Goal: Information Seeking & Learning: Learn about a topic

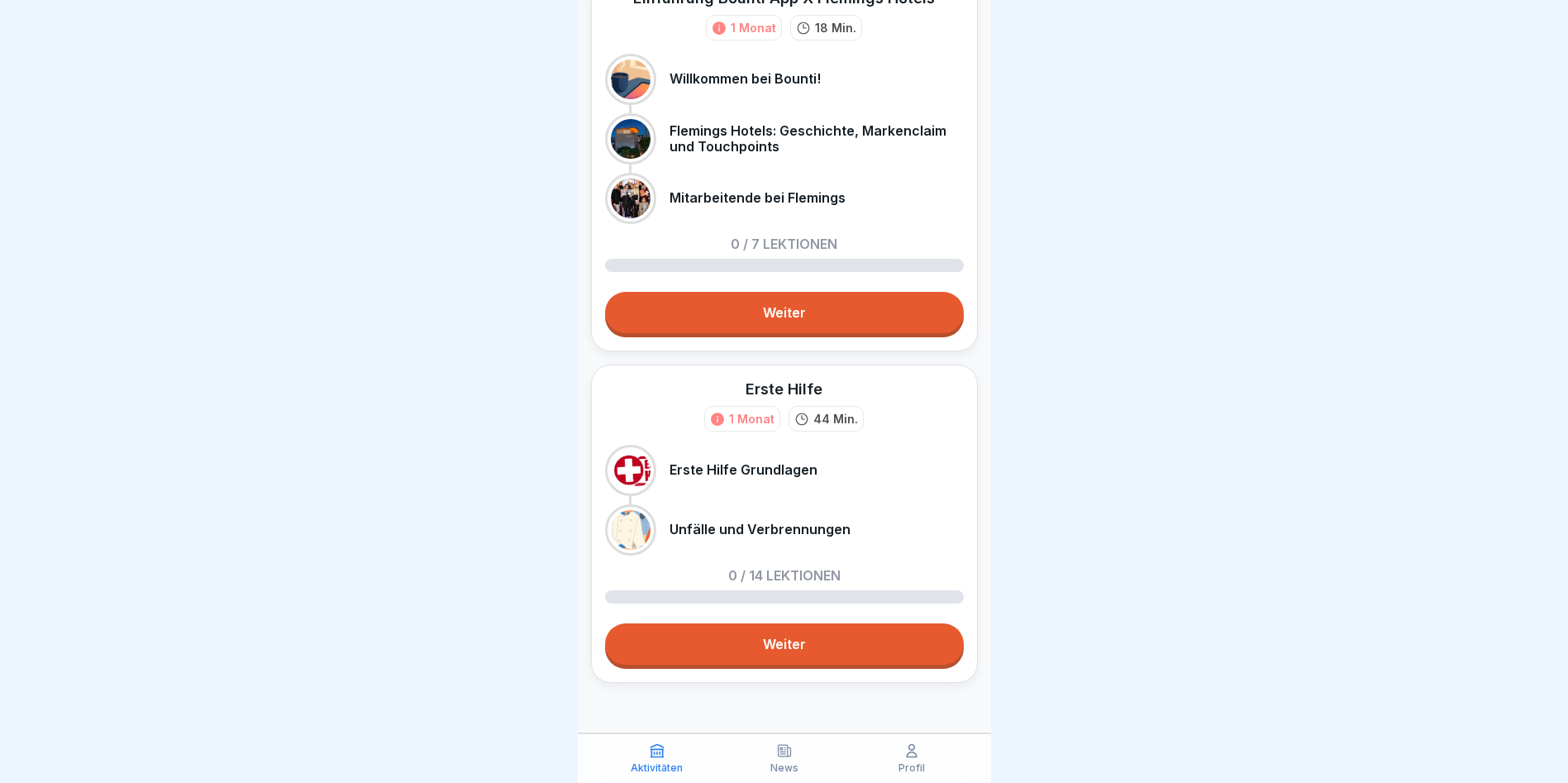
scroll to position [12, 0]
click at [767, 625] on link "Weiter" at bounding box center [785, 643] width 359 height 41
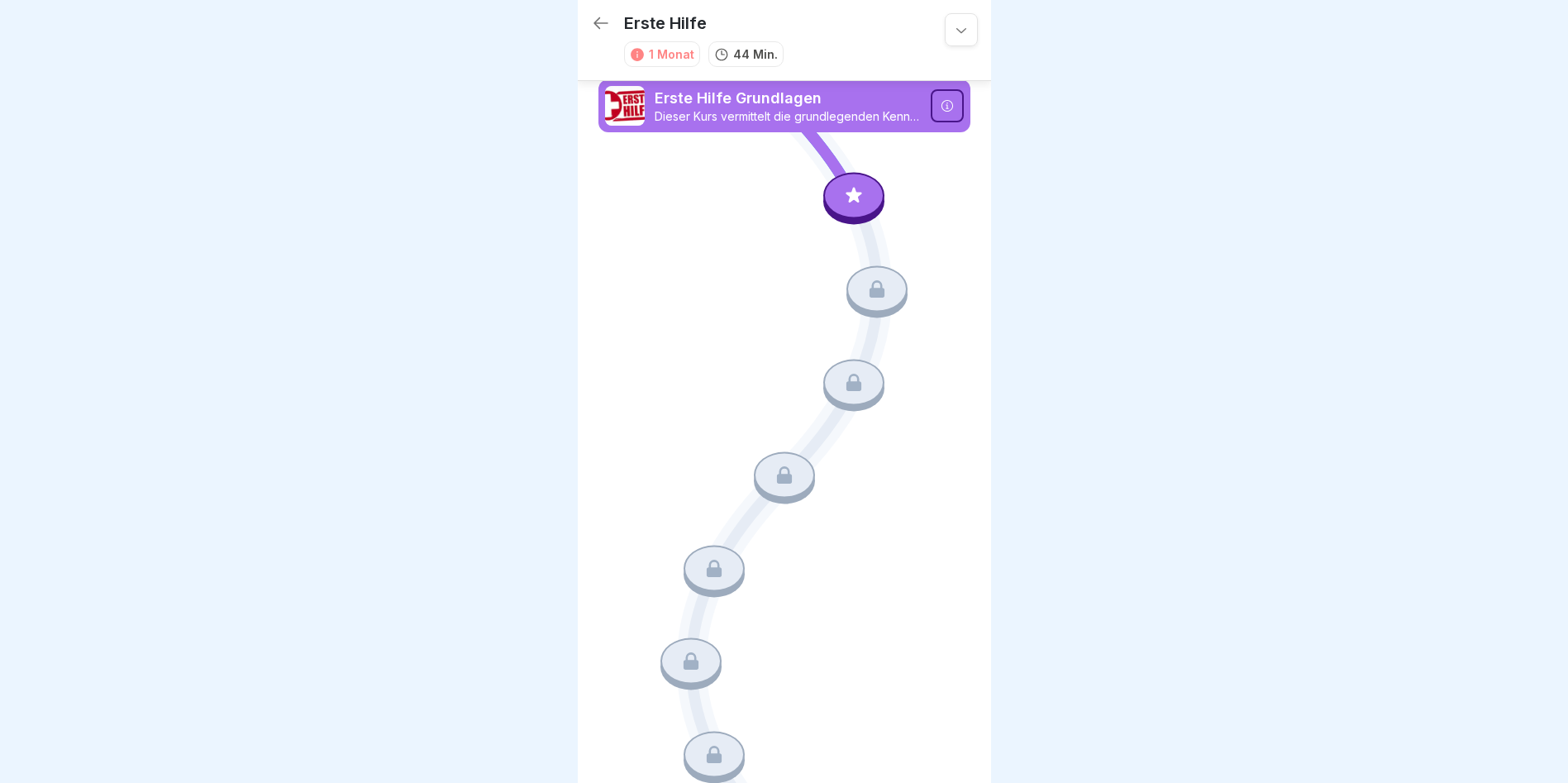
click at [719, 108] on p "Erste Hilfe Grundlagen" at bounding box center [787, 99] width 266 height 22
click at [941, 111] on icon at bounding box center [947, 105] width 13 height 13
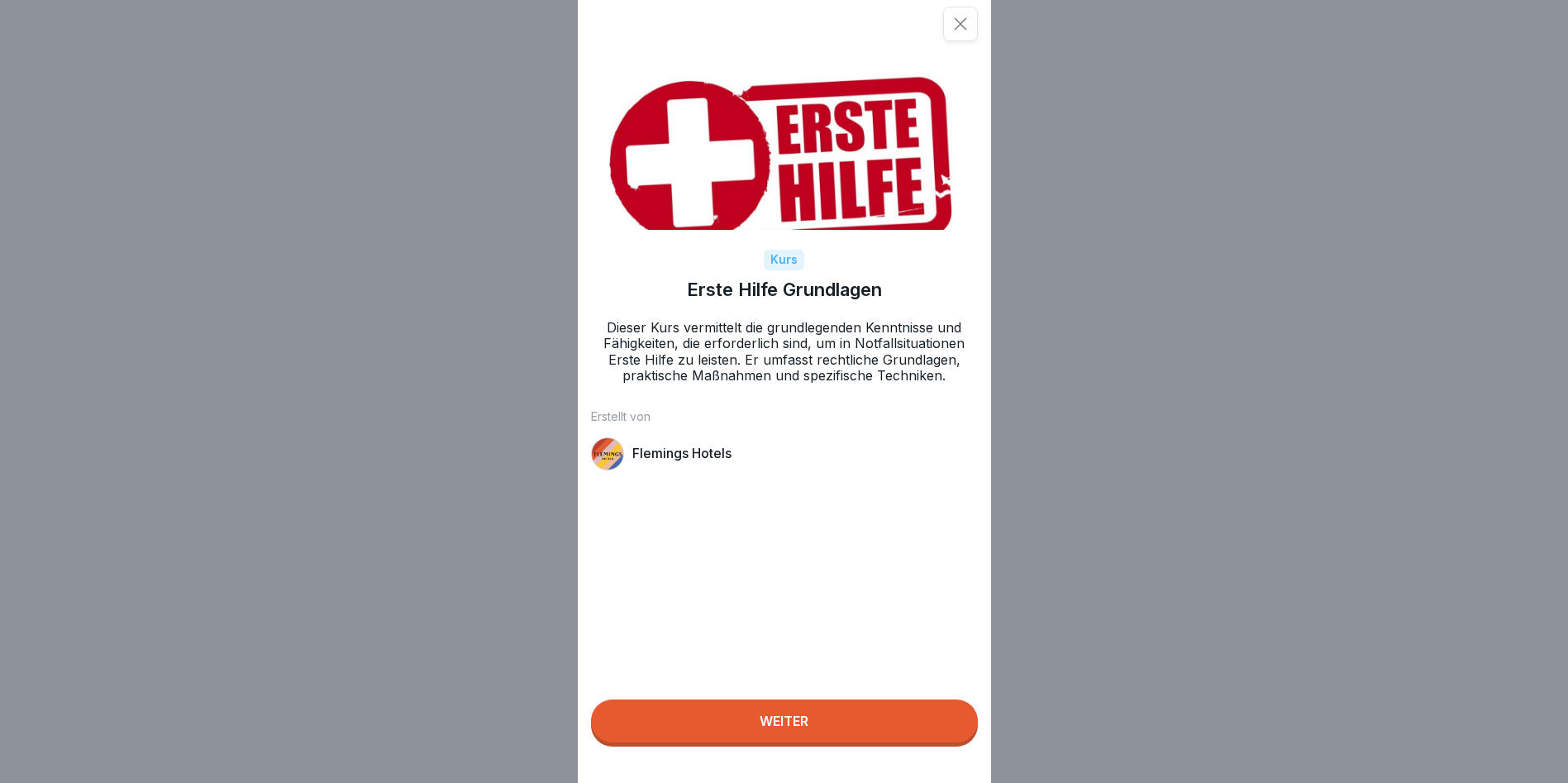
click at [772, 728] on div "Weiter" at bounding box center [784, 720] width 49 height 15
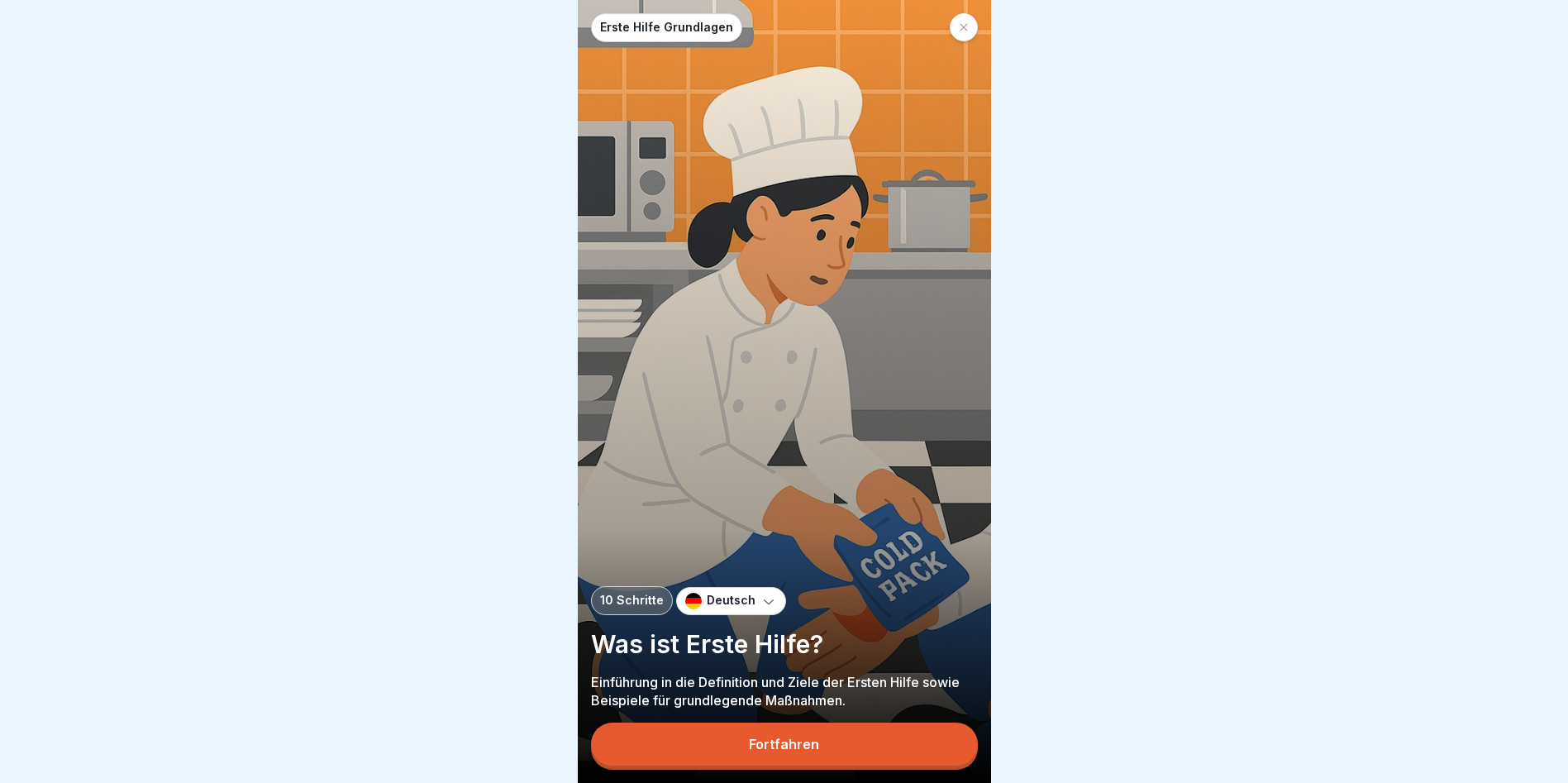
scroll to position [12, 0]
click at [790, 750] on div "Fortfahren" at bounding box center [784, 743] width 70 height 15
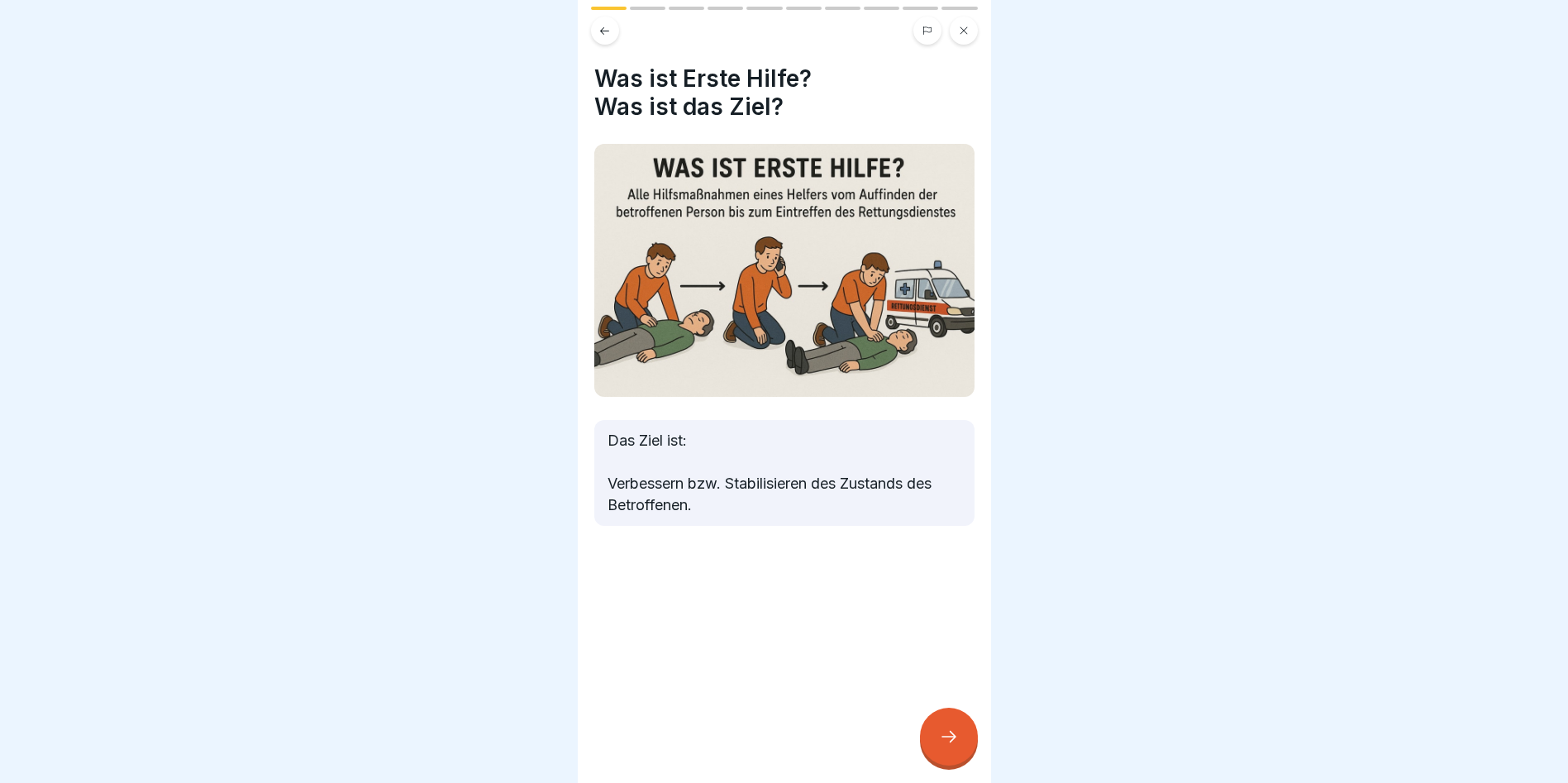
click at [935, 735] on div at bounding box center [949, 736] width 58 height 58
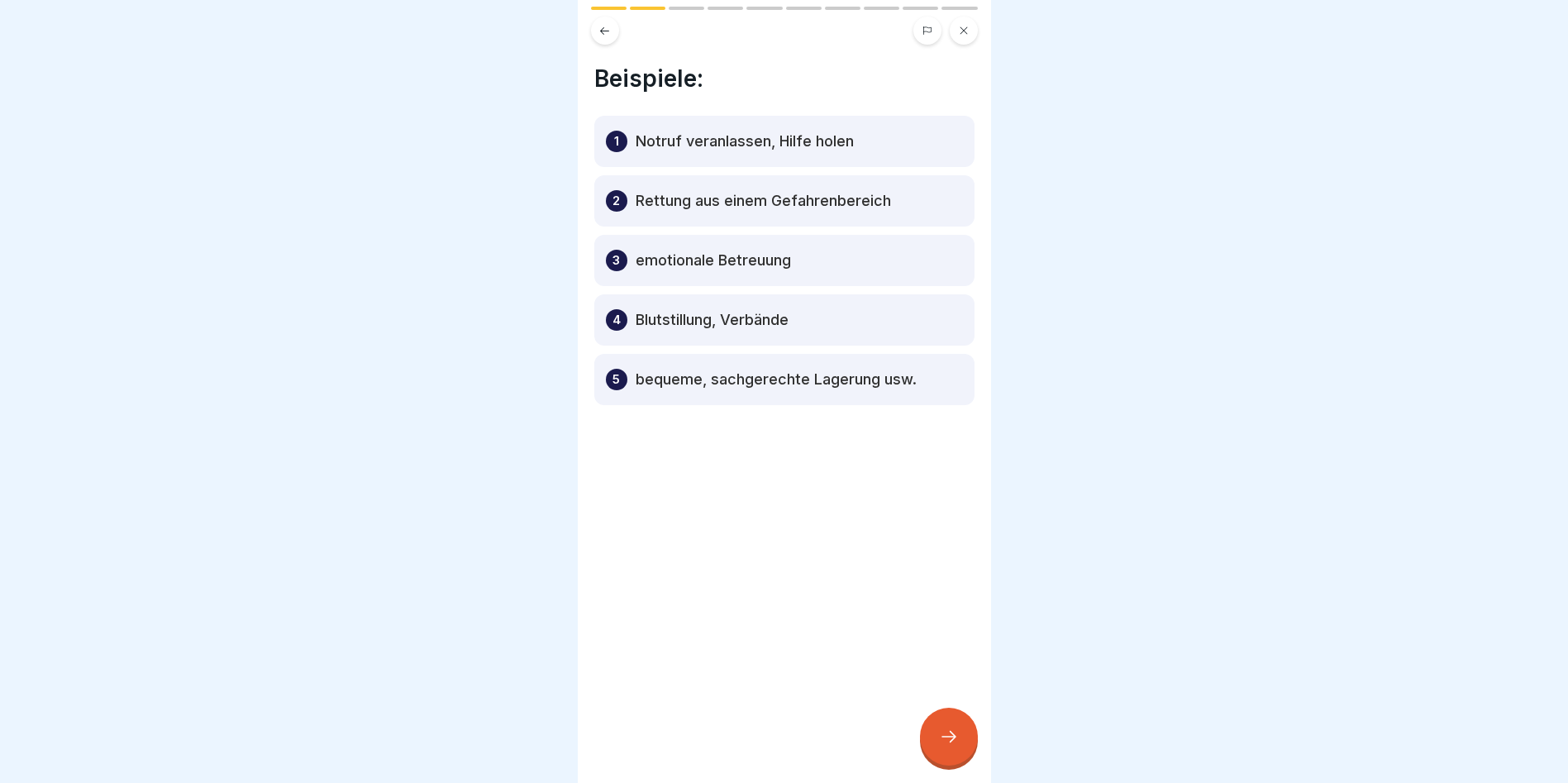
click at [944, 727] on div at bounding box center [949, 736] width 58 height 58
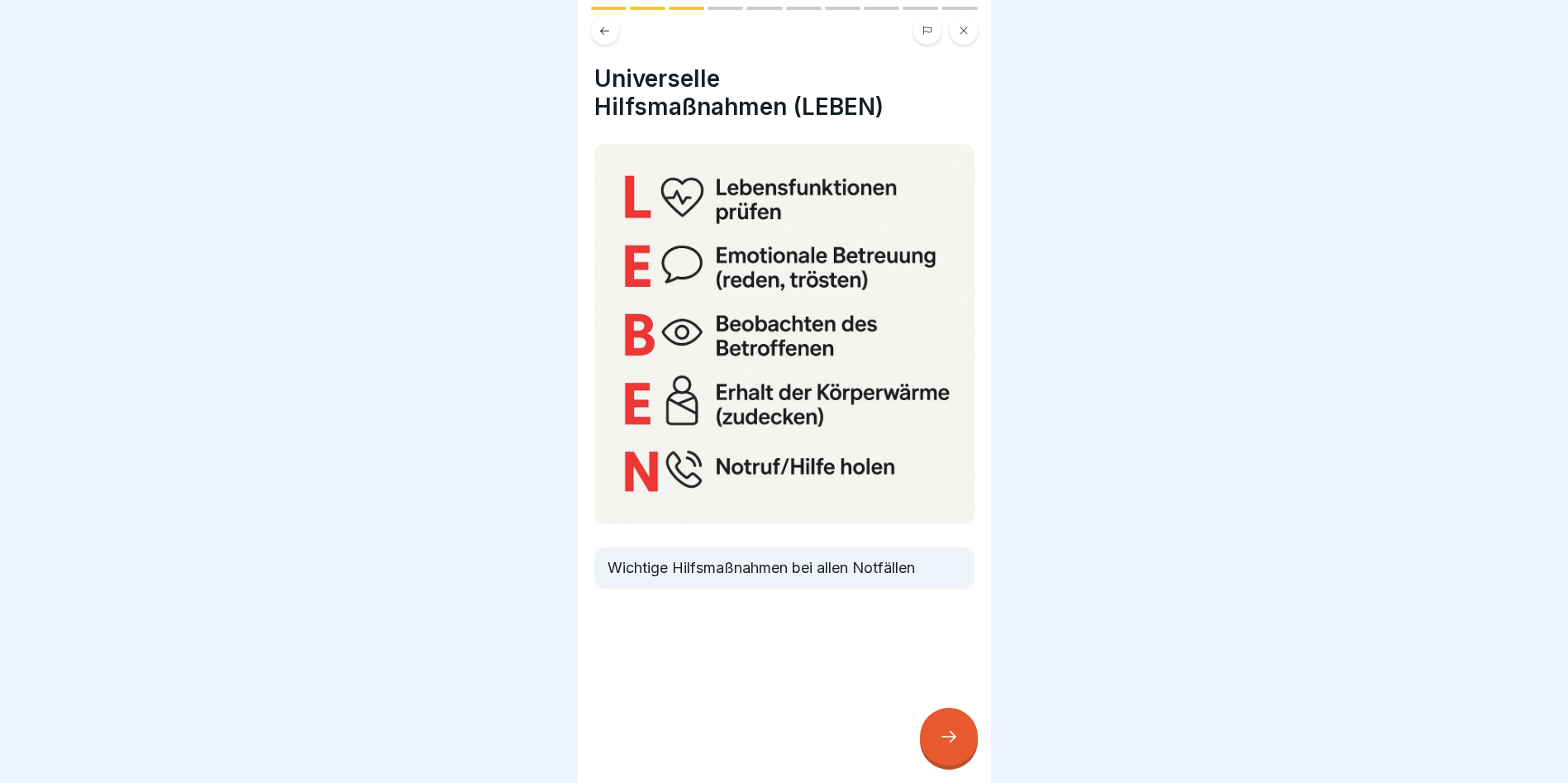
click at [943, 729] on icon at bounding box center [950, 737] width 20 height 20
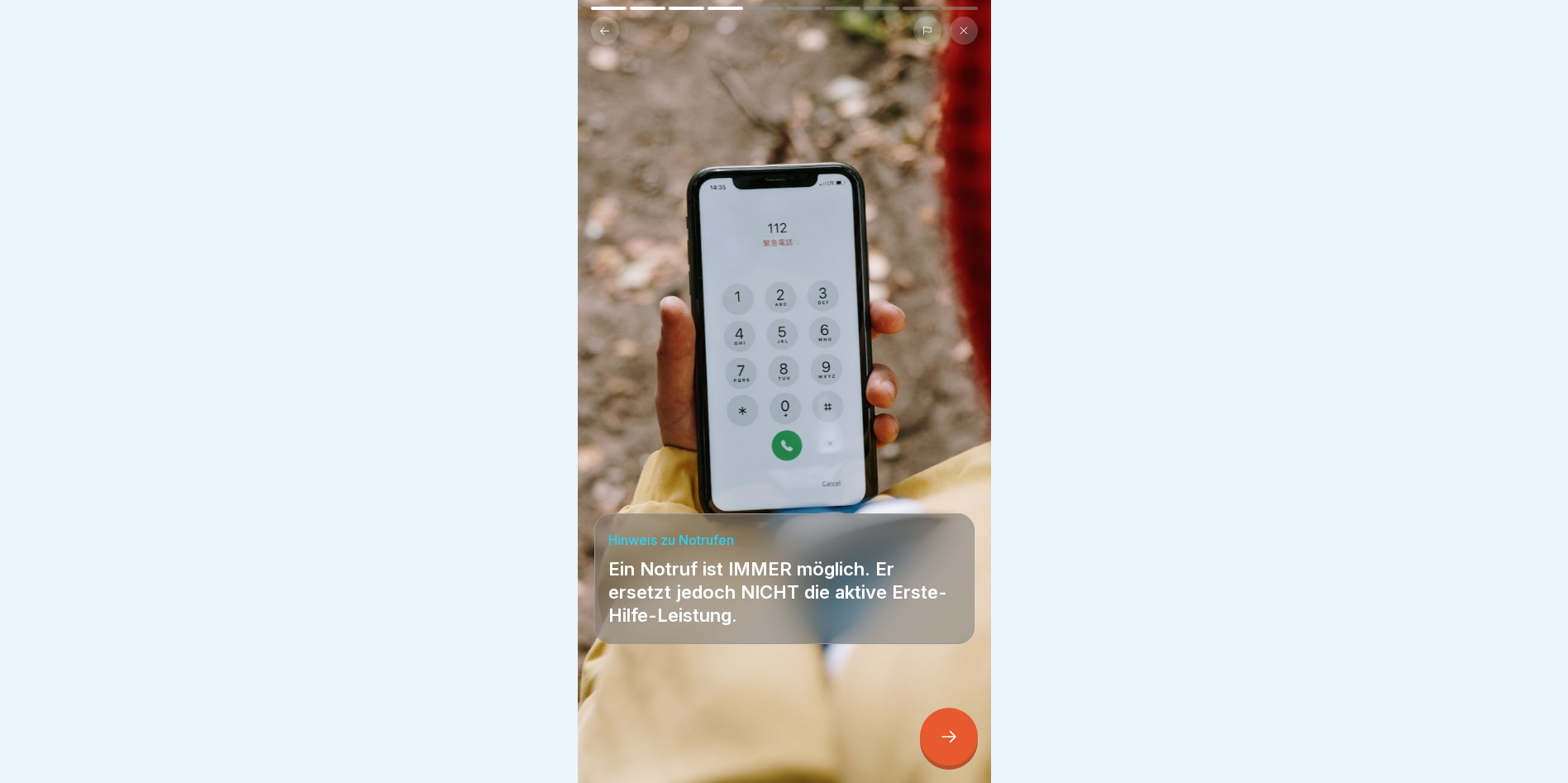
click at [943, 729] on icon at bounding box center [950, 737] width 20 height 20
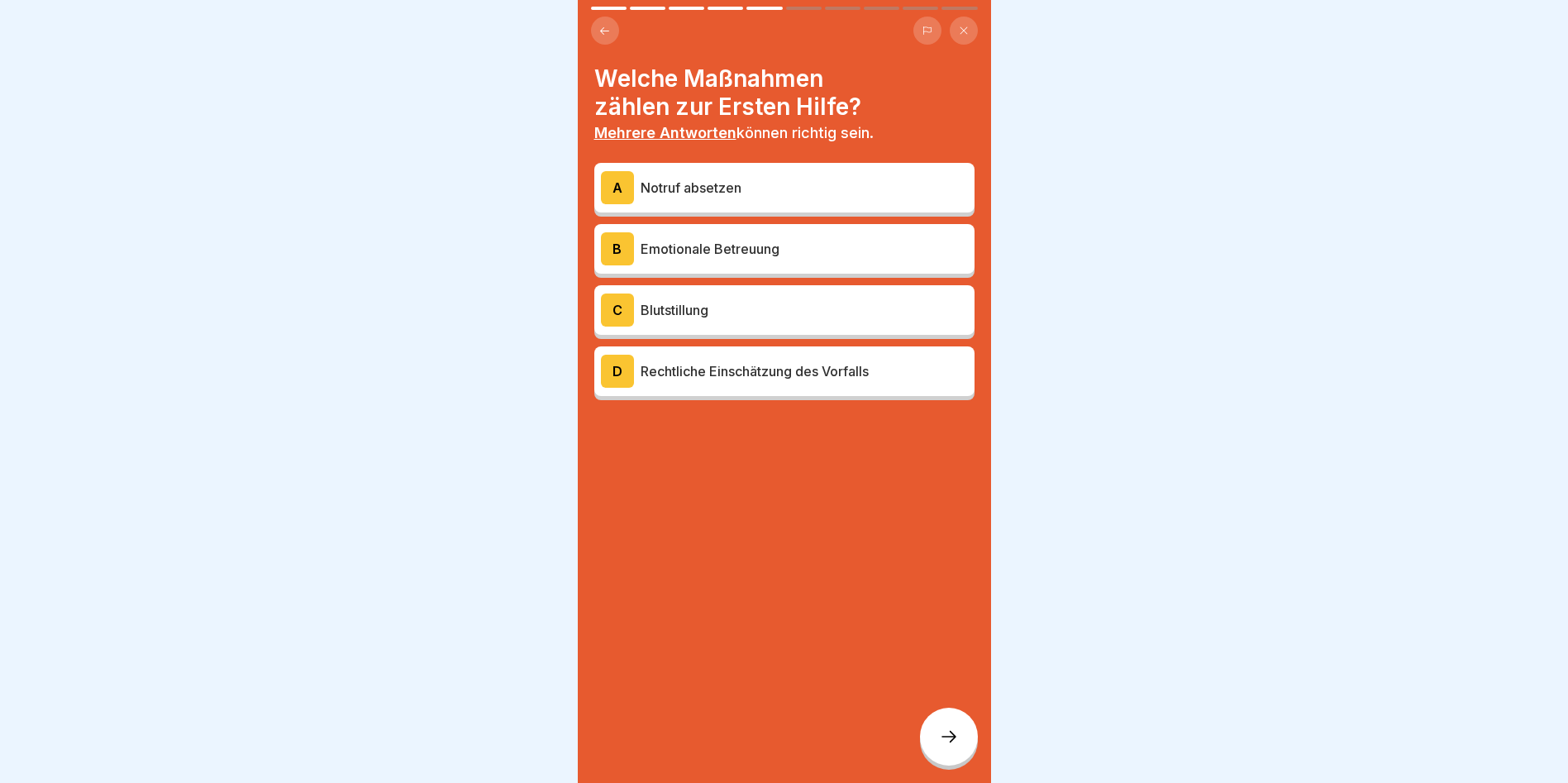
click at [942, 737] on icon at bounding box center [950, 737] width 20 height 20
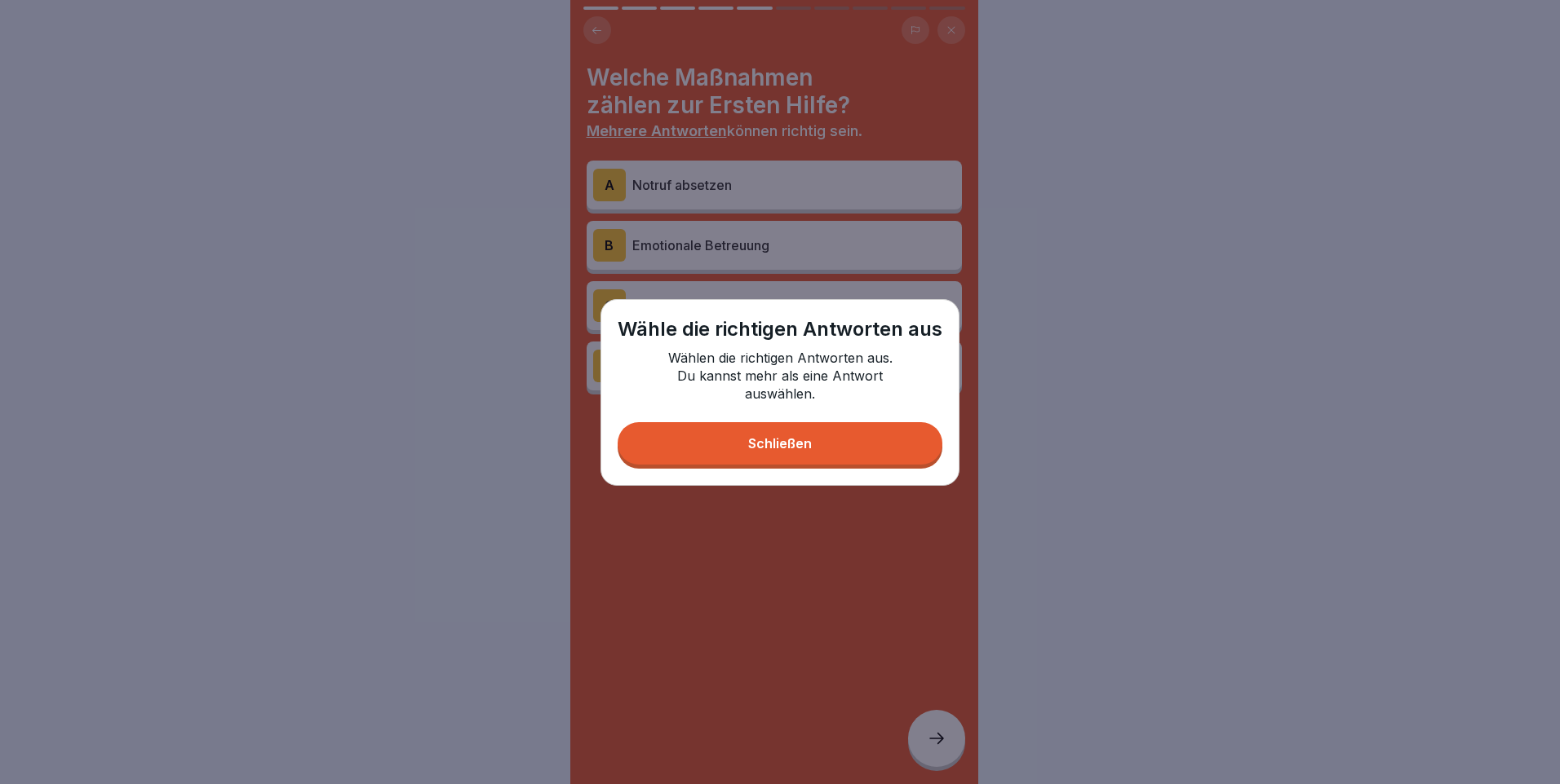
click at [796, 441] on div "Schließen" at bounding box center [780, 443] width 64 height 15
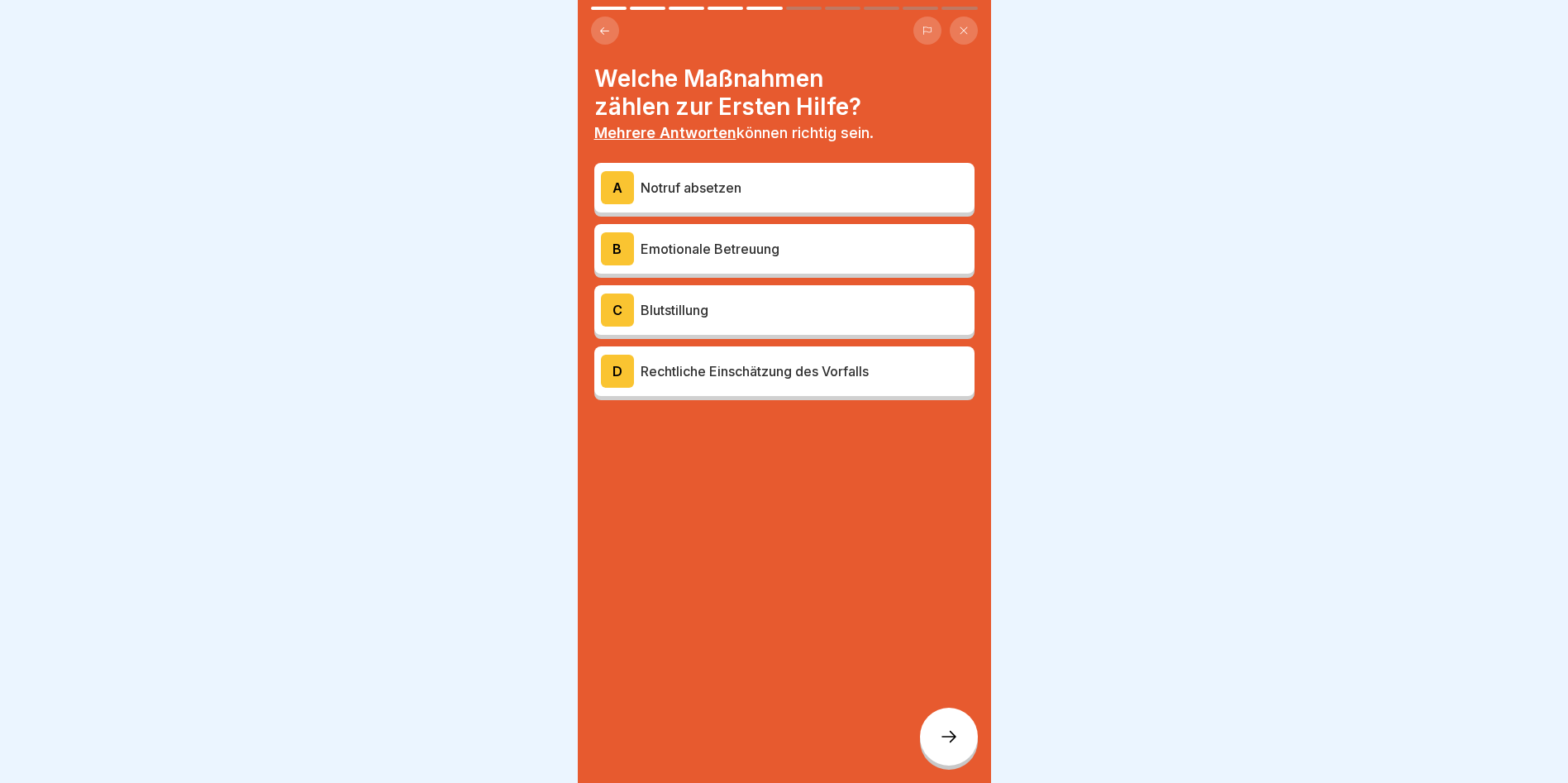
click at [608, 25] on icon at bounding box center [604, 31] width 12 height 12
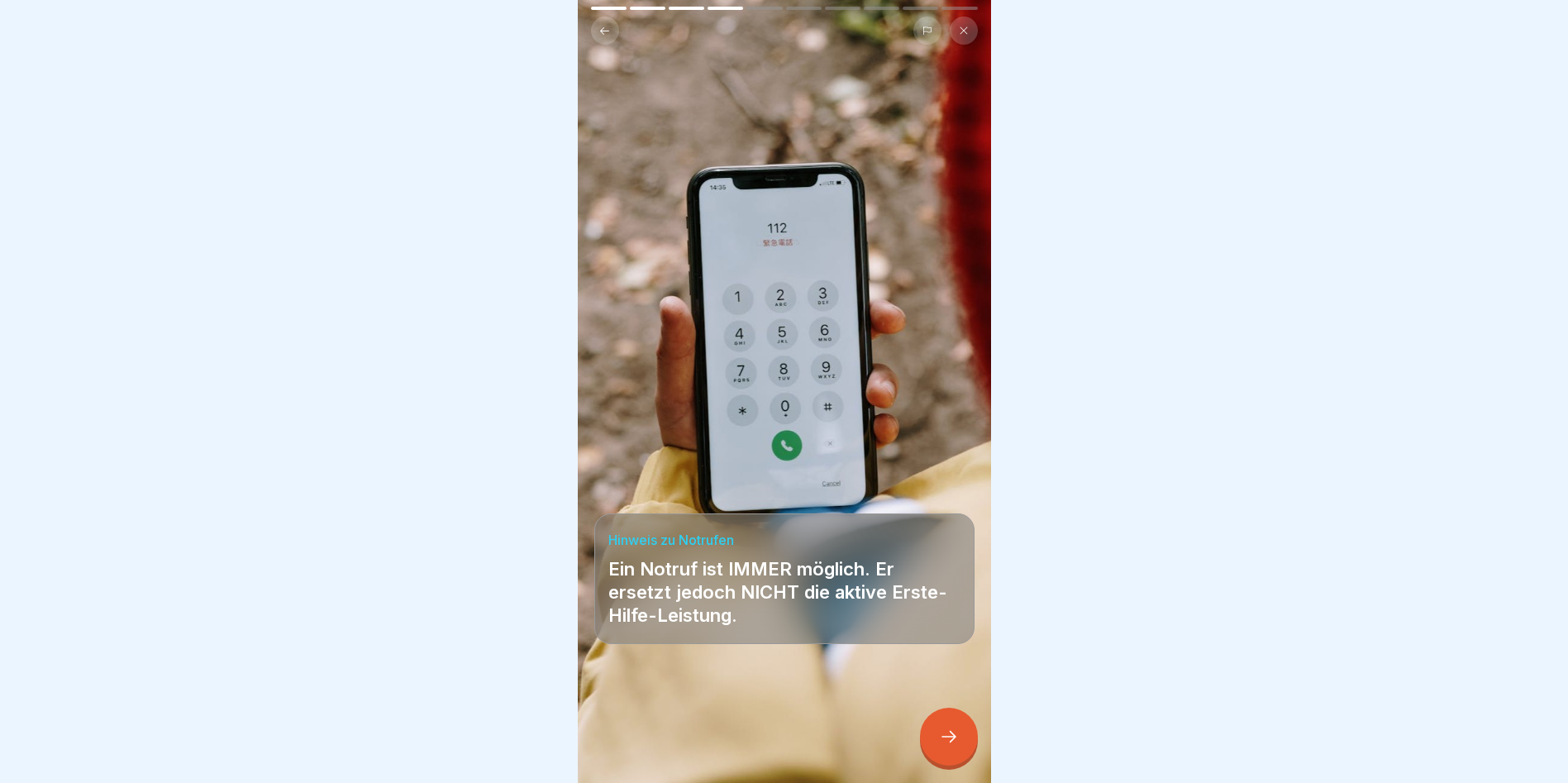
click at [951, 746] on icon at bounding box center [950, 737] width 20 height 20
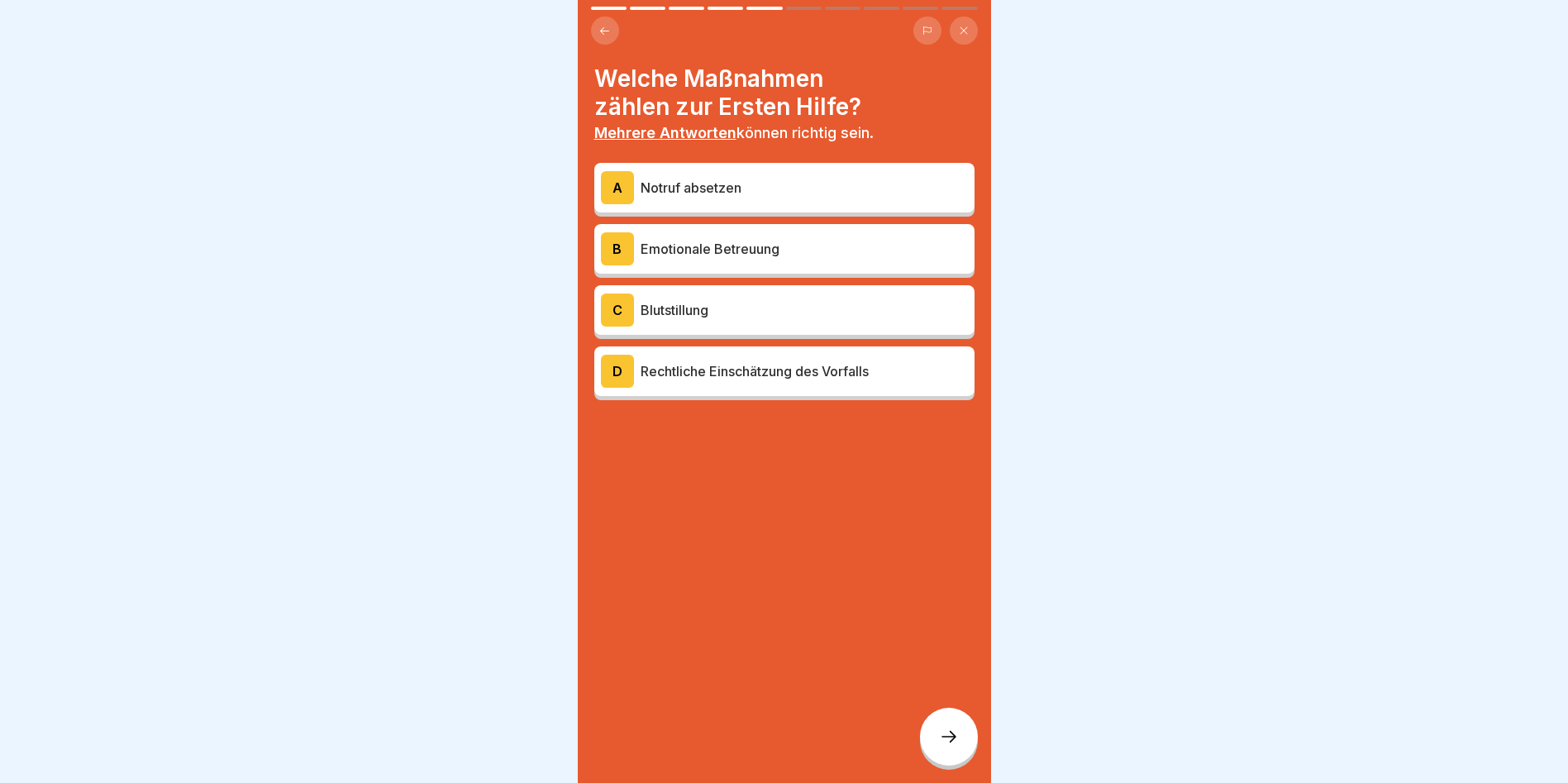
click at [688, 186] on p "Notruf absetzen" at bounding box center [804, 188] width 327 height 20
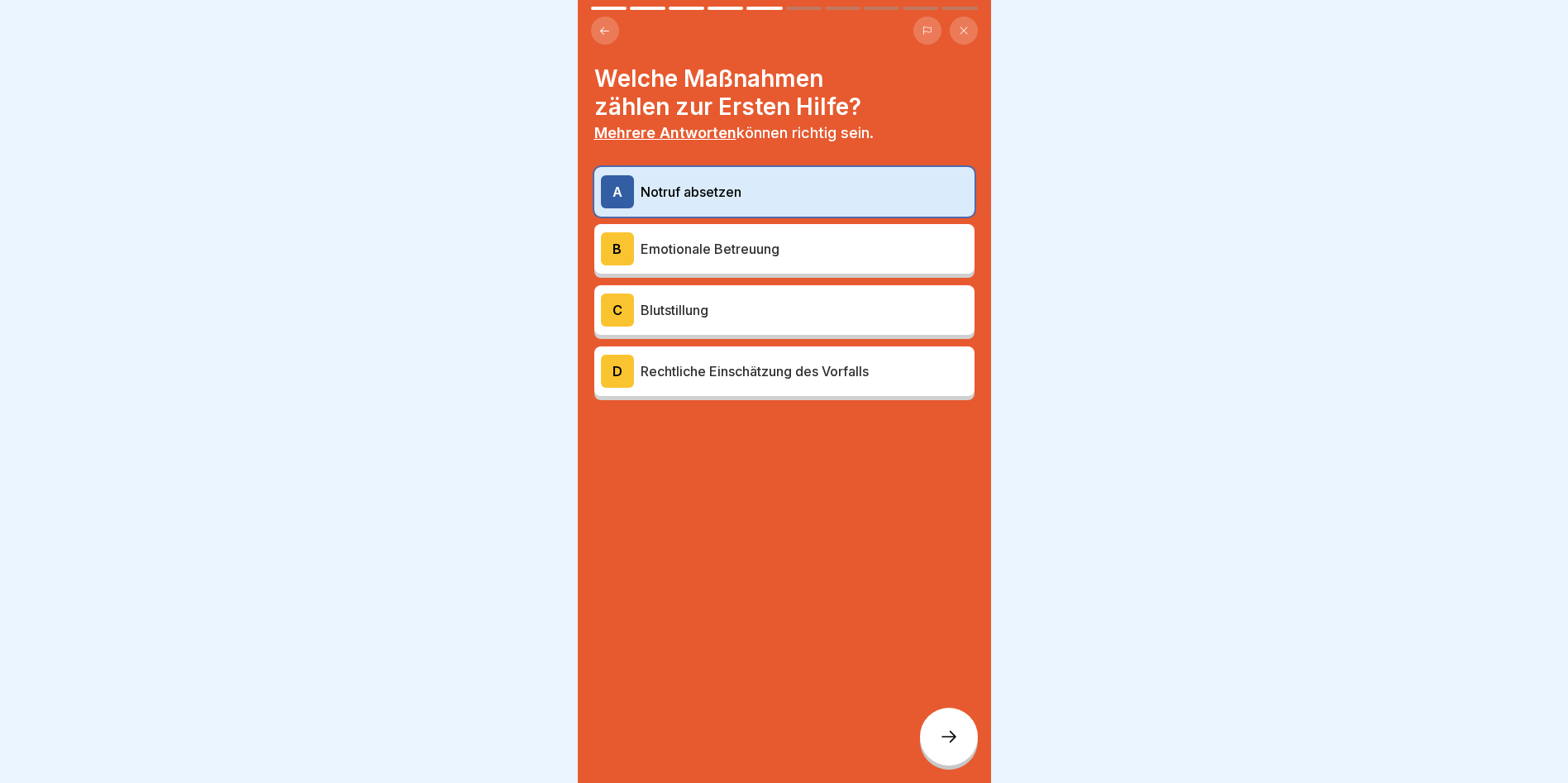
click at [944, 746] on icon at bounding box center [950, 737] width 20 height 20
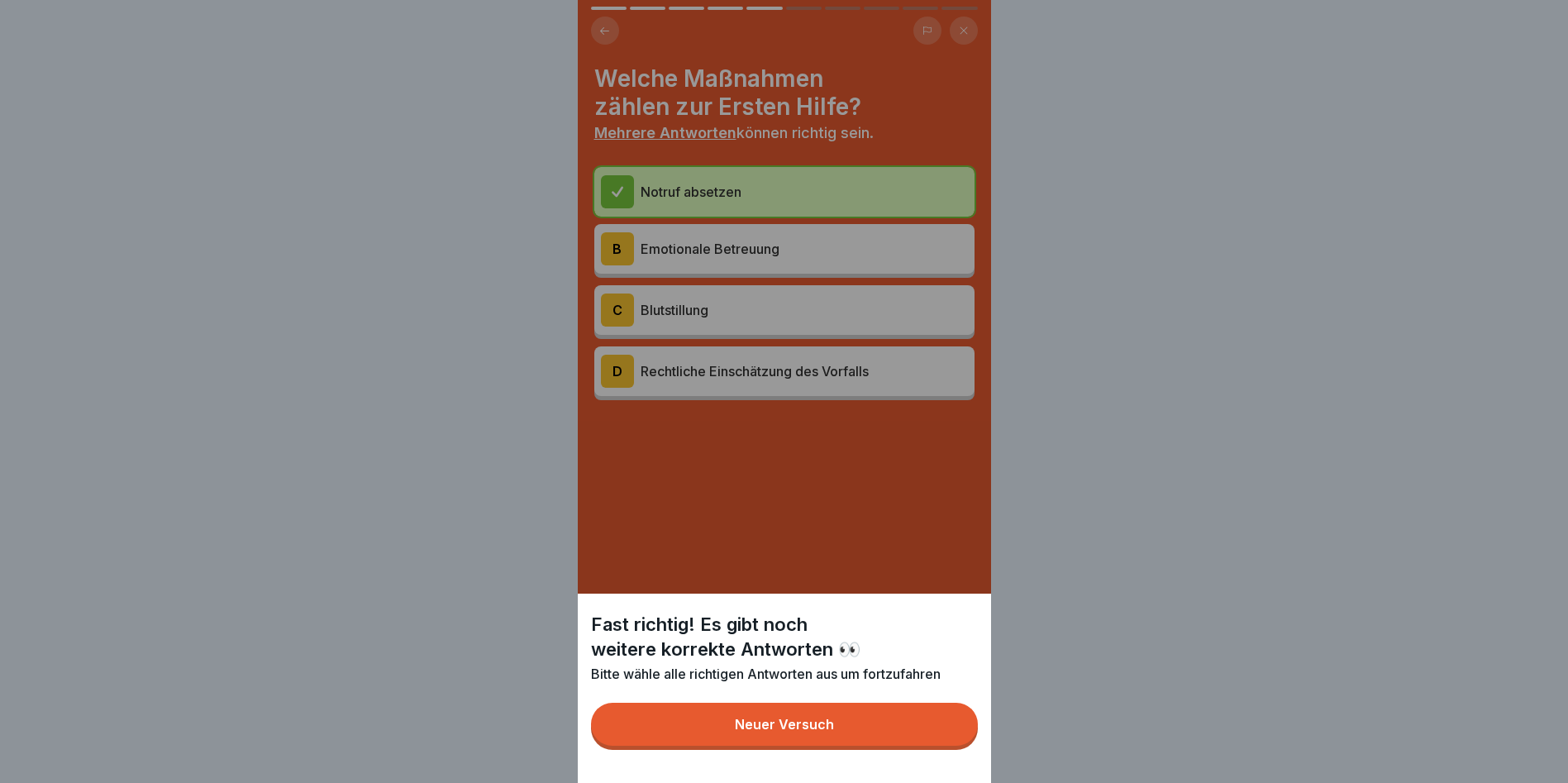
click at [789, 731] on div "Neuer Versuch" at bounding box center [784, 724] width 99 height 15
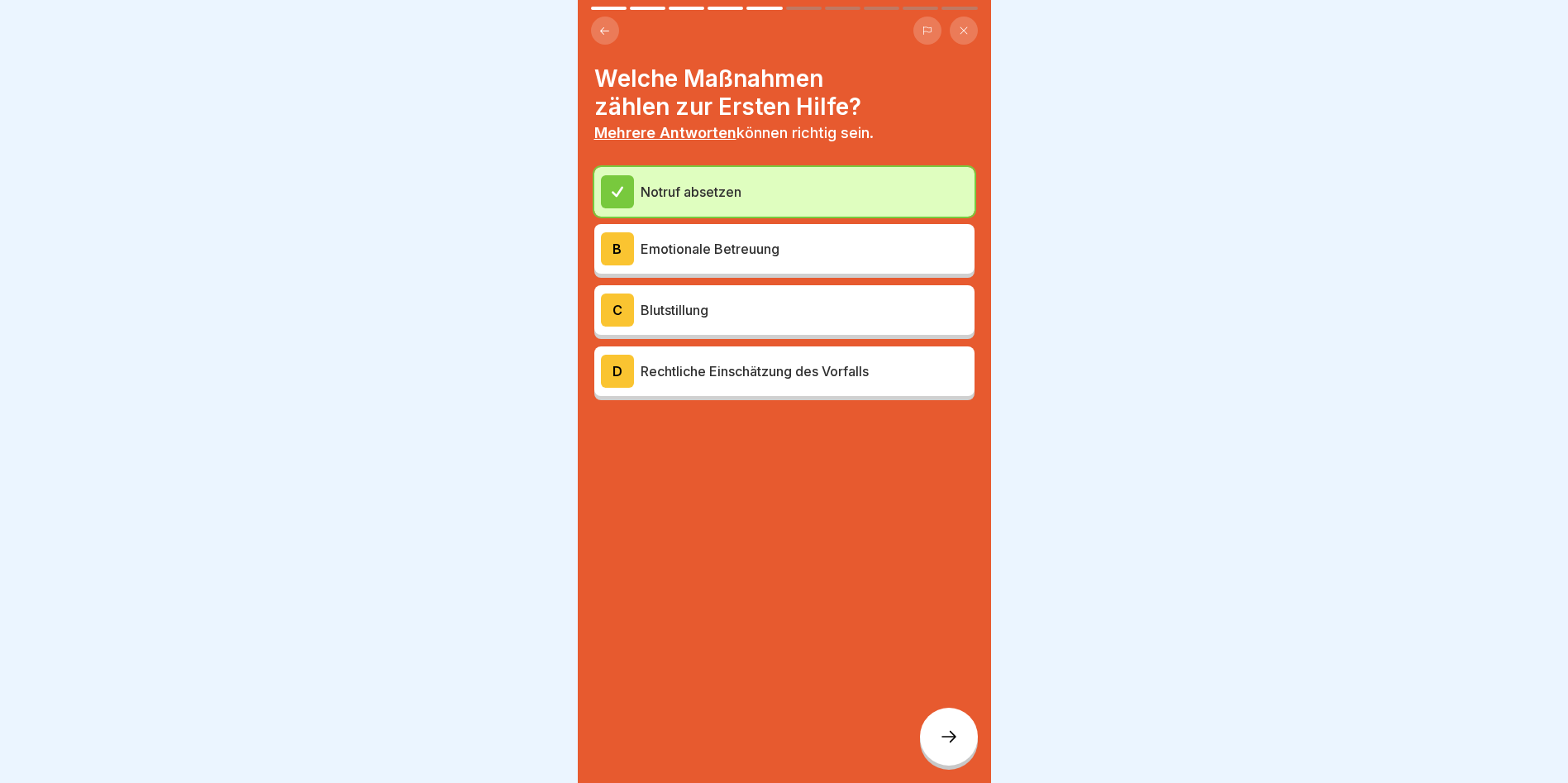
click at [670, 304] on p "Blutstillung" at bounding box center [804, 310] width 327 height 20
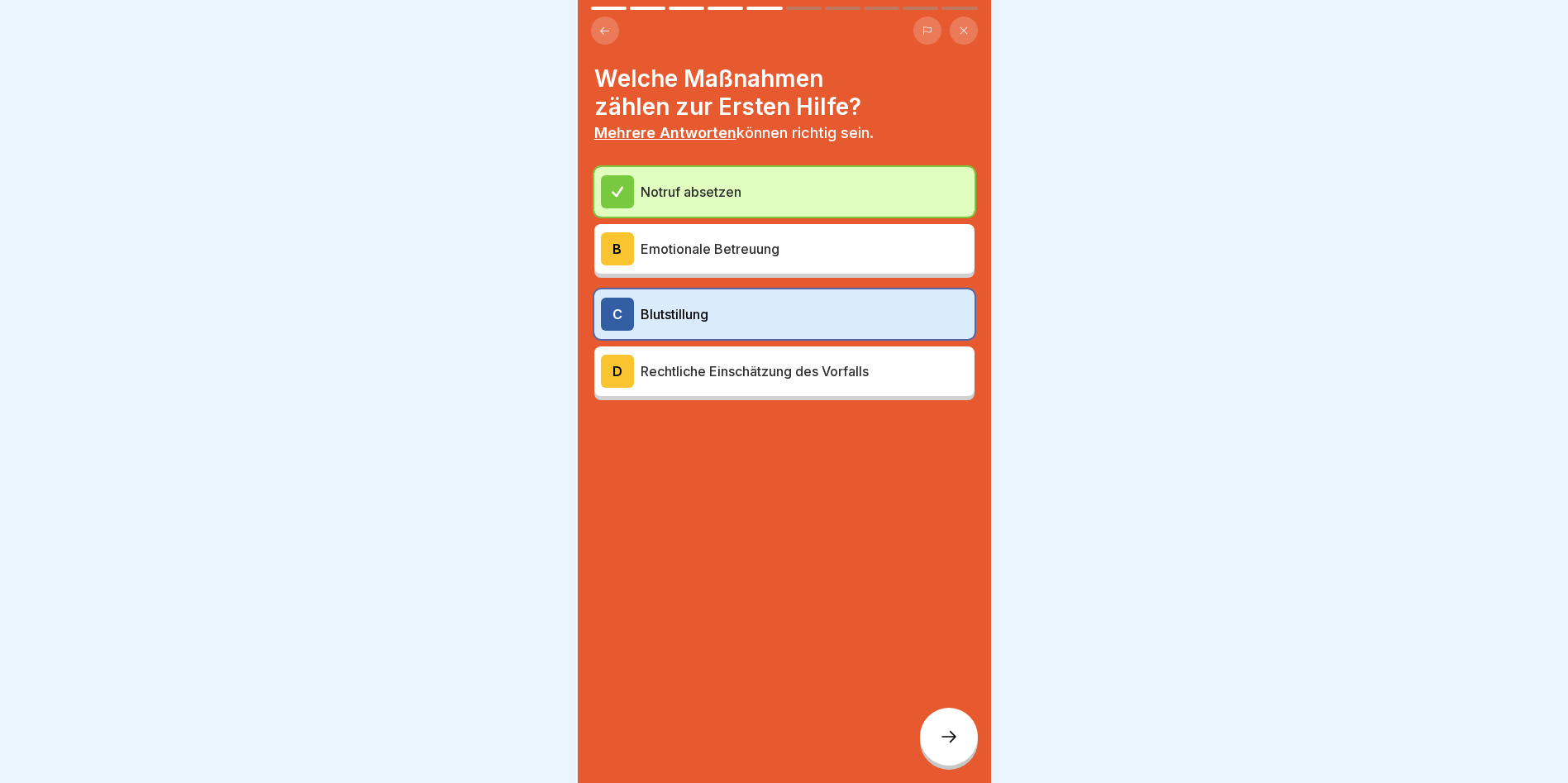
click at [699, 234] on div "B Emotionale Betreuung" at bounding box center [785, 248] width 367 height 33
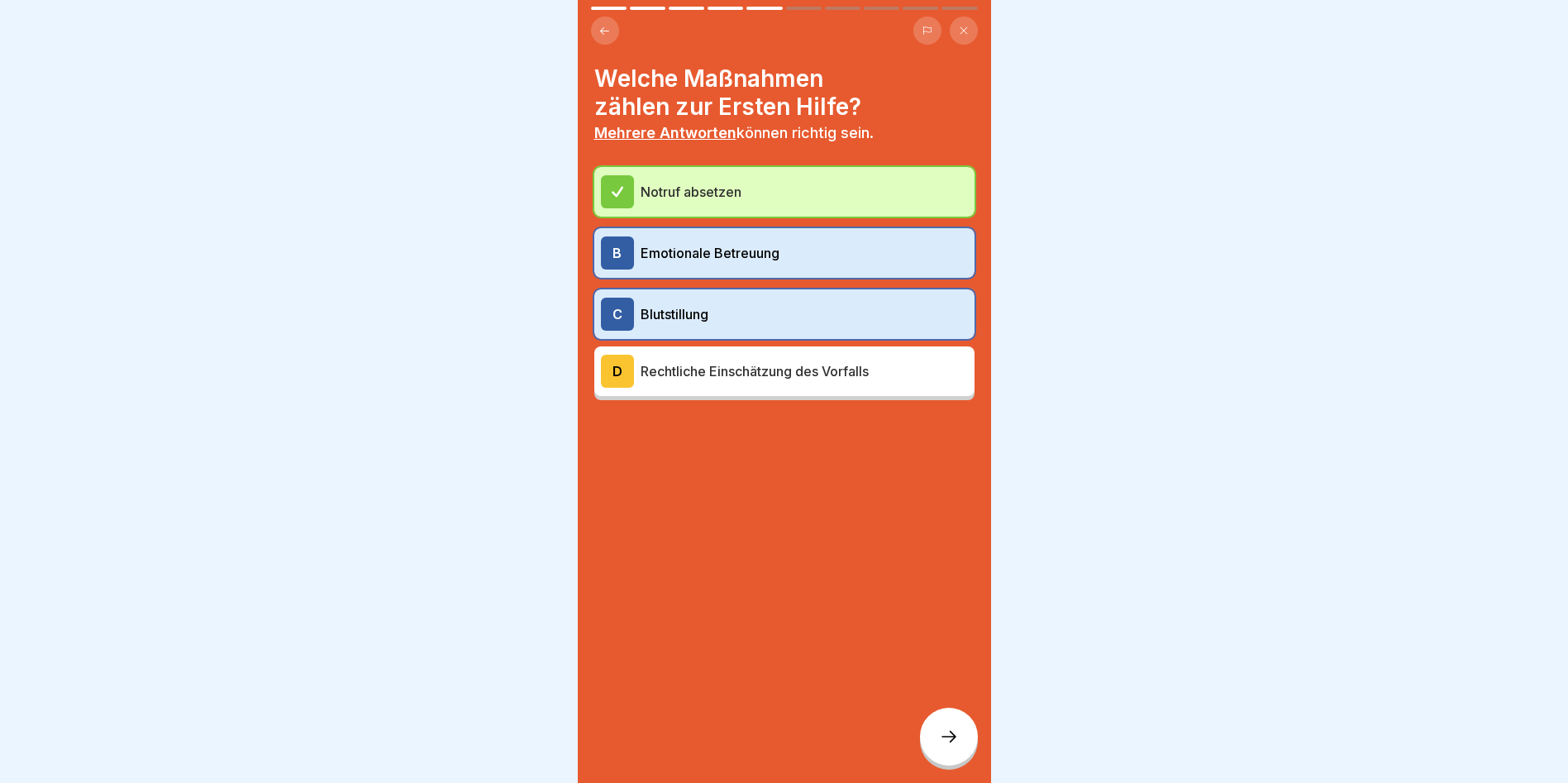
click at [945, 736] on div at bounding box center [949, 736] width 58 height 58
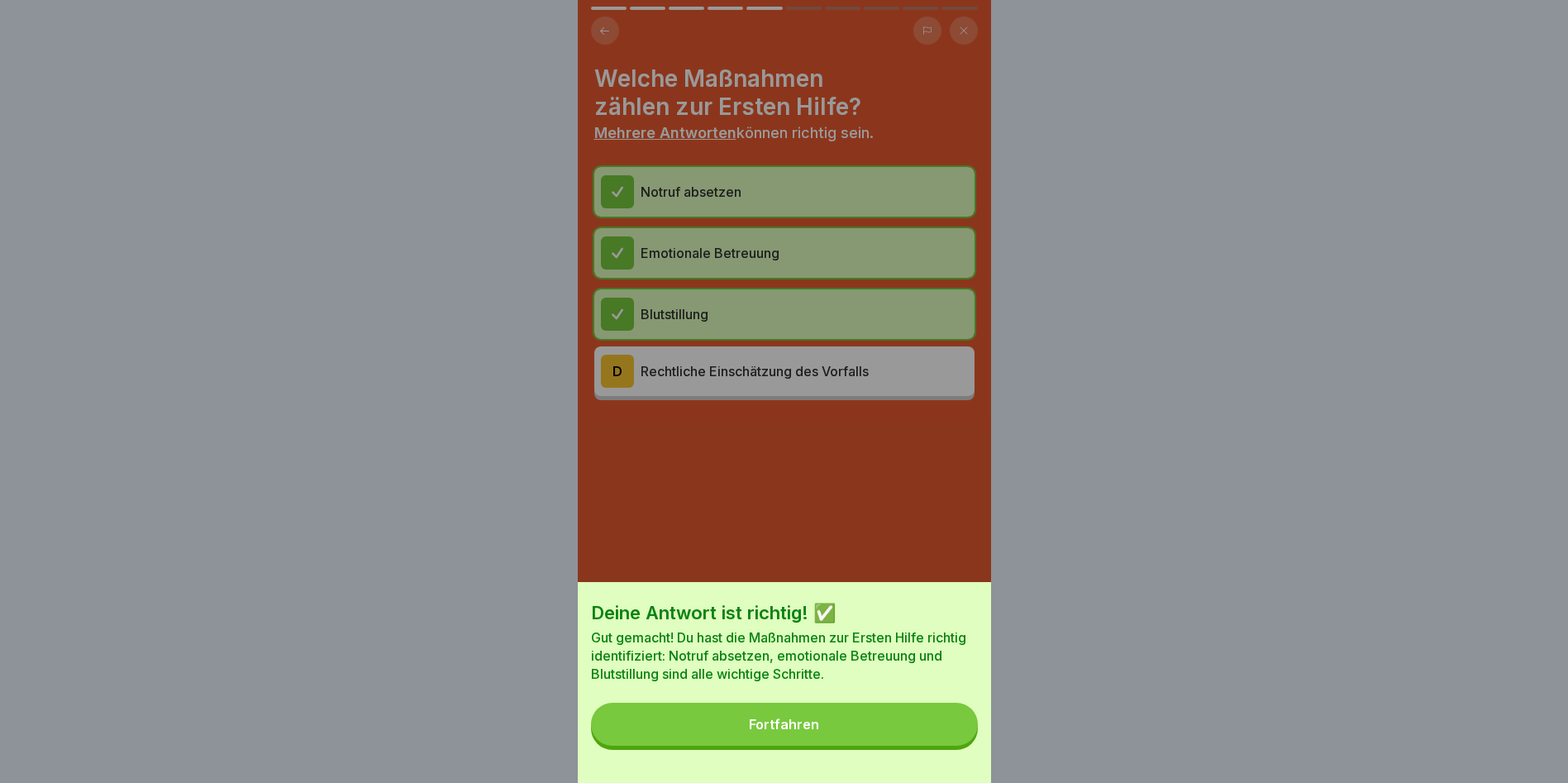
click at [788, 731] on div "Fortfahren" at bounding box center [784, 724] width 70 height 15
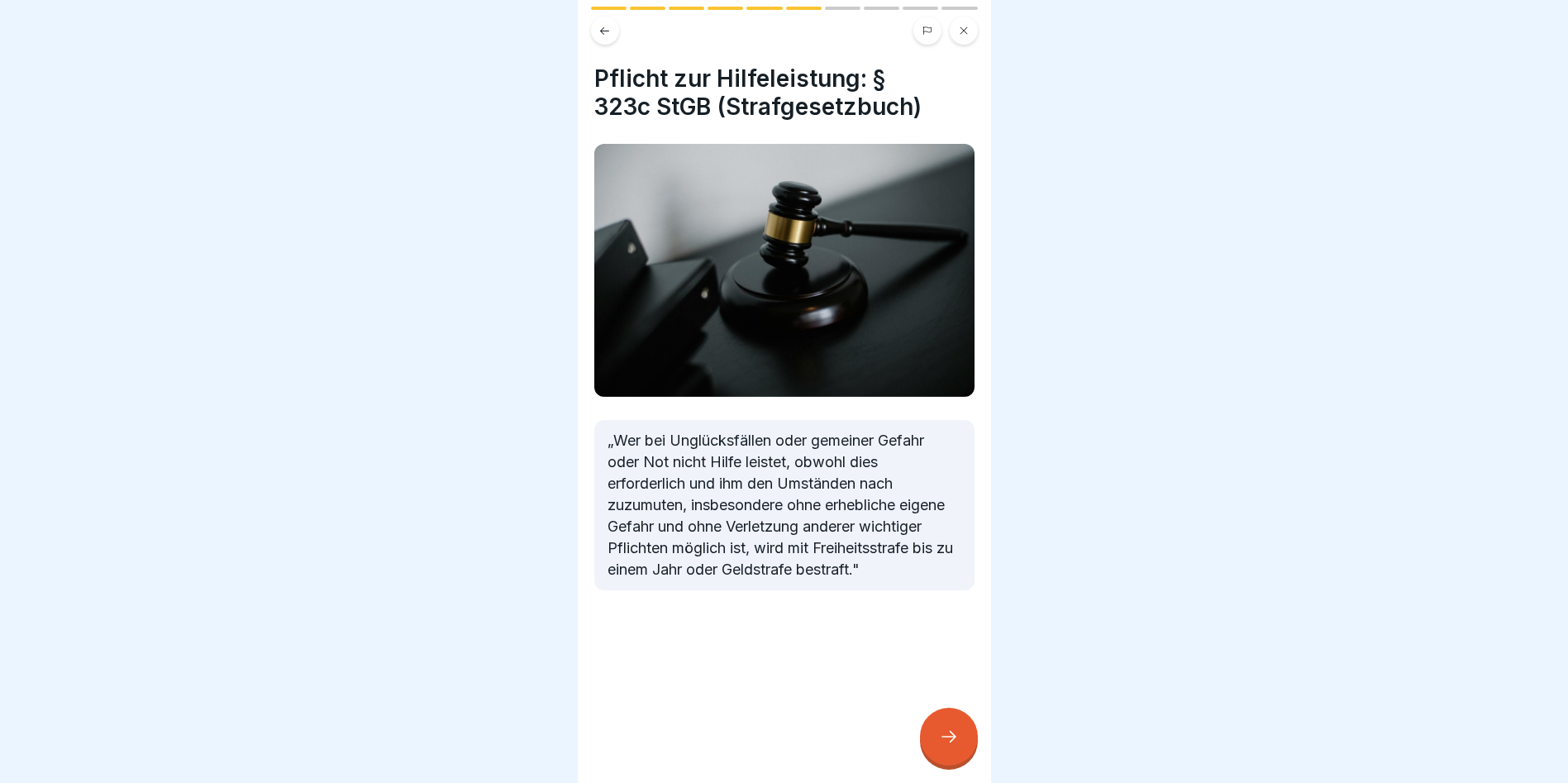
click at [963, 755] on div at bounding box center [949, 736] width 58 height 58
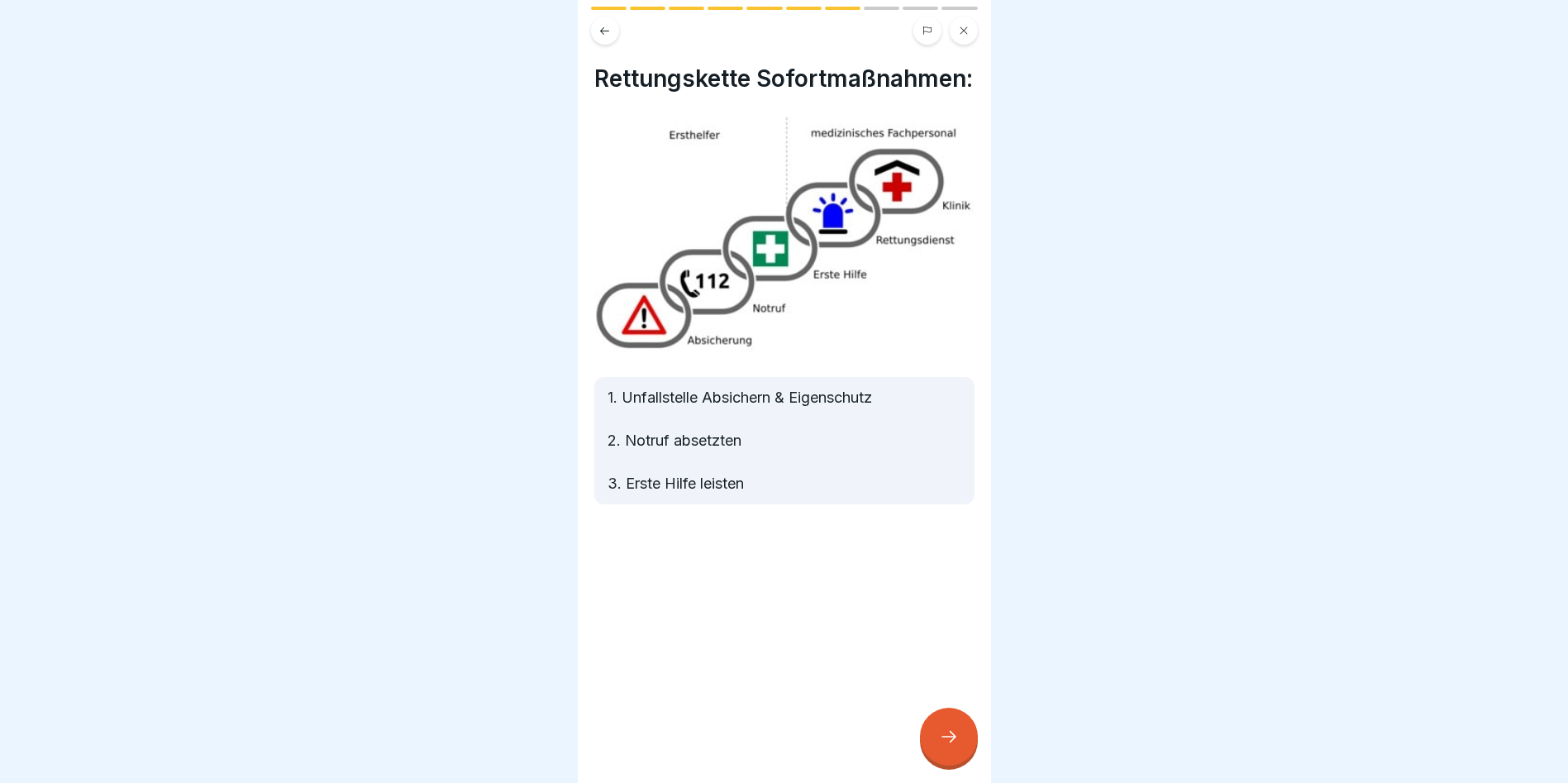
click at [944, 746] on icon at bounding box center [950, 737] width 20 height 20
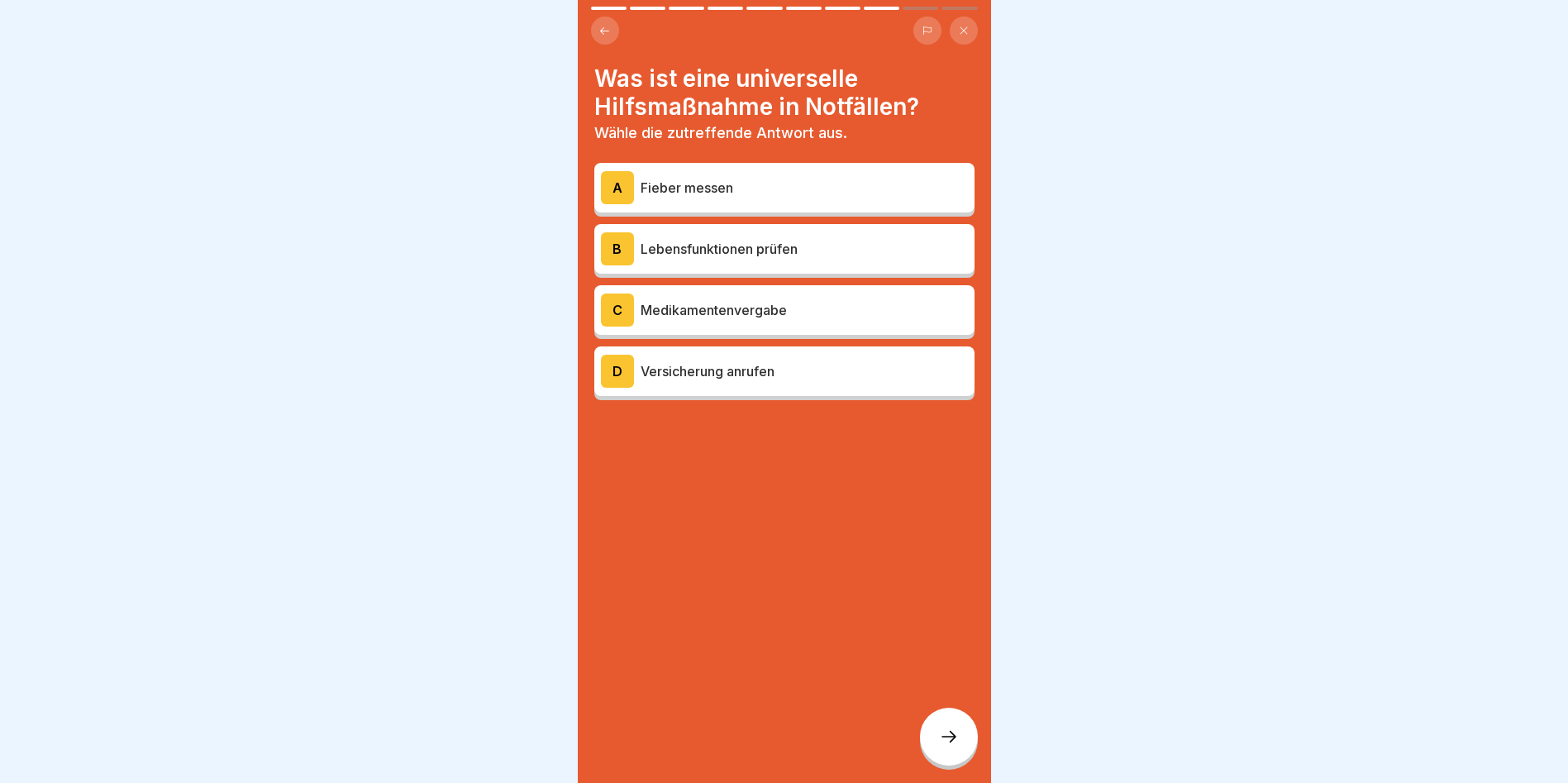
click at [707, 255] on p "Lebensfunktionen prüfen" at bounding box center [804, 249] width 327 height 20
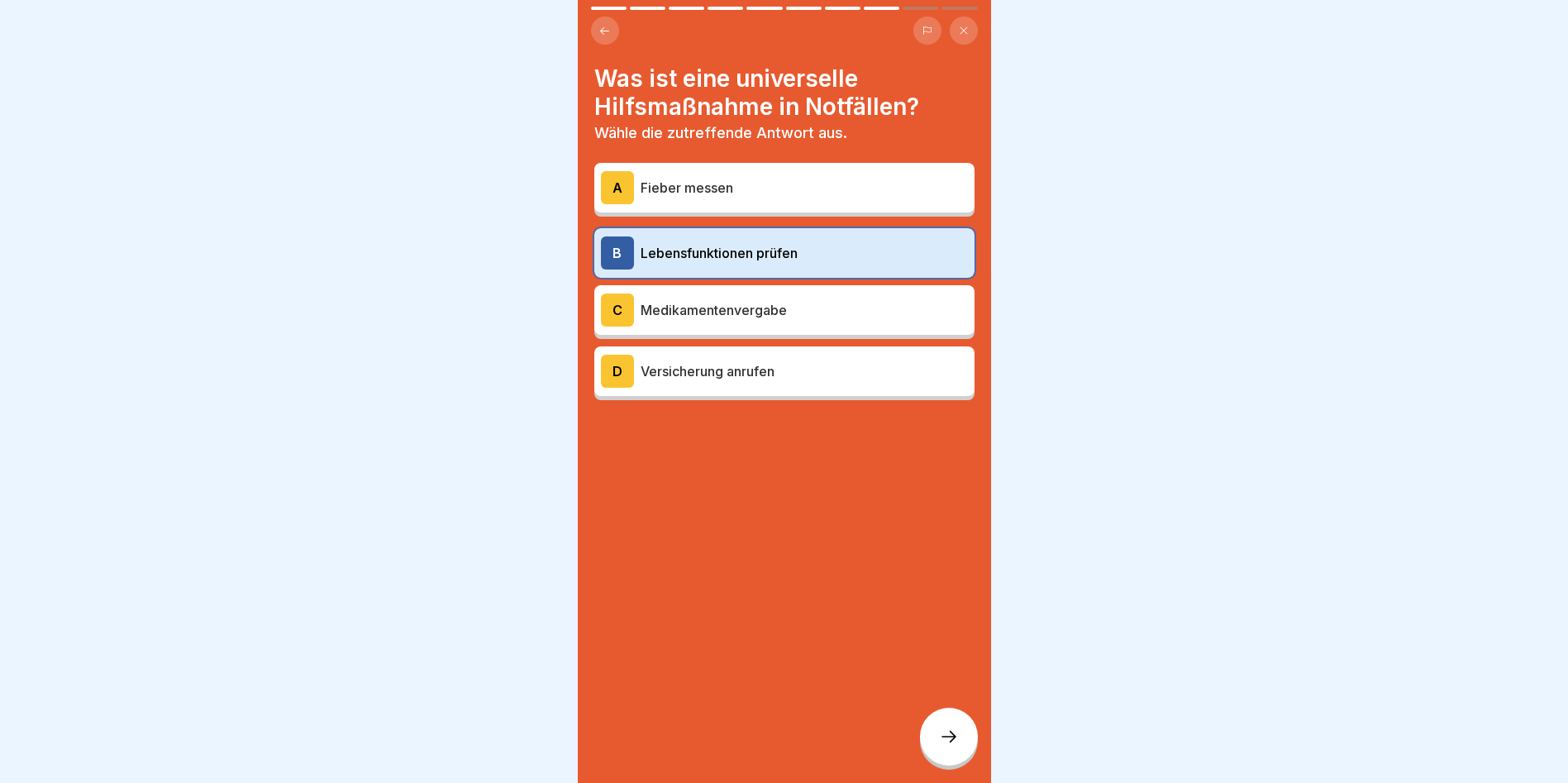
click at [688, 181] on p "Fieber messen" at bounding box center [804, 188] width 327 height 20
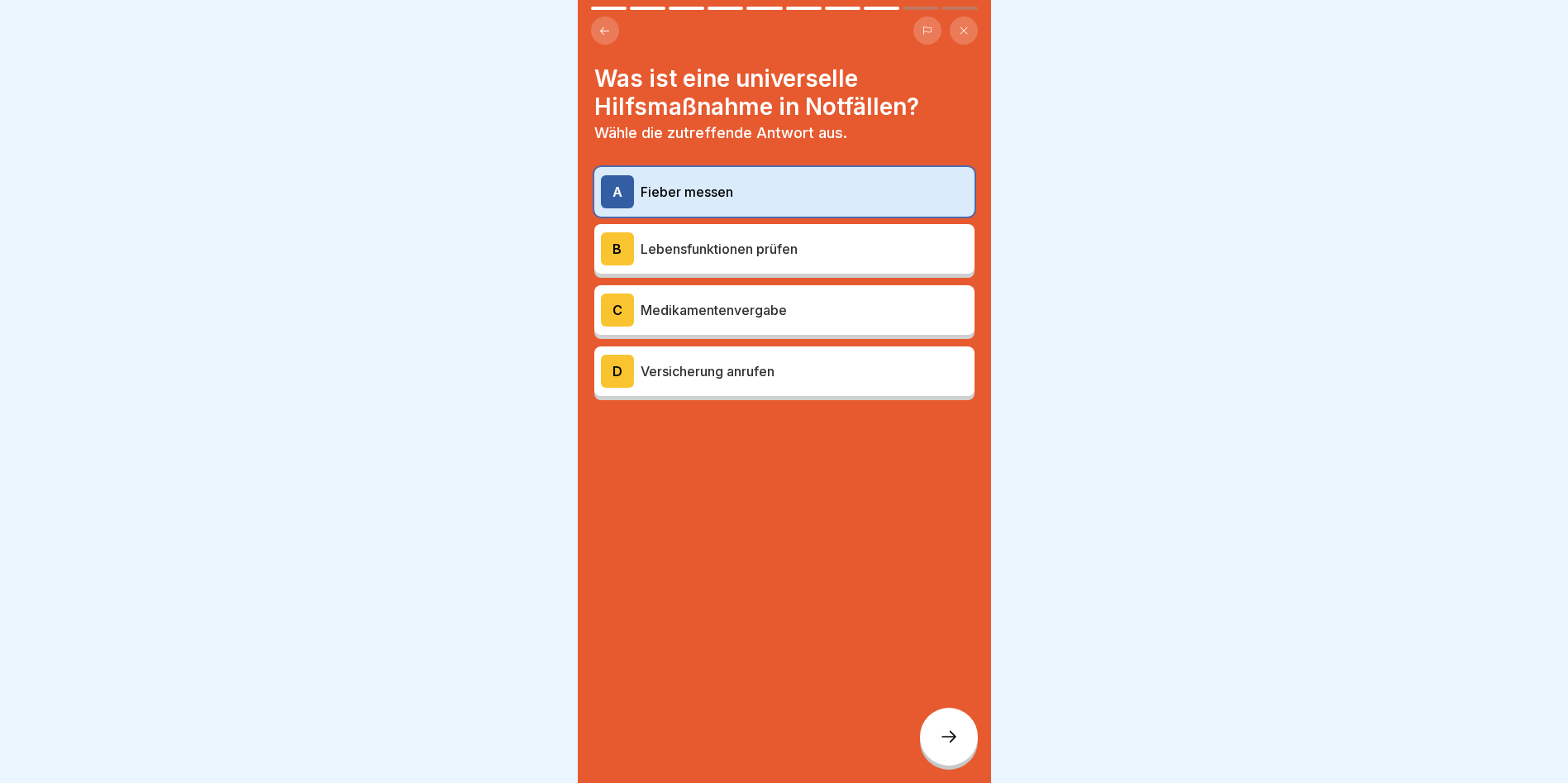
click at [715, 237] on div "B Lebensfunktionen prüfen" at bounding box center [785, 248] width 367 height 33
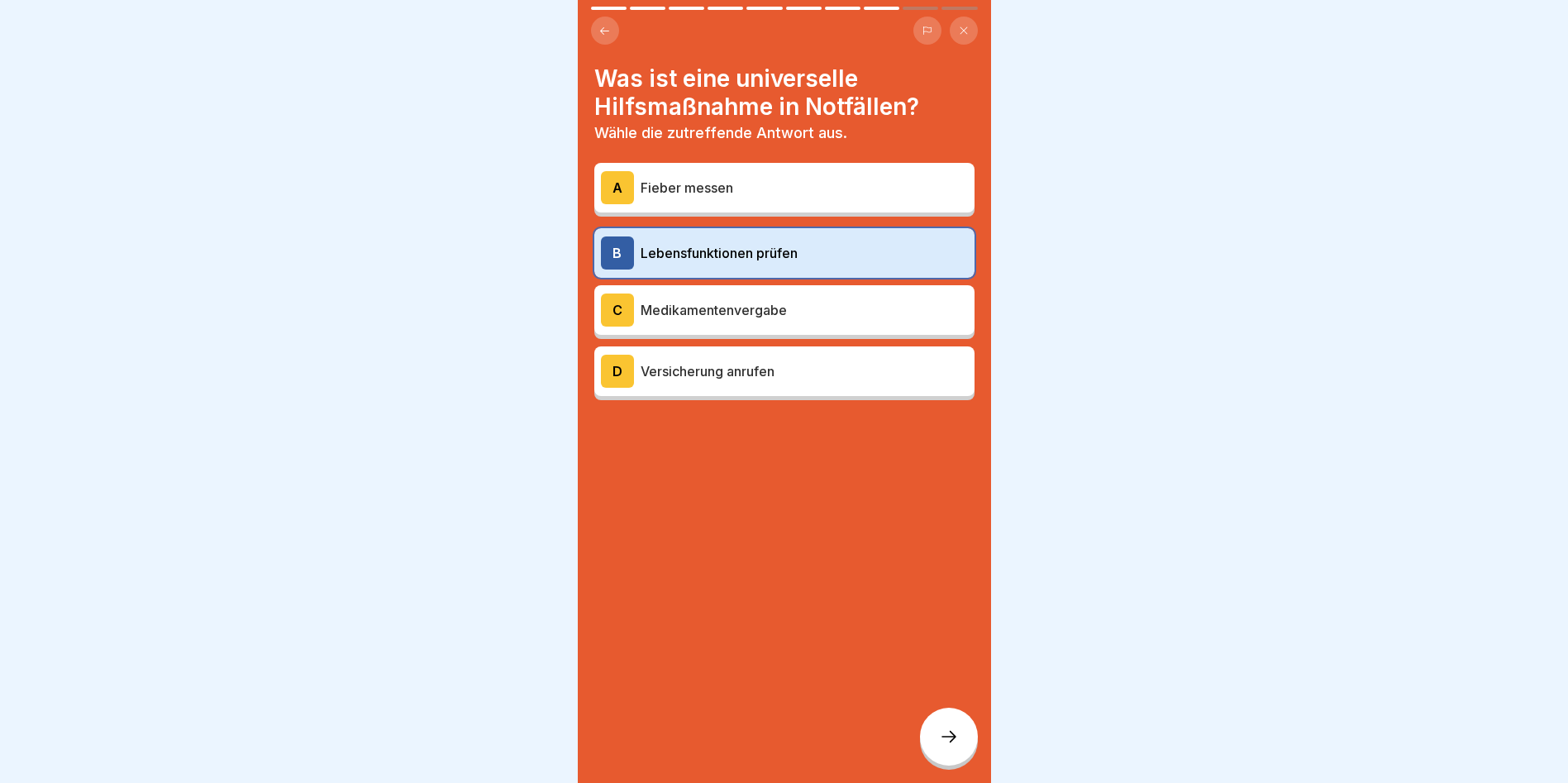
click at [945, 746] on icon at bounding box center [950, 737] width 20 height 20
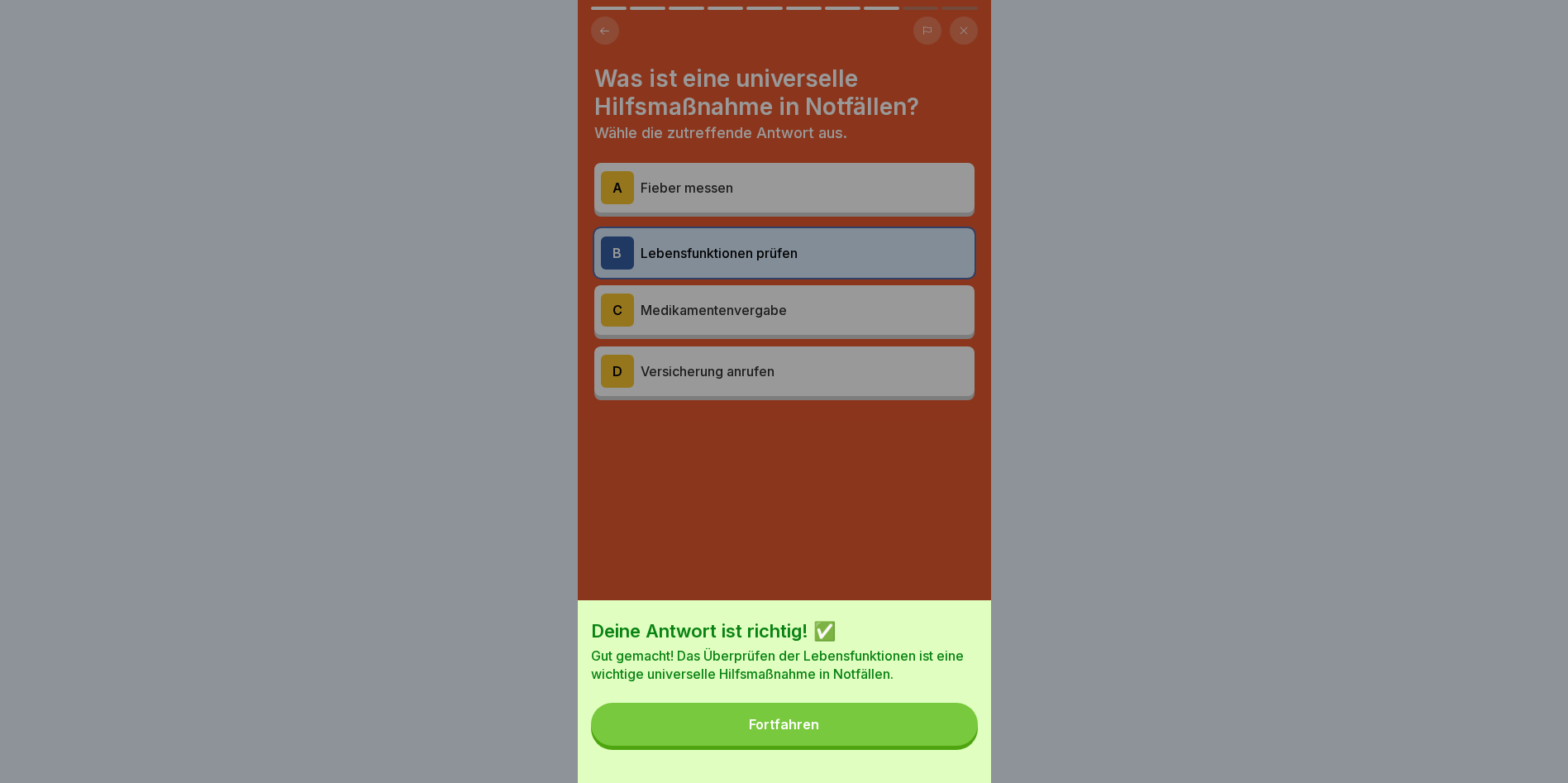
click at [784, 731] on div "Fortfahren" at bounding box center [784, 724] width 70 height 15
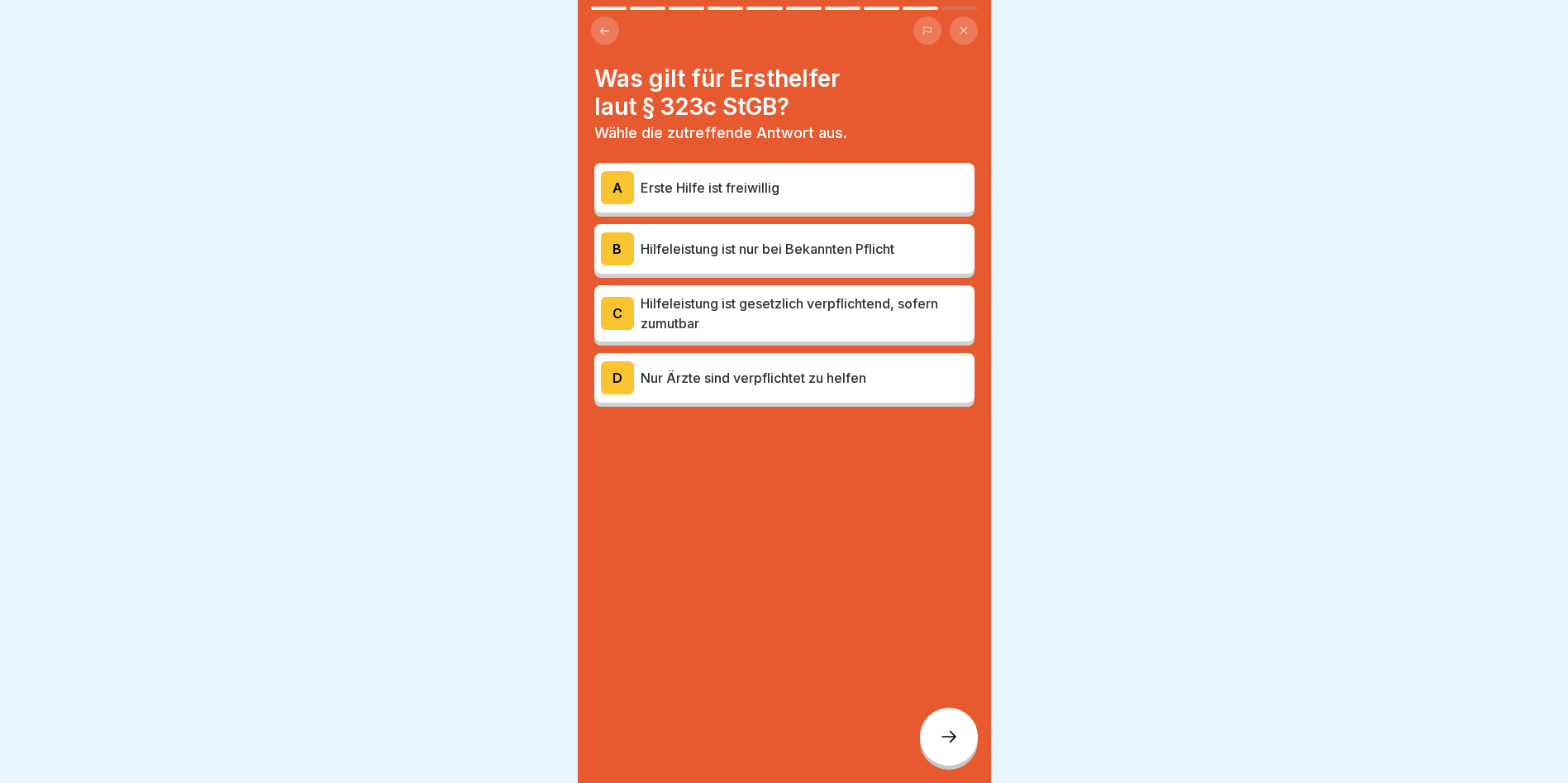
click at [750, 313] on p "Hilfeleistung ist gesetzlich verpflichtend, sofern zumutbar" at bounding box center [804, 313] width 327 height 40
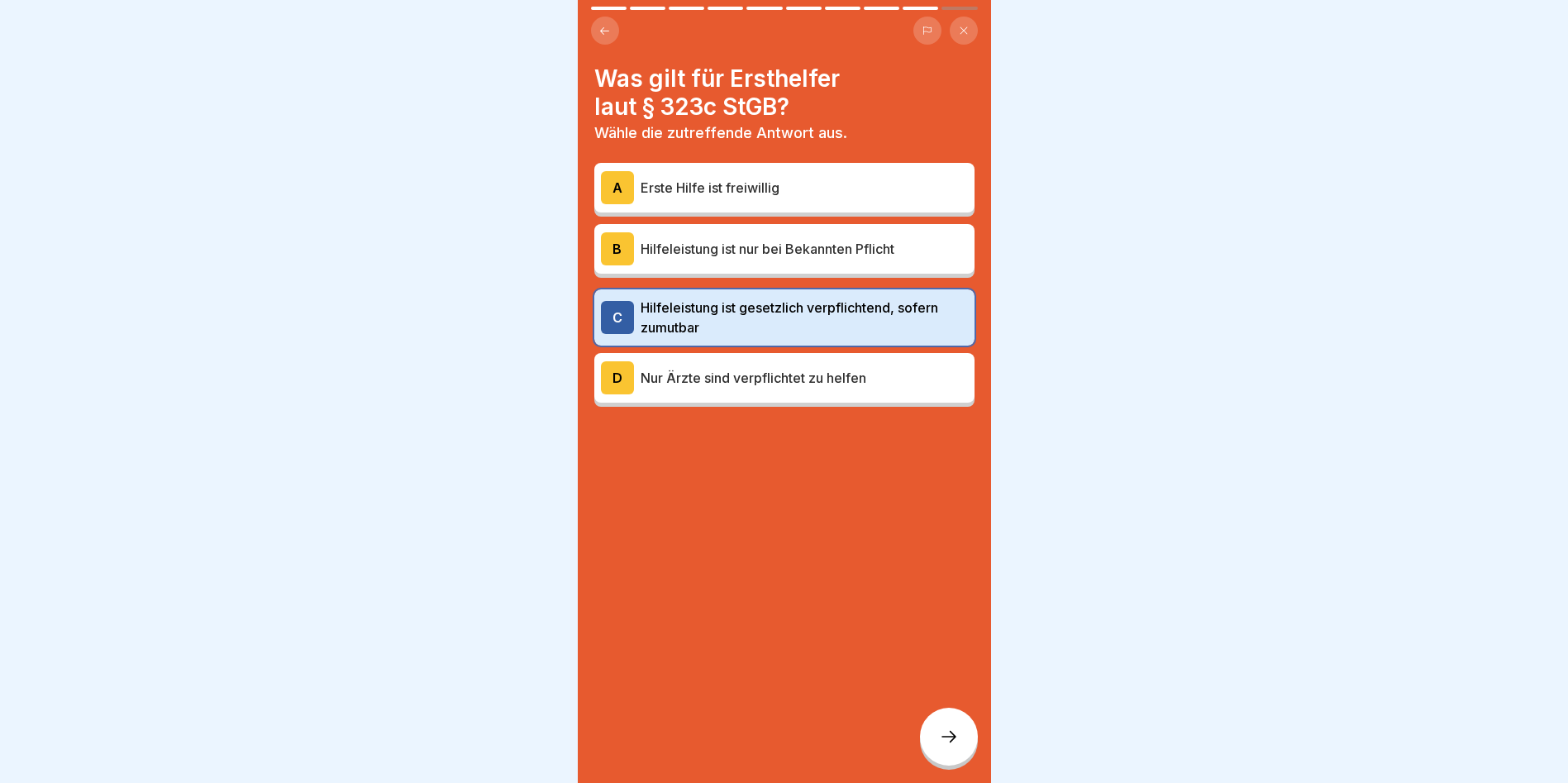
click at [953, 746] on icon at bounding box center [950, 737] width 20 height 20
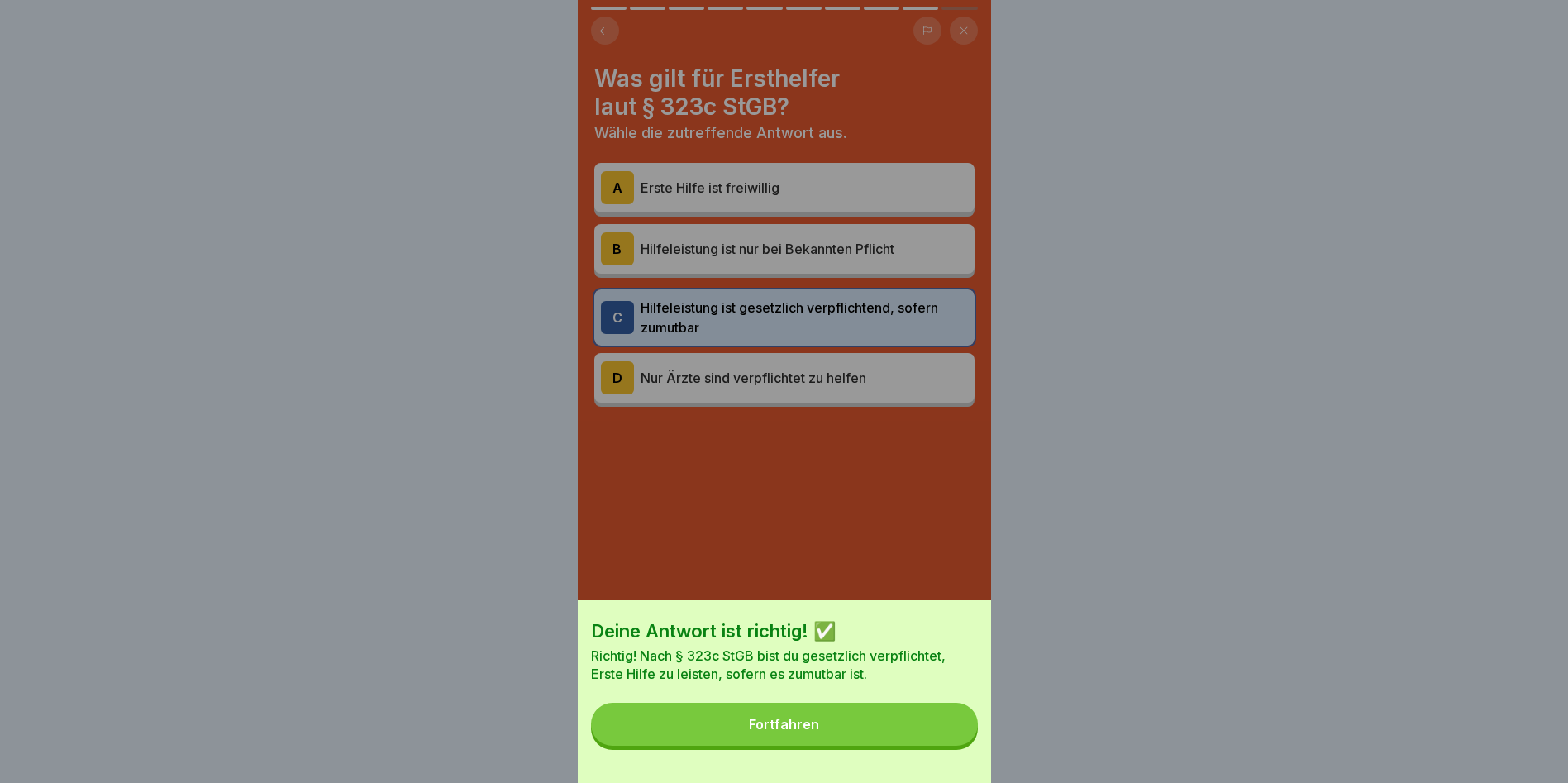
click at [811, 731] on div "Fortfahren" at bounding box center [784, 724] width 70 height 15
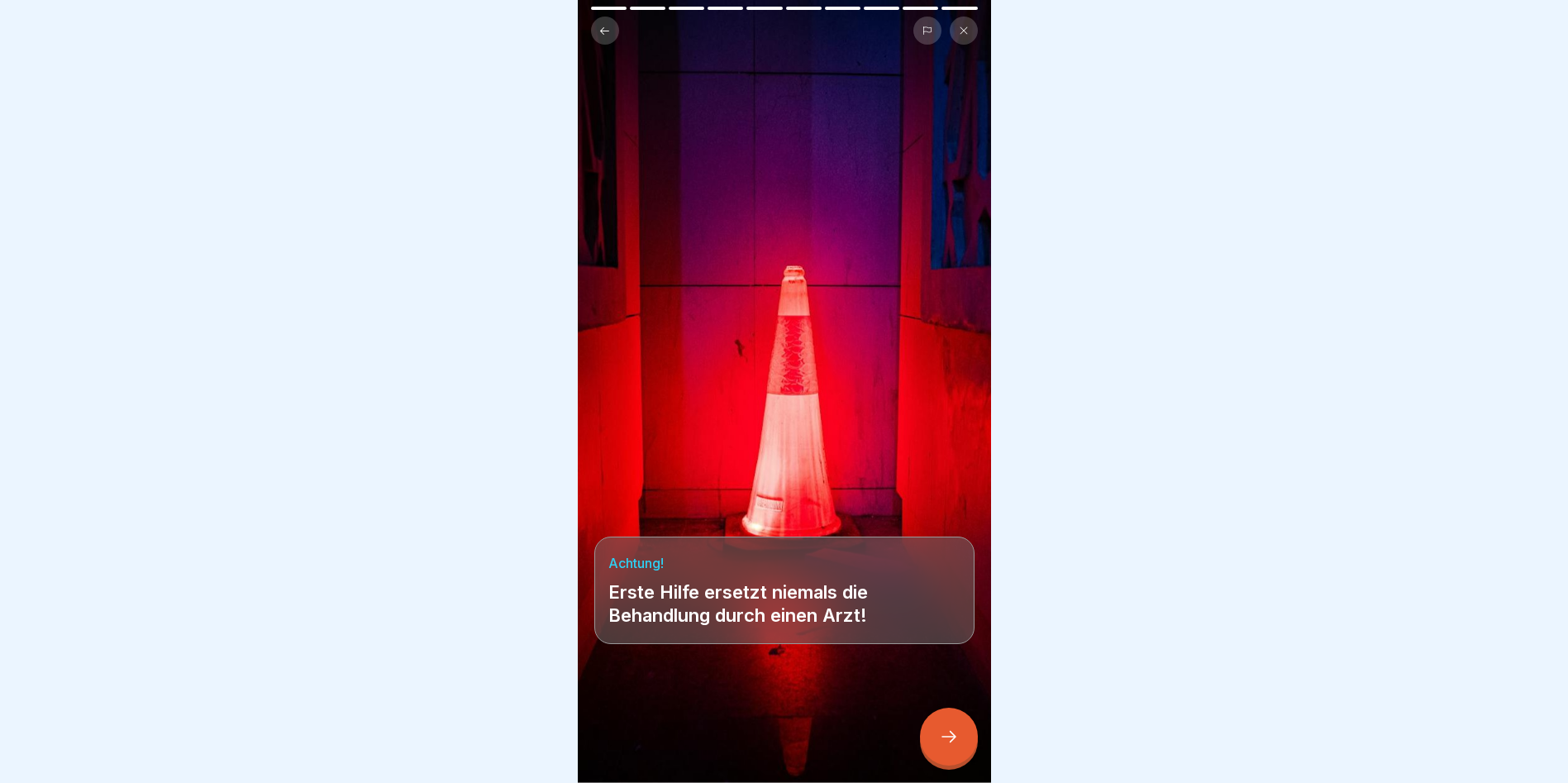
click at [957, 745] on icon at bounding box center [950, 737] width 20 height 20
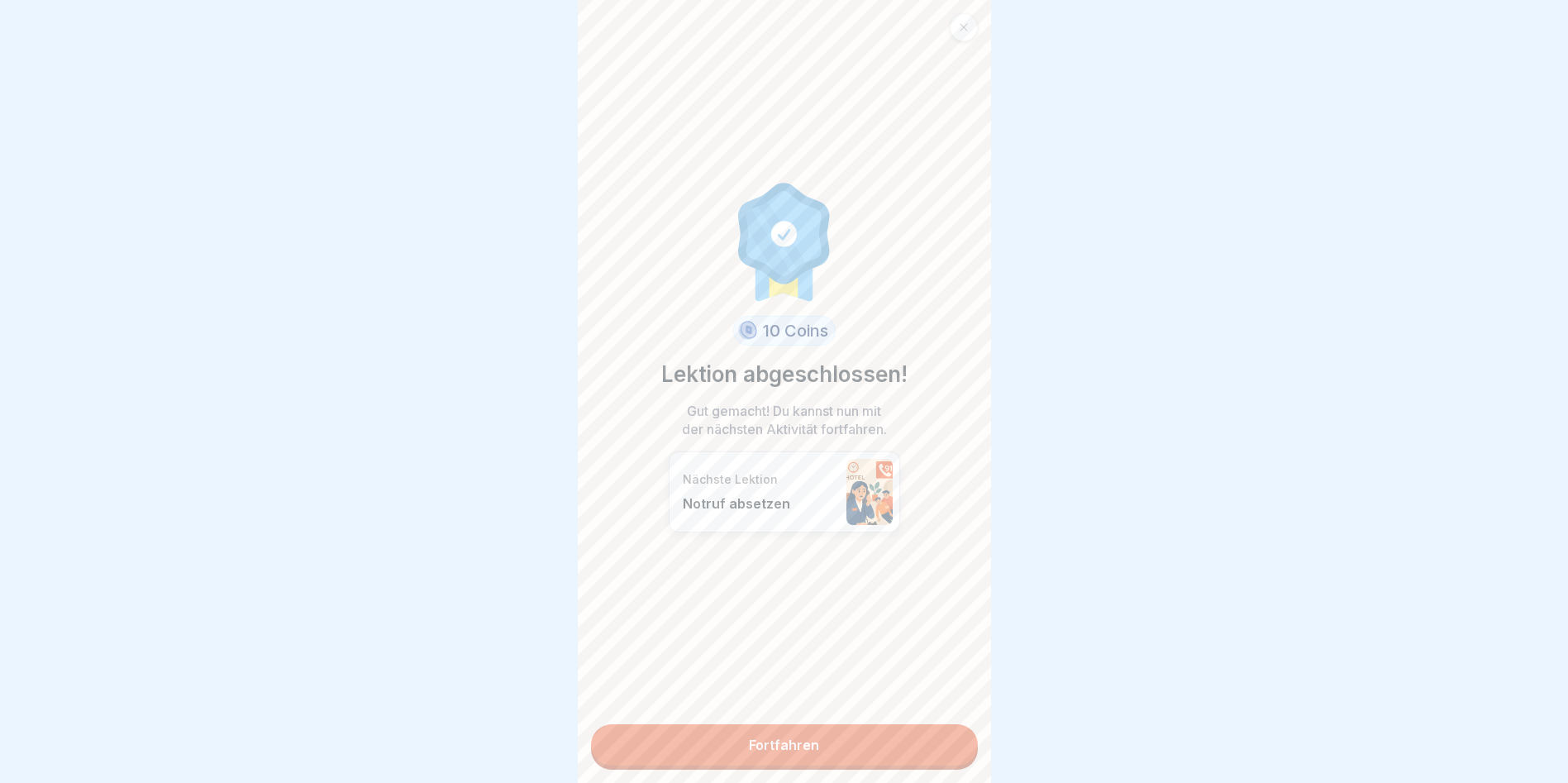
click at [789, 736] on link "Fortfahren" at bounding box center [785, 744] width 387 height 41
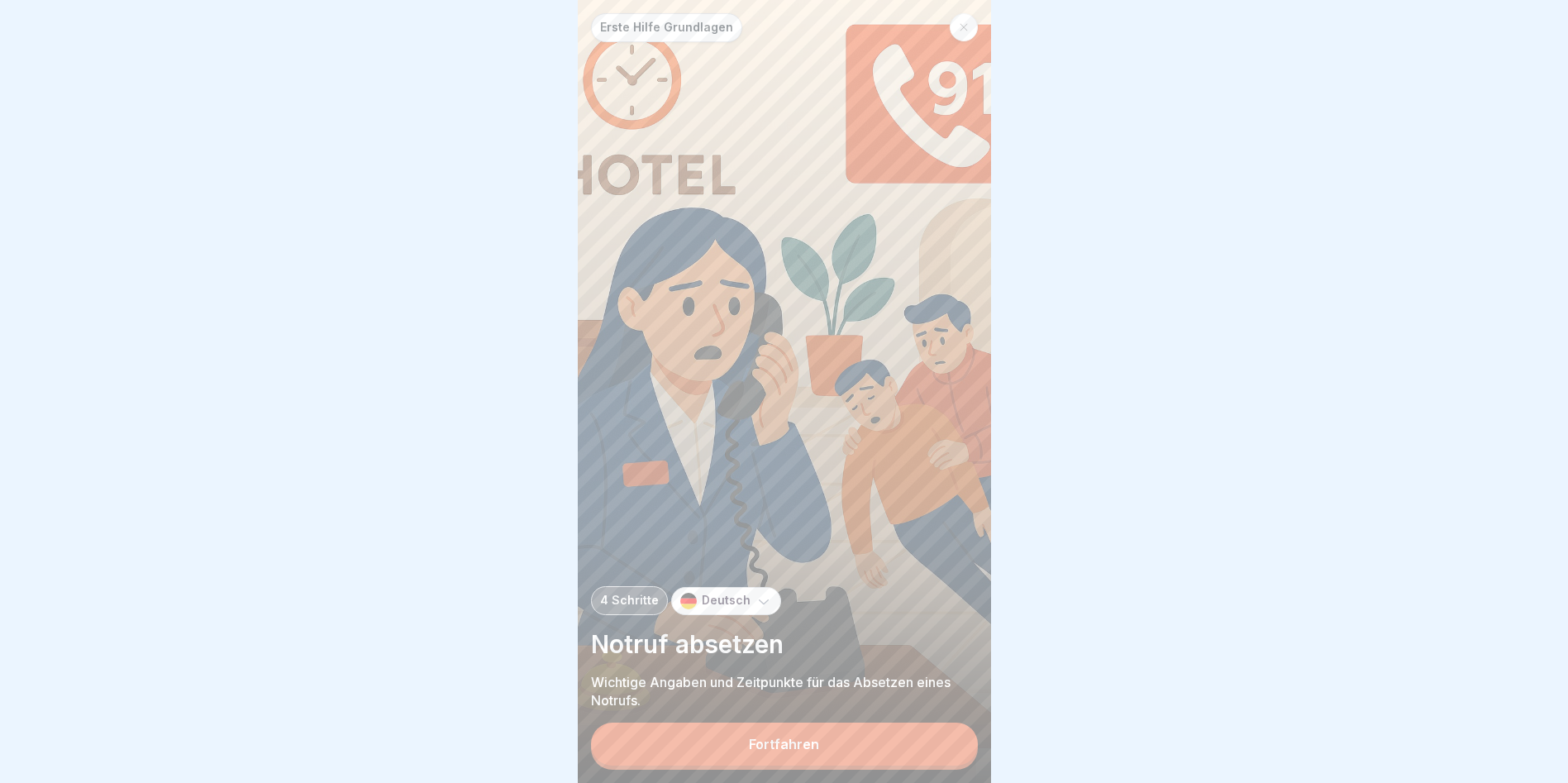
click at [770, 751] on div "Fortfahren" at bounding box center [784, 743] width 70 height 15
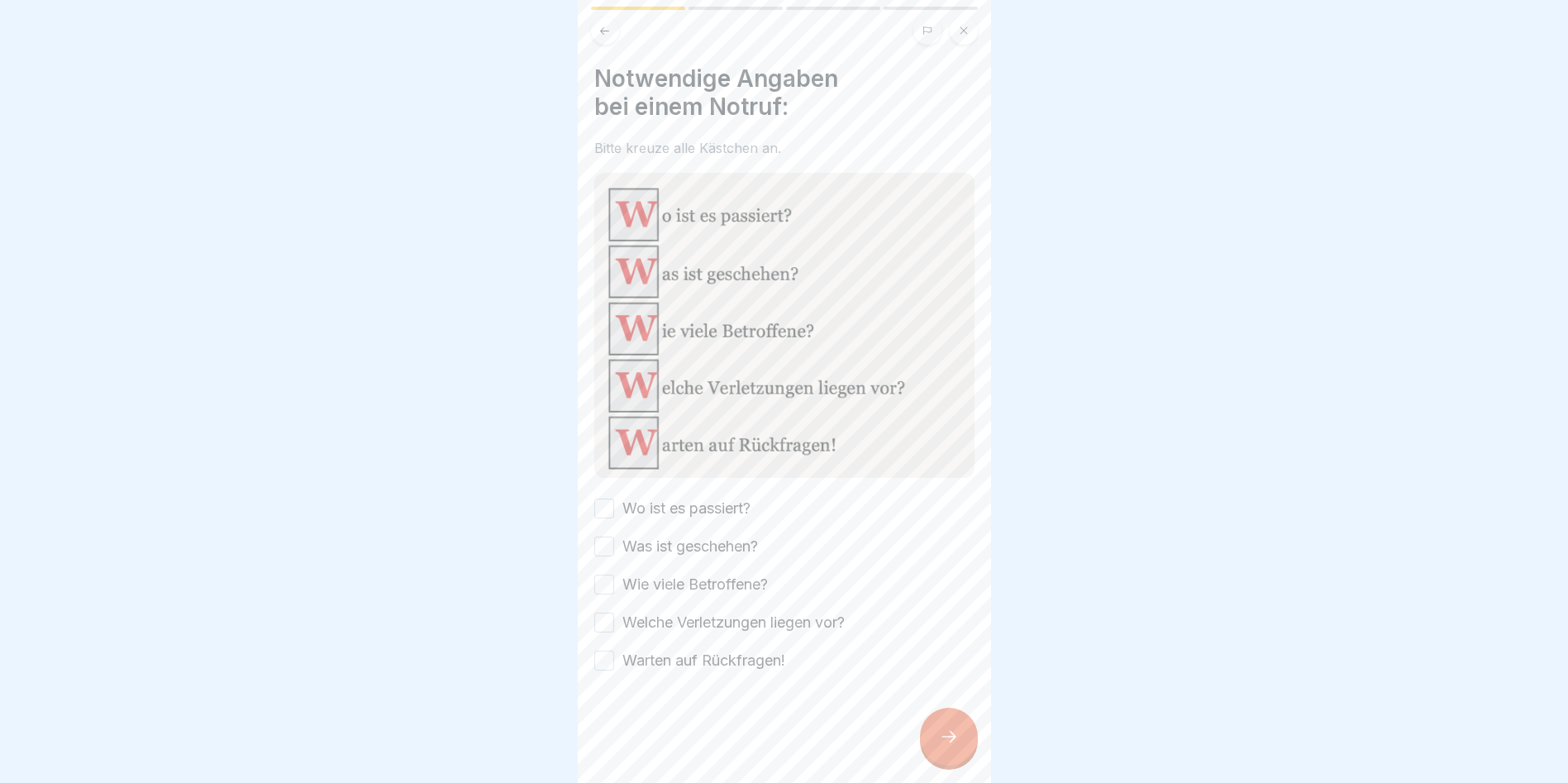
click at [600, 499] on button "Wo ist es passiert?" at bounding box center [604, 509] width 20 height 20
click at [607, 537] on button "Was ist geschehen?" at bounding box center [604, 547] width 20 height 20
click at [607, 575] on button "Wie viele Betroffene?" at bounding box center [604, 585] width 20 height 20
click at [602, 618] on button "Welche Verletzungen liegen vor?" at bounding box center [604, 622] width 20 height 20
click at [610, 650] on button "Warten auf Rückfragen!" at bounding box center [604, 660] width 20 height 20
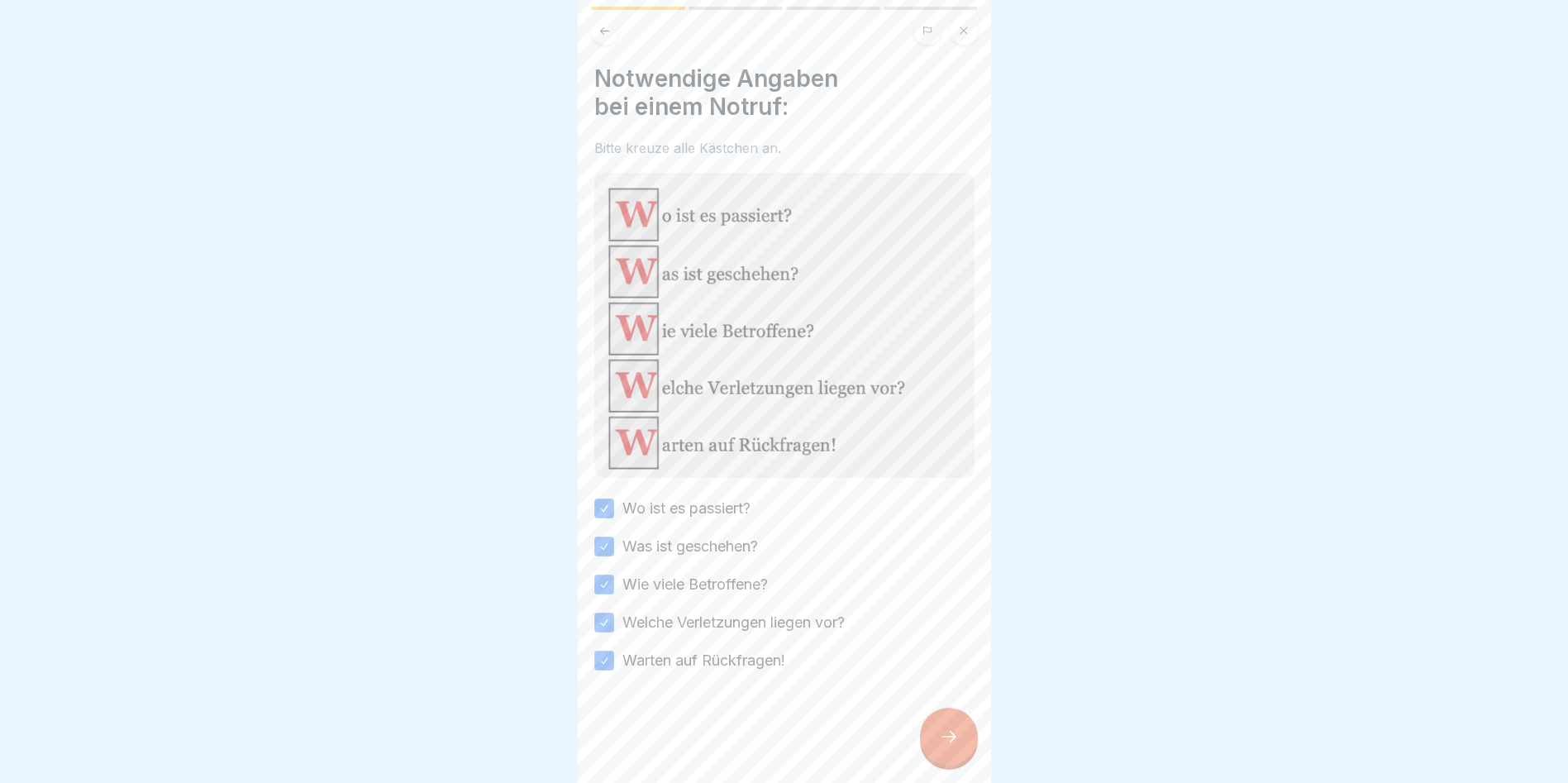
click at [942, 746] on icon at bounding box center [950, 737] width 20 height 20
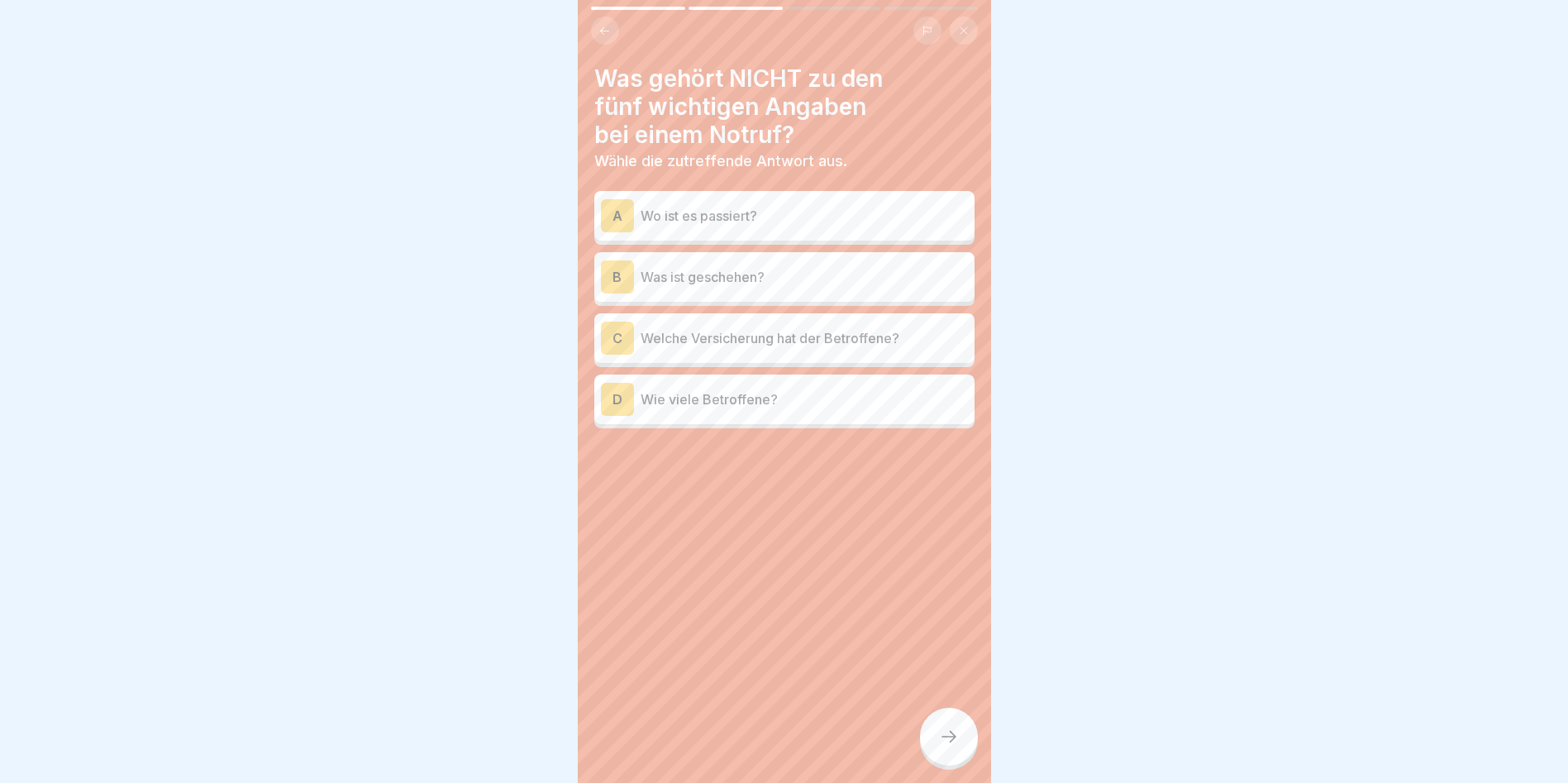
click at [655, 326] on div "C Welche Versicherung hat der Betroffene?" at bounding box center [785, 337] width 367 height 33
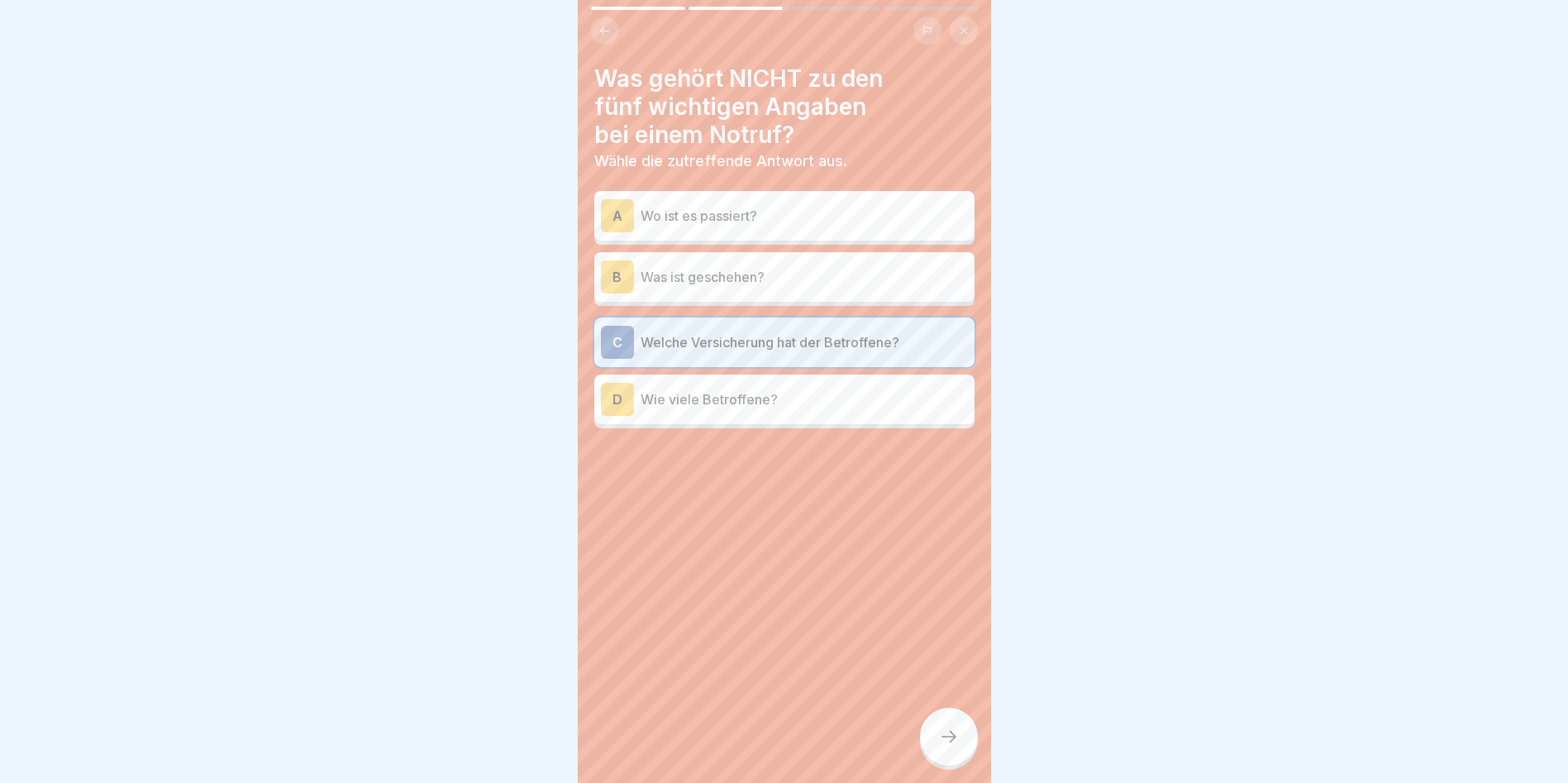
click at [948, 745] on icon at bounding box center [950, 737] width 20 height 20
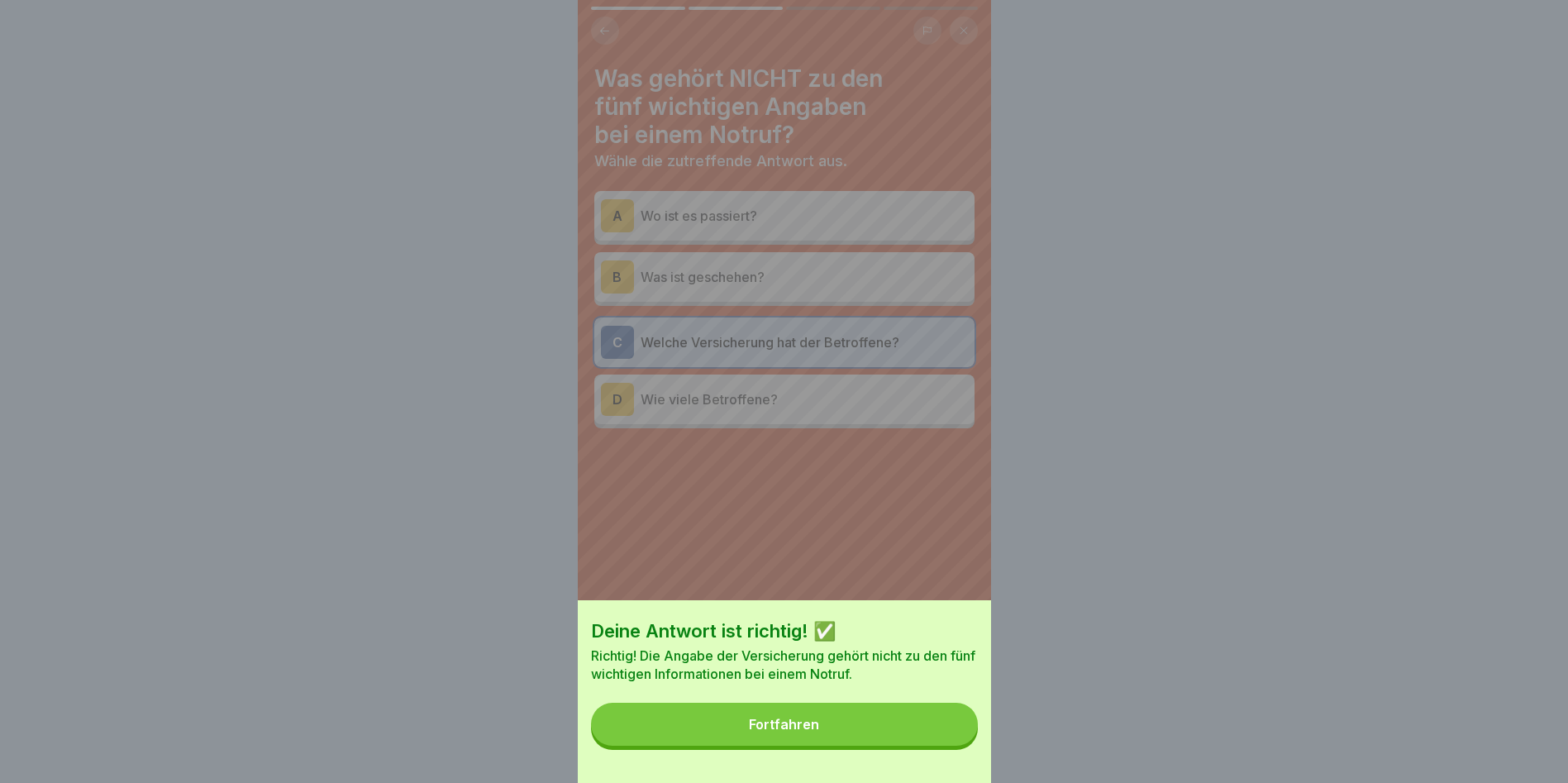
click at [799, 729] on button "Fortfahren" at bounding box center [785, 723] width 387 height 43
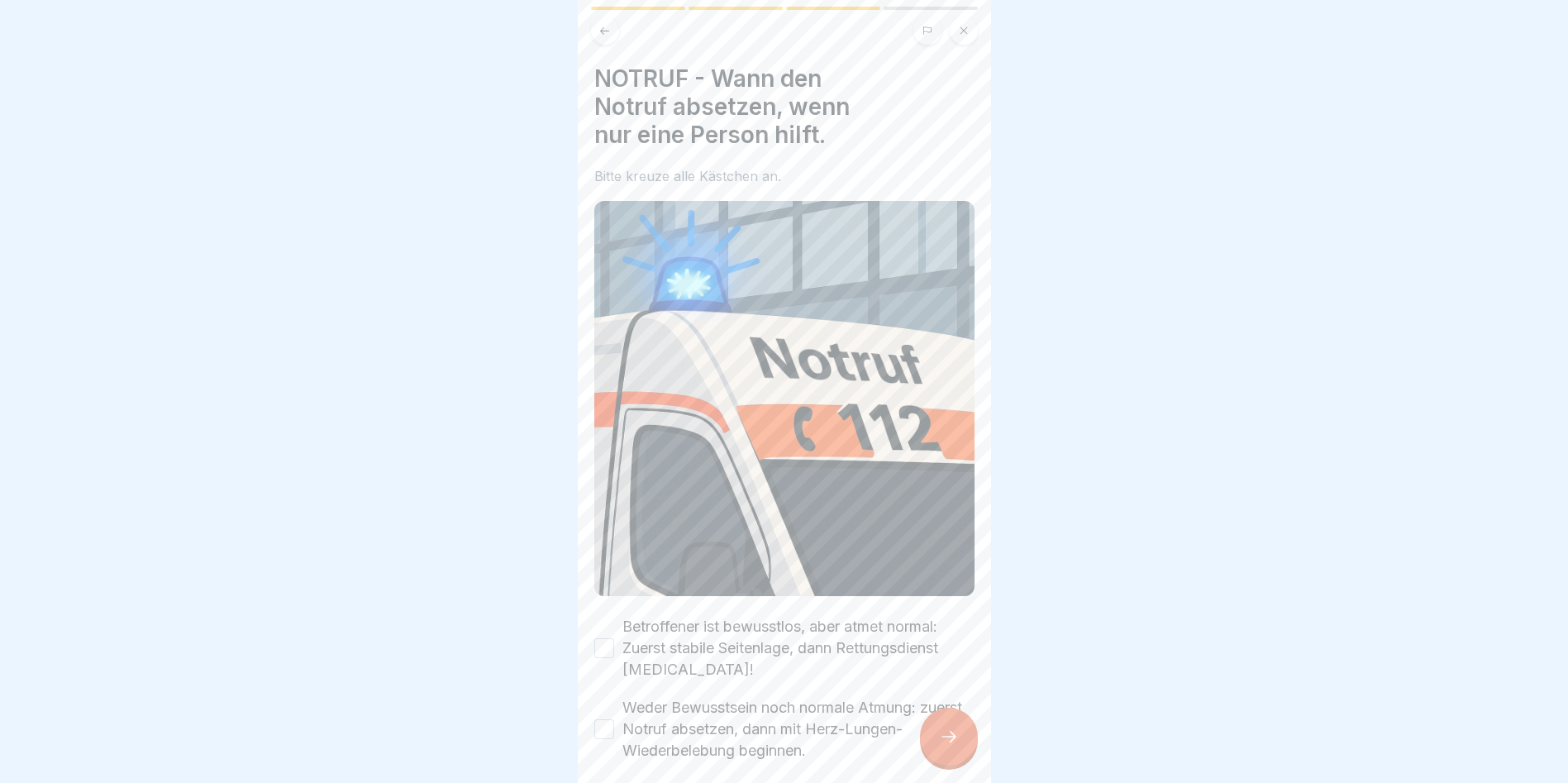
click at [601, 638] on button "Betroffener ist bewusstlos, aber atmet normal: Zuerst stabile Seitenlage, dann …" at bounding box center [604, 648] width 20 height 20
click at [952, 746] on icon at bounding box center [950, 737] width 20 height 20
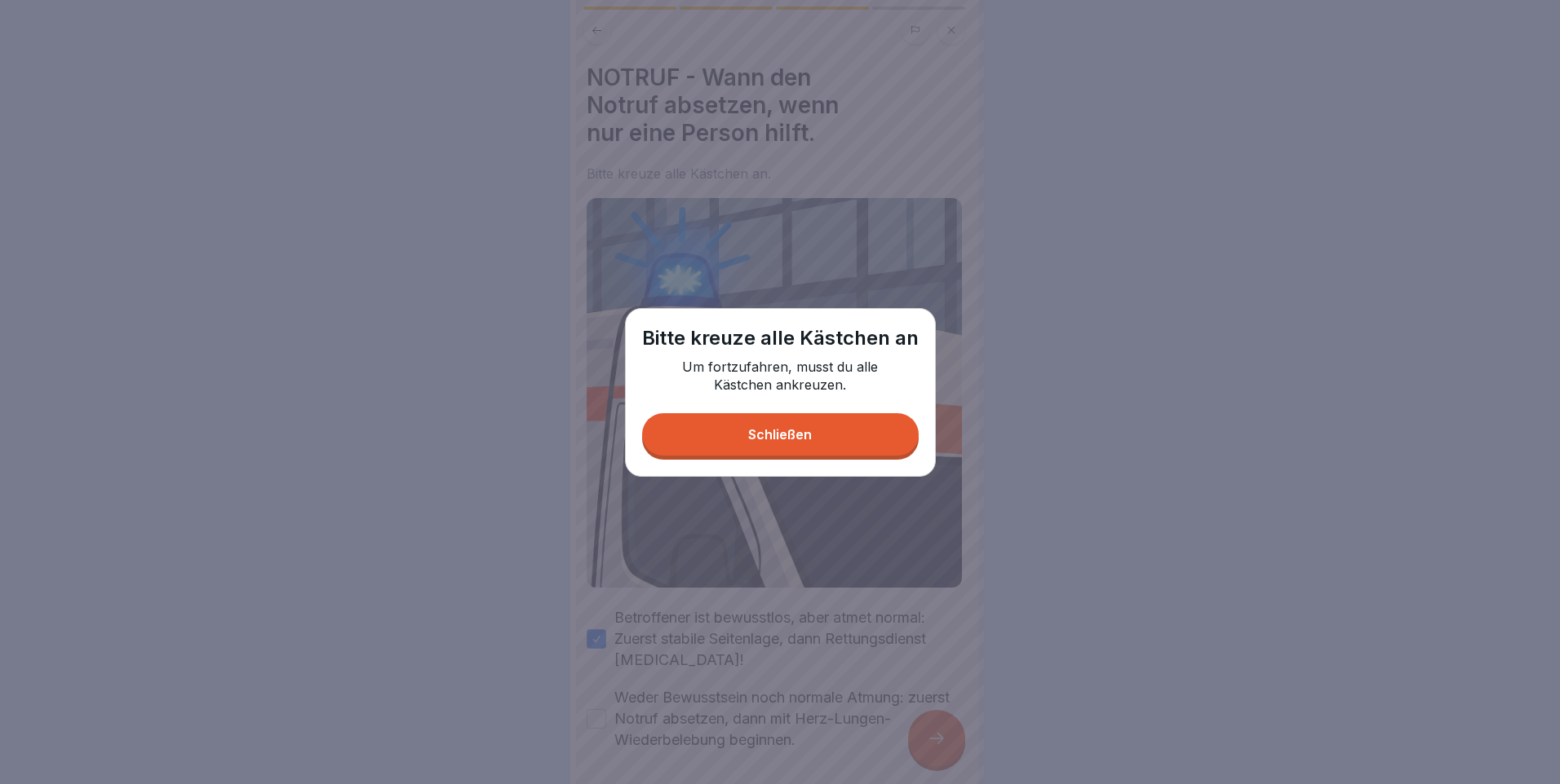
click at [776, 431] on div "Schließen" at bounding box center [780, 434] width 64 height 15
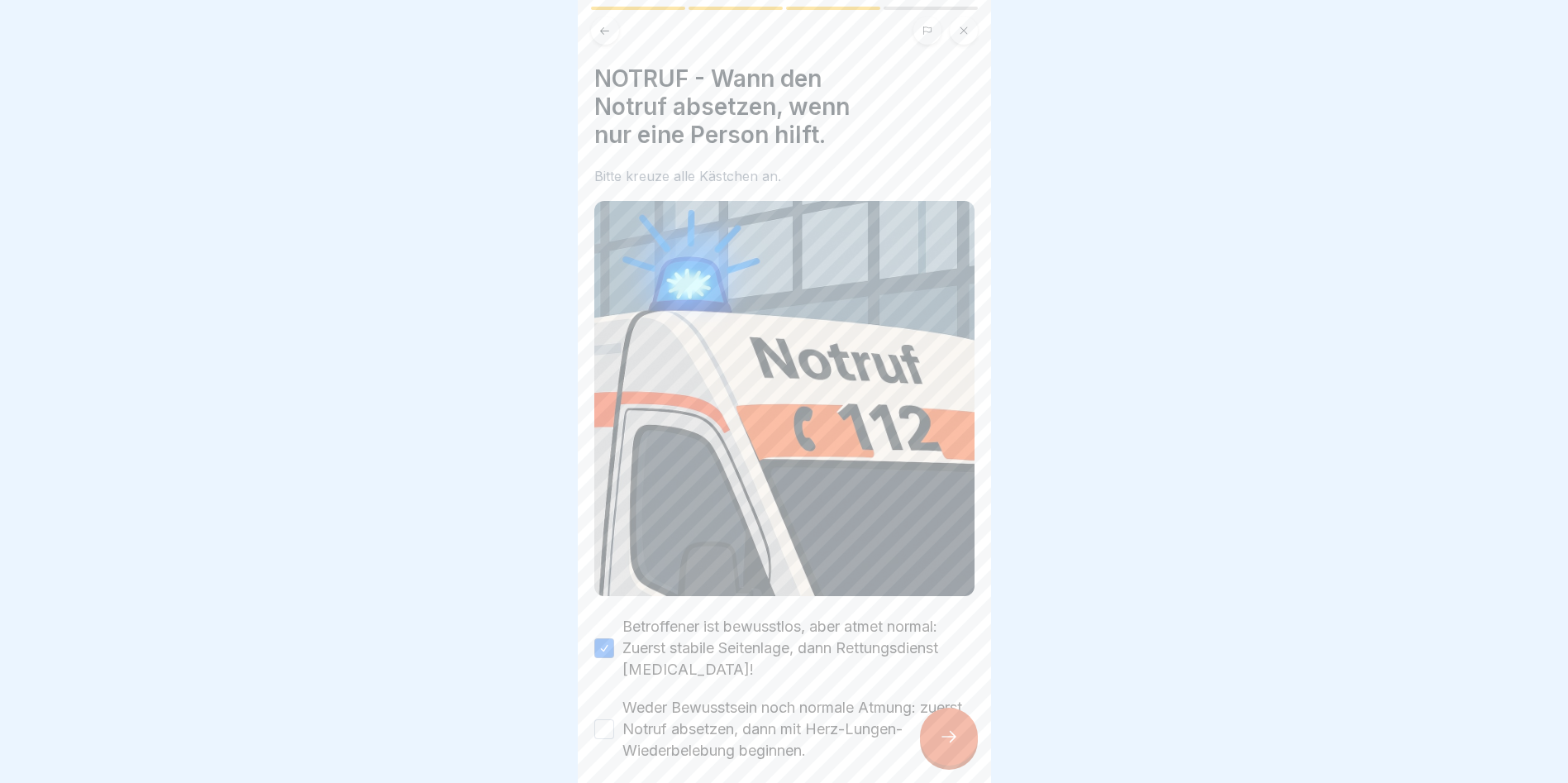
click at [606, 719] on button "Weder Bewusstsein noch normale Atmung: zuerst Notruf absetzen, dann mit Herz-Lu…" at bounding box center [604, 729] width 20 height 20
click at [945, 746] on icon at bounding box center [950, 737] width 20 height 20
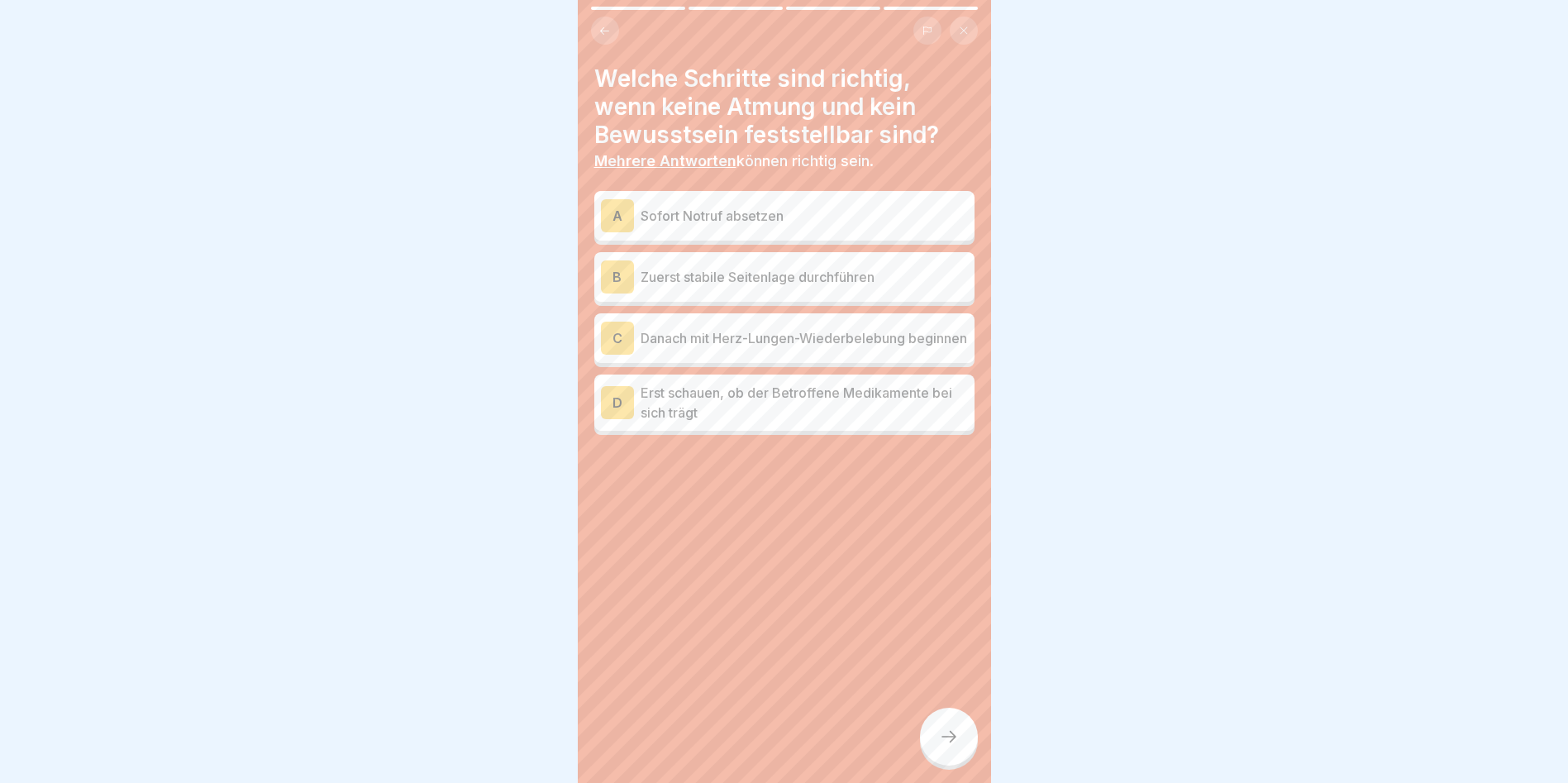
click at [678, 218] on p "Sofort Notruf absetzen" at bounding box center [804, 215] width 327 height 20
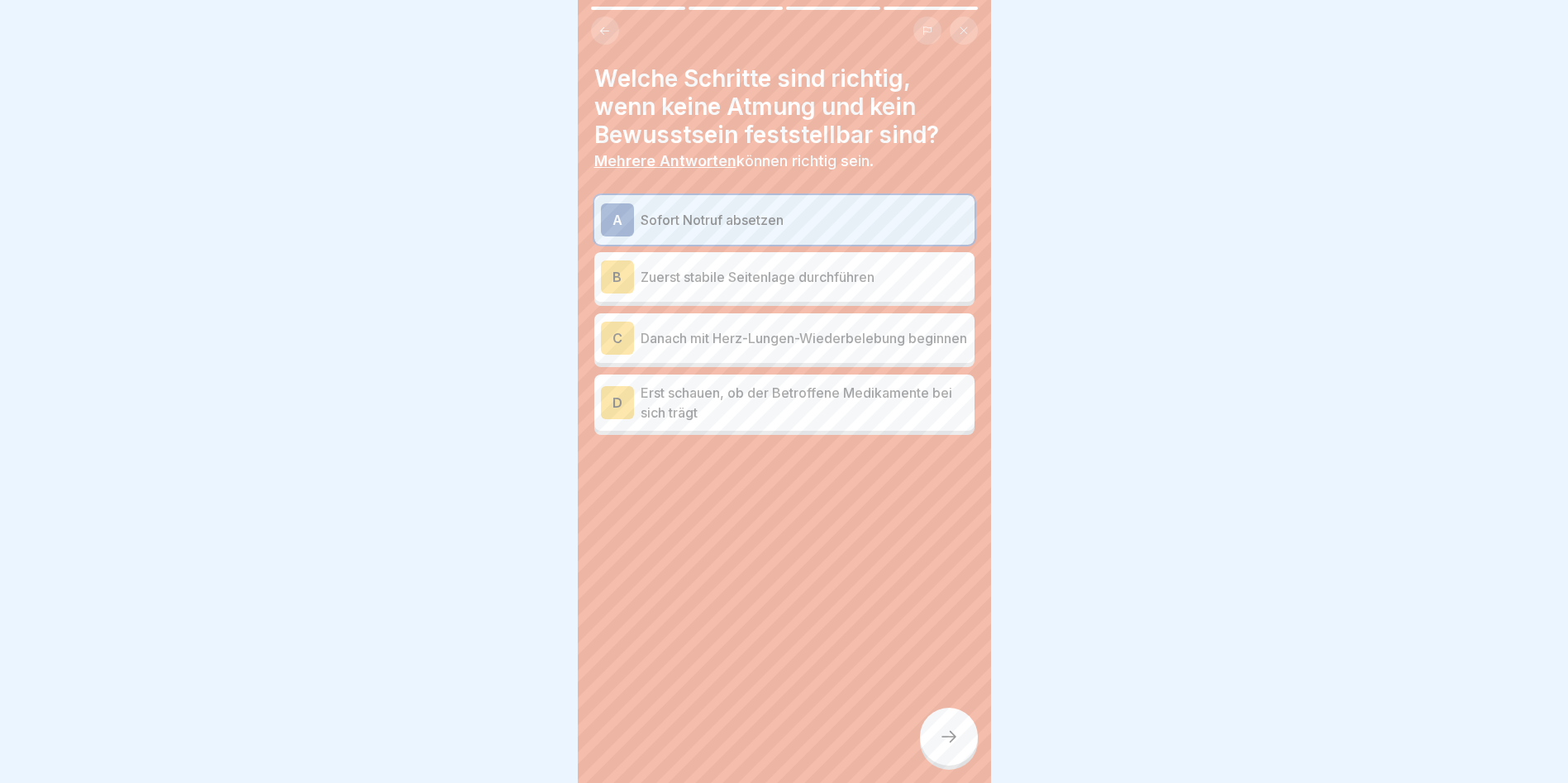
click at [702, 273] on p "Zuerst stabile Seitenlage durchführen" at bounding box center [804, 277] width 327 height 20
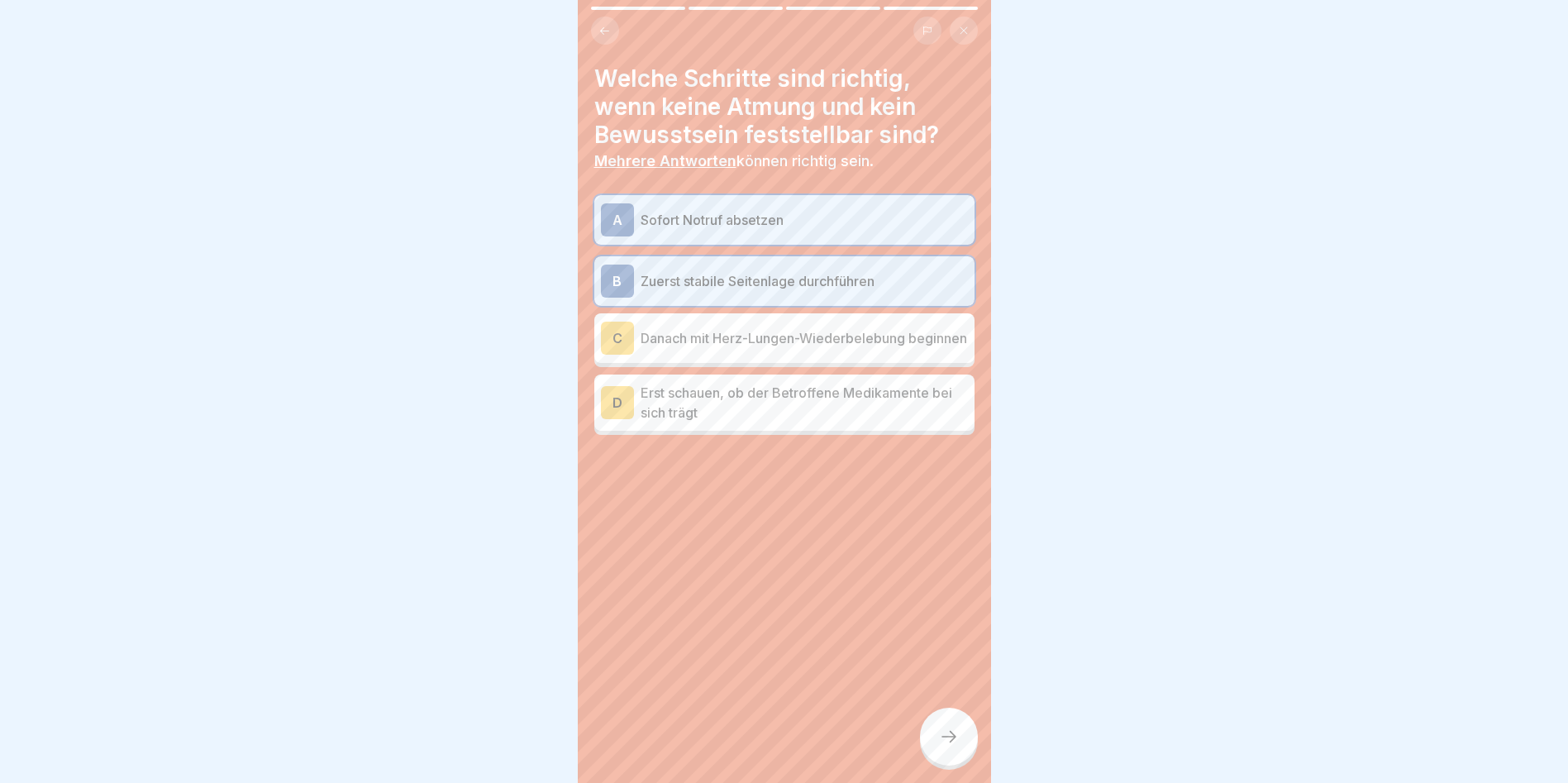
click at [674, 343] on p "Danach mit Herz-Lungen-Wiederbelebung beginnen" at bounding box center [804, 338] width 327 height 20
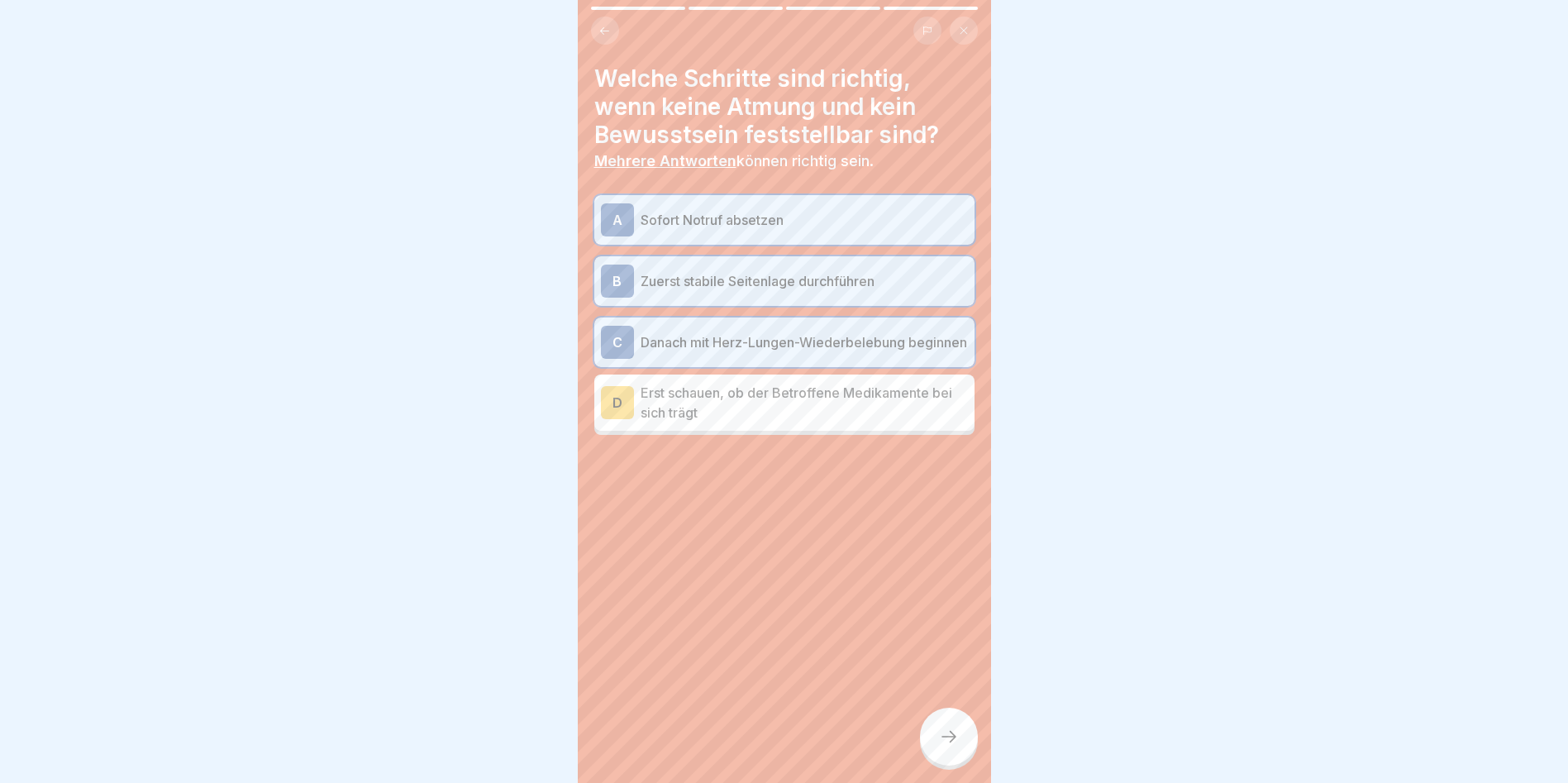
click at [735, 395] on p "Erst schauen, ob der Betroffene Medikamente bei sich trägt" at bounding box center [804, 403] width 327 height 40
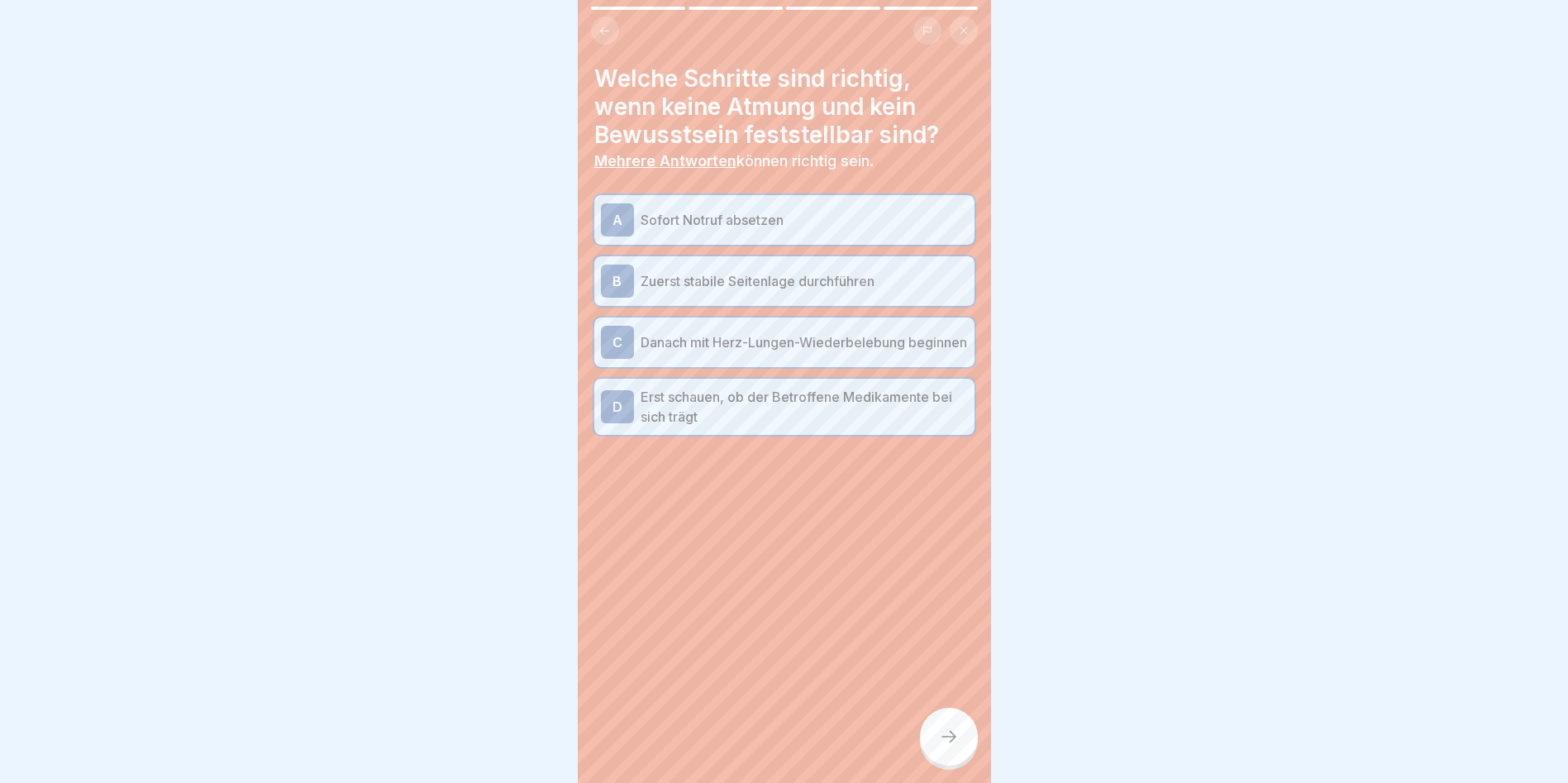
click at [939, 741] on div at bounding box center [949, 736] width 58 height 58
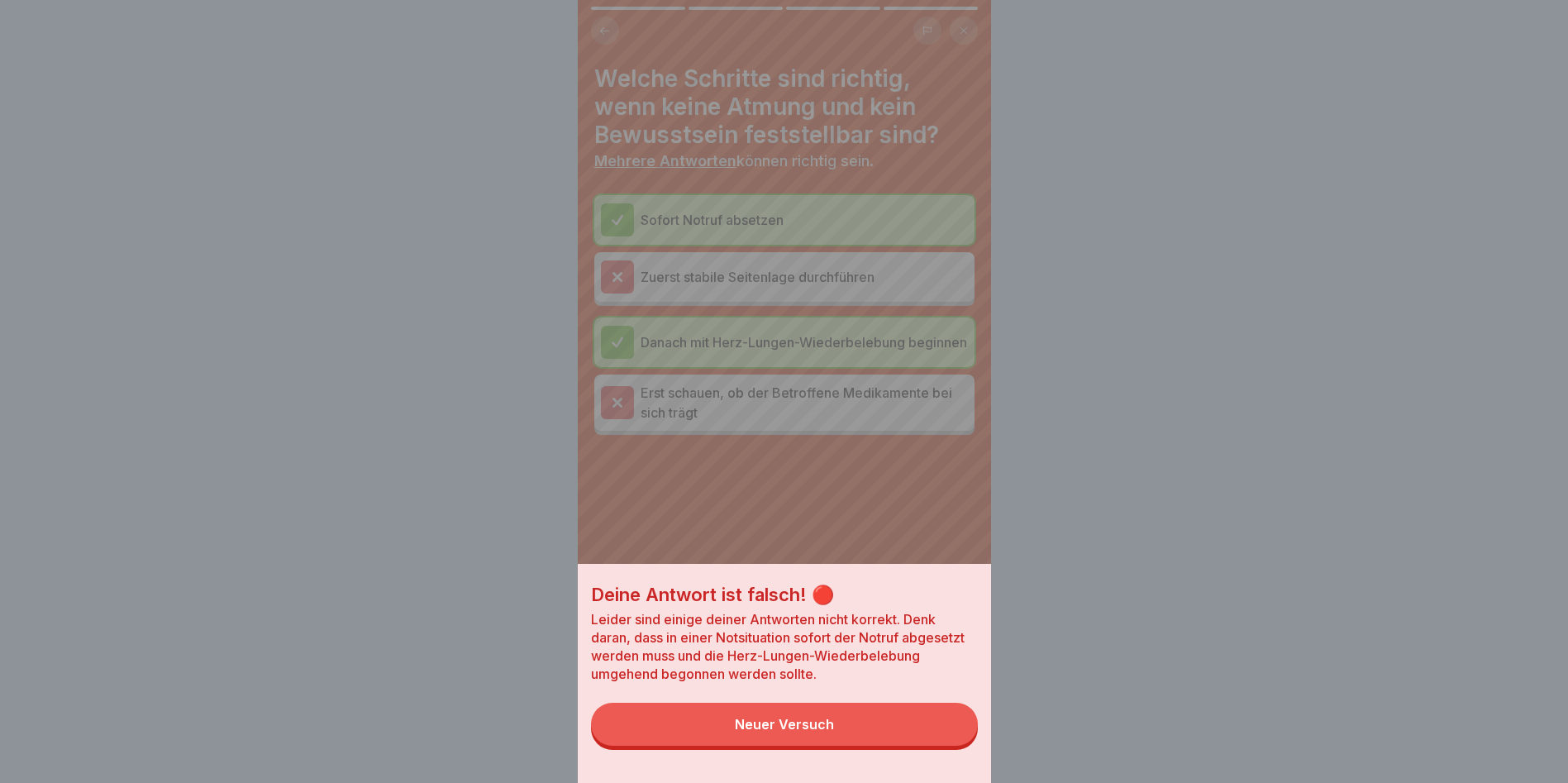
click at [781, 731] on div "Neuer Versuch" at bounding box center [784, 724] width 99 height 15
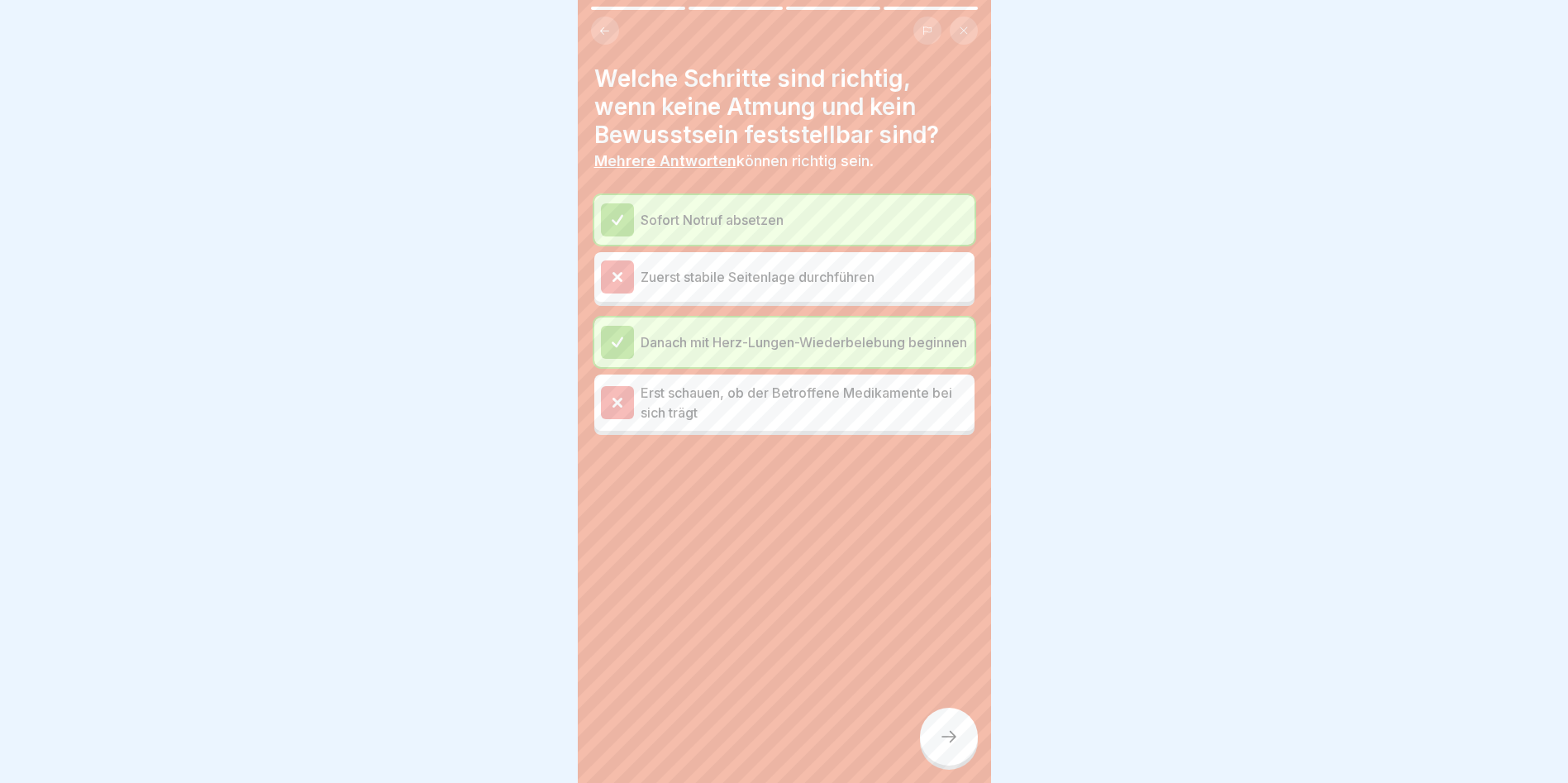
click at [664, 406] on p "Erst schauen, ob der Betroffene Medikamente bei sich trägt" at bounding box center [804, 403] width 327 height 40
click at [606, 402] on div at bounding box center [617, 402] width 33 height 33
click at [615, 273] on icon at bounding box center [616, 276] width 7 height 7
click at [613, 406] on icon at bounding box center [616, 401] width 7 height 7
click at [944, 746] on icon at bounding box center [950, 737] width 20 height 20
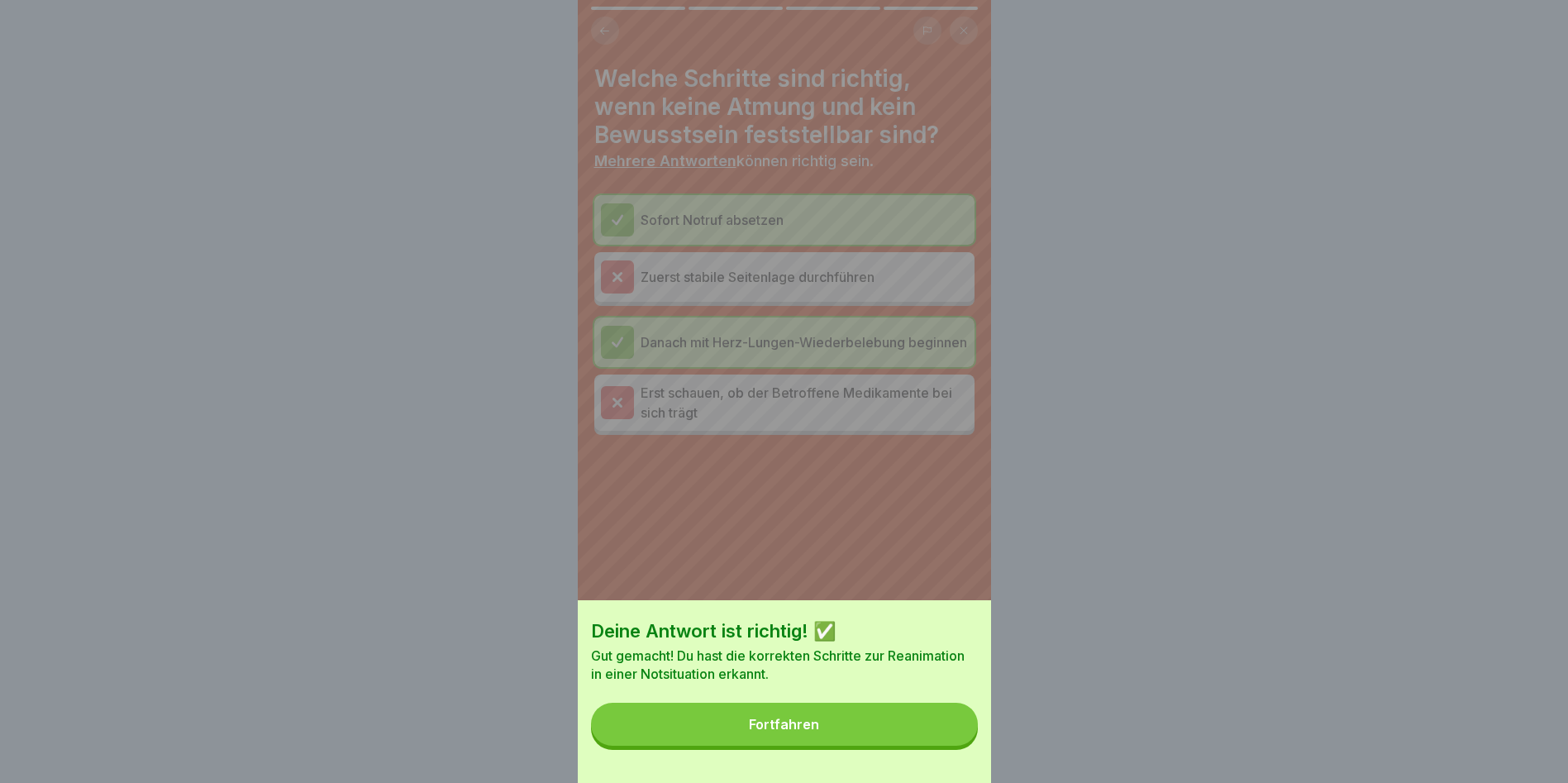
click at [766, 731] on div "Fortfahren" at bounding box center [784, 724] width 70 height 15
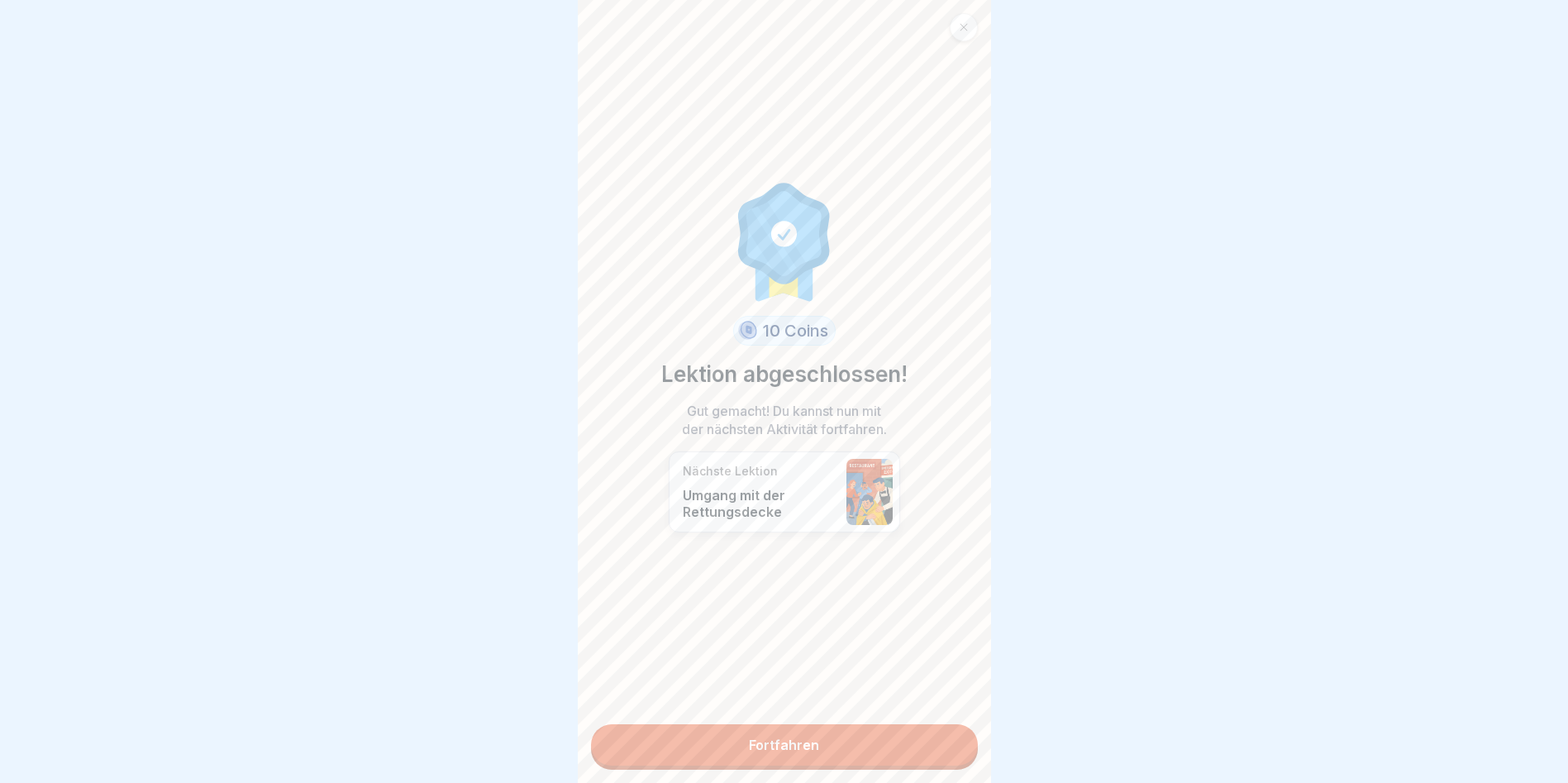
click at [766, 731] on link "Fortfahren" at bounding box center [785, 744] width 387 height 41
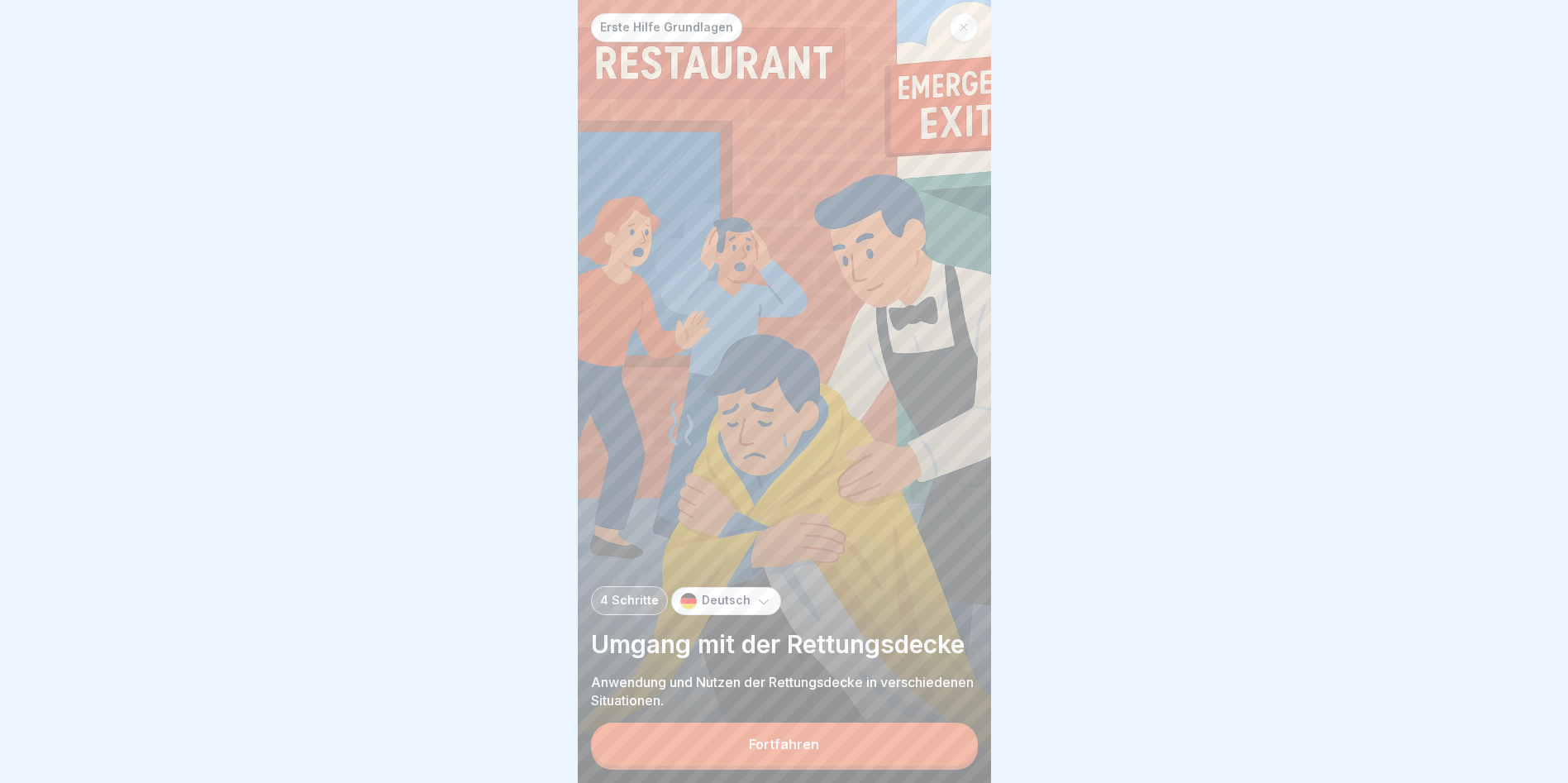
click at [753, 751] on div "Fortfahren" at bounding box center [784, 743] width 70 height 15
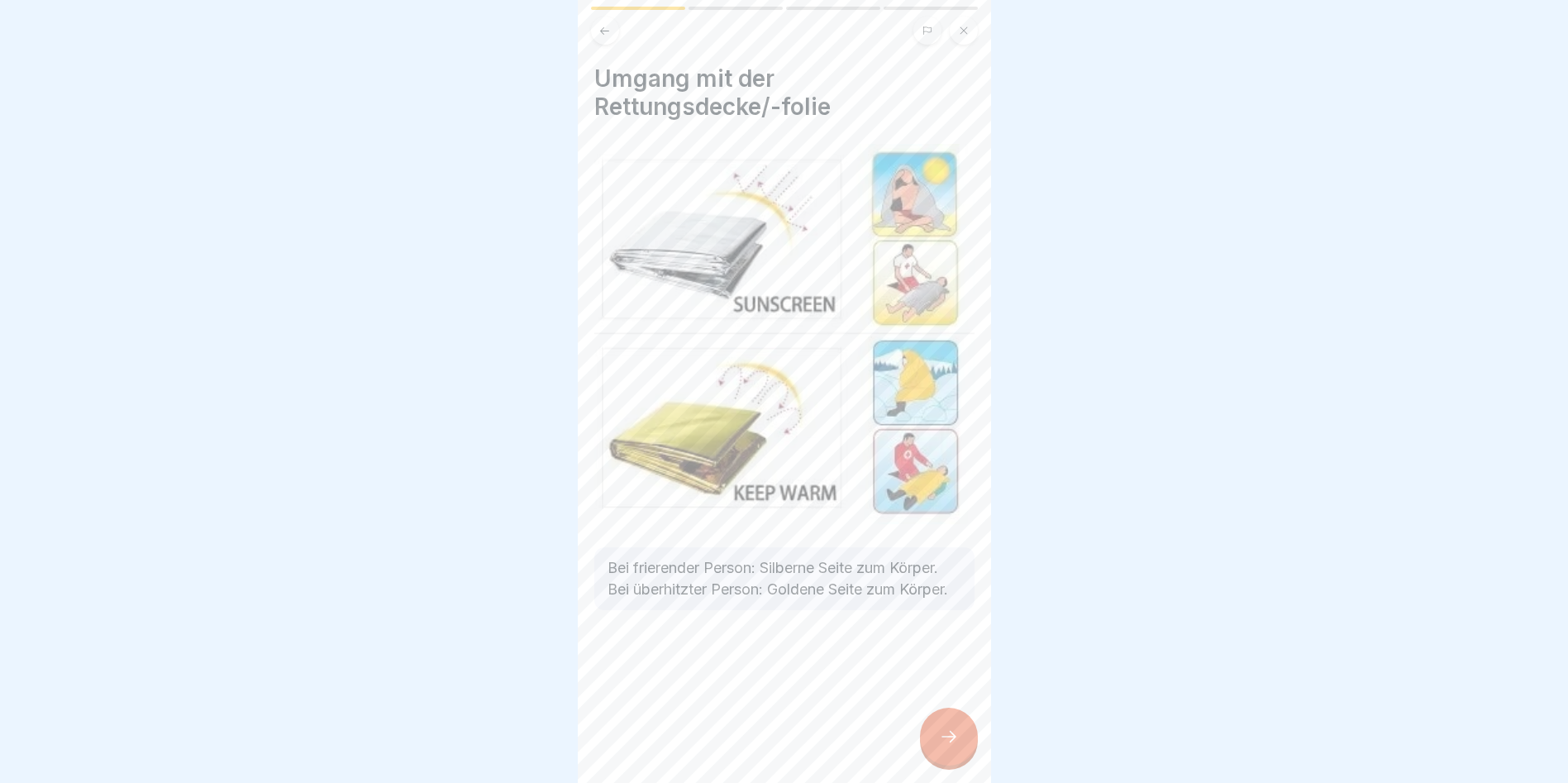
click at [946, 737] on div at bounding box center [949, 736] width 58 height 58
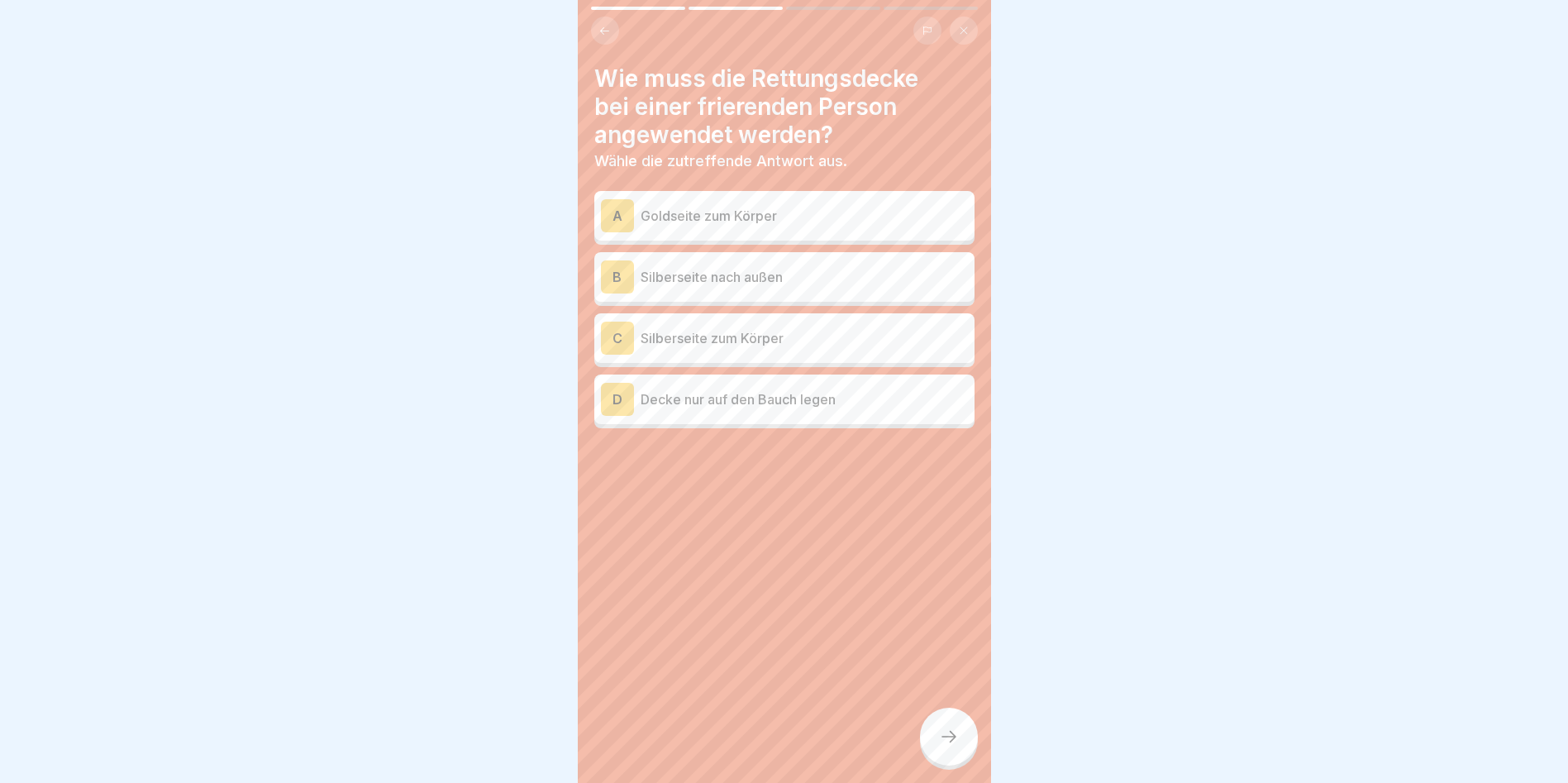
click at [736, 212] on p "Goldseite zum Körper" at bounding box center [804, 215] width 327 height 20
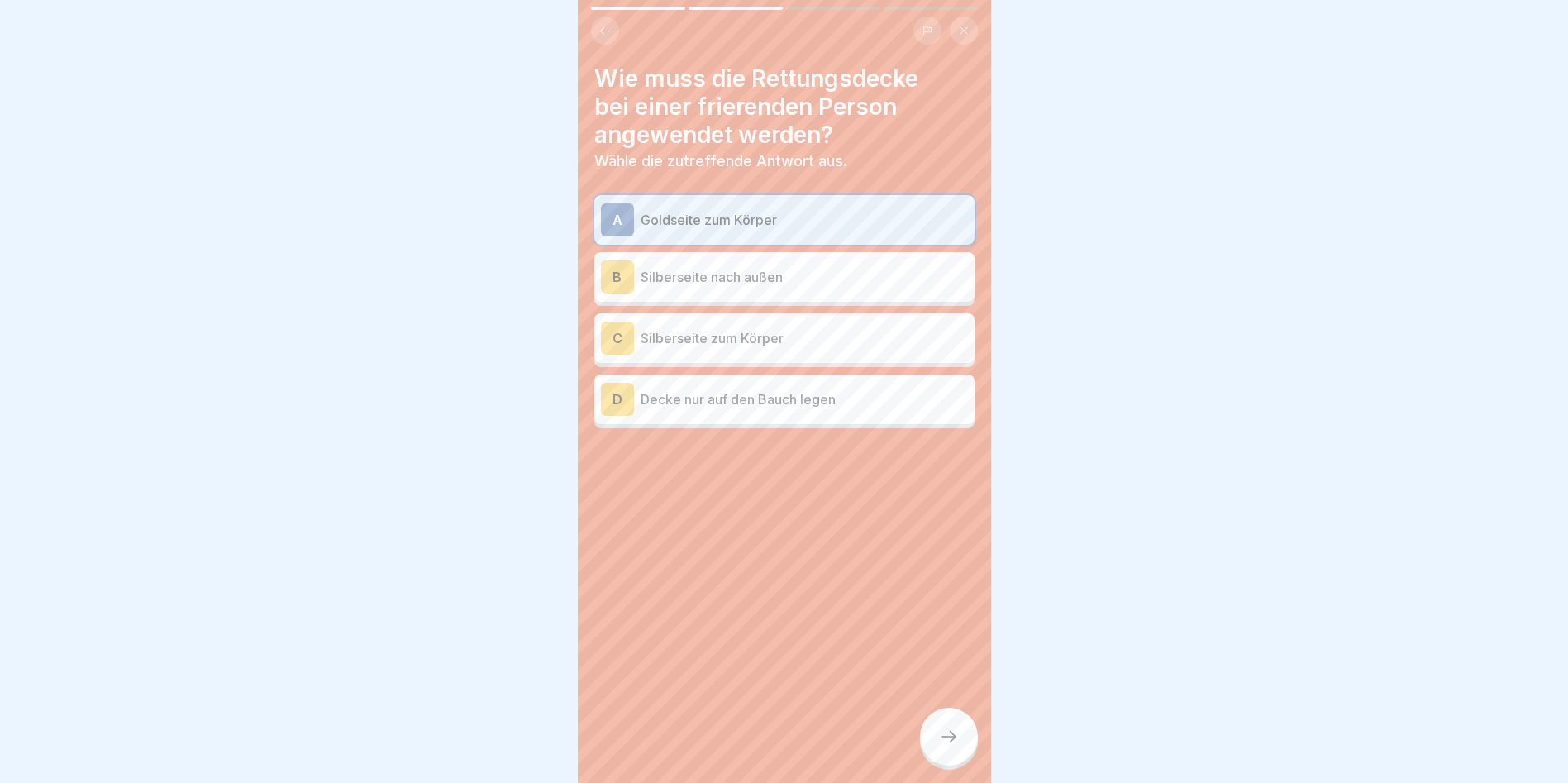
click at [732, 280] on p "Silberseite nach außen" at bounding box center [804, 277] width 327 height 20
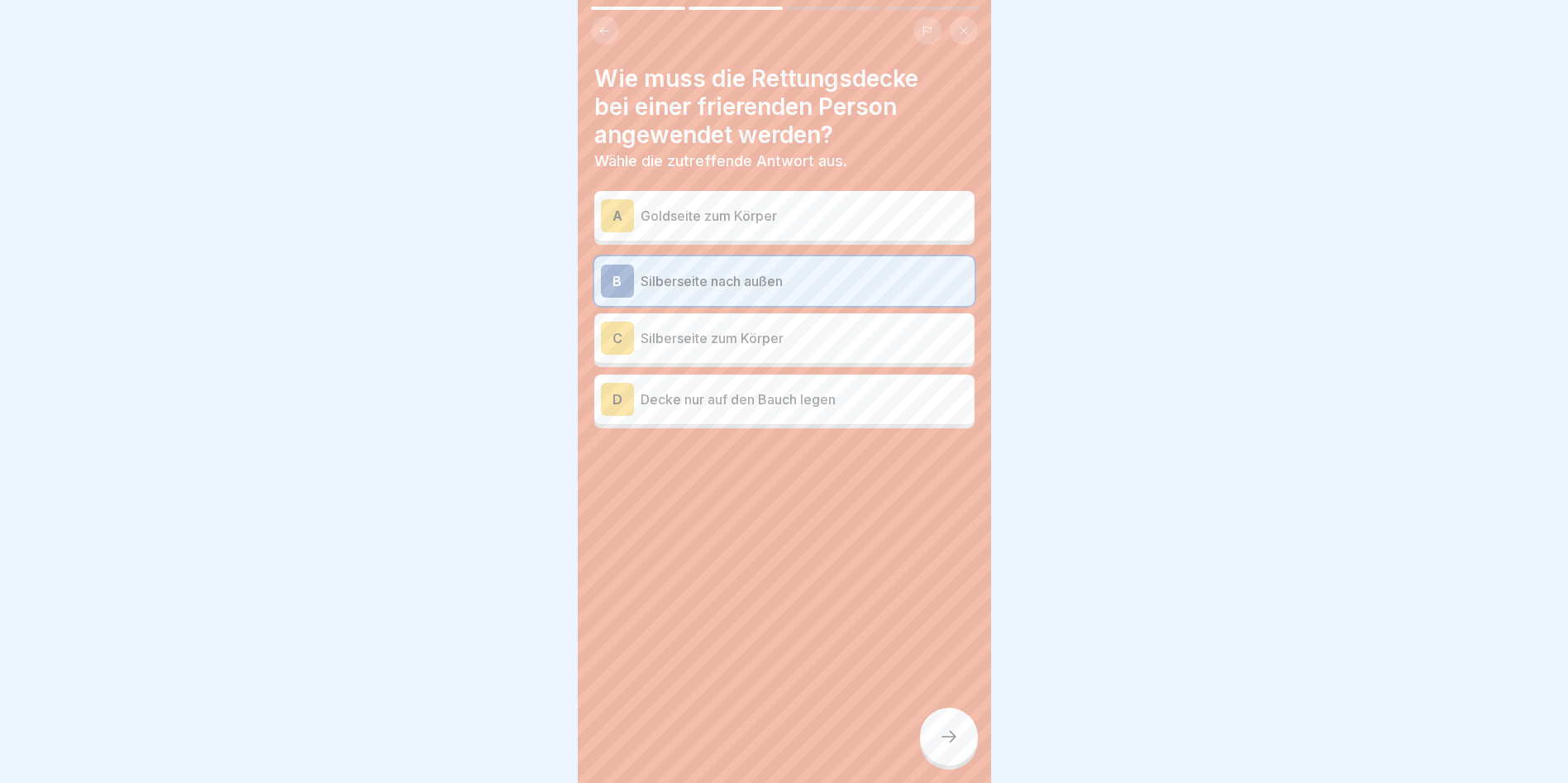
click at [709, 333] on p "Silberseite zum Körper" at bounding box center [804, 338] width 327 height 20
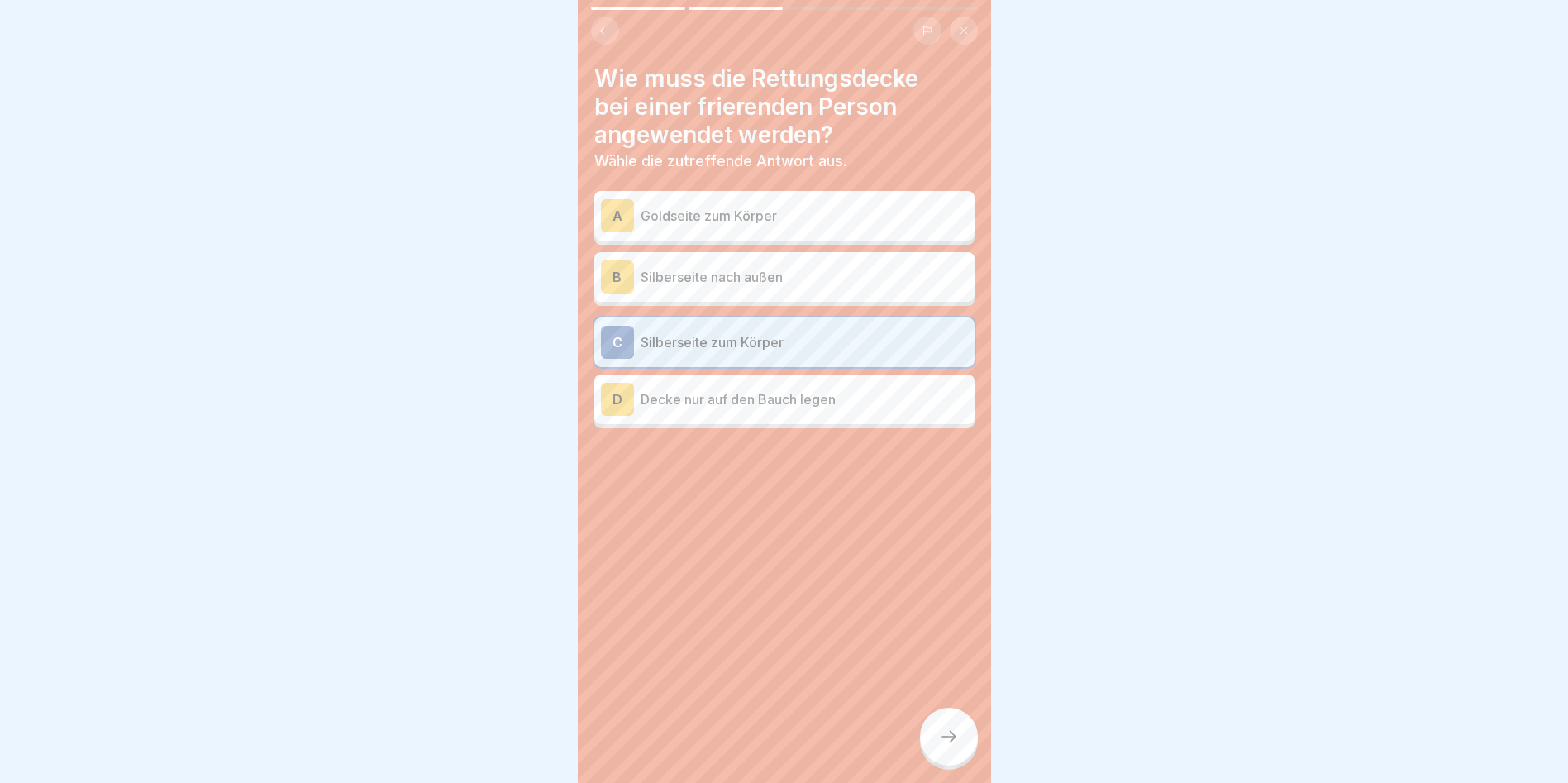
click at [687, 275] on p "Silberseite nach außen" at bounding box center [804, 277] width 327 height 20
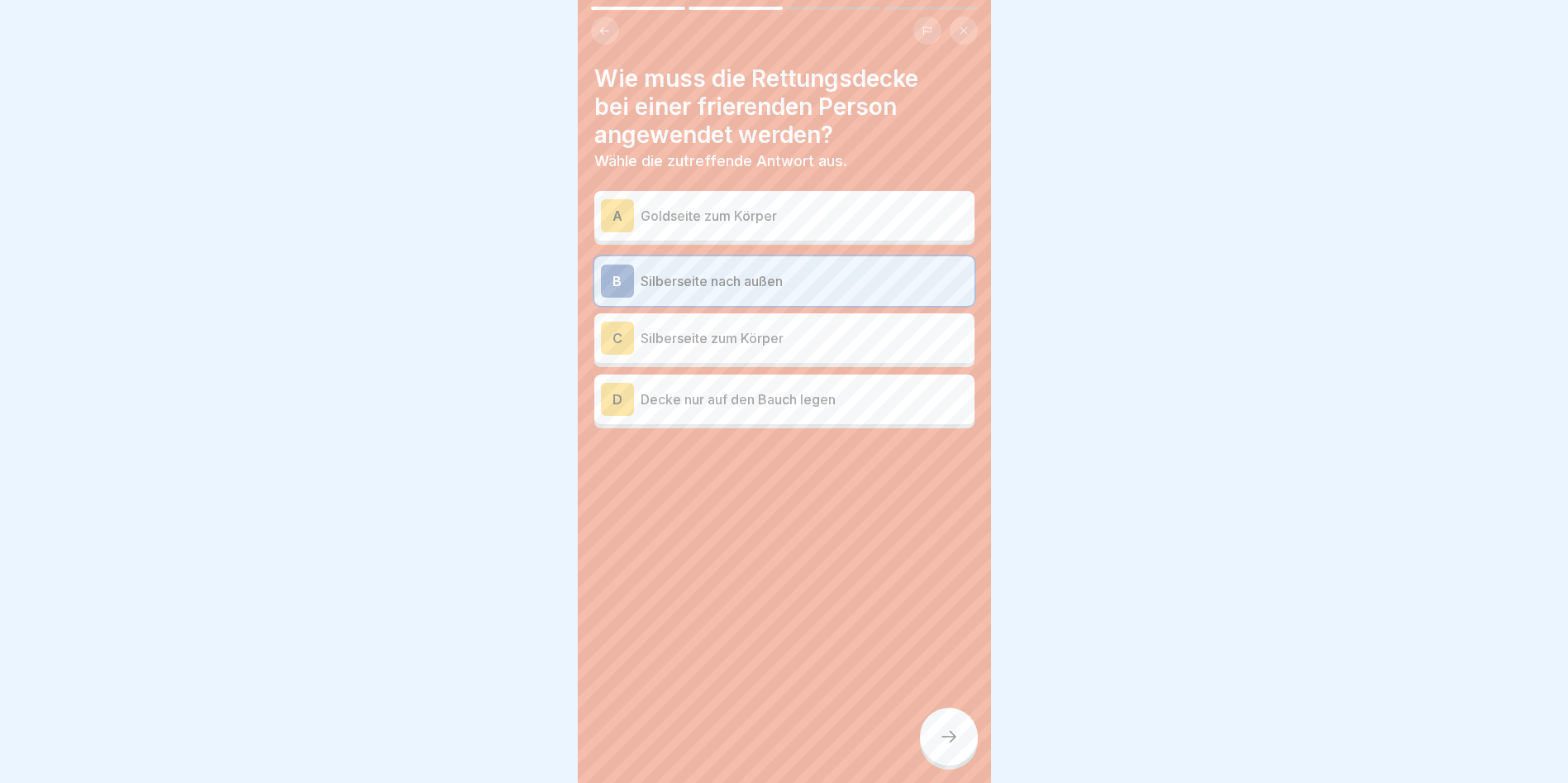
click at [668, 197] on div "A Goldseite zum Körper" at bounding box center [784, 215] width 380 height 50
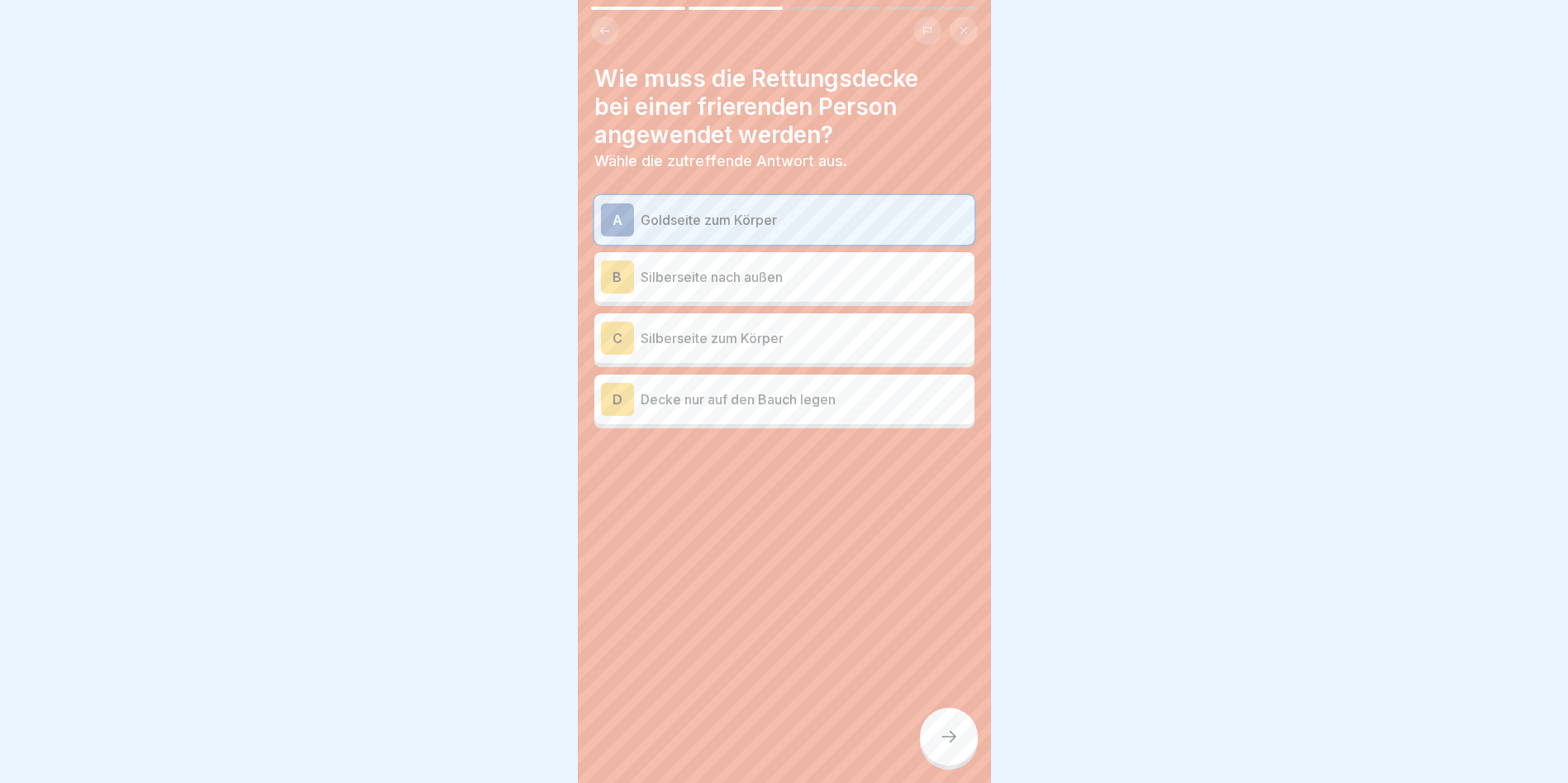
click at [950, 738] on div at bounding box center [949, 736] width 58 height 58
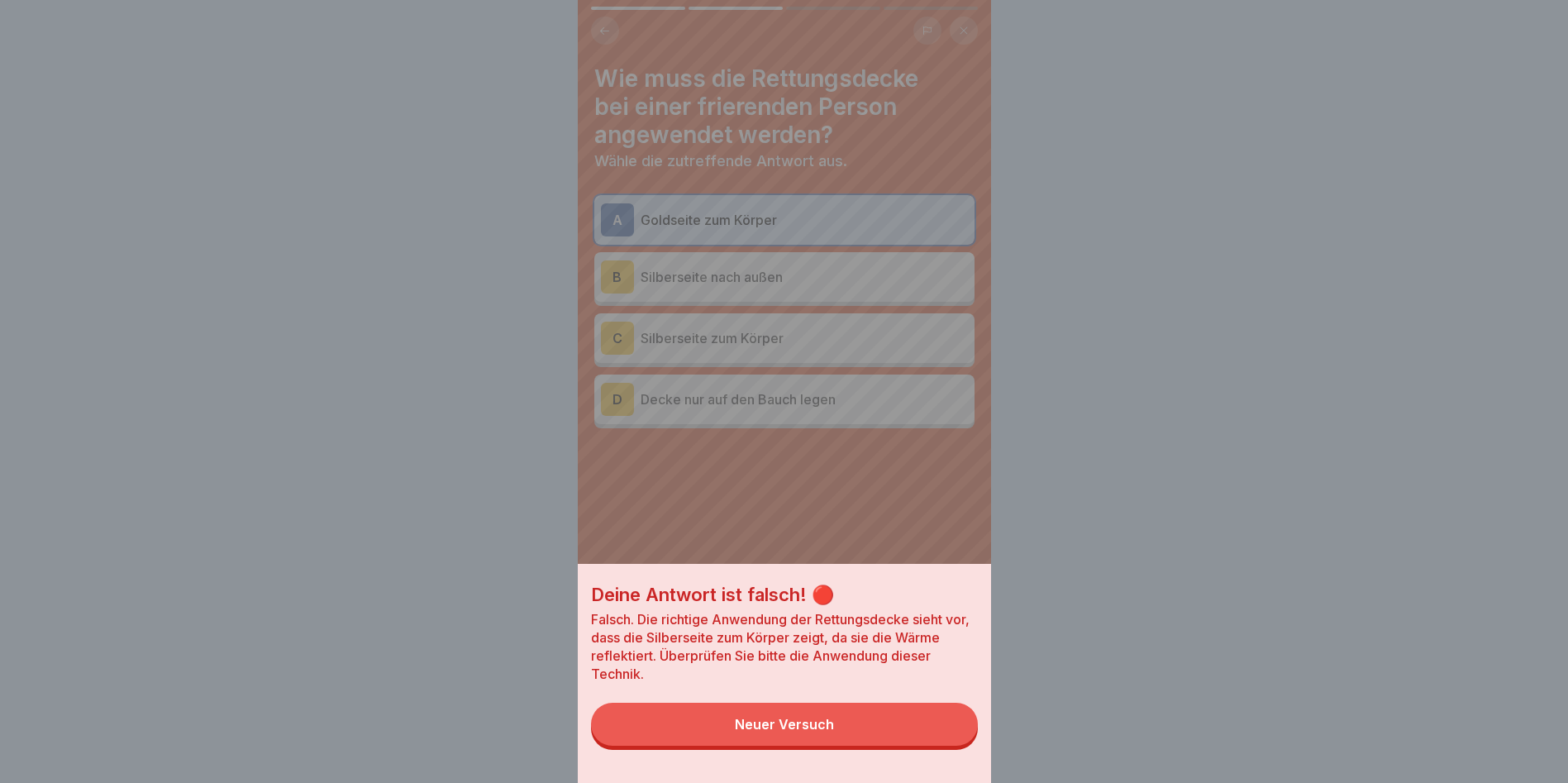
click at [761, 730] on button "Neuer Versuch" at bounding box center [785, 723] width 387 height 43
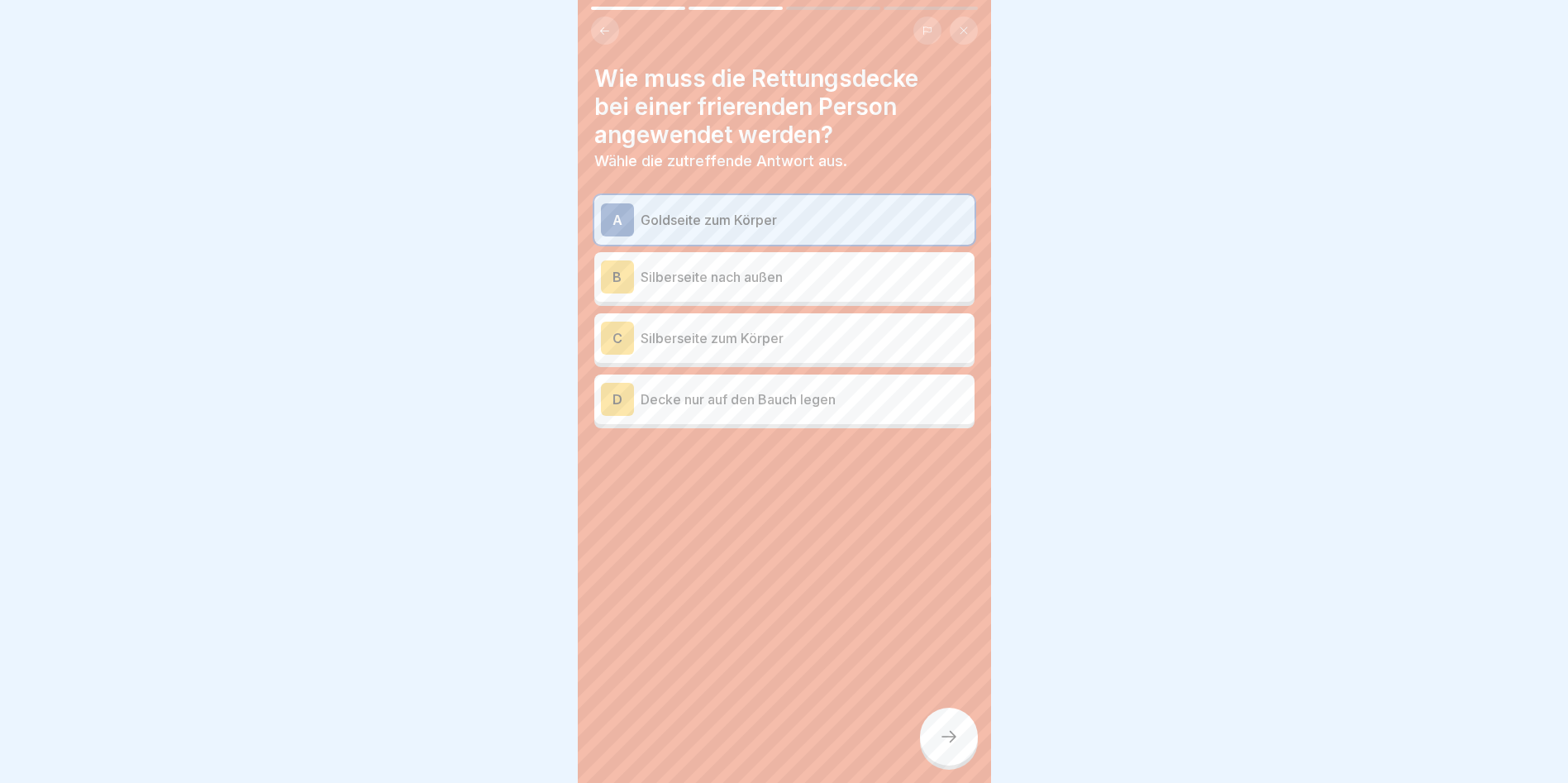
click at [606, 22] on button at bounding box center [605, 31] width 28 height 28
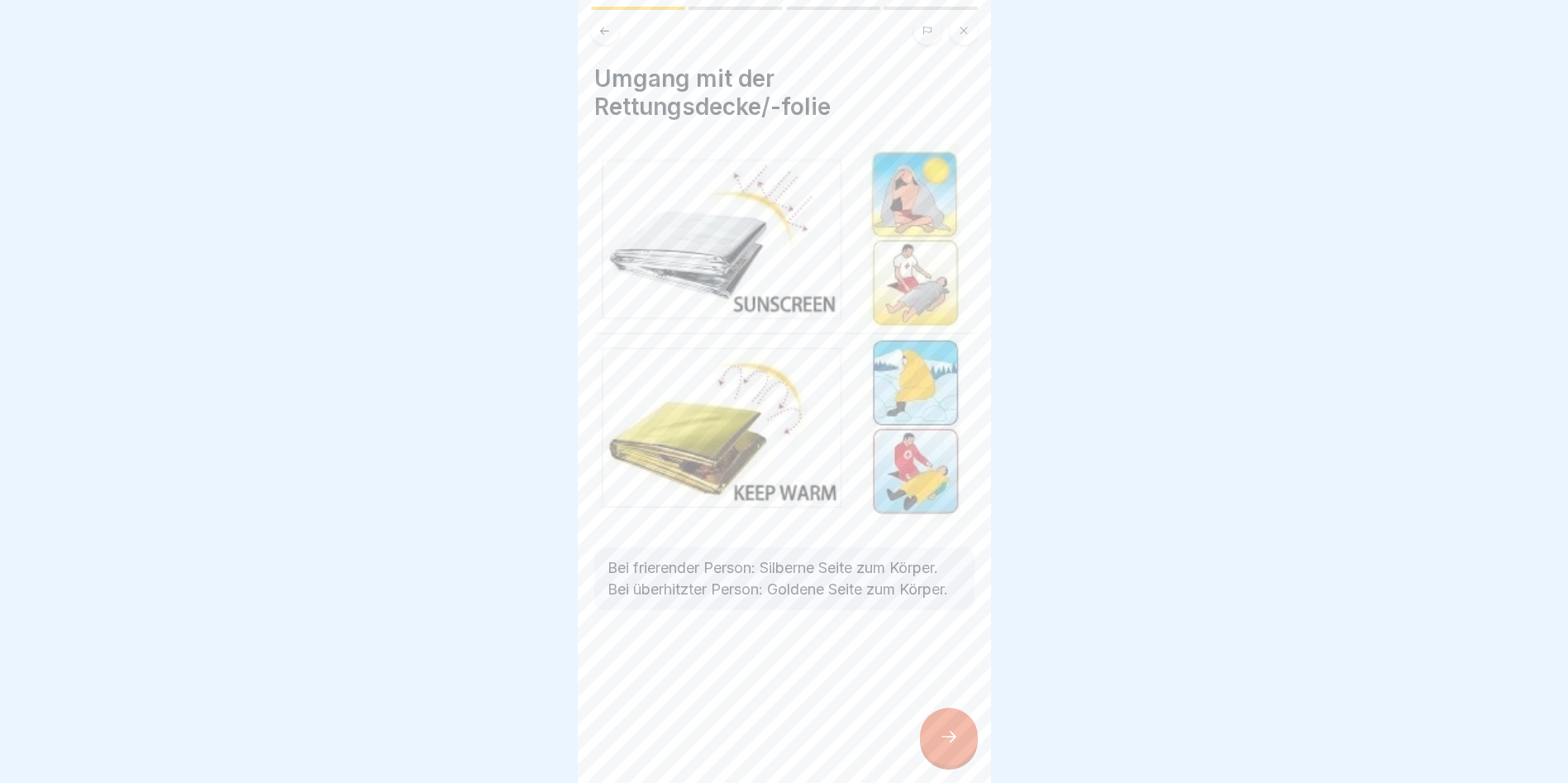
click at [943, 746] on icon at bounding box center [950, 737] width 20 height 20
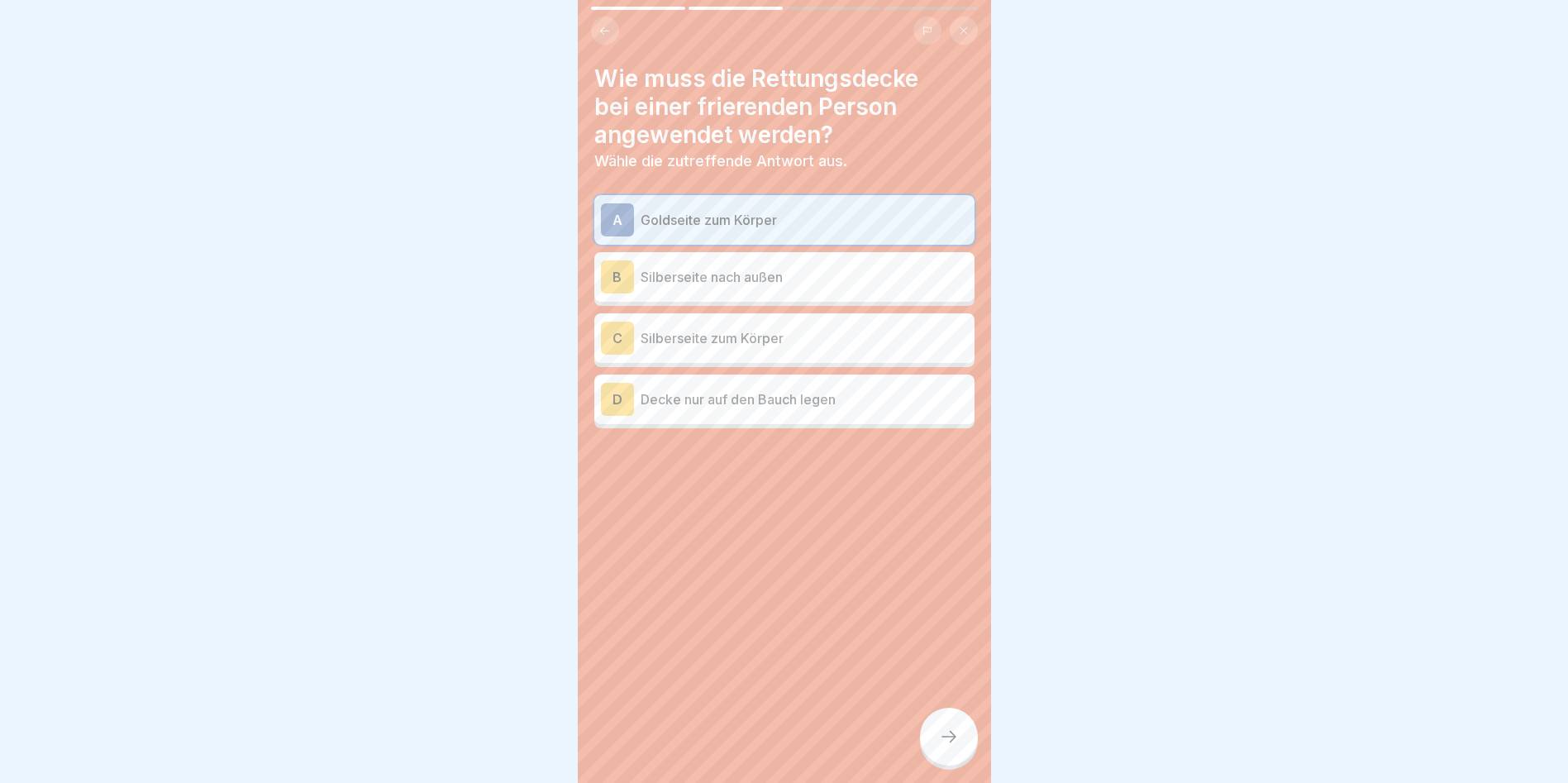
click at [702, 336] on p "Silberseite zum Körper" at bounding box center [804, 338] width 327 height 20
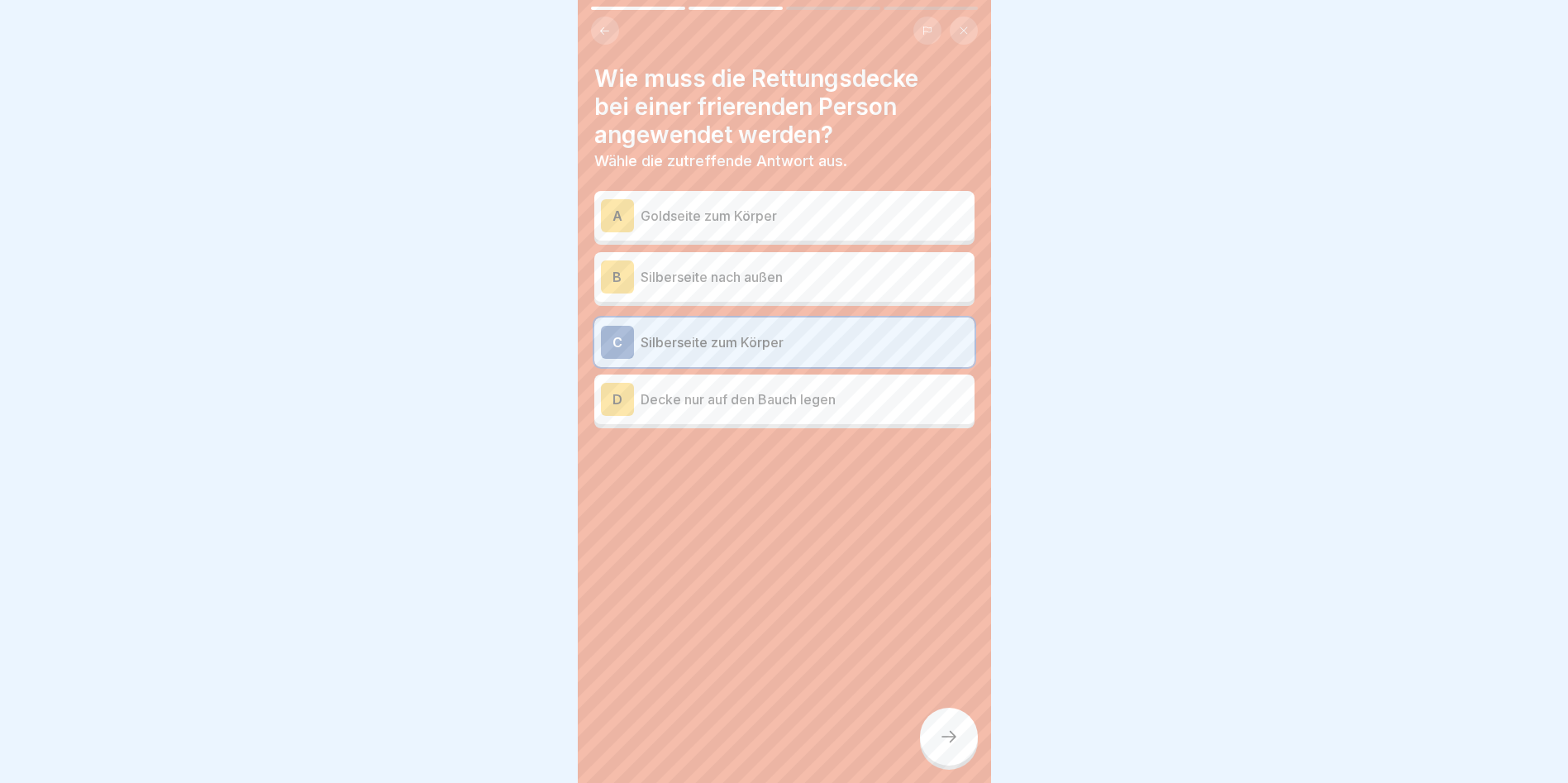
click at [940, 743] on icon at bounding box center [950, 737] width 20 height 20
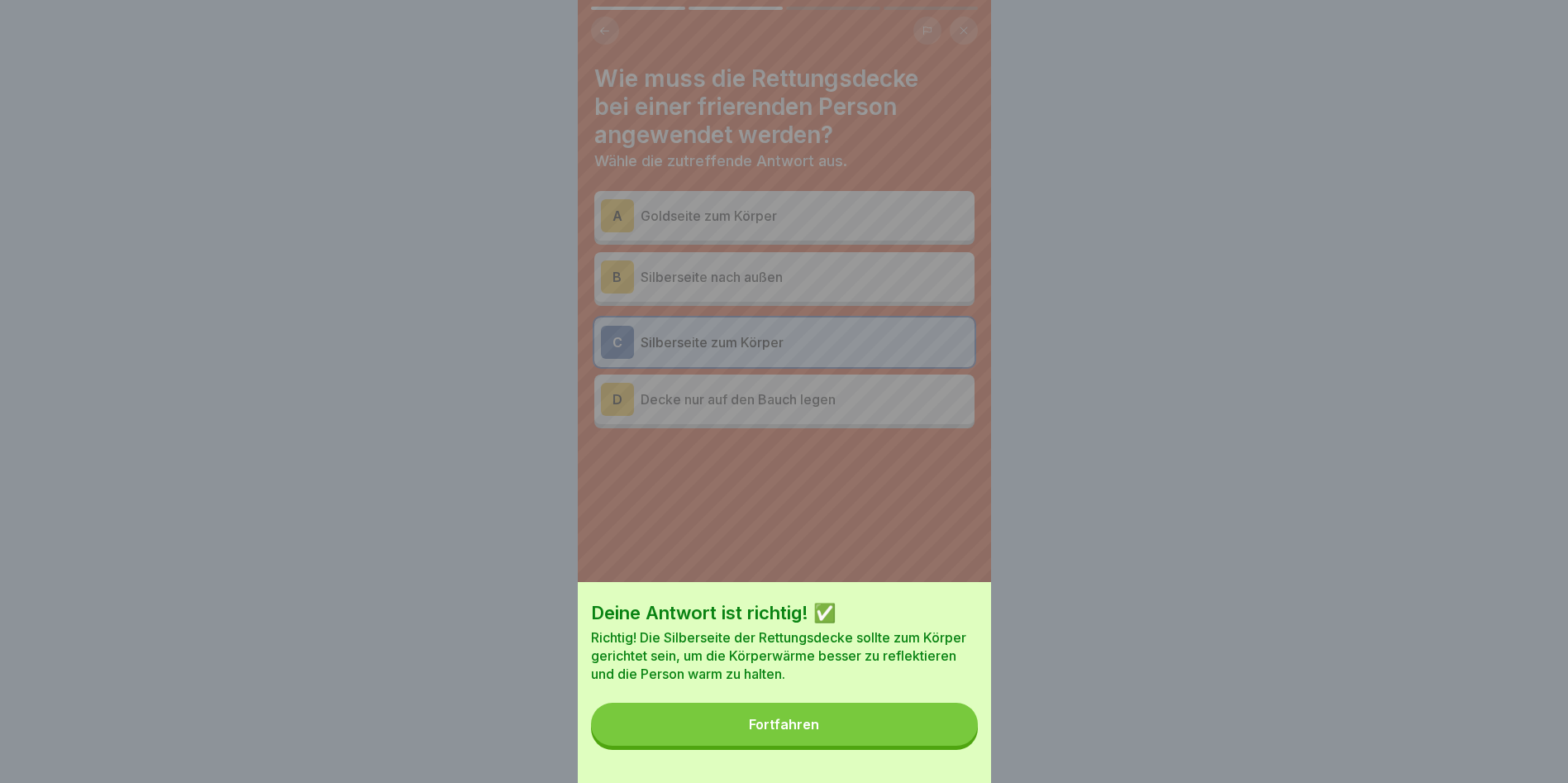
click at [772, 731] on div "Fortfahren" at bounding box center [784, 724] width 70 height 15
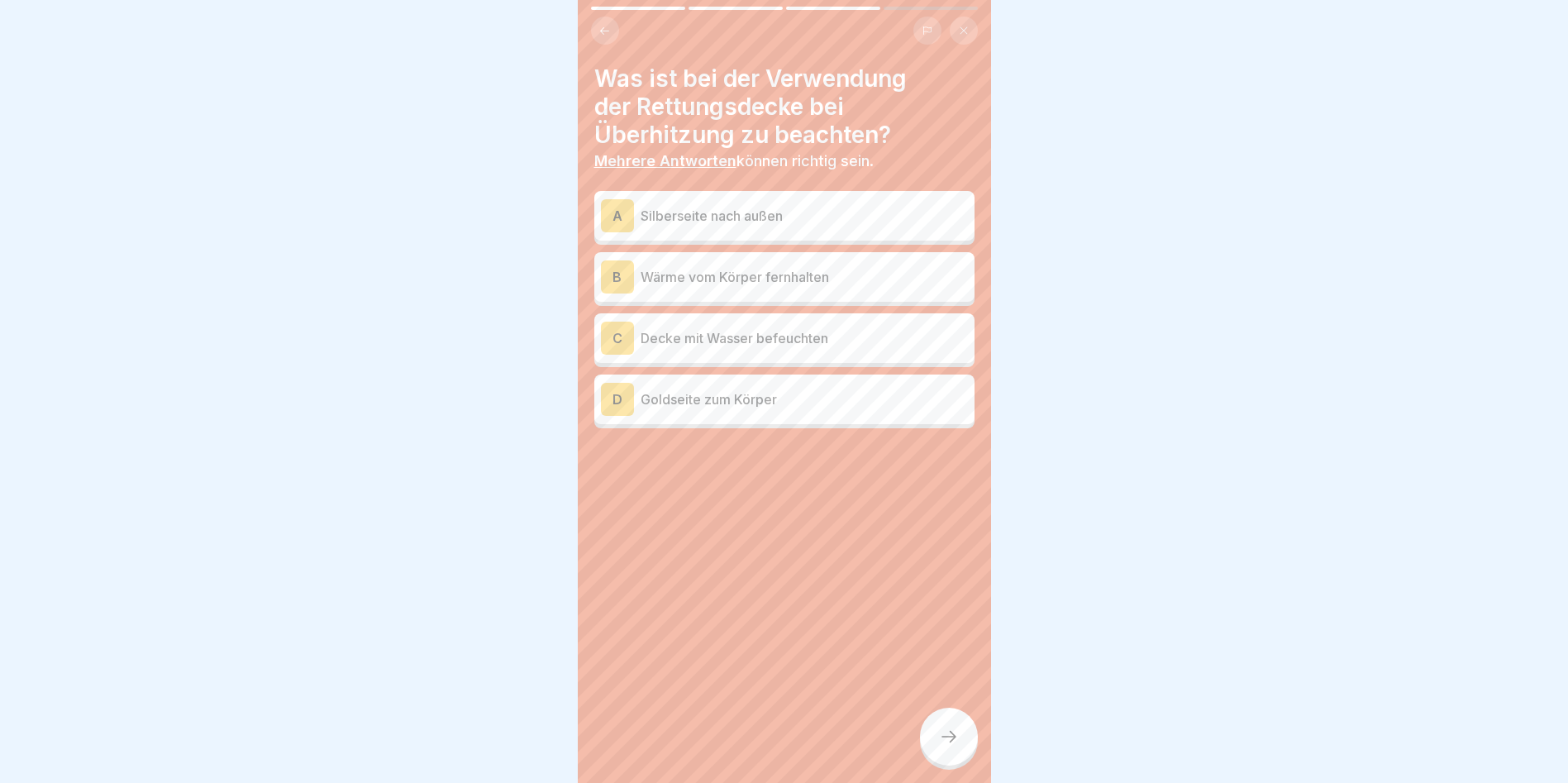
click at [716, 408] on p "Goldseite zum Körper" at bounding box center [804, 399] width 327 height 20
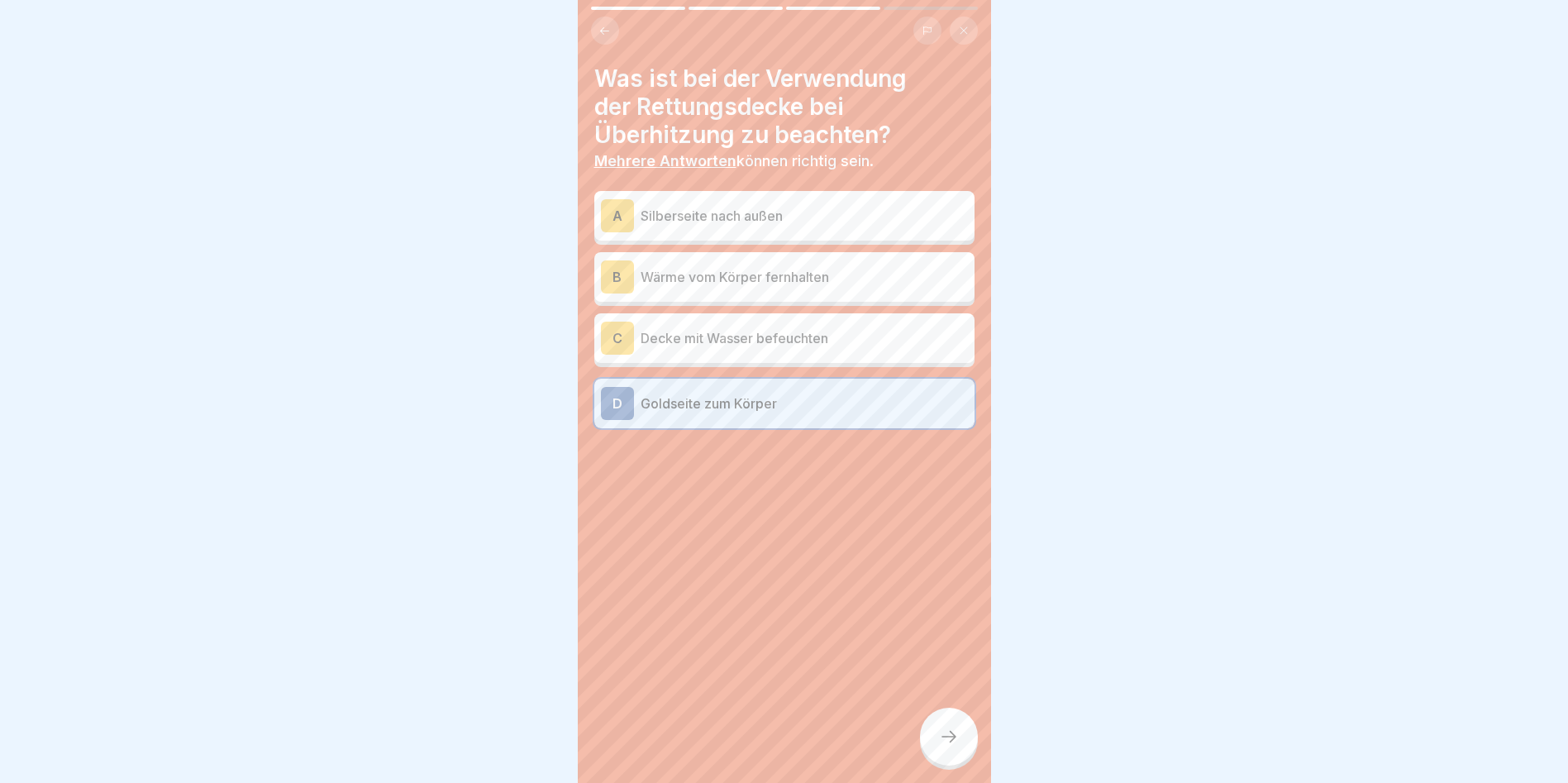
click at [964, 744] on div at bounding box center [949, 736] width 58 height 58
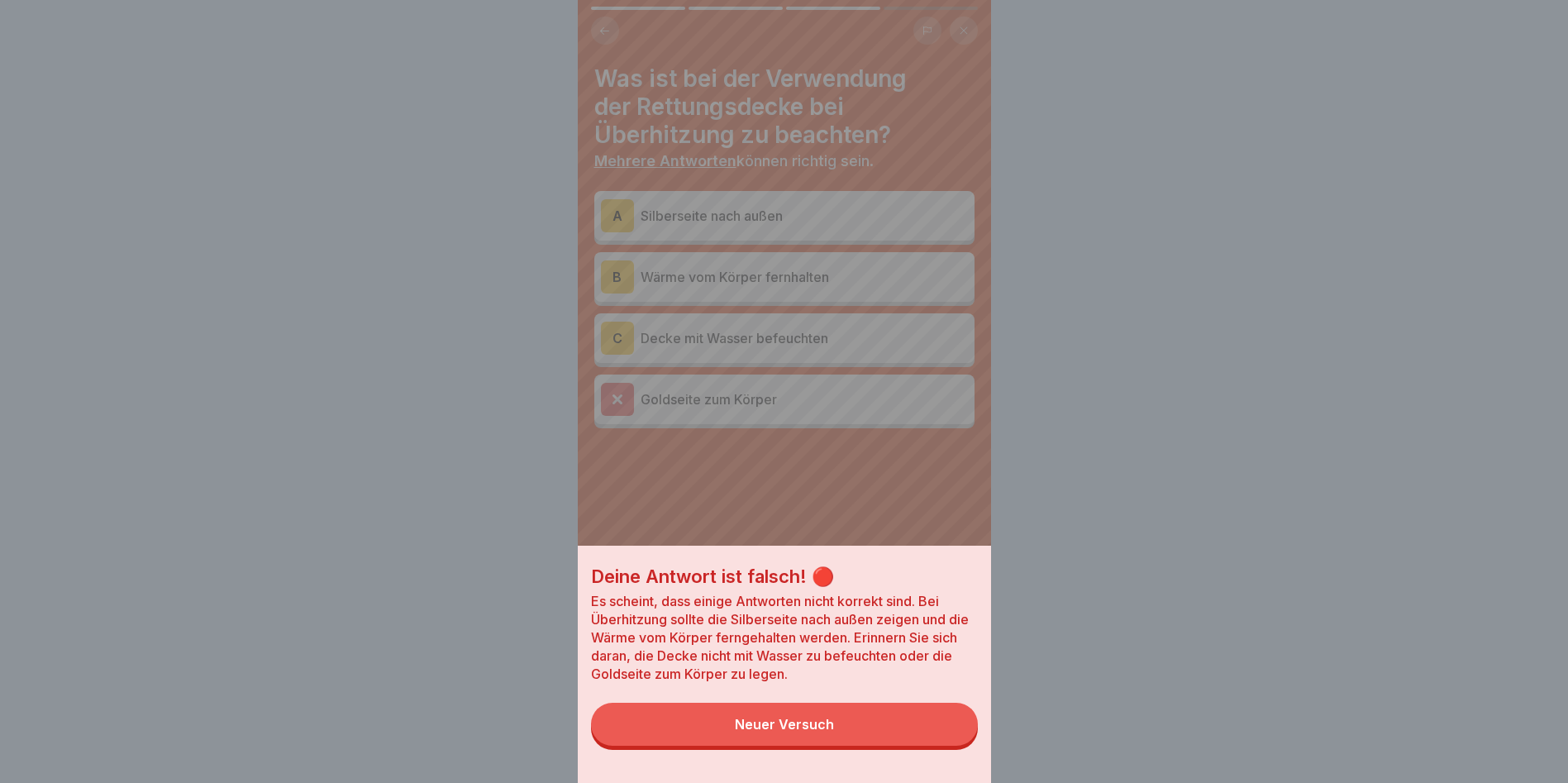
click at [895, 505] on div "Deine Antwort ist falsch! 🔴 Es scheint, dass einige Antworten nicht korrekt sin…" at bounding box center [784, 391] width 413 height 783
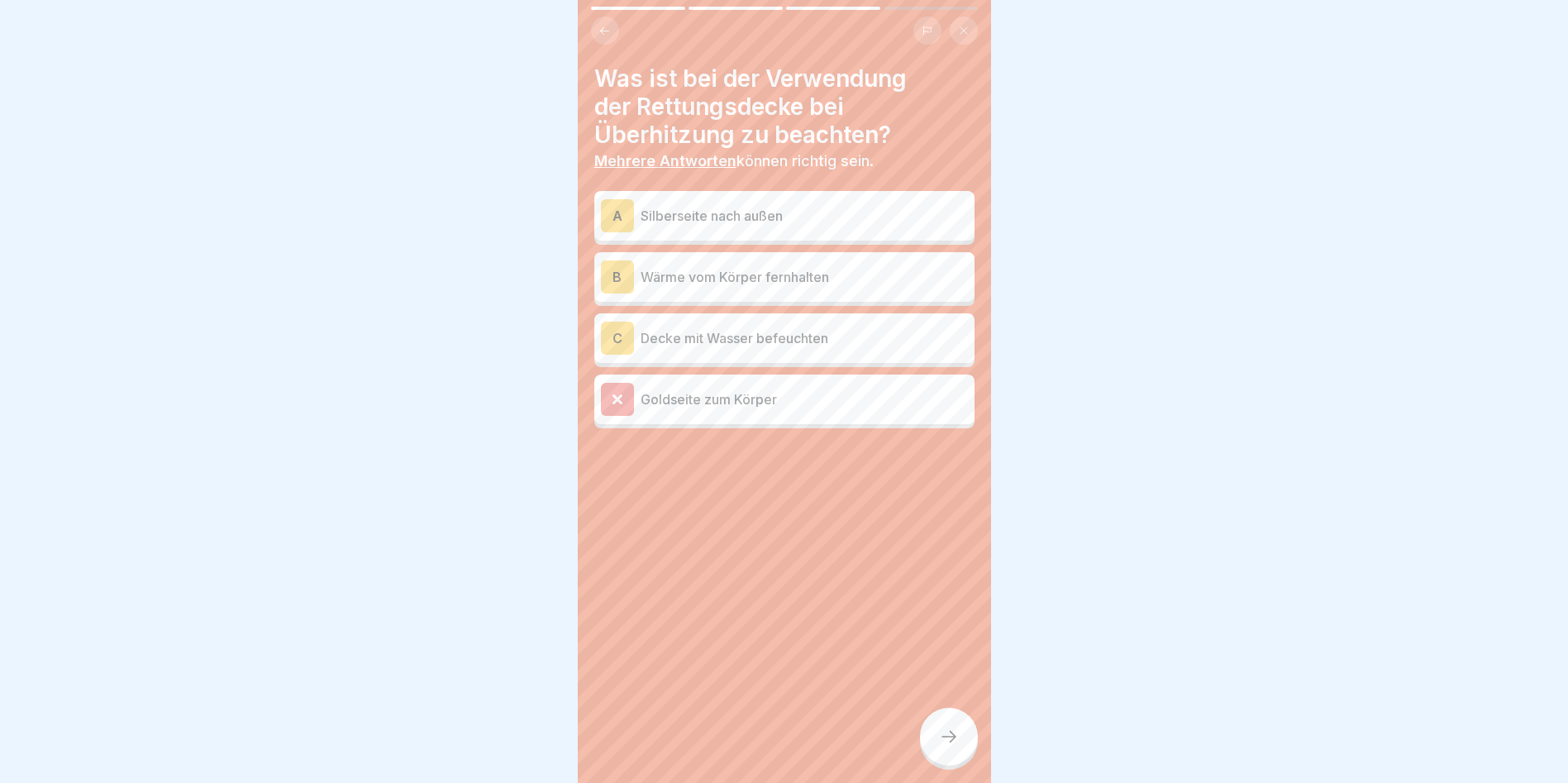
click at [744, 214] on p "Silberseite nach außen" at bounding box center [804, 215] width 327 height 20
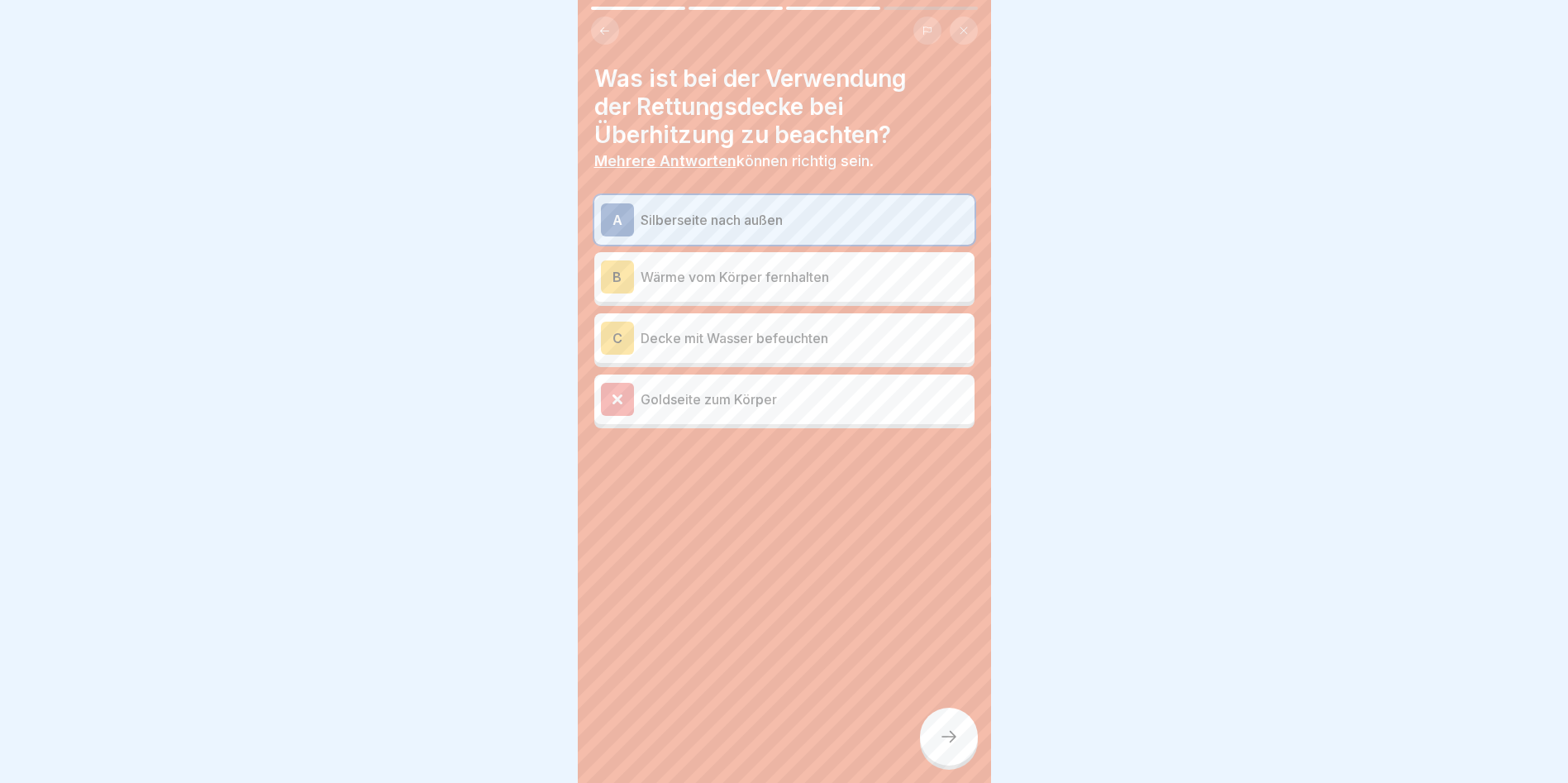
click at [944, 746] on icon at bounding box center [950, 737] width 20 height 20
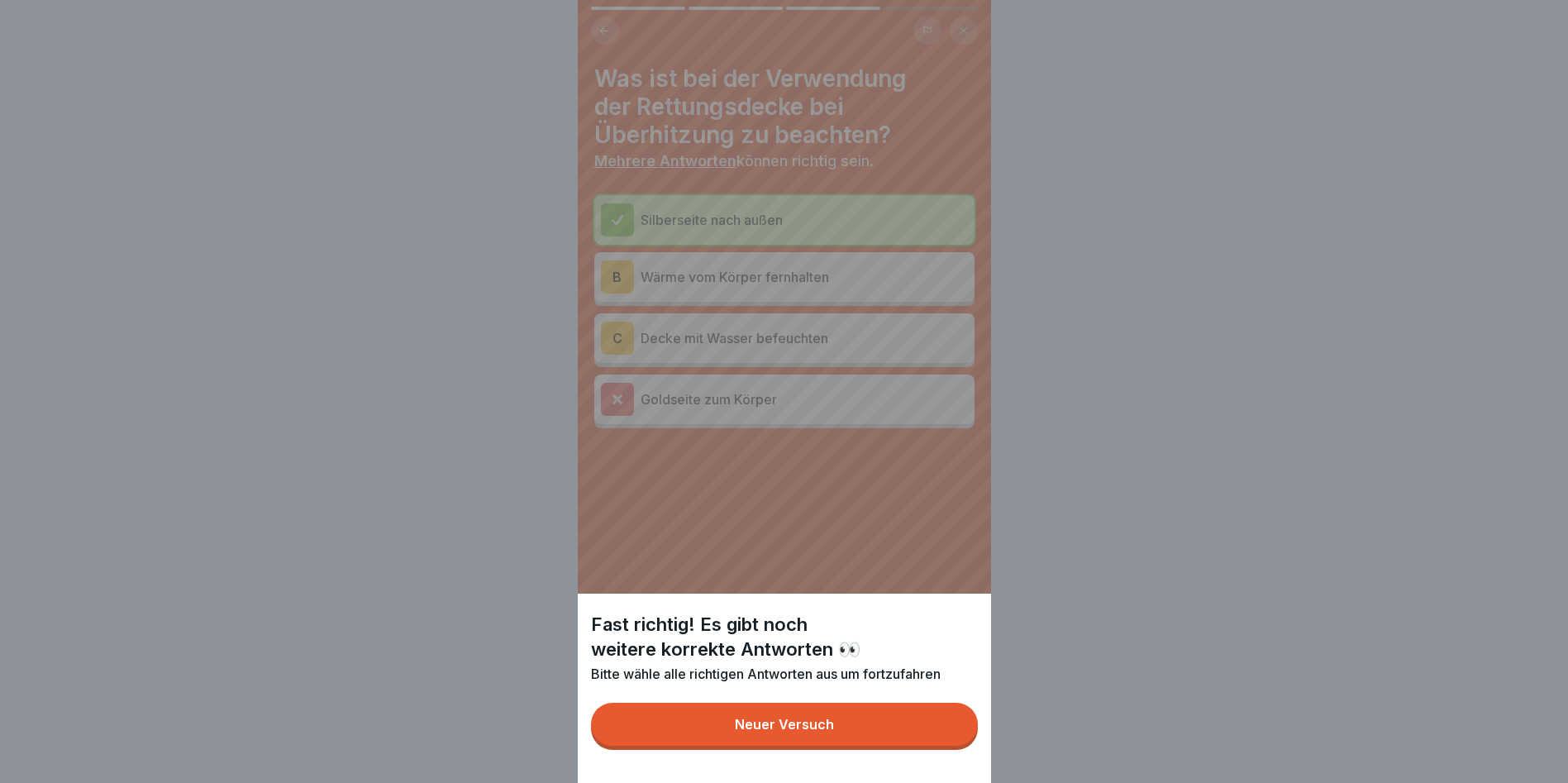
click at [787, 731] on div "Neuer Versuch" at bounding box center [784, 724] width 99 height 15
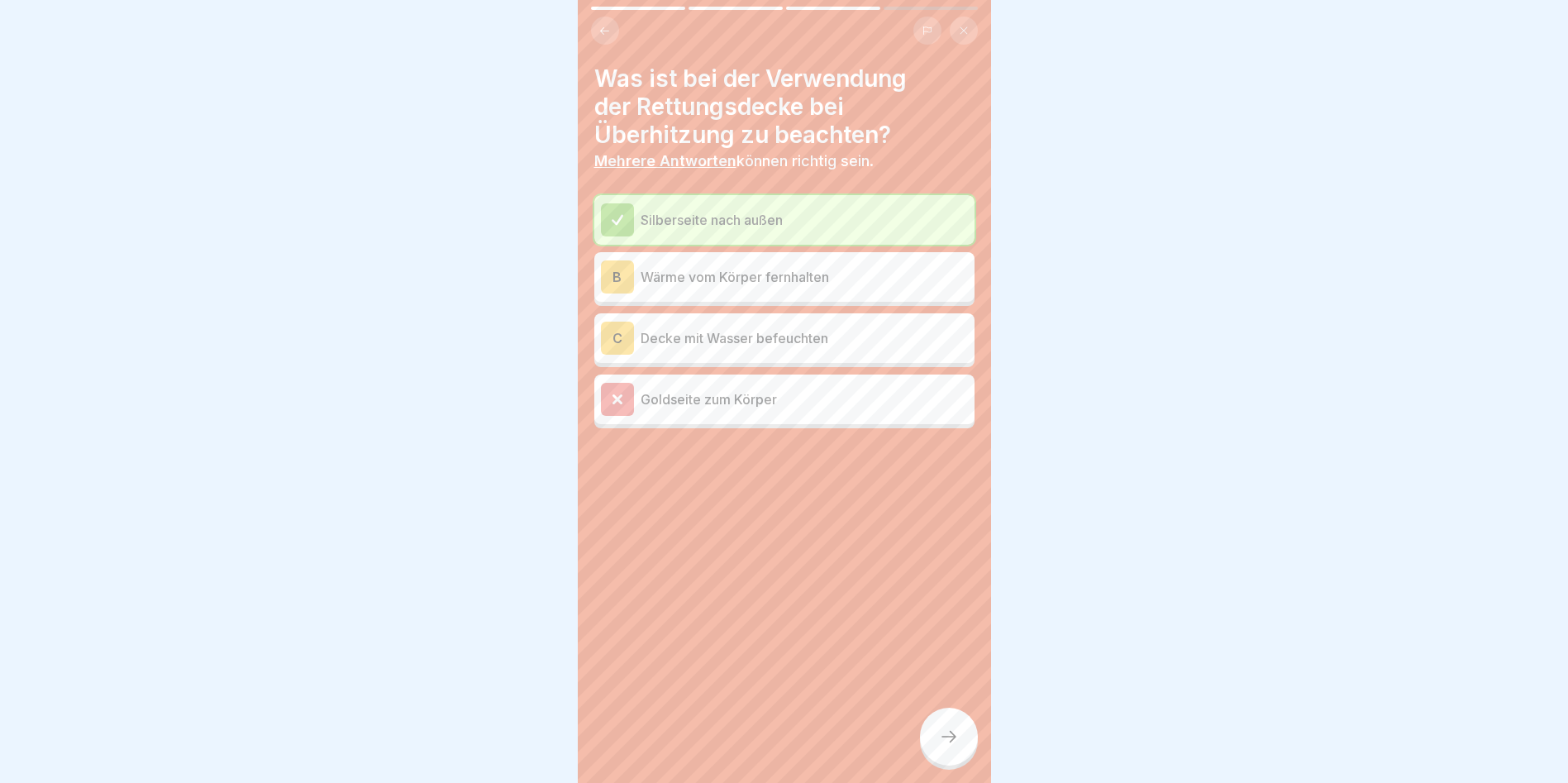
click at [948, 741] on div at bounding box center [949, 736] width 58 height 58
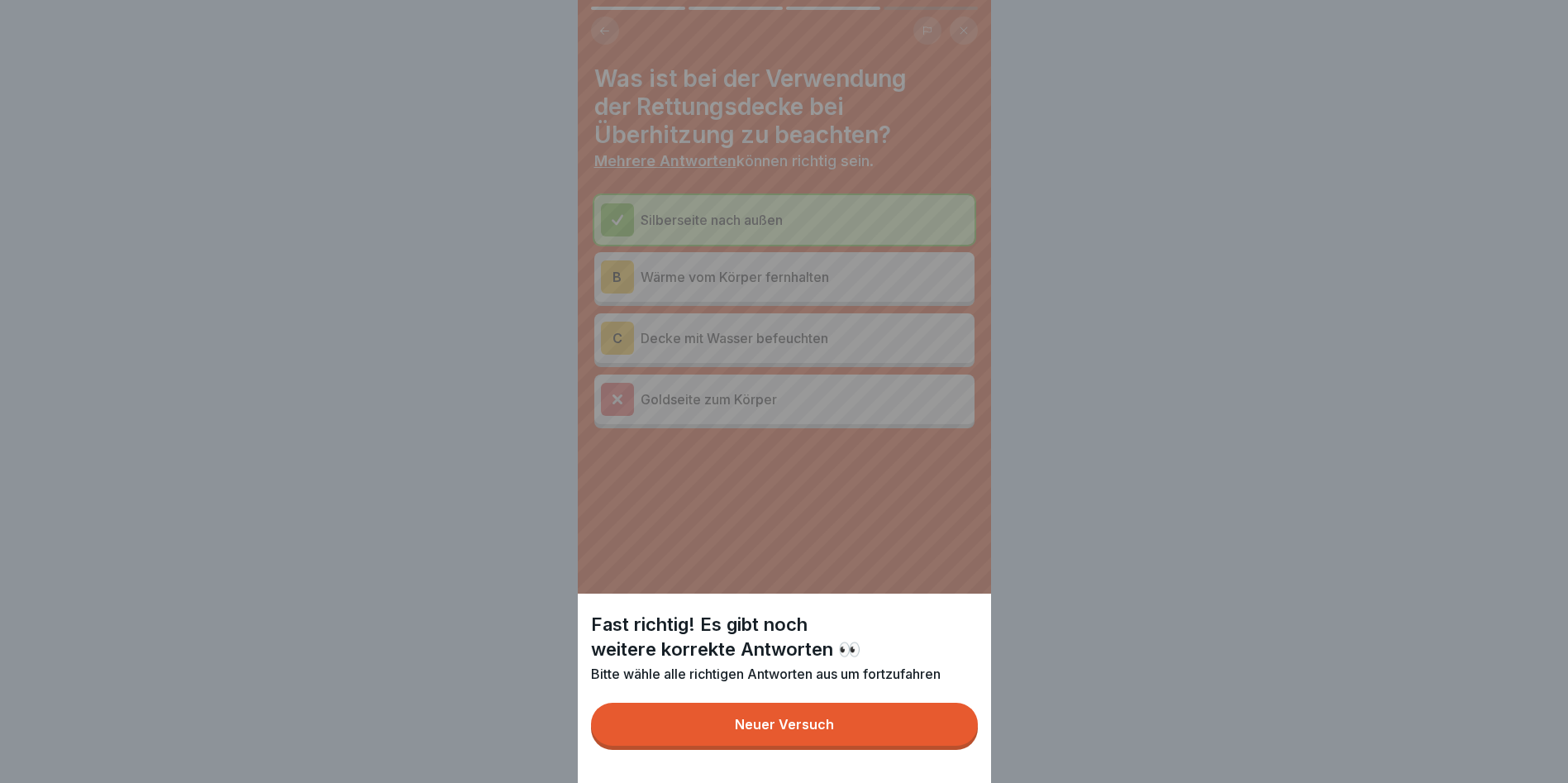
click at [776, 731] on div "Neuer Versuch" at bounding box center [784, 724] width 99 height 15
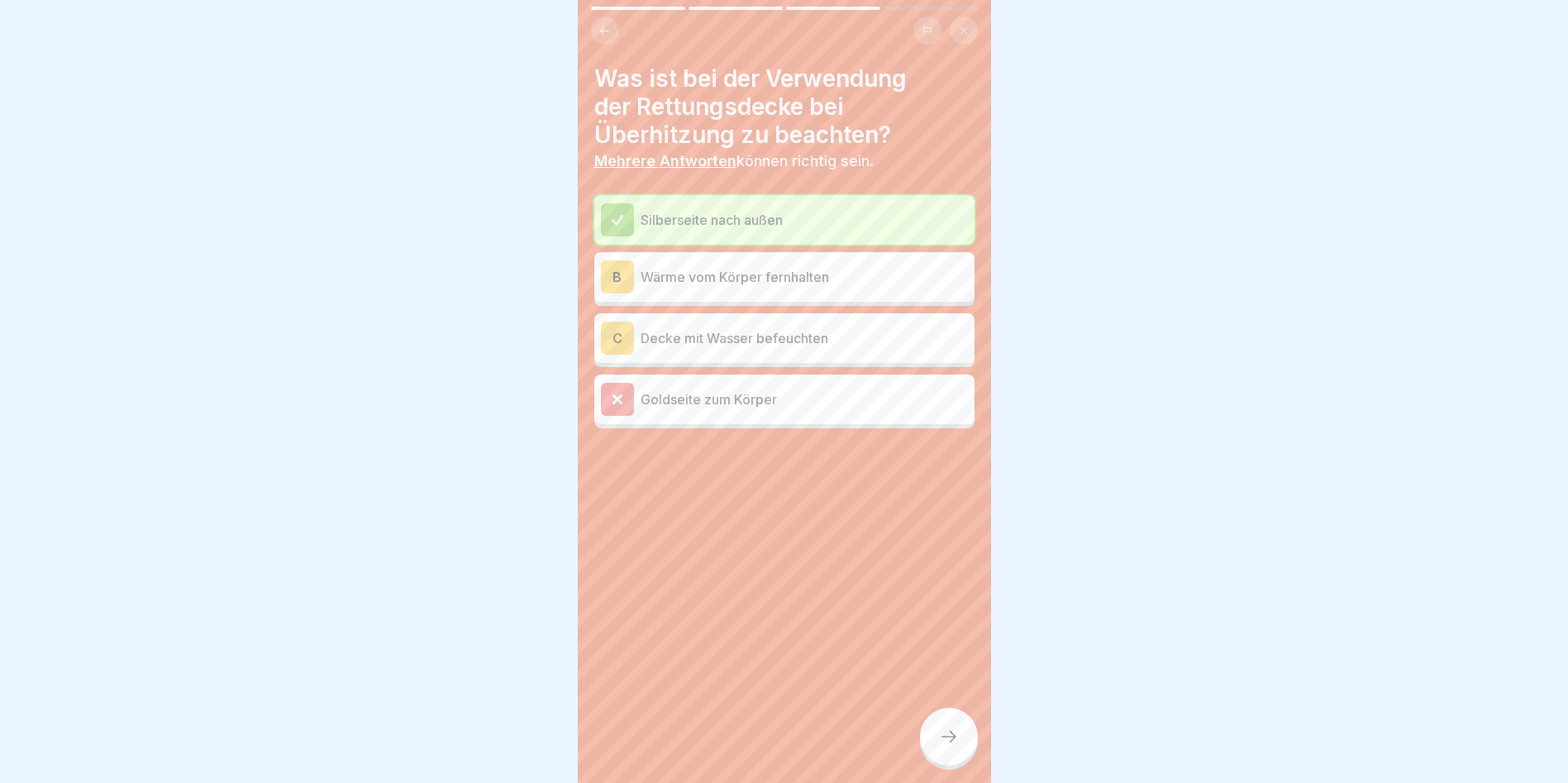
click at [611, 27] on button at bounding box center [605, 31] width 28 height 28
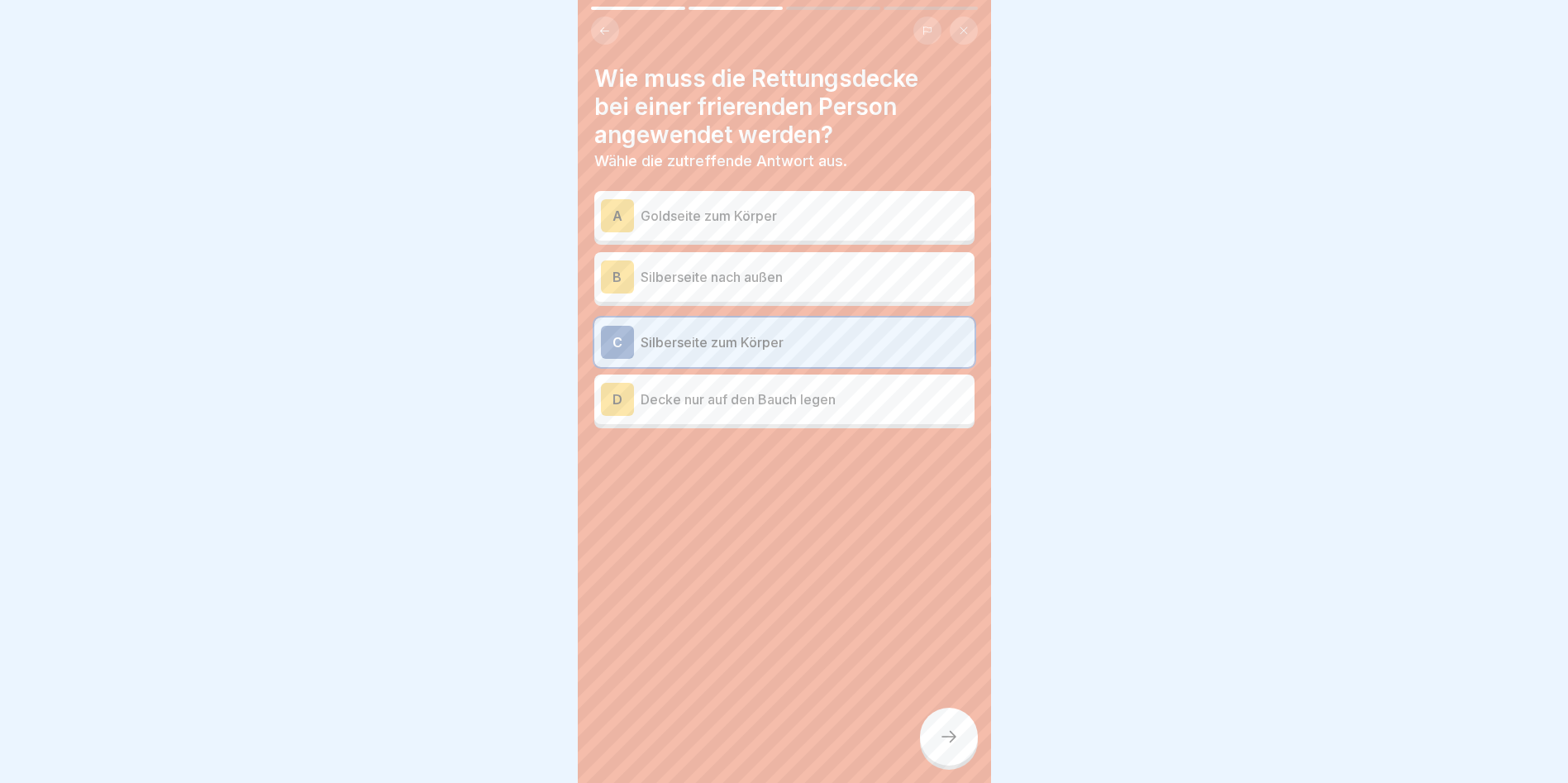
click at [687, 207] on p "Goldseite zum Körper" at bounding box center [804, 215] width 327 height 20
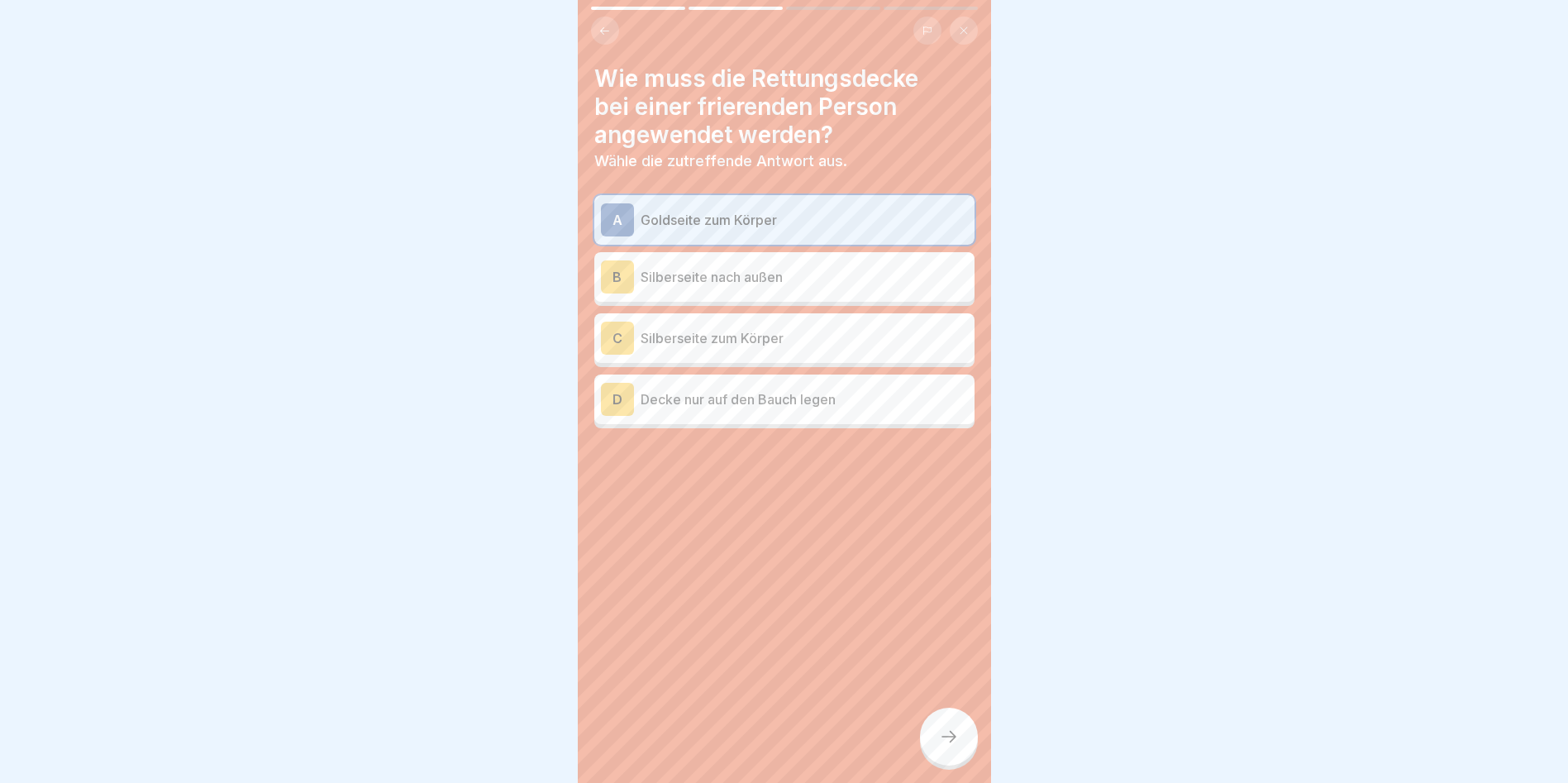
click at [956, 746] on icon at bounding box center [950, 737] width 20 height 20
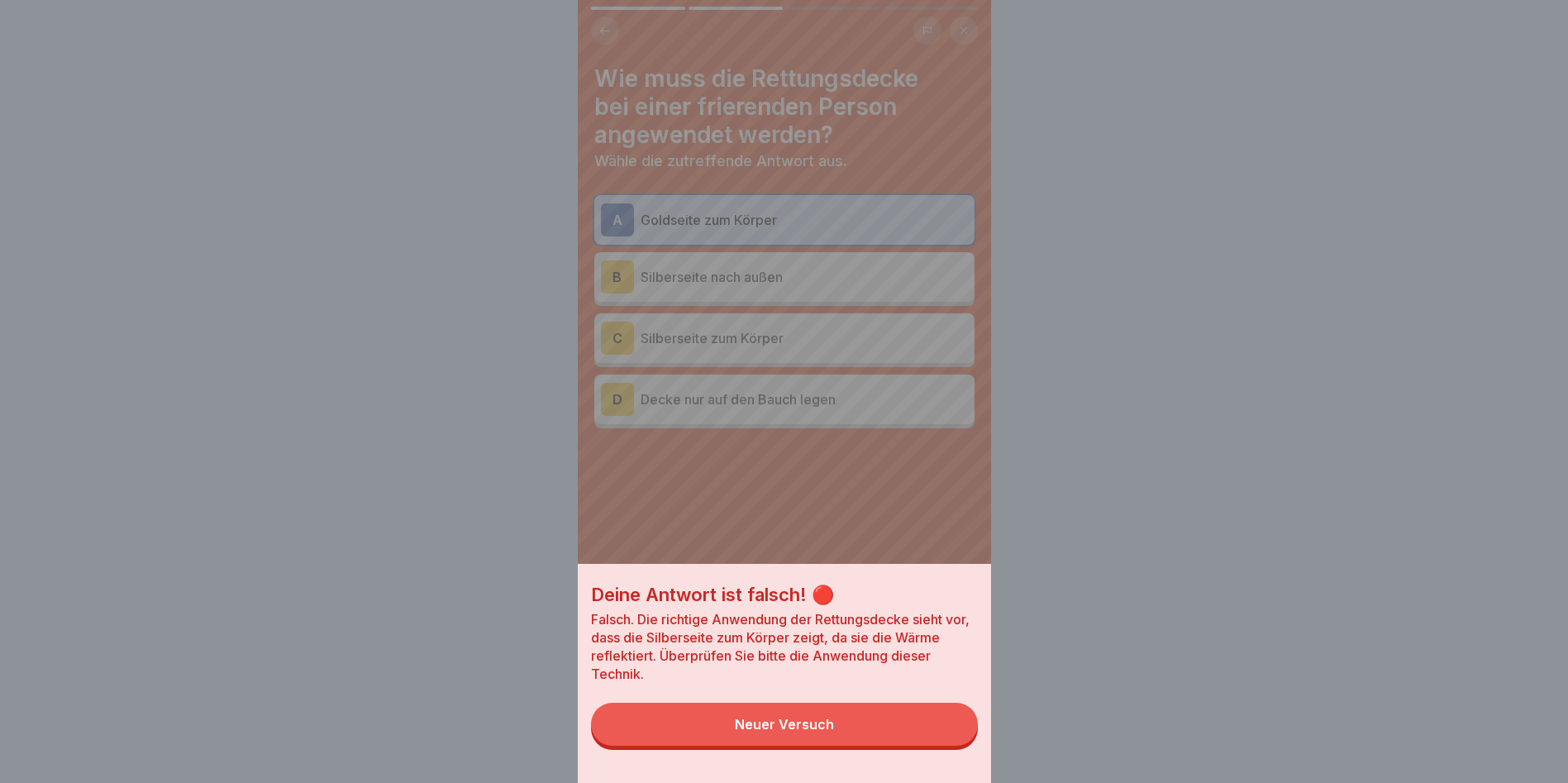
click at [776, 498] on div "Deine Antwort ist falsch! 🔴 Falsch. Die richtige Anwendung der Rettungsdecke si…" at bounding box center [784, 391] width 413 height 783
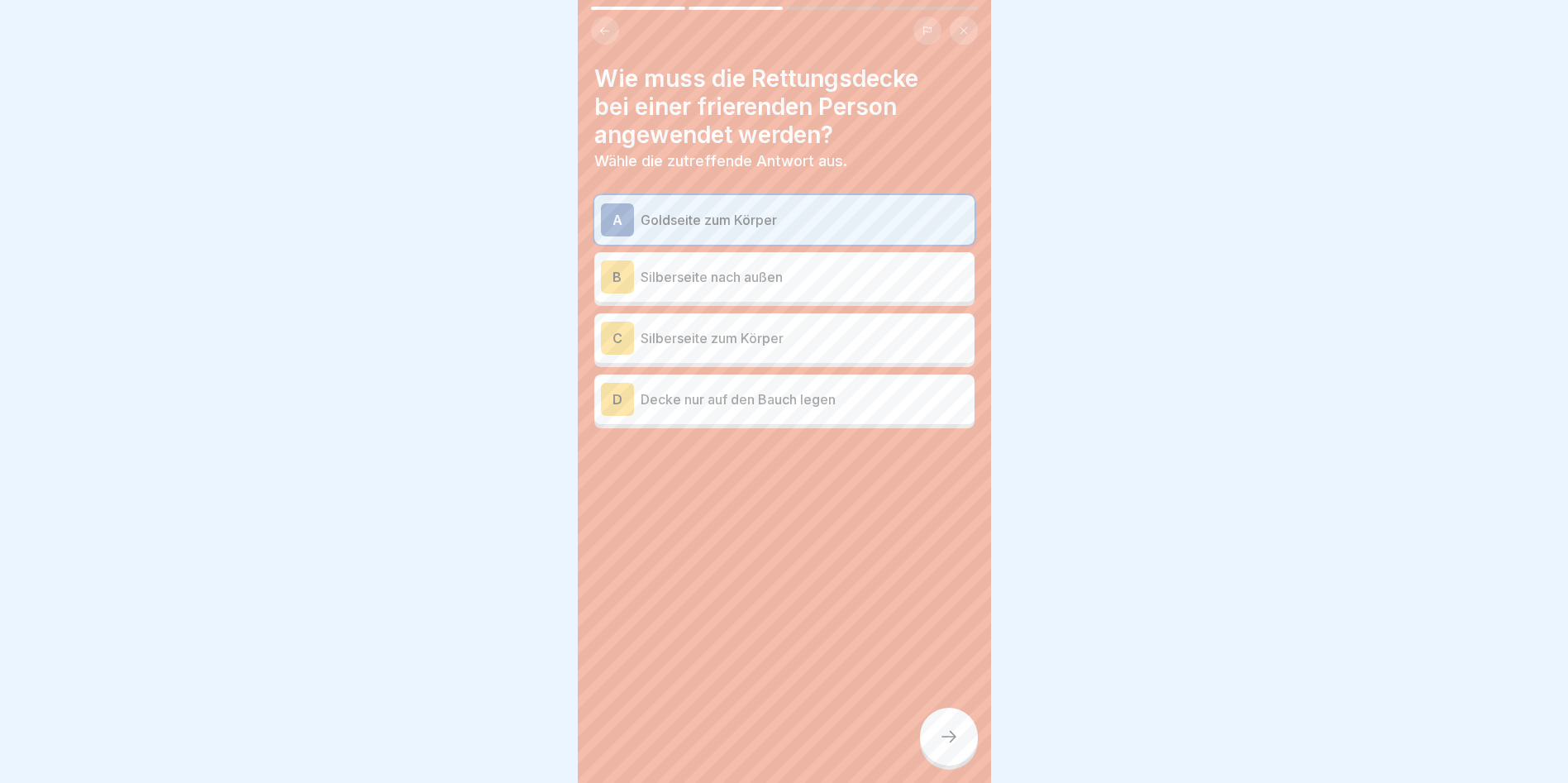
click at [605, 30] on icon at bounding box center [604, 31] width 12 height 12
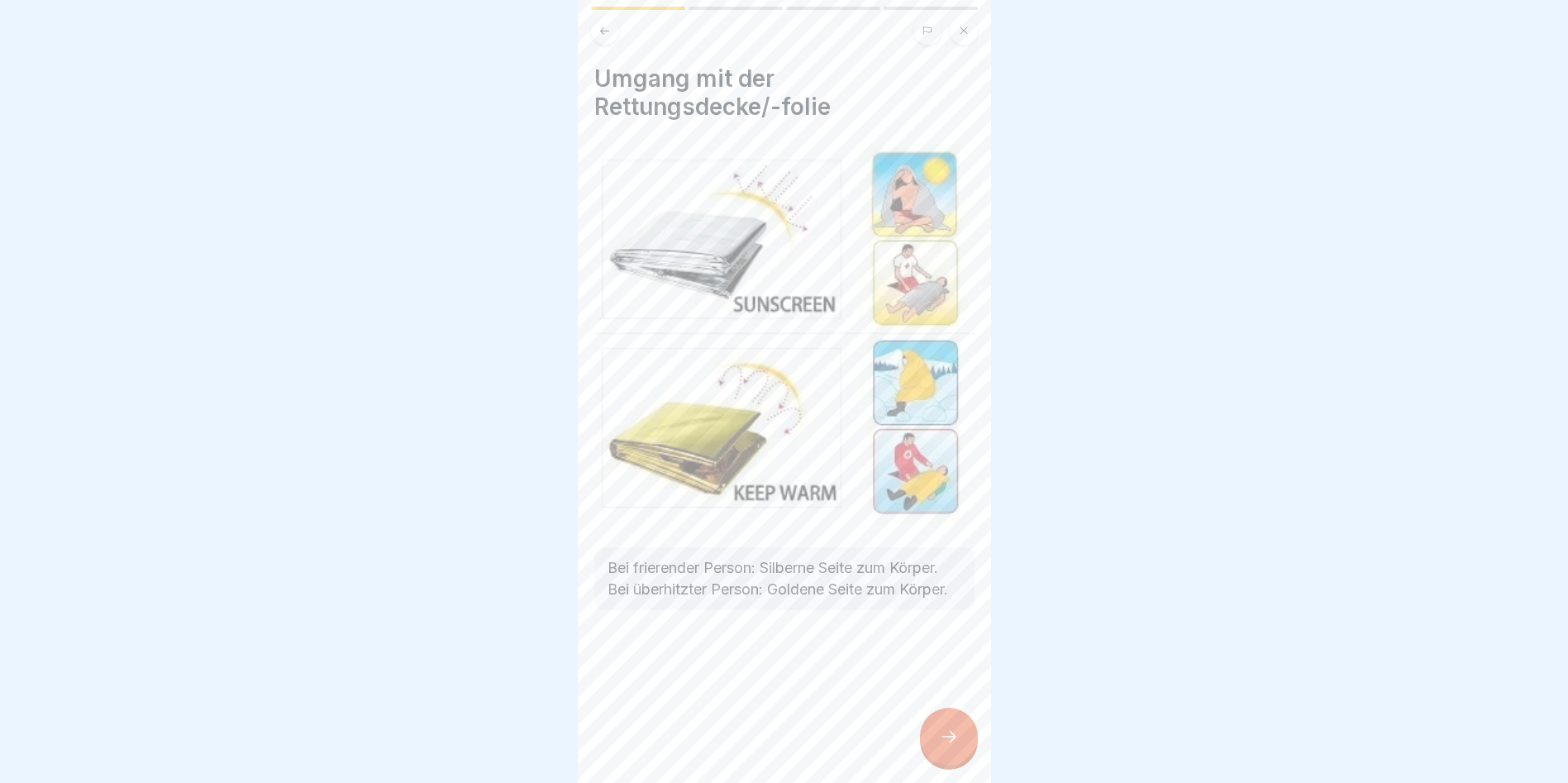
click at [958, 731] on div at bounding box center [949, 736] width 58 height 58
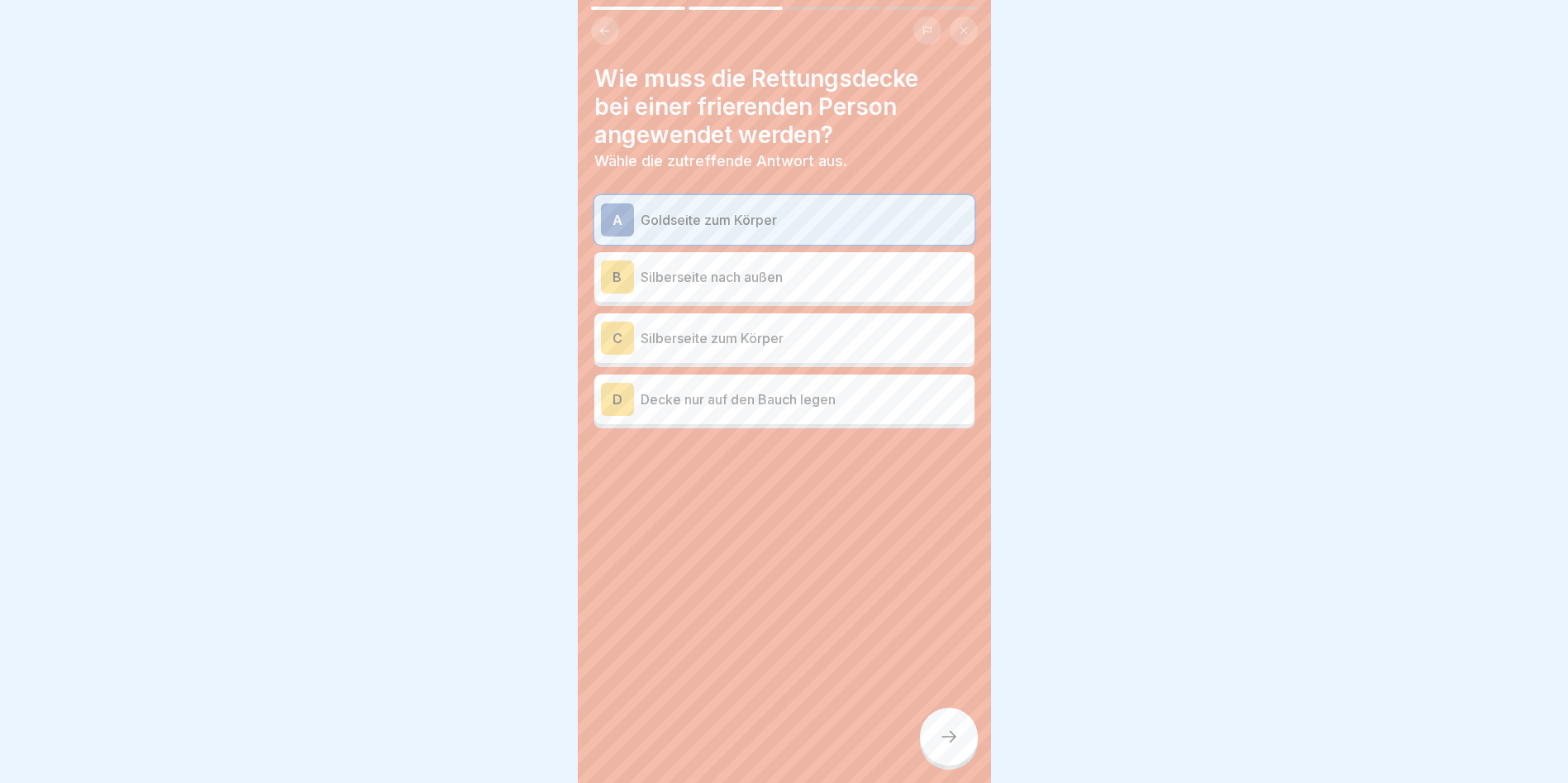
click at [701, 263] on div "B Silberseite nach außen" at bounding box center [785, 276] width 367 height 33
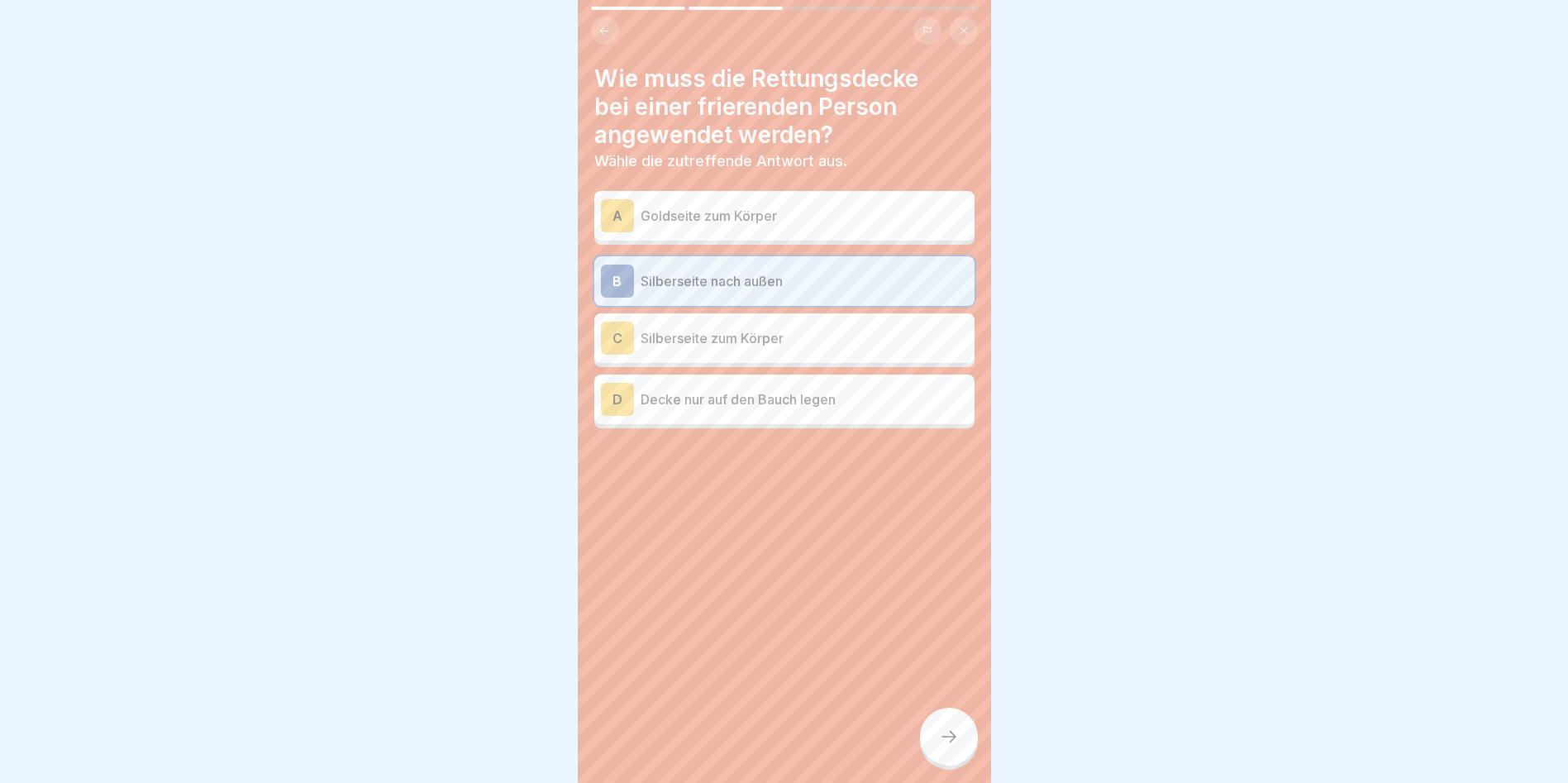
click at [693, 332] on p "Silberseite zum Körper" at bounding box center [804, 338] width 327 height 20
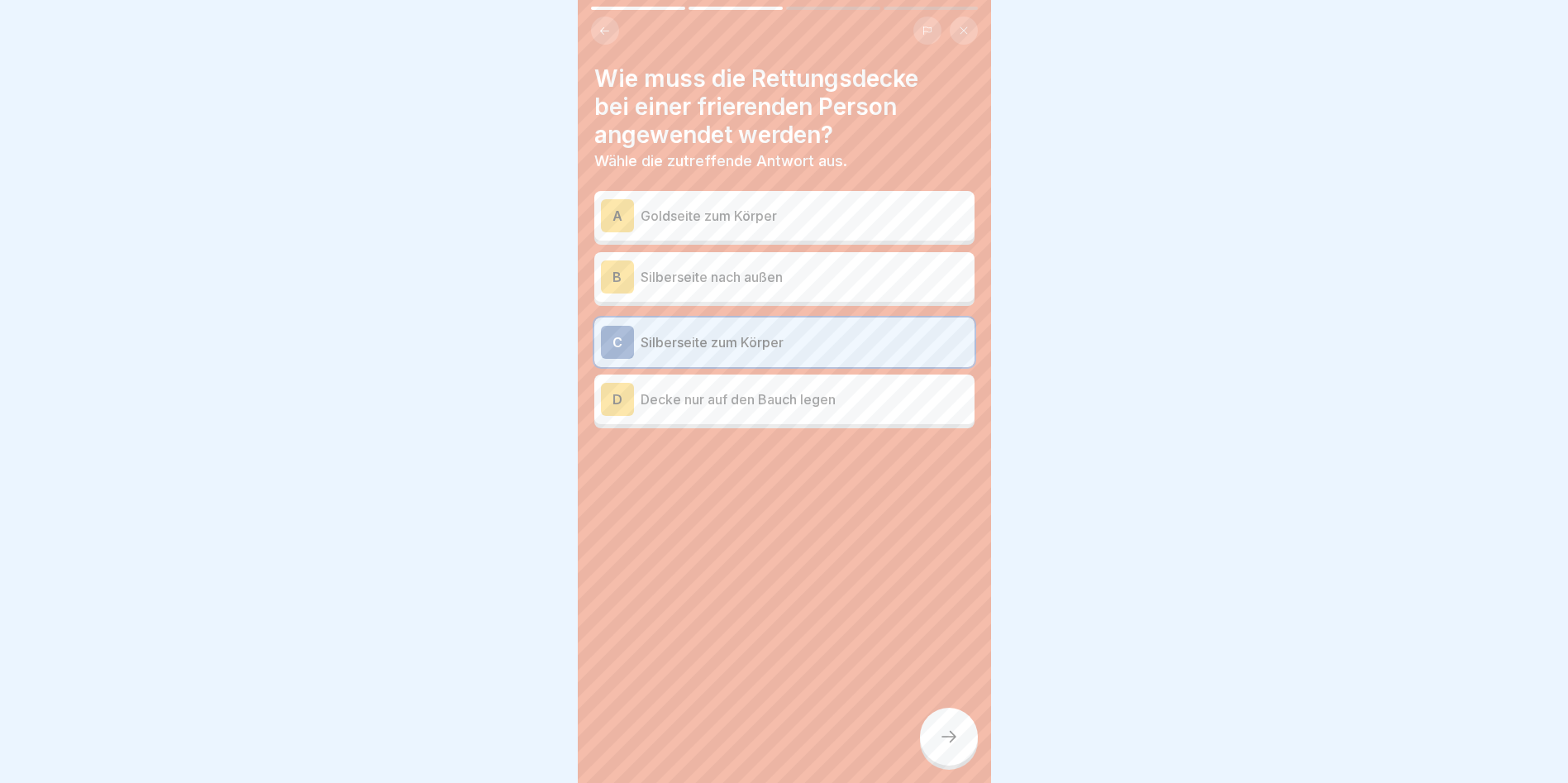
click at [964, 750] on div at bounding box center [949, 736] width 58 height 58
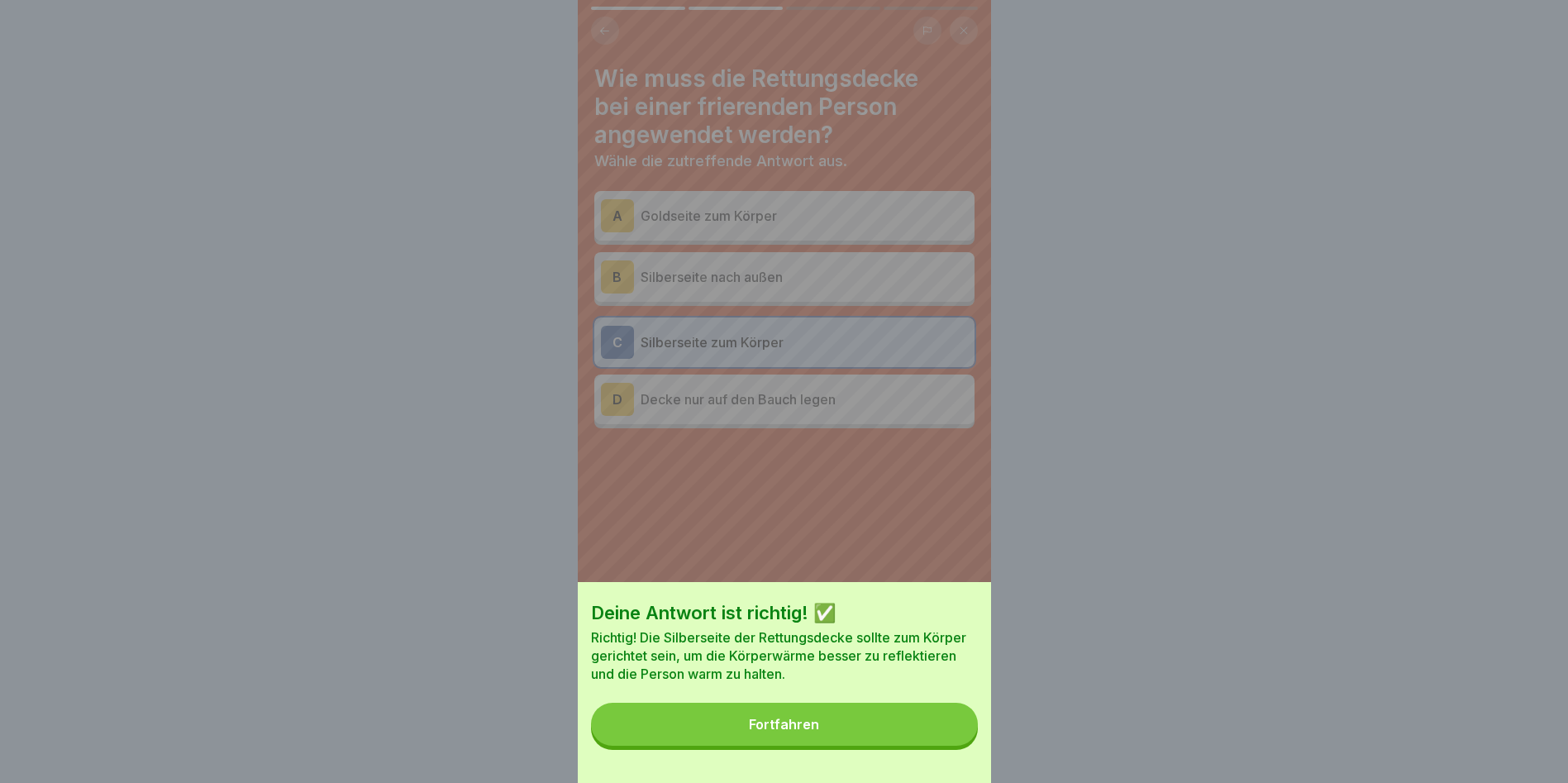
click at [834, 733] on button "Fortfahren" at bounding box center [785, 723] width 387 height 43
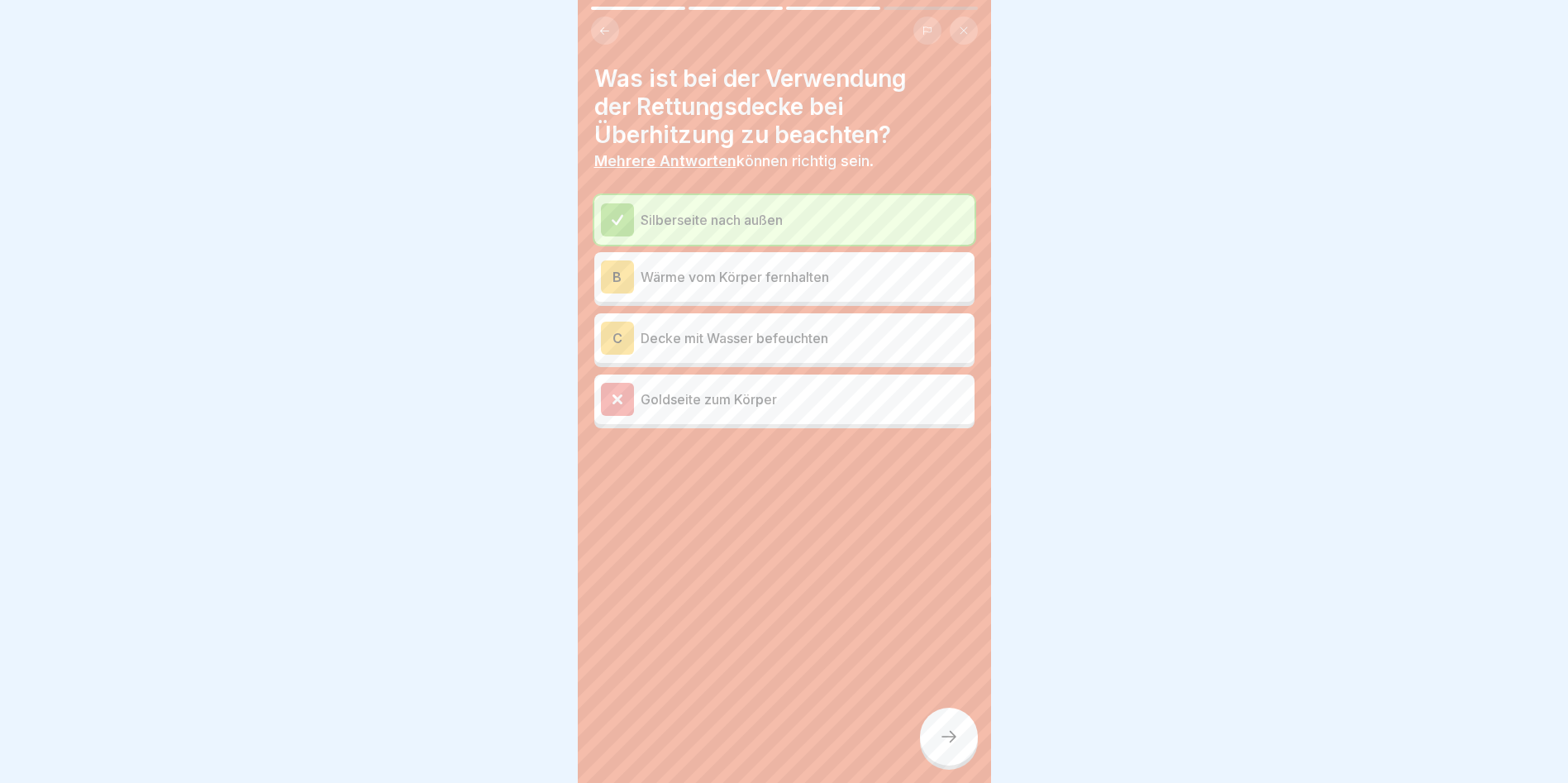
click at [948, 746] on icon at bounding box center [950, 737] width 20 height 20
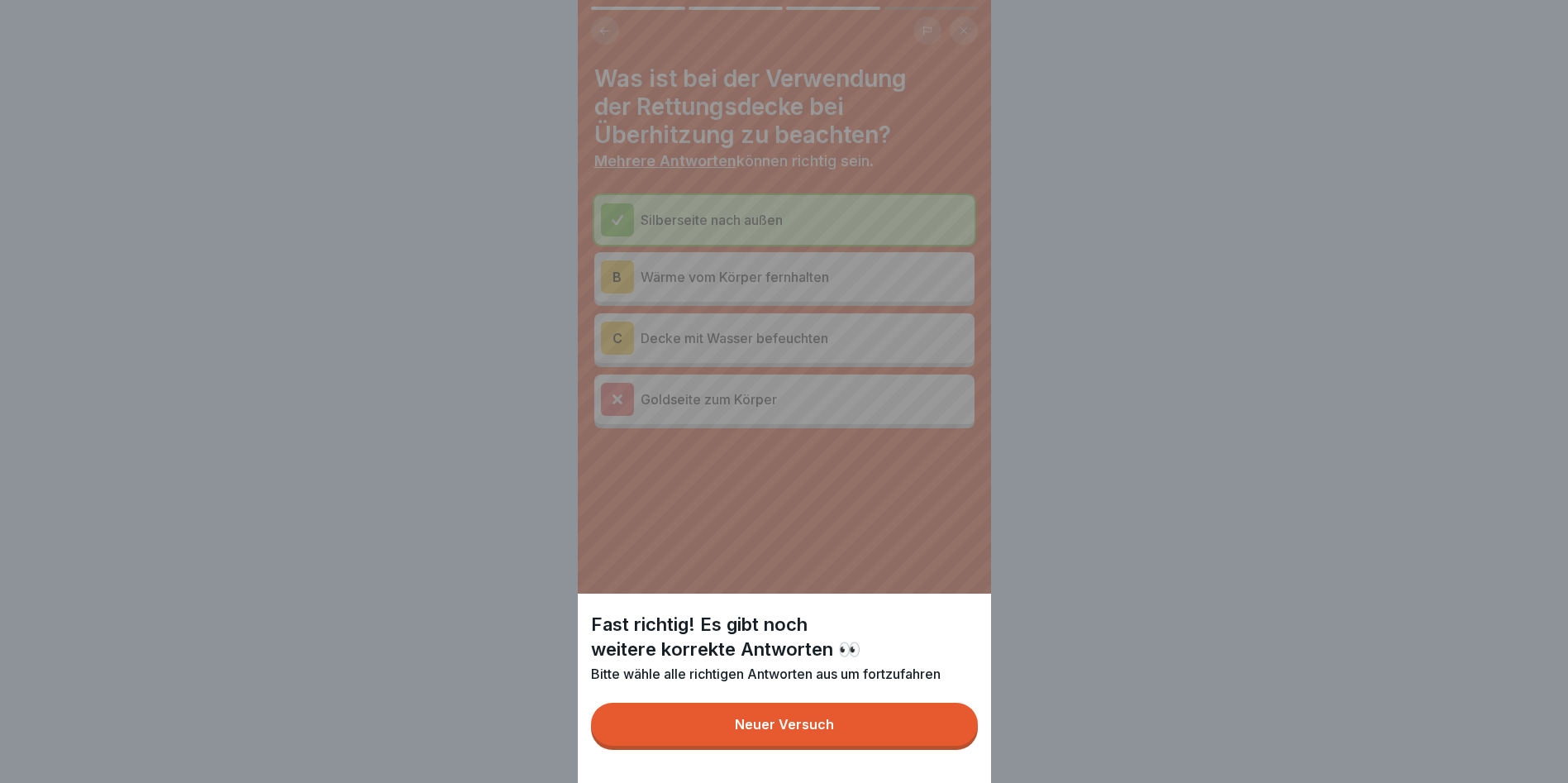
click at [831, 730] on button "Neuer Versuch" at bounding box center [785, 723] width 387 height 43
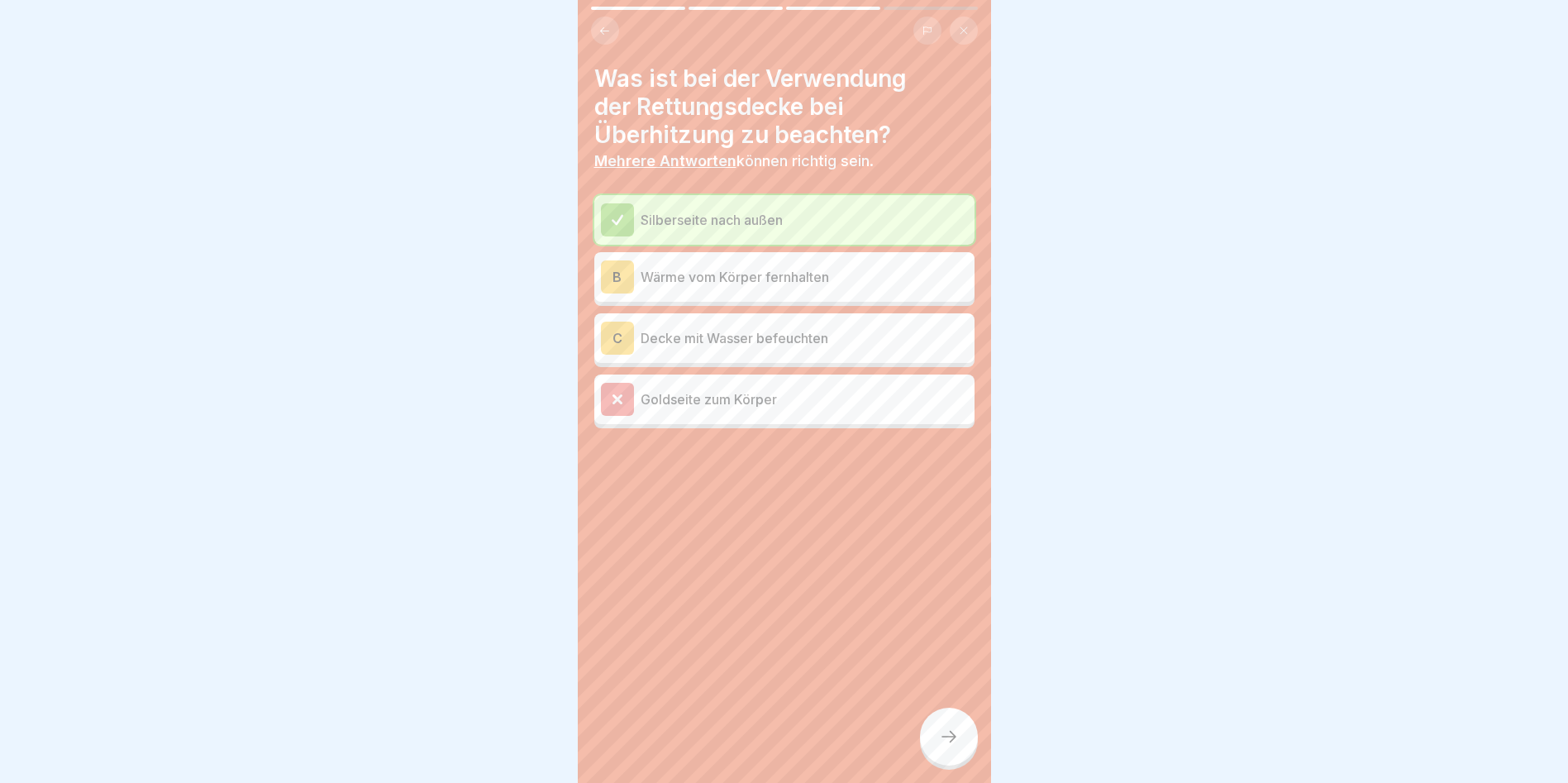
click at [624, 399] on icon at bounding box center [617, 399] width 15 height 15
click at [619, 210] on div at bounding box center [617, 219] width 33 height 33
click at [677, 210] on p "Silberseite nach außen" at bounding box center [804, 220] width 327 height 20
click at [693, 268] on p "Wärme vom Körper fernhalten" at bounding box center [804, 277] width 327 height 20
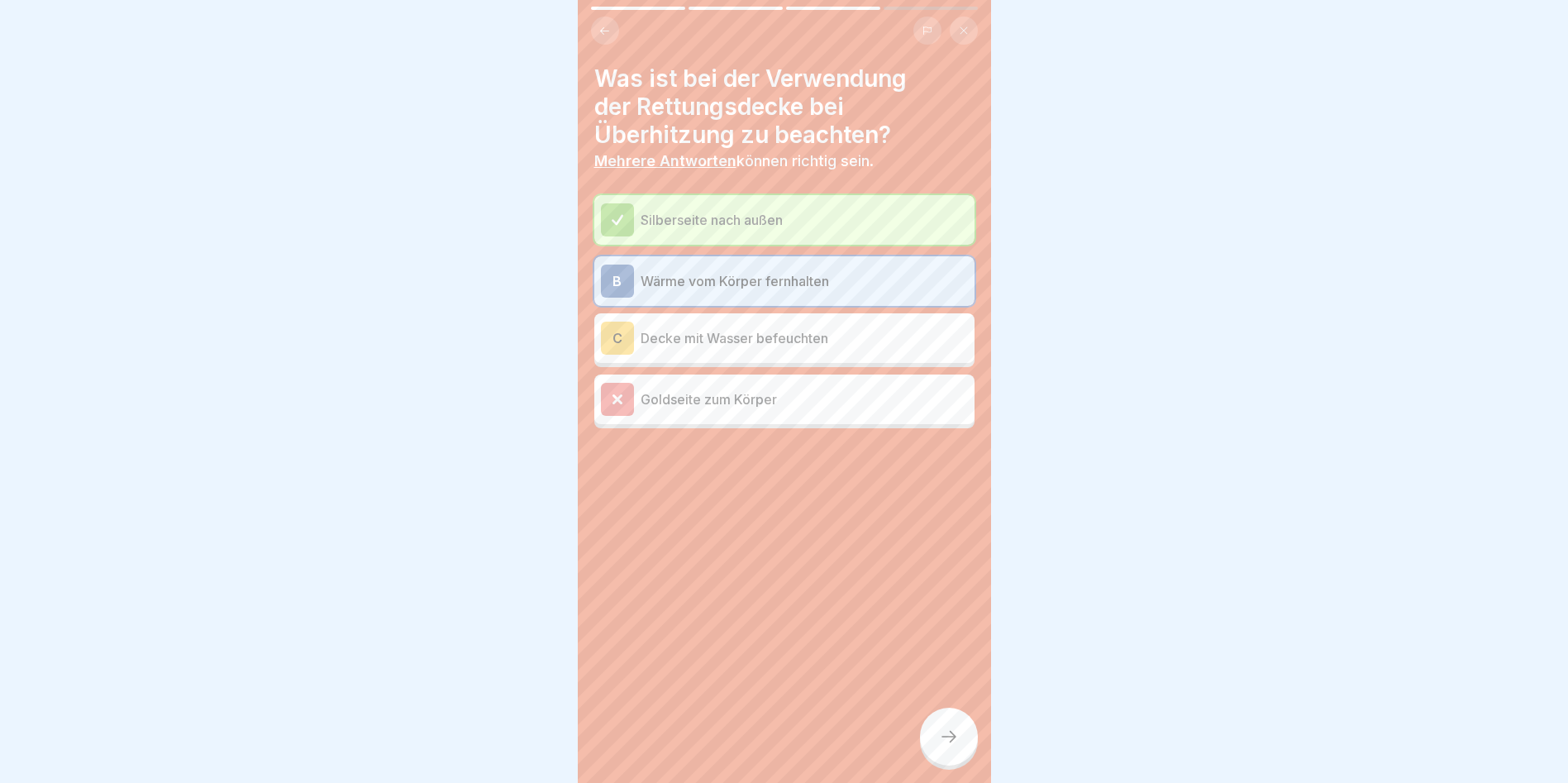
click at [733, 213] on p "Silberseite nach außen" at bounding box center [804, 220] width 327 height 20
click at [610, 387] on div at bounding box center [617, 399] width 33 height 33
click at [605, 27] on icon at bounding box center [604, 31] width 12 height 12
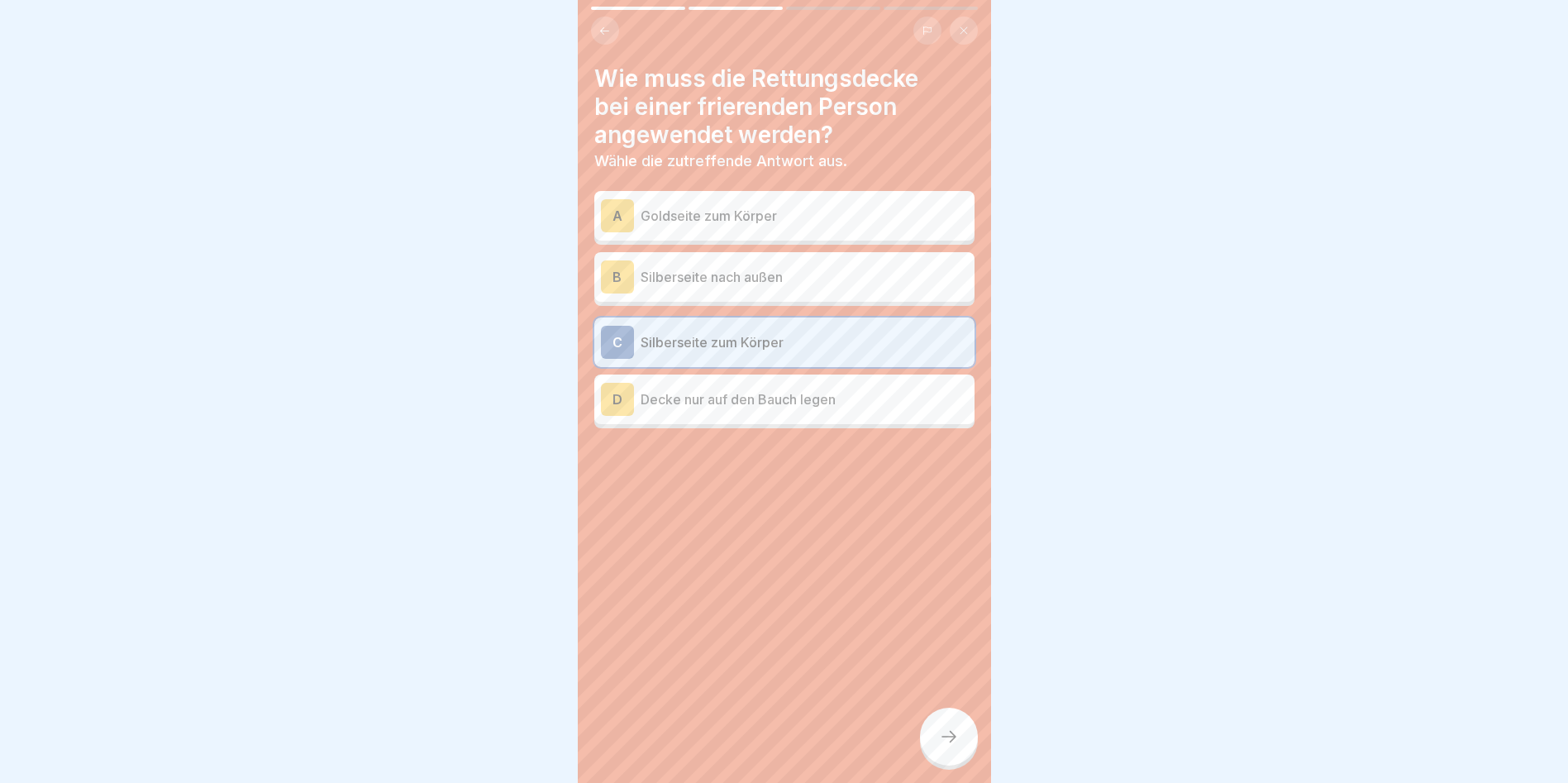
click at [949, 746] on icon at bounding box center [950, 737] width 20 height 20
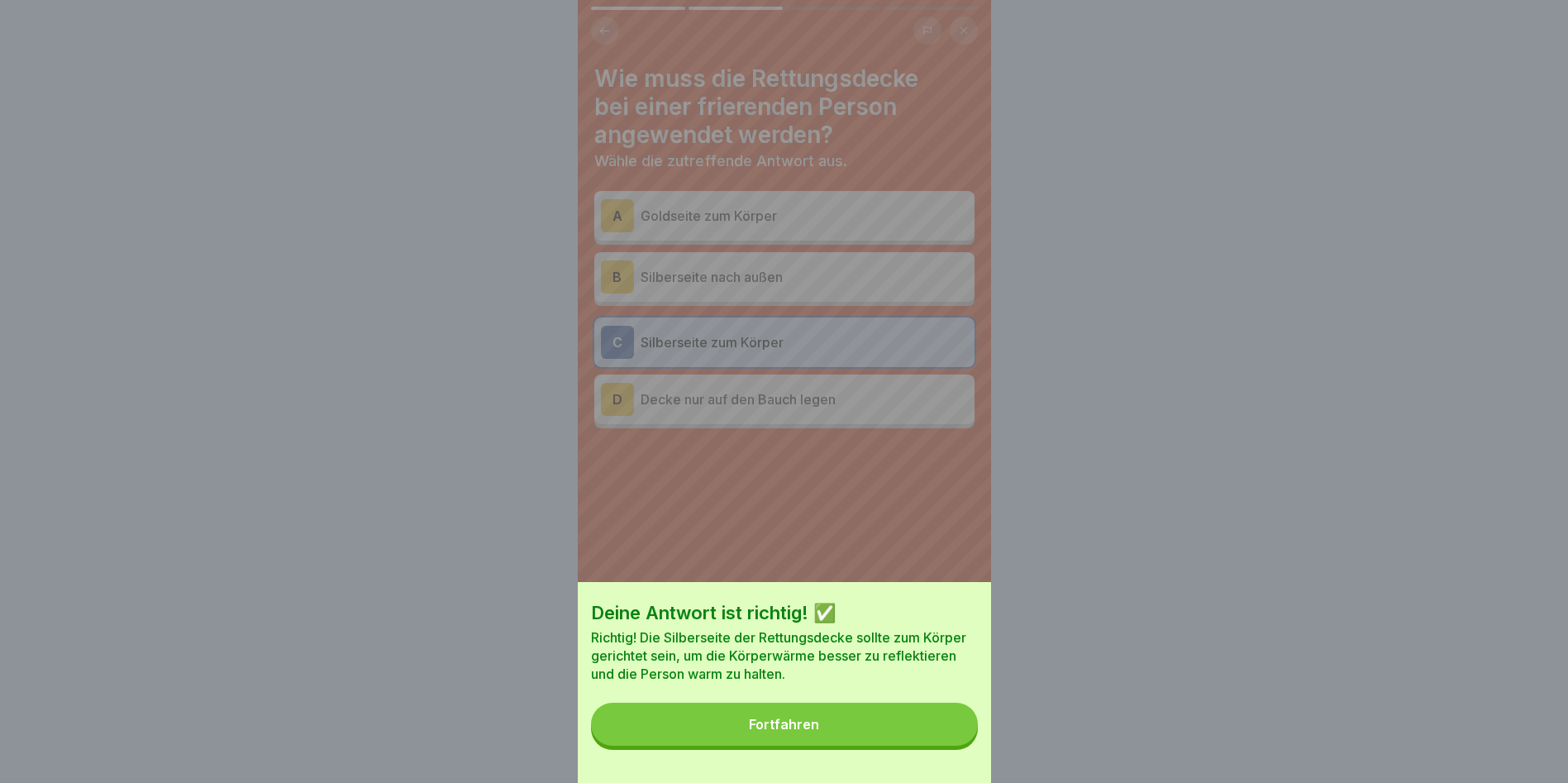
click at [775, 731] on div "Fortfahren" at bounding box center [784, 724] width 70 height 15
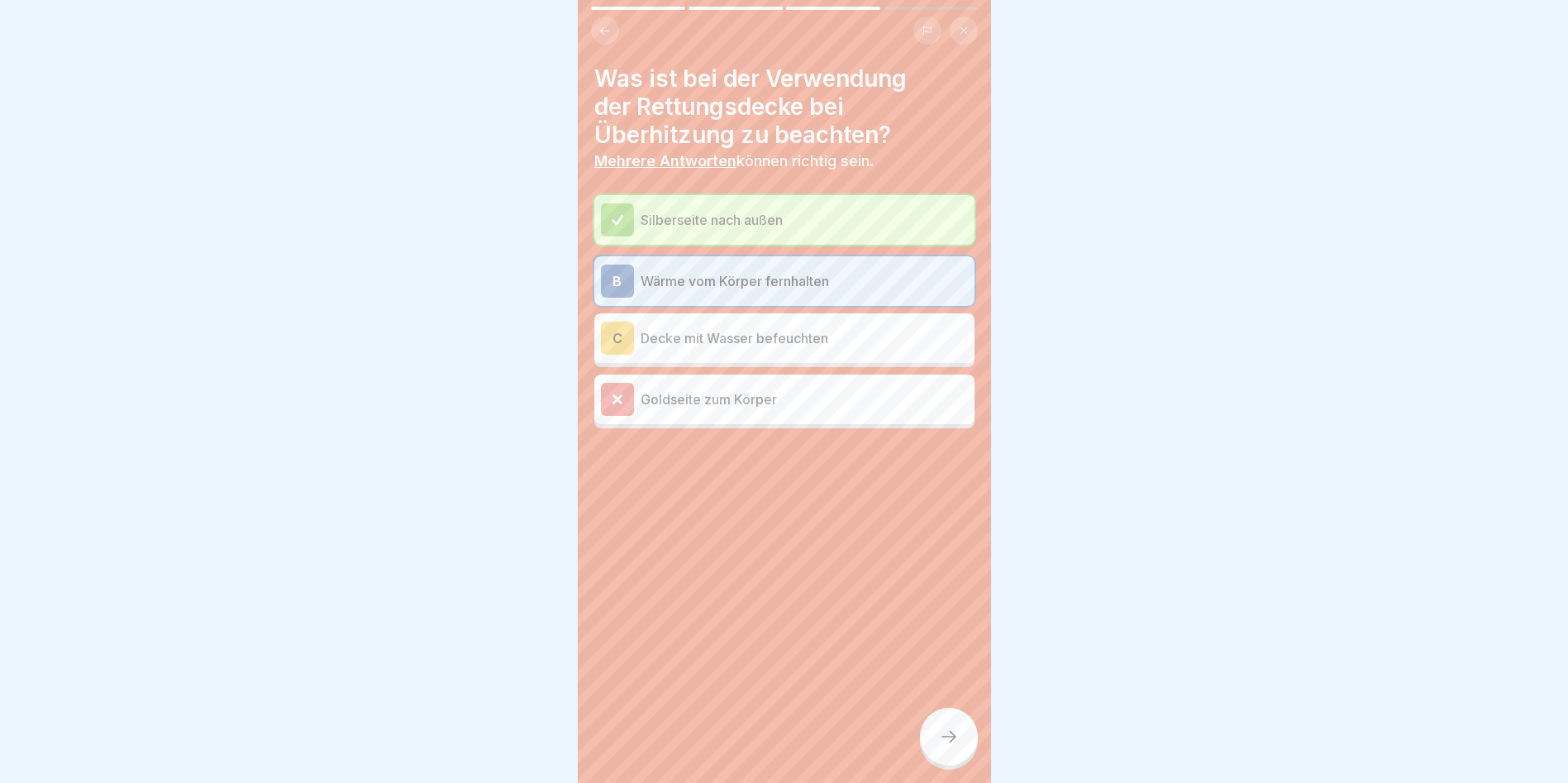
click at [963, 753] on div at bounding box center [949, 736] width 58 height 58
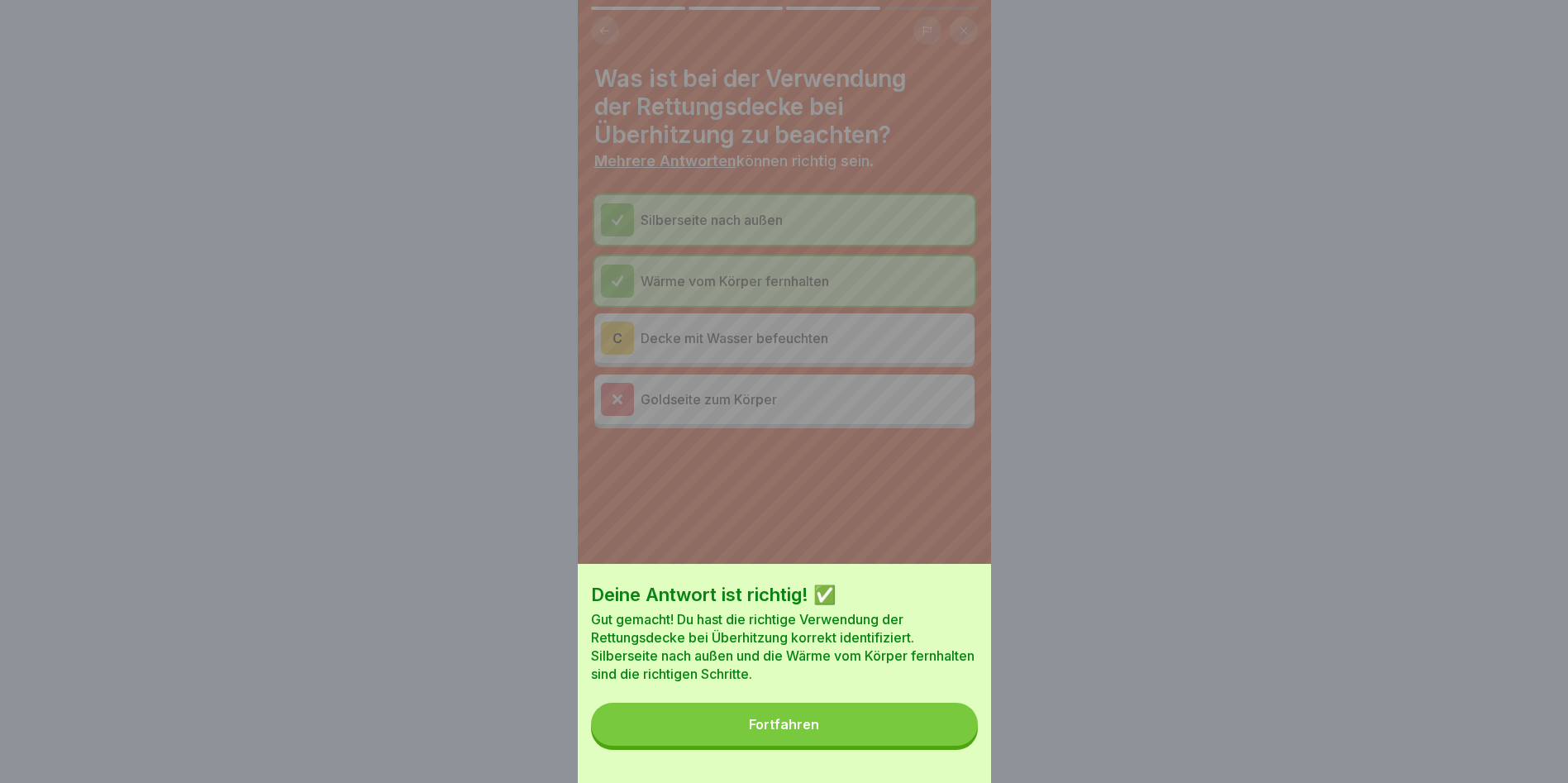
click at [796, 731] on div "Fortfahren" at bounding box center [784, 724] width 70 height 15
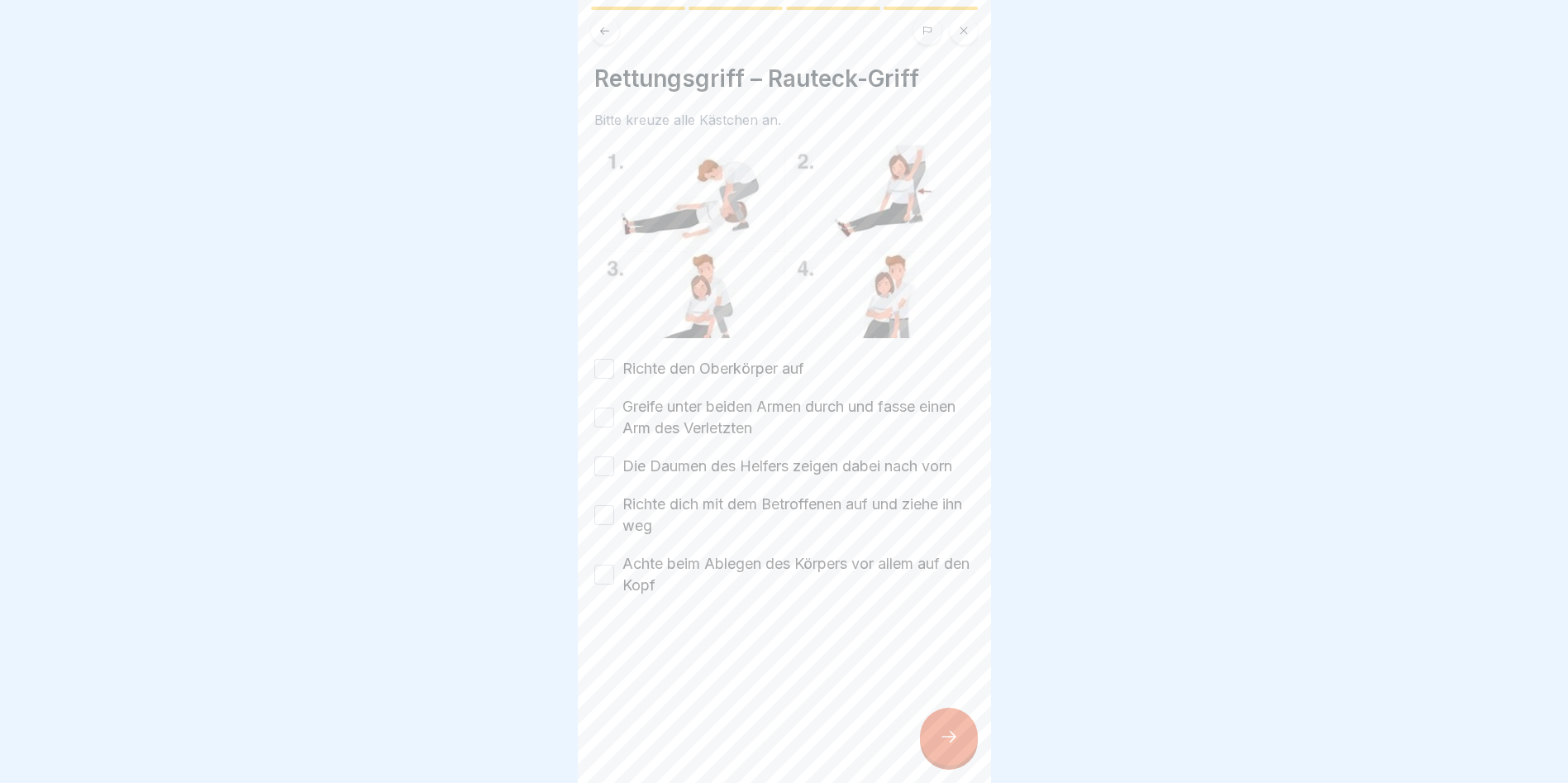
click at [609, 365] on button "Richte den Oberkörper auf" at bounding box center [604, 369] width 20 height 20
click at [609, 408] on button "Greife unter beiden Armen durch und fasse einen Arm des Verletzten" at bounding box center [604, 418] width 20 height 20
click at [609, 456] on button "Die Daumen des Helfers zeigen dabei nach vorn" at bounding box center [604, 466] width 20 height 20
click at [602, 505] on button "Richte dich mit dem Betroffenen auf und ziehe ihn weg" at bounding box center [604, 515] width 20 height 20
click at [611, 565] on button "Achte beim Ablegen des Körpers vor allem auf den Kopf" at bounding box center [604, 575] width 20 height 20
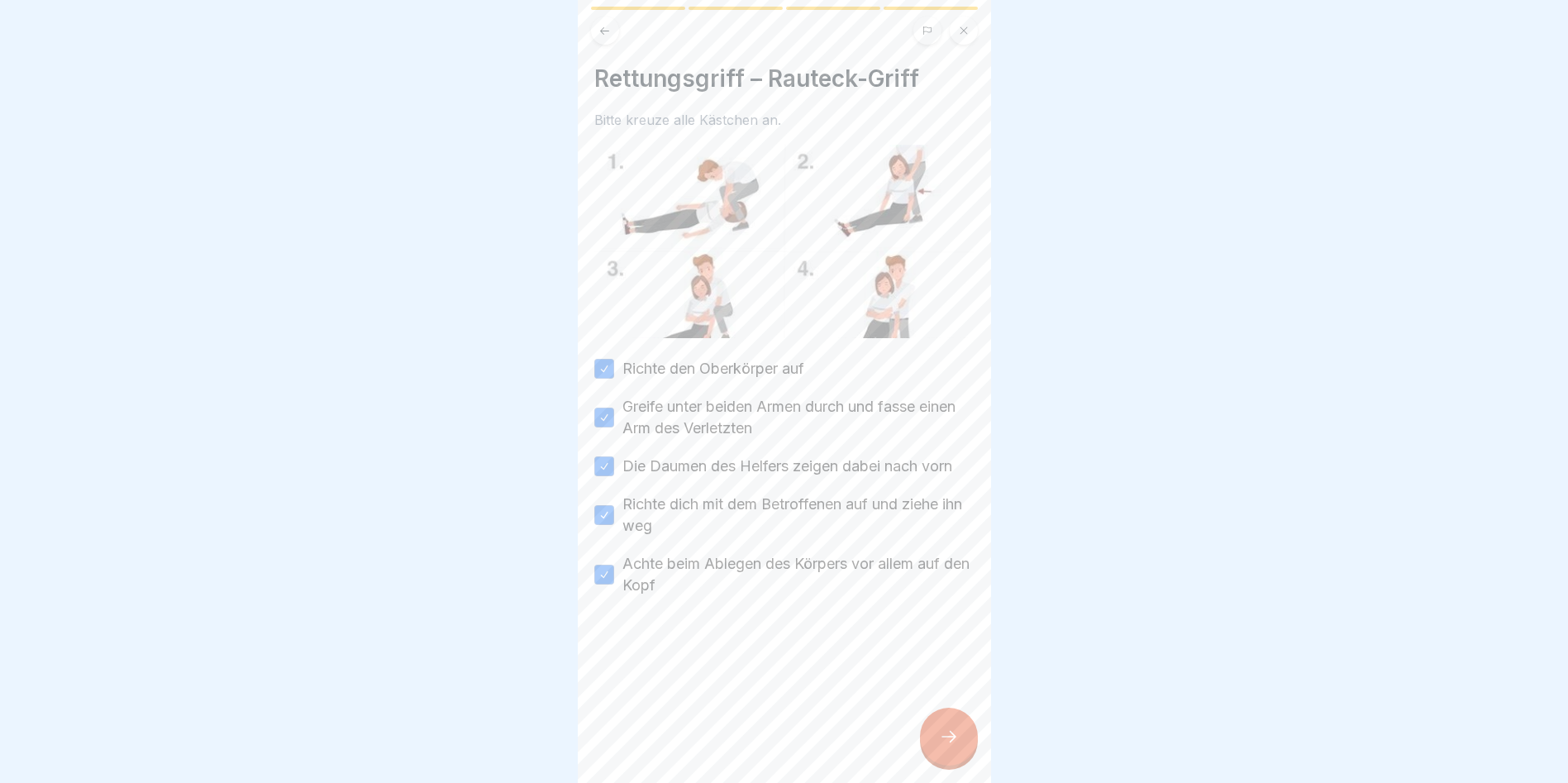
click at [960, 738] on div at bounding box center [949, 736] width 58 height 58
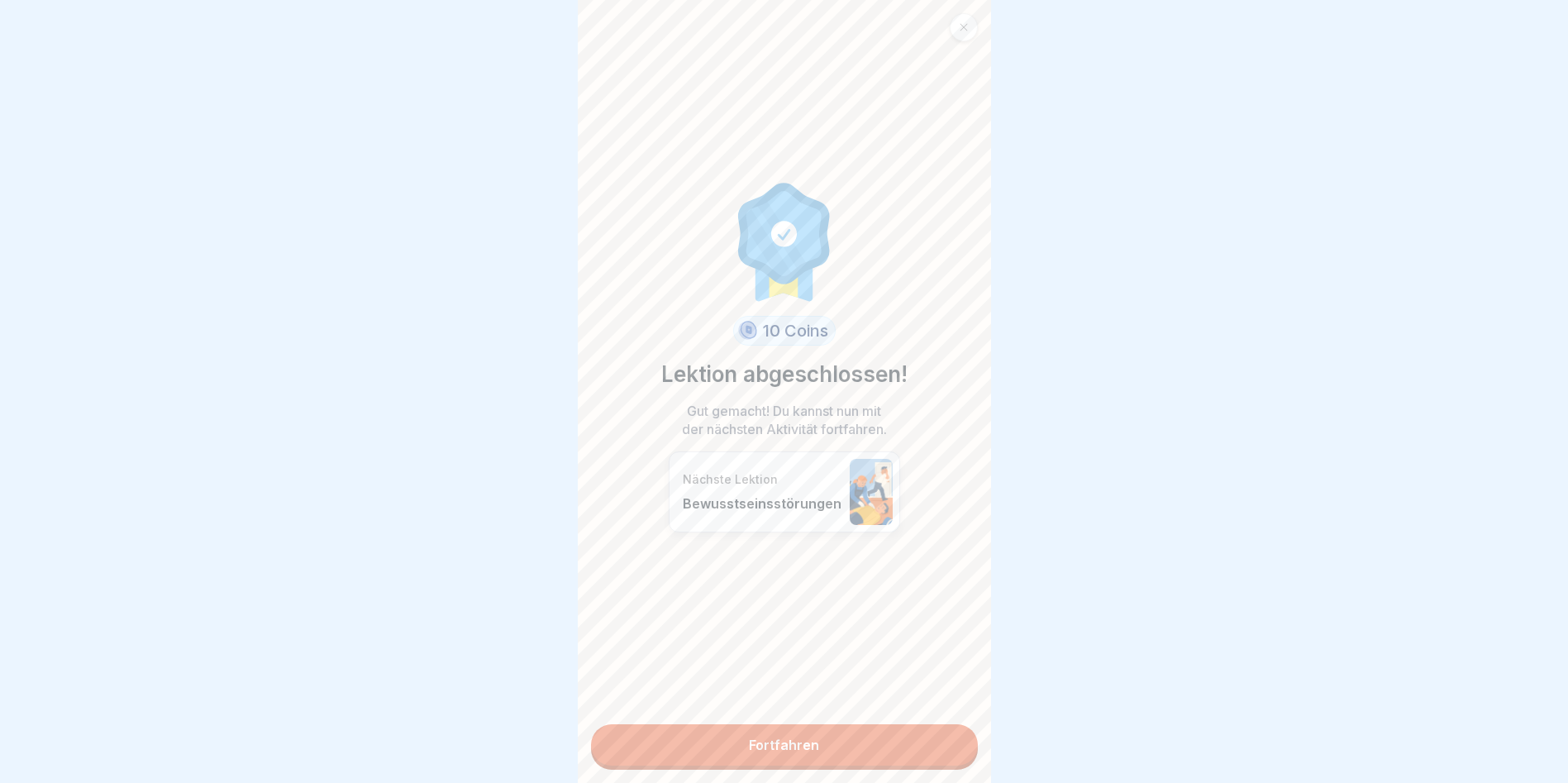
click at [775, 745] on link "Fortfahren" at bounding box center [785, 744] width 387 height 41
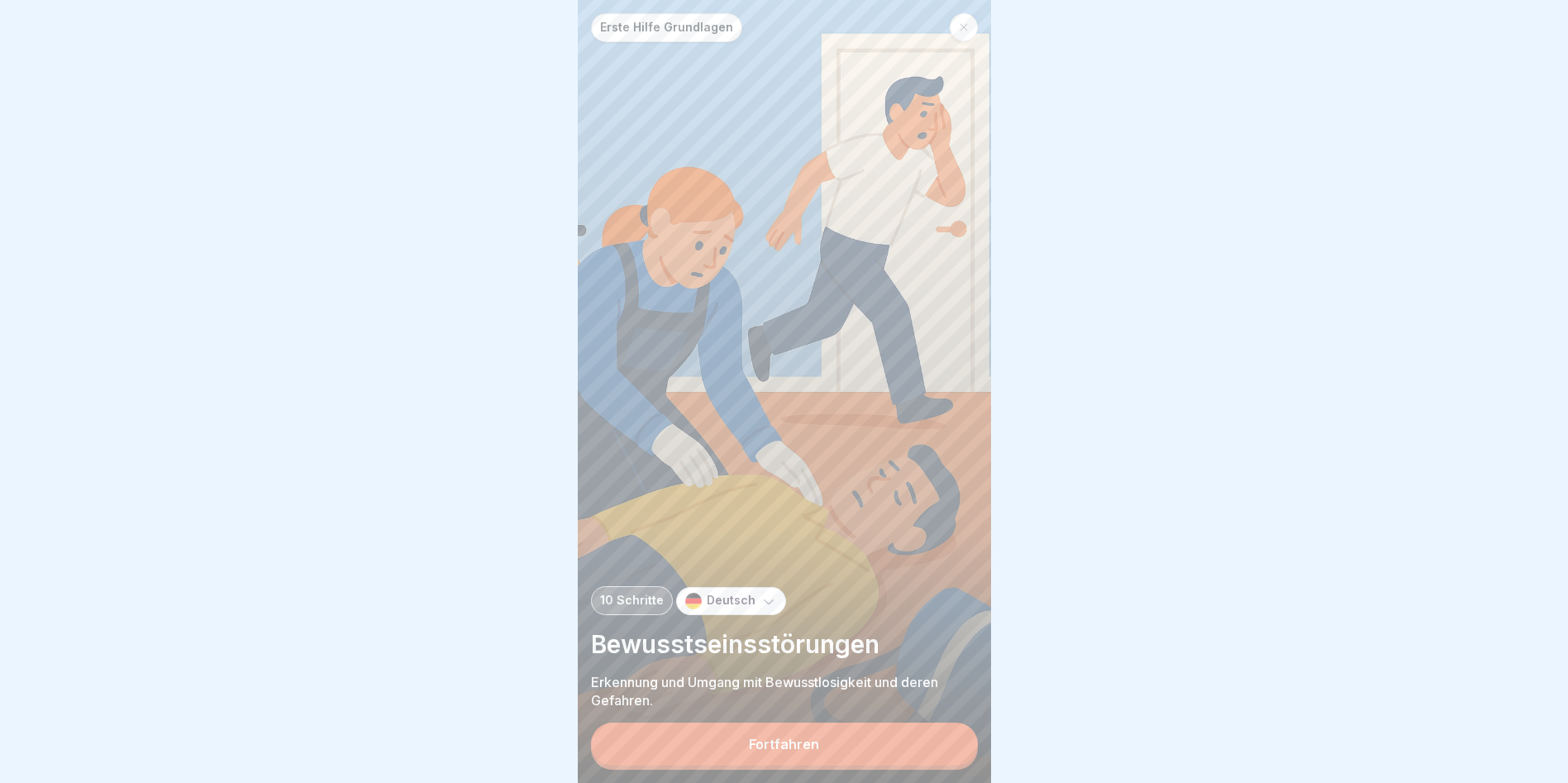
click at [787, 751] on div "Fortfahren" at bounding box center [784, 743] width 70 height 15
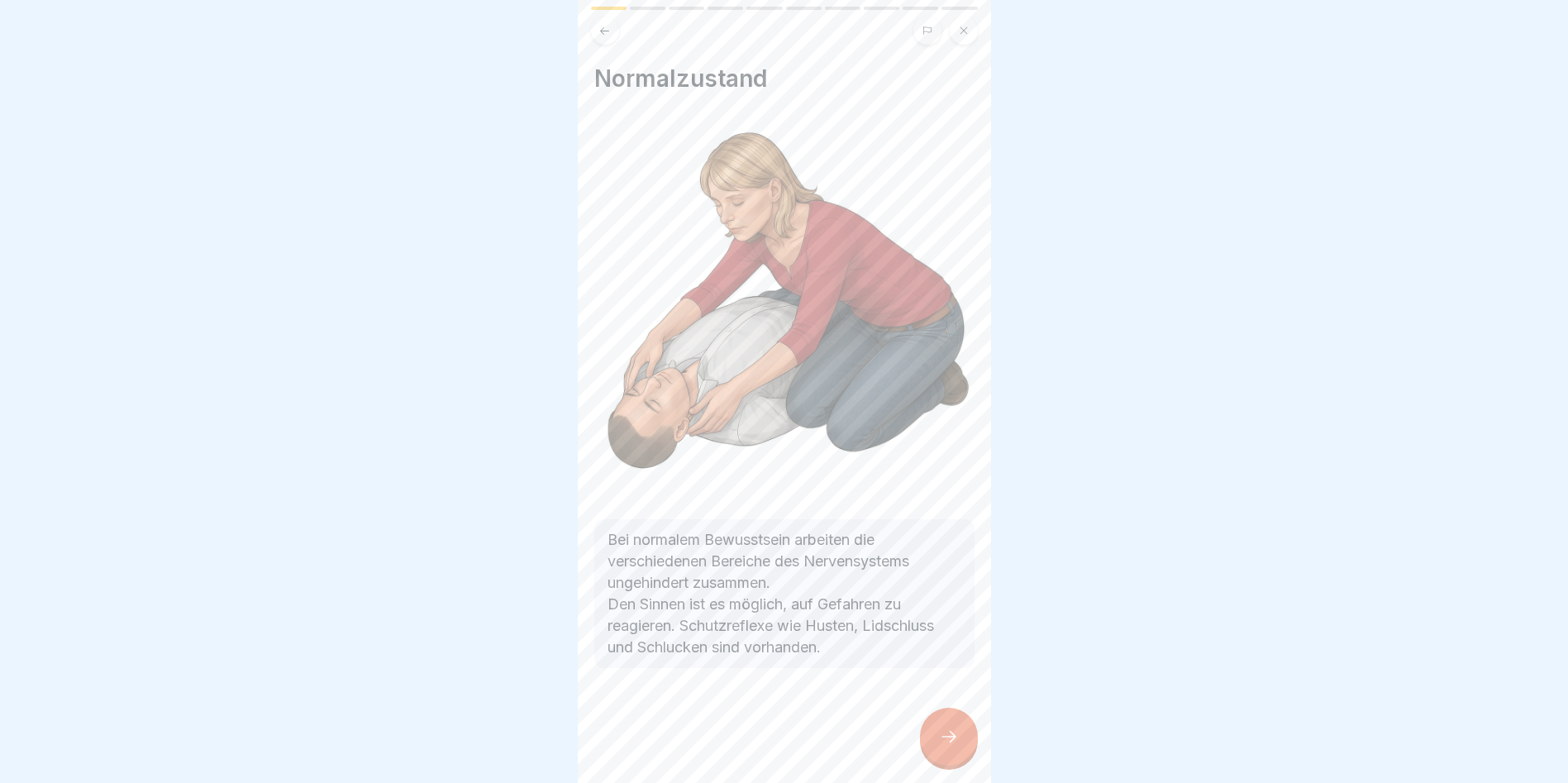
click at [965, 754] on div at bounding box center [949, 736] width 58 height 58
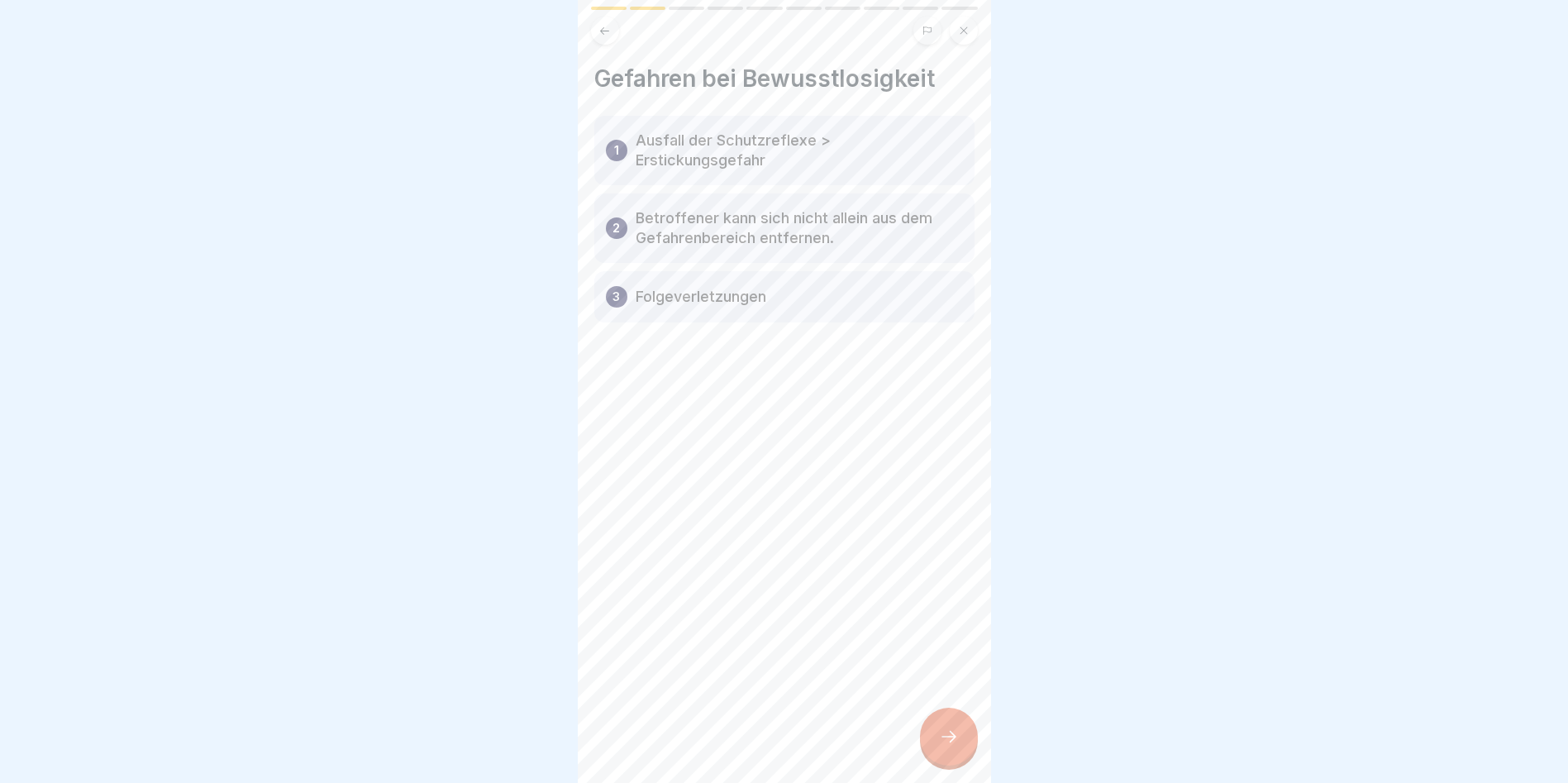
click at [637, 146] on p "Ausfall der Schutzreflexe > Erstickungsgefahr" at bounding box center [799, 151] width 327 height 40
click at [950, 746] on icon at bounding box center [950, 737] width 20 height 20
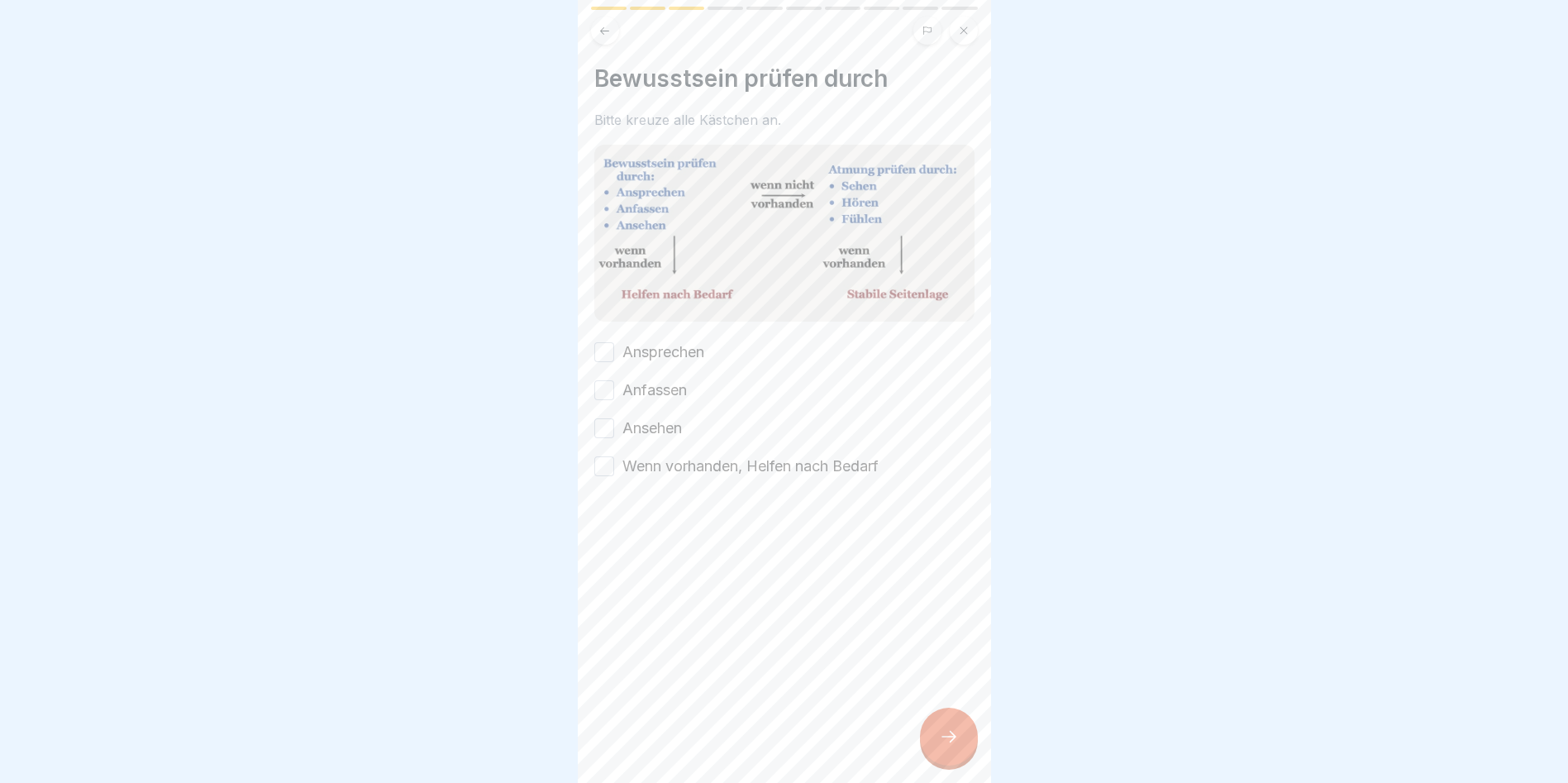
click at [601, 345] on button "Ansprechen" at bounding box center [604, 352] width 20 height 20
click at [605, 384] on button "Anfassen" at bounding box center [604, 390] width 20 height 20
click at [609, 420] on button "Ansehen" at bounding box center [604, 428] width 20 height 20
click at [611, 460] on button "Wenn vorhanden, Helfen nach Bedarf" at bounding box center [604, 466] width 20 height 20
click at [944, 746] on icon at bounding box center [950, 737] width 20 height 20
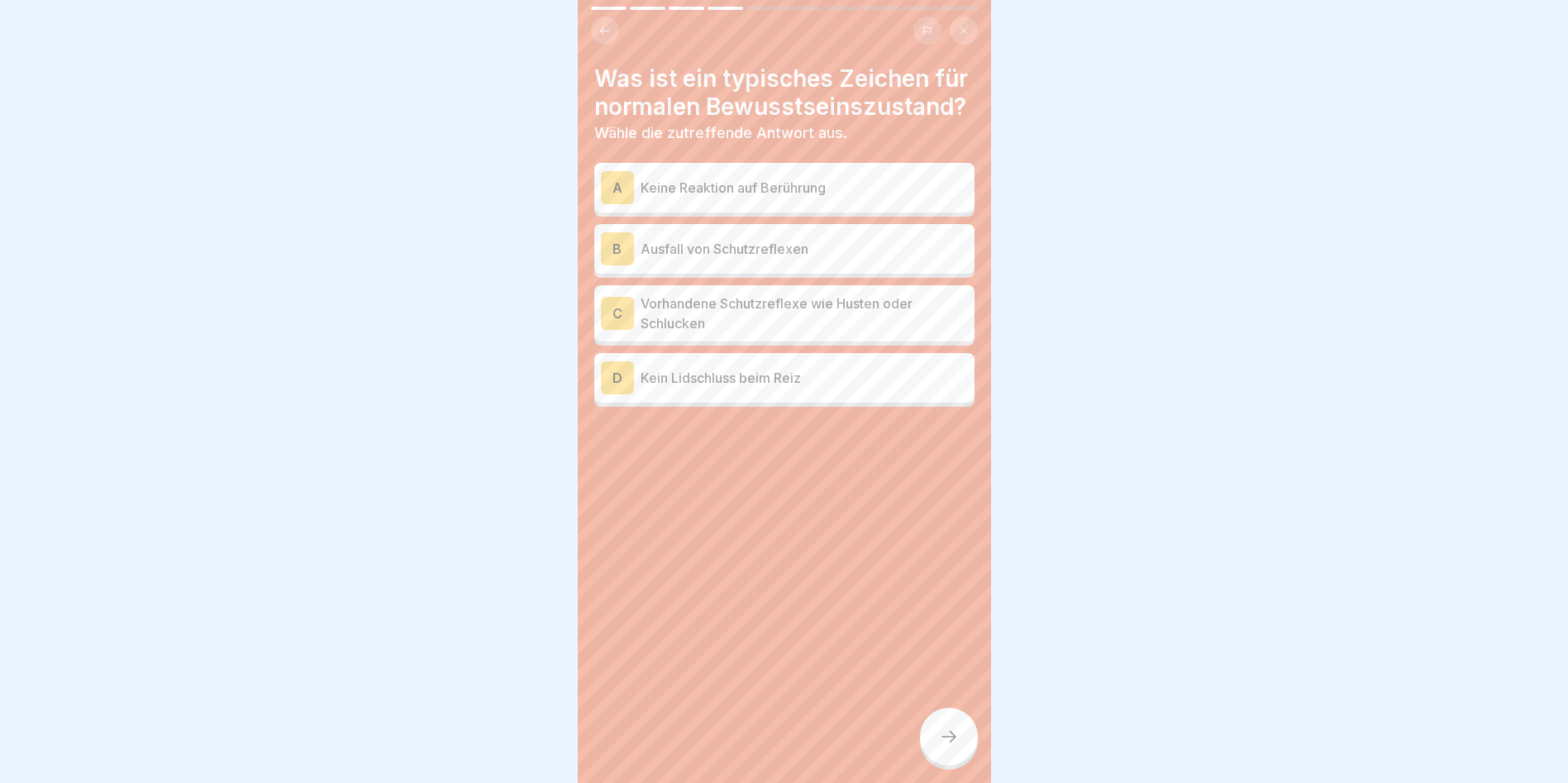
click at [703, 258] on p "Ausfall von Schutzreflexen" at bounding box center [804, 249] width 327 height 20
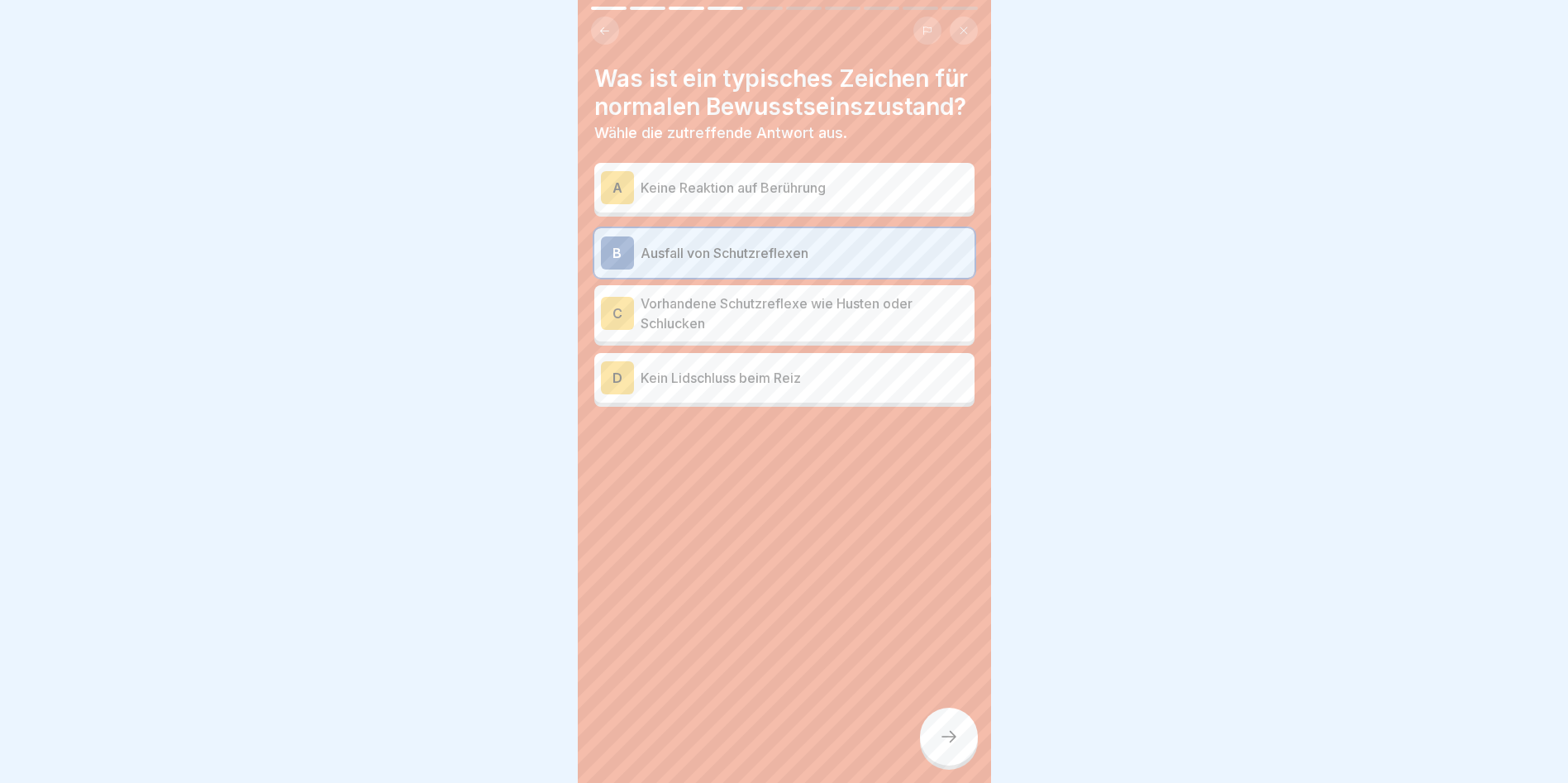
click at [936, 750] on div at bounding box center [949, 736] width 58 height 58
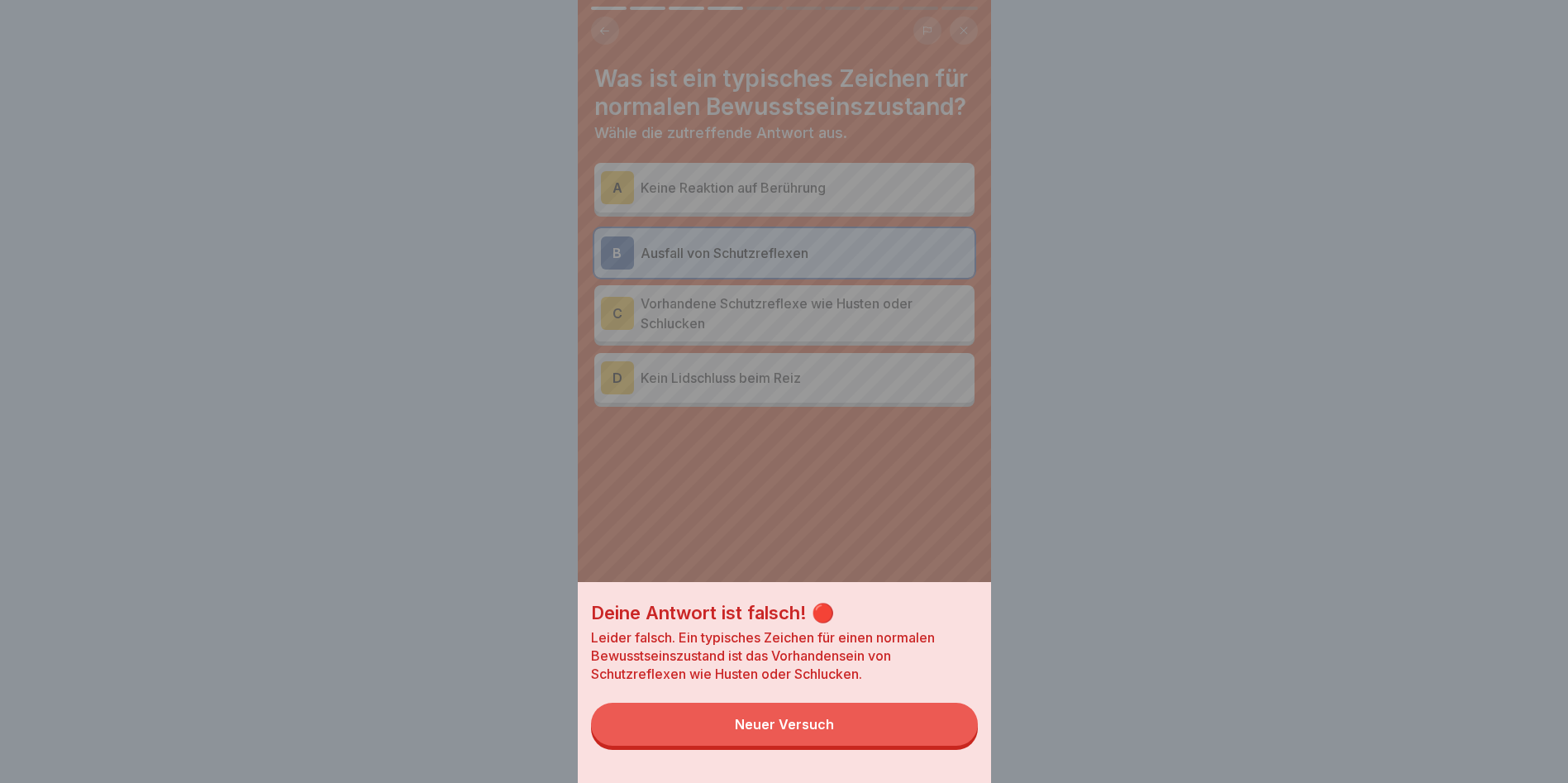
click at [773, 731] on div "Neuer Versuch" at bounding box center [784, 724] width 99 height 15
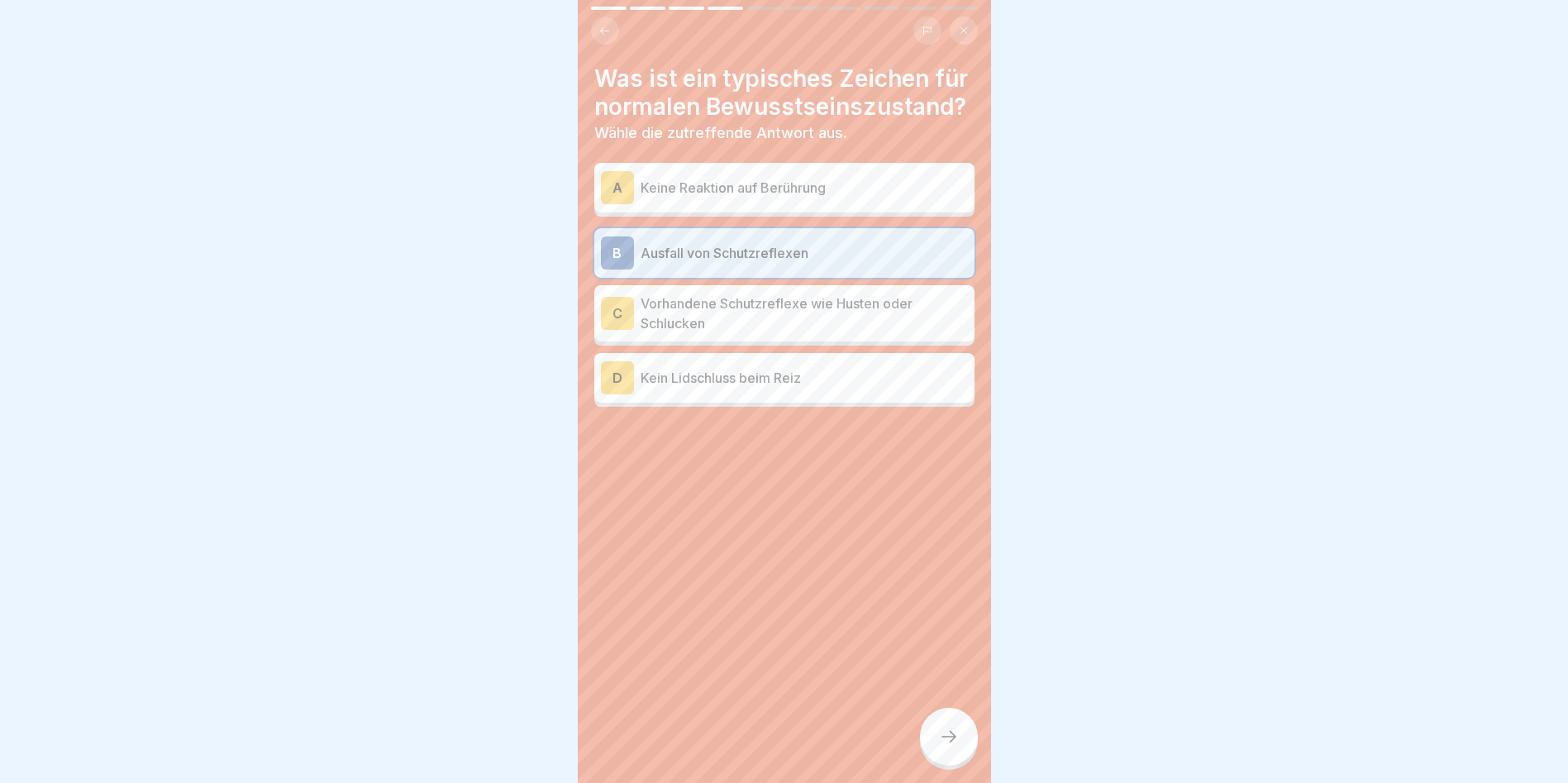
click at [719, 197] on p "Keine Reaktion auf Berührung" at bounding box center [804, 188] width 327 height 20
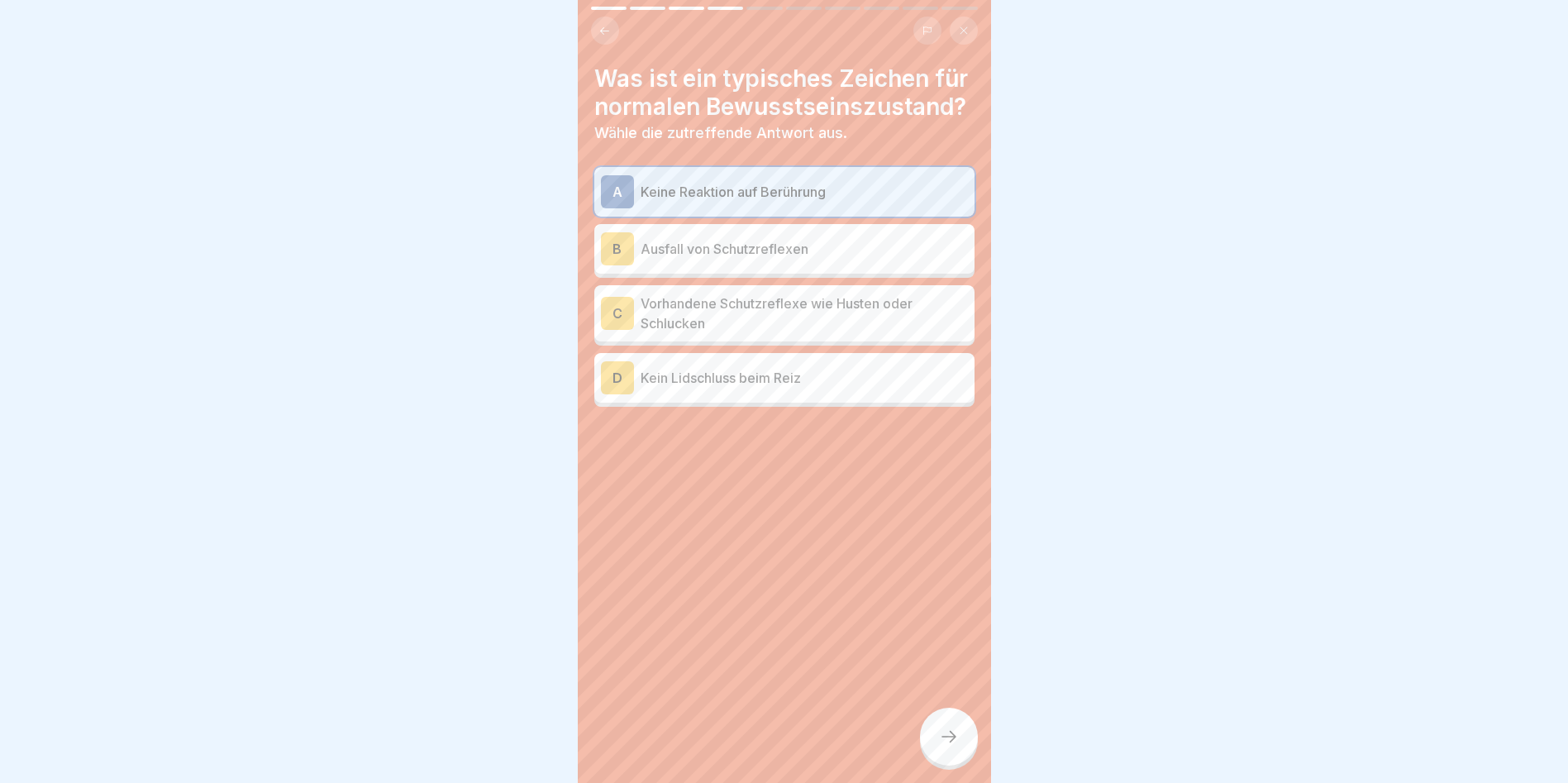
click at [940, 736] on div at bounding box center [949, 736] width 58 height 58
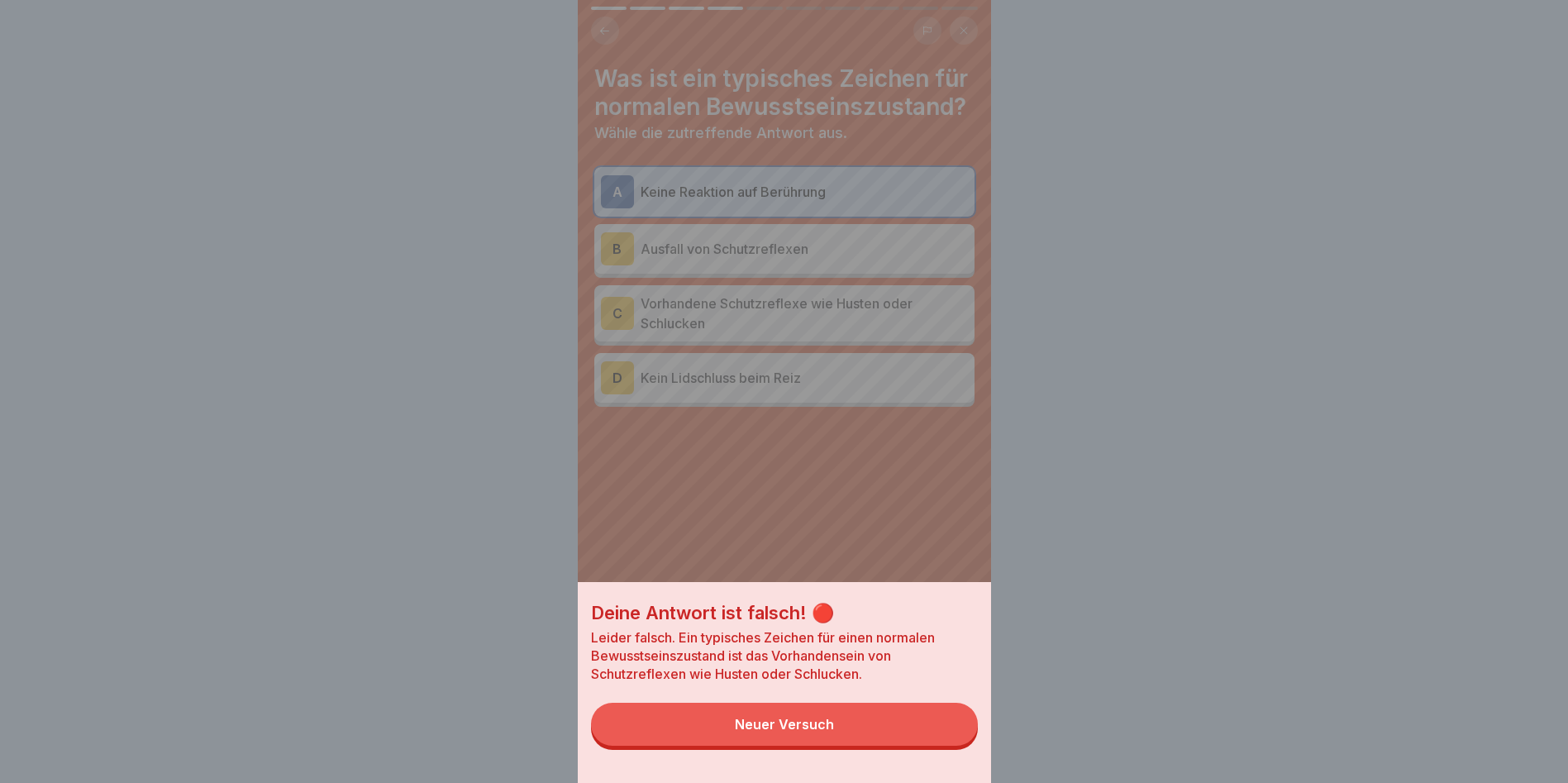
click at [799, 731] on div "Neuer Versuch" at bounding box center [784, 724] width 99 height 15
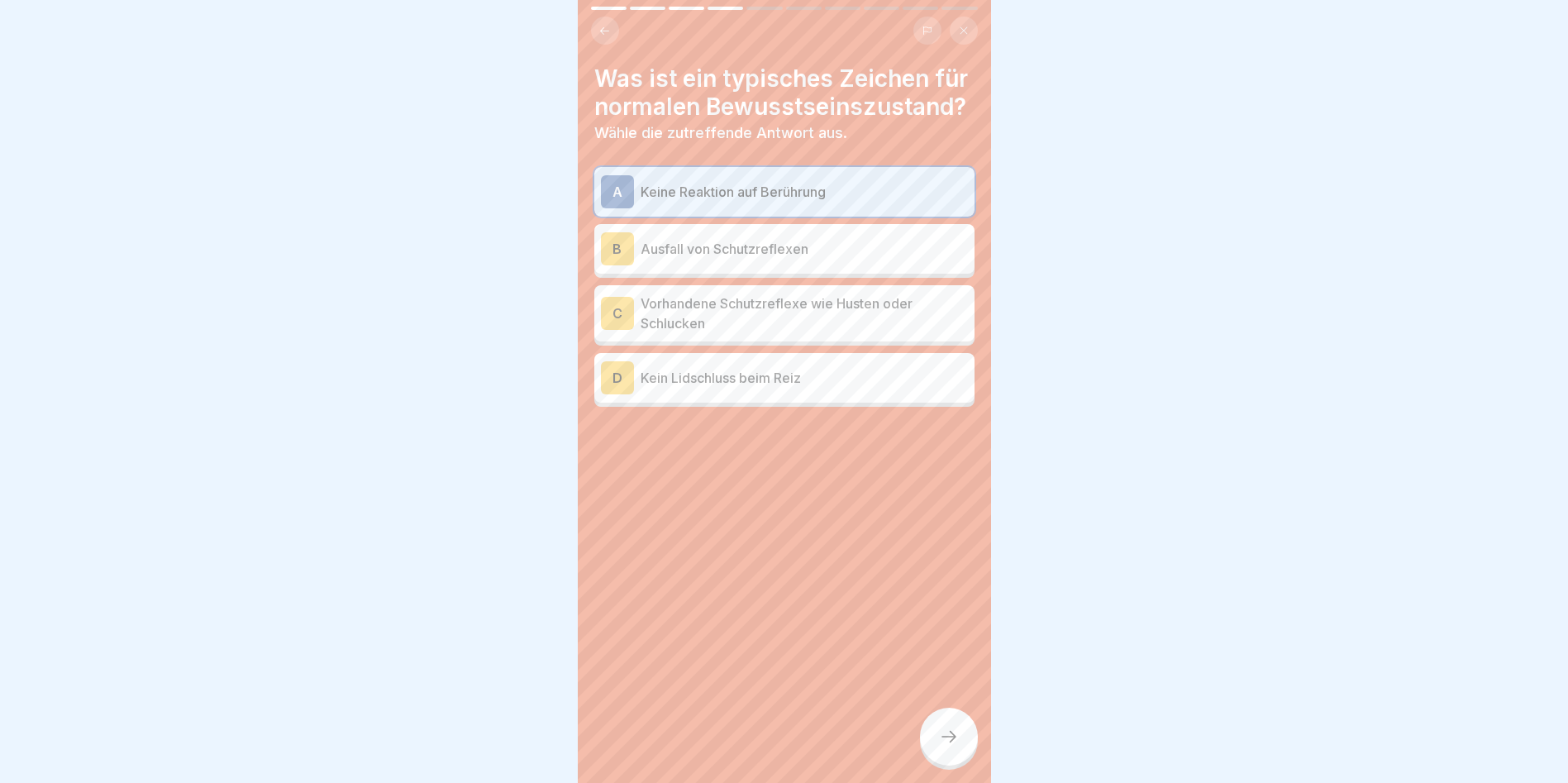
click at [667, 333] on p "Vorhandene Schutzreflexe wie Husten oder Schlucken" at bounding box center [804, 313] width 327 height 40
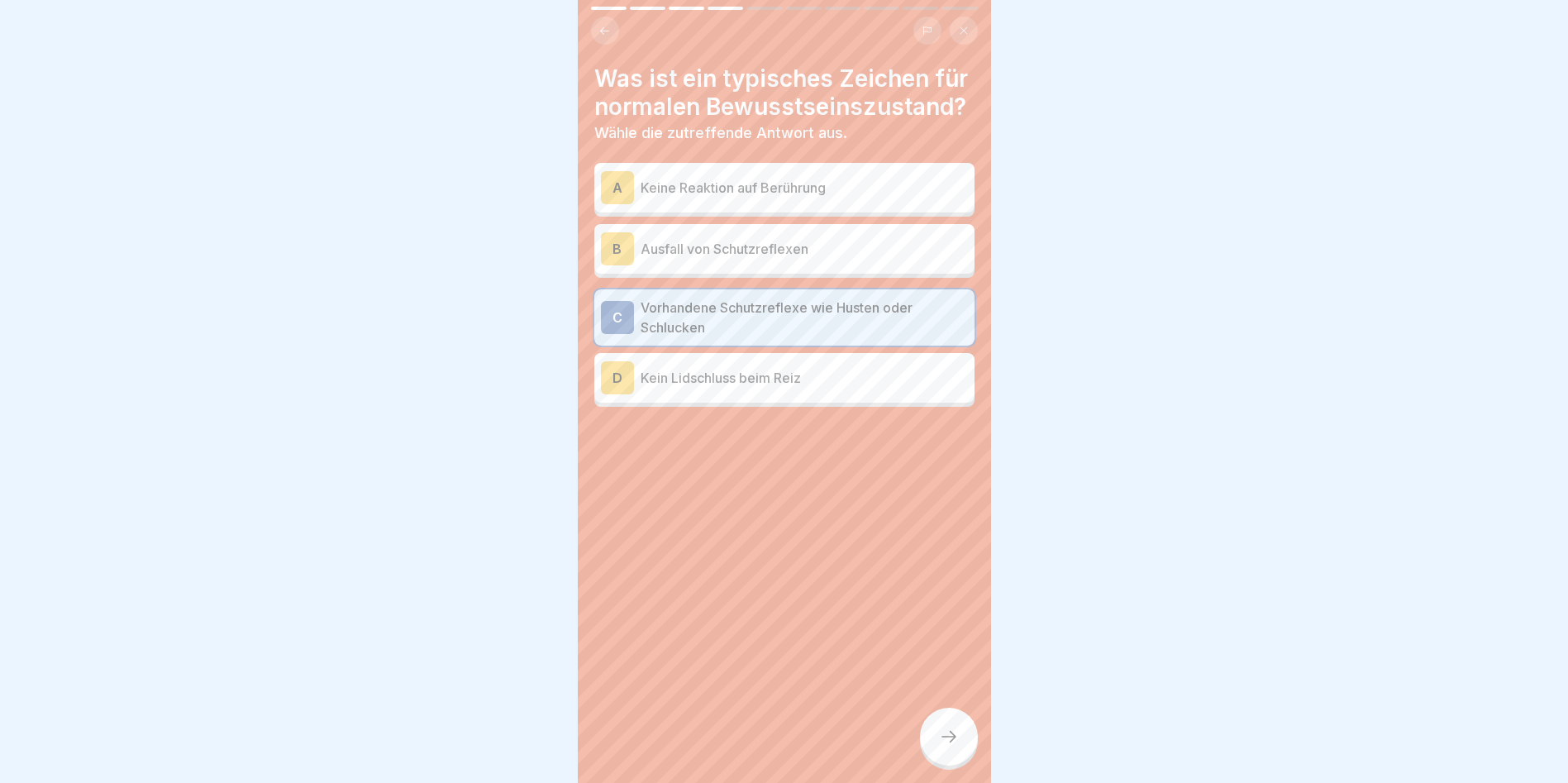
click at [953, 746] on icon at bounding box center [950, 737] width 20 height 20
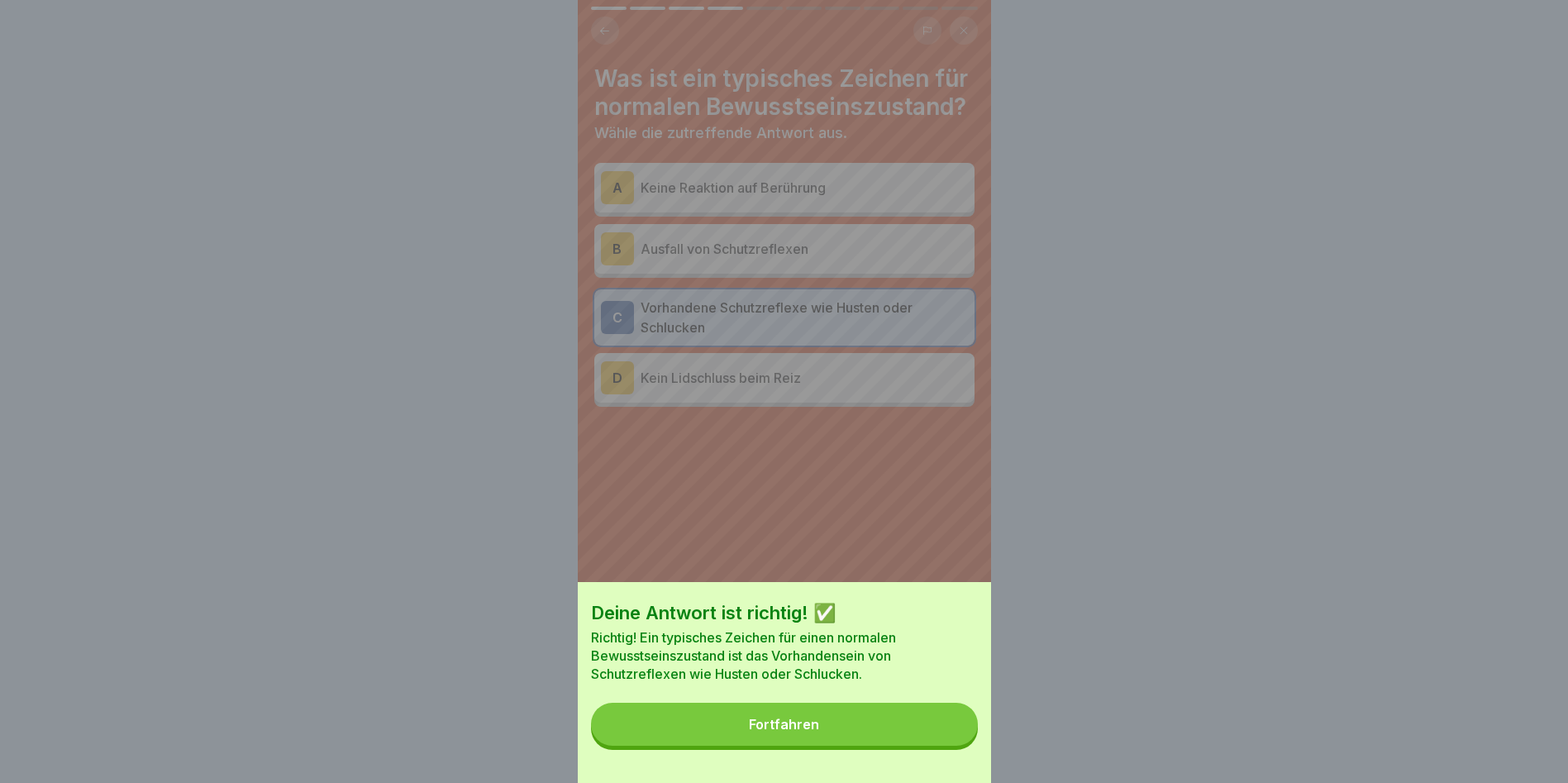
click at [801, 731] on div "Fortfahren" at bounding box center [784, 724] width 70 height 15
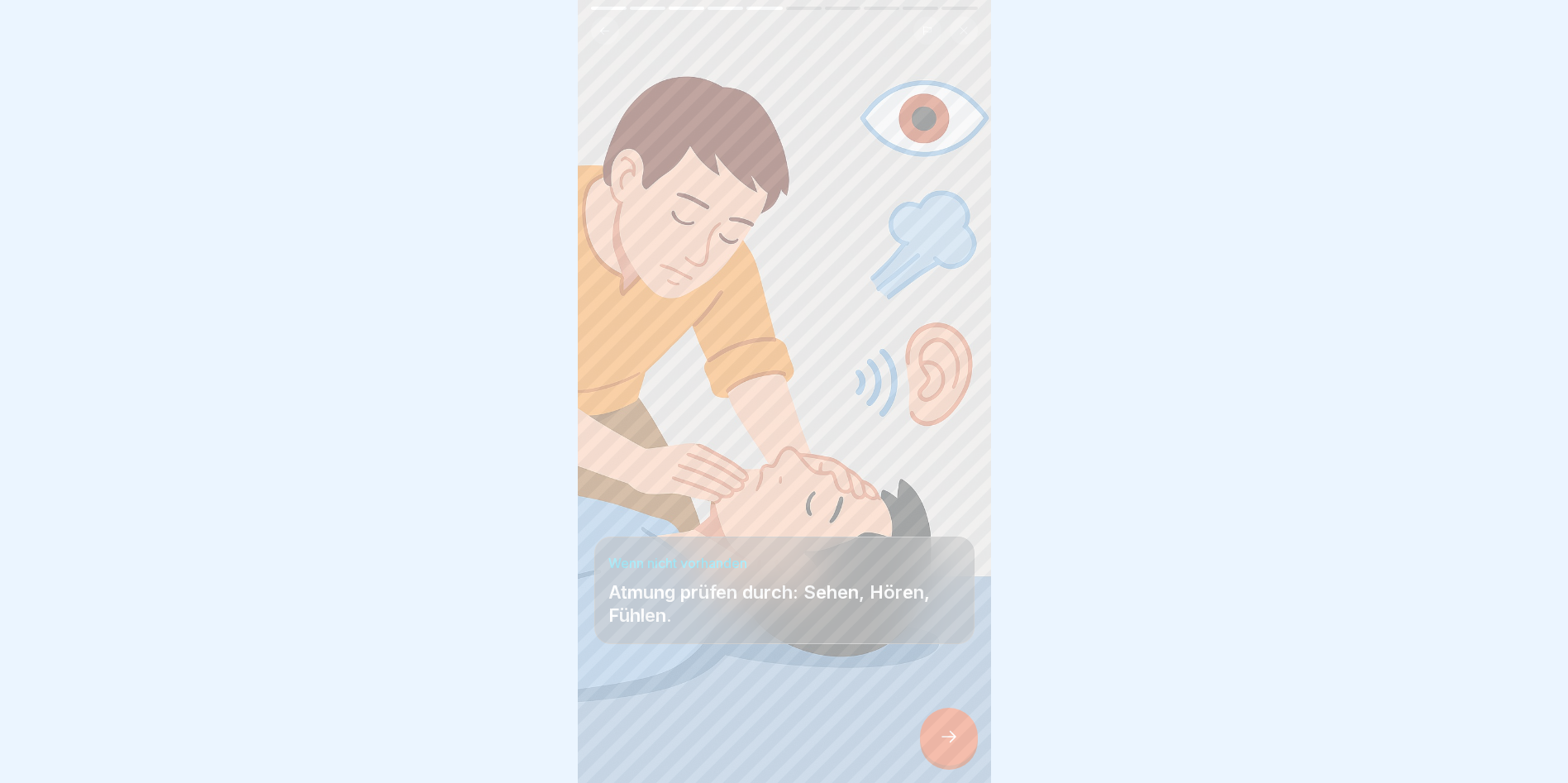
click at [955, 745] on icon at bounding box center [950, 737] width 20 height 20
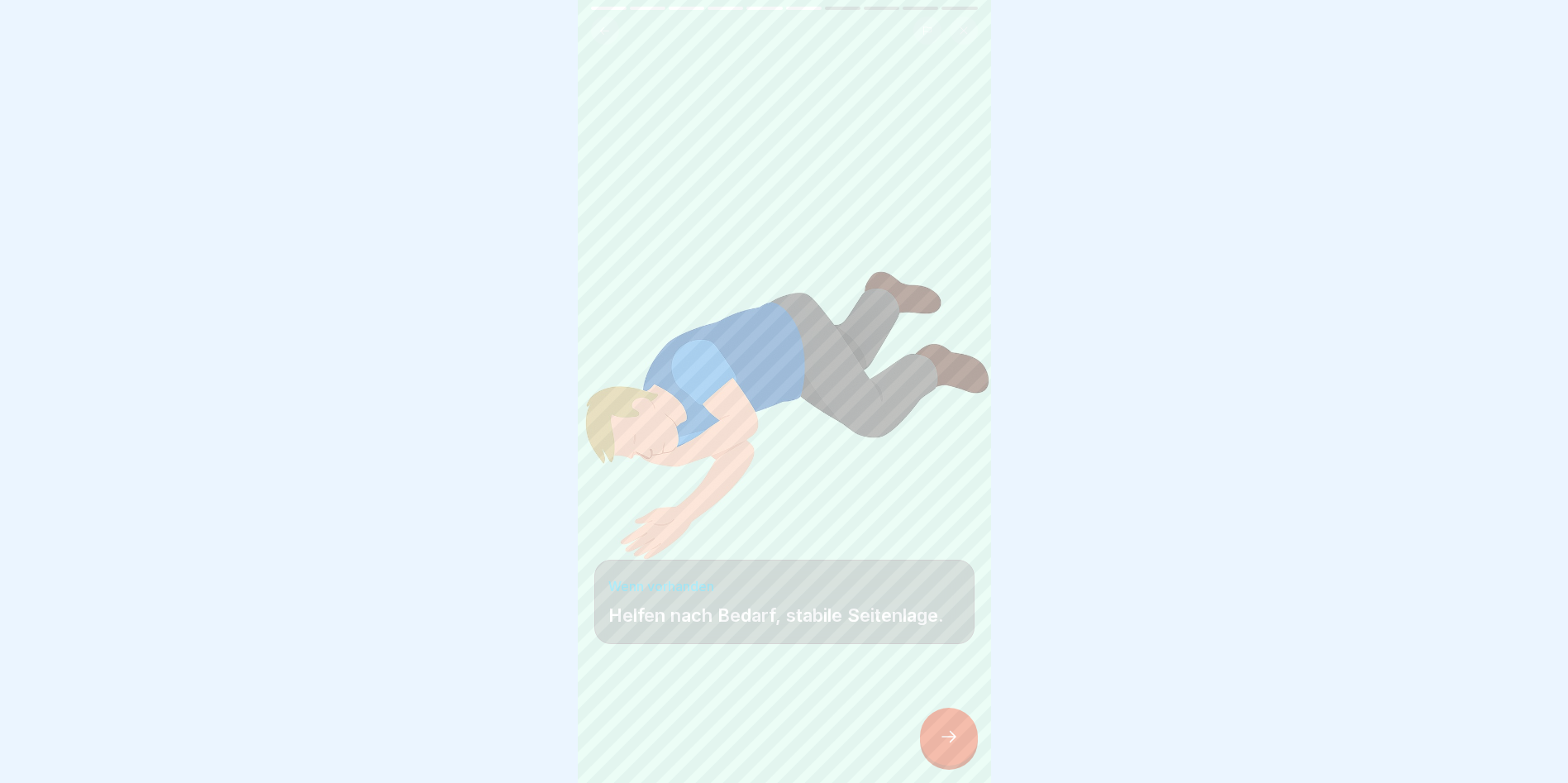
click at [955, 746] on icon at bounding box center [950, 737] width 20 height 20
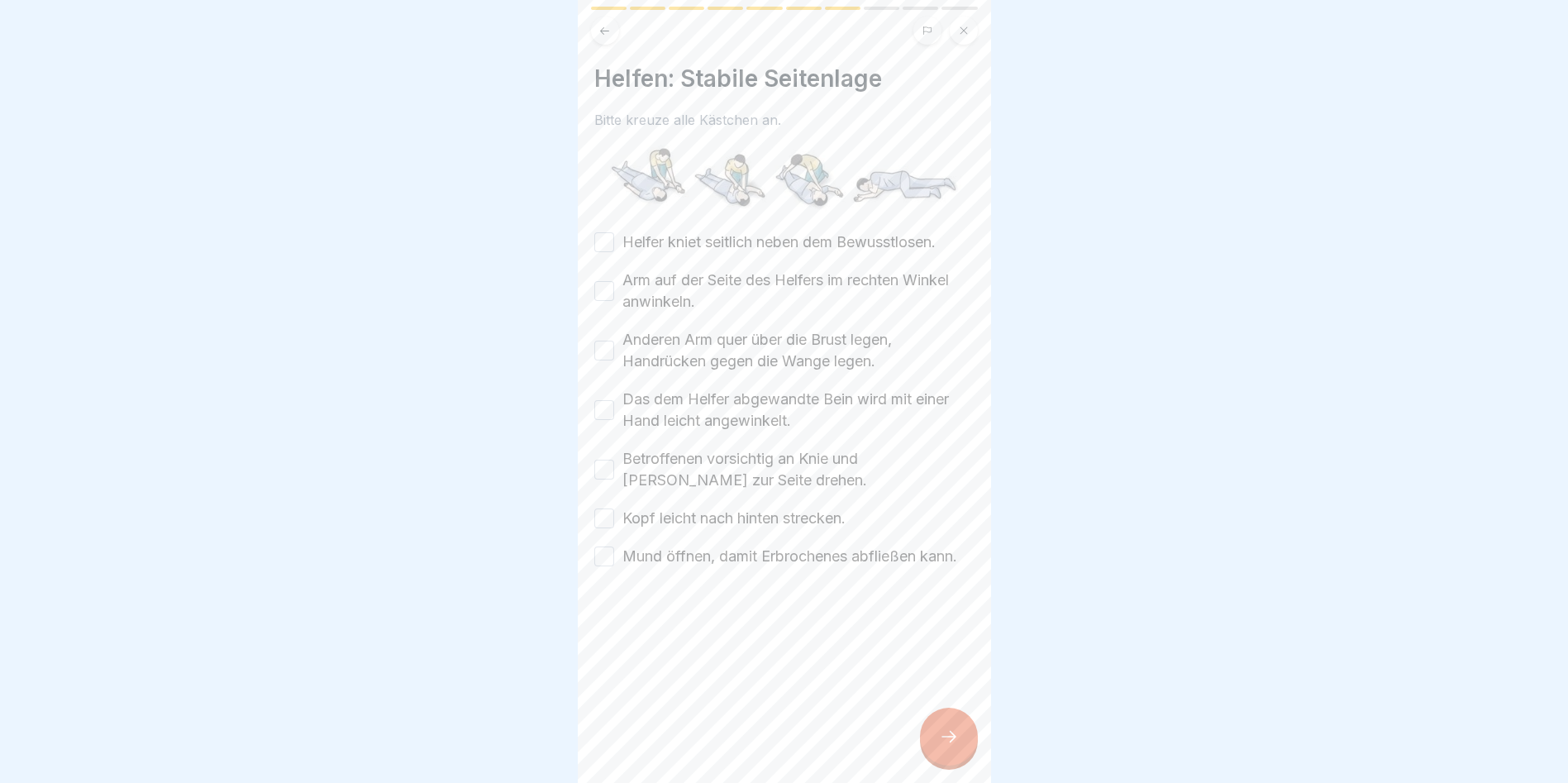
click at [613, 228] on div "Helfen: Stabile Seitenlage Bitte kreuze alle Kästchen an. Helfer kniet seitlich…" at bounding box center [784, 316] width 380 height 503
click at [611, 236] on button "Helfer kniet seitlich neben dem Bewusstlosen." at bounding box center [604, 242] width 20 height 20
click at [600, 295] on button "Arm auf der Seite des Helfers im rechten Winkel anwinkeln." at bounding box center [604, 291] width 20 height 20
click at [608, 348] on button "Anderen Arm quer über die Brust legen, Handrücken gegen die Wange legen." at bounding box center [604, 350] width 20 height 20
click at [610, 402] on button "Das dem Helfer abgewandte Bein wird mit einer Hand leicht angewinkelt." at bounding box center [604, 410] width 20 height 20
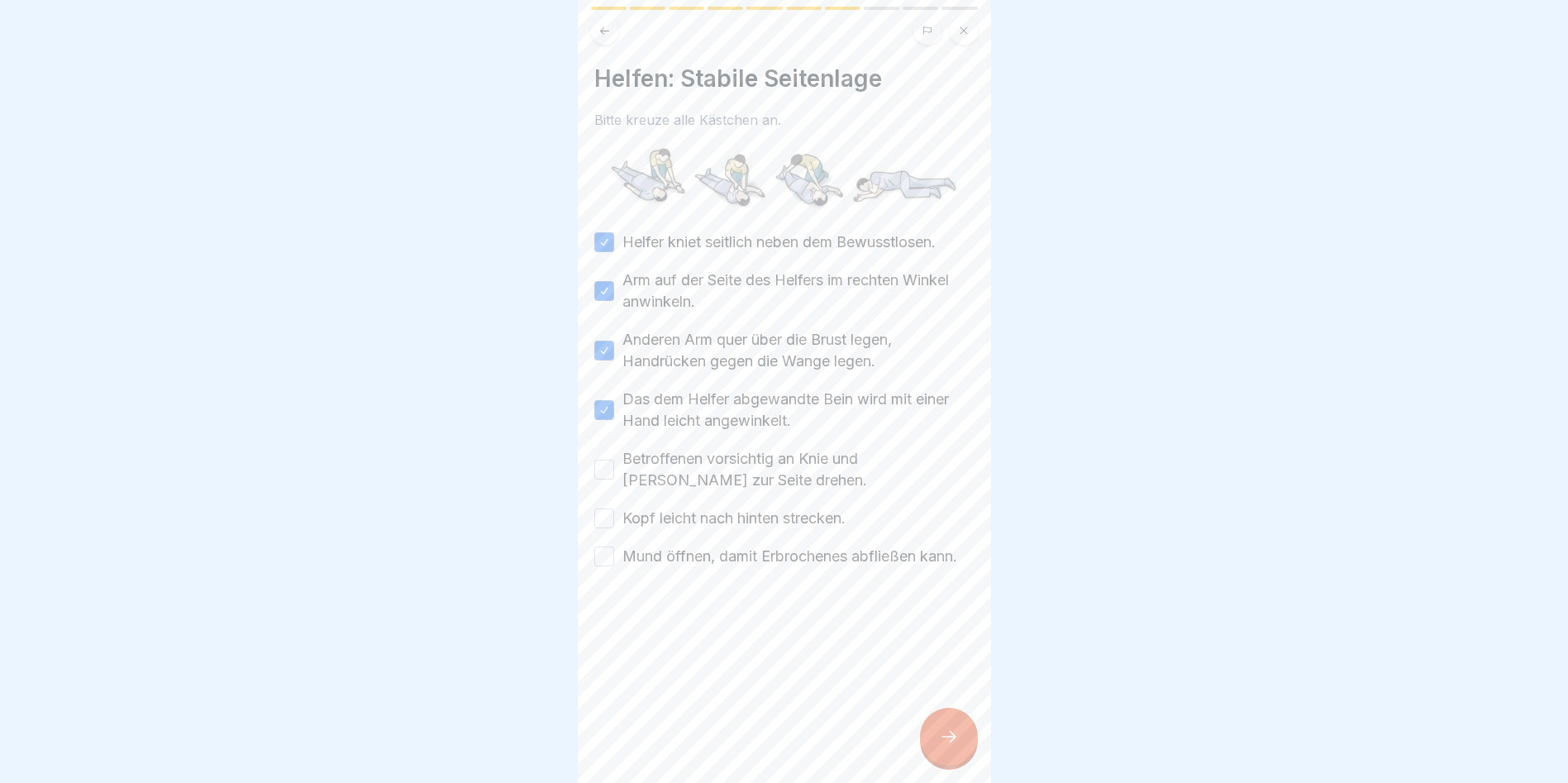
click at [610, 466] on button "Betroffenen vorsichtig an Knie und Schulter zur Seite drehen." at bounding box center [604, 470] width 20 height 20
click at [608, 515] on button "Kopf leicht nach hinten strecken." at bounding box center [604, 519] width 20 height 20
click at [600, 558] on button "Mund öffnen, damit Erbrochenes abfließen kann." at bounding box center [604, 557] width 20 height 20
click at [942, 738] on div at bounding box center [949, 736] width 58 height 58
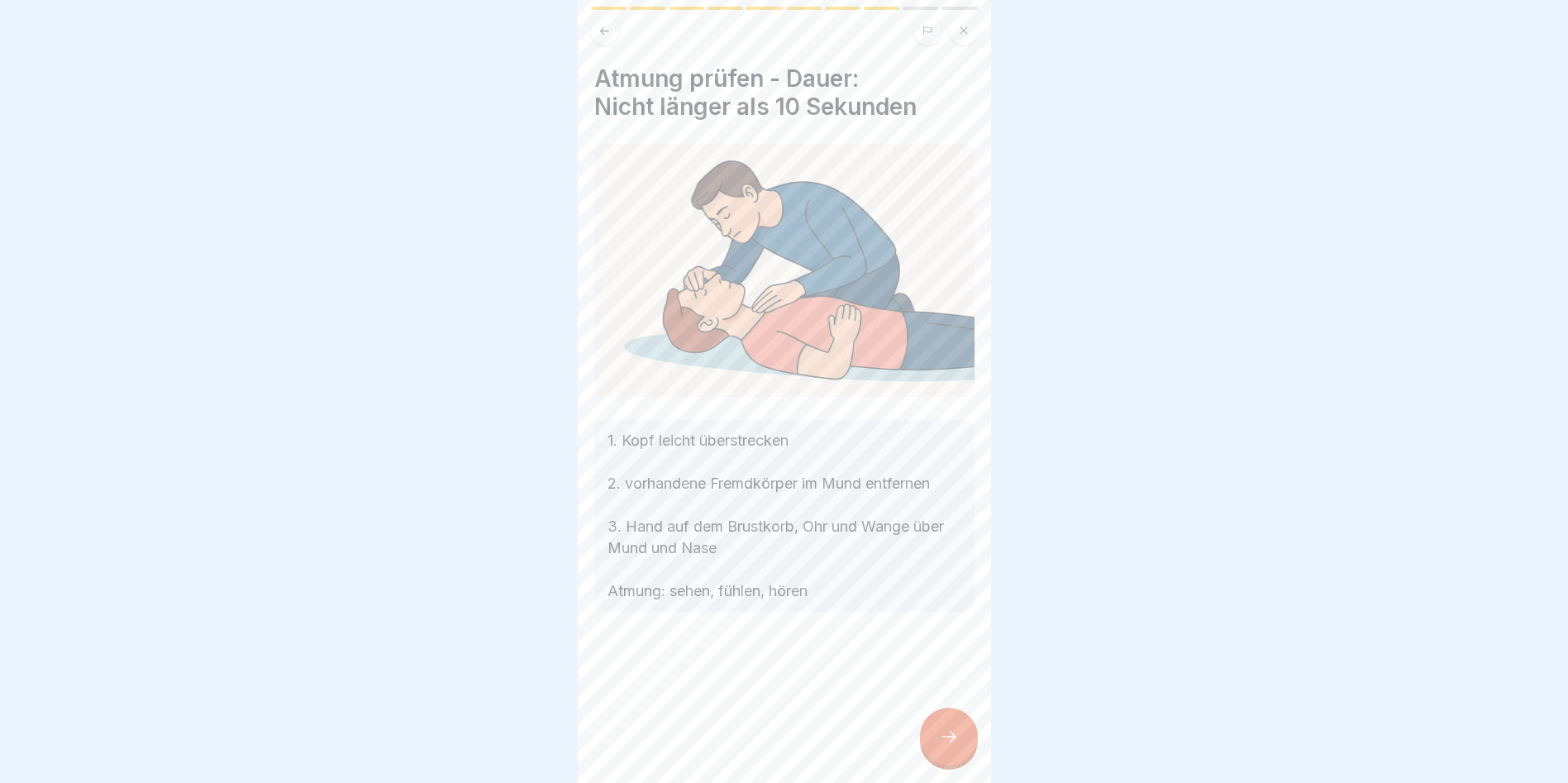
click at [944, 746] on icon at bounding box center [950, 737] width 20 height 20
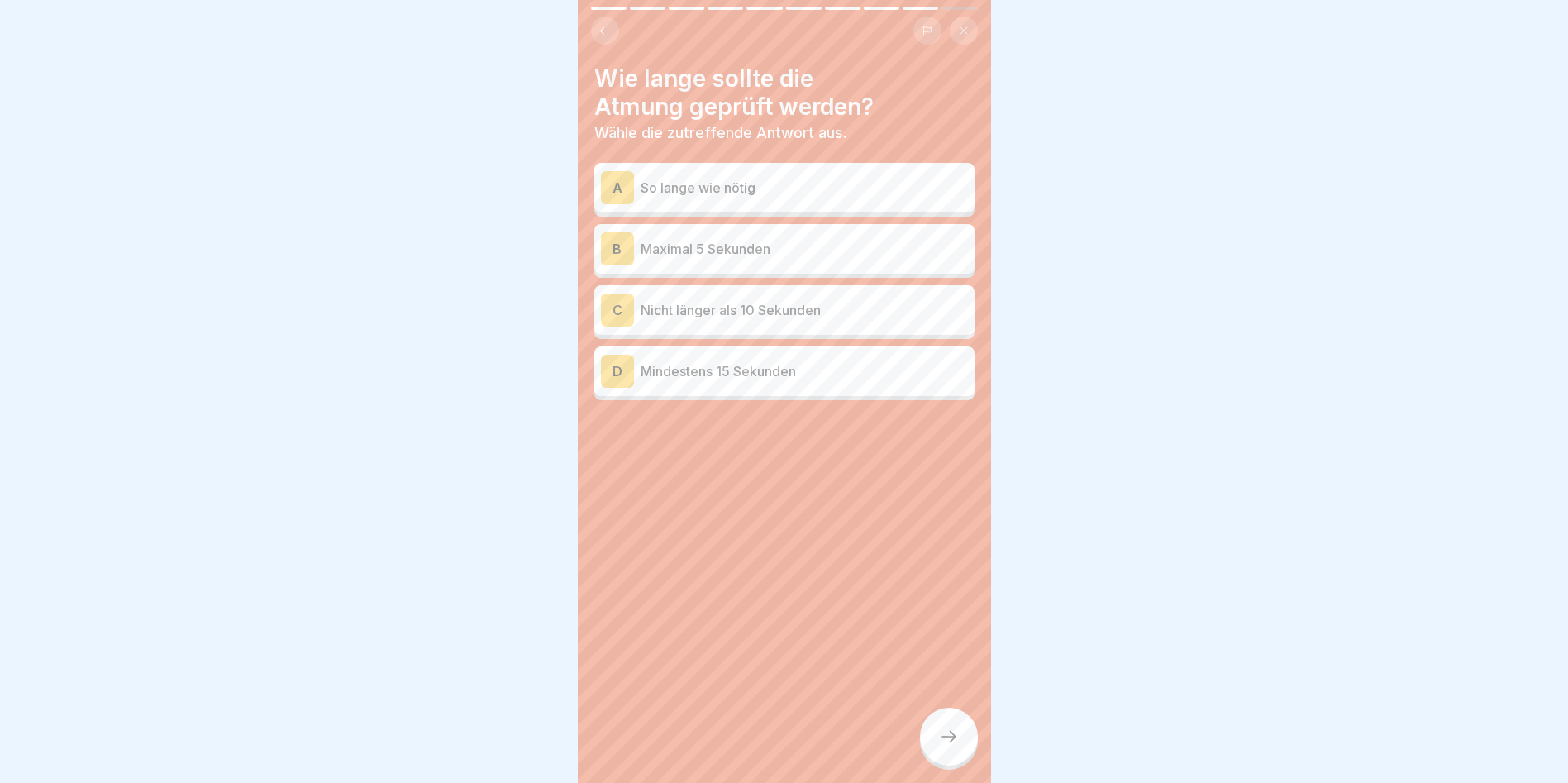
click at [722, 190] on p "So lange wie nötig" at bounding box center [804, 188] width 327 height 20
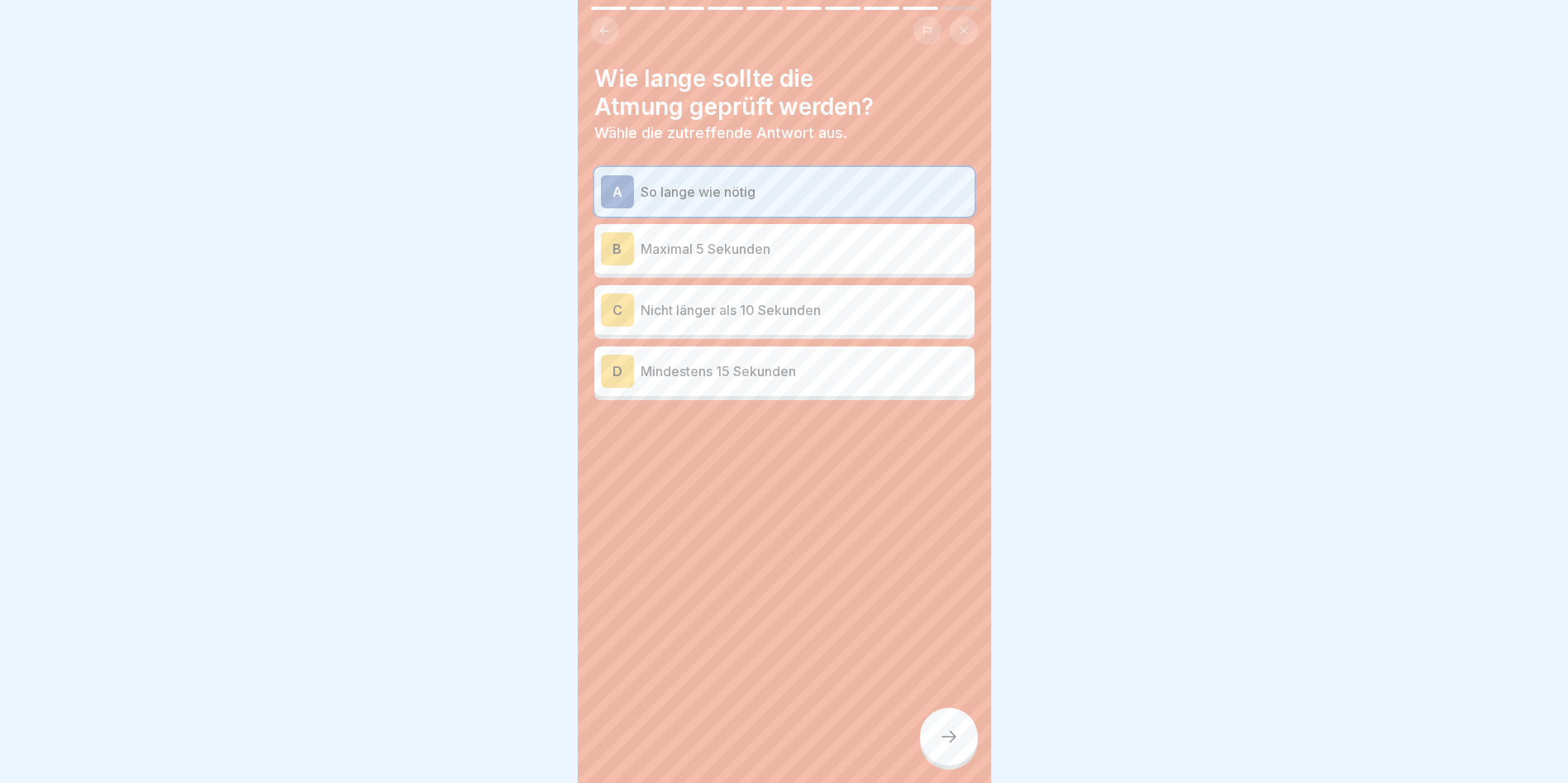
click at [954, 742] on icon at bounding box center [950, 737] width 20 height 20
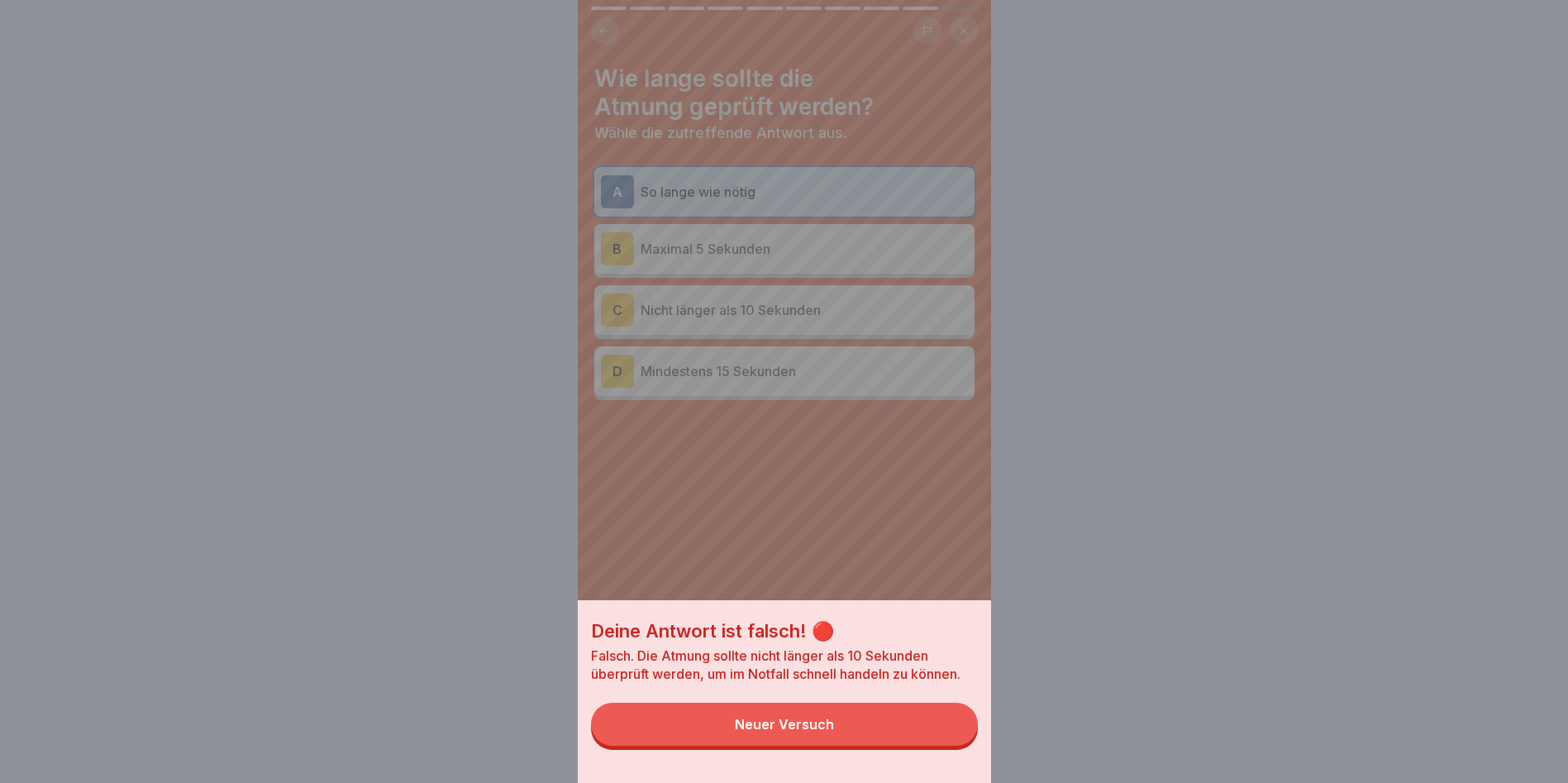
click at [793, 746] on button "Neuer Versuch" at bounding box center [785, 723] width 387 height 43
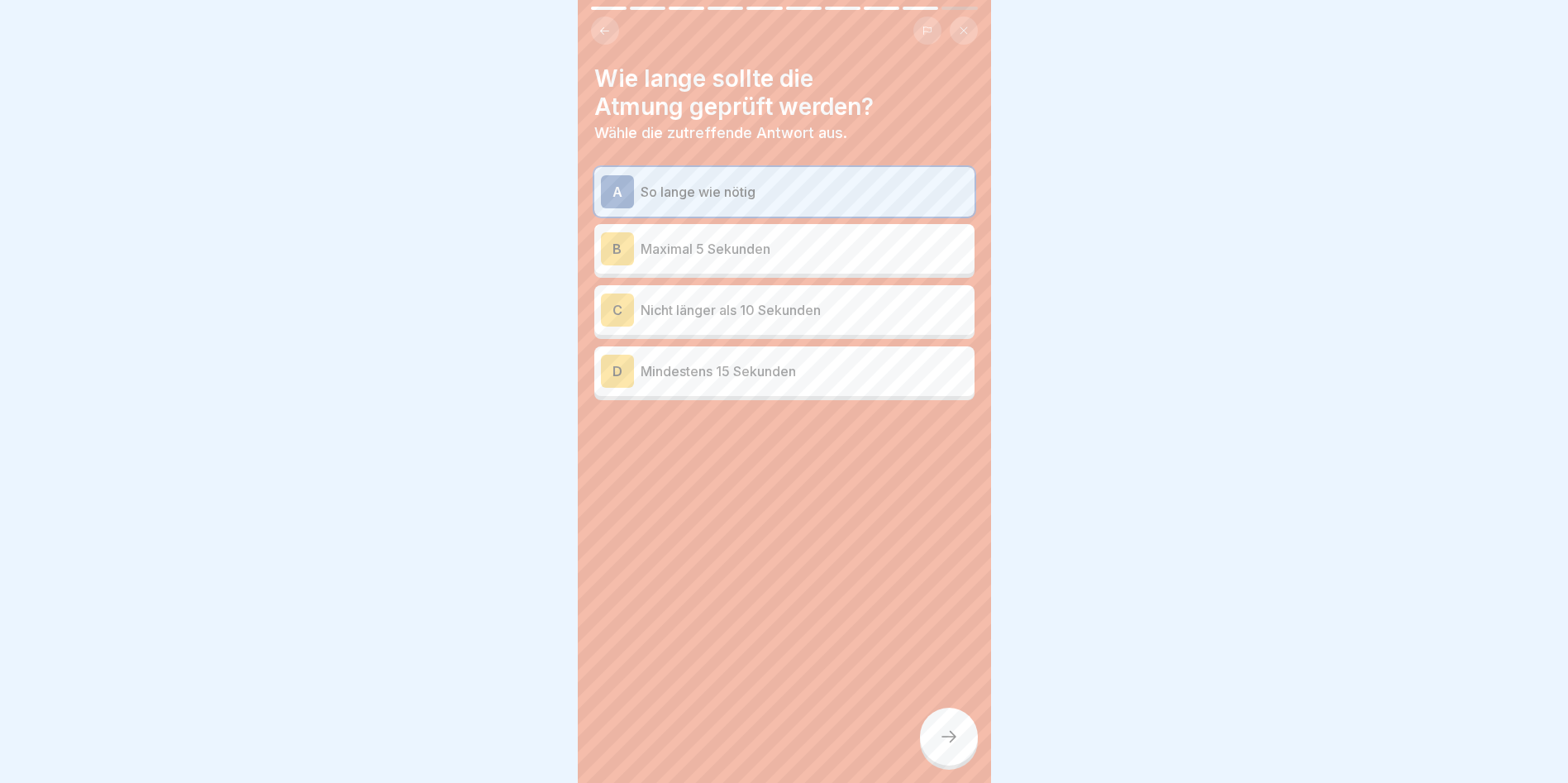
click at [598, 25] on icon at bounding box center [604, 31] width 12 height 12
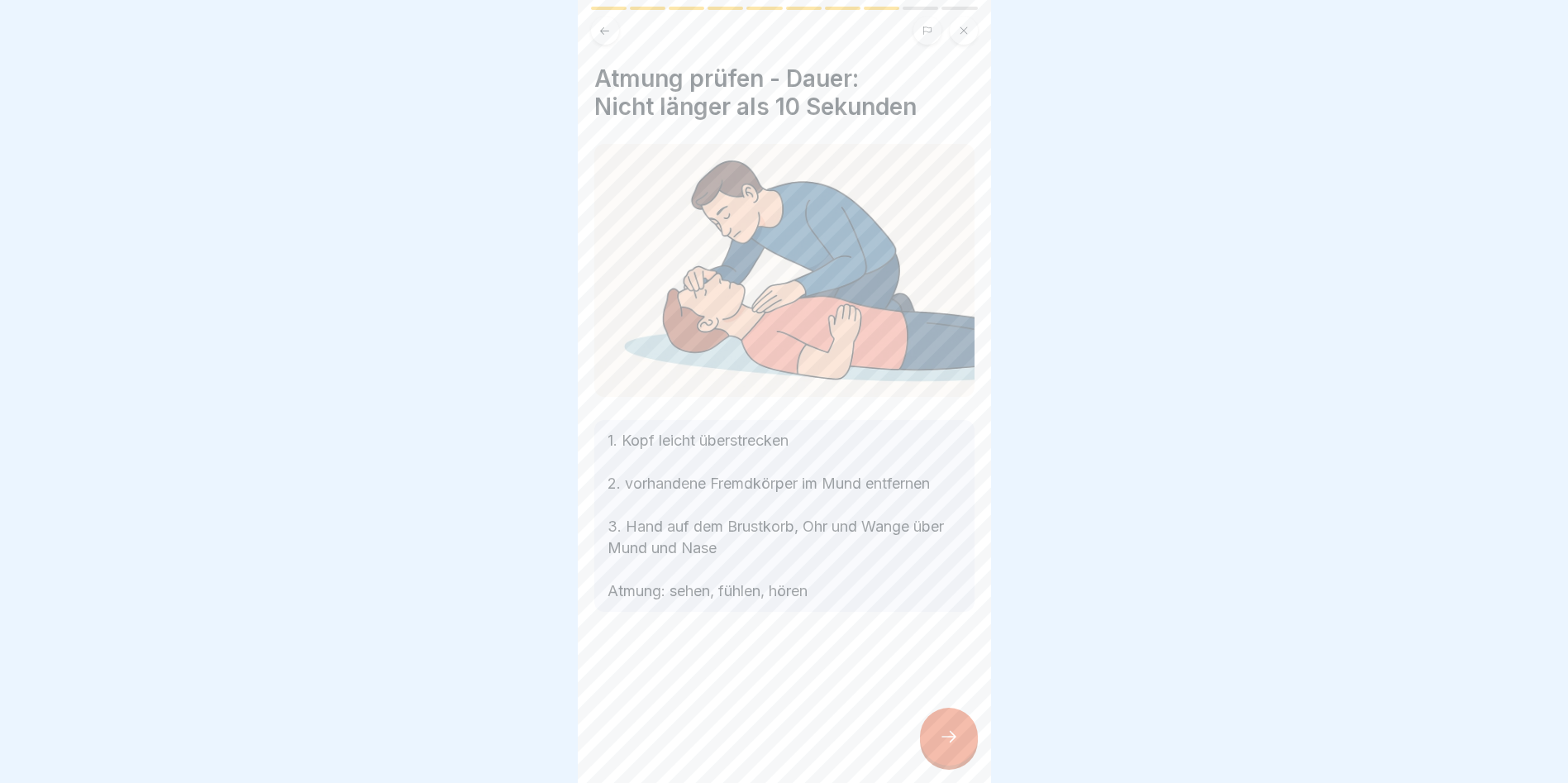
click at [946, 746] on icon at bounding box center [950, 737] width 20 height 20
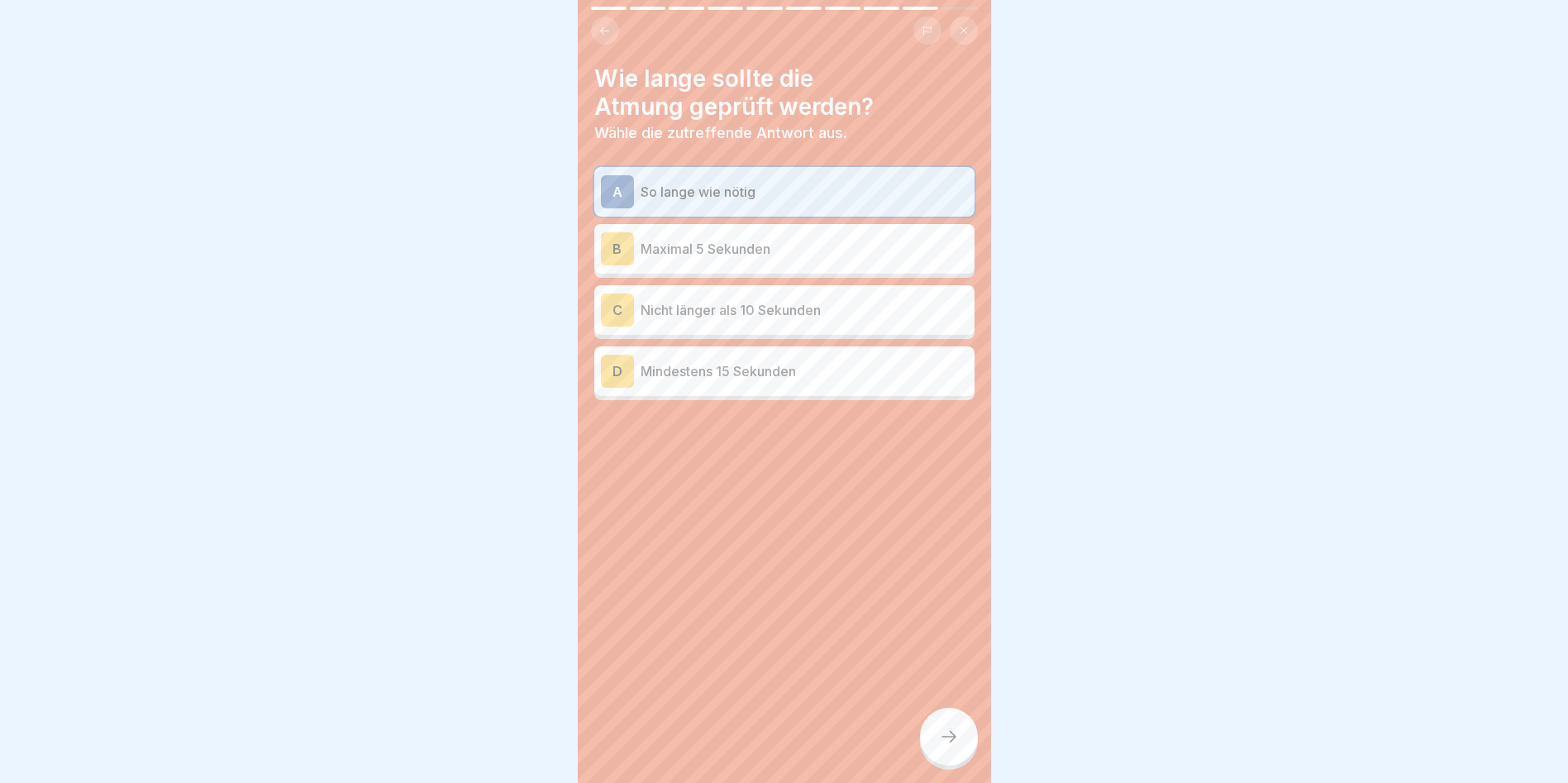
click at [714, 311] on p "Nicht länger als 10 Sekunden" at bounding box center [804, 310] width 327 height 20
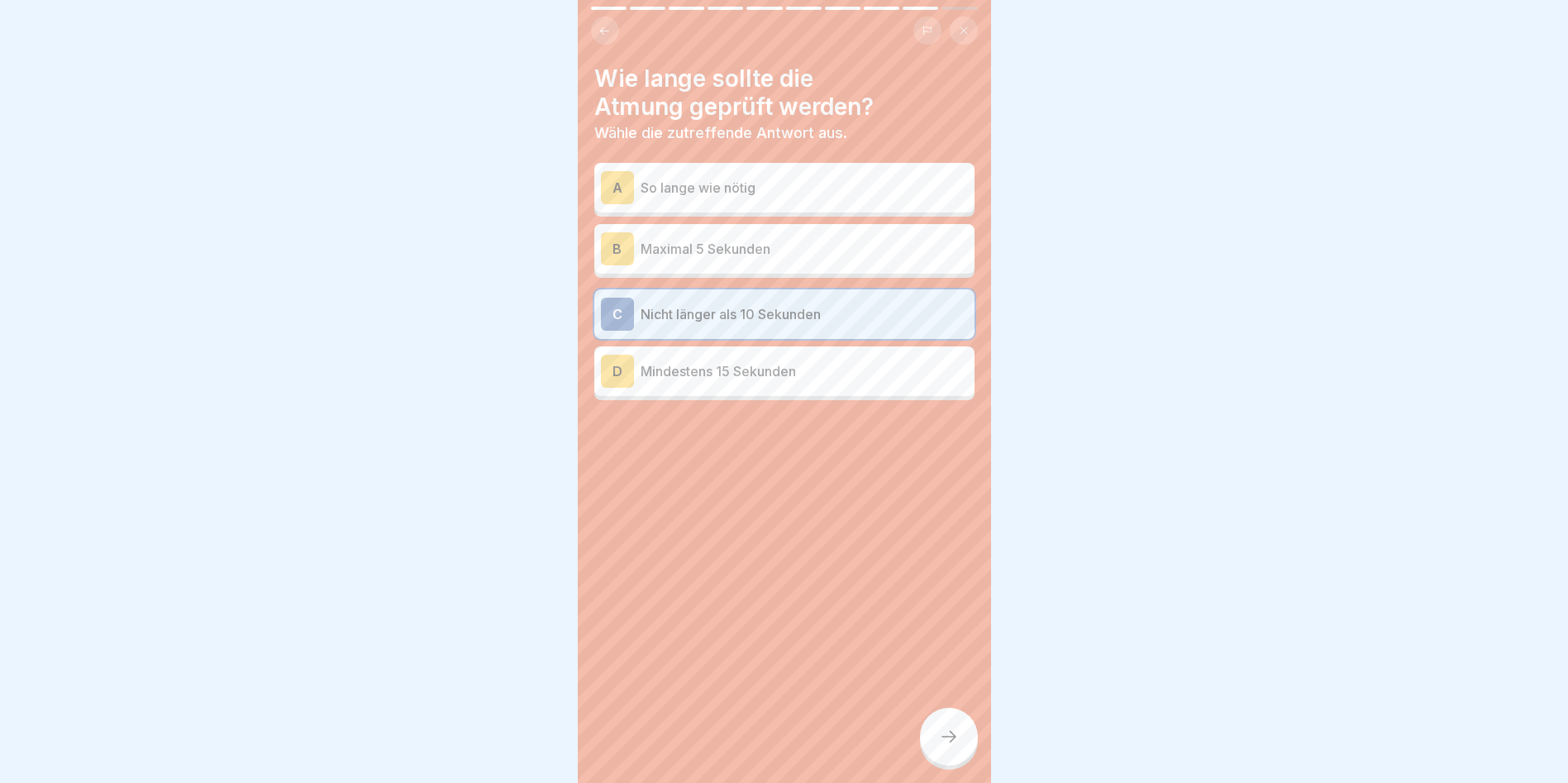
click at [935, 746] on div at bounding box center [949, 736] width 58 height 58
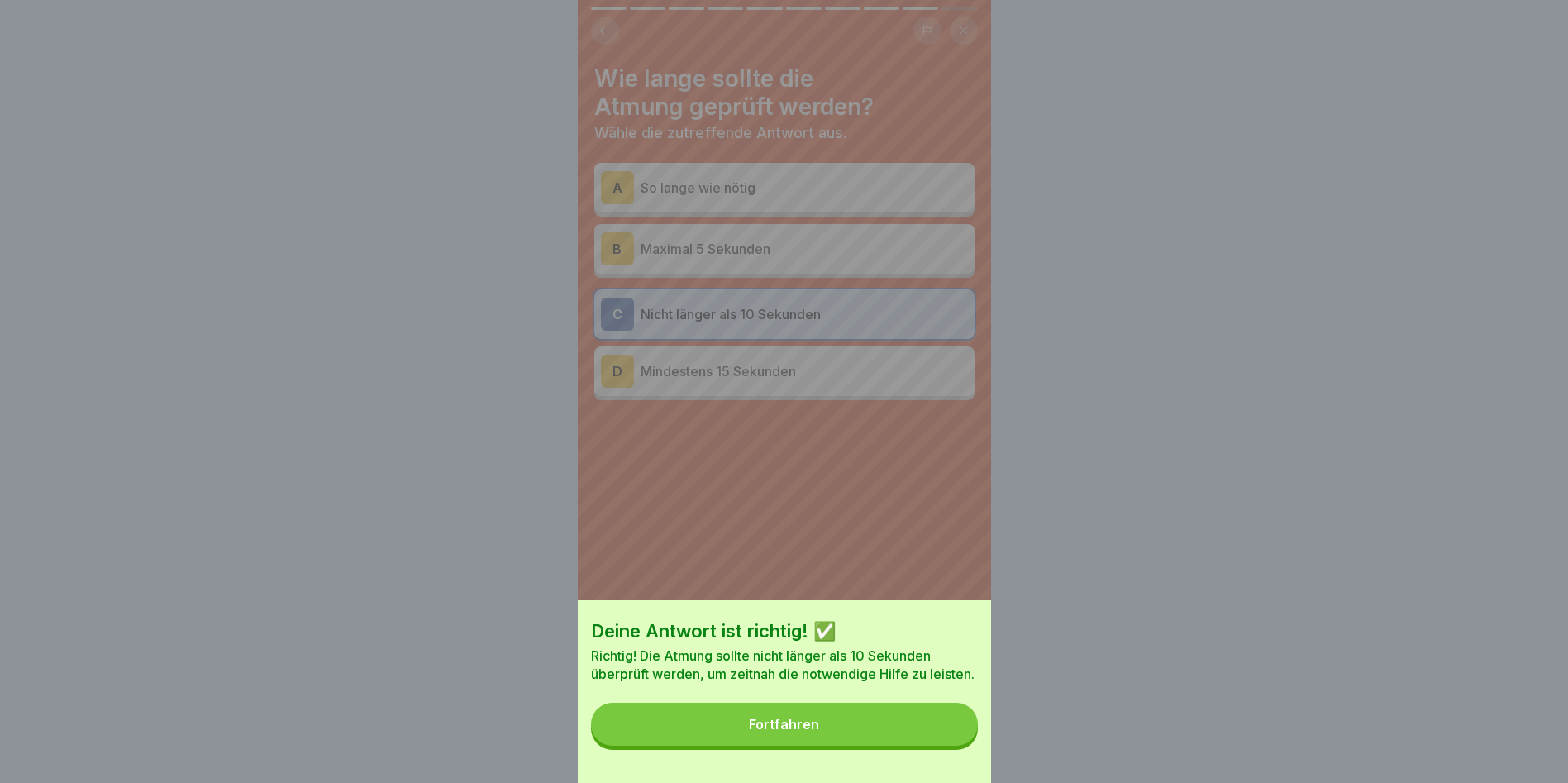
click at [804, 731] on div "Fortfahren" at bounding box center [784, 724] width 70 height 15
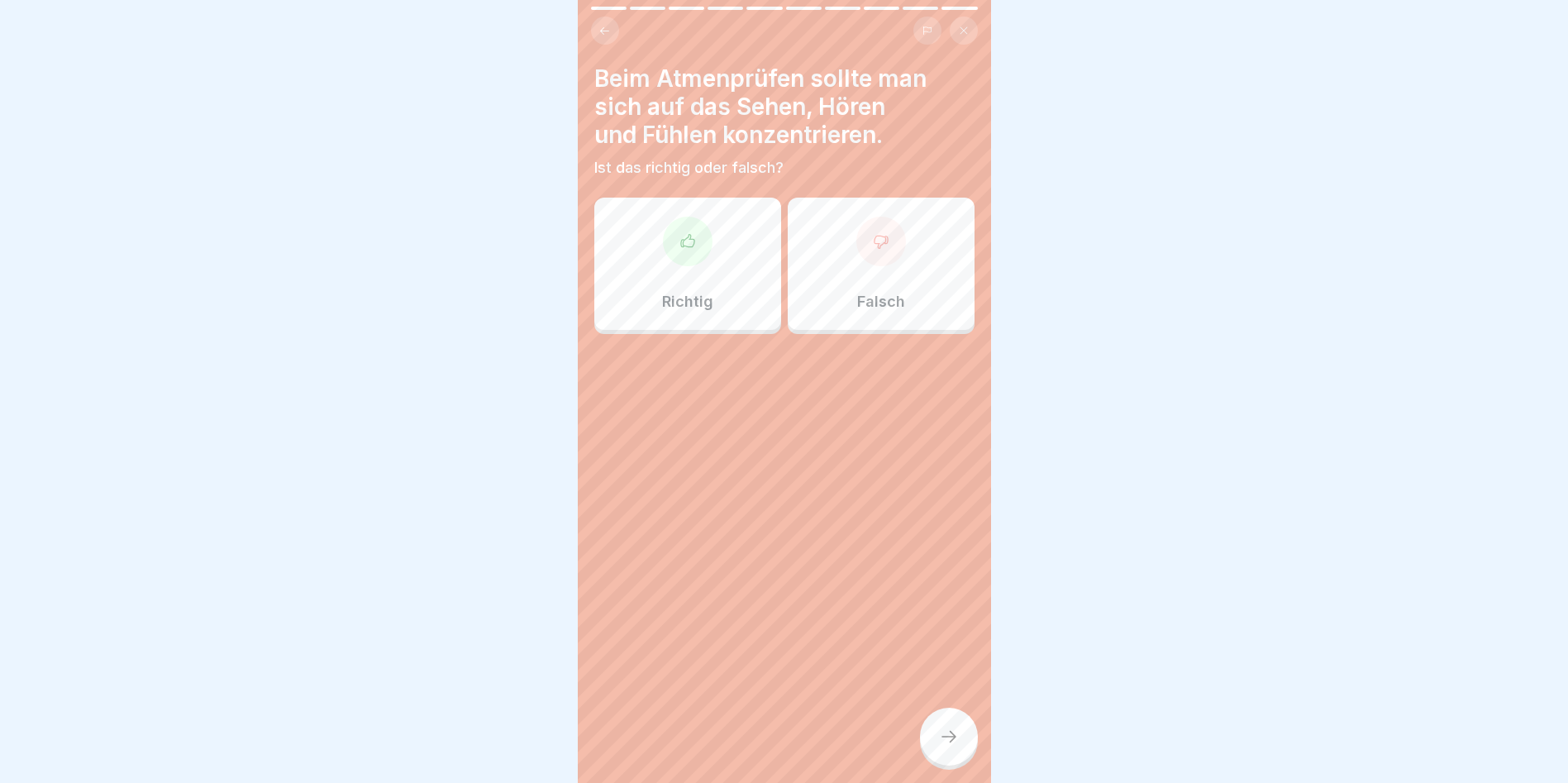
click at [691, 248] on icon at bounding box center [687, 241] width 17 height 17
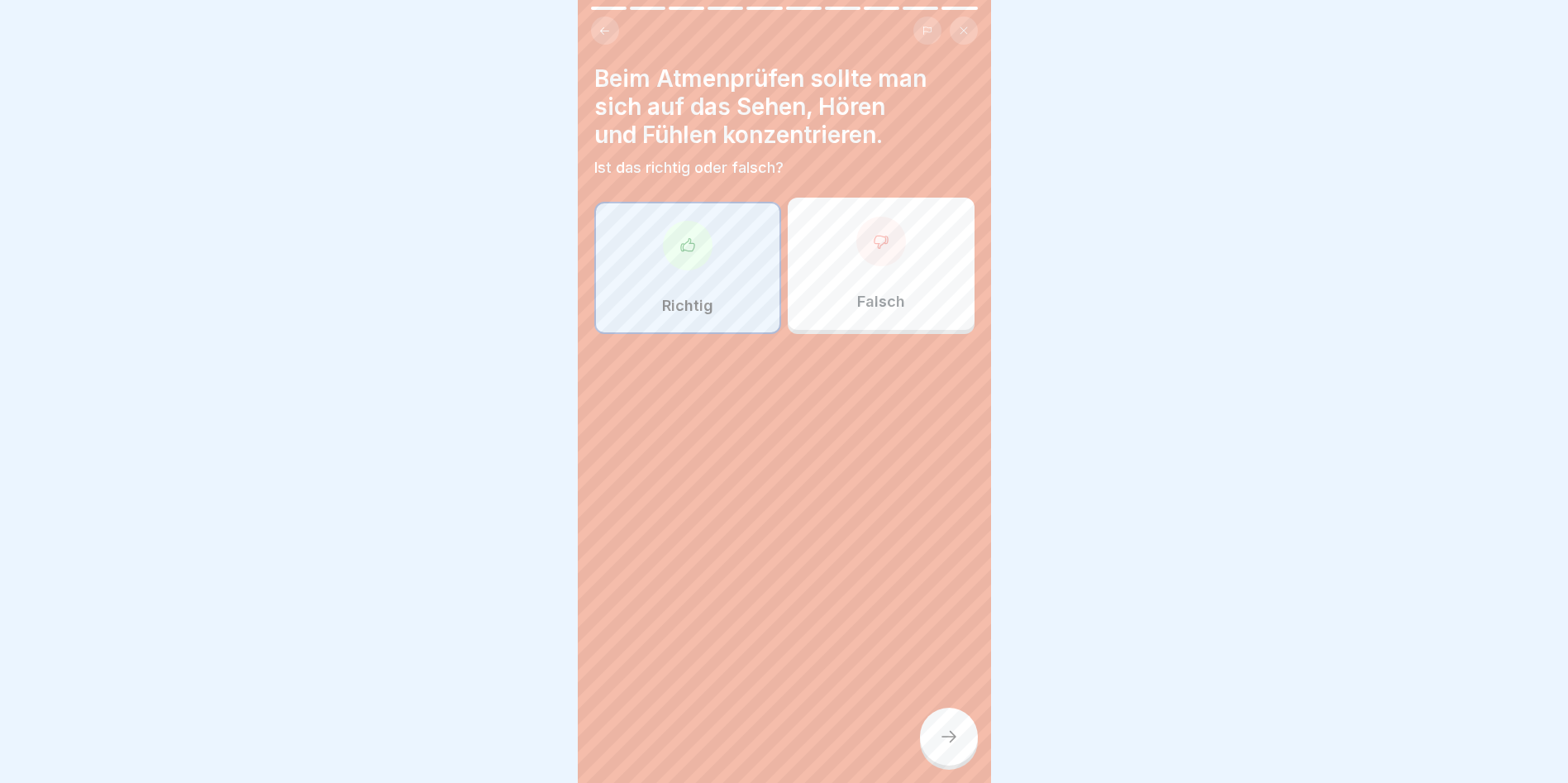
click at [954, 742] on icon at bounding box center [949, 737] width 15 height 12
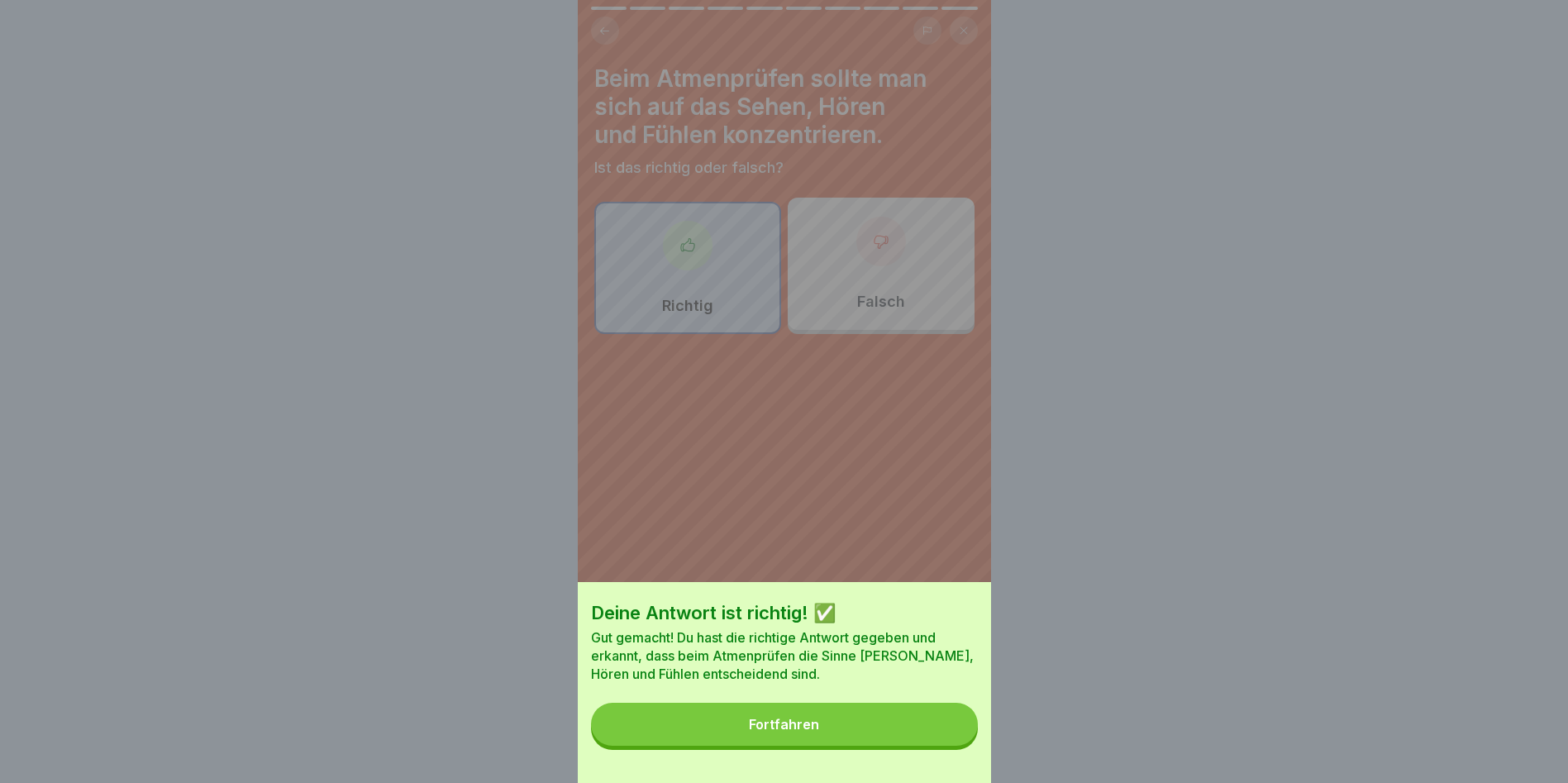
click at [809, 745] on button "Fortfahren" at bounding box center [785, 723] width 387 height 43
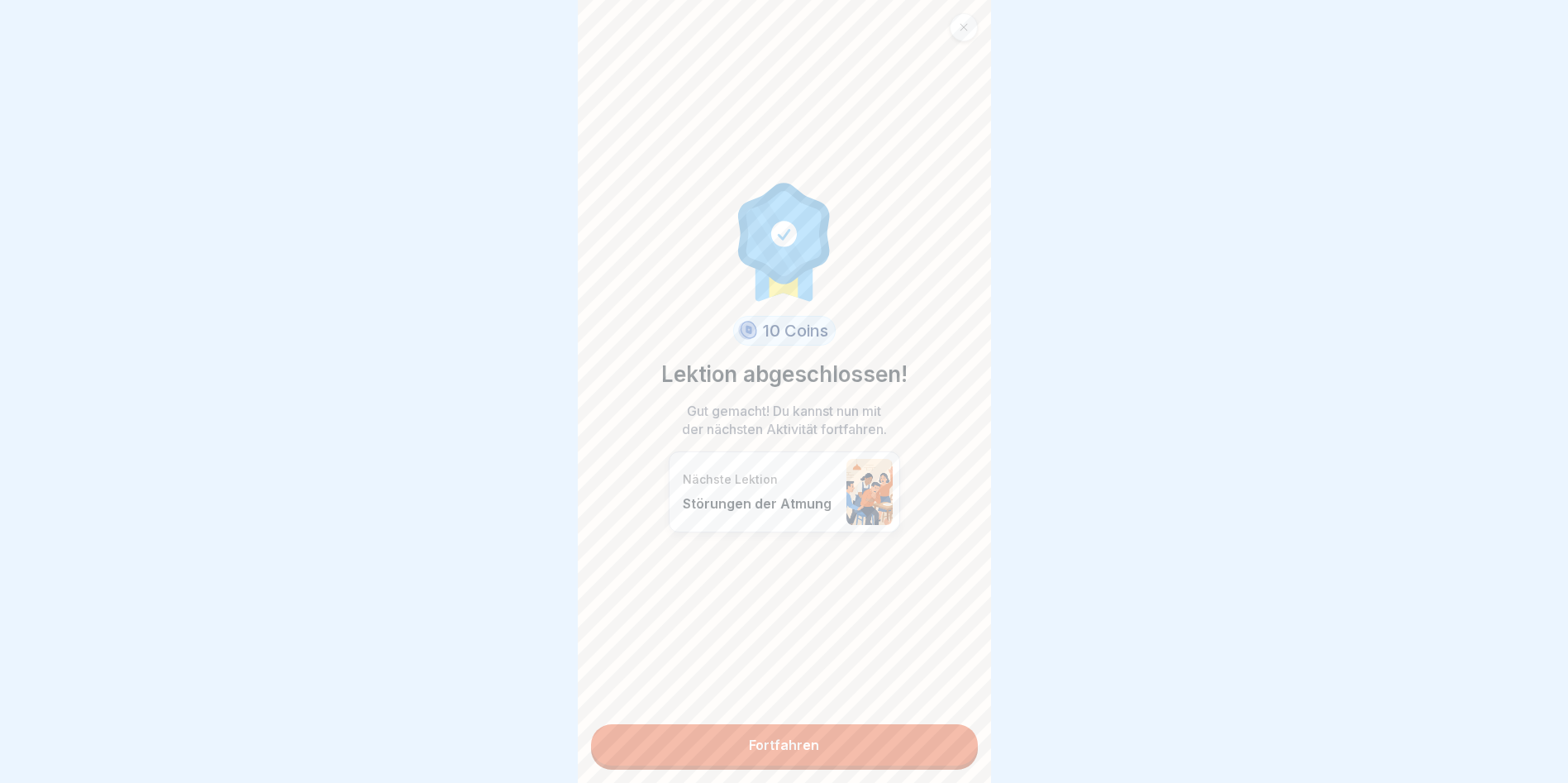
click at [765, 744] on link "Fortfahren" at bounding box center [785, 744] width 387 height 41
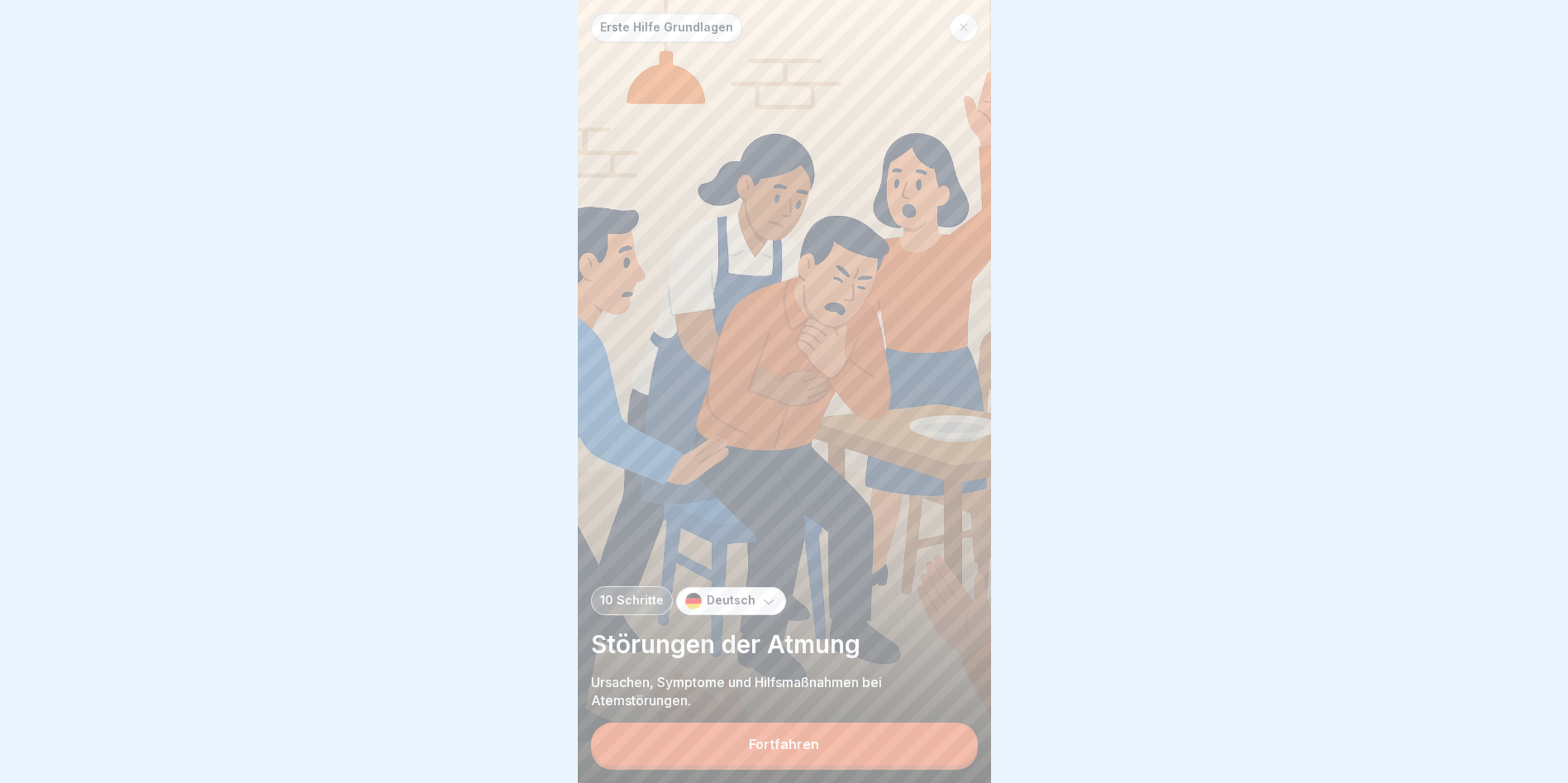
click at [798, 751] on div "Fortfahren" at bounding box center [784, 743] width 70 height 15
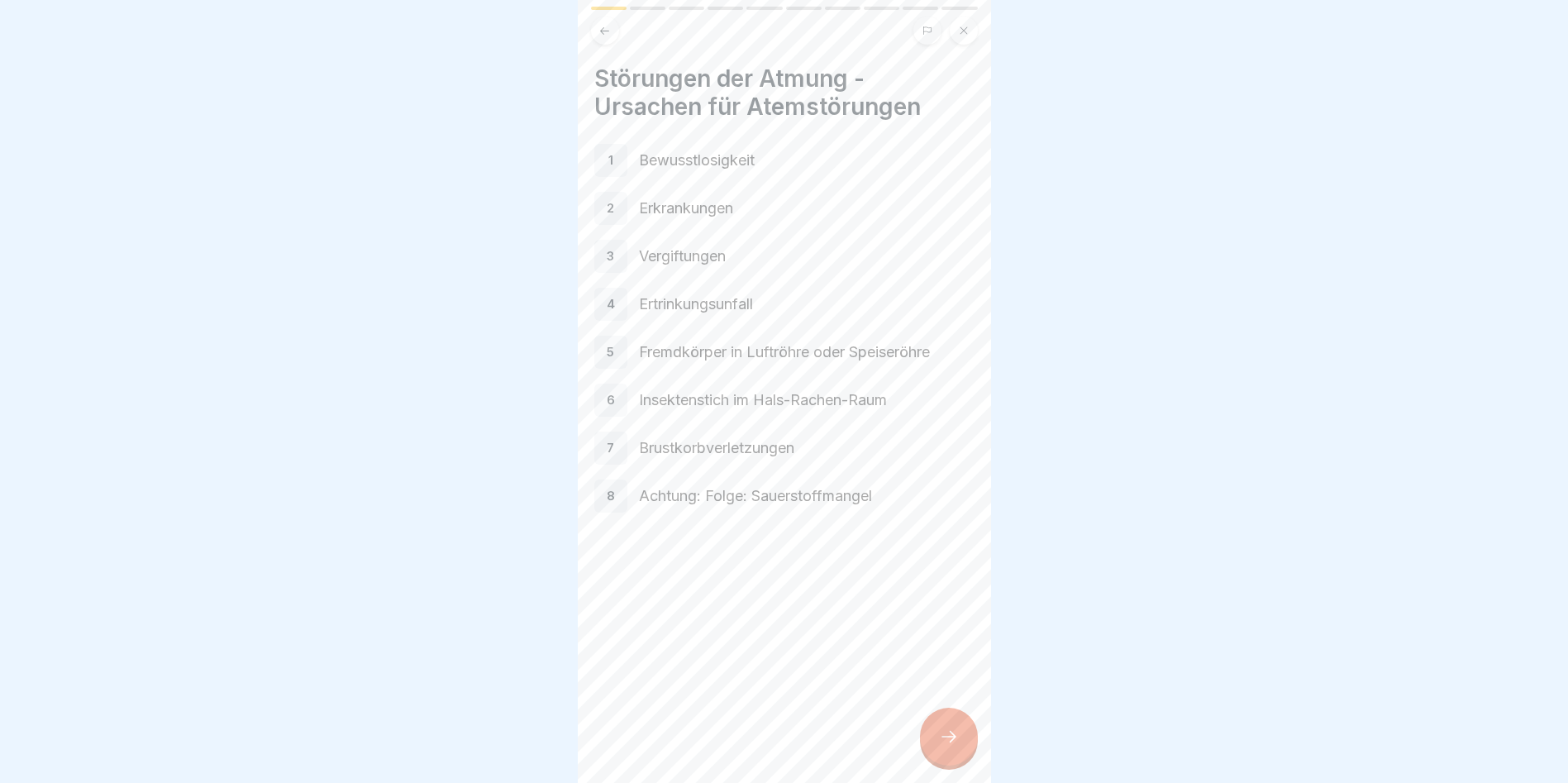
click at [950, 746] on icon at bounding box center [950, 737] width 20 height 20
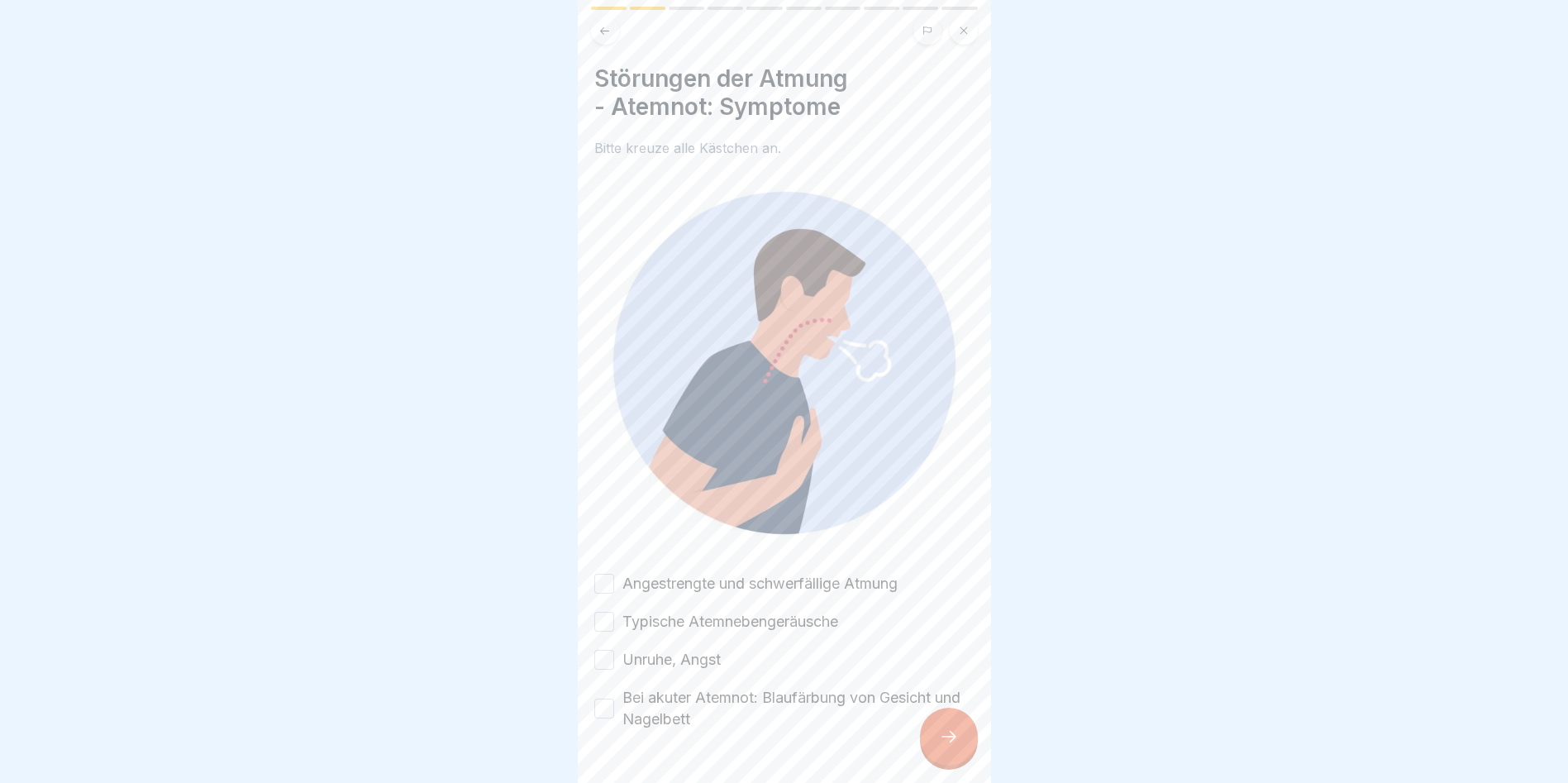
click at [609, 576] on button "Angestrengte und schwerfällige Atmung" at bounding box center [604, 584] width 20 height 20
click at [609, 611] on button "Typische Atemnebengeräusche" at bounding box center [604, 621] width 20 height 20
click at [609, 649] on button "Unruhe, Angst" at bounding box center [604, 659] width 20 height 20
click at [600, 698] on button "Bei akuter Atemnot: Blaufärbung von Gesicht und Nagelbett" at bounding box center [604, 708] width 20 height 20
click at [944, 746] on icon at bounding box center [950, 737] width 20 height 20
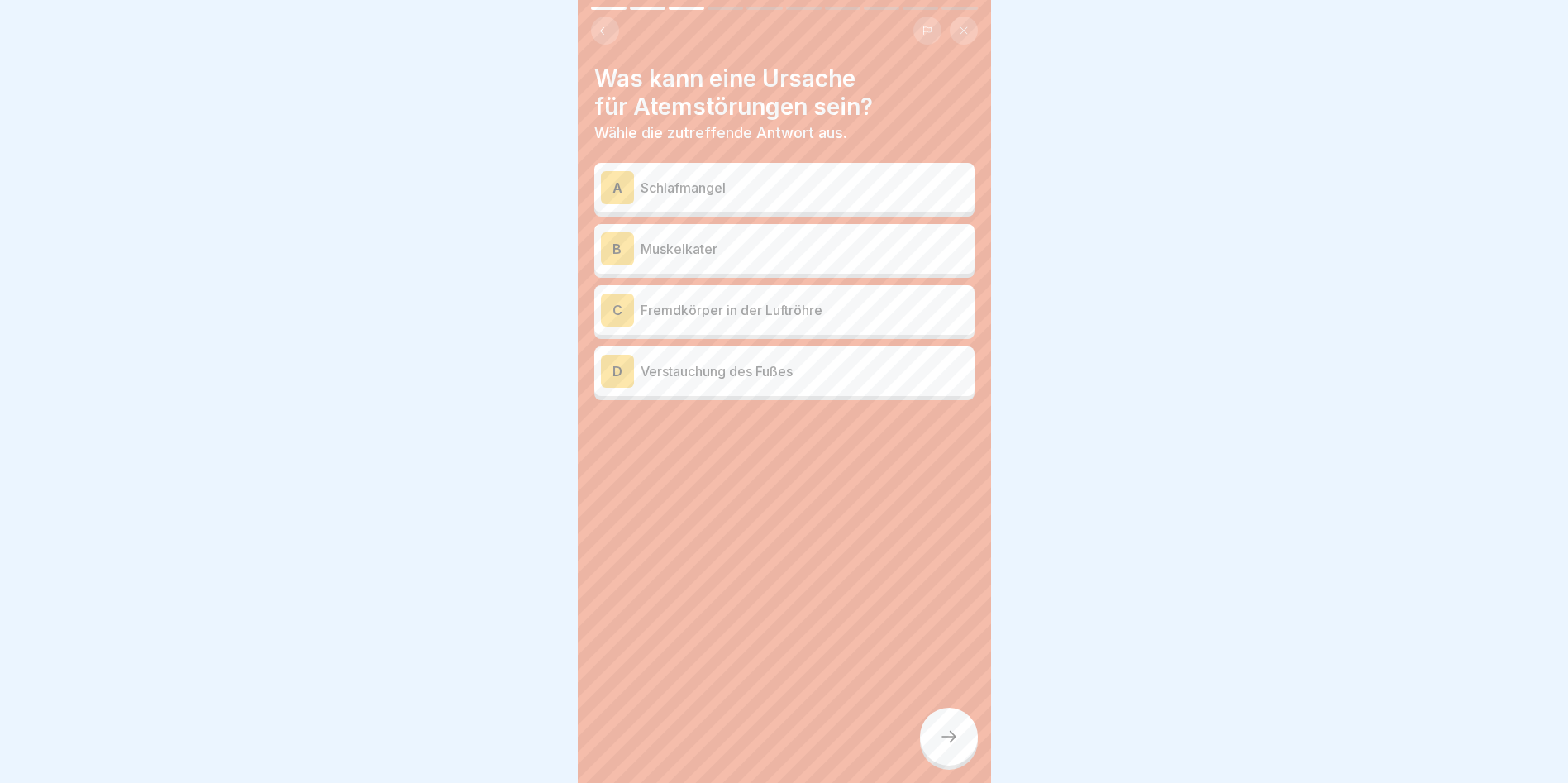
click at [688, 311] on p "Fremdkörper in der Luftröhre" at bounding box center [804, 310] width 327 height 20
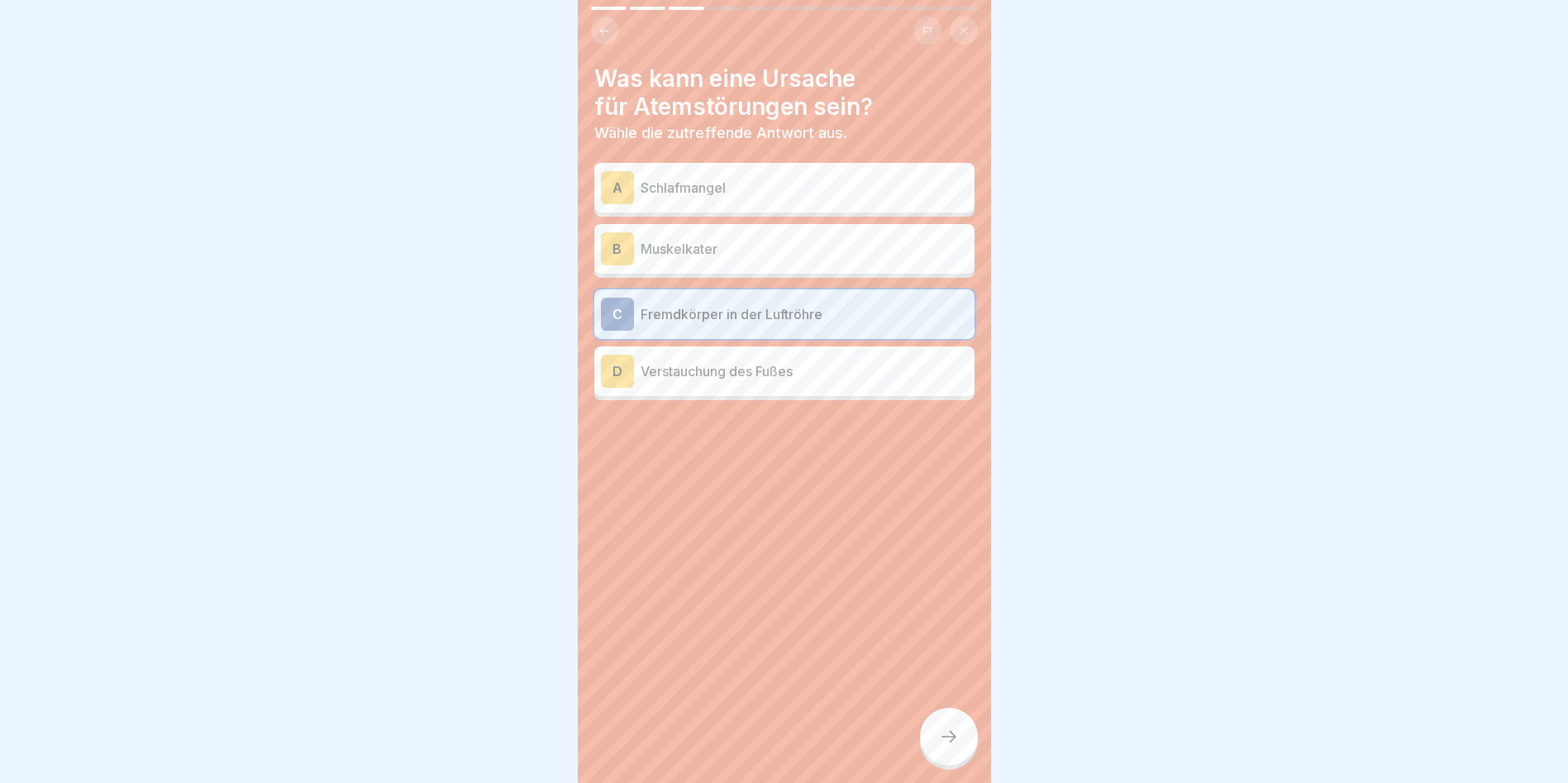
click at [943, 741] on icon at bounding box center [950, 737] width 20 height 20
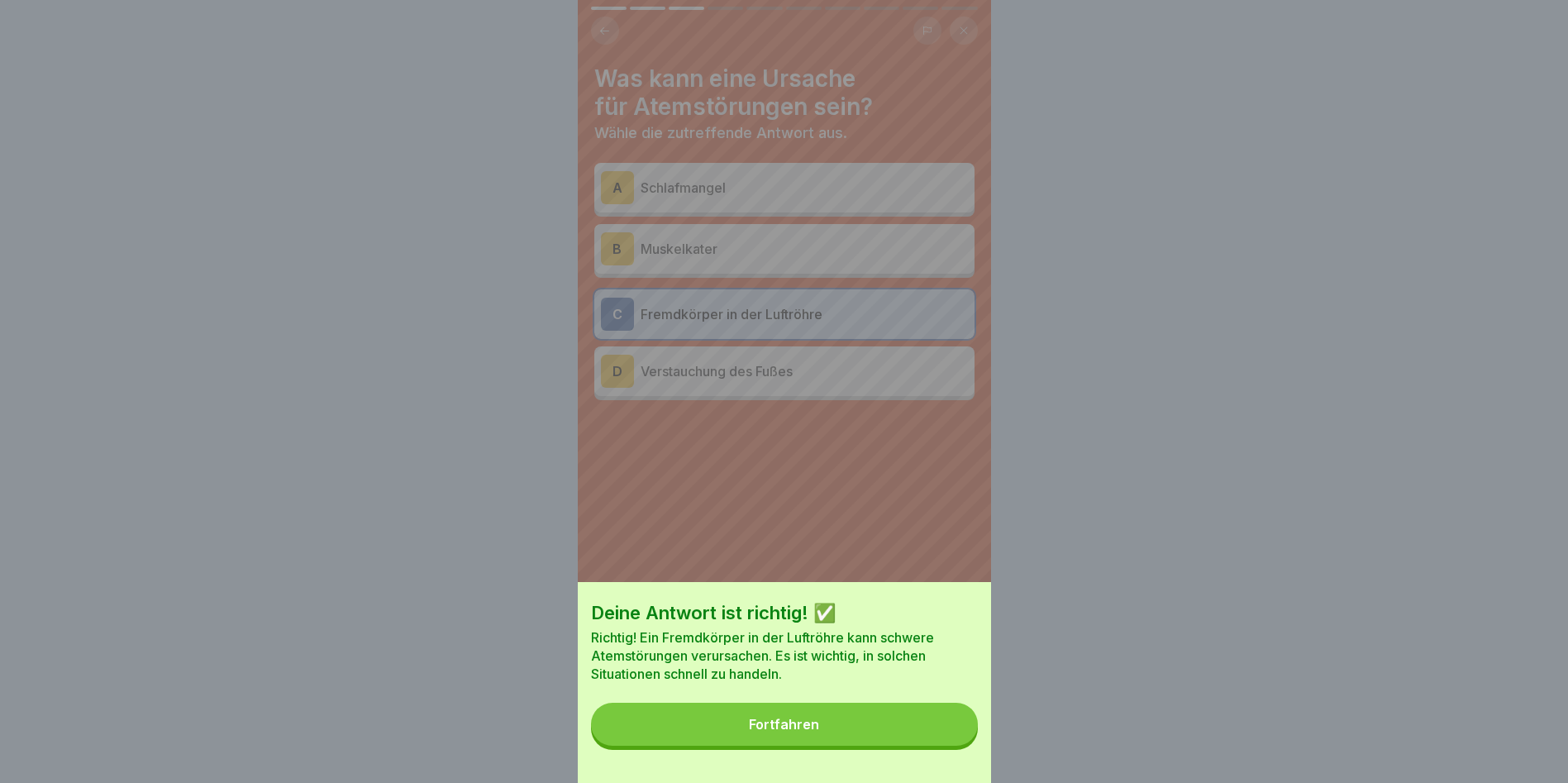
click at [819, 731] on div "Fortfahren" at bounding box center [784, 724] width 70 height 15
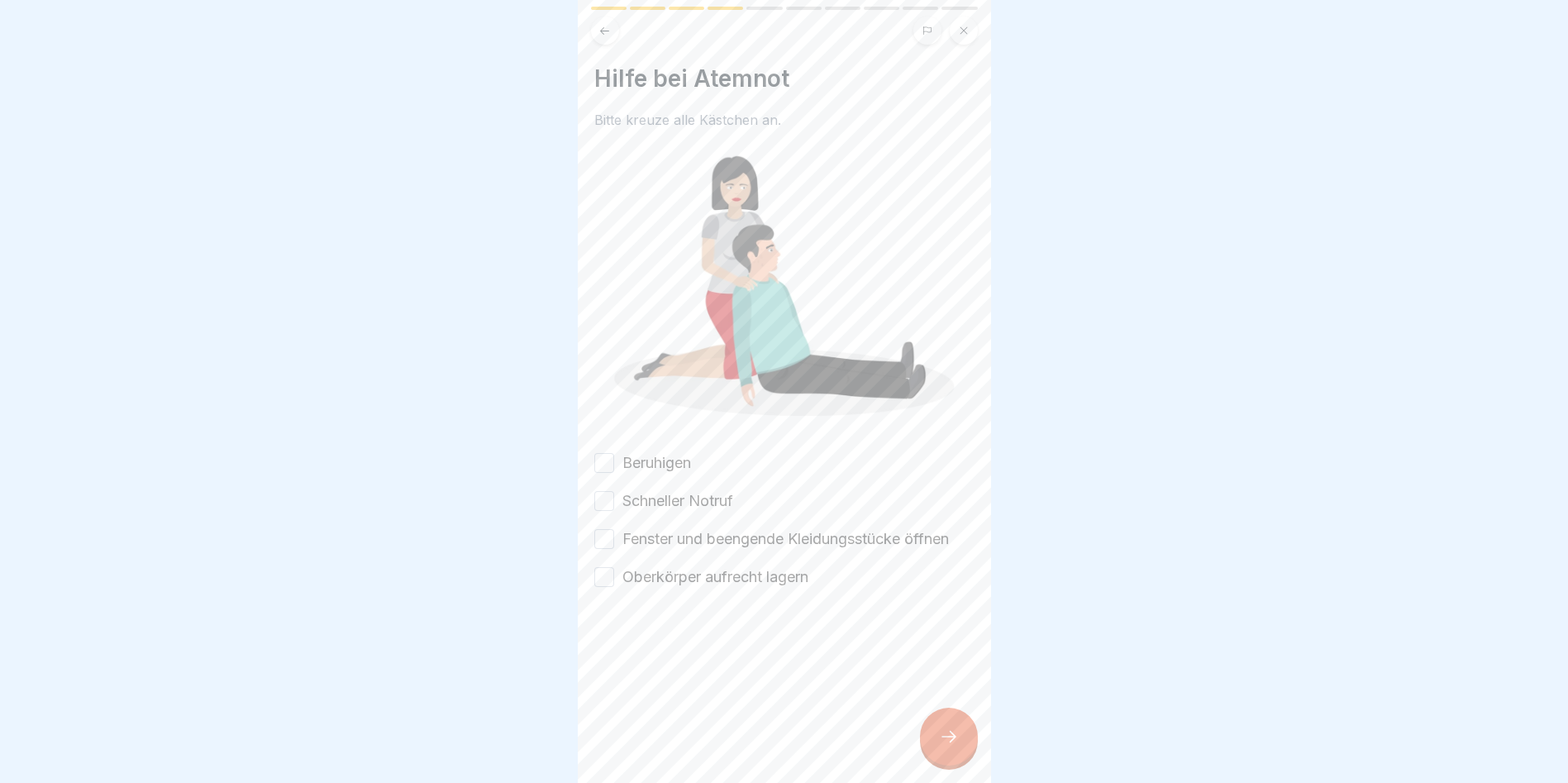
click at [607, 457] on button "Beruhigen" at bounding box center [604, 463] width 20 height 20
click at [617, 490] on div "Schneller Notruf" at bounding box center [663, 501] width 139 height 22
click at [613, 529] on button "Fenster und beengende Kleidungsstücke öffnen" at bounding box center [604, 539] width 20 height 20
click at [598, 569] on button "Oberkörper aufrecht lagern" at bounding box center [604, 578] width 20 height 20
click at [603, 491] on button "Schneller Notruf" at bounding box center [604, 501] width 20 height 20
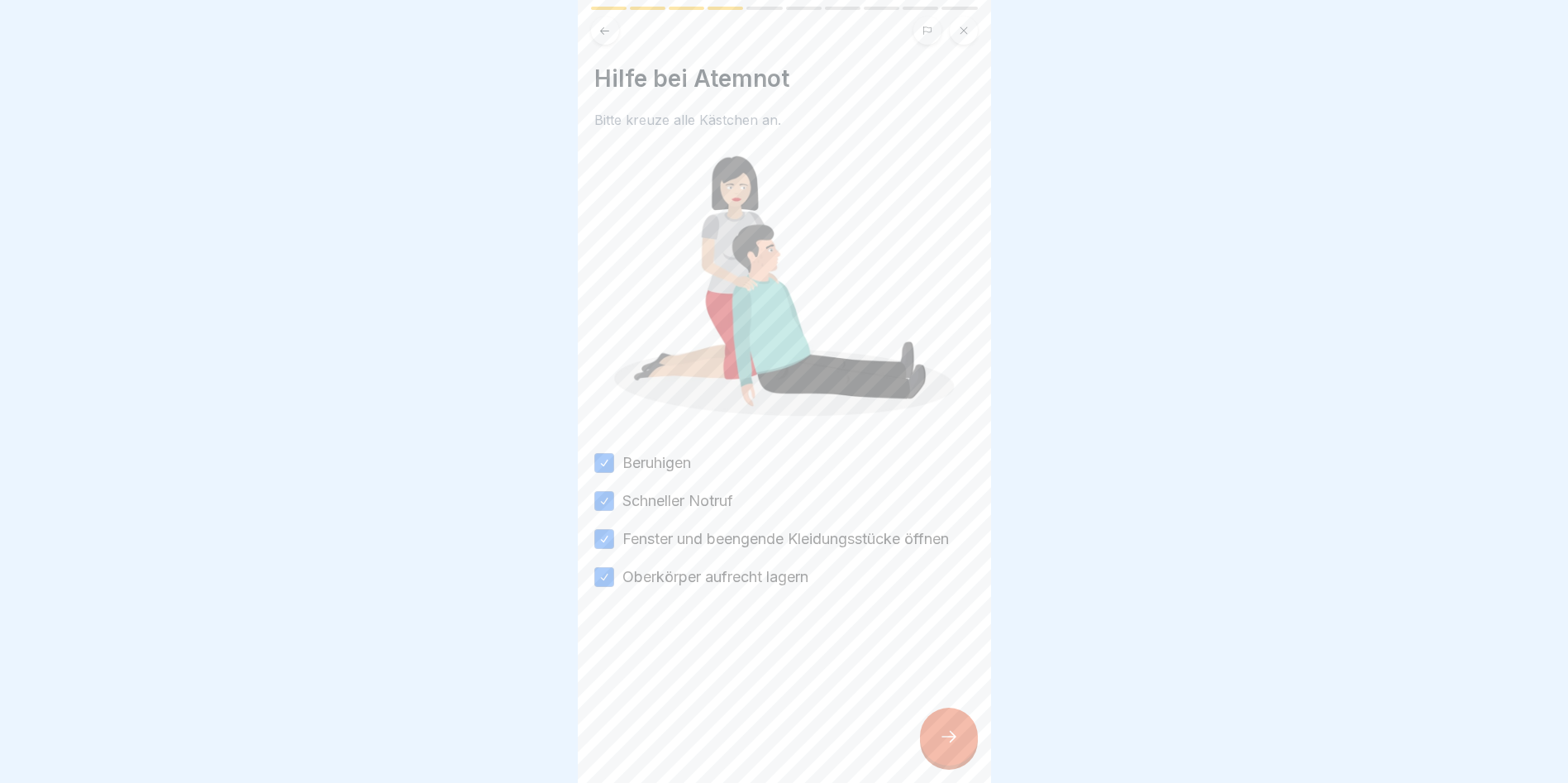
click at [944, 740] on div at bounding box center [949, 736] width 58 height 58
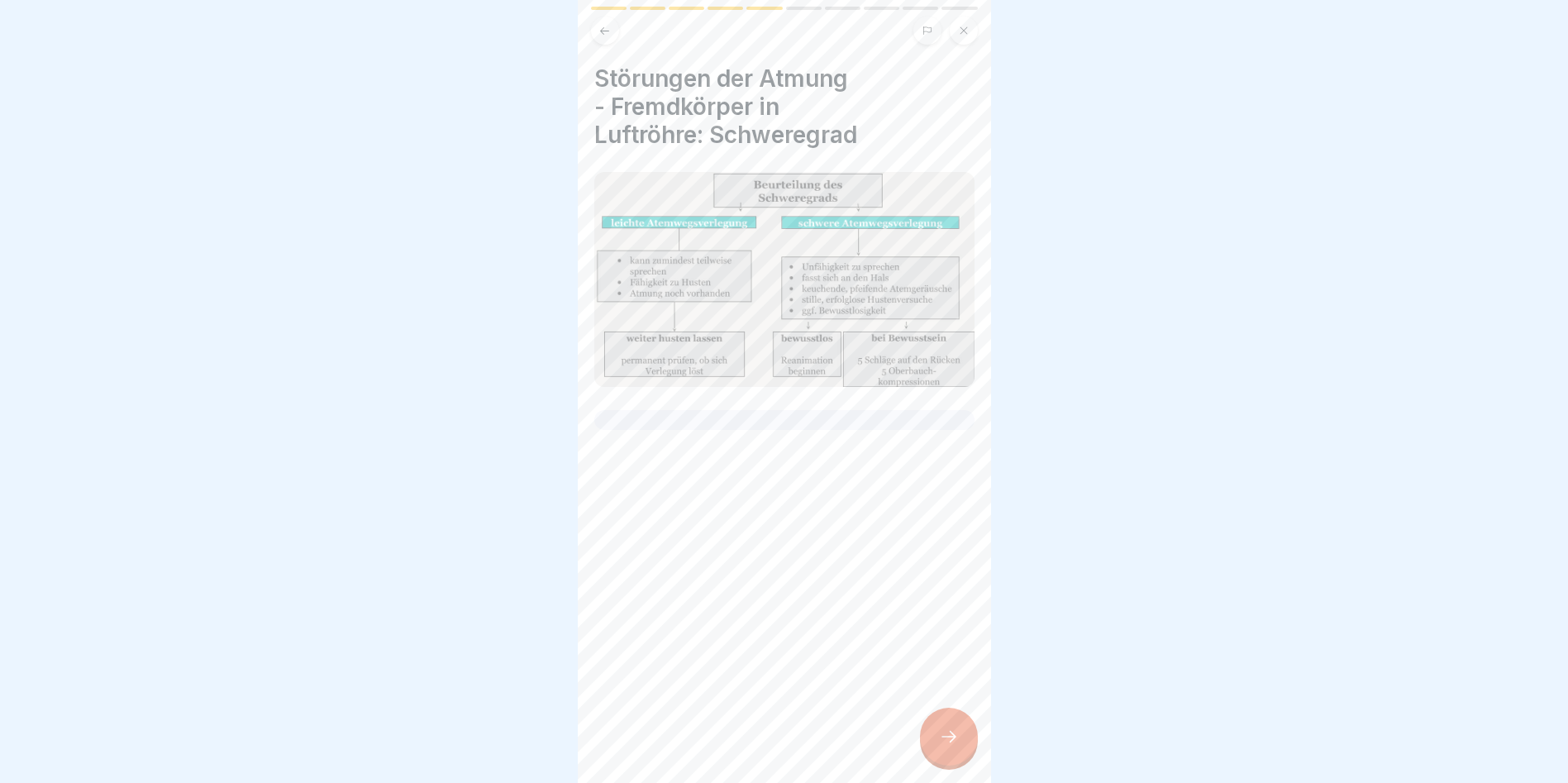
click at [944, 760] on div at bounding box center [949, 736] width 58 height 58
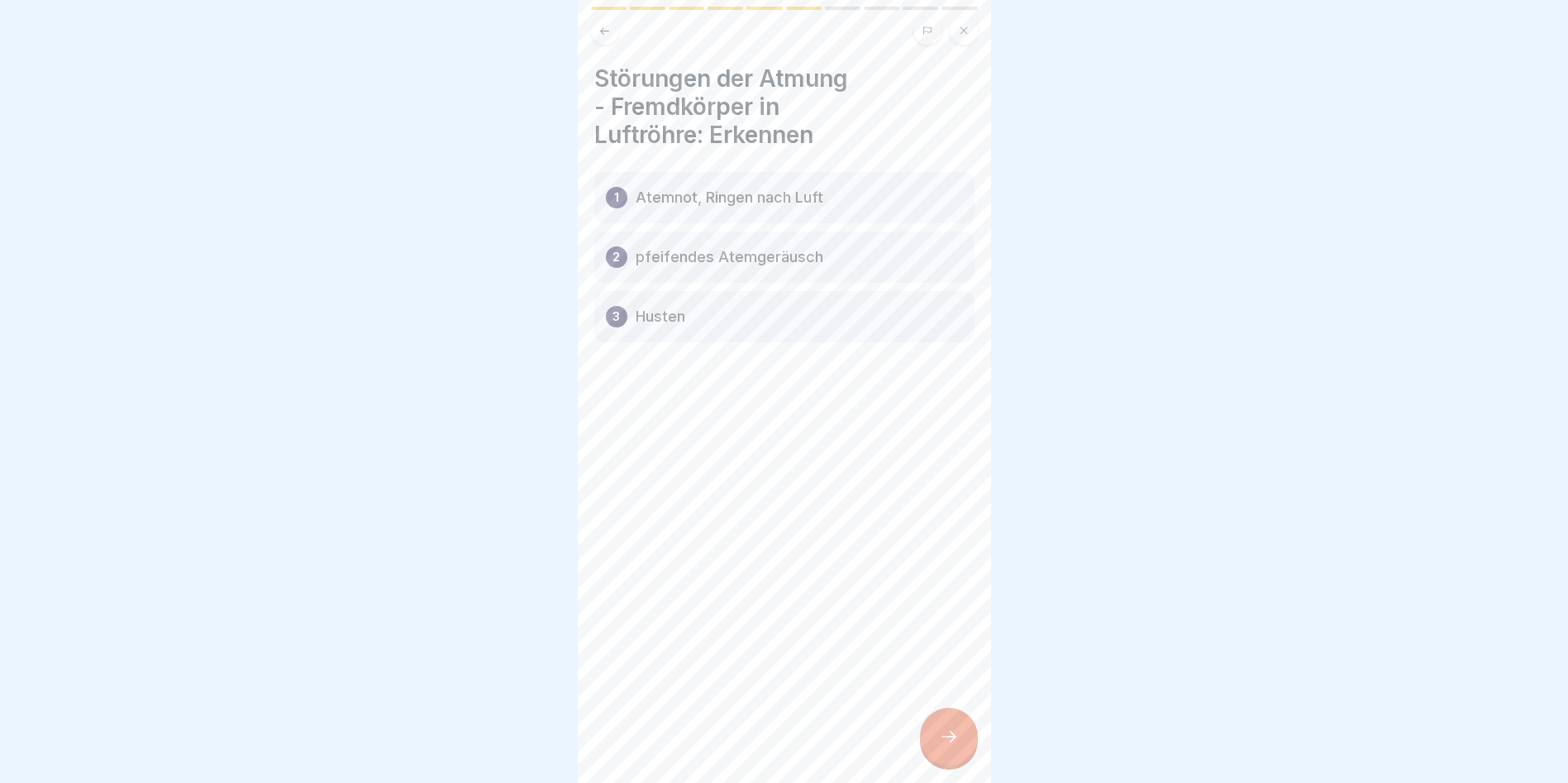
click at [633, 189] on div "1 Atemnot, Ringen nach Luft" at bounding box center [784, 196] width 380 height 51
click at [788, 211] on div "1 Atemnot, Ringen nach Luft" at bounding box center [784, 196] width 380 height 51
click at [715, 266] on p "pfeifendes Atemgeräusch" at bounding box center [729, 257] width 188 height 20
click at [683, 328] on div "3 Husten" at bounding box center [784, 316] width 380 height 51
click at [949, 743] on icon at bounding box center [950, 737] width 20 height 20
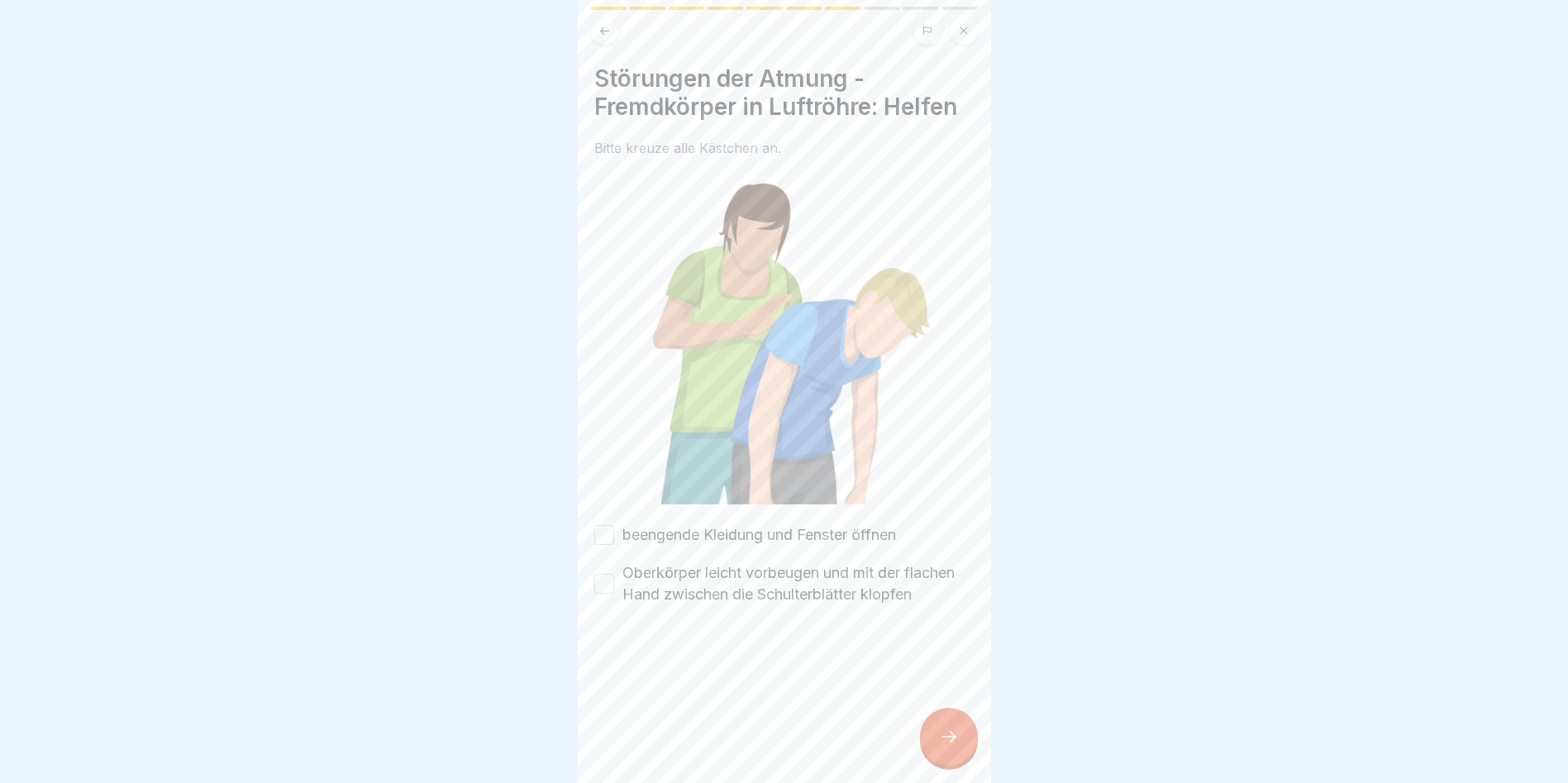
click at [596, 525] on button "beengende Kleidung und Fenster öffnen" at bounding box center [604, 535] width 20 height 20
click at [612, 581] on button "Oberkörper leicht vorbeugen und mit der flachen Hand zwischen die Schulterblätt…" at bounding box center [604, 584] width 20 height 20
click at [943, 746] on icon at bounding box center [950, 737] width 20 height 20
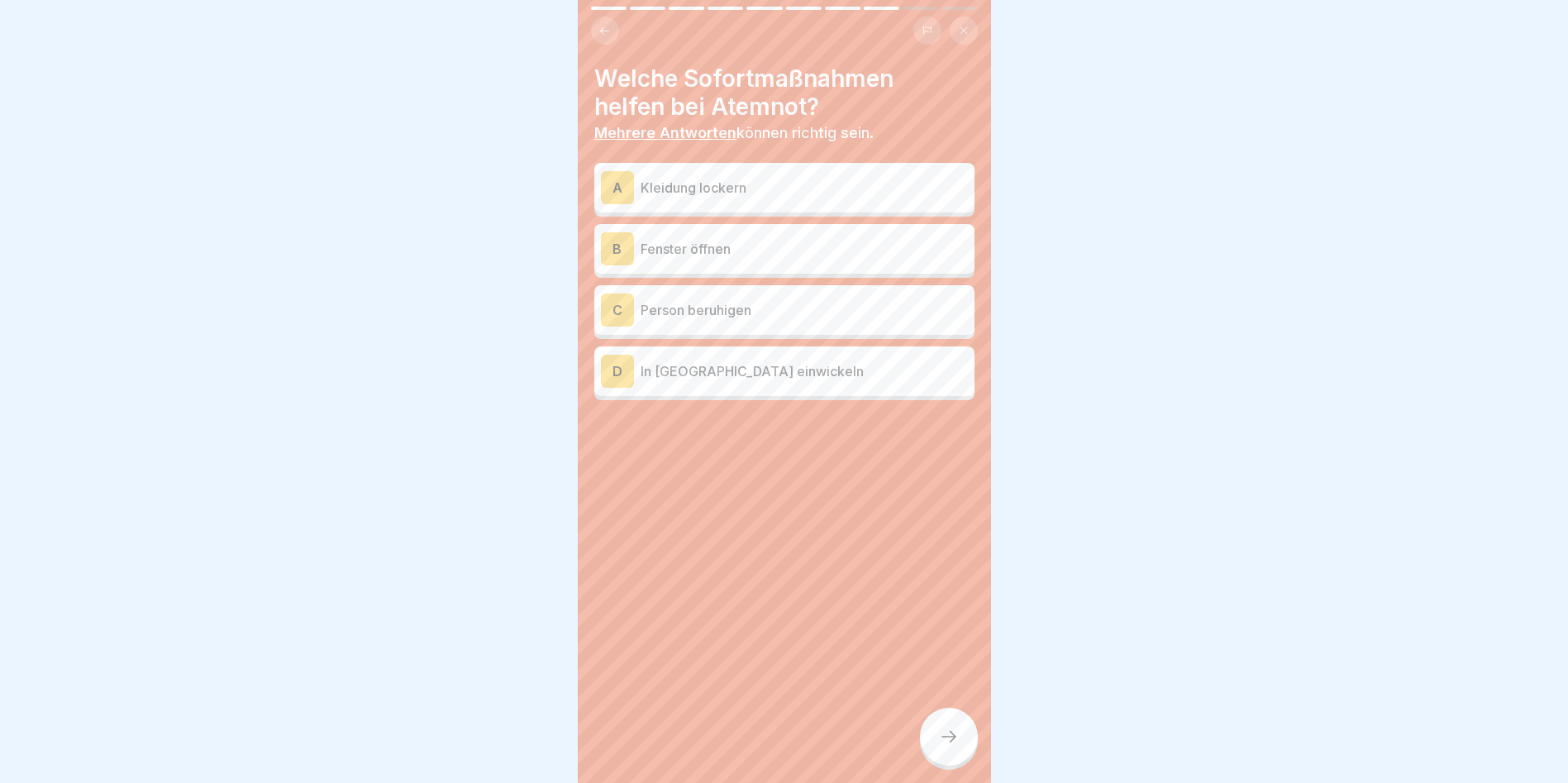
click at [674, 186] on p "Kleidung lockern" at bounding box center [804, 188] width 327 height 20
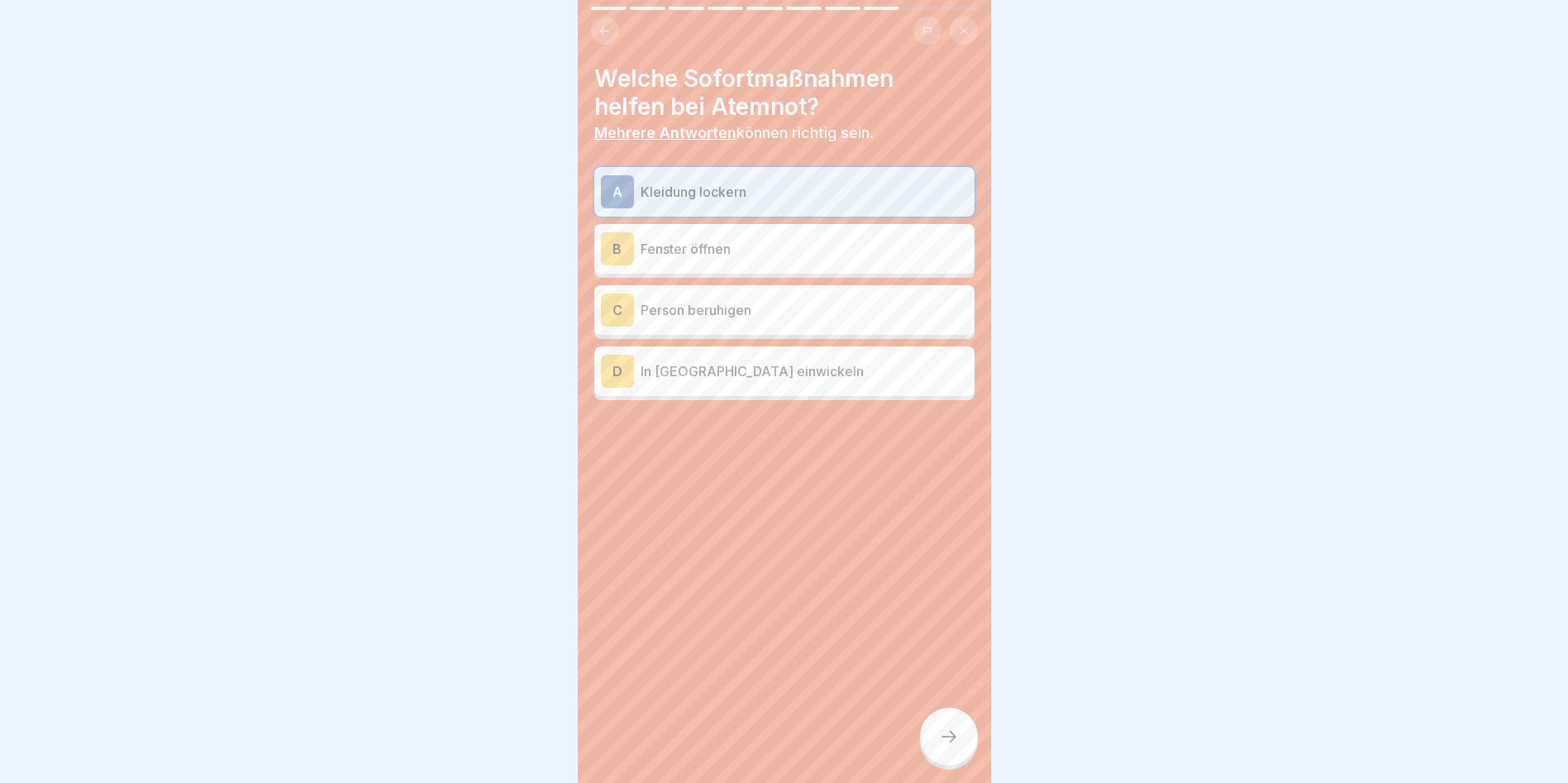
click at [942, 746] on icon at bounding box center [950, 737] width 20 height 20
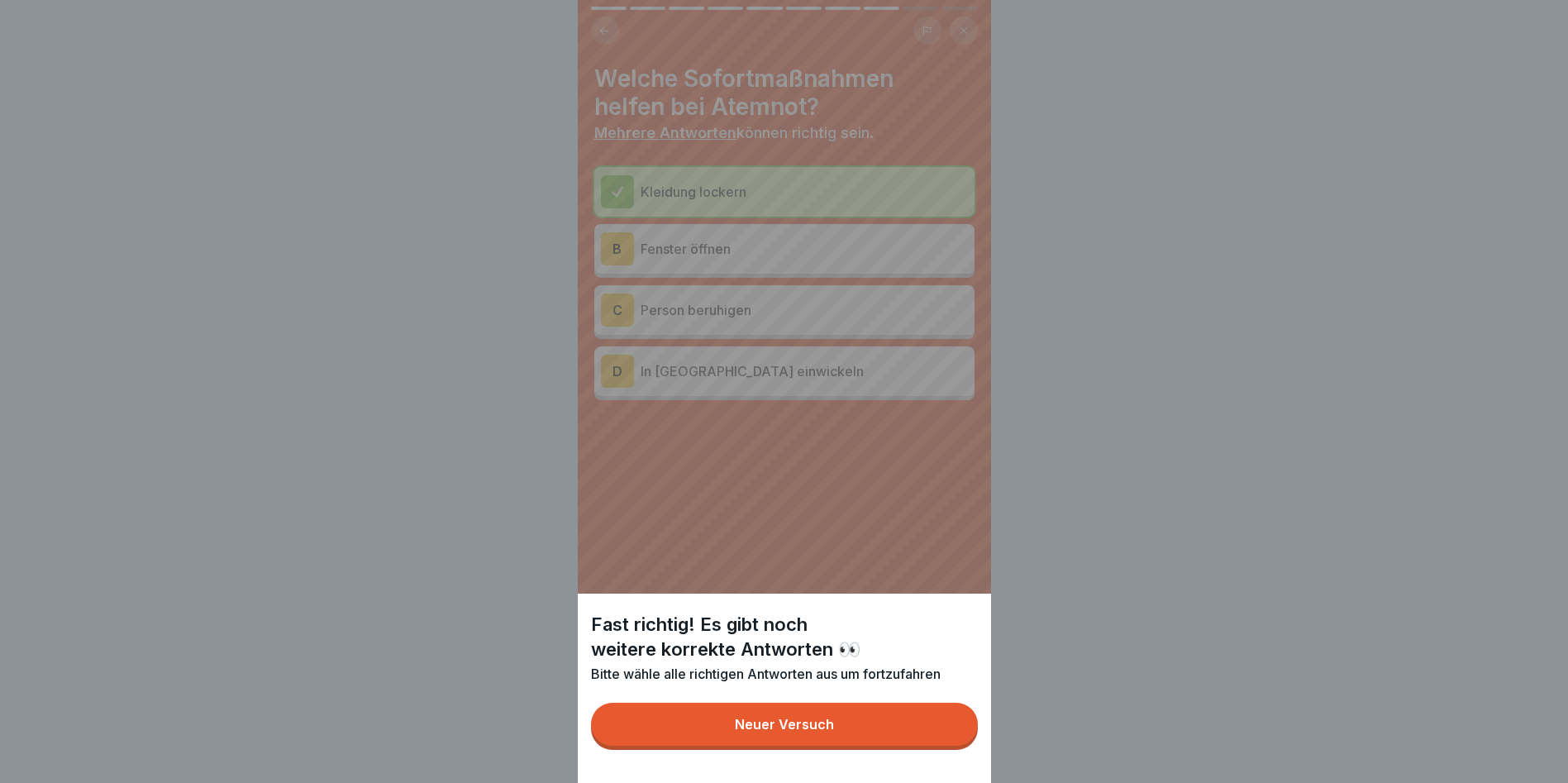
click at [804, 731] on div "Neuer Versuch" at bounding box center [784, 724] width 99 height 15
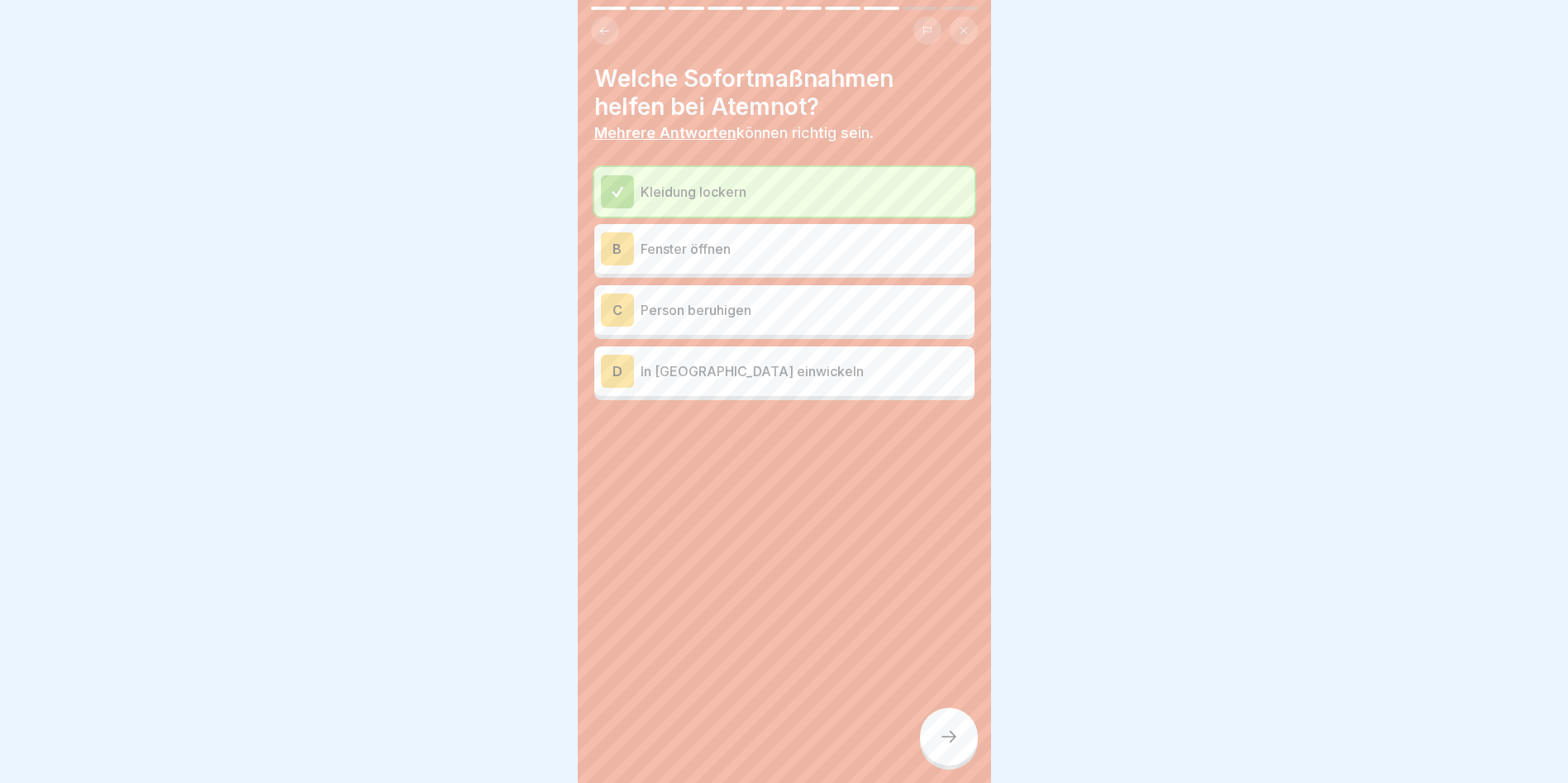
click at [601, 35] on icon at bounding box center [604, 31] width 12 height 12
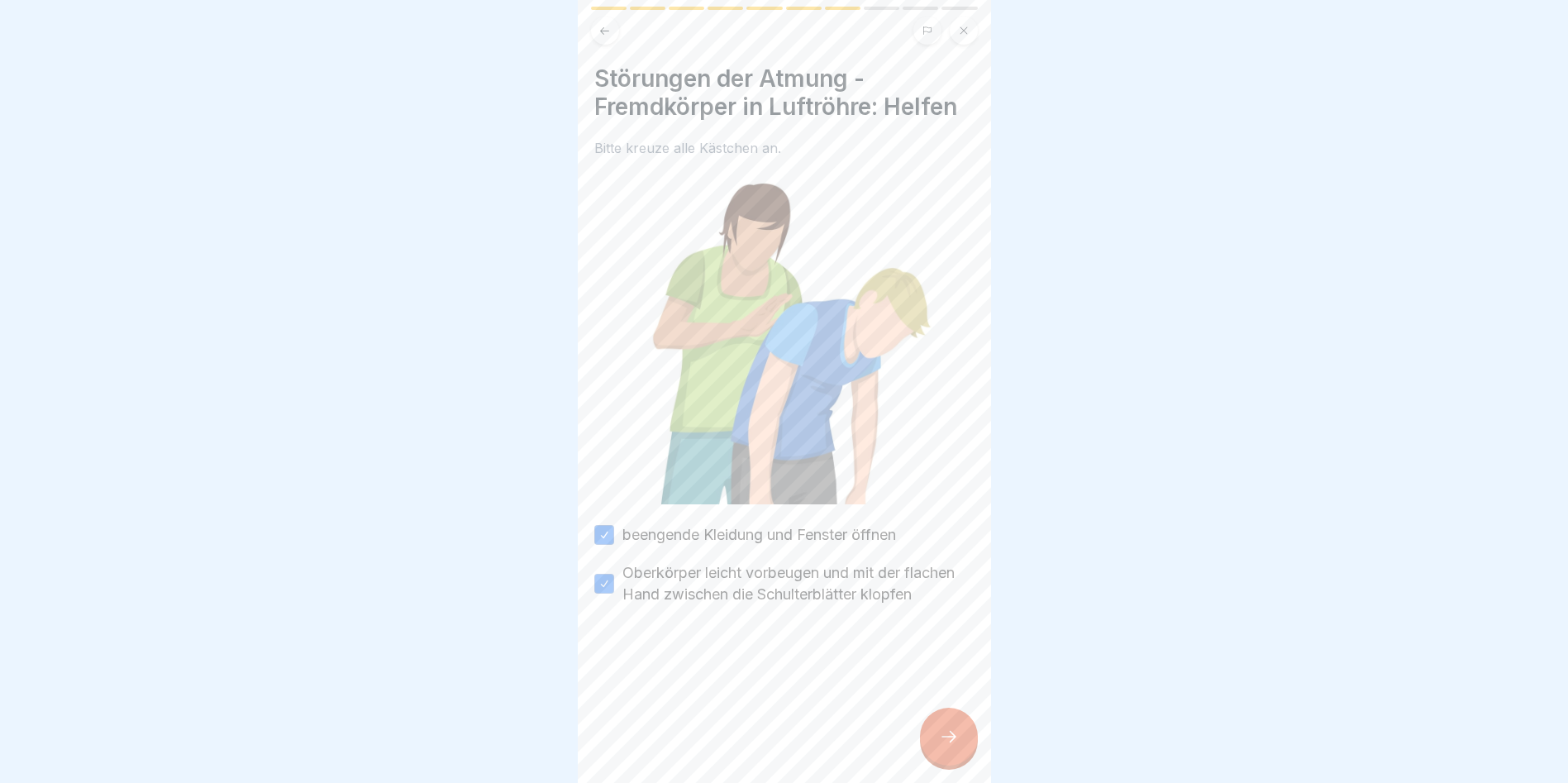
click at [935, 748] on div at bounding box center [949, 736] width 58 height 58
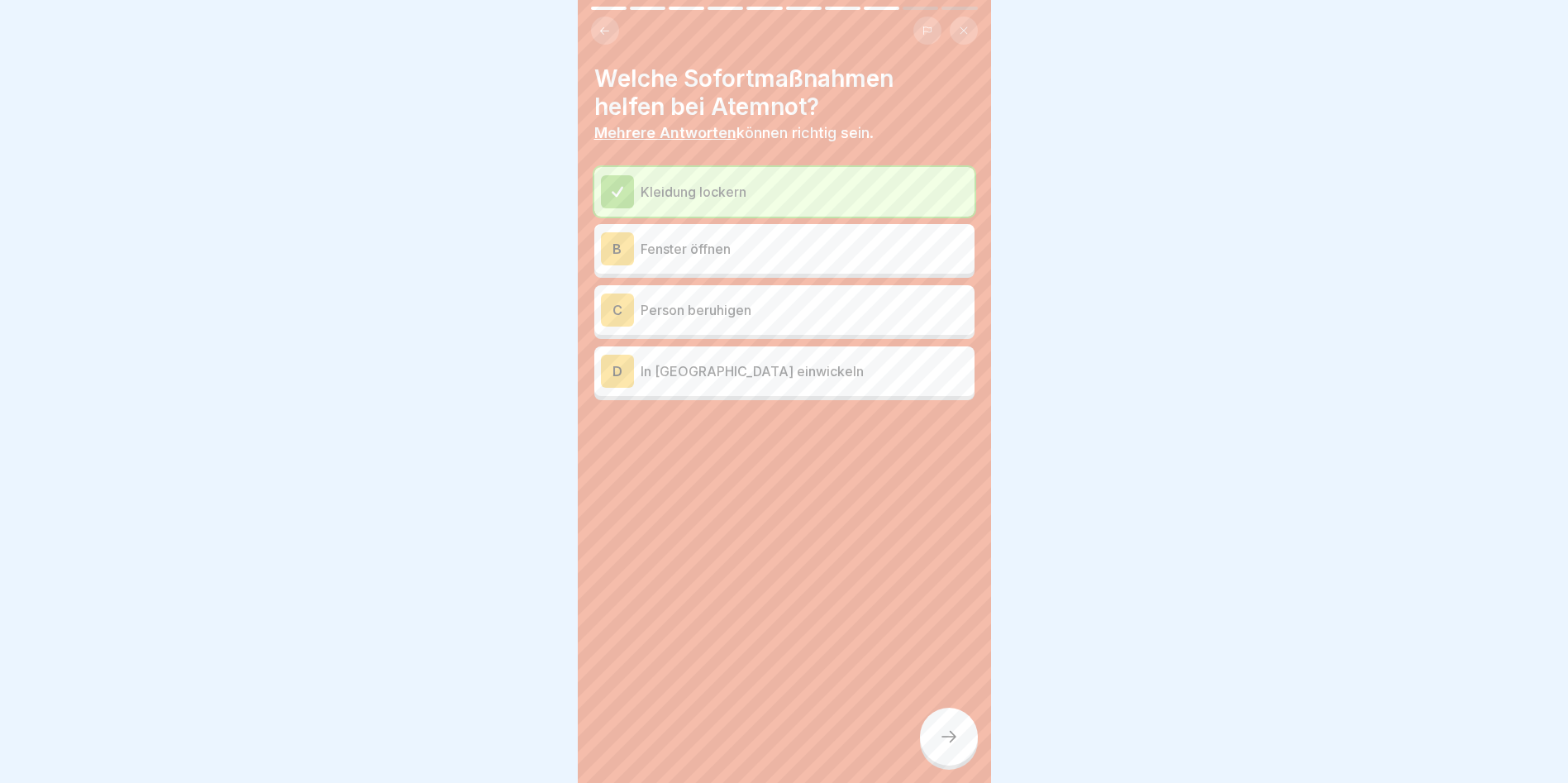
click at [672, 236] on div "B Fenster öffnen" at bounding box center [785, 248] width 367 height 33
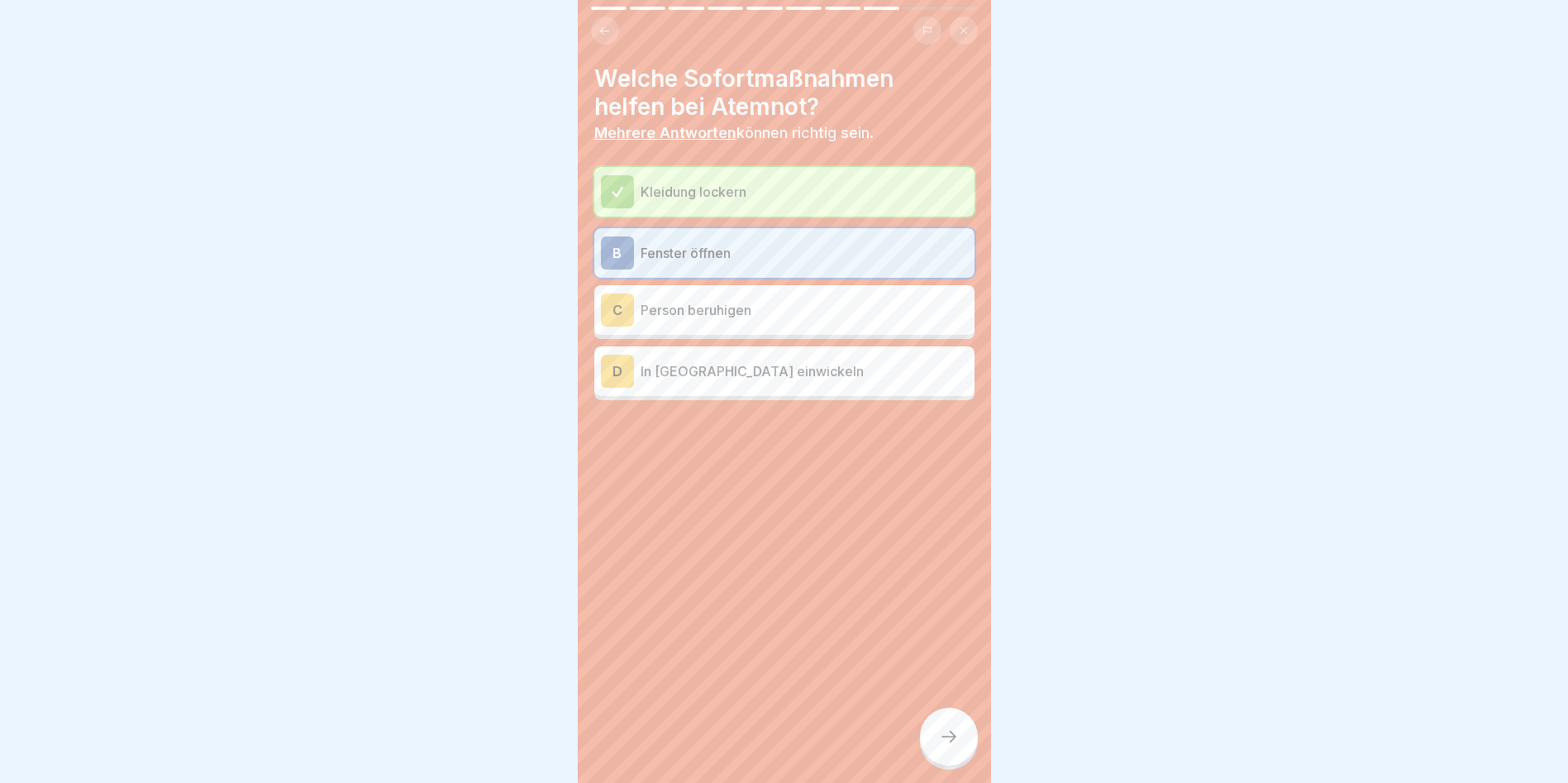
click at [688, 304] on p "Person beruhigen" at bounding box center [804, 310] width 327 height 20
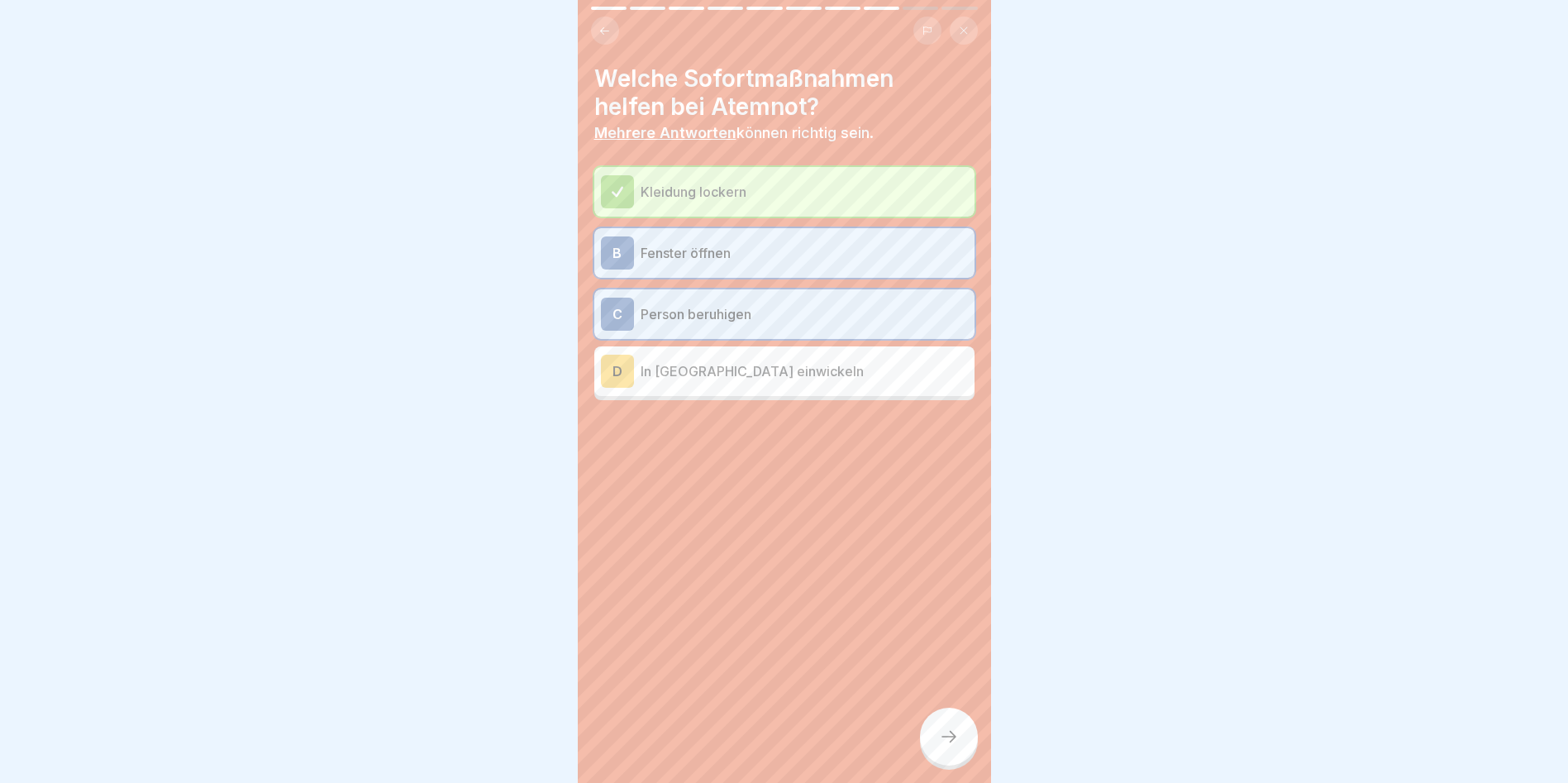
click at [947, 745] on icon at bounding box center [950, 737] width 20 height 20
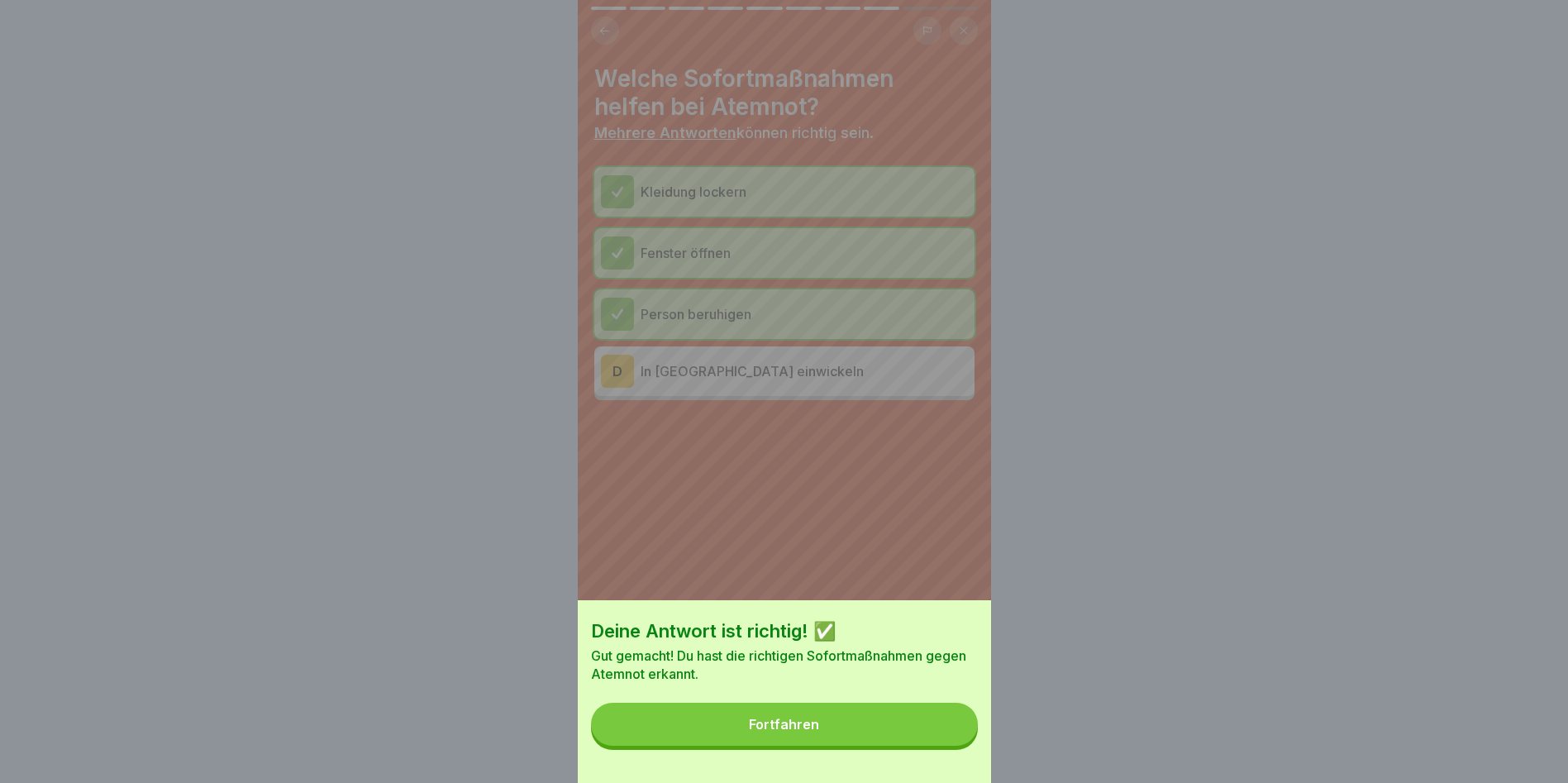
click at [810, 731] on div "Fortfahren" at bounding box center [784, 724] width 70 height 15
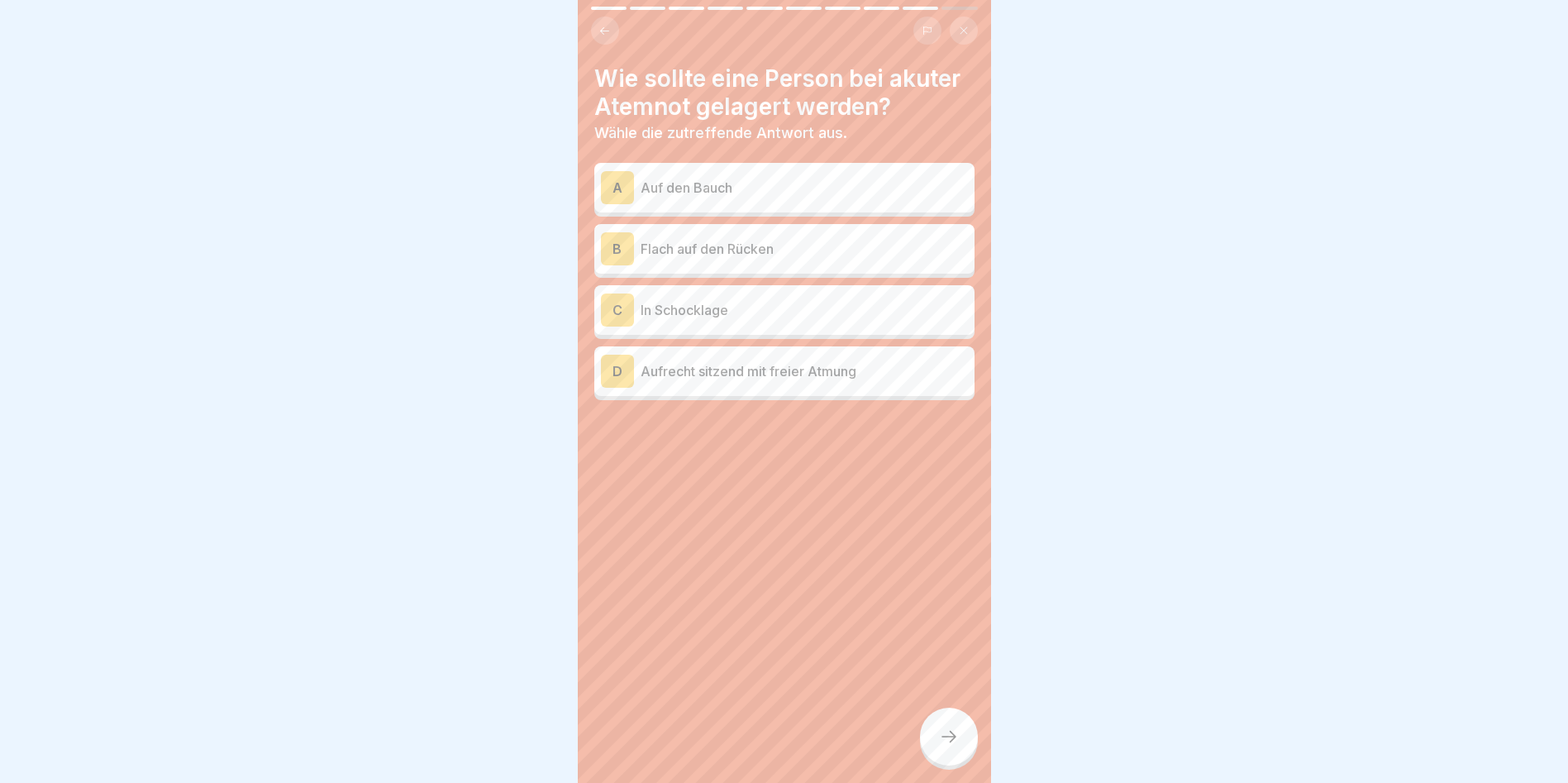
click at [744, 239] on p "Flach auf den Rücken" at bounding box center [804, 249] width 327 height 20
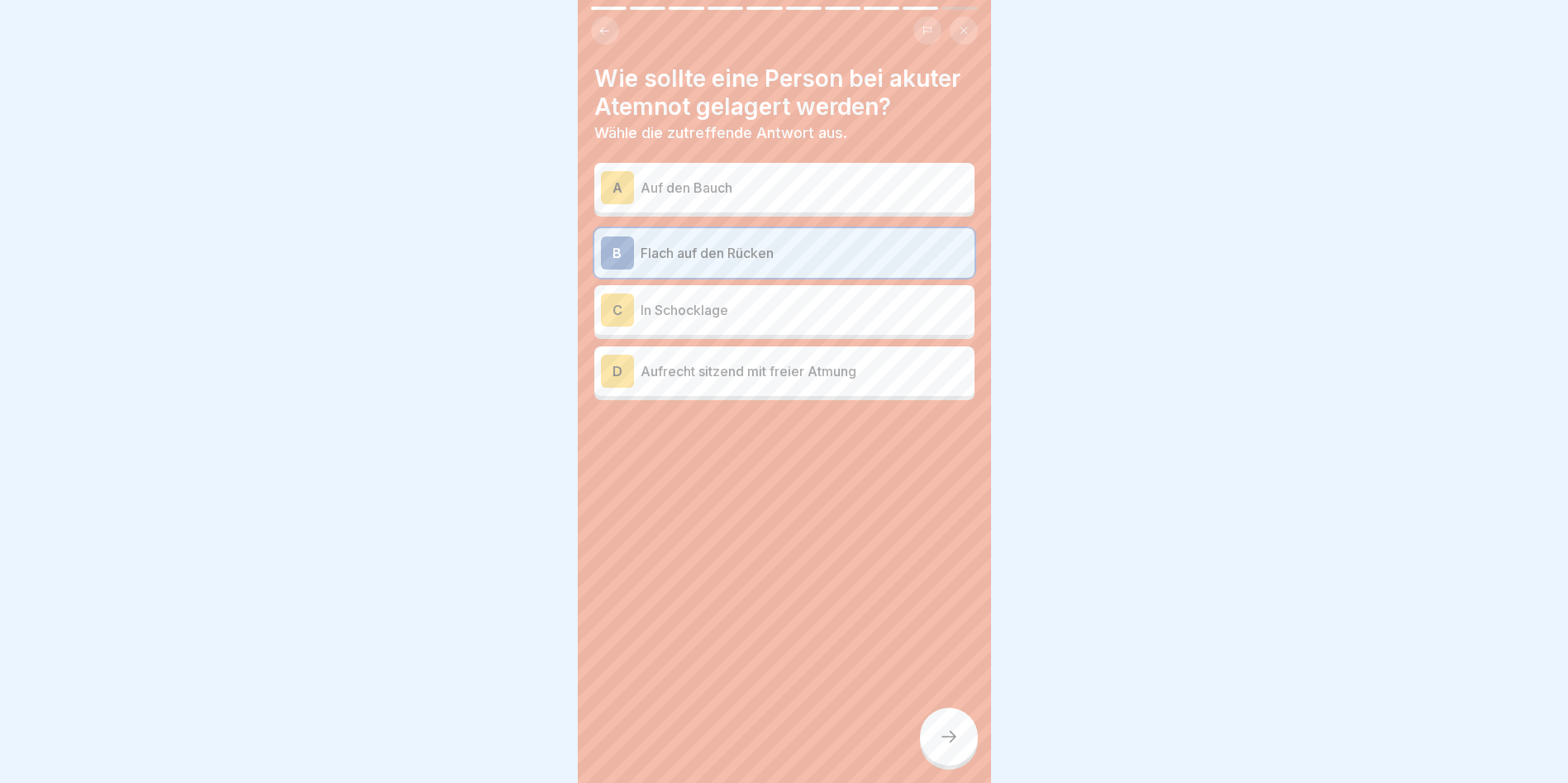
click at [953, 746] on icon at bounding box center [950, 737] width 20 height 20
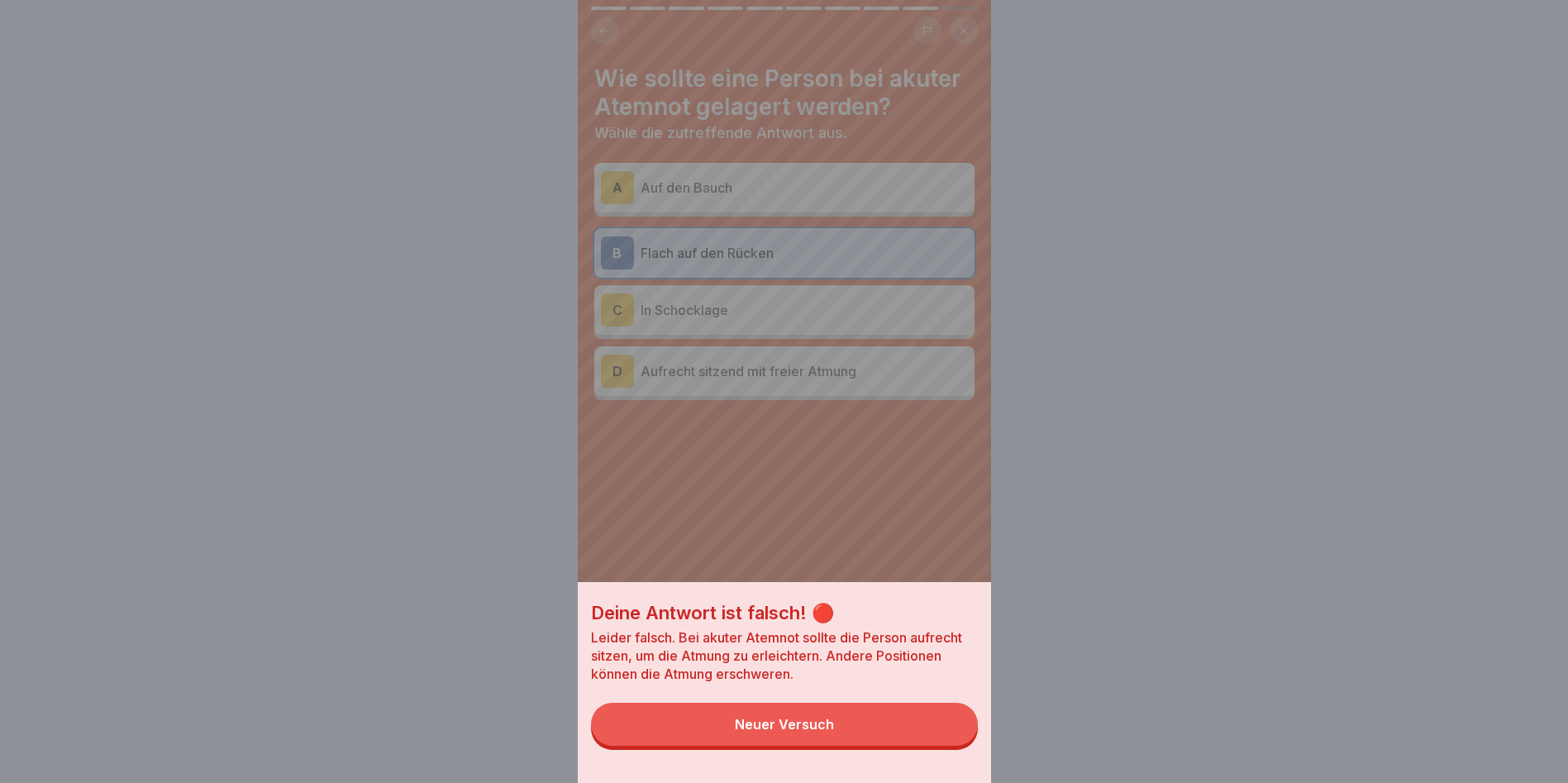
click at [612, 27] on div "Deine Antwort ist falsch! 🔴 Leider falsch. Bei akuter Atemnot sollte die Person…" at bounding box center [784, 391] width 413 height 783
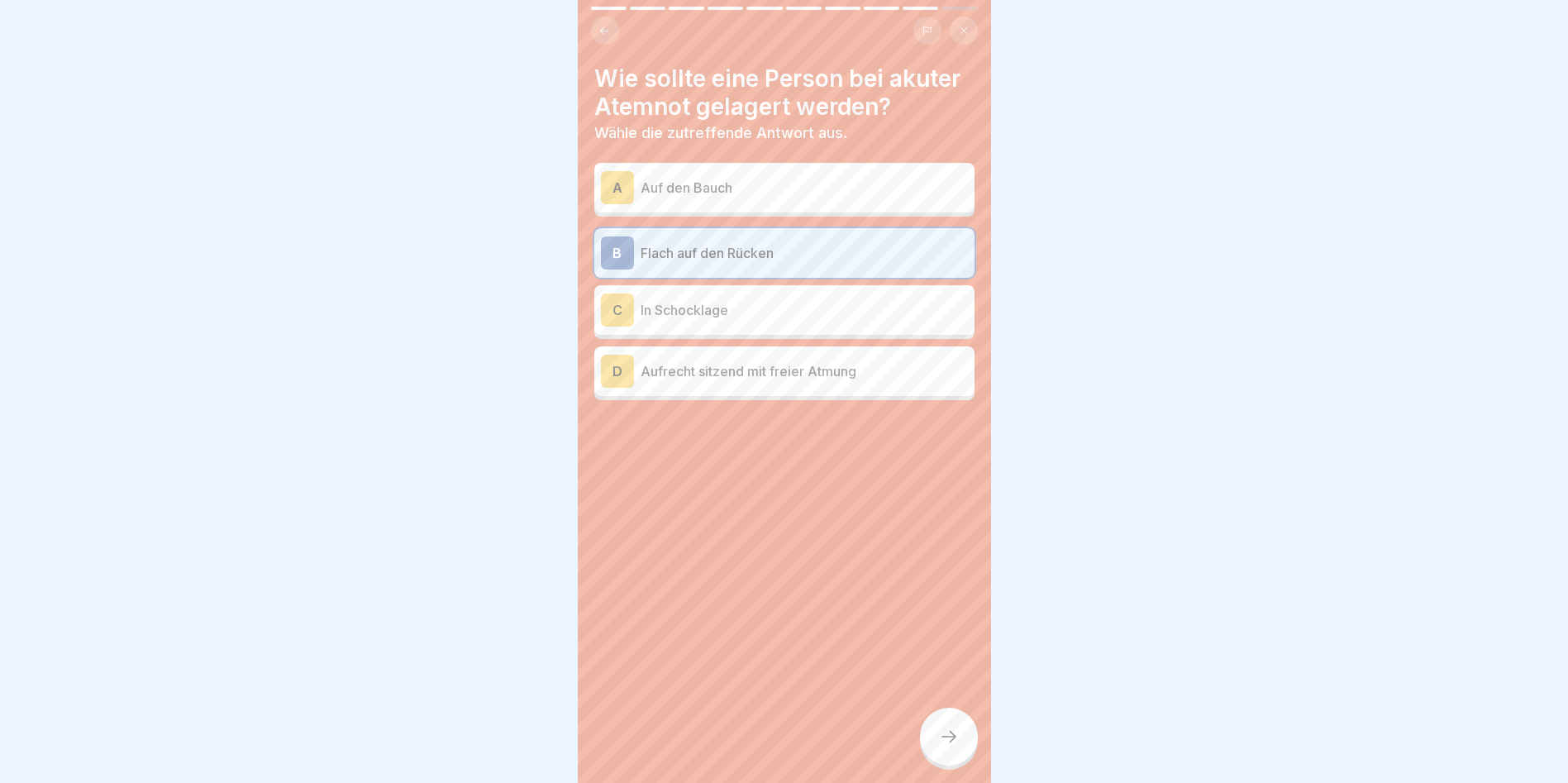
click at [606, 33] on icon at bounding box center [604, 31] width 12 height 12
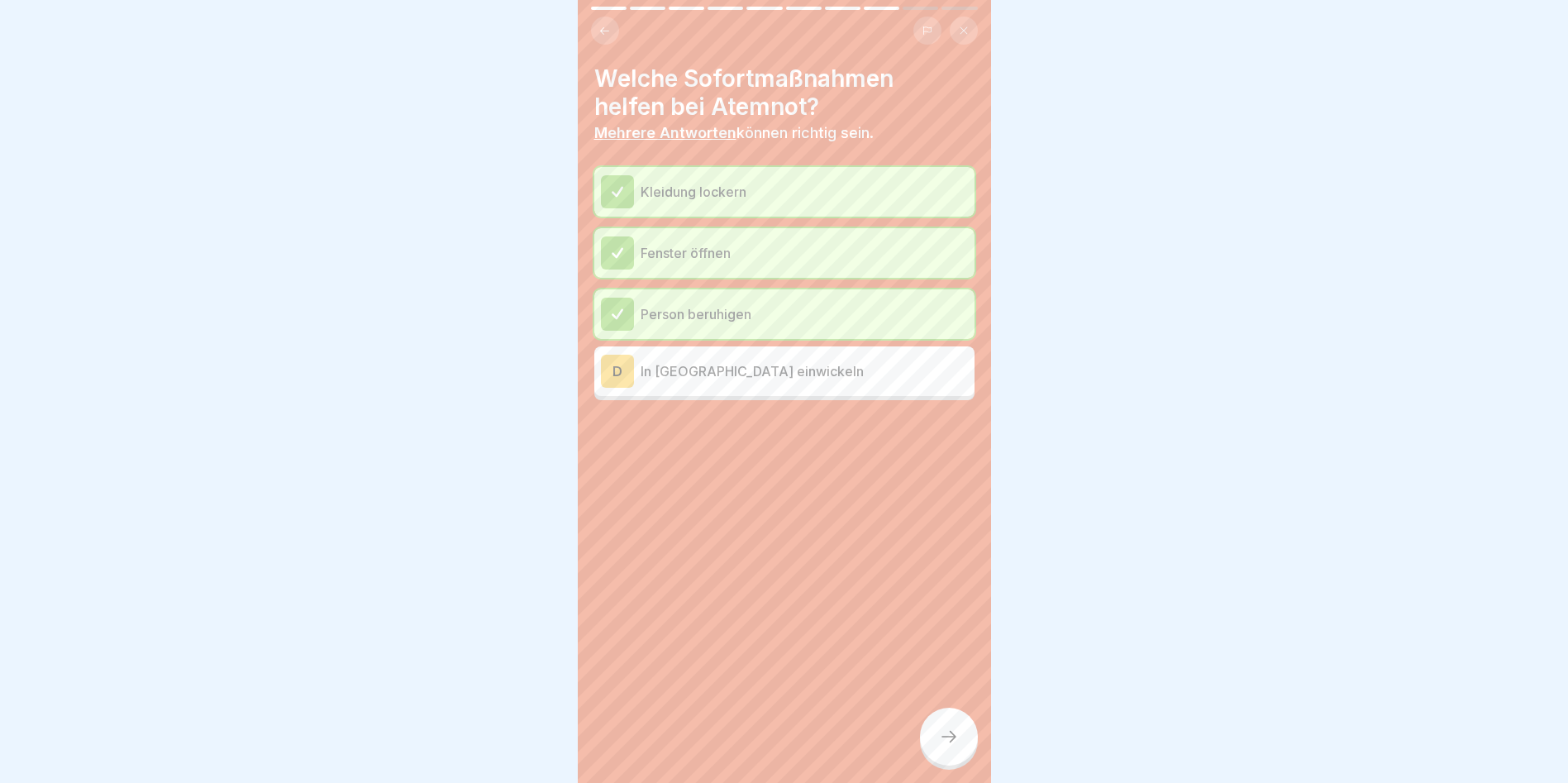
click at [959, 743] on icon at bounding box center [950, 737] width 20 height 20
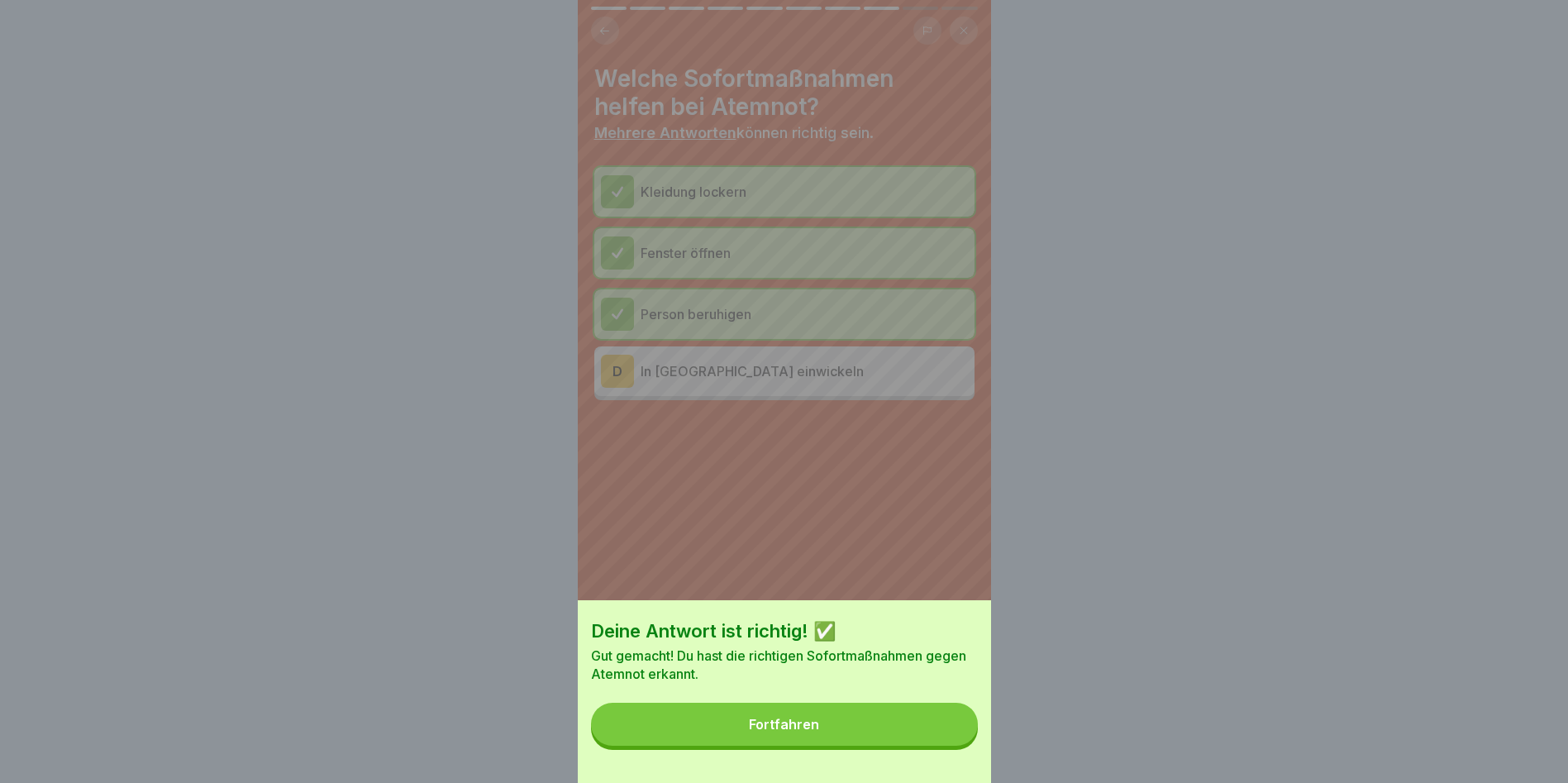
click at [782, 731] on div "Fortfahren" at bounding box center [784, 724] width 70 height 15
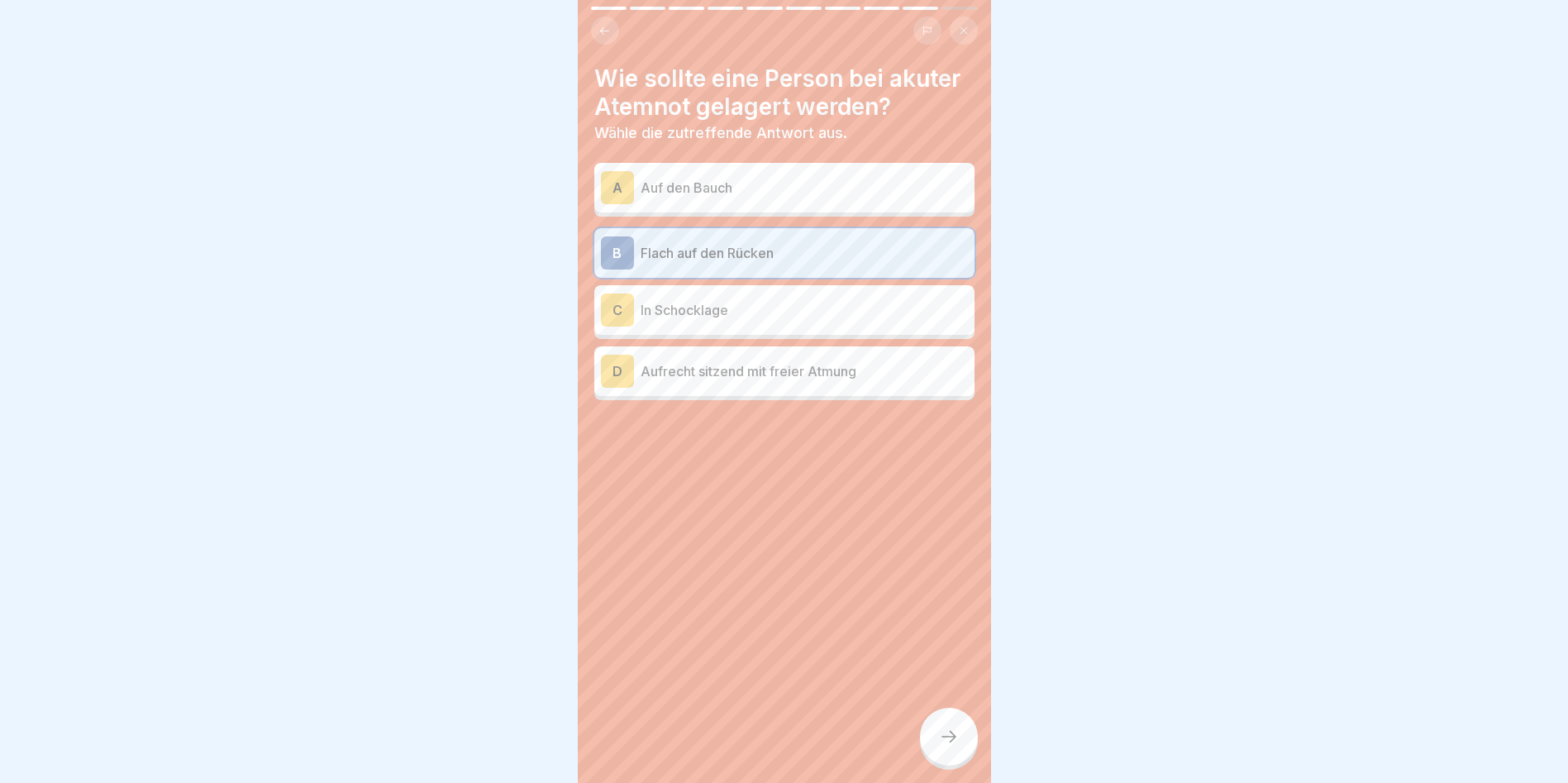
click at [697, 355] on div "D Aufrecht sitzend mit freier Atmung" at bounding box center [785, 371] width 367 height 33
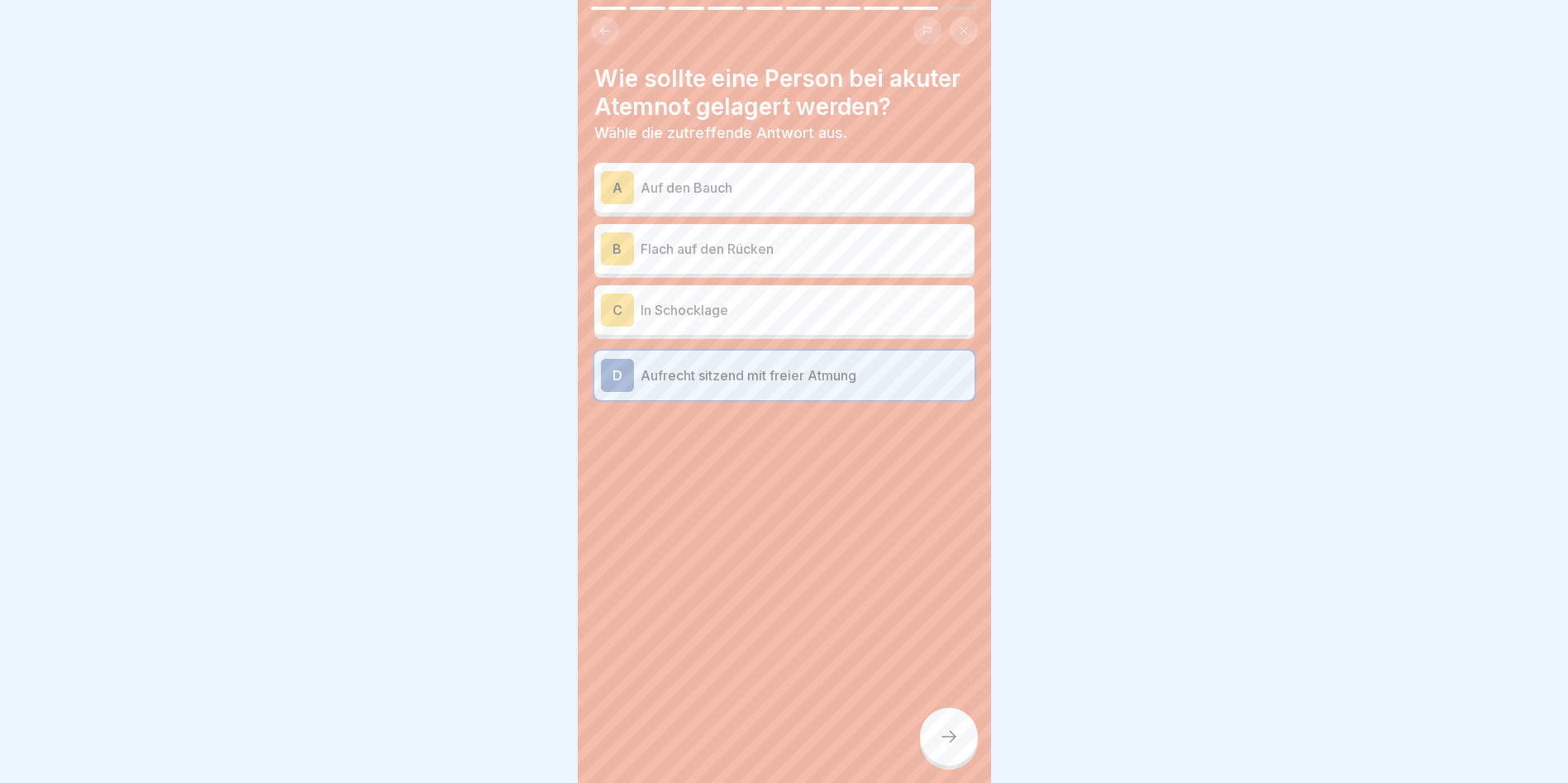
click at [941, 738] on div at bounding box center [949, 736] width 58 height 58
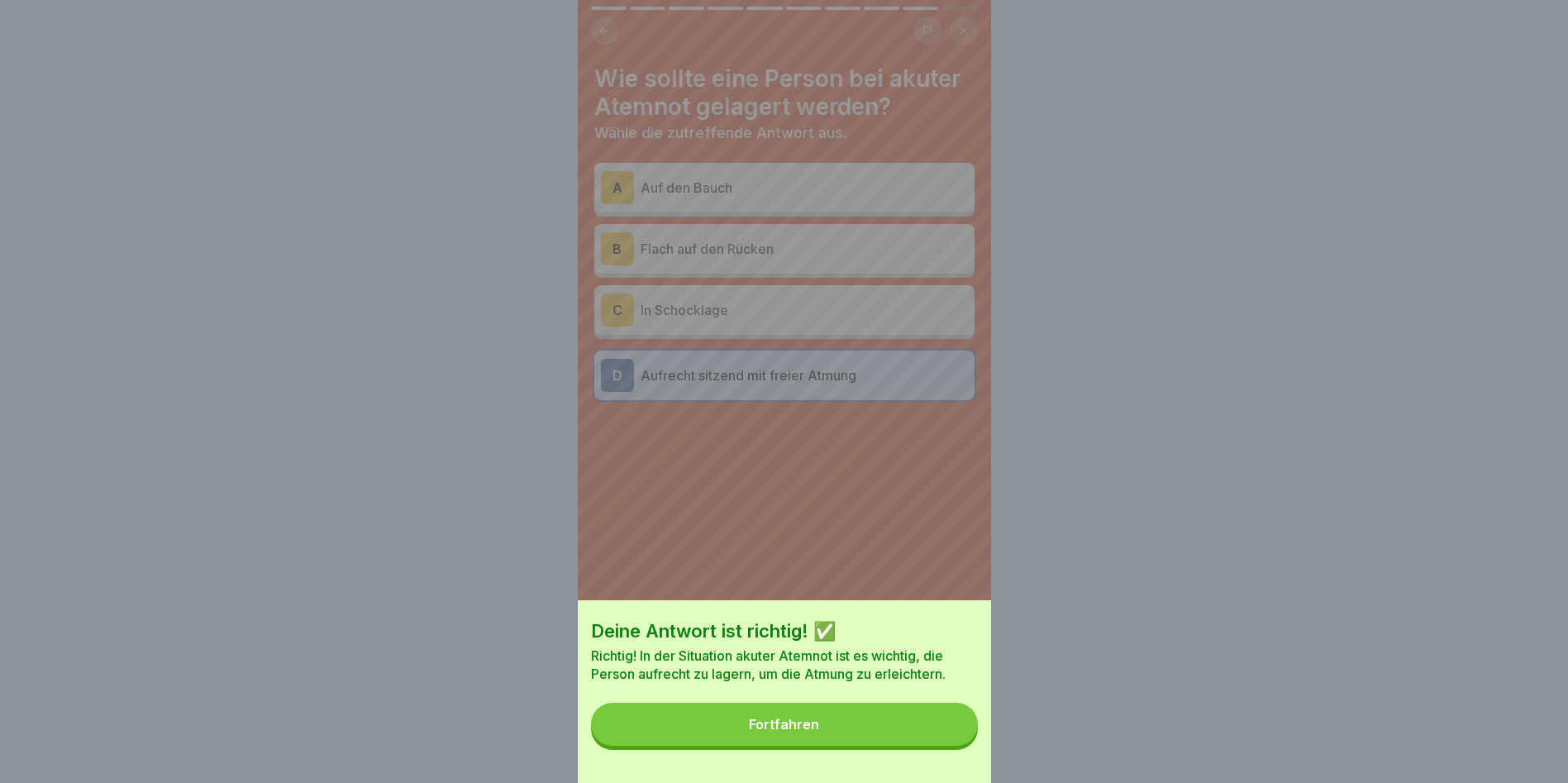
click at [792, 731] on div "Fortfahren" at bounding box center [784, 724] width 70 height 15
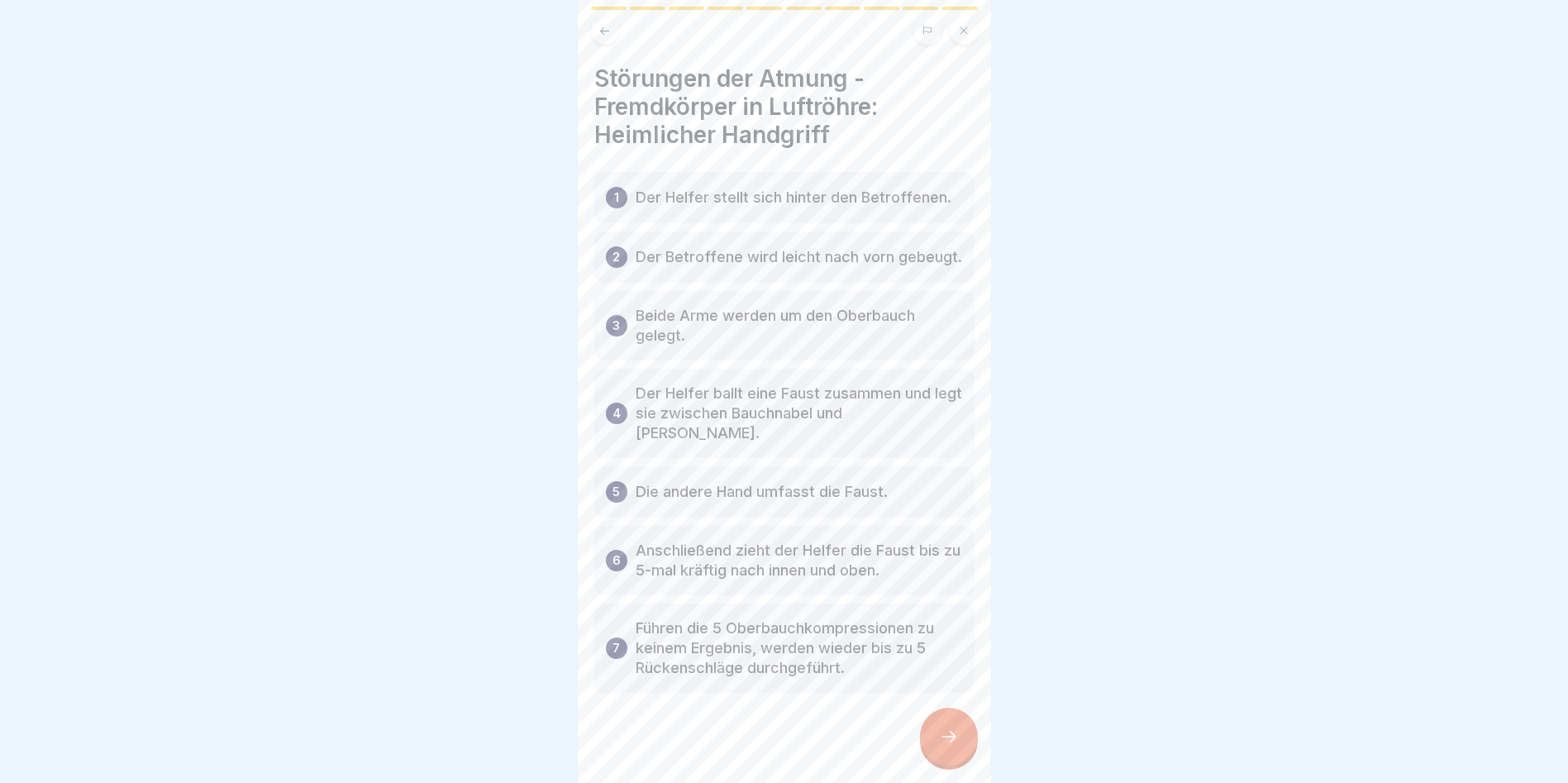
click at [950, 746] on icon at bounding box center [950, 737] width 20 height 20
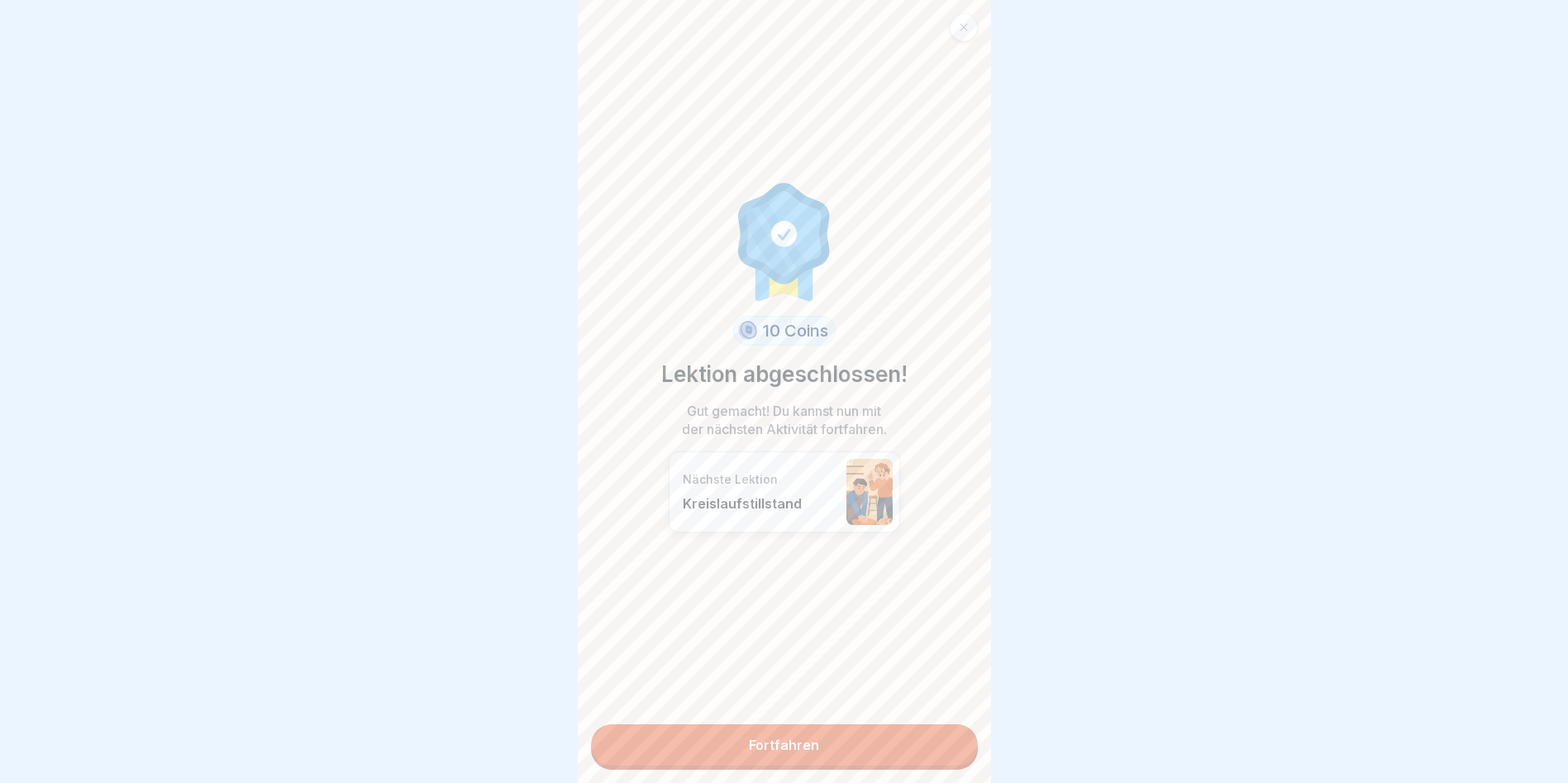
click at [765, 738] on link "Fortfahren" at bounding box center [785, 744] width 387 height 41
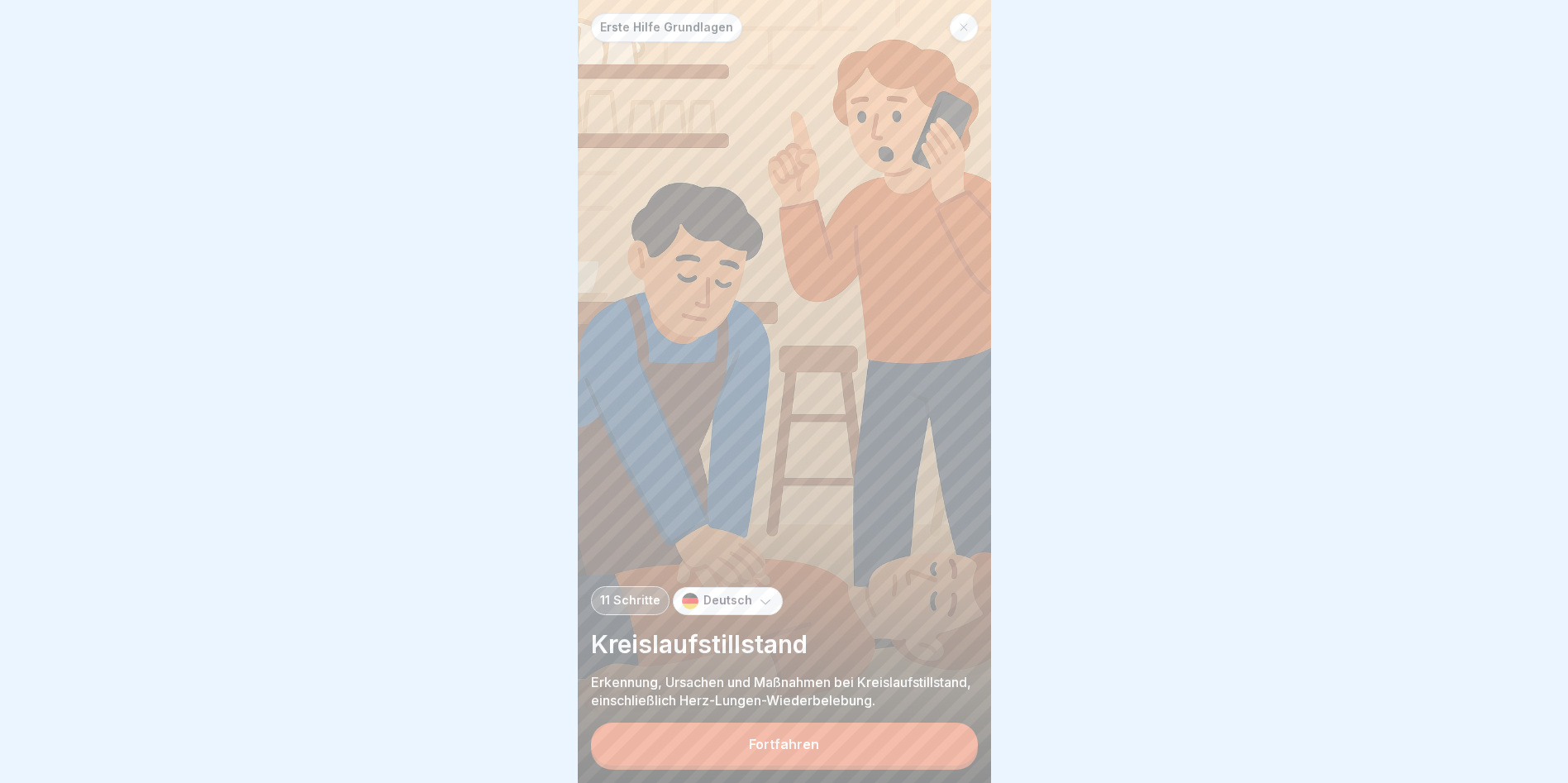
click at [774, 751] on div "Fortfahren" at bounding box center [784, 743] width 70 height 15
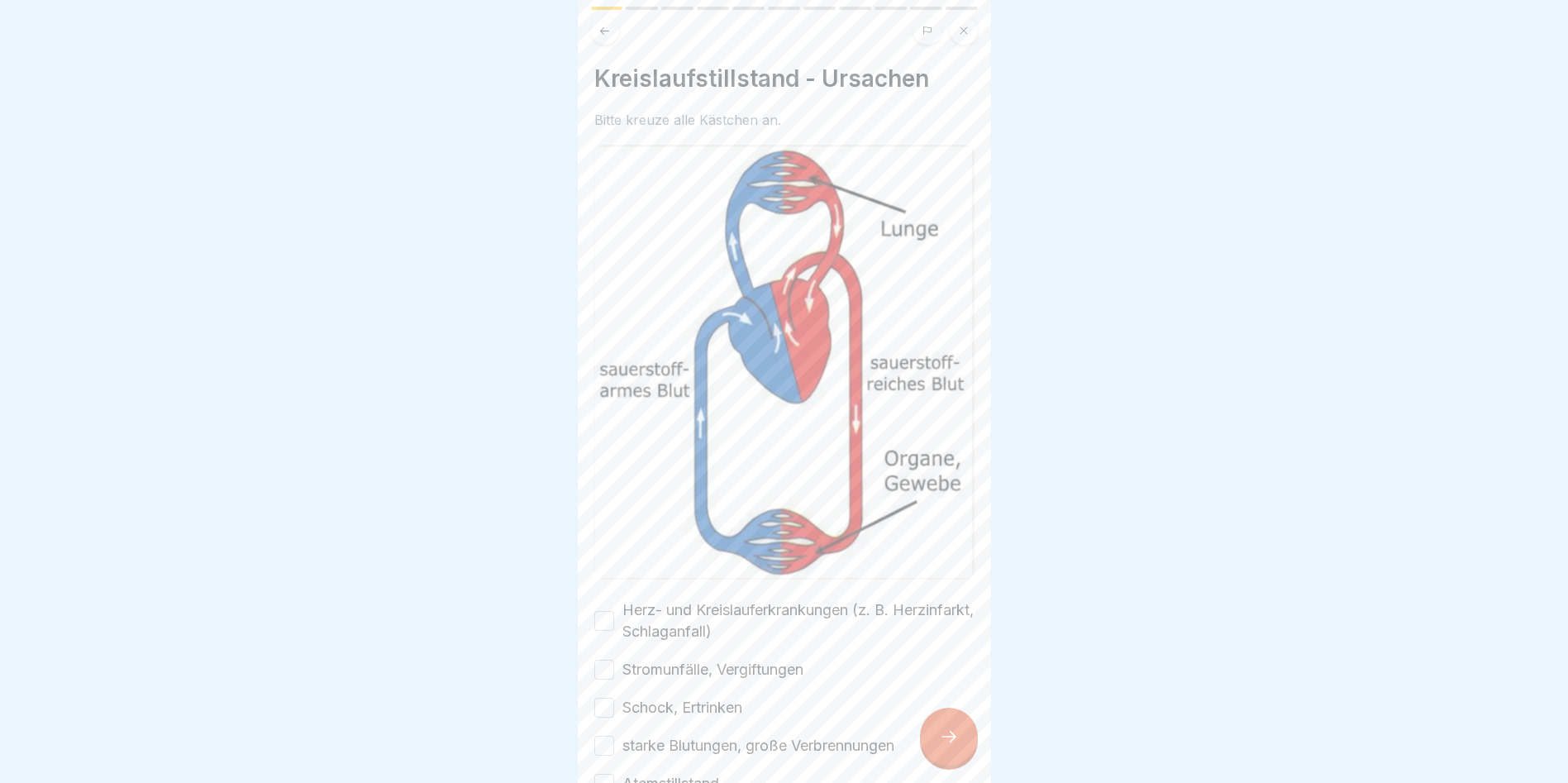
scroll to position [135, 0]
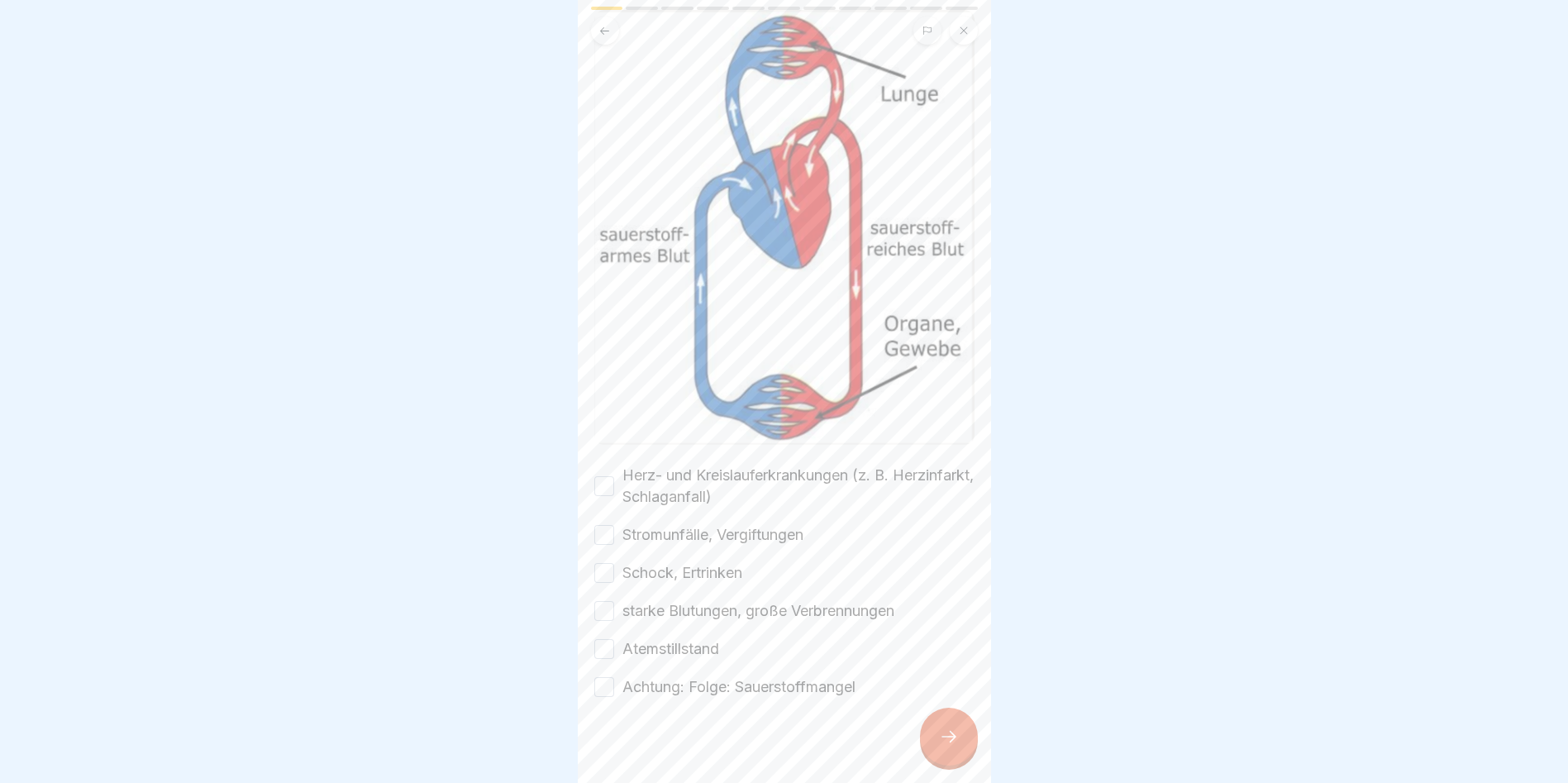
click at [602, 476] on button "Herz- und Kreislauferkrankungen (z. B. Herzinfarkt, Schlaganfall)" at bounding box center [604, 486] width 20 height 20
click at [607, 509] on div "Herz- und Kreislauferkrankungen (z. B. Herzinfarkt, Schlaganfall) Stromunfälle,…" at bounding box center [784, 582] width 380 height 233
click at [606, 525] on button "Stromunfälle, Vergiftungen" at bounding box center [604, 535] width 20 height 20
click at [610, 563] on button "Schock, Ertrinken" at bounding box center [604, 573] width 20 height 20
click at [598, 601] on button "starke Blutungen, große Verbrennungen" at bounding box center [604, 611] width 20 height 20
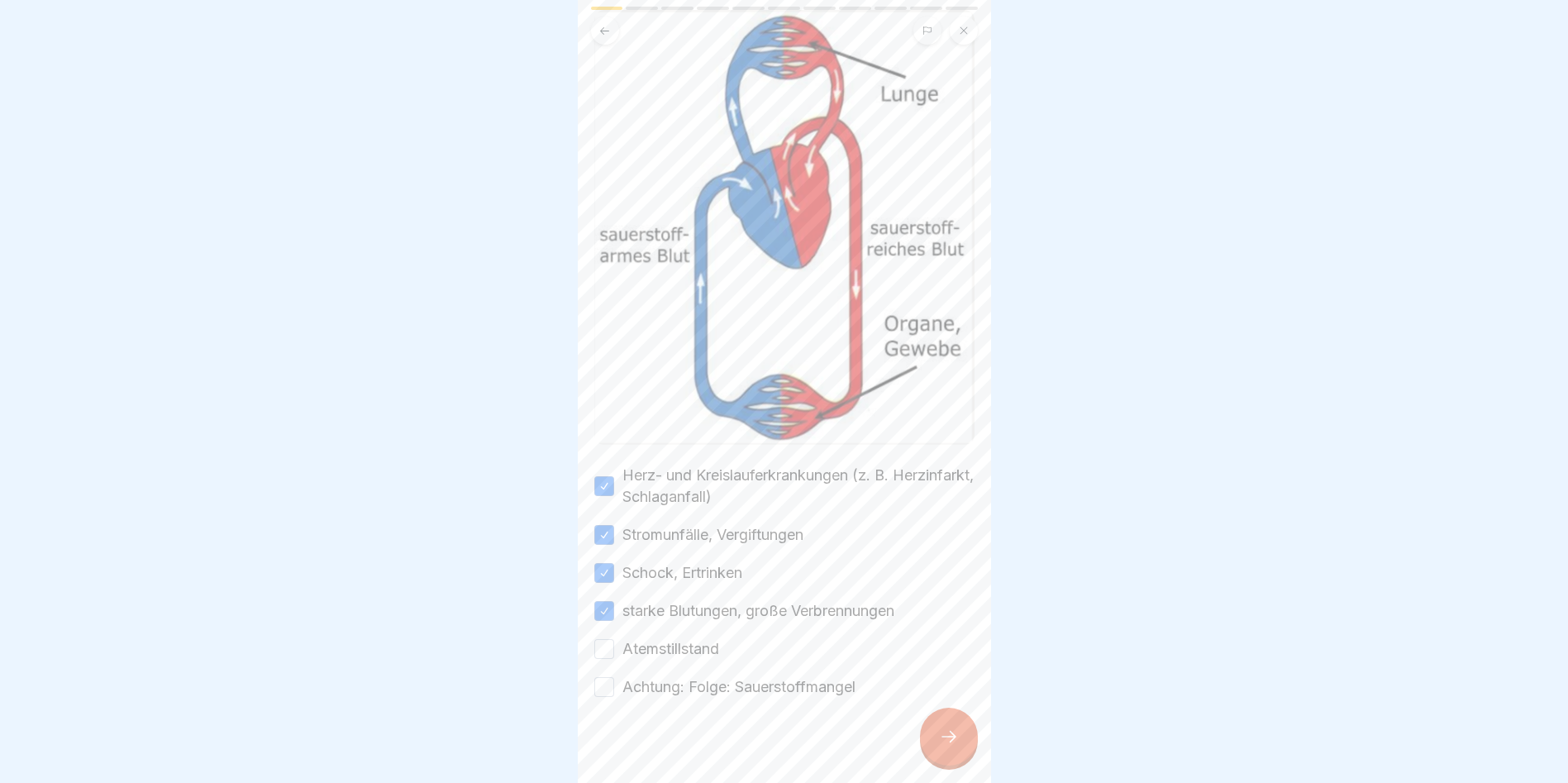
click at [608, 639] on button "Atemstillstand" at bounding box center [604, 649] width 20 height 20
click at [608, 677] on button "Achtung: Folge: Sauerstoffmangel" at bounding box center [604, 687] width 20 height 20
click at [964, 754] on div at bounding box center [949, 736] width 58 height 58
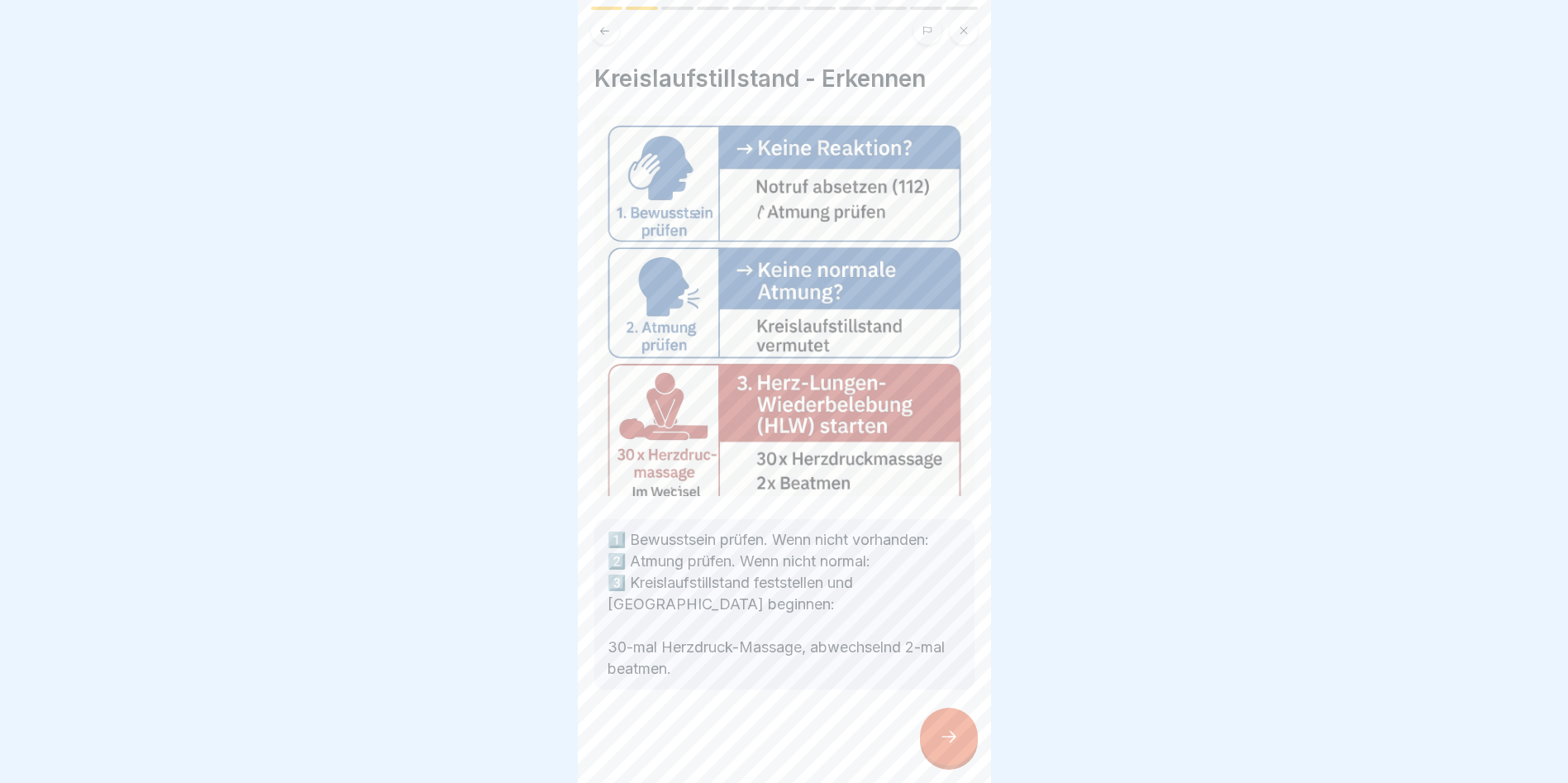
click at [949, 746] on icon at bounding box center [950, 737] width 20 height 20
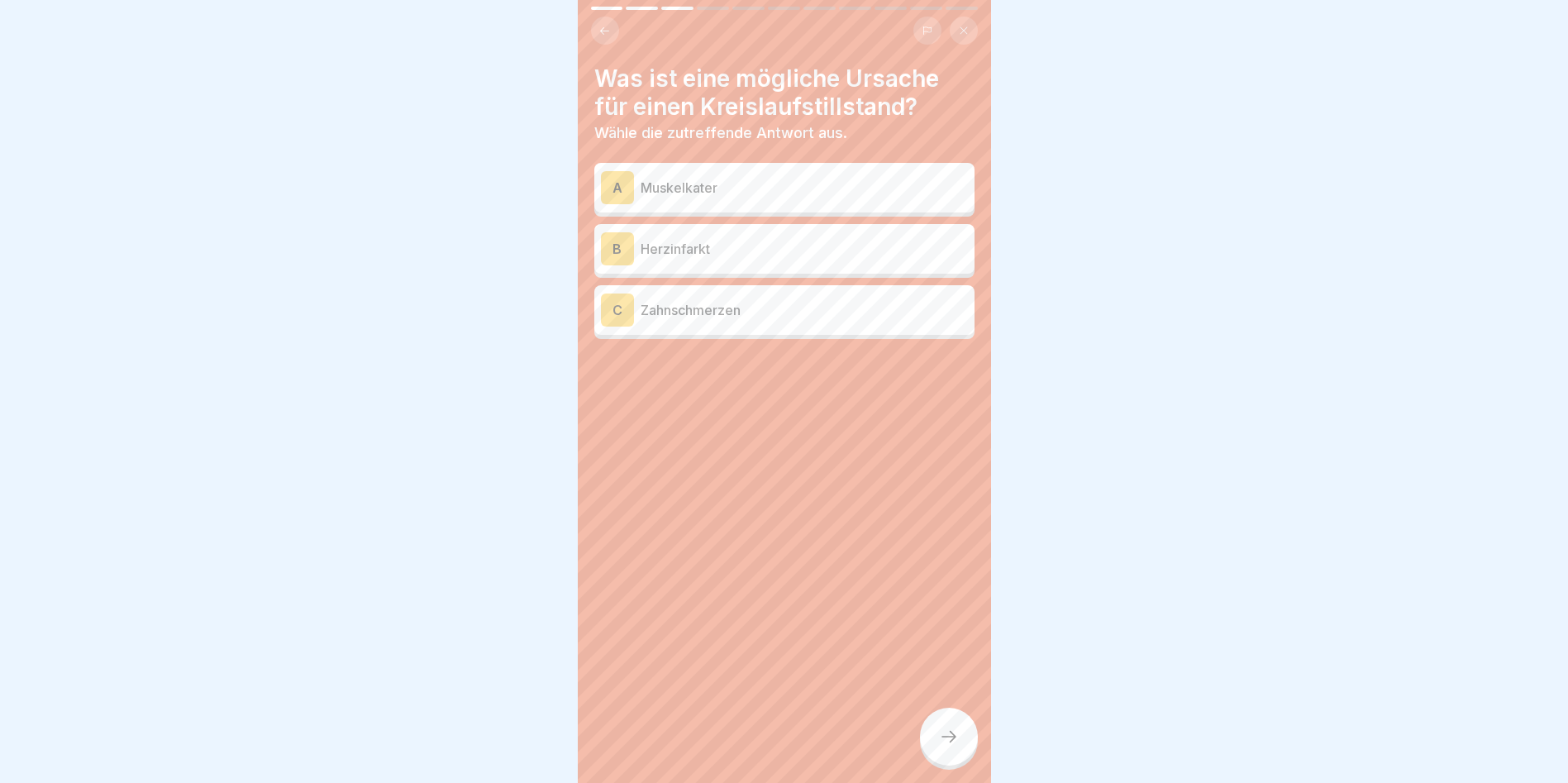
click at [678, 247] on p "Herzinfarkt" at bounding box center [804, 249] width 327 height 20
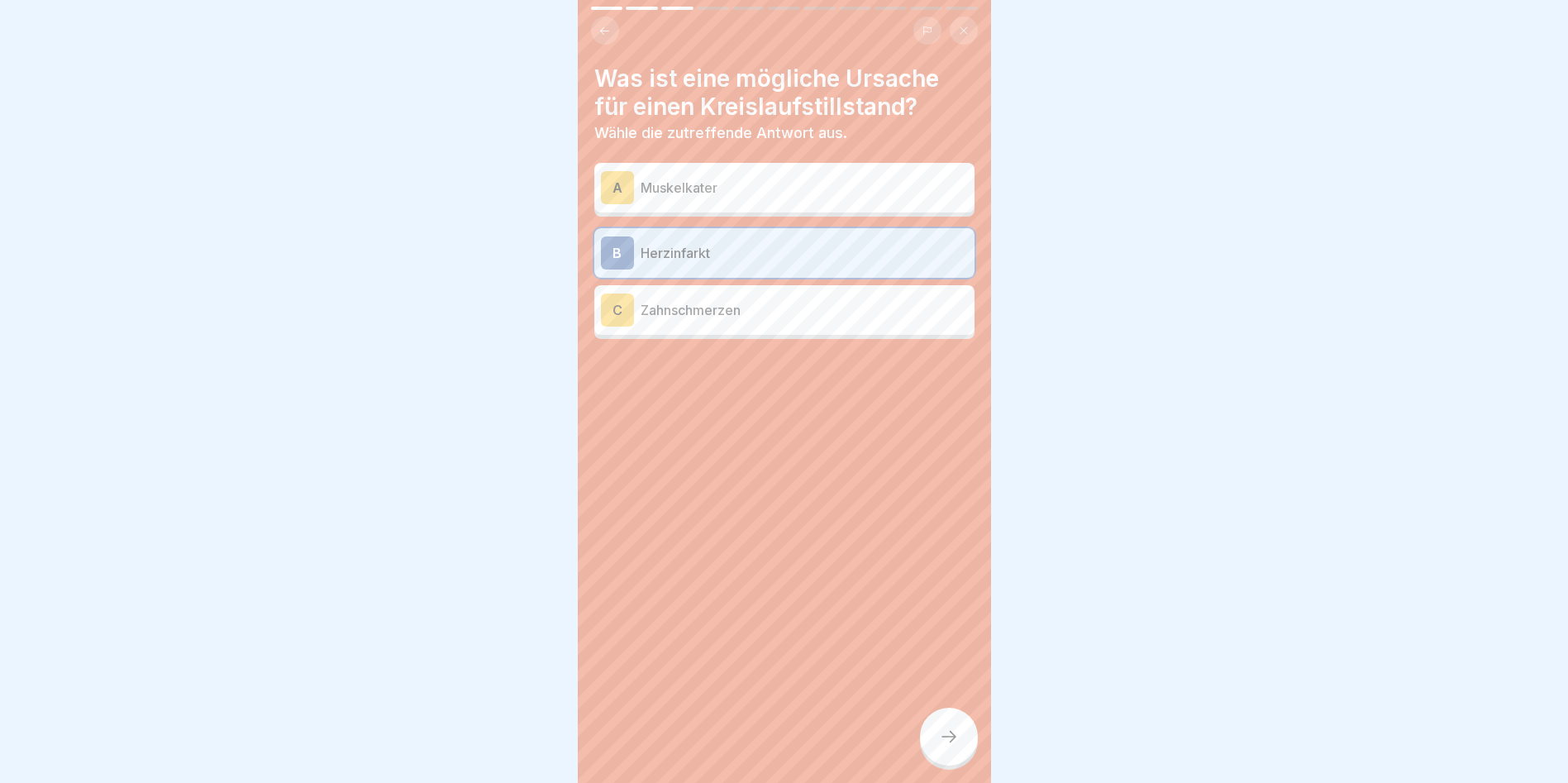
click at [958, 746] on icon at bounding box center [950, 737] width 20 height 20
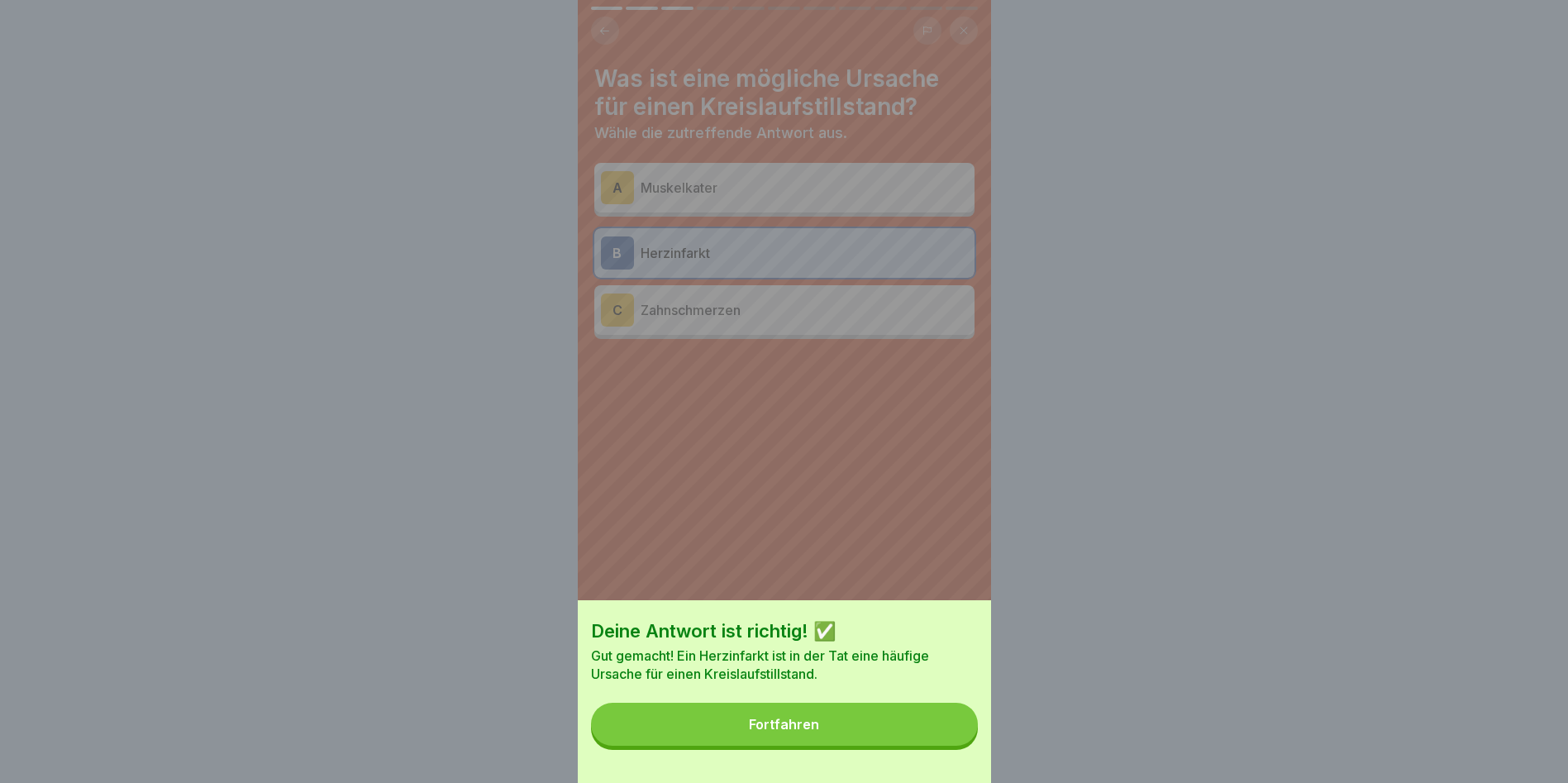
click at [819, 746] on button "Fortfahren" at bounding box center [785, 723] width 387 height 43
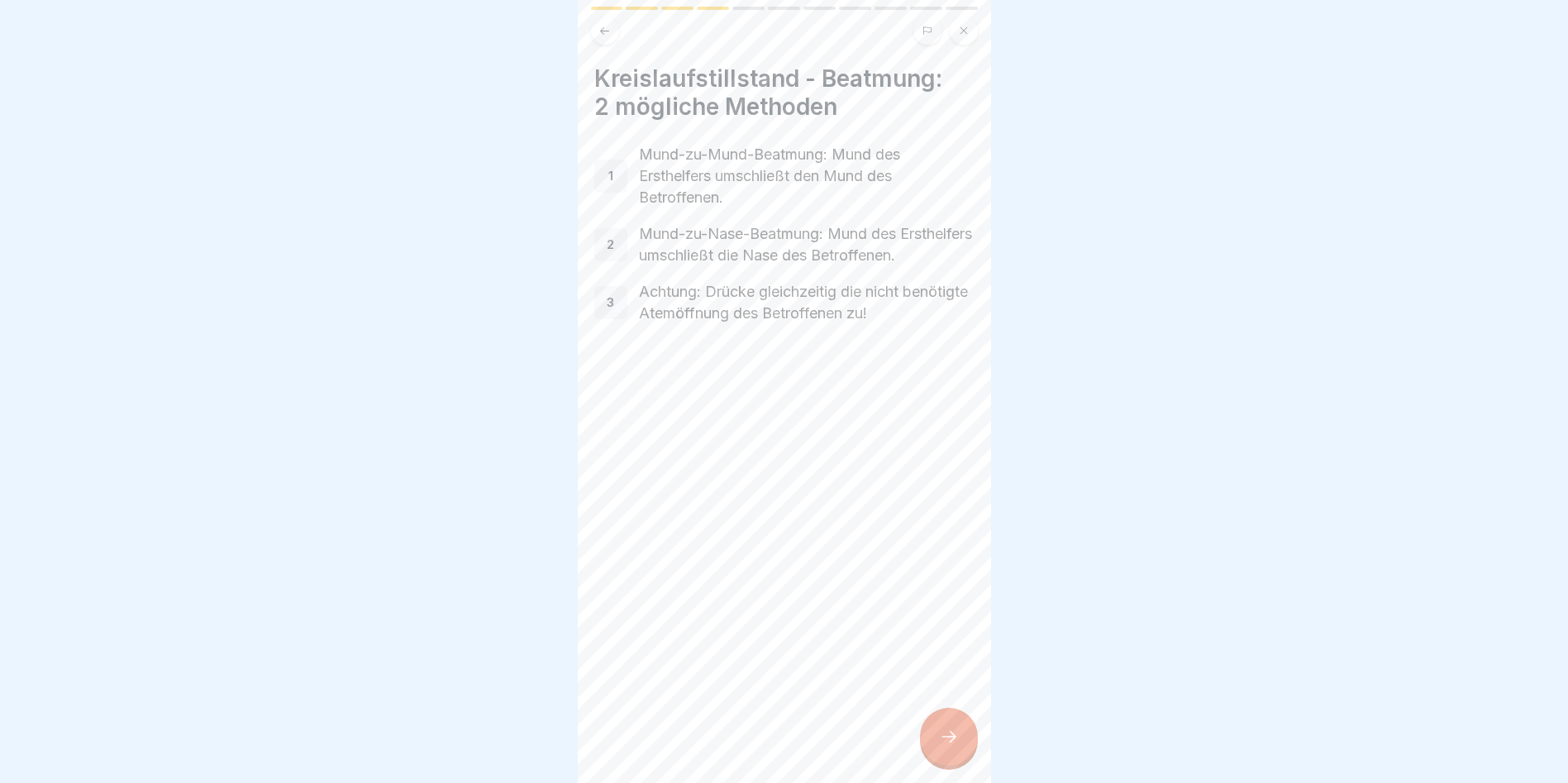
click at [624, 167] on div "1" at bounding box center [610, 176] width 33 height 33
click at [724, 168] on p "Mund-zu-Mund-Beatmung: Mund des Ersthelfers umschließt den Mund des Betroffenen." at bounding box center [807, 176] width 335 height 65
click at [933, 733] on div at bounding box center [949, 736] width 58 height 58
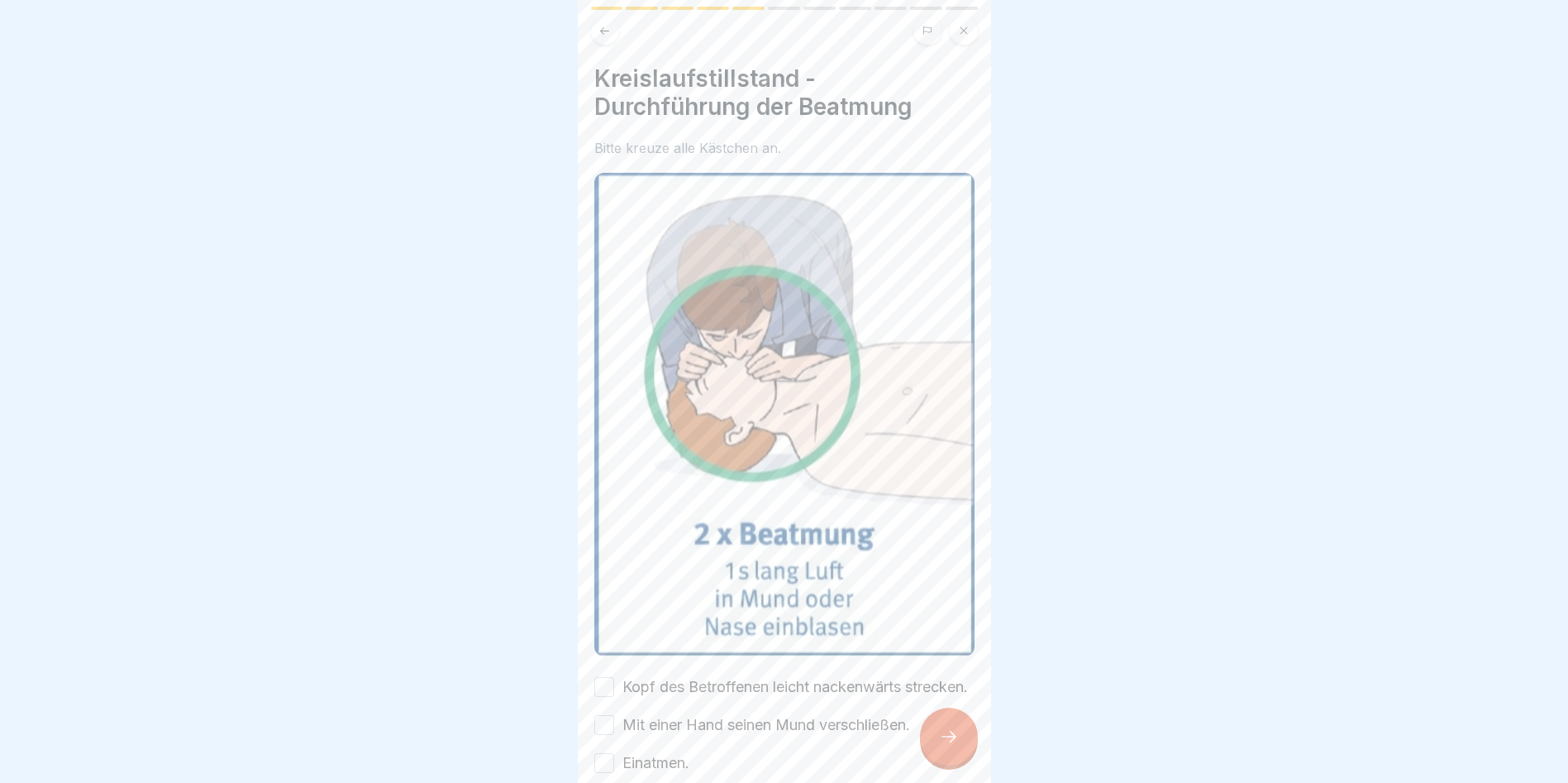
scroll to position [264, 0]
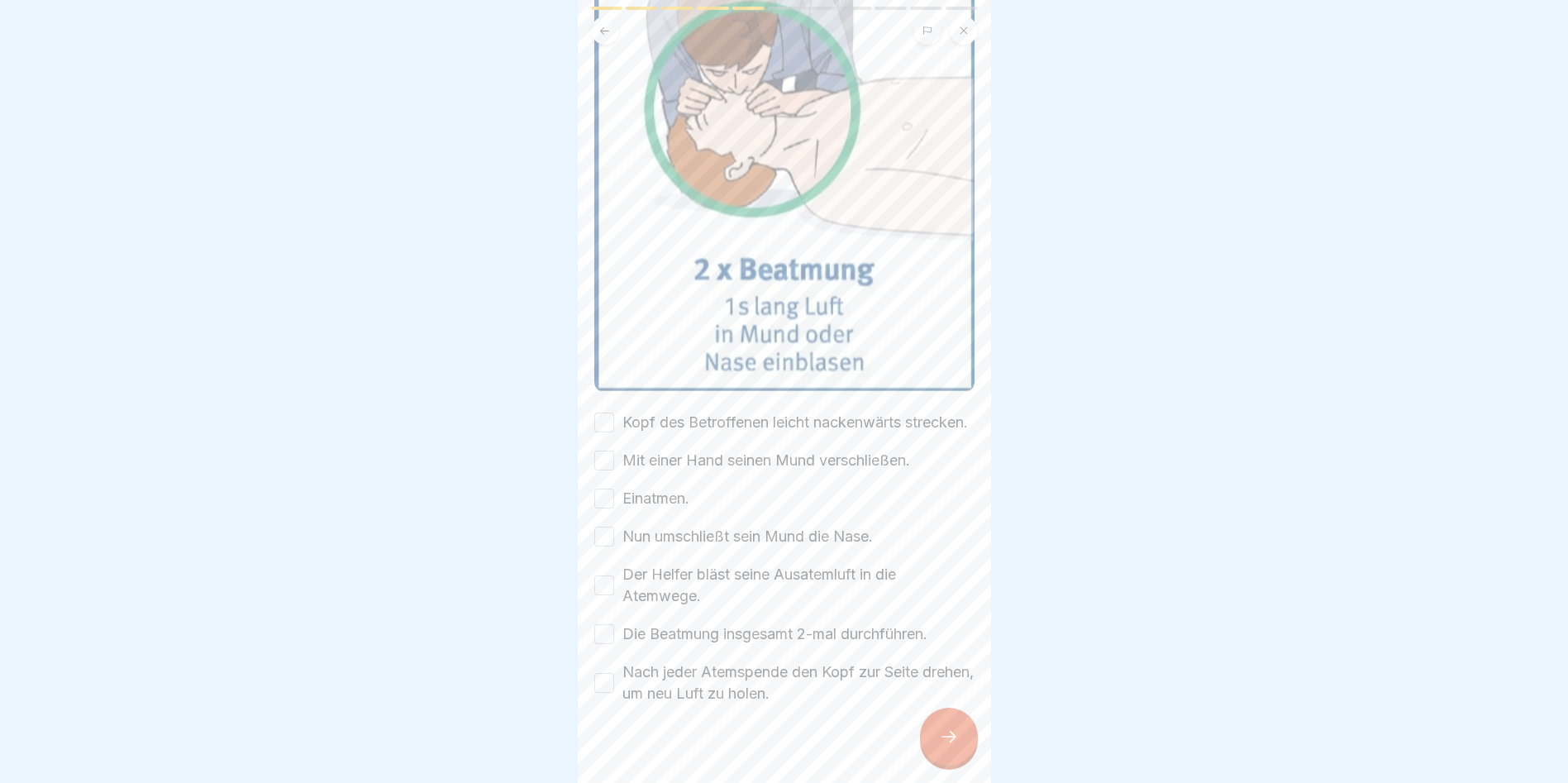
drag, startPoint x: 607, startPoint y: 420, endPoint x: 607, endPoint y: 467, distance: 47.0
click at [607, 424] on button "Kopf des Betroffenen leicht nackenwärts strecken." at bounding box center [604, 423] width 20 height 20
click at [607, 469] on button "Mit einer Hand seinen Mund verschließen." at bounding box center [604, 461] width 20 height 20
click at [609, 507] on button "Einatmen." at bounding box center [604, 499] width 20 height 20
click at [609, 547] on button "Nun umschließt sein Mund die Nase." at bounding box center [604, 537] width 20 height 20
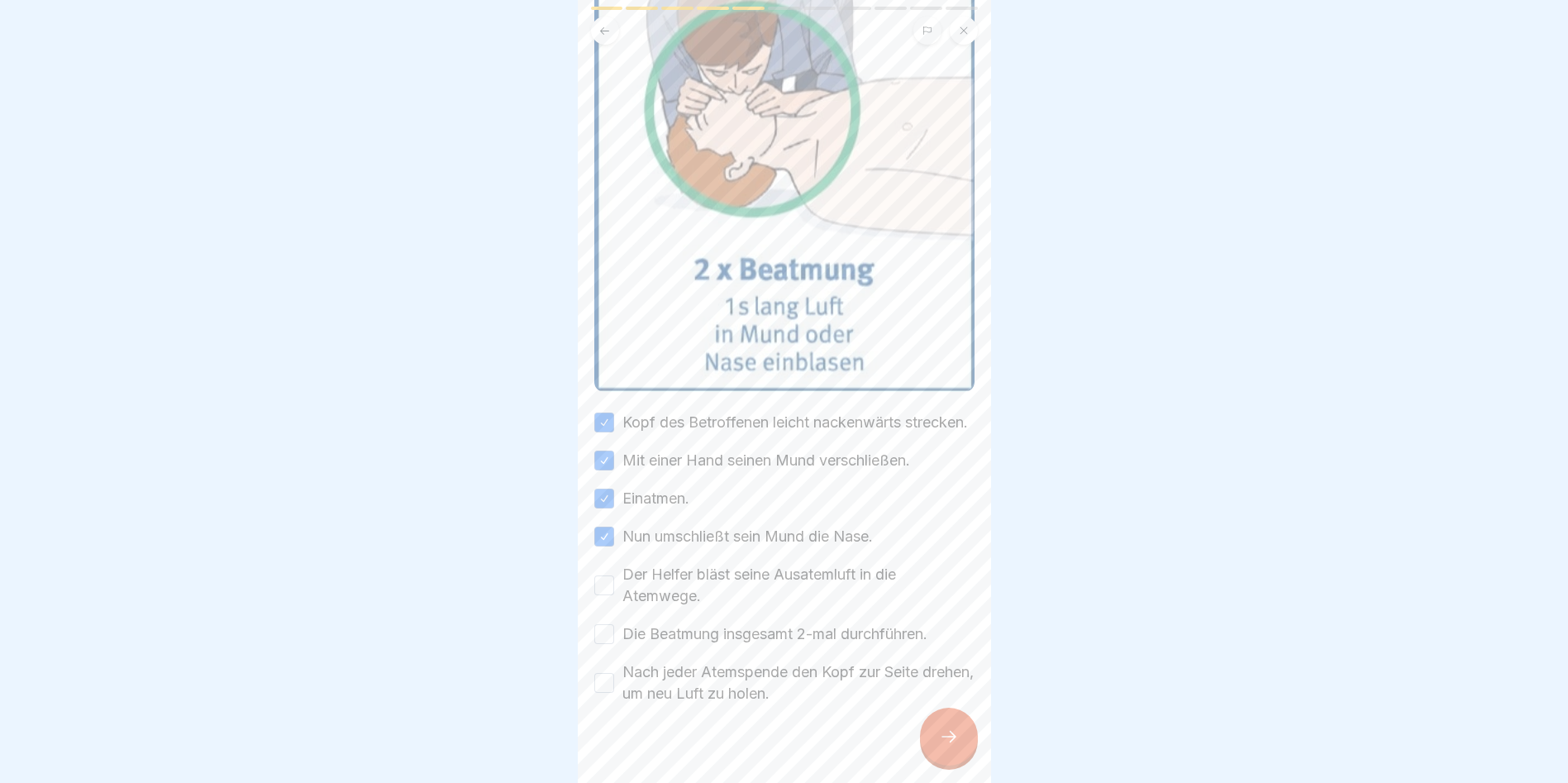
click at [606, 595] on button "Der Helfer bläst seine Ausatemluft in die Atemwege." at bounding box center [604, 586] width 20 height 20
click at [603, 638] on button "Die Beatmung insgesamt 2-mal durchführen." at bounding box center [604, 634] width 20 height 20
click at [599, 689] on button "Nach jeder Atemspende den Kopf zur Seite drehen, um neu Luft zu holen." at bounding box center [604, 683] width 20 height 20
click at [944, 743] on icon at bounding box center [950, 737] width 20 height 20
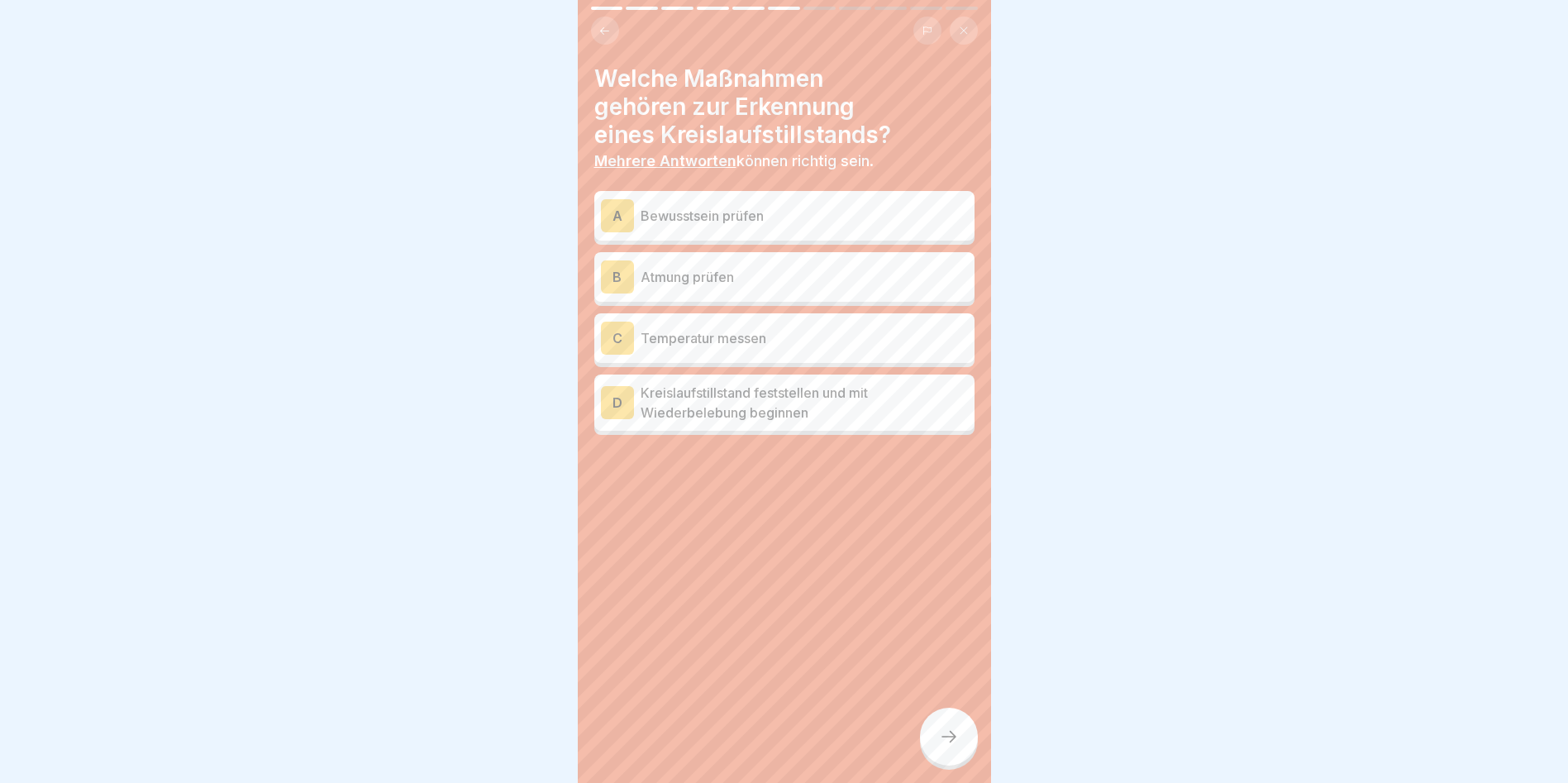
click at [678, 268] on p "Atmung prüfen" at bounding box center [804, 277] width 327 height 20
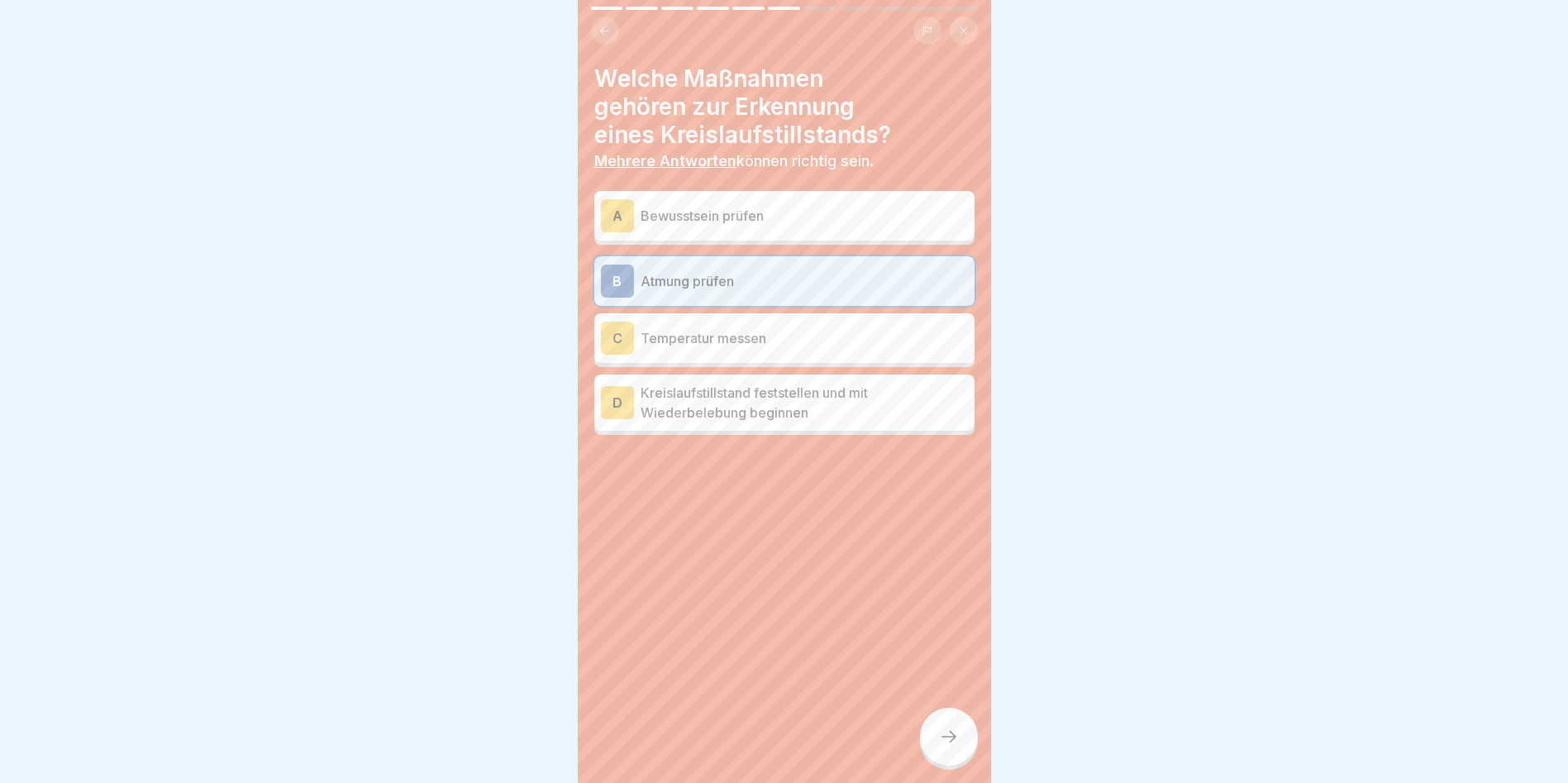
click at [689, 214] on p "Bewusstsein prüfen" at bounding box center [804, 215] width 327 height 20
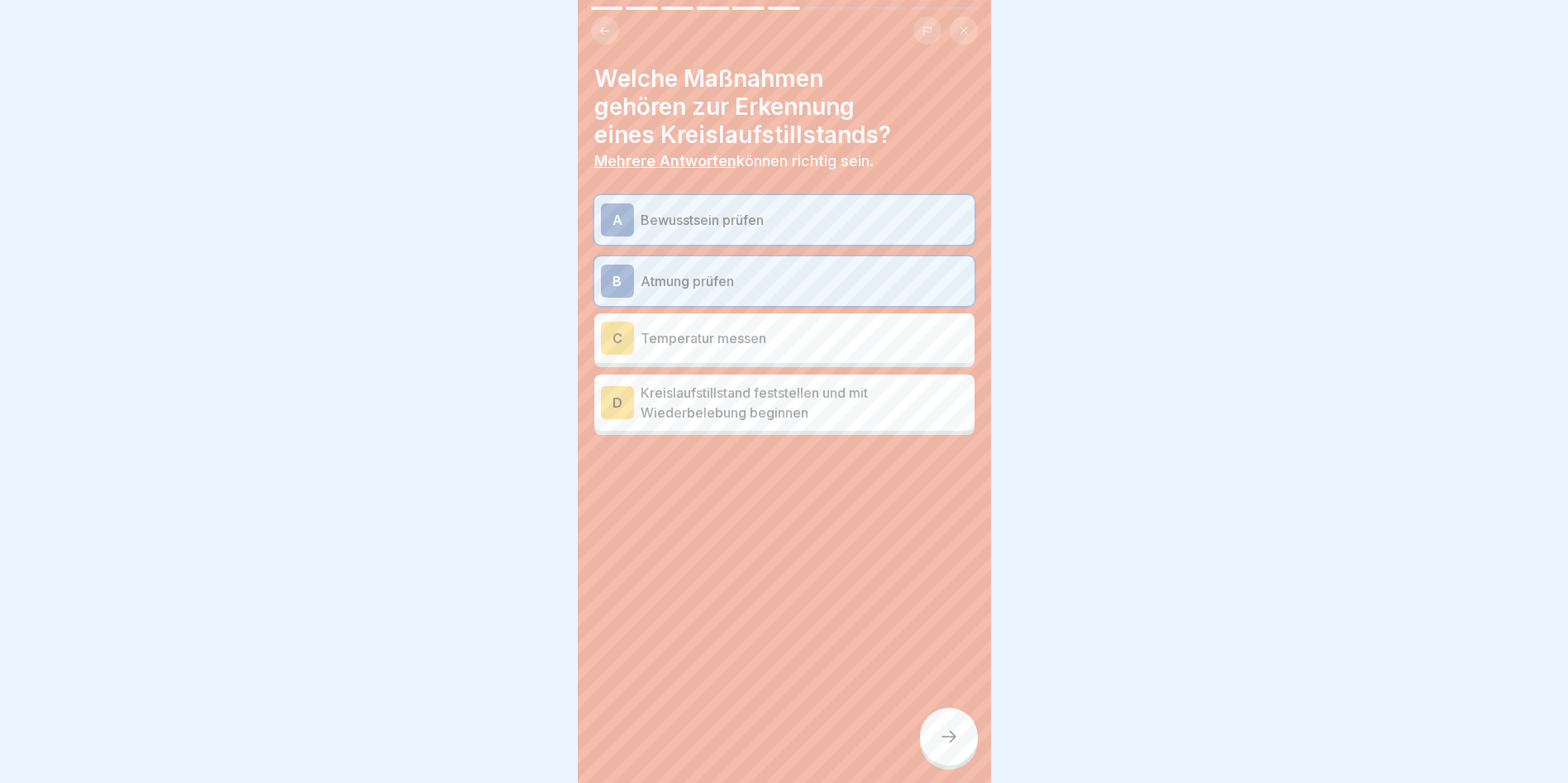
click at [949, 746] on icon at bounding box center [950, 737] width 20 height 20
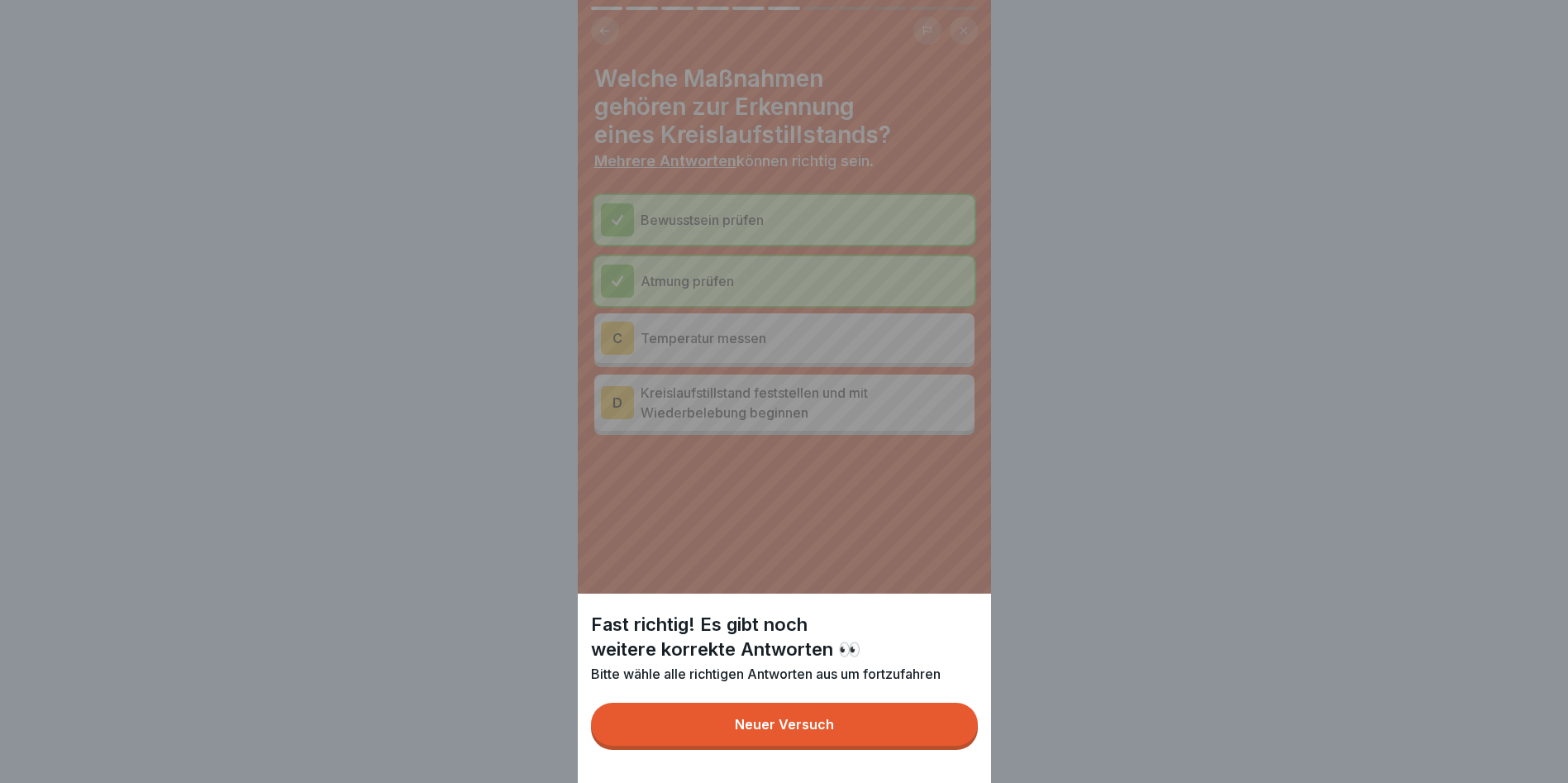
click at [848, 500] on div "Fast richtig! Es gibt noch weitere korrekte Antworten 👀 Bitte wähle alle richti…" at bounding box center [784, 391] width 413 height 783
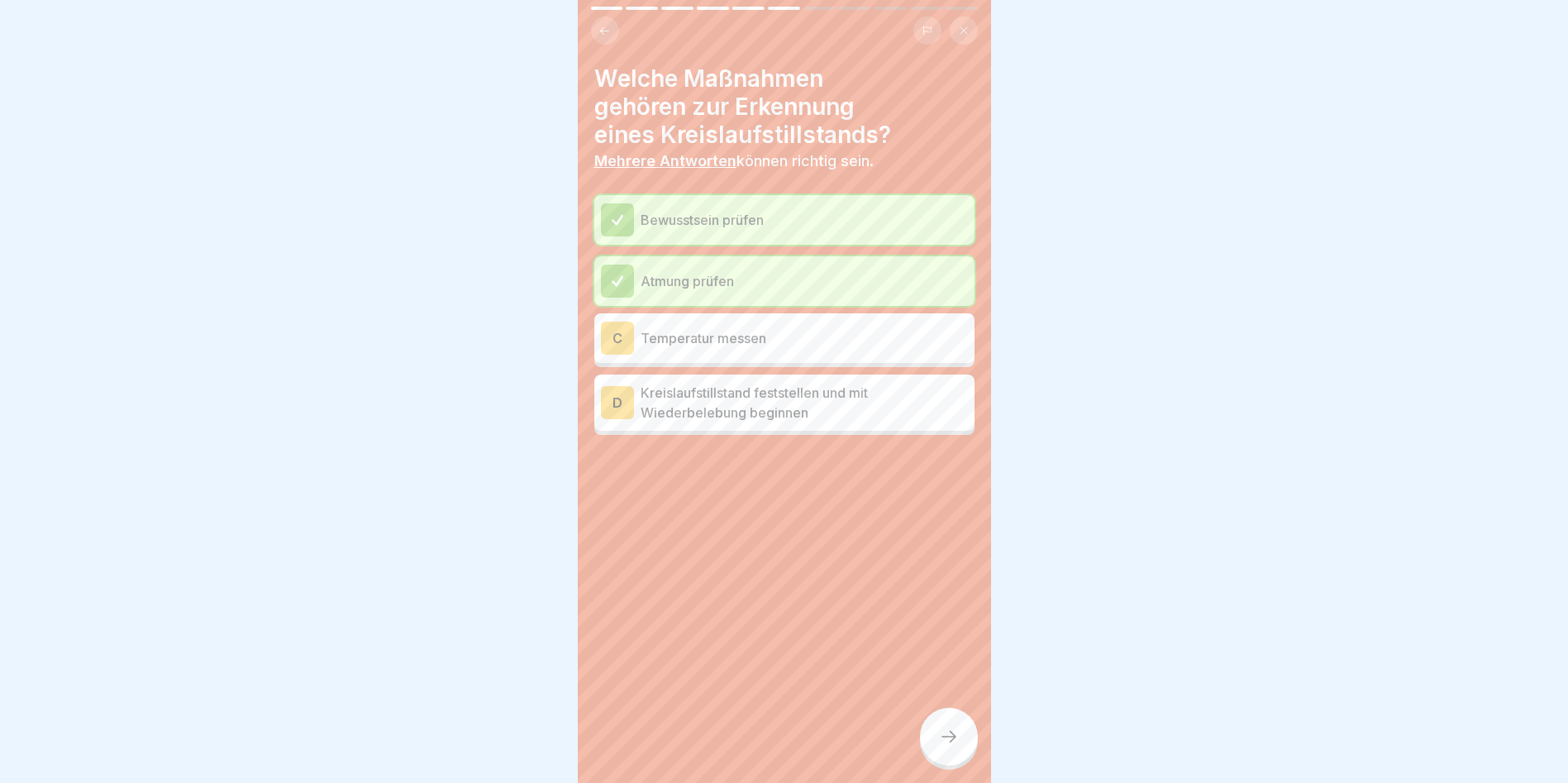
click at [720, 397] on p "Kreislaufstillstand feststellen und mit Wiederbelebung beginnen" at bounding box center [804, 403] width 327 height 40
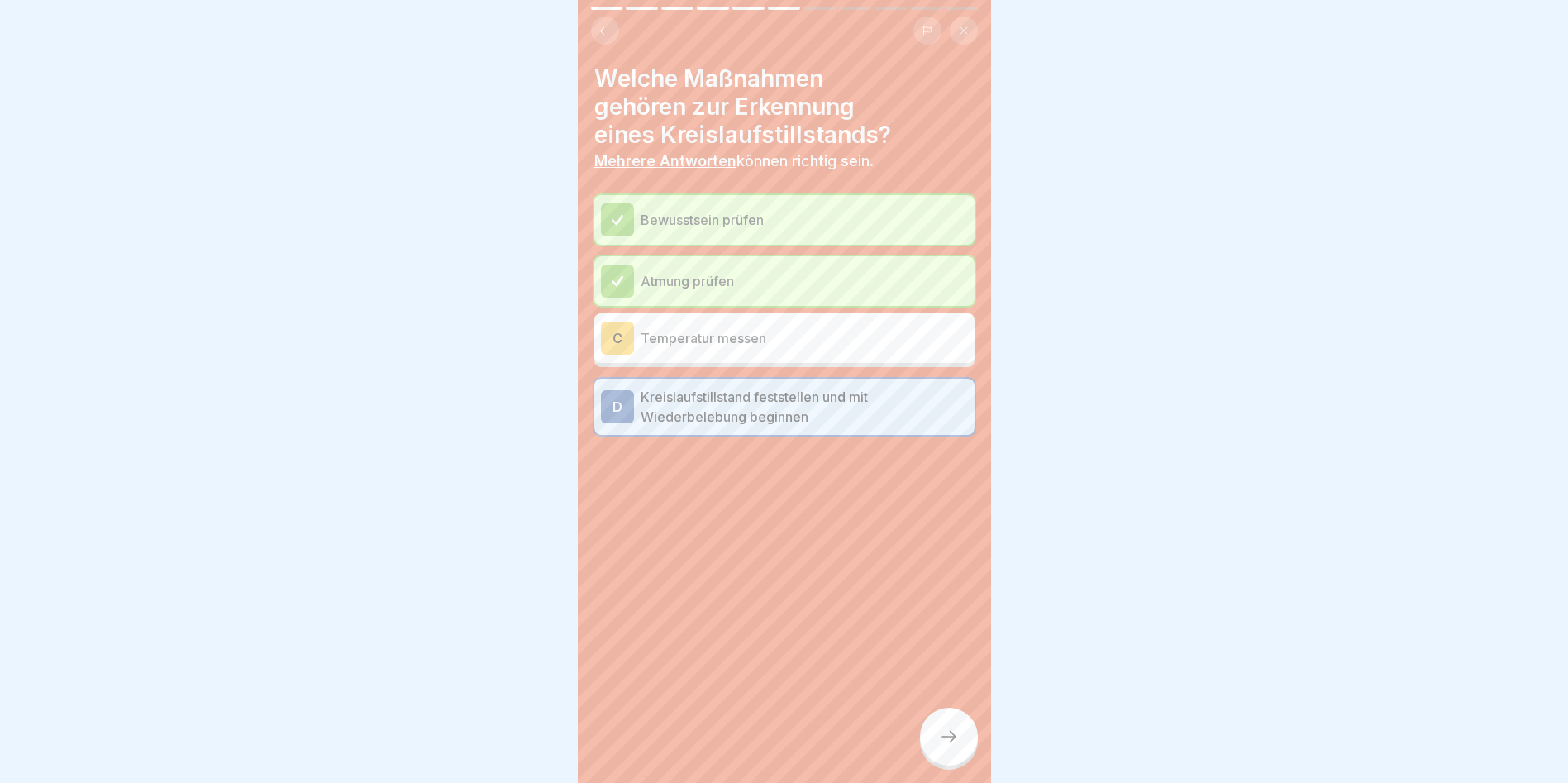
click at [953, 741] on icon at bounding box center [950, 737] width 20 height 20
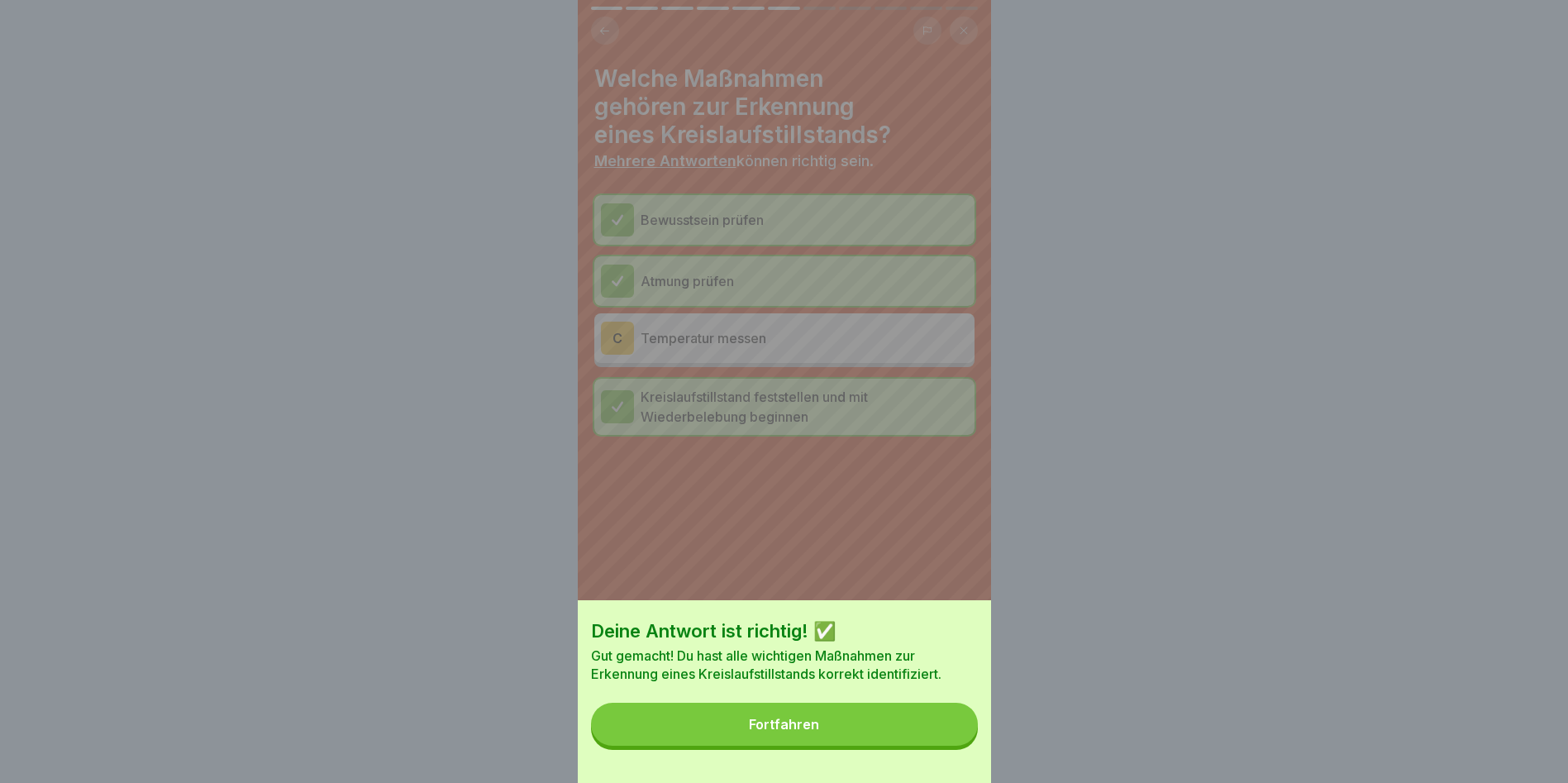
click at [809, 731] on div "Fortfahren" at bounding box center [784, 724] width 70 height 15
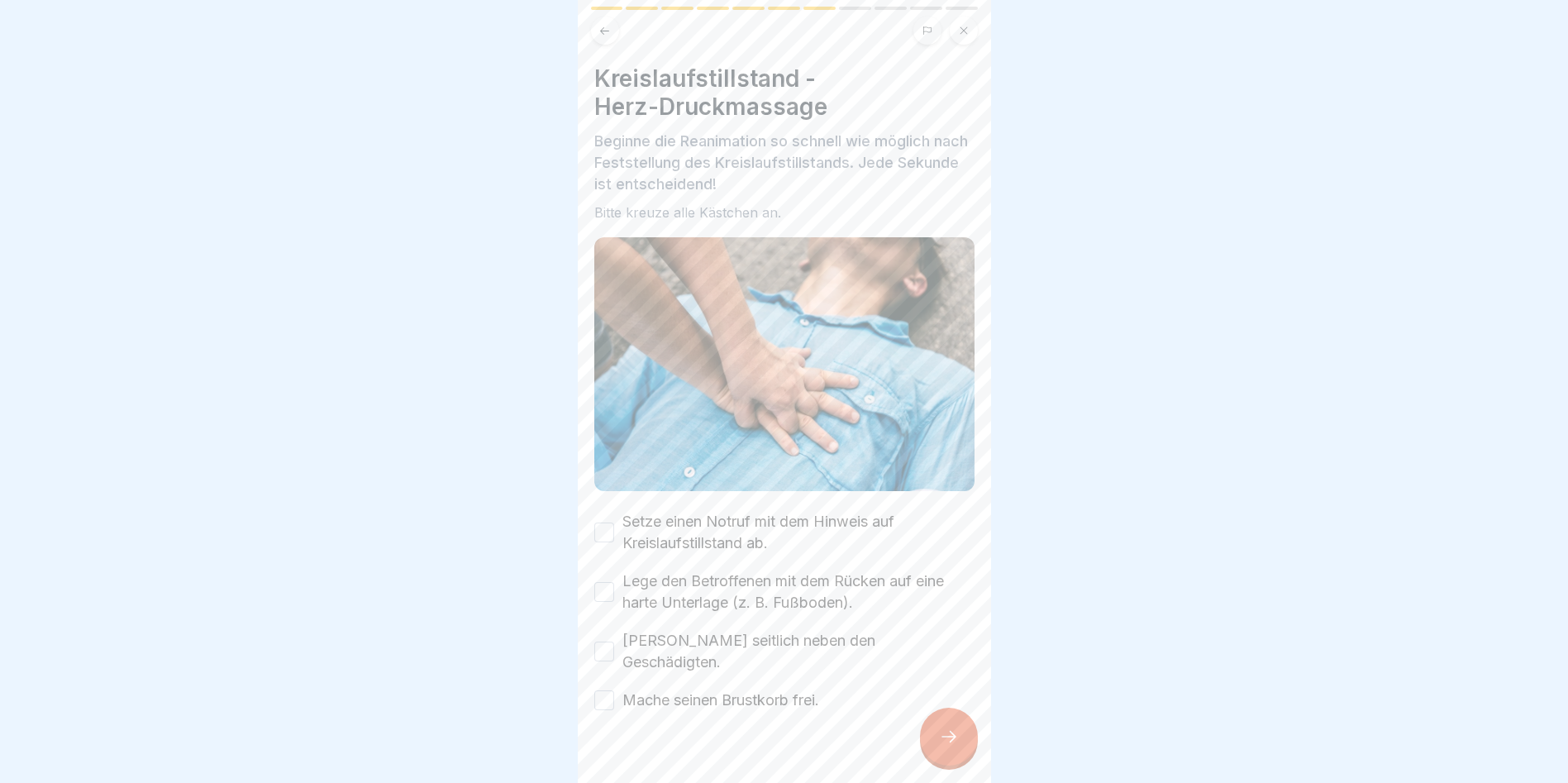
click at [606, 511] on div "Setze einen Notruf mit dem Hinweis auf Kreislaufstillstand ab." at bounding box center [784, 532] width 380 height 43
click at [608, 524] on button "Setze einen Notruf mit dem Hinweis auf Kreislaufstillstand ab." at bounding box center [604, 533] width 20 height 20
click at [606, 587] on button "Lege den Betroffenen mit dem Rücken auf eine harte Unterlage (z. B. Fußboden)." at bounding box center [604, 591] width 20 height 20
click at [602, 641] on button "Knie seitlich neben den Geschädigten." at bounding box center [604, 651] width 20 height 20
click at [602, 690] on button "Mache seinen Brustkorb frei." at bounding box center [604, 700] width 20 height 20
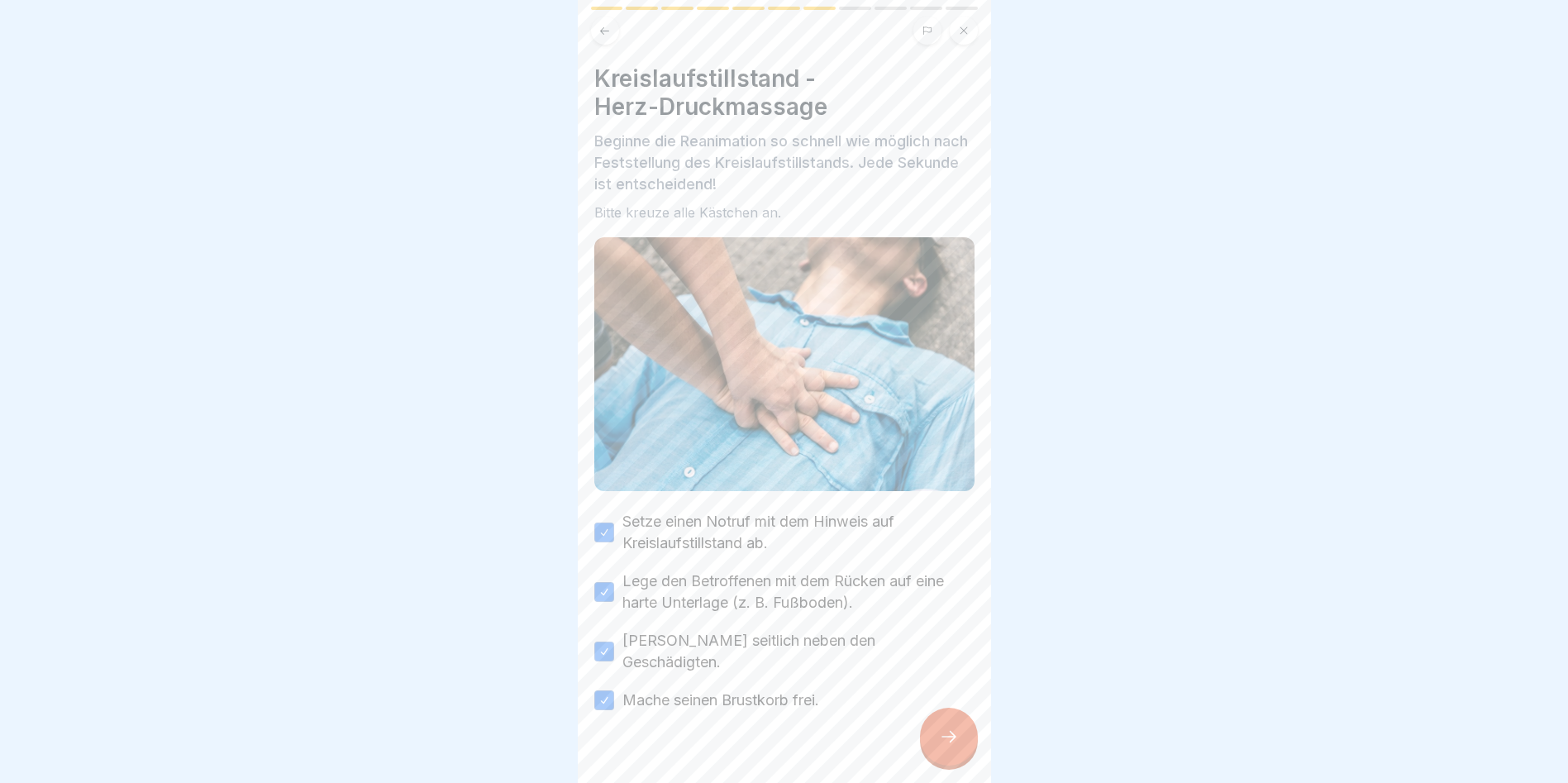
click at [942, 739] on div at bounding box center [949, 736] width 58 height 58
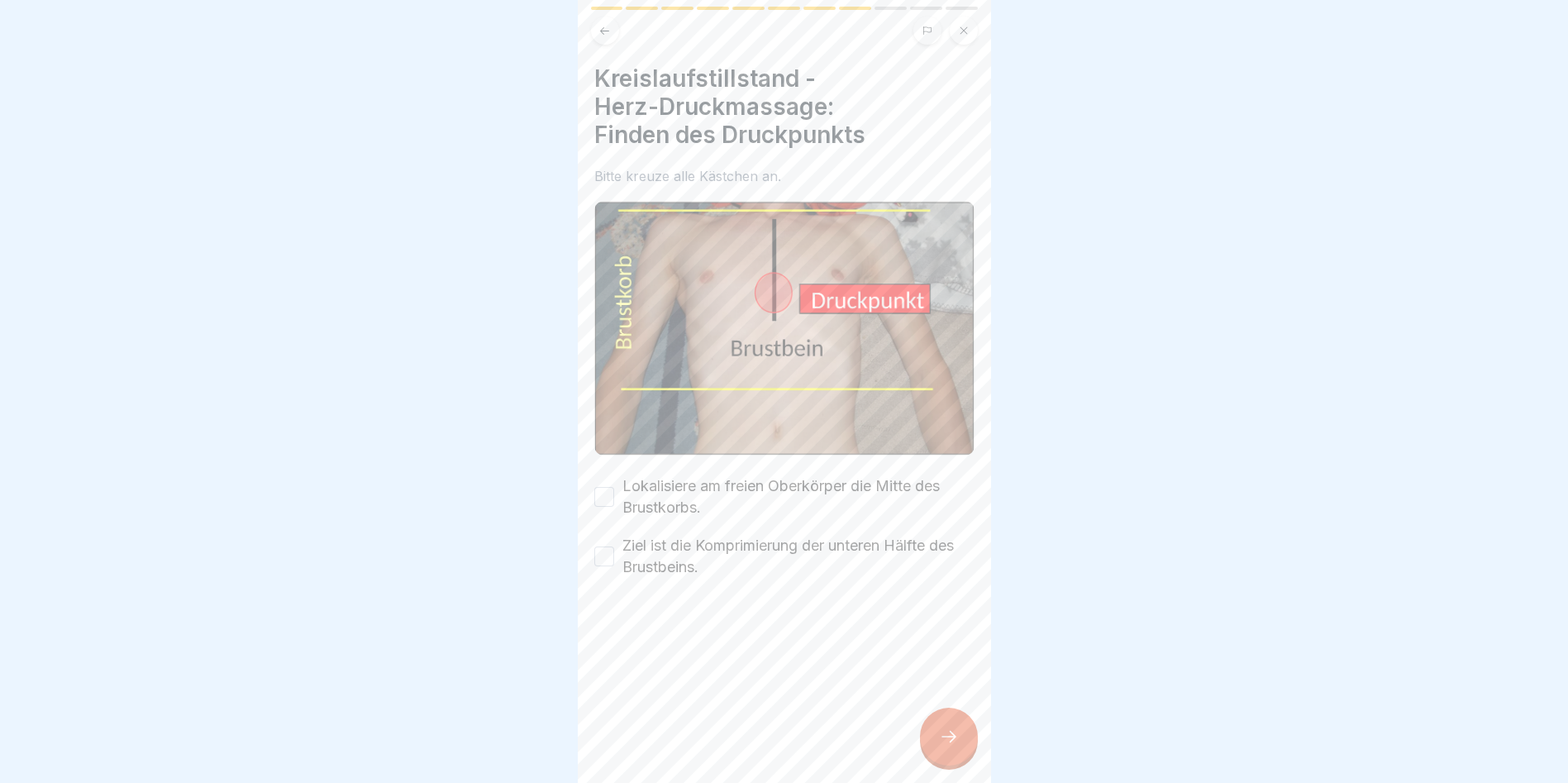
click at [600, 490] on button "Lokalisiere am freien Oberkörper die Mitte des Brustkorbs." at bounding box center [604, 497] width 20 height 20
click at [606, 551] on button "Ziel ist die Komprimierung der unteren Hälfte des Brustbeins." at bounding box center [604, 557] width 20 height 20
click at [962, 739] on div at bounding box center [949, 736] width 58 height 58
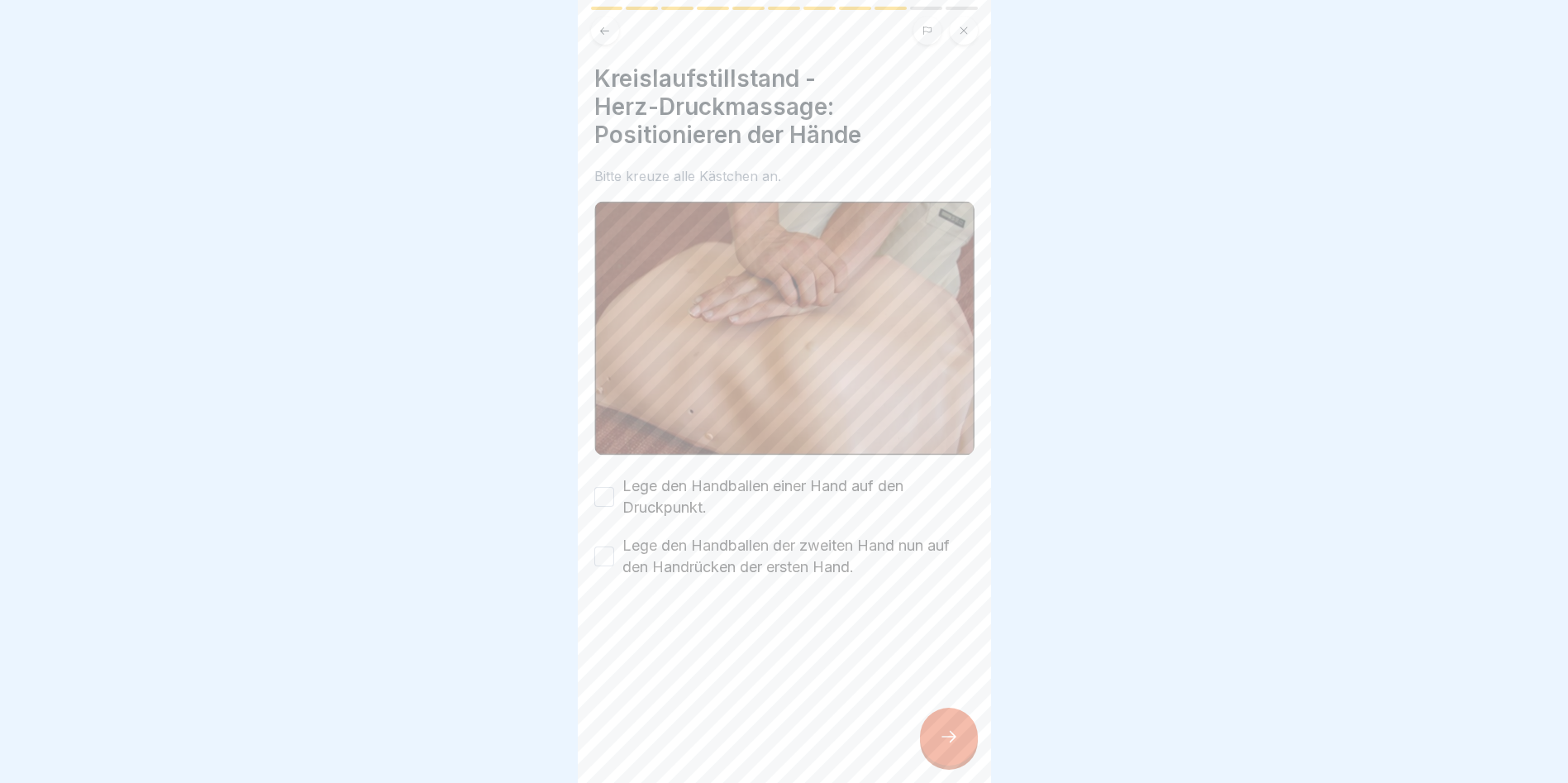
click at [606, 490] on button "Lege den Handballen einer Hand auf den Druckpunkt." at bounding box center [604, 497] width 20 height 20
click at [603, 553] on button "Lege den Handballen der zweiten Hand nun auf den Handrücken der ersten Hand." at bounding box center [604, 557] width 20 height 20
click at [943, 745] on icon at bounding box center [950, 737] width 20 height 20
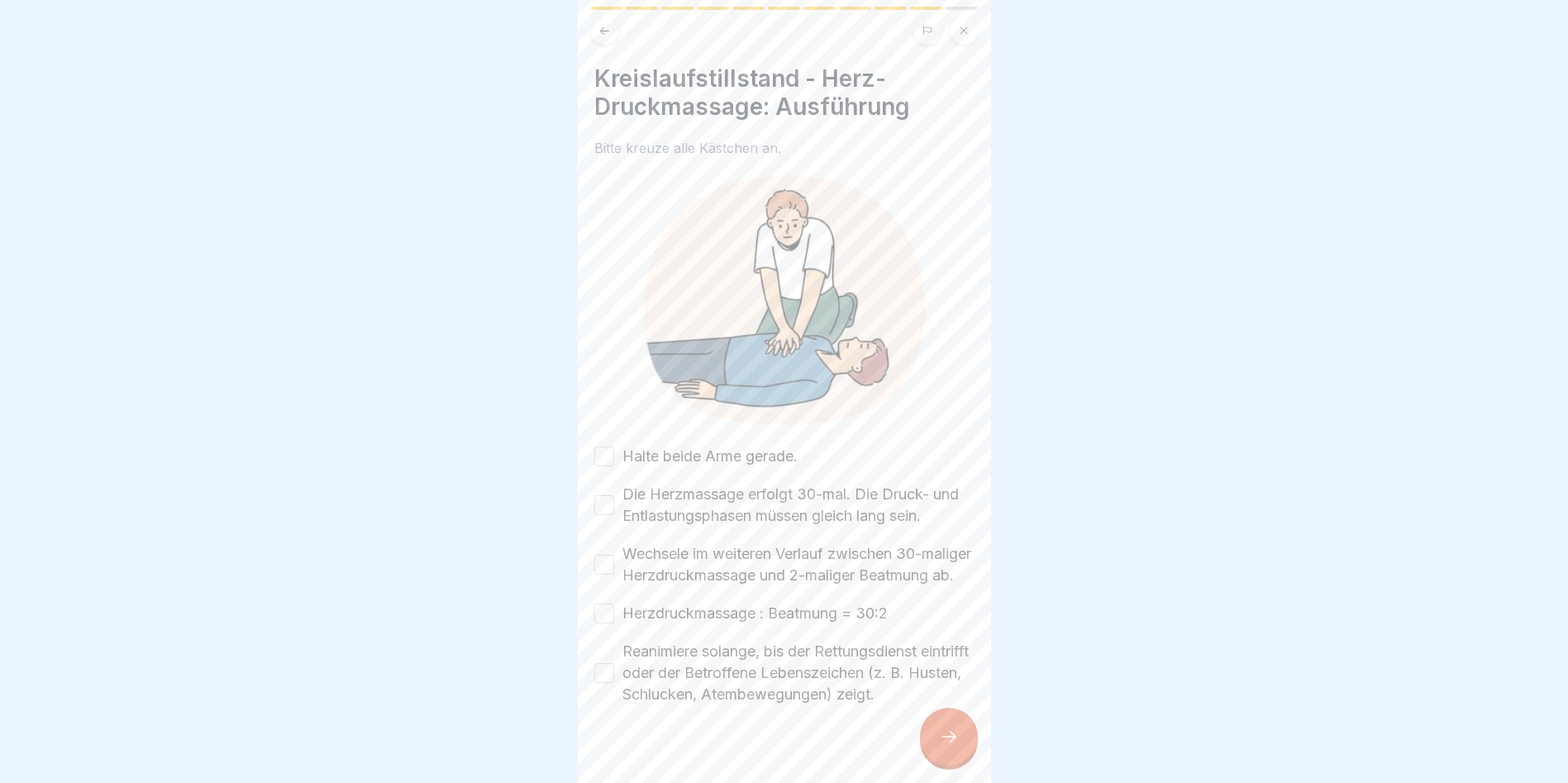
click at [596, 449] on button "Halte beide Arme gerade." at bounding box center [604, 457] width 20 height 20
click at [604, 515] on button "Die Herzmassage erfolgt 30-mal. Die Druck- und Entlastungsphasen müssen gleich …" at bounding box center [604, 505] width 20 height 20
click at [601, 575] on button "Wechsele im weiteren Verlauf zwischen 30-maliger Herzdruckmassage und 2-maliger…" at bounding box center [604, 565] width 20 height 20
click at [602, 623] on button "Herzdruckmassage : Beatmung = 30:2" at bounding box center [604, 613] width 20 height 20
click at [601, 683] on button "Reanimiere solange, bis der Rettungsdienst eintrifft oder der Betroffene Lebens…" at bounding box center [604, 673] width 20 height 20
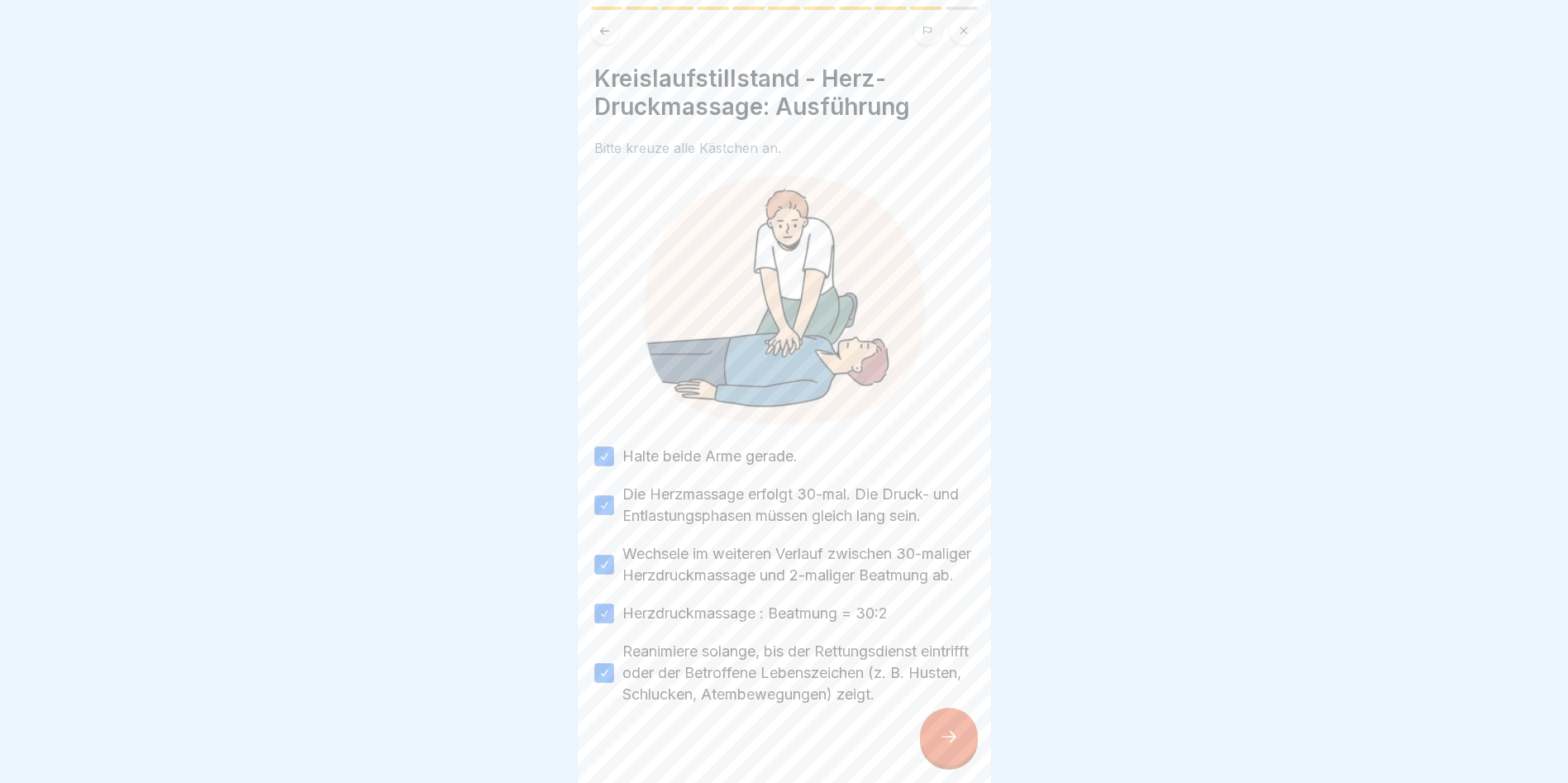
scroll to position [12, 0]
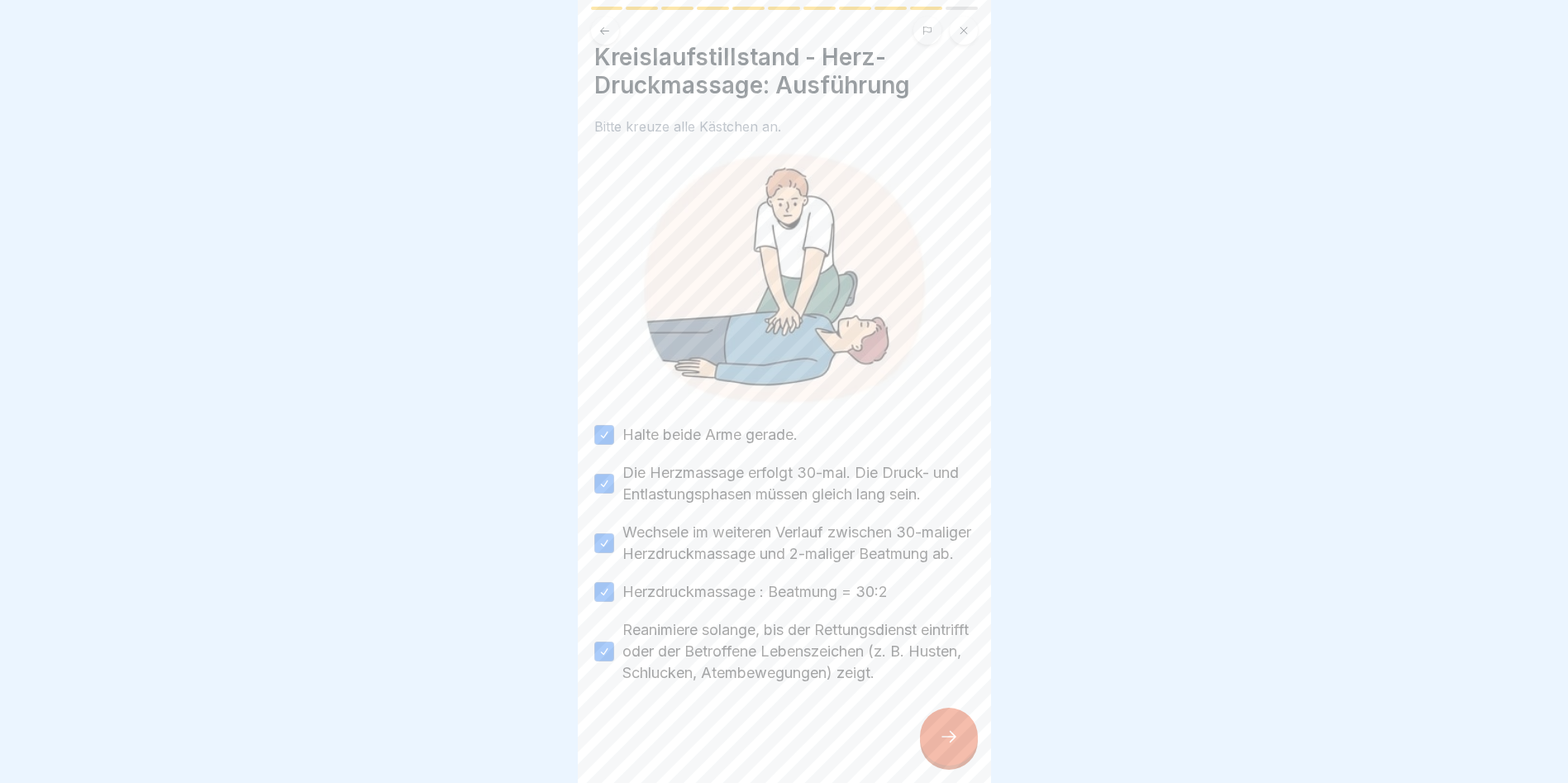
click at [955, 732] on icon at bounding box center [950, 737] width 20 height 20
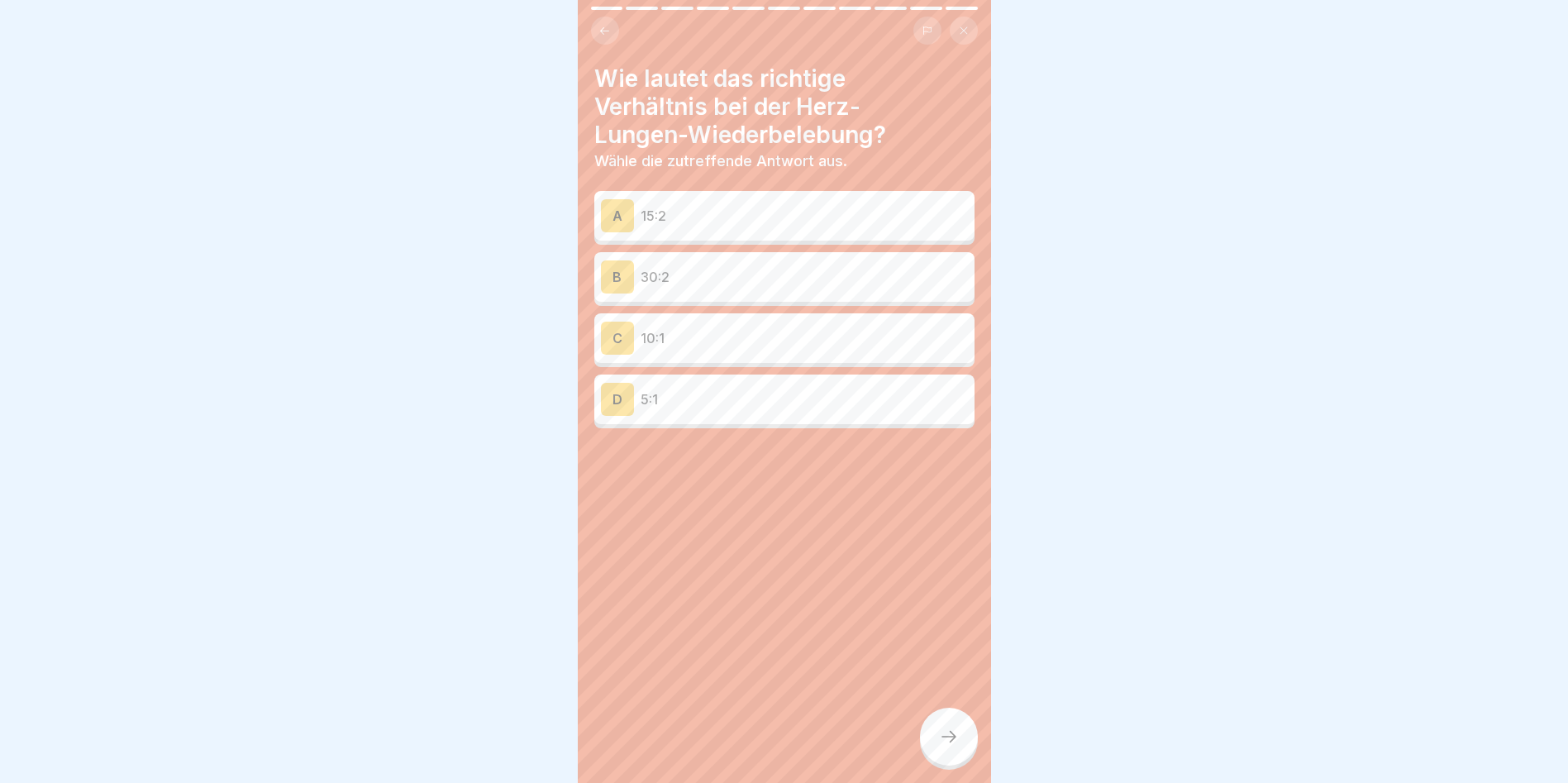
click at [600, 25] on icon at bounding box center [604, 31] width 12 height 12
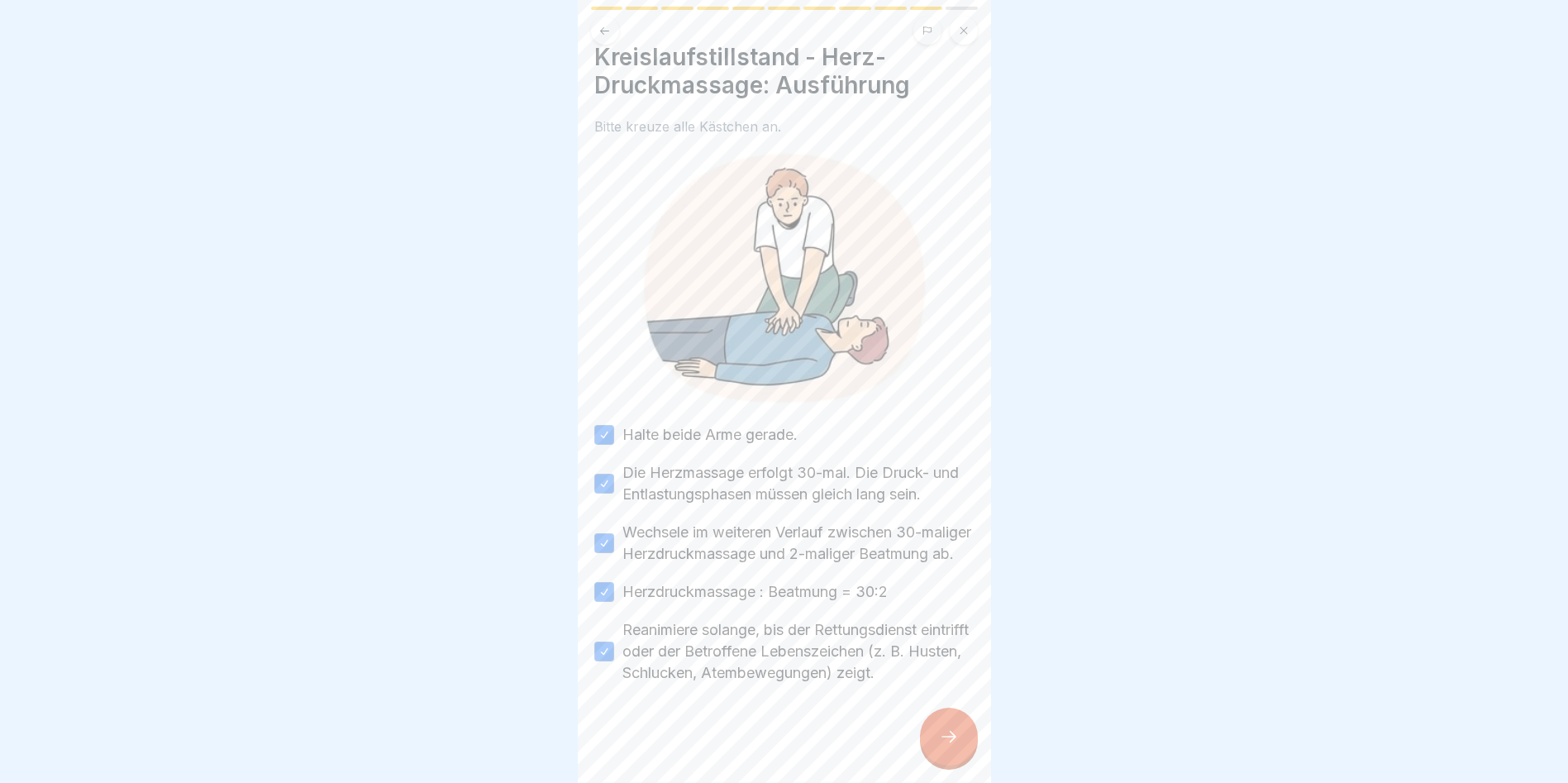
click at [944, 736] on icon at bounding box center [950, 737] width 20 height 20
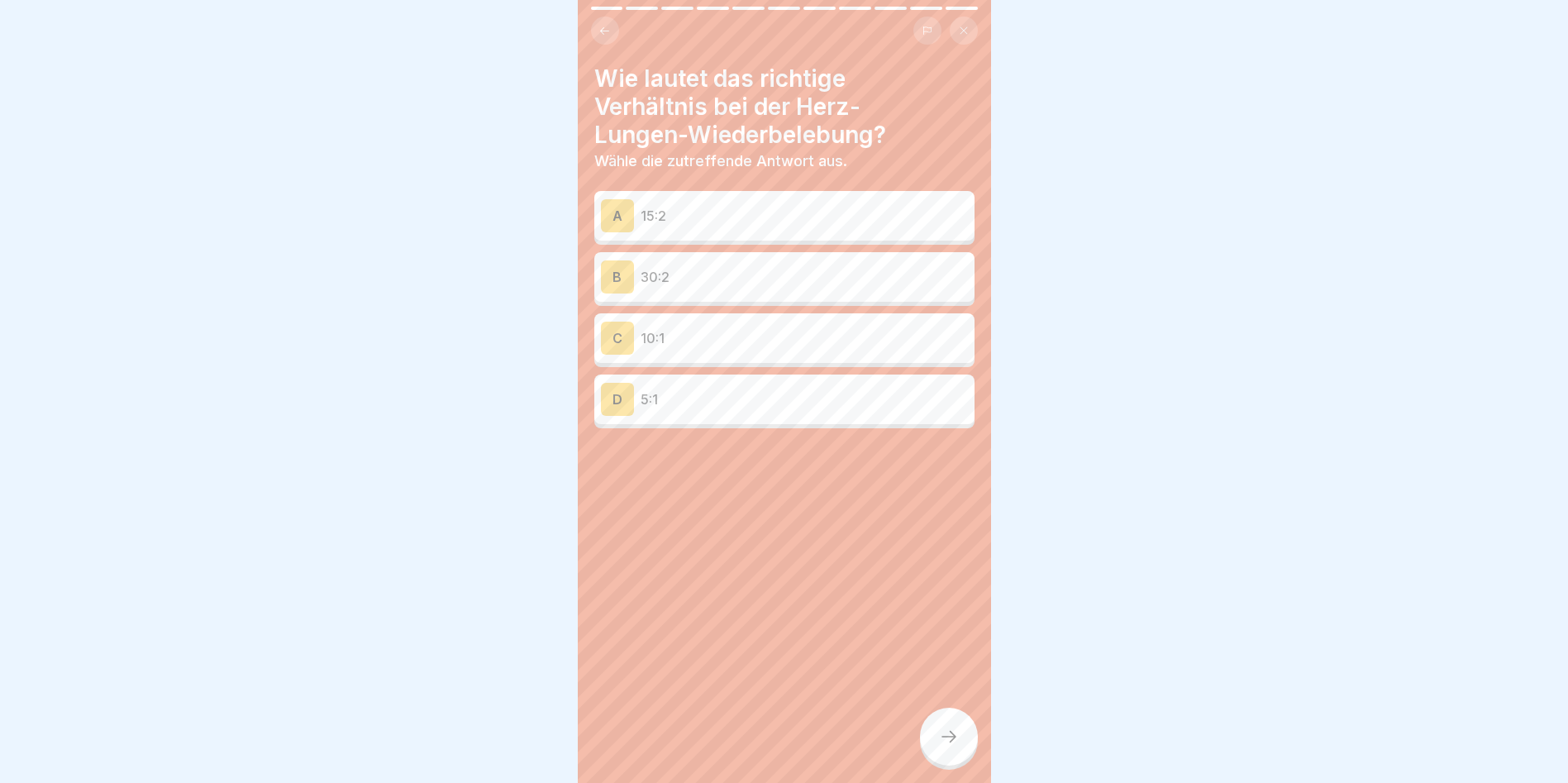
click at [672, 267] on p "30:2" at bounding box center [804, 277] width 327 height 20
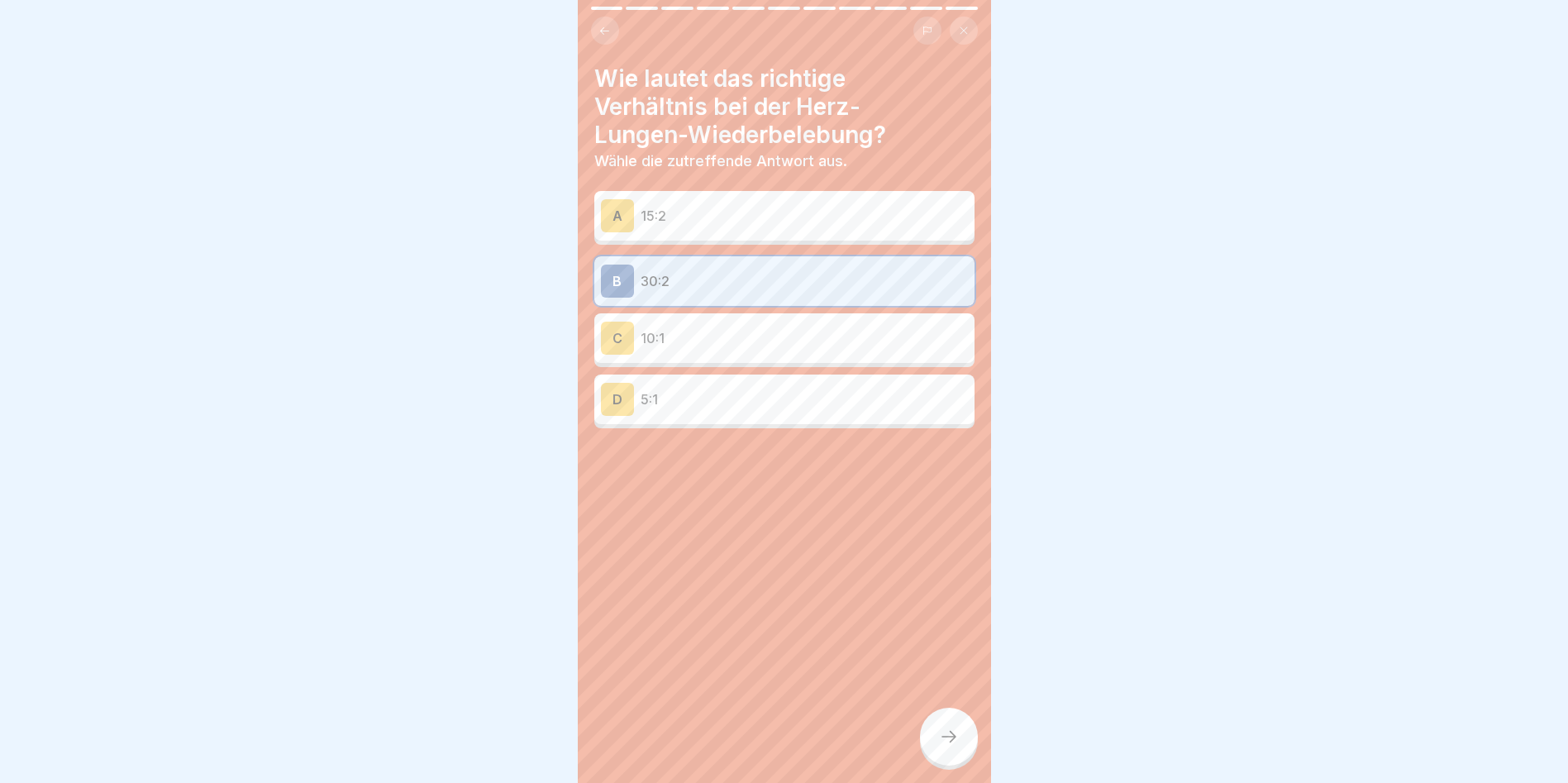
click at [948, 732] on icon at bounding box center [950, 737] width 20 height 20
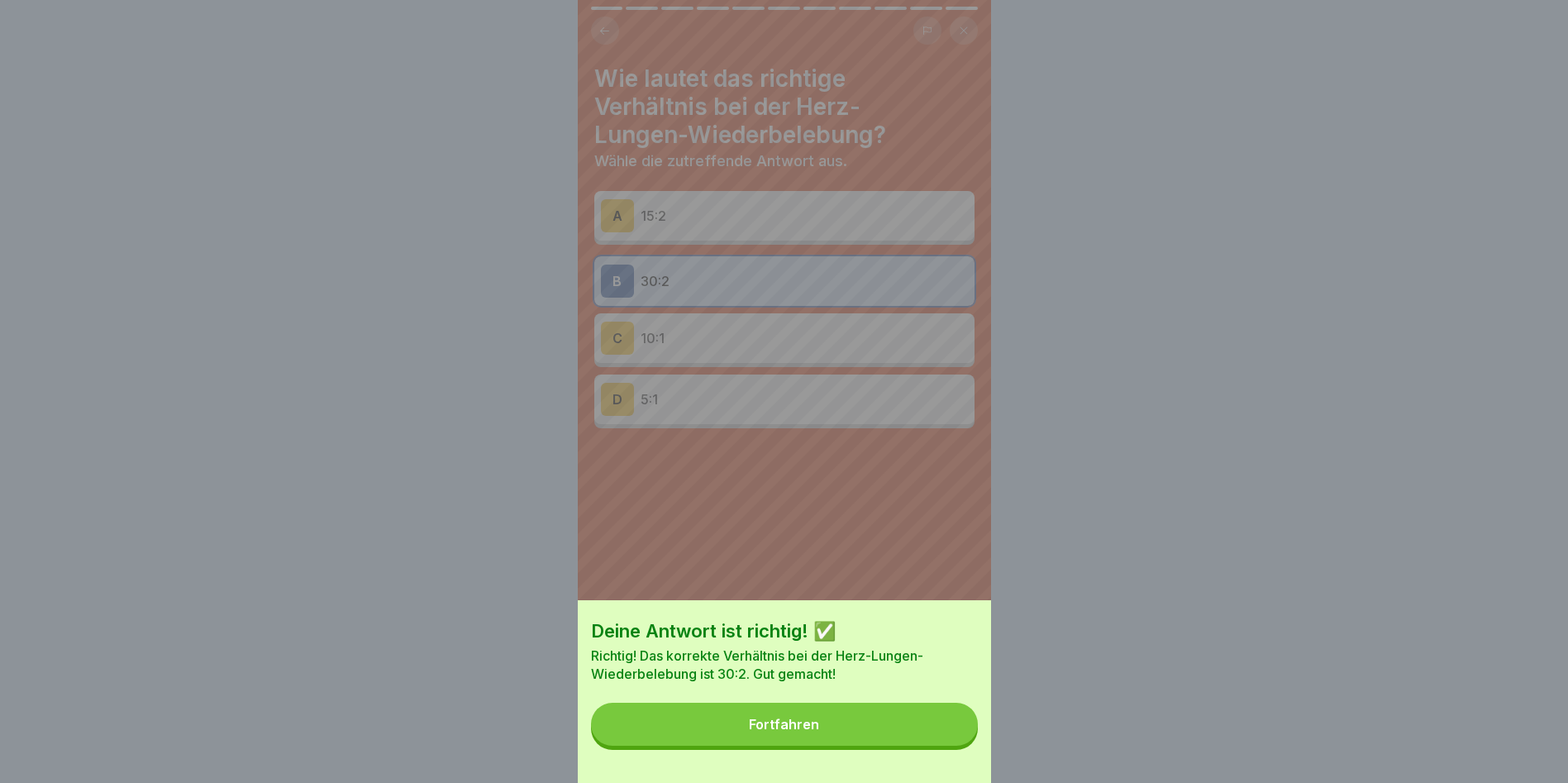
click at [789, 731] on div "Fortfahren" at bounding box center [784, 724] width 70 height 15
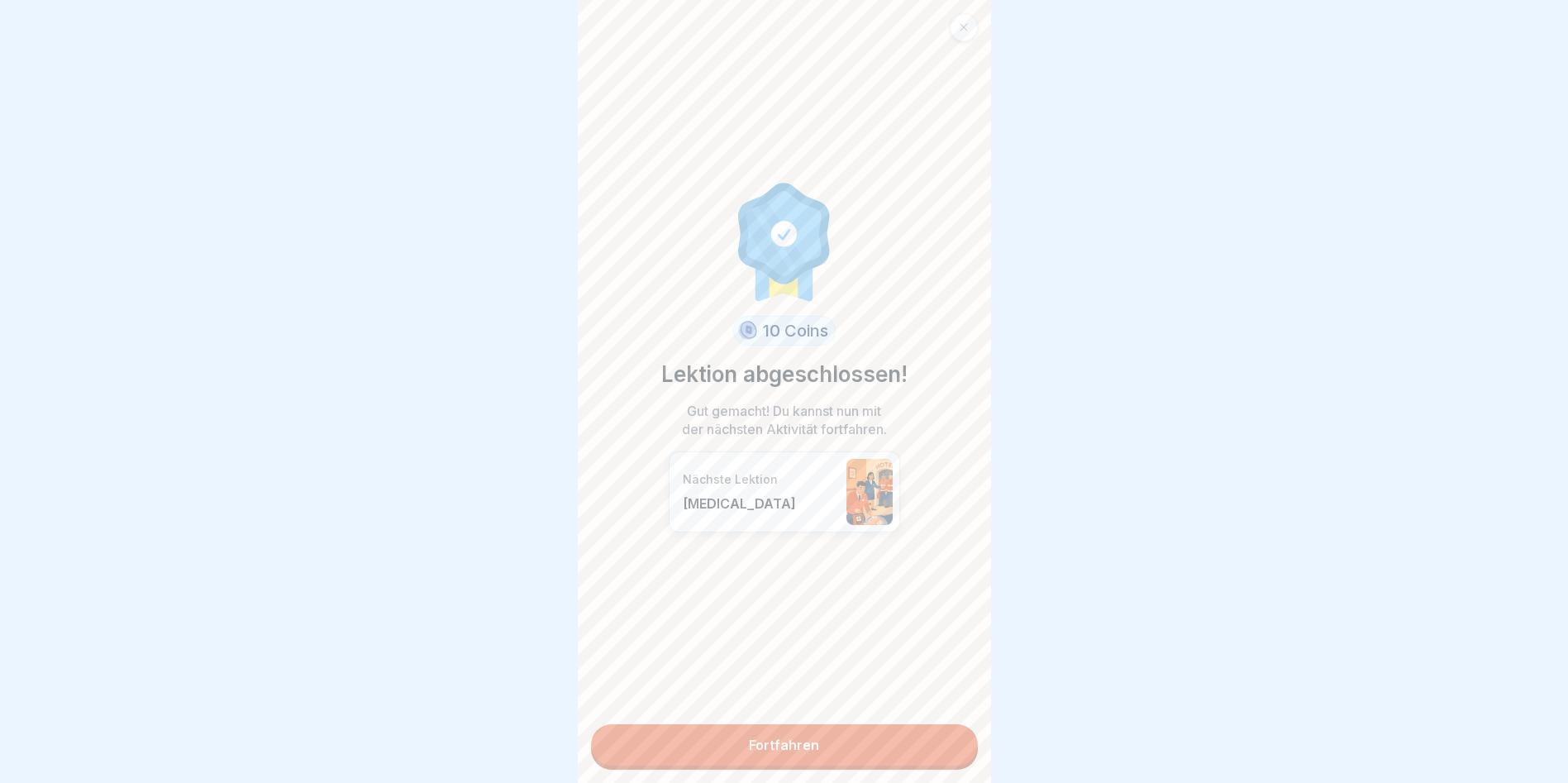
click at [765, 732] on link "Fortfahren" at bounding box center [785, 744] width 387 height 41
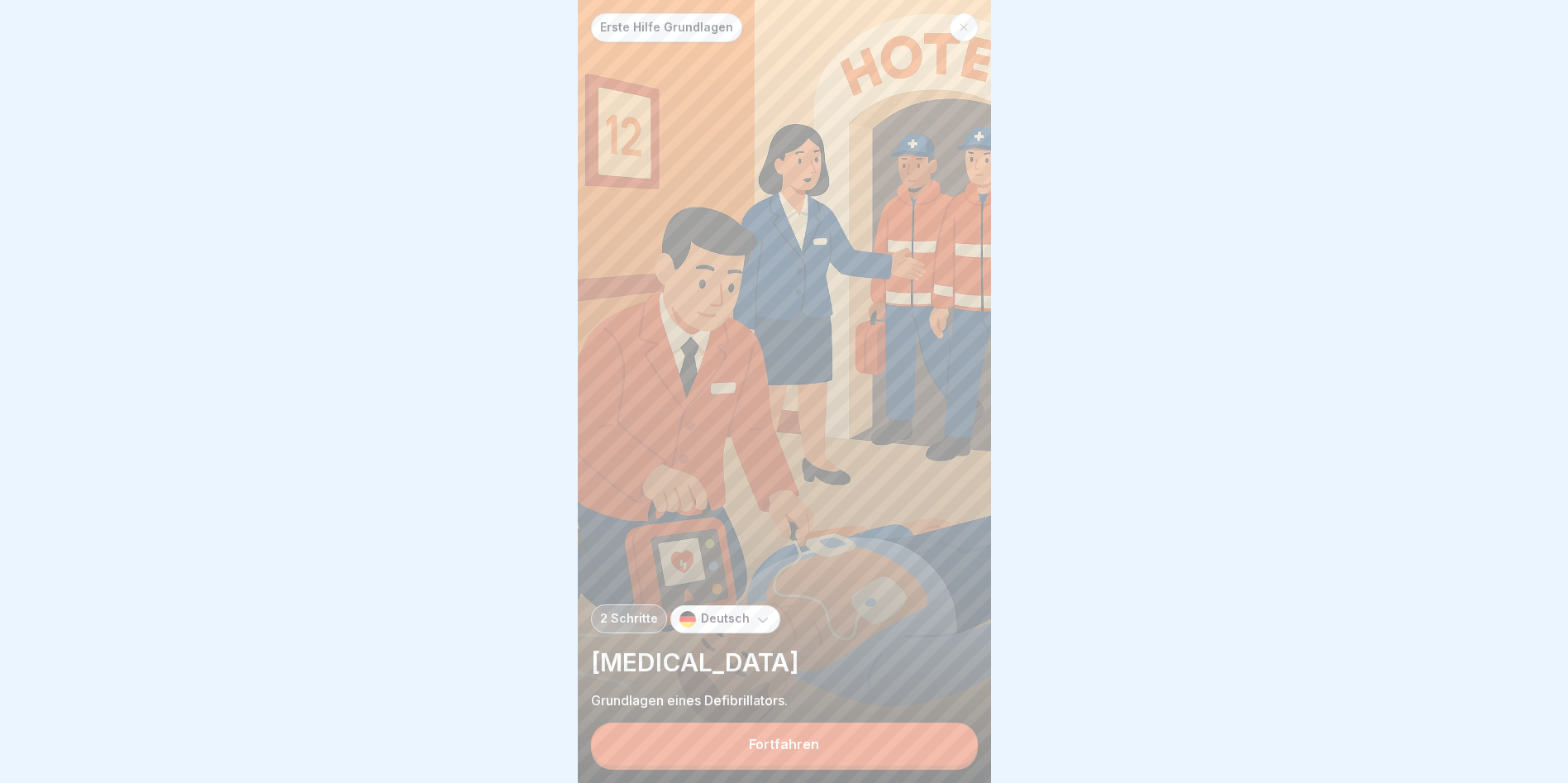
click at [773, 738] on div "Fortfahren" at bounding box center [784, 743] width 70 height 15
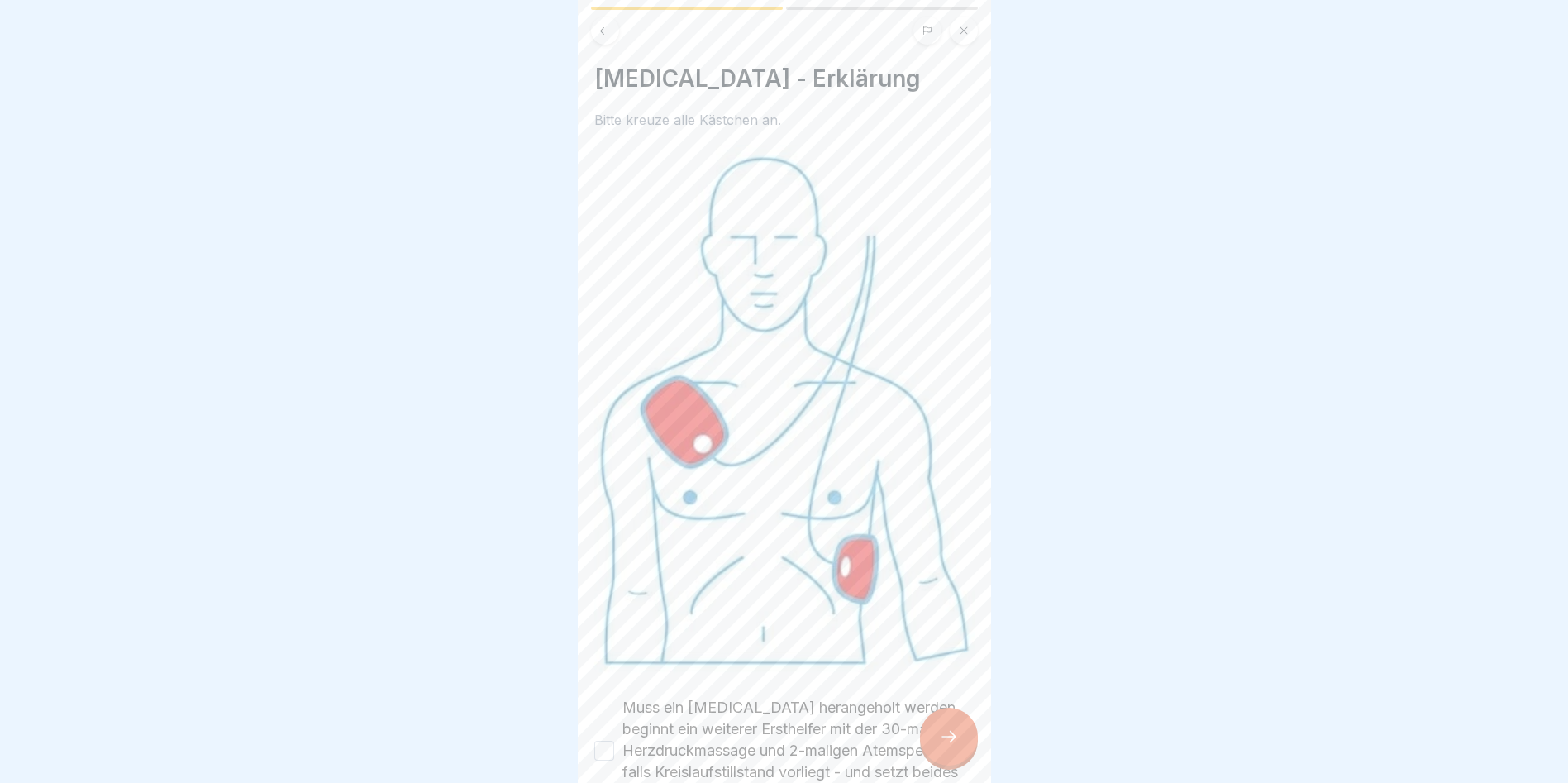
scroll to position [287, 0]
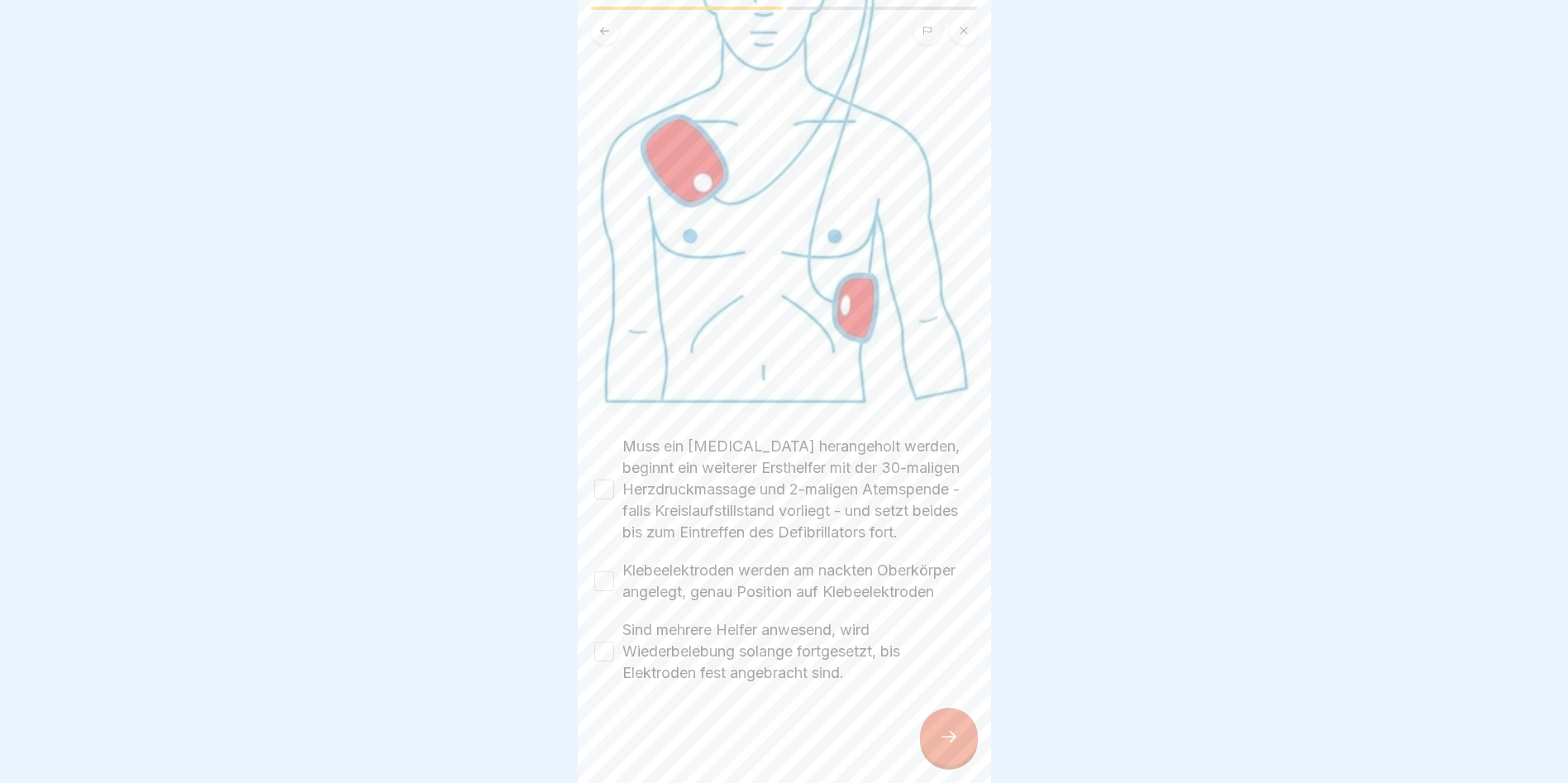
click at [601, 480] on button "Muss ein Defibrillator herangeholt werden, beginnt ein weiterer Ersthelfer mit …" at bounding box center [604, 490] width 20 height 20
click at [603, 572] on button "Klebeelektroden werden am nackten Oberkörper angelegt, genau Position auf Klebe…" at bounding box center [604, 582] width 20 height 20
click at [602, 641] on button "Sind mehrere Helfer anwesend, wird Wiederbelebung solange fortgesetzt, bis Elek…" at bounding box center [604, 651] width 20 height 20
click at [940, 738] on icon at bounding box center [950, 737] width 20 height 20
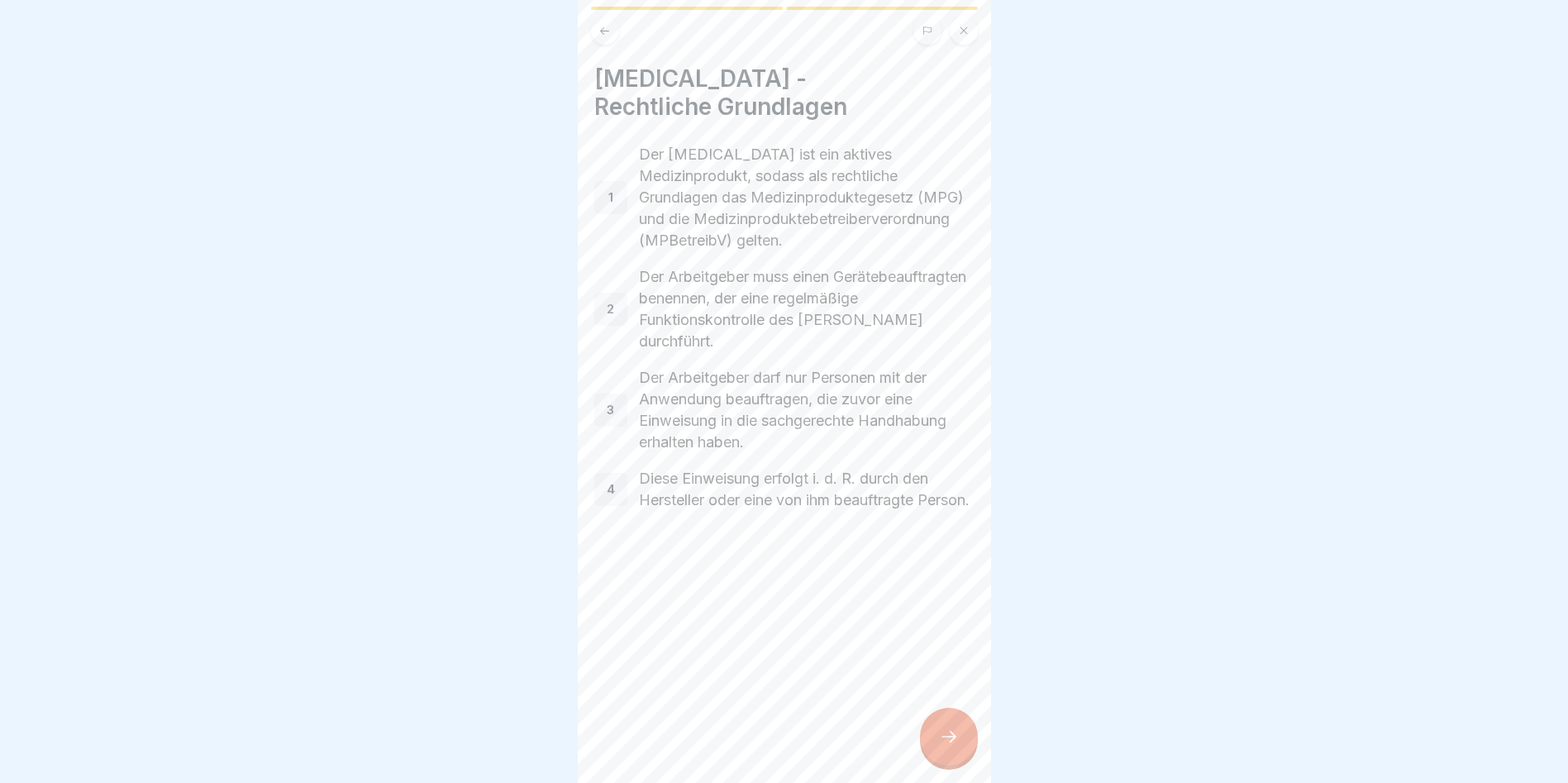
click at [612, 194] on p "1" at bounding box center [610, 197] width 5 height 15
click at [619, 316] on div "2" at bounding box center [610, 308] width 33 height 33
click at [944, 736] on icon at bounding box center [950, 737] width 20 height 20
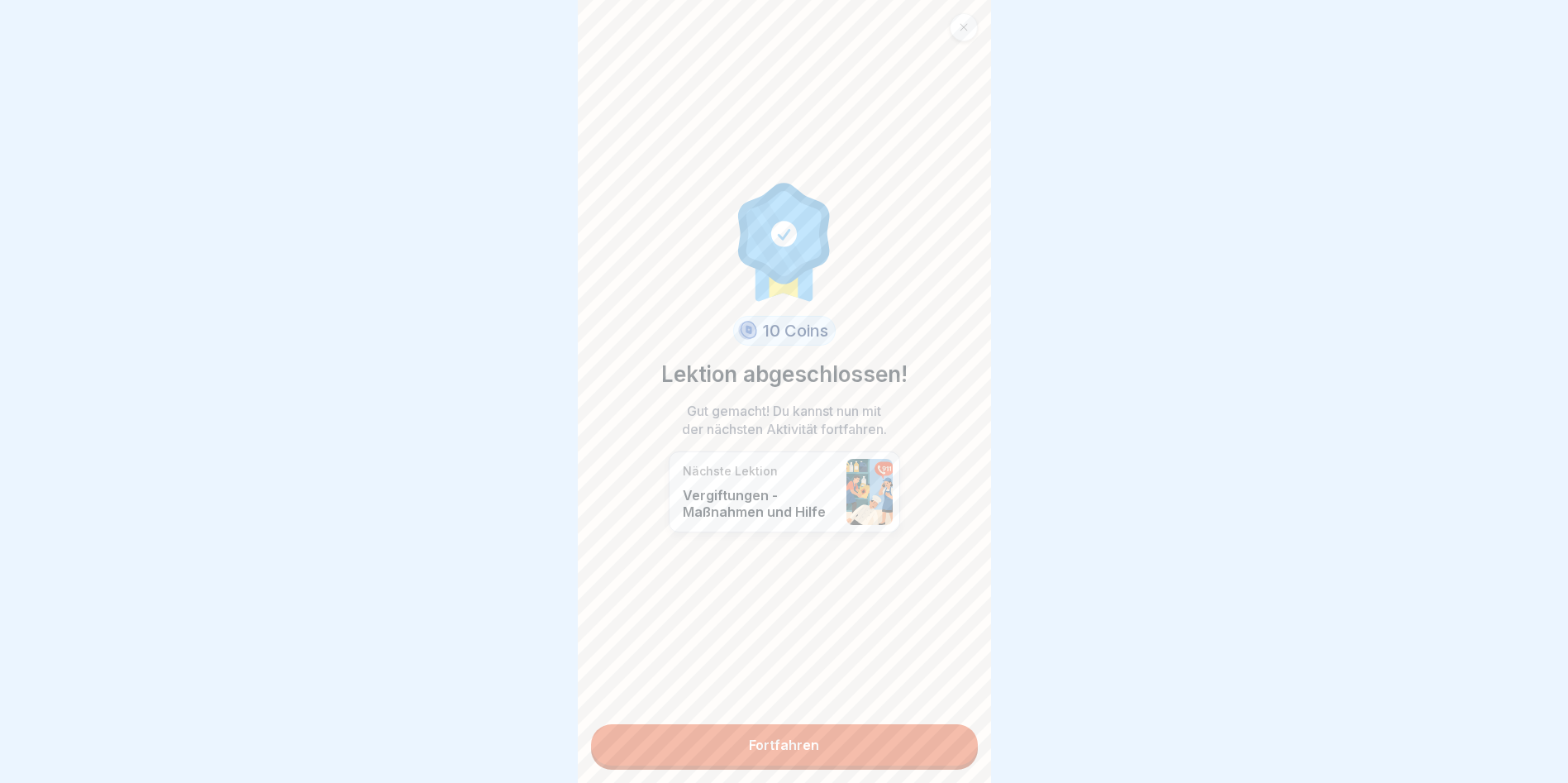
click at [767, 736] on link "Fortfahren" at bounding box center [785, 744] width 387 height 41
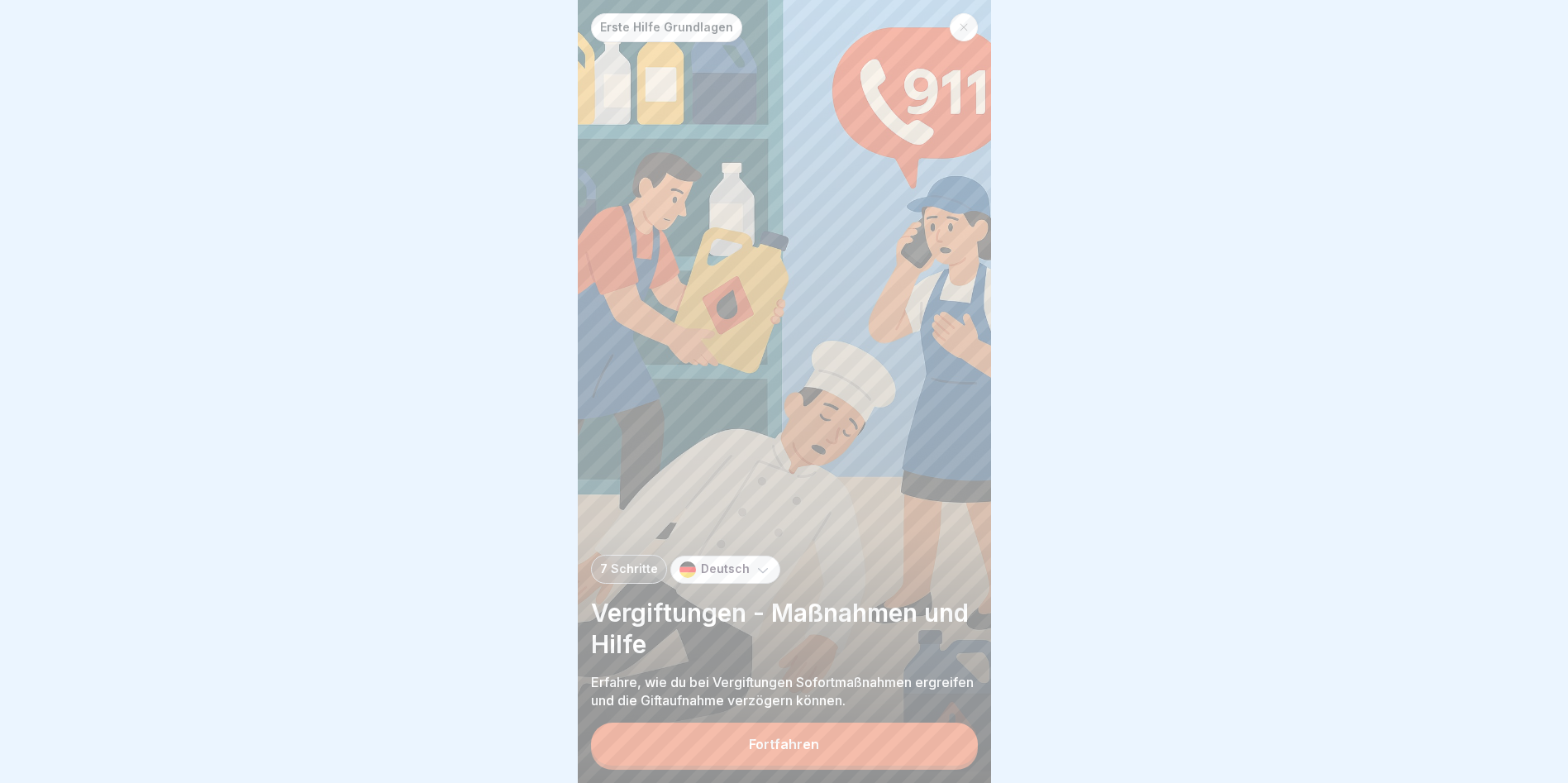
click at [779, 741] on div "Fortfahren" at bounding box center [784, 743] width 70 height 15
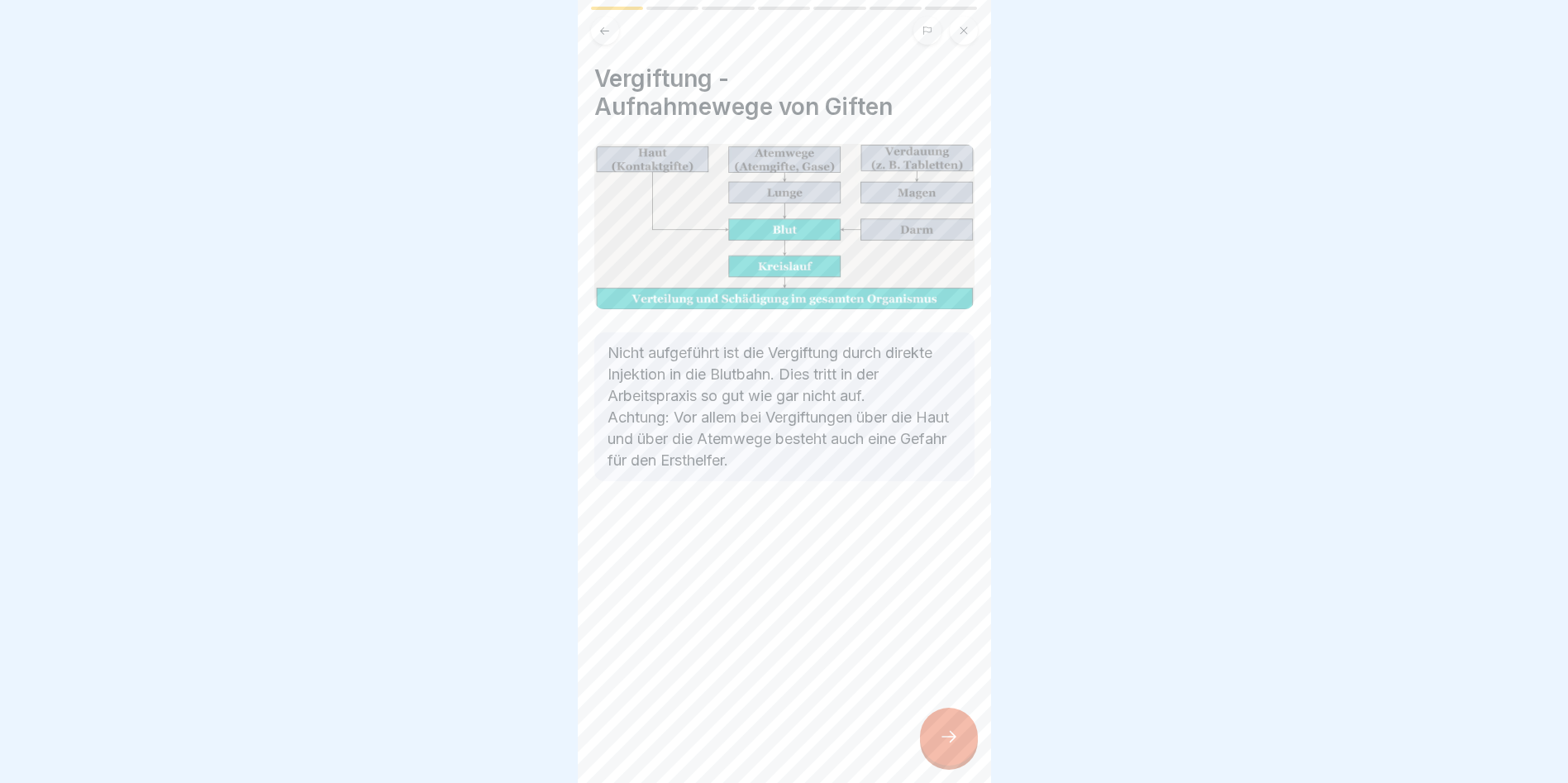
click at [956, 740] on icon at bounding box center [950, 737] width 20 height 20
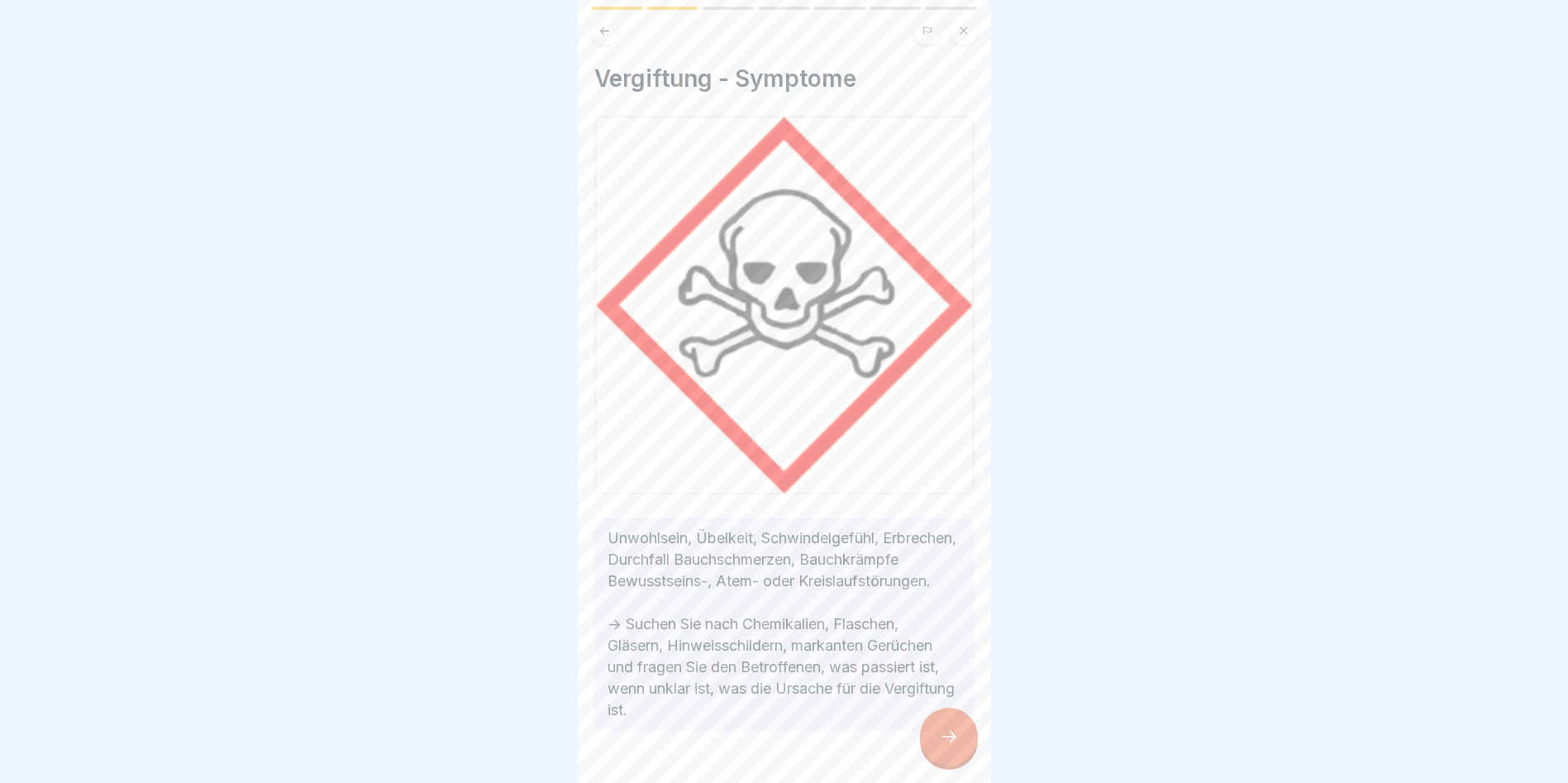
click at [956, 740] on icon at bounding box center [950, 737] width 20 height 20
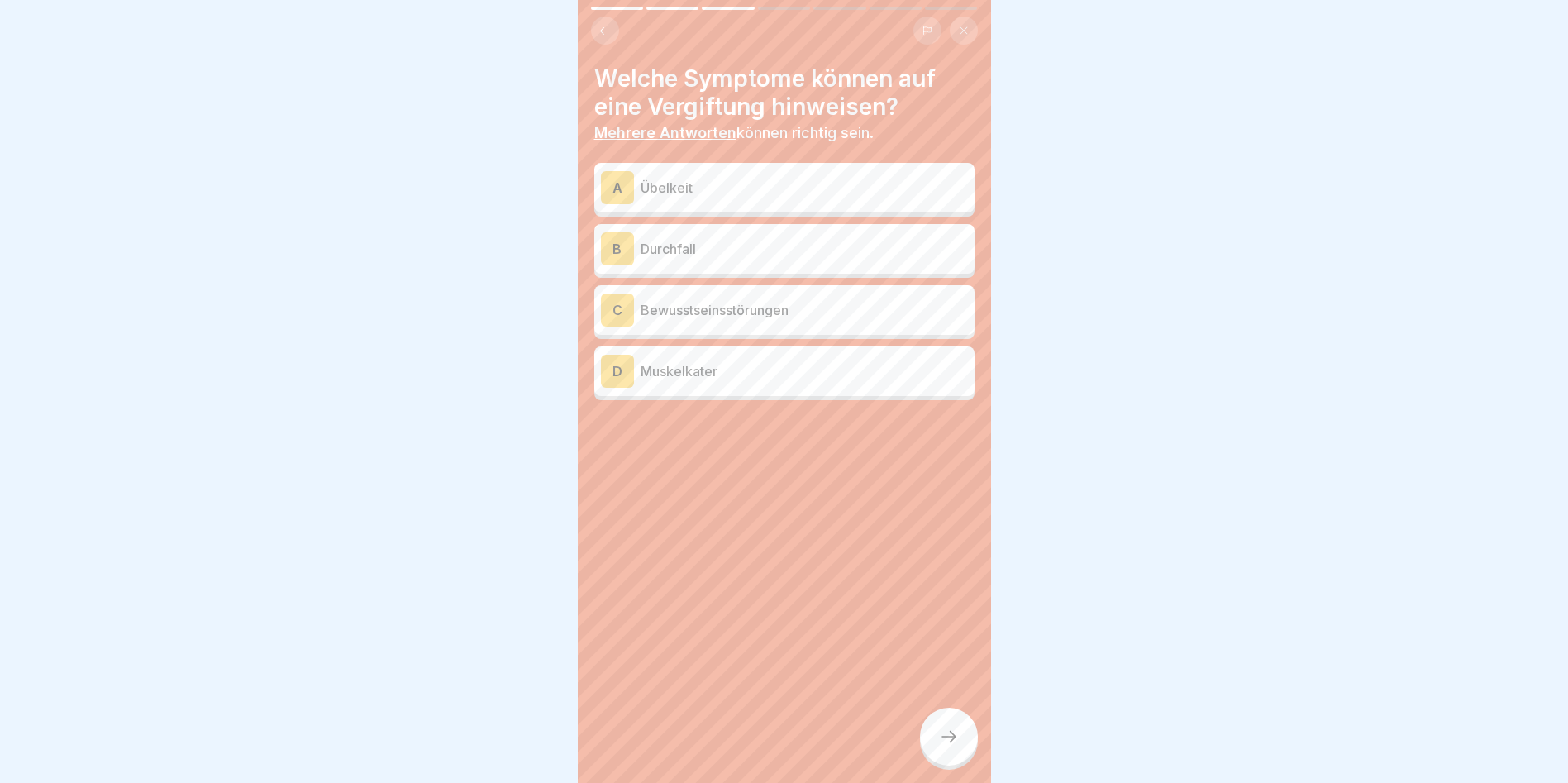
click at [690, 301] on p "Bewusstseinsstörungen" at bounding box center [804, 310] width 327 height 20
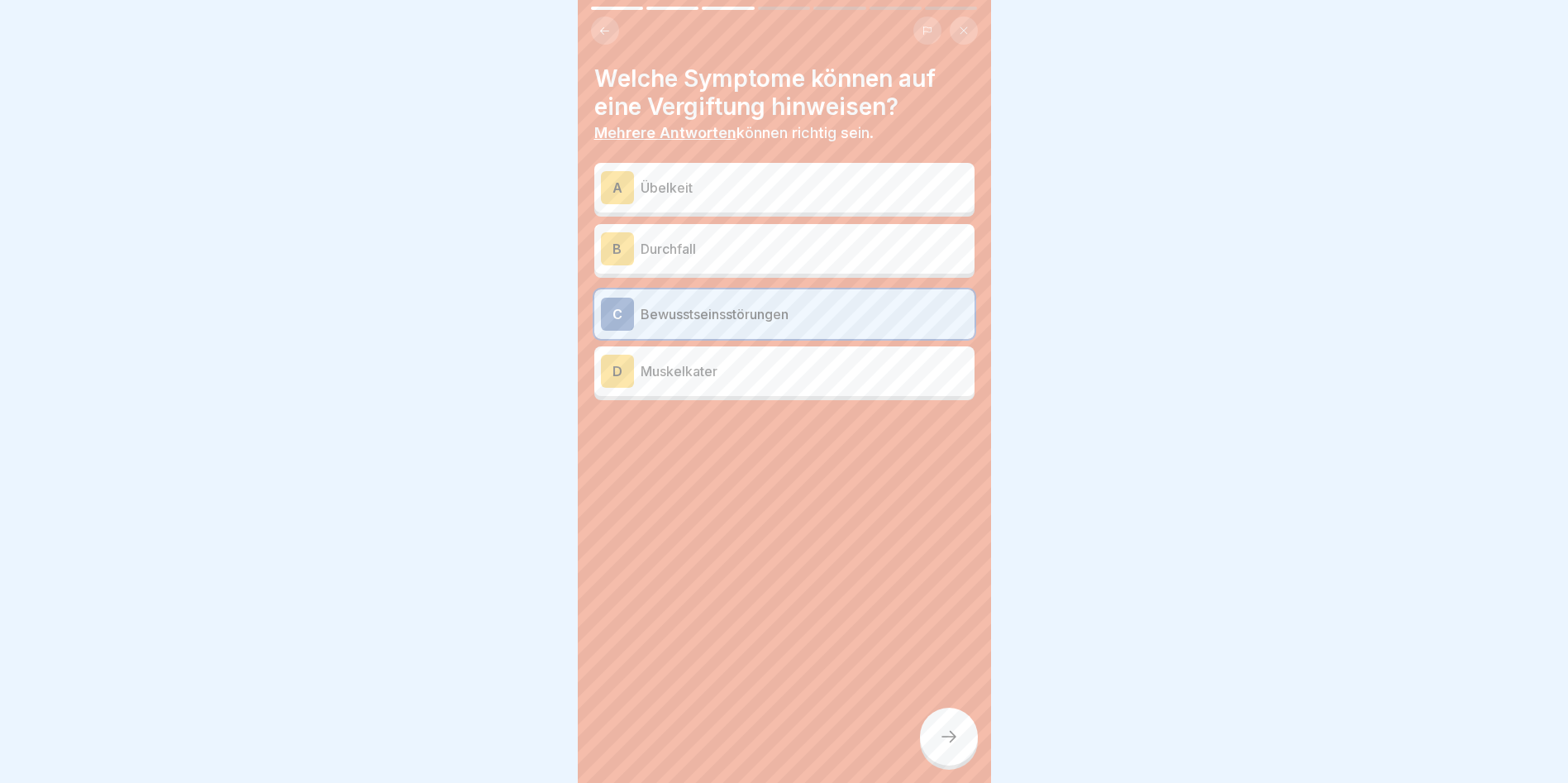
click at [957, 728] on div at bounding box center [949, 736] width 58 height 58
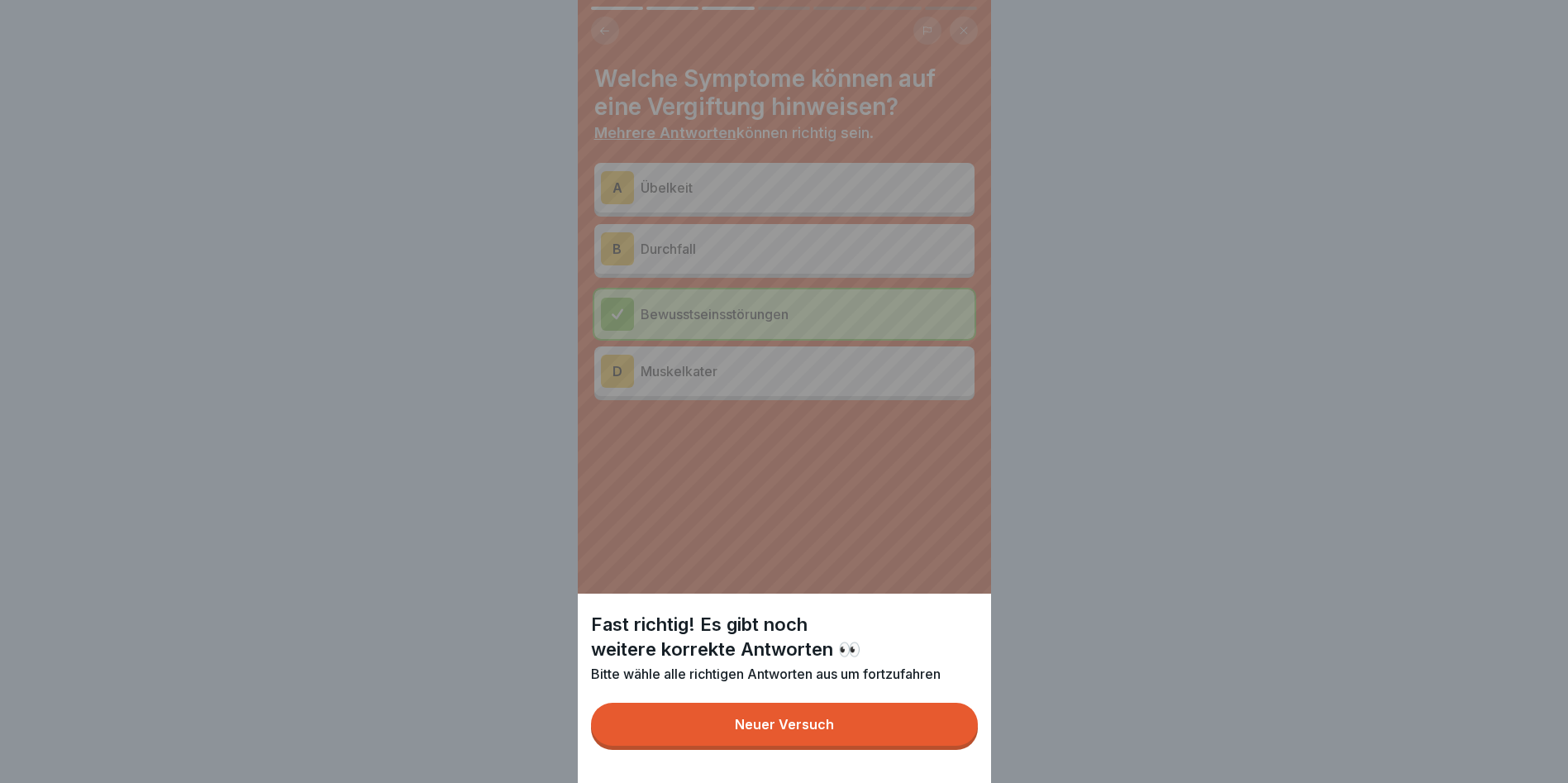
click at [681, 177] on div "Fast richtig! Es gibt noch weitere korrekte Antworten 👀 Bitte wähle alle richti…" at bounding box center [784, 391] width 413 height 783
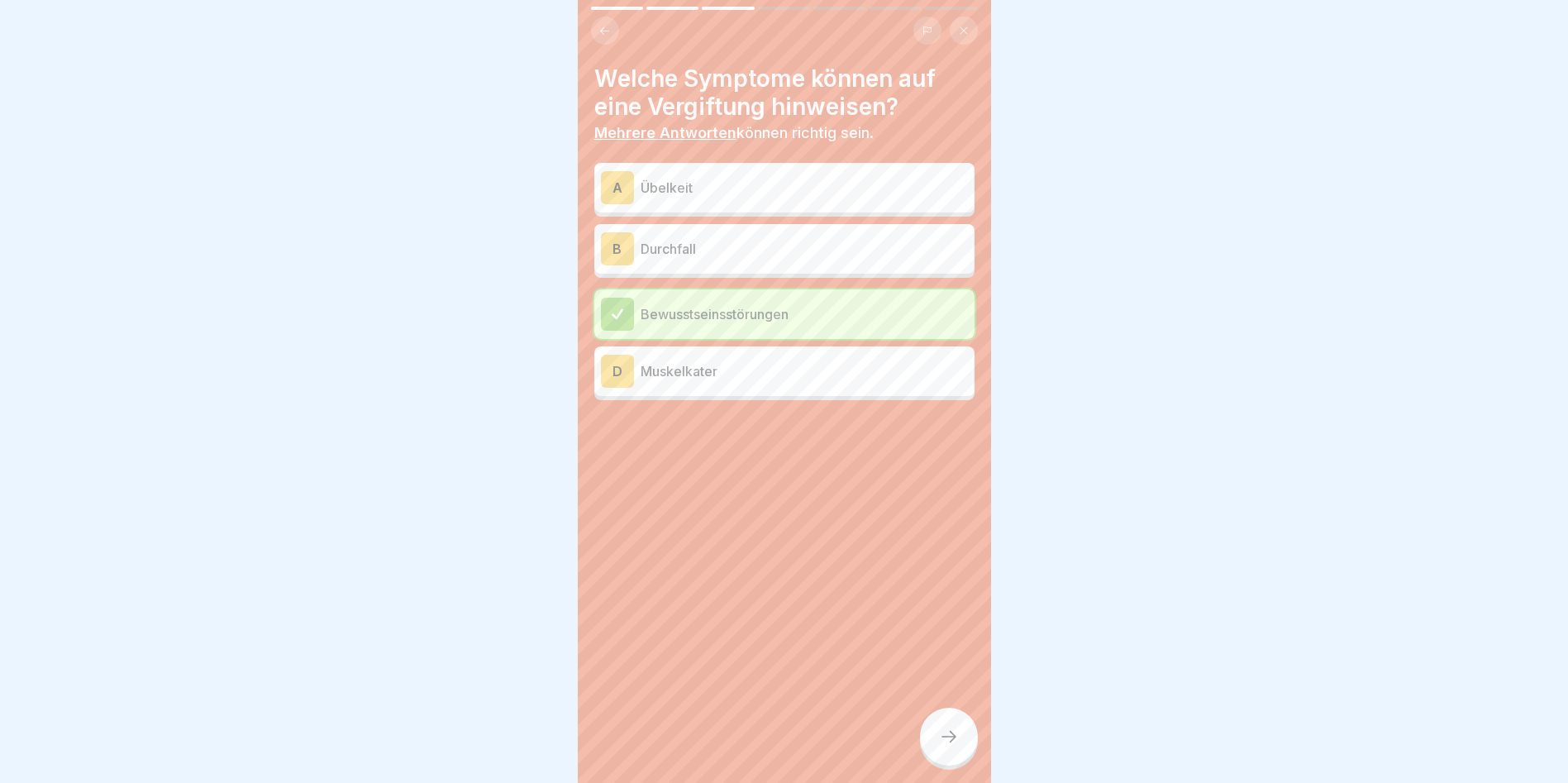
click at [681, 178] on p "Übelkeit" at bounding box center [804, 188] width 327 height 20
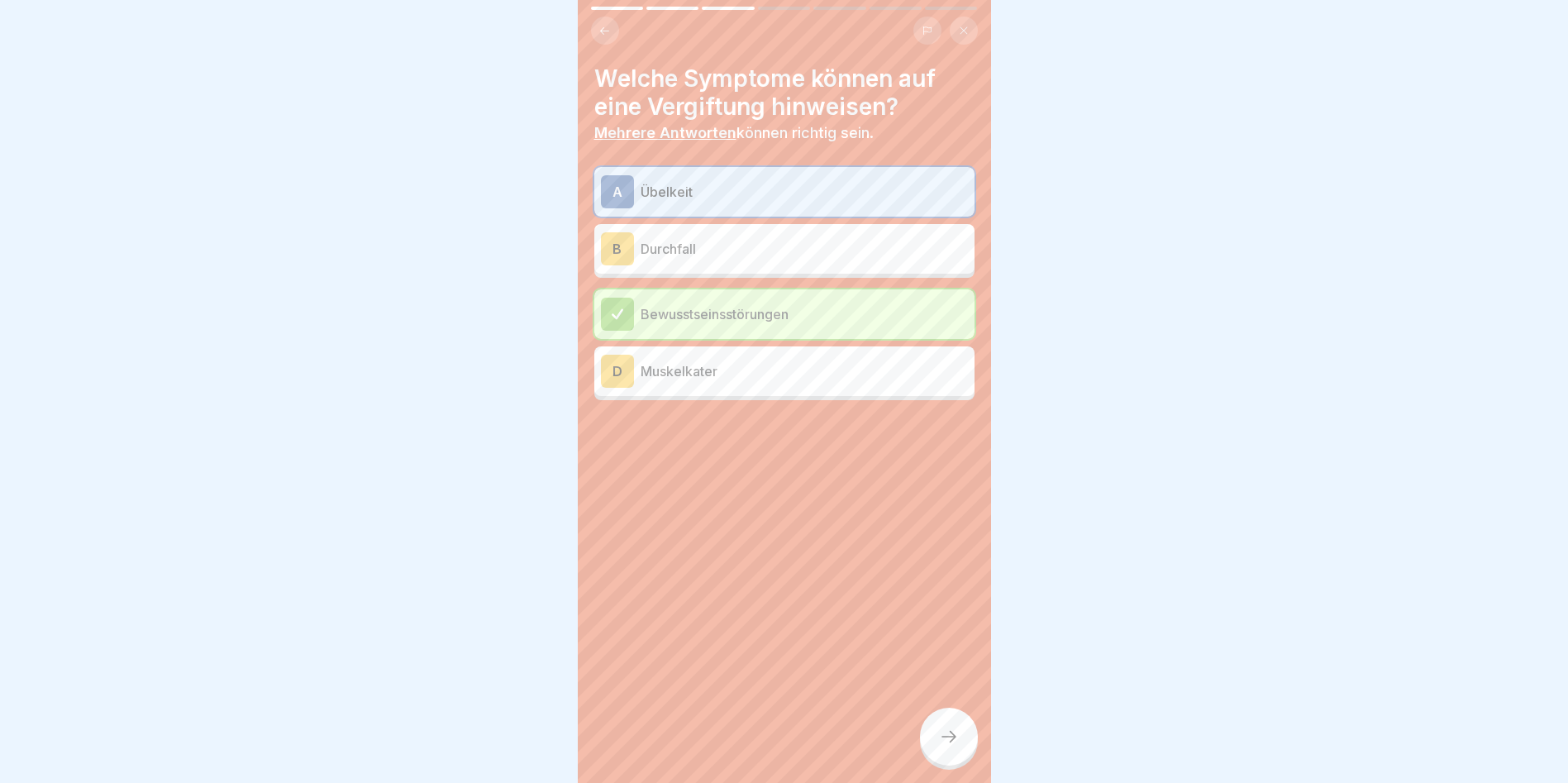
click at [691, 239] on p "Durchfall" at bounding box center [804, 249] width 327 height 20
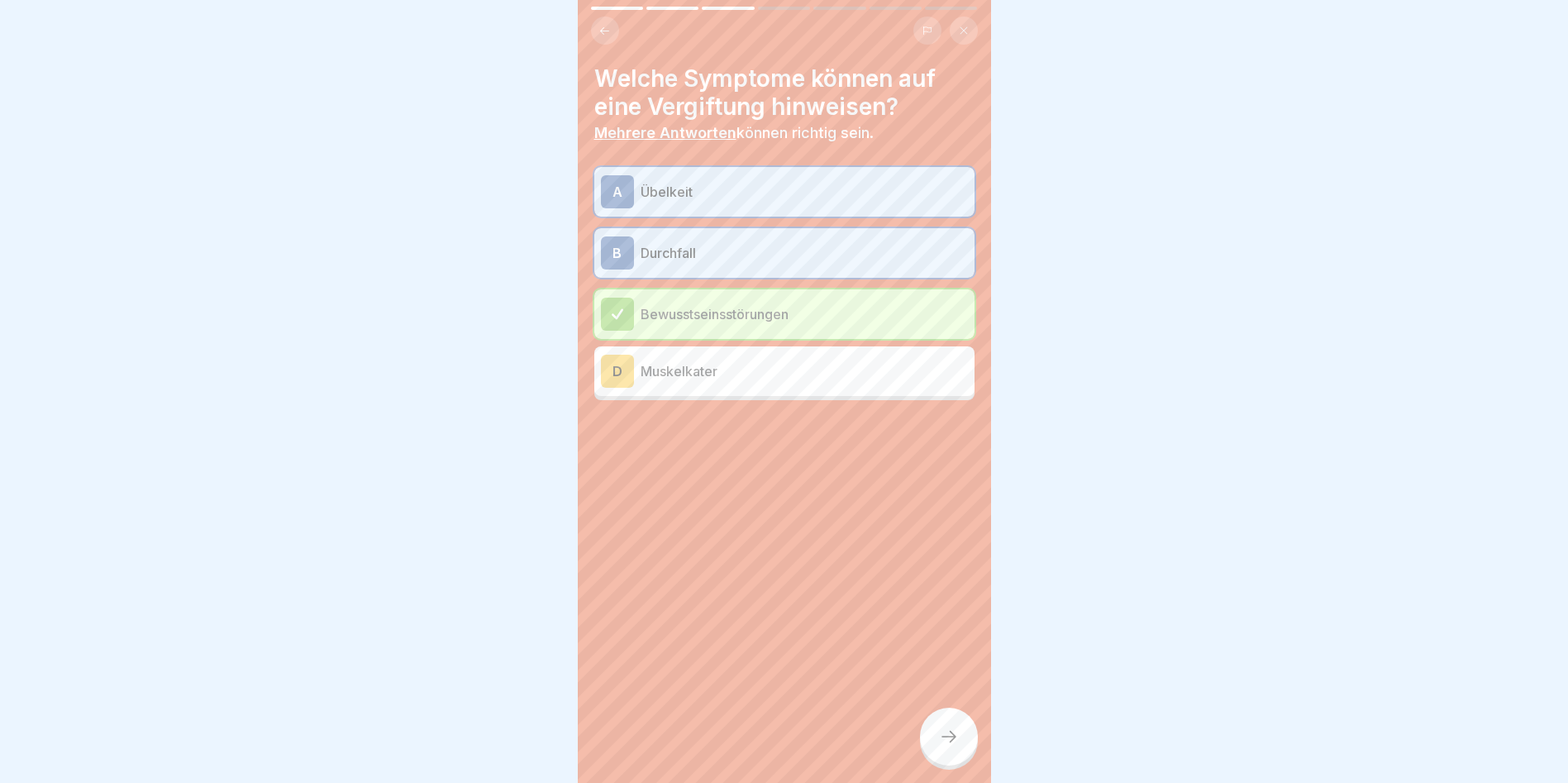
click at [949, 736] on icon at bounding box center [950, 737] width 20 height 20
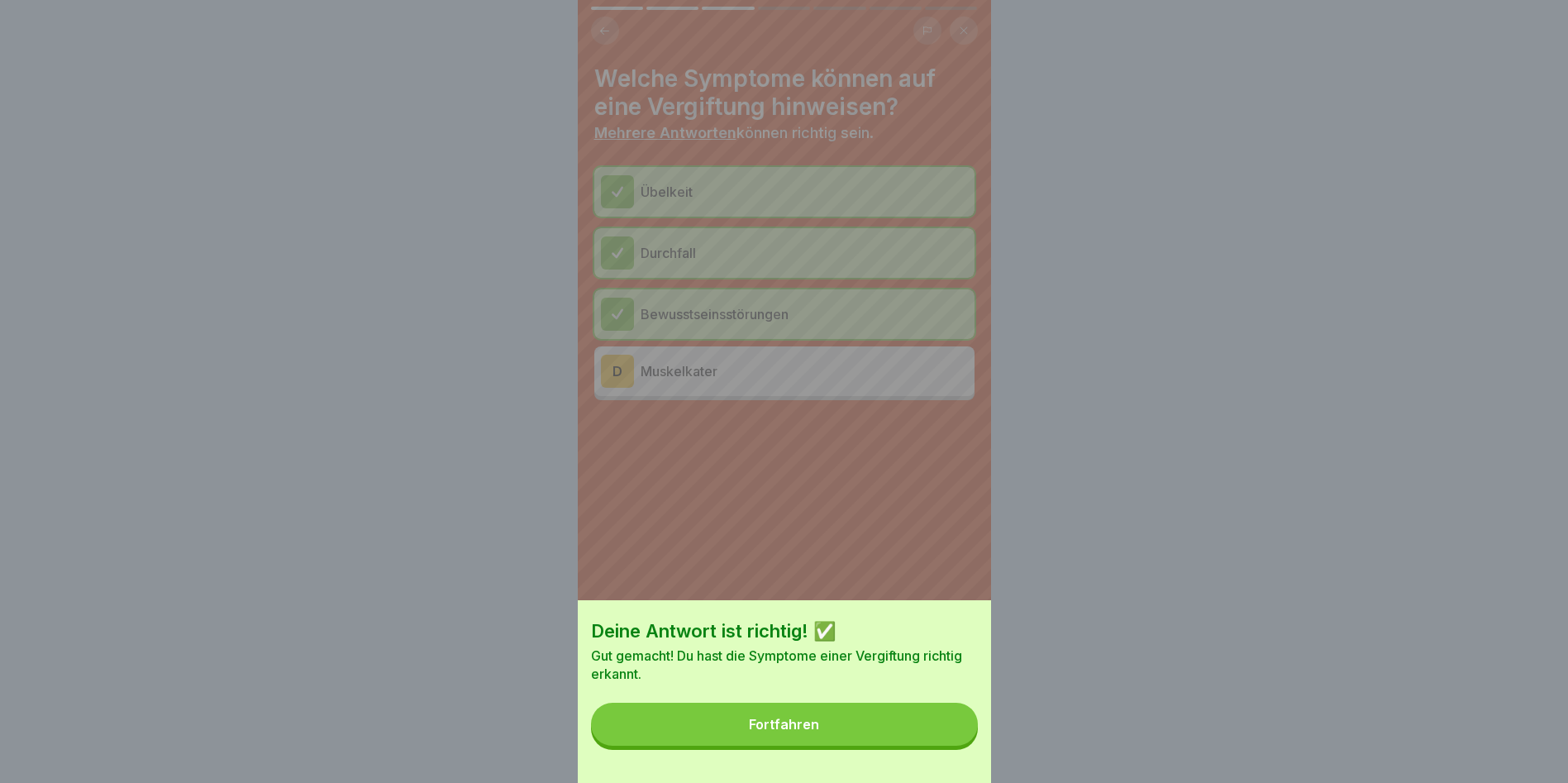
click at [795, 731] on div "Fortfahren" at bounding box center [784, 724] width 70 height 15
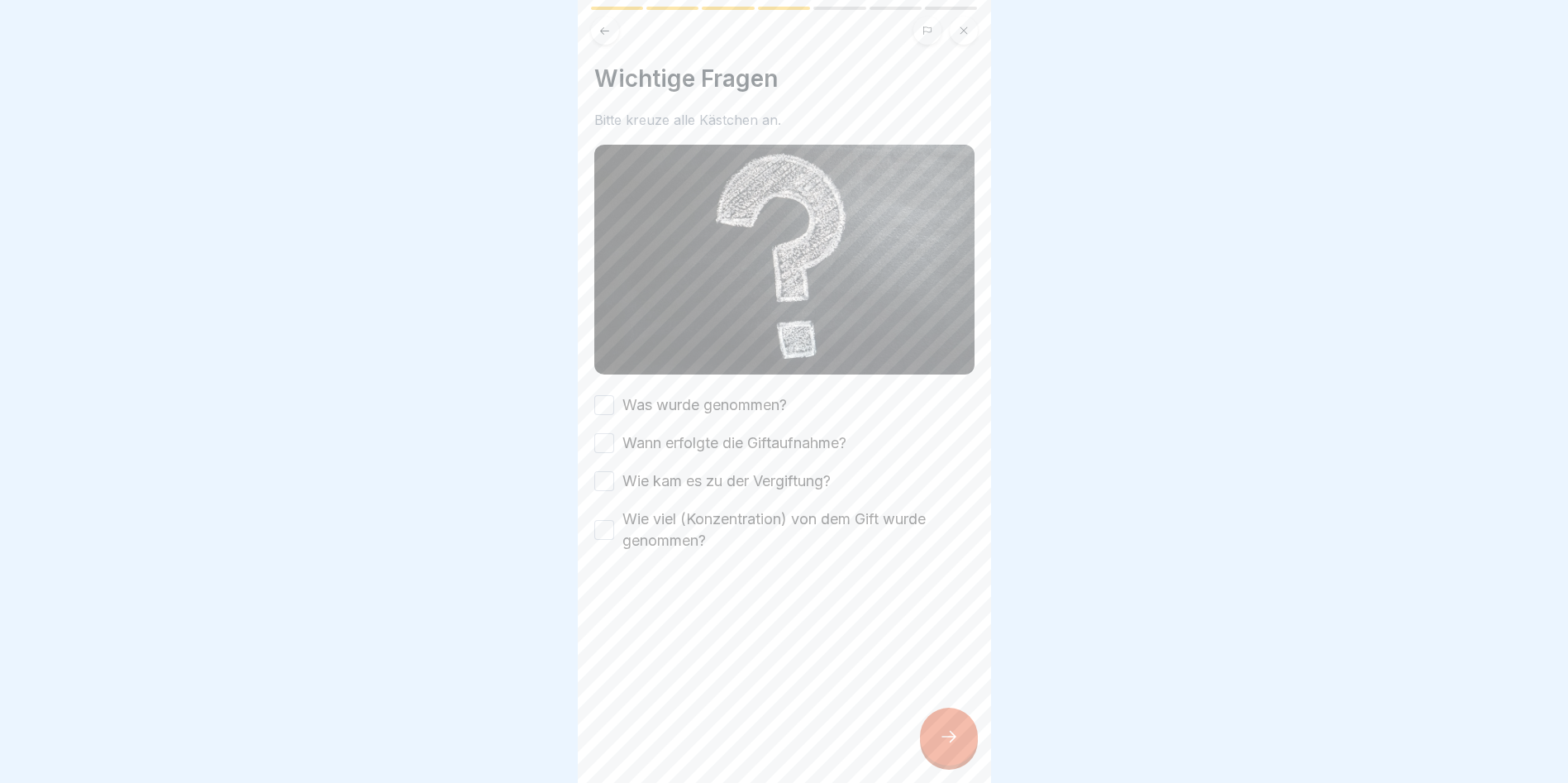
click at [607, 395] on button "Was wurde genommen?" at bounding box center [604, 405] width 20 height 20
click at [606, 432] on div "Wann erfolgte die Giftaufnahme?" at bounding box center [720, 443] width 252 height 22
click at [605, 433] on button "Wann erfolgte die Giftaufnahme?" at bounding box center [604, 443] width 20 height 20
click at [602, 471] on button "Wie kam es zu der Vergiftung?" at bounding box center [604, 481] width 20 height 20
click at [611, 520] on button "Wie viel (Konzentration) von dem Gift wurde genommen?" at bounding box center [604, 530] width 20 height 20
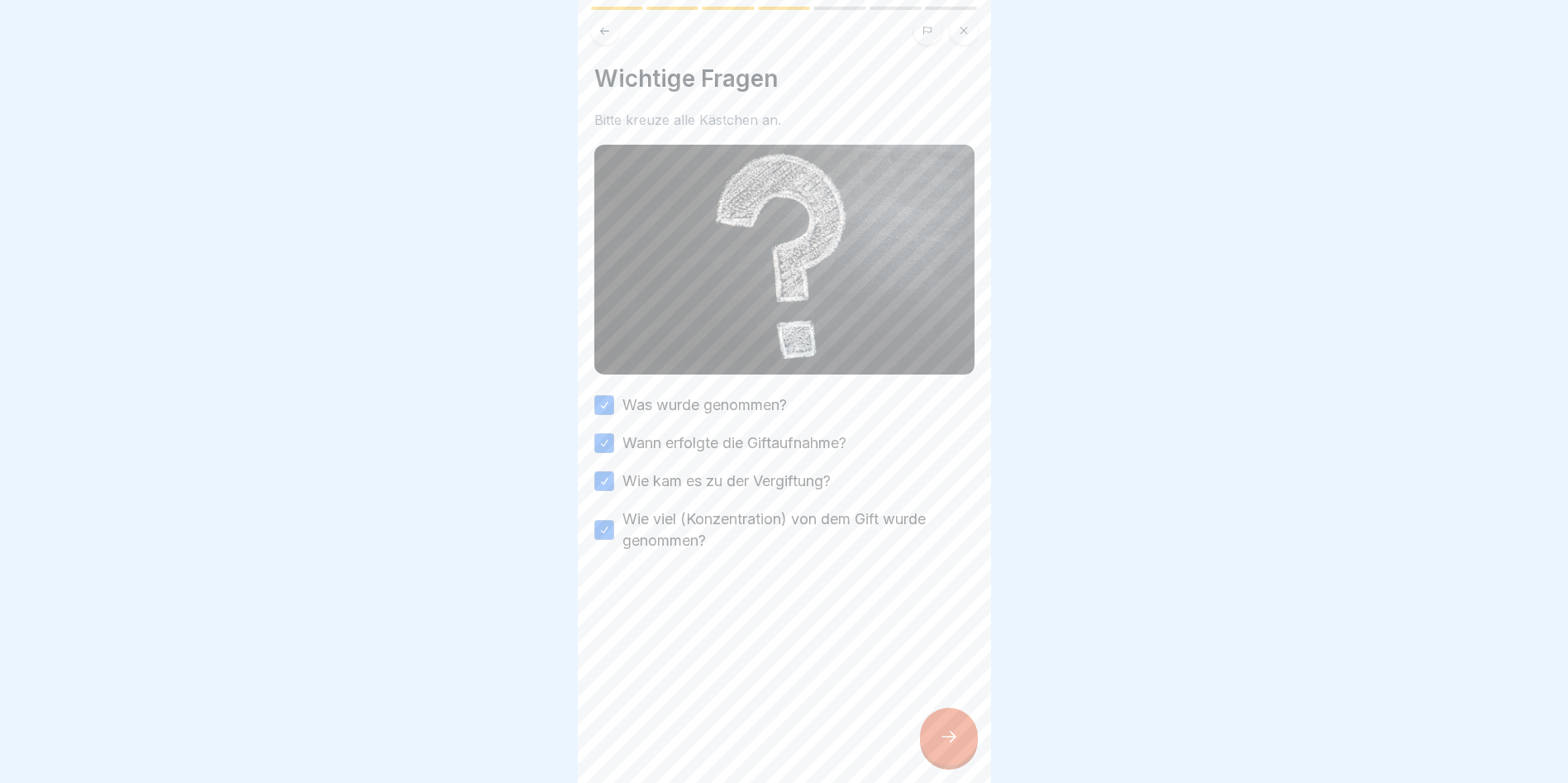
click at [954, 715] on div at bounding box center [949, 736] width 58 height 58
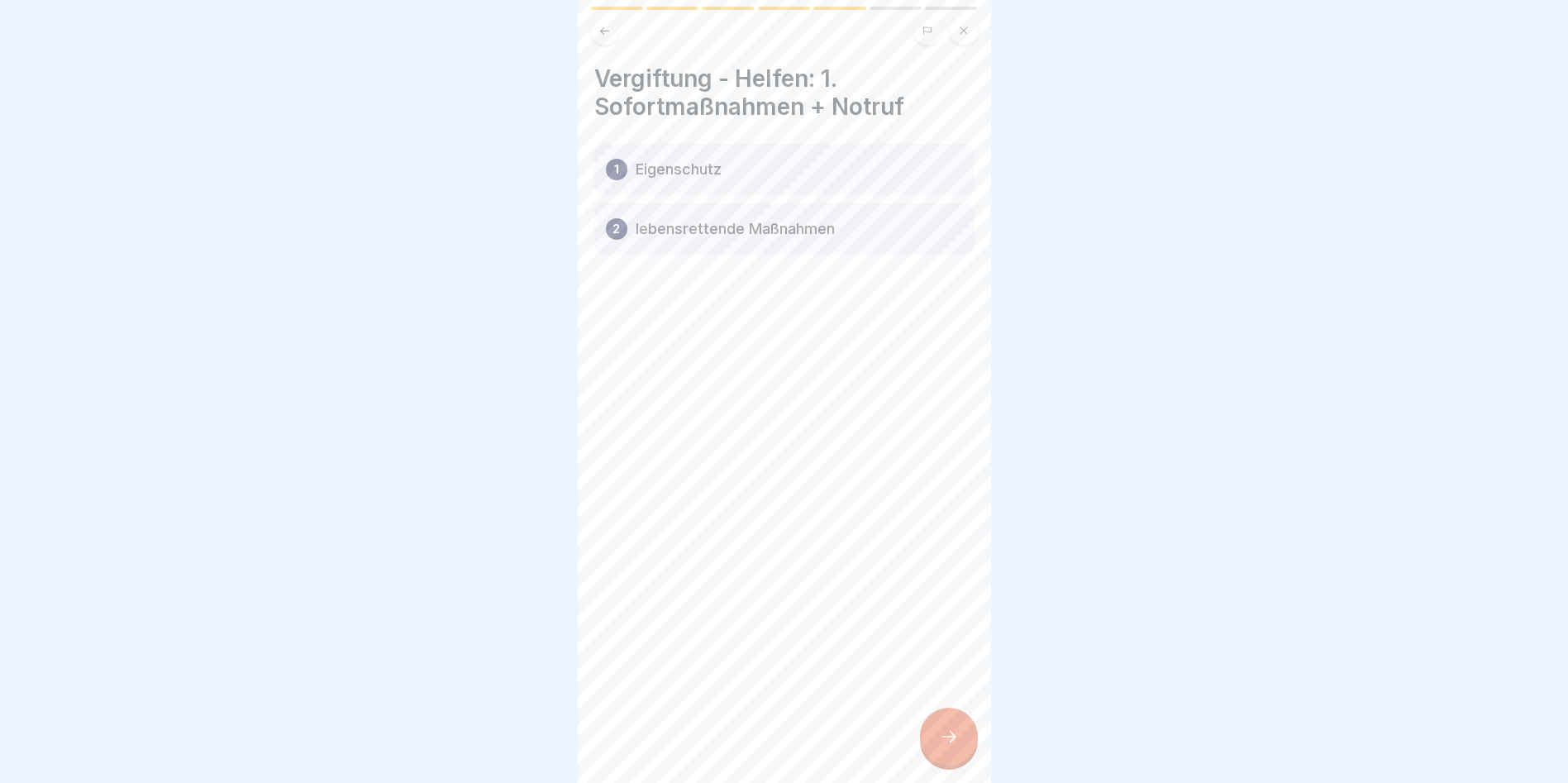
click at [701, 160] on p "Eigenschutz" at bounding box center [678, 170] width 86 height 20
click at [952, 730] on icon at bounding box center [950, 737] width 20 height 20
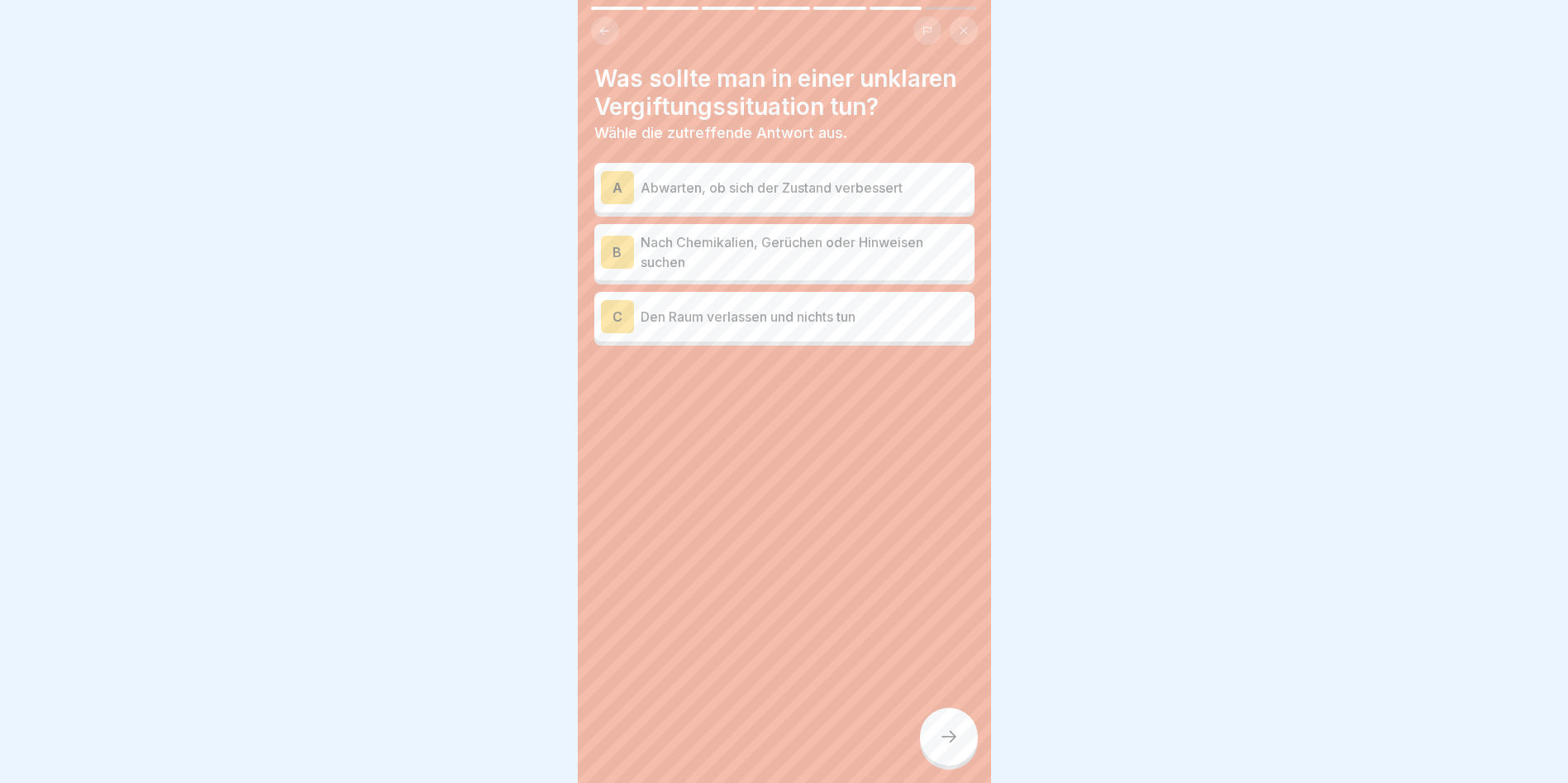
click at [670, 236] on p "Nach Chemikalien, Gerüchen oder Hinweisen suchen" at bounding box center [804, 252] width 327 height 40
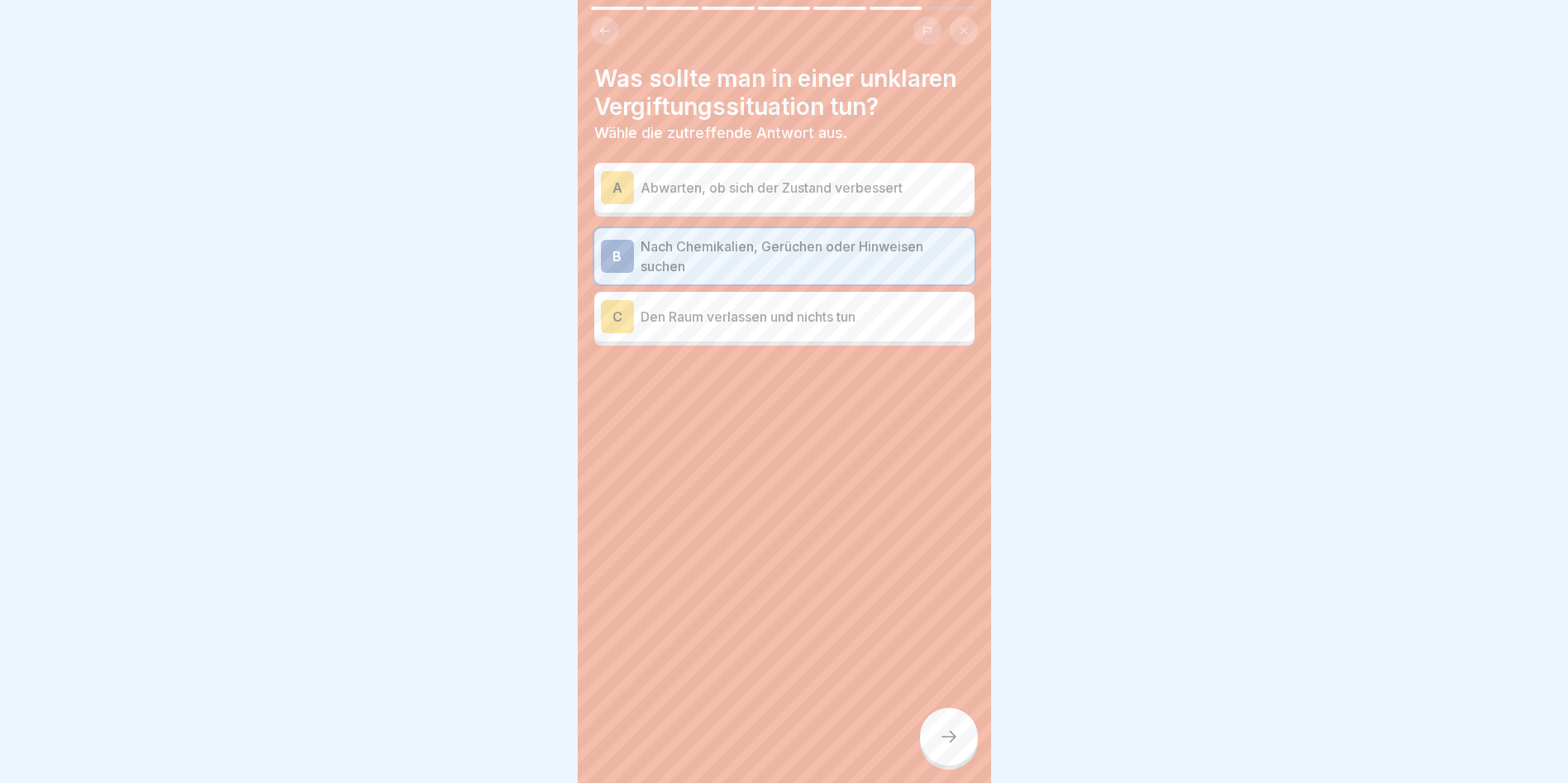
click at [931, 726] on div at bounding box center [949, 736] width 58 height 58
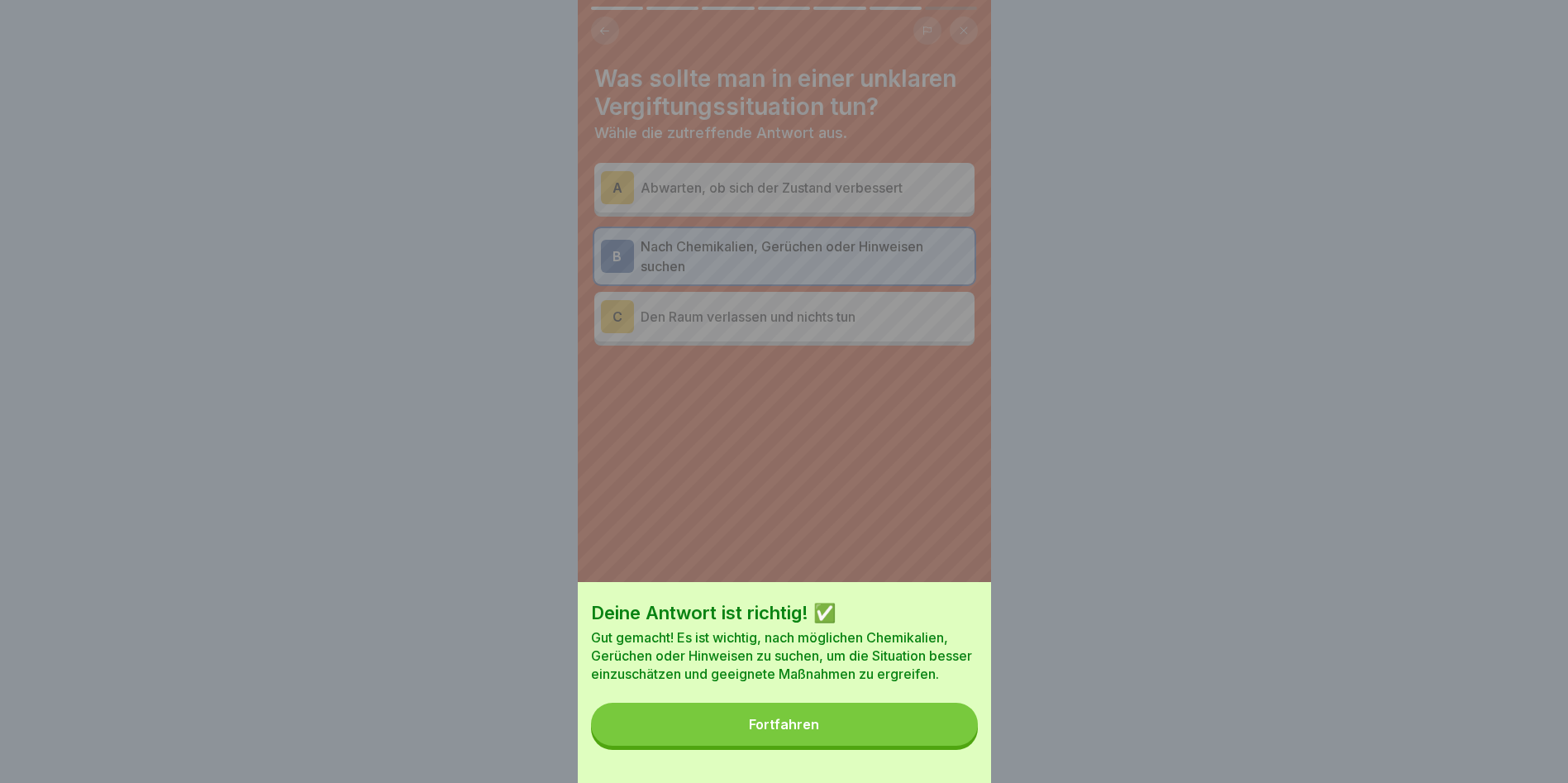
click at [748, 738] on button "Fortfahren" at bounding box center [785, 723] width 387 height 43
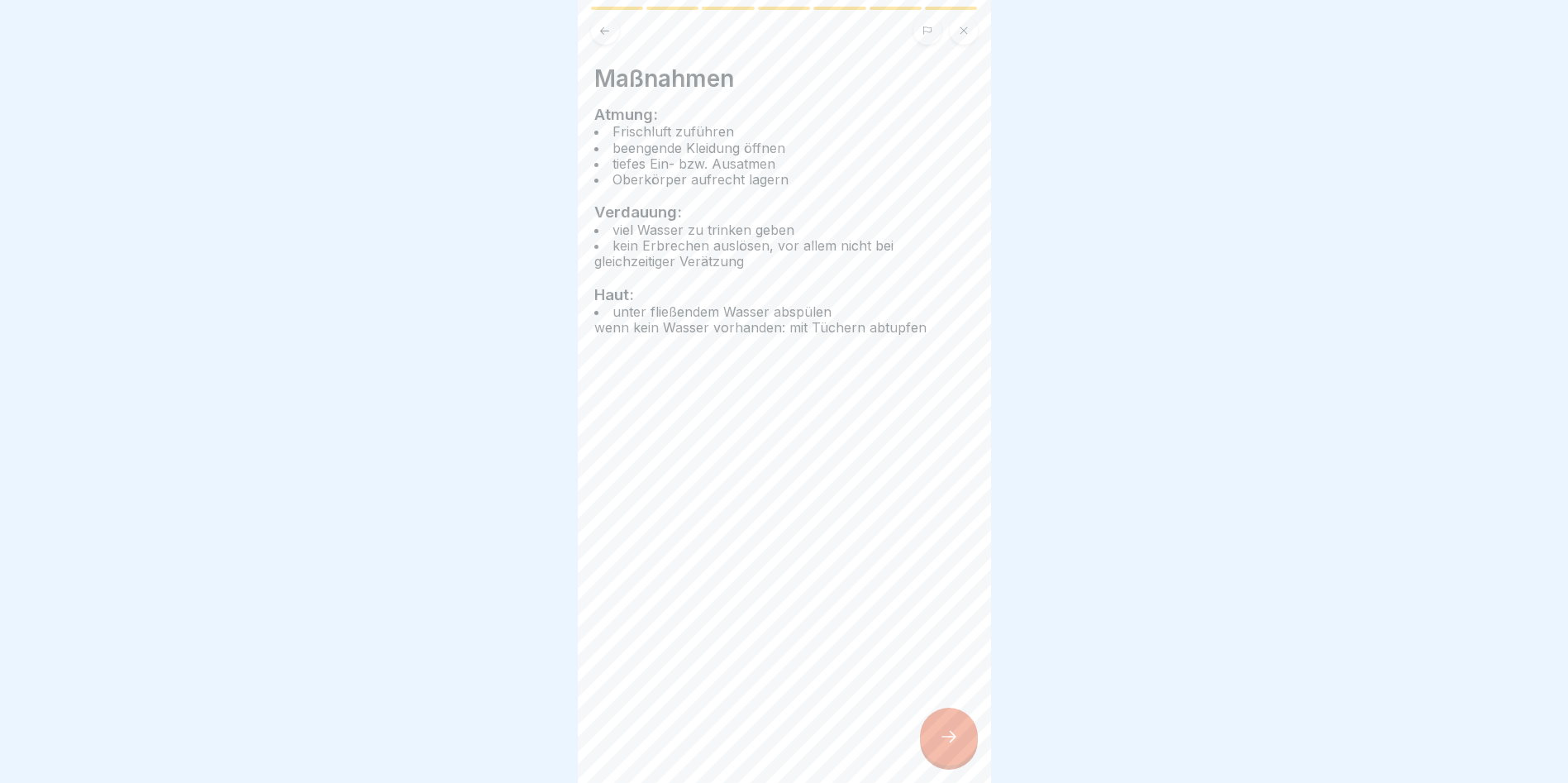
click at [945, 739] on icon at bounding box center [950, 737] width 20 height 20
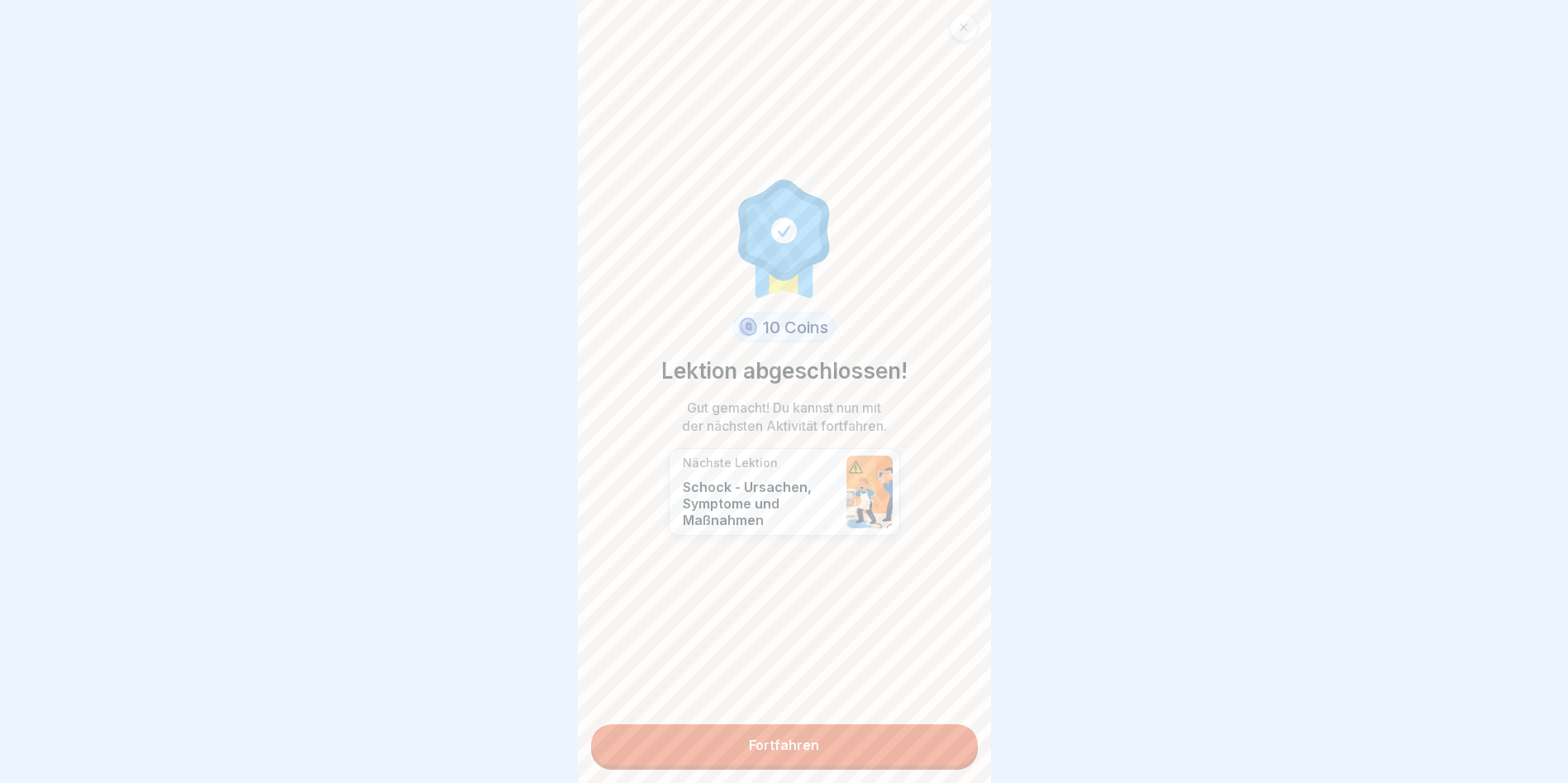
click at [775, 740] on link "Fortfahren" at bounding box center [785, 744] width 387 height 41
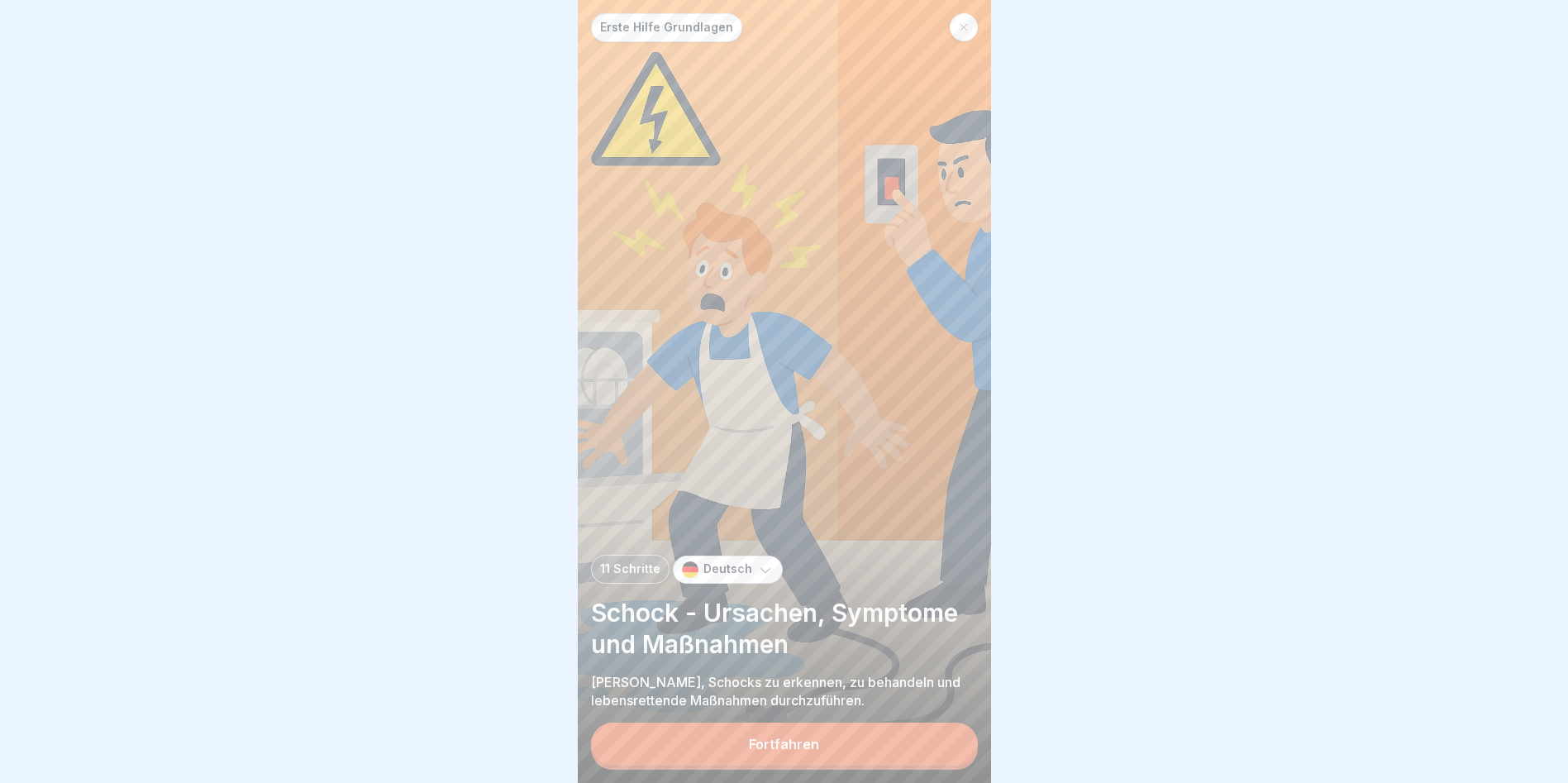
click at [794, 743] on div "Fortfahren" at bounding box center [784, 743] width 70 height 15
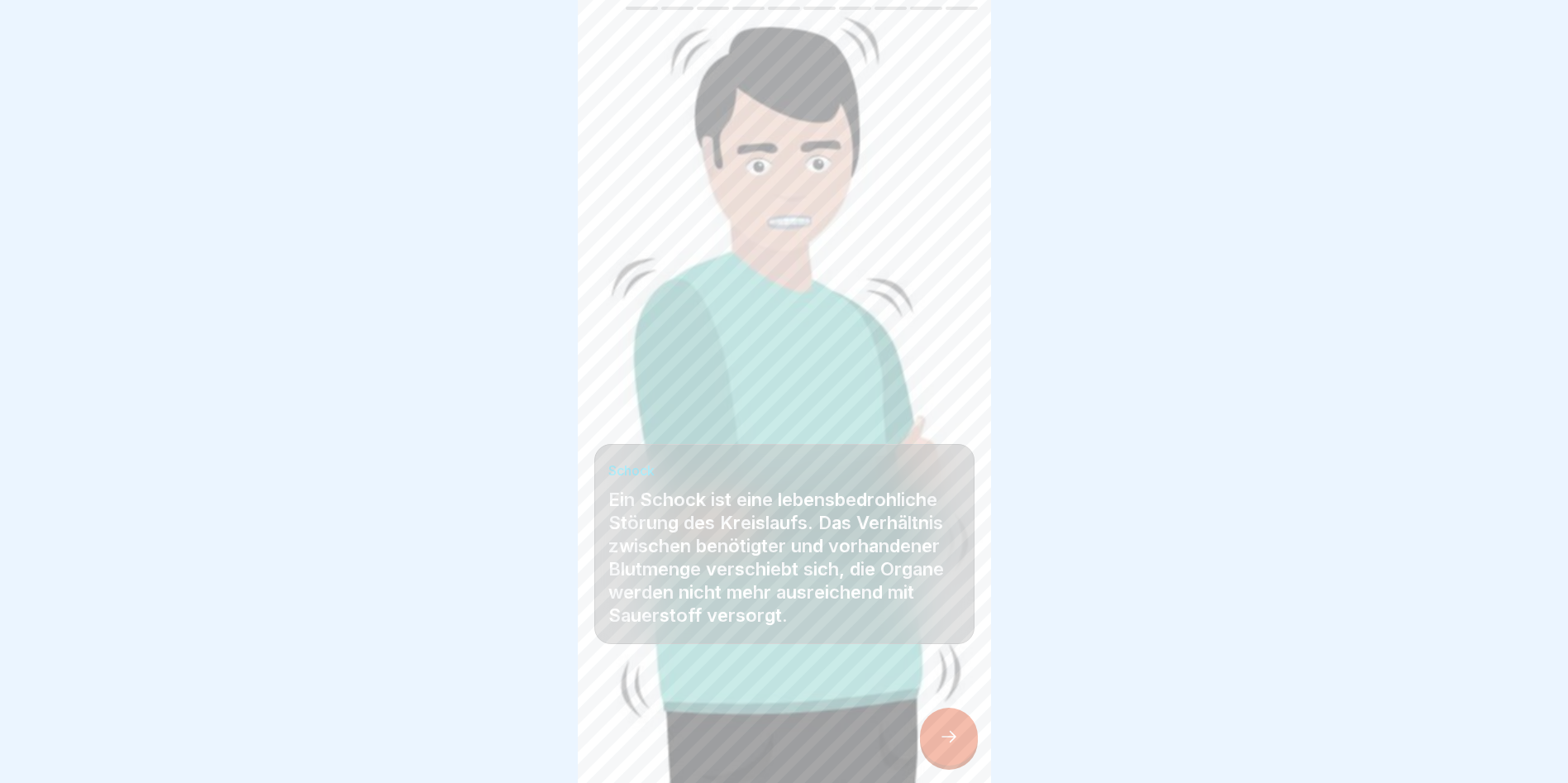
click at [940, 727] on div at bounding box center [949, 736] width 58 height 58
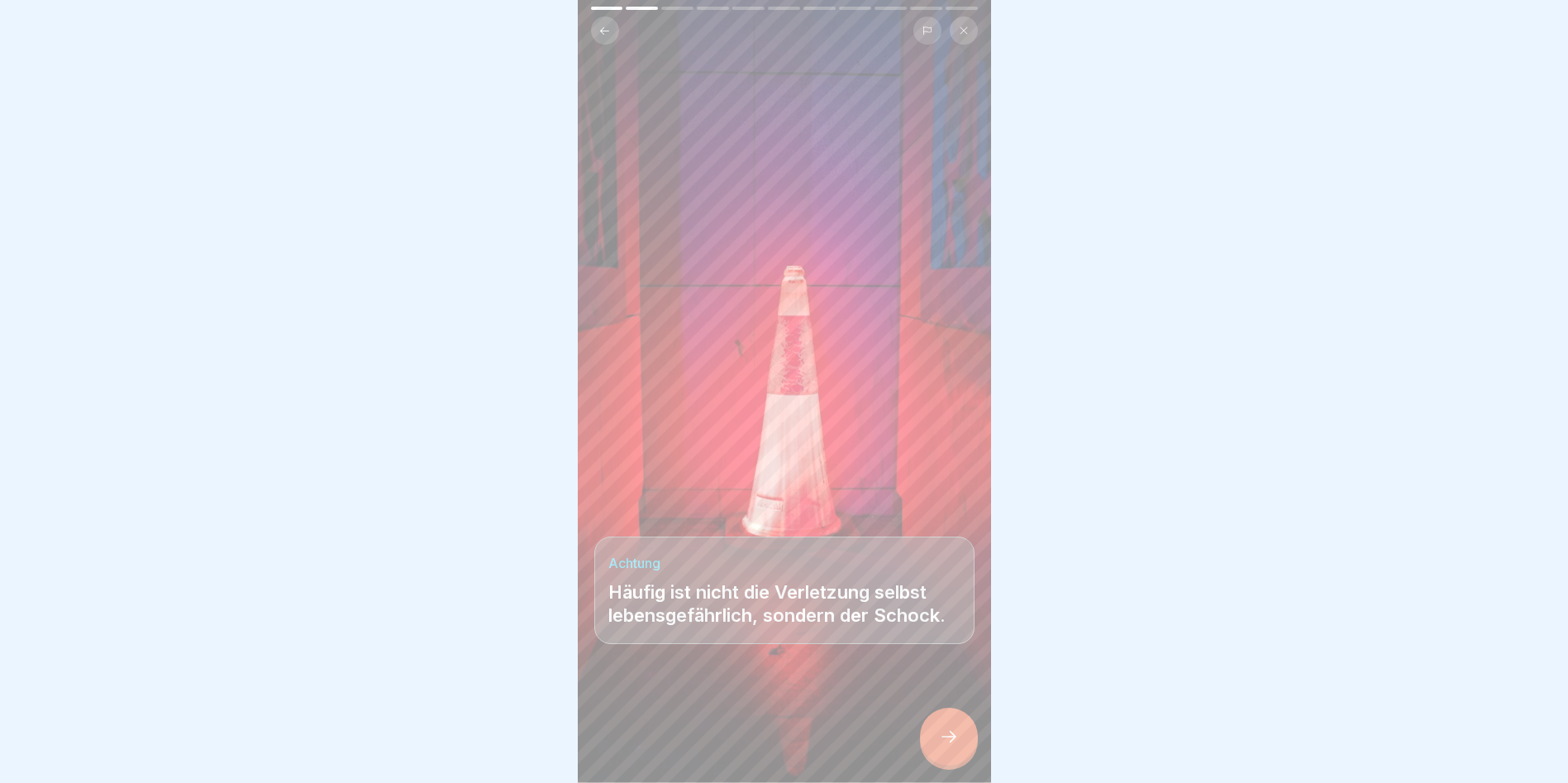
click at [954, 731] on icon at bounding box center [950, 737] width 20 height 20
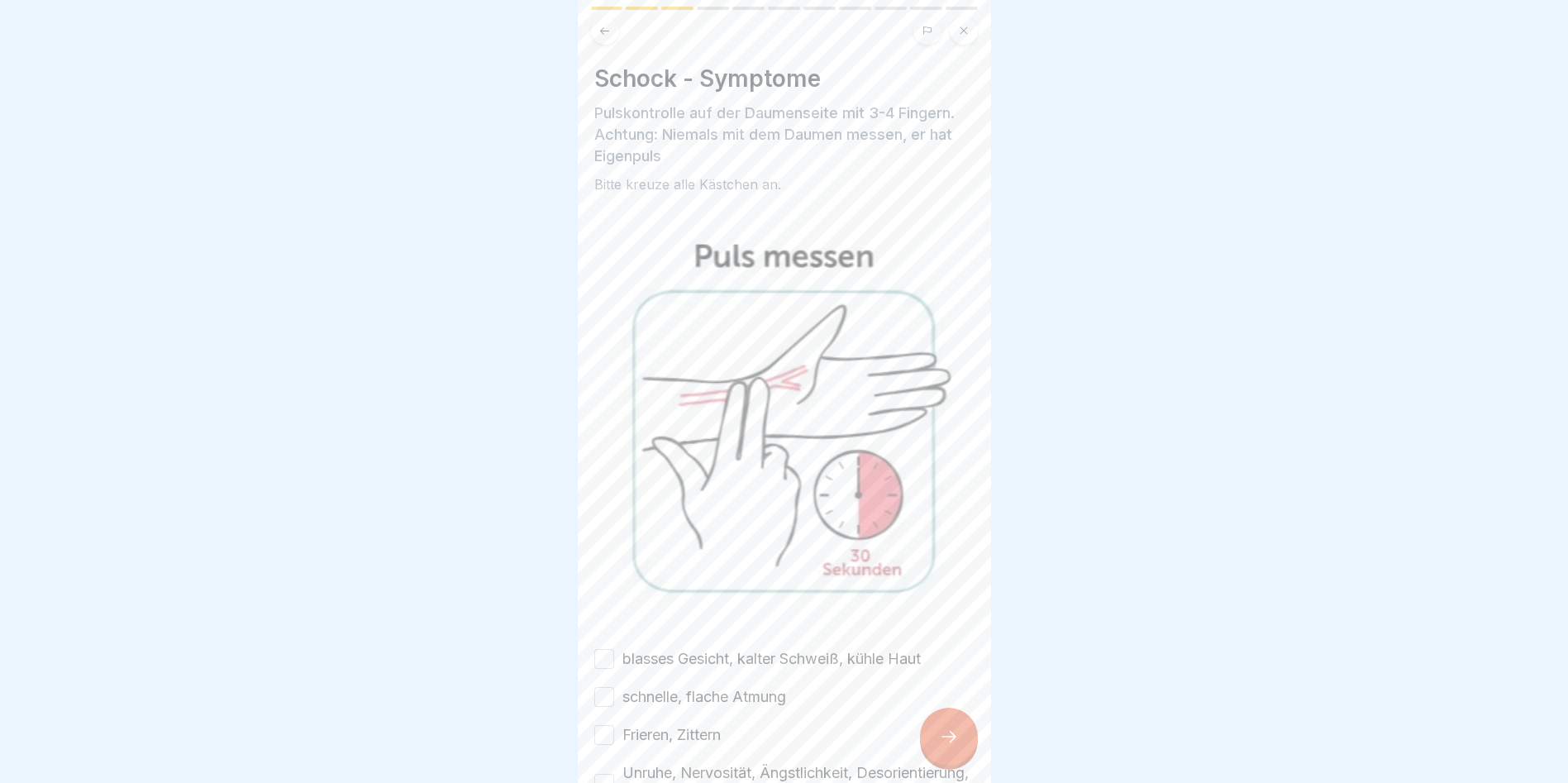
scroll to position [243, 0]
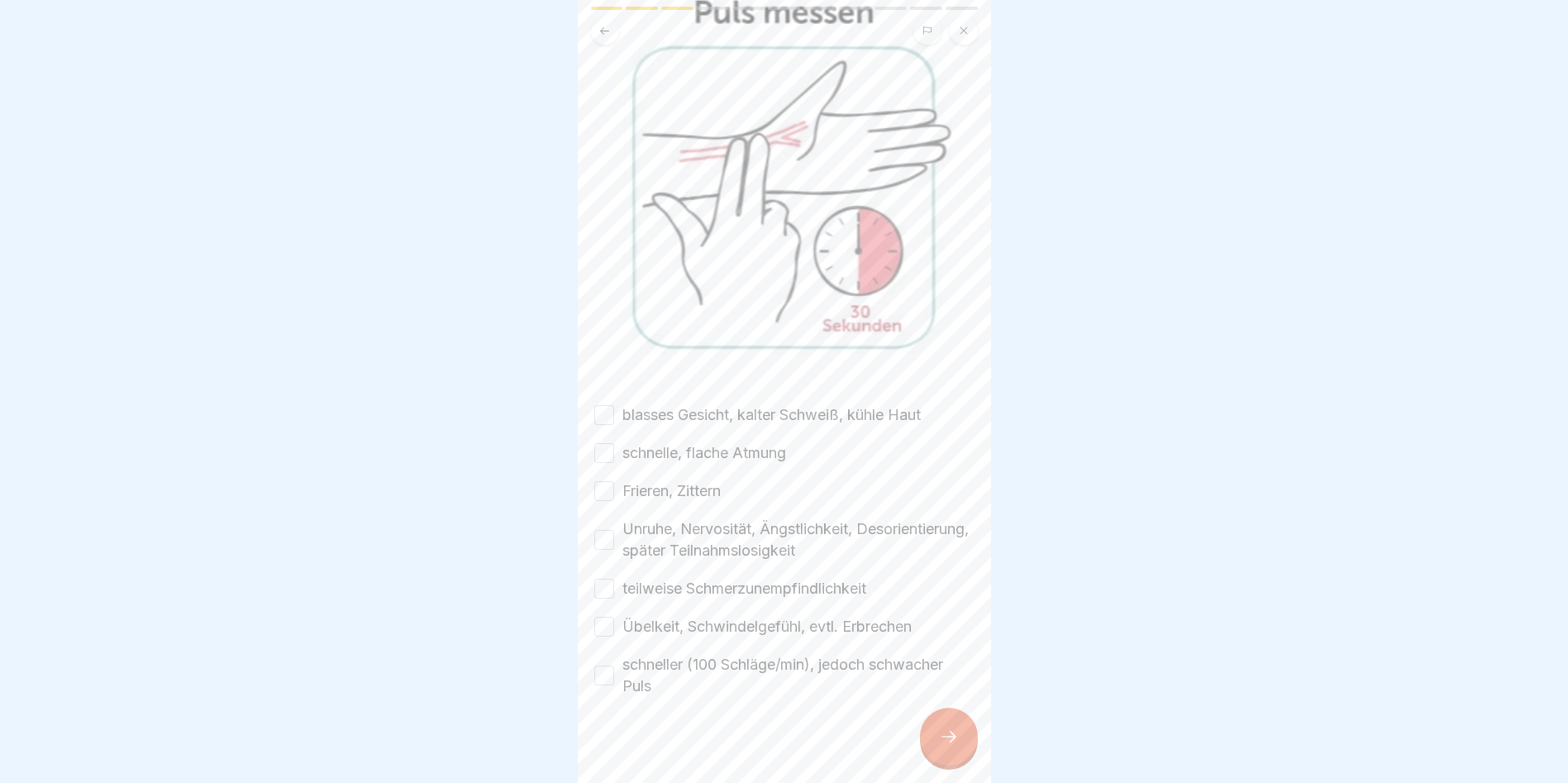
click at [608, 405] on button "blasses Gesicht, kalter Schweiß, kühle Haut" at bounding box center [604, 415] width 20 height 20
click at [608, 443] on button "schnelle, flache Atmung" at bounding box center [604, 453] width 20 height 20
click at [605, 481] on button "Frieren, Zittern" at bounding box center [604, 491] width 20 height 20
click at [605, 530] on button "Unruhe, Nervosität, Ängstlichkeit, Desorientierung, später Teilnahmslosigkeit" at bounding box center [604, 540] width 20 height 20
click at [606, 579] on button "teilweise Schmerzunempfindlichkeit" at bounding box center [604, 588] width 20 height 20
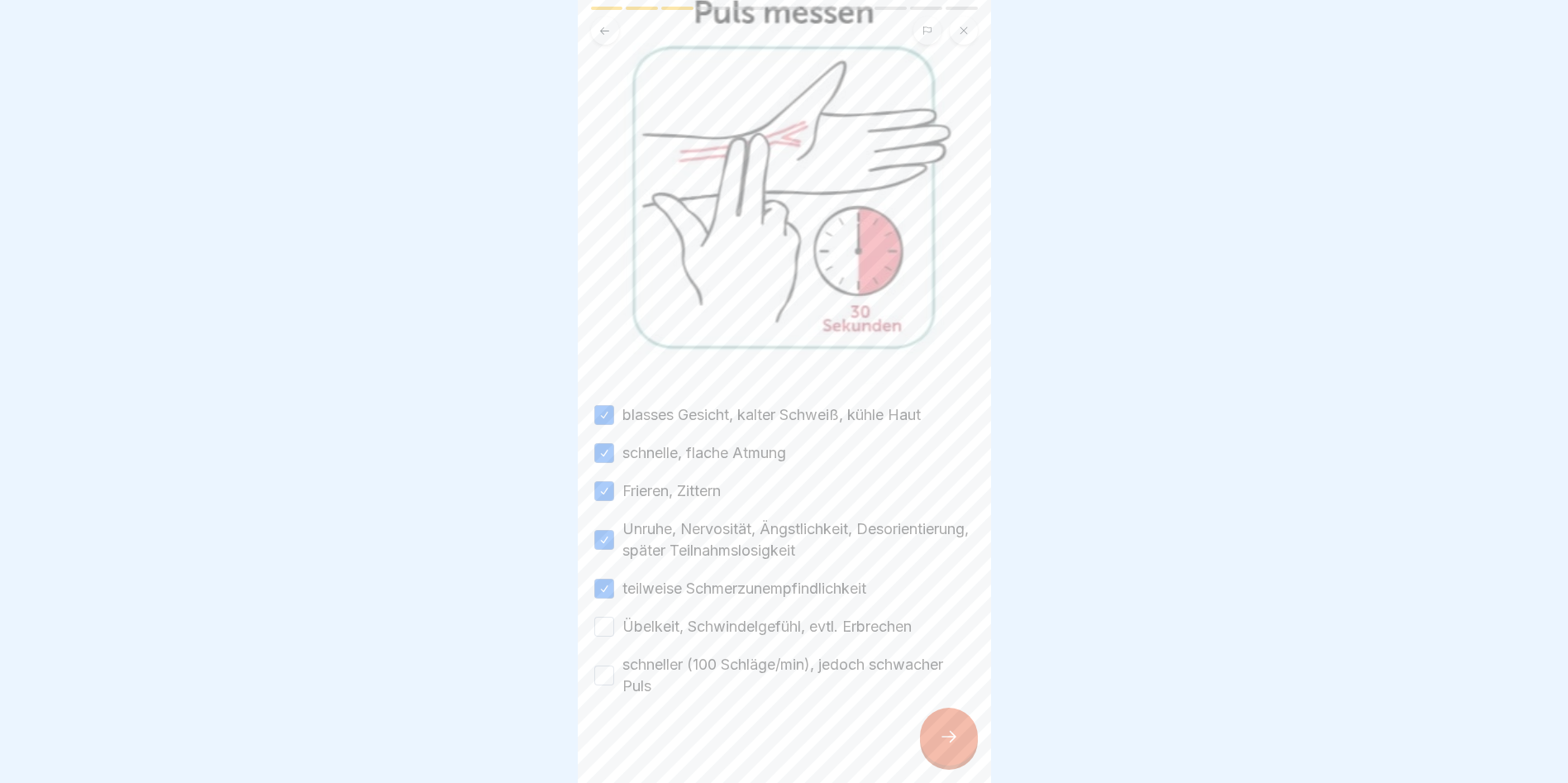
click at [597, 616] on button "Übelkeit, Schwindelgefühl, evtl. Erbrechen" at bounding box center [604, 626] width 20 height 20
click at [614, 654] on div "schneller (100 Schläge/min), jedoch schwacher Puls" at bounding box center [784, 675] width 380 height 43
click at [616, 654] on div "schneller (100 Schläge/min), jedoch schwacher Puls" at bounding box center [784, 675] width 380 height 43
click at [607, 665] on button "schneller (100 Schläge/min), jedoch schwacher Puls" at bounding box center [604, 675] width 20 height 20
click at [944, 732] on icon at bounding box center [950, 737] width 20 height 20
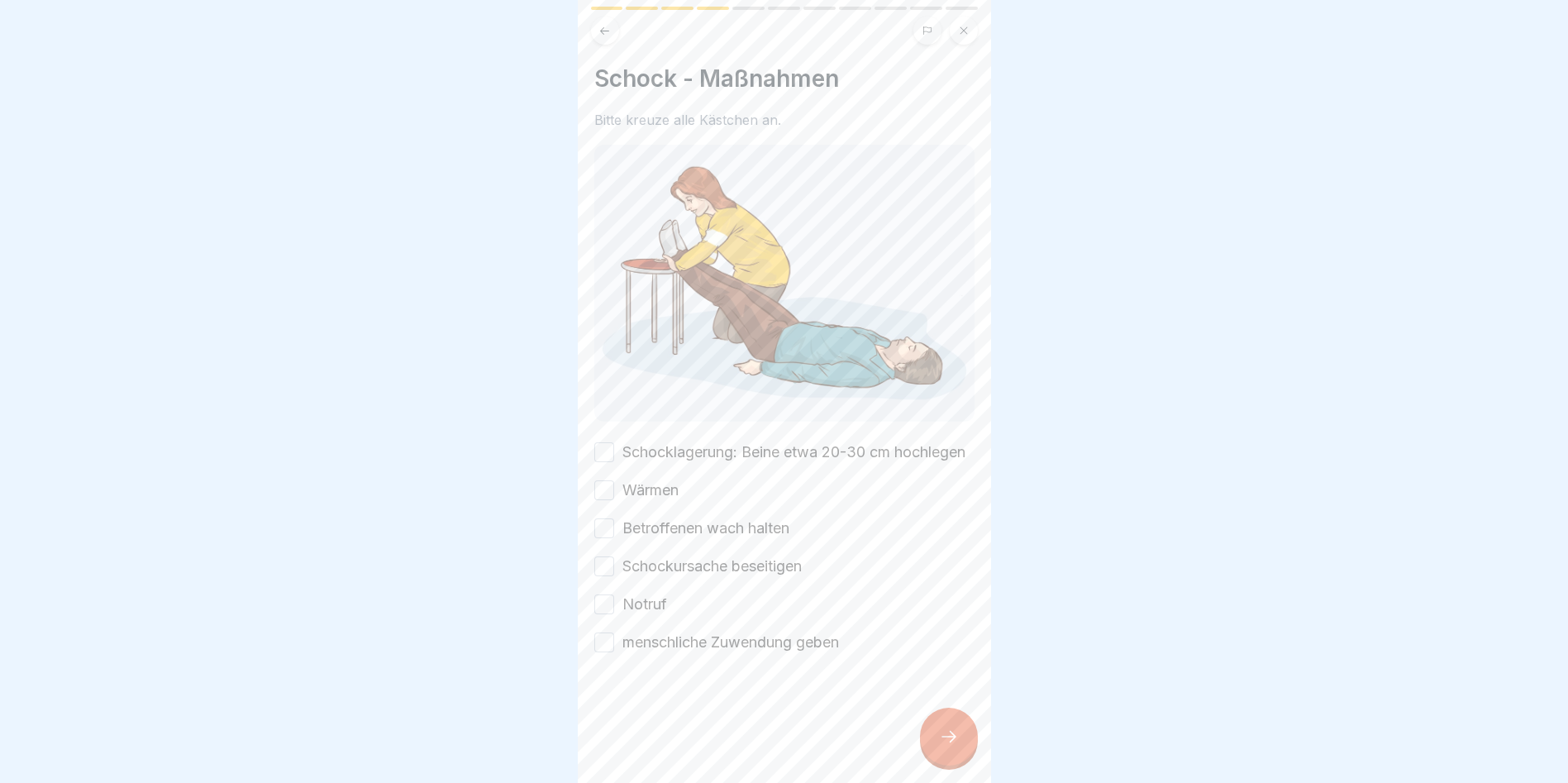
click at [617, 443] on div "Schocklagerung: Beine etwa 20-30 cm hochlegen" at bounding box center [780, 453] width 371 height 22
click at [605, 451] on button "Schocklagerung: Beine etwa 20-30 cm hochlegen" at bounding box center [604, 452] width 20 height 20
click at [607, 492] on button "Wärmen" at bounding box center [604, 491] width 20 height 20
click at [607, 520] on button "Betroffenen wach halten" at bounding box center [604, 529] width 20 height 20
click at [606, 558] on button "Schockursache beseitigen" at bounding box center [604, 567] width 20 height 20
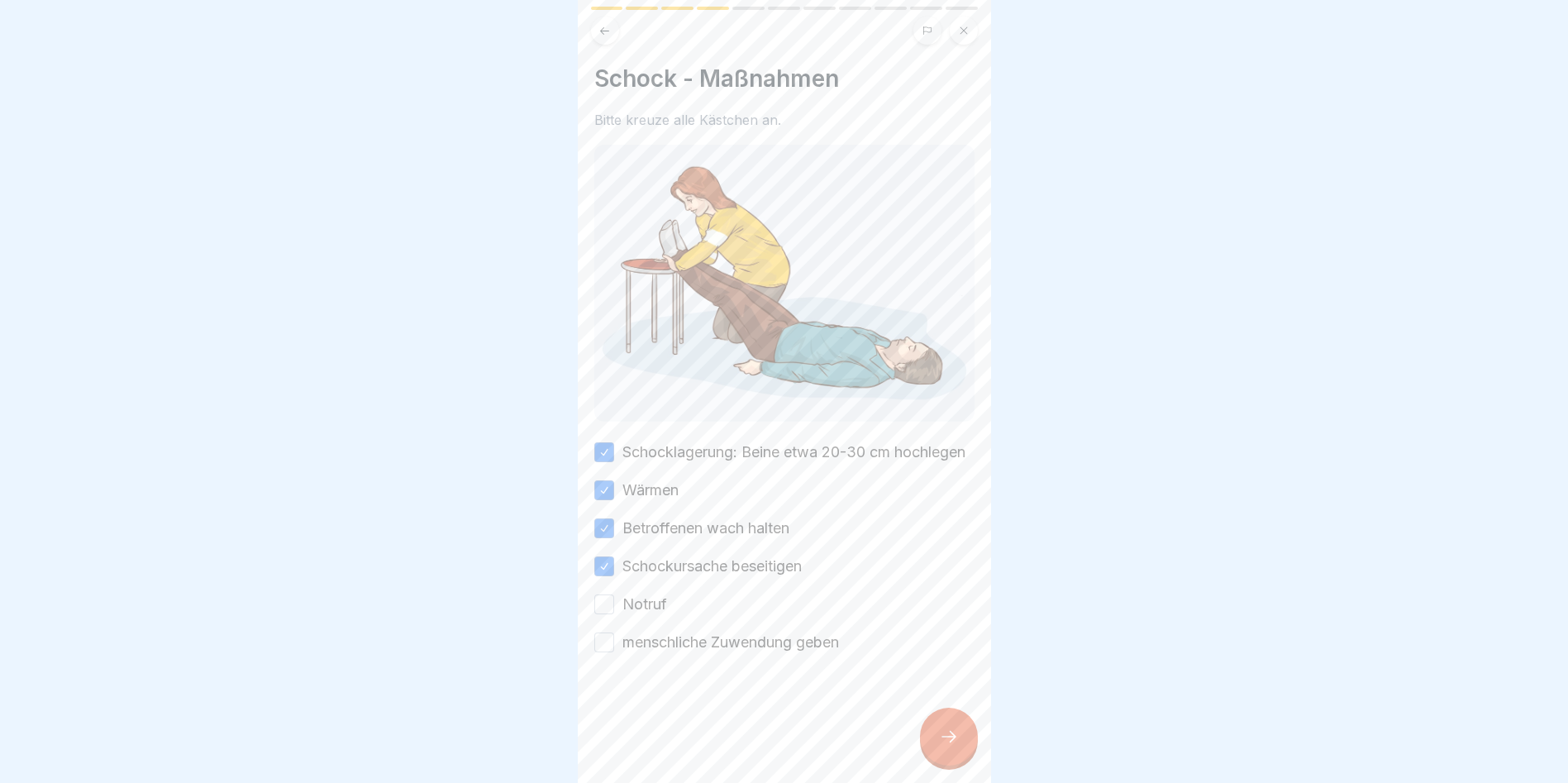
click at [607, 611] on button "Notruf" at bounding box center [604, 604] width 20 height 20
click at [604, 644] on button "menschliche Zuwendung geben" at bounding box center [604, 642] width 20 height 20
click at [954, 741] on icon at bounding box center [950, 737] width 20 height 20
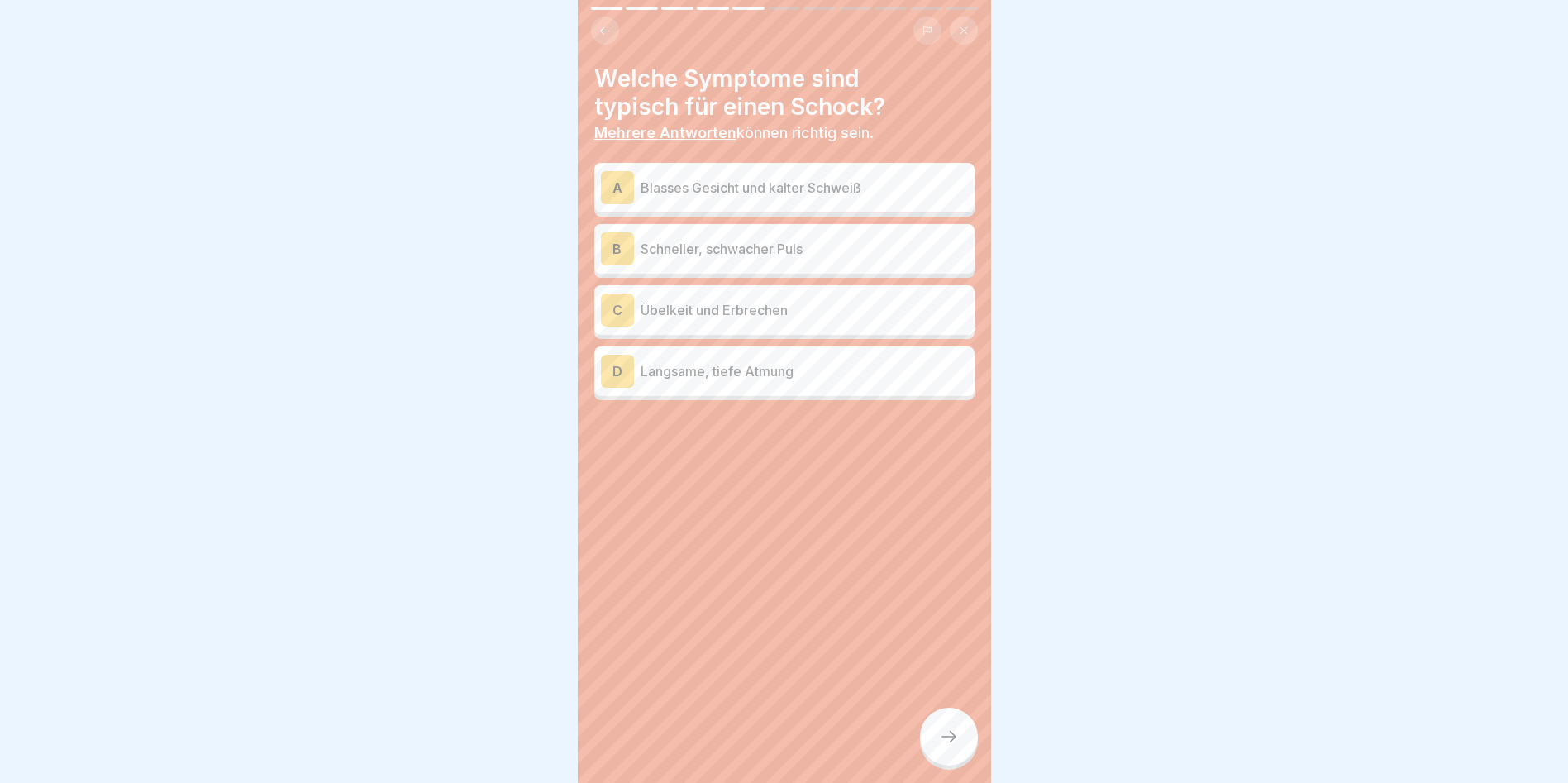
click at [668, 178] on p "Blasses Gesicht und kalter Schweiß" at bounding box center [804, 188] width 327 height 20
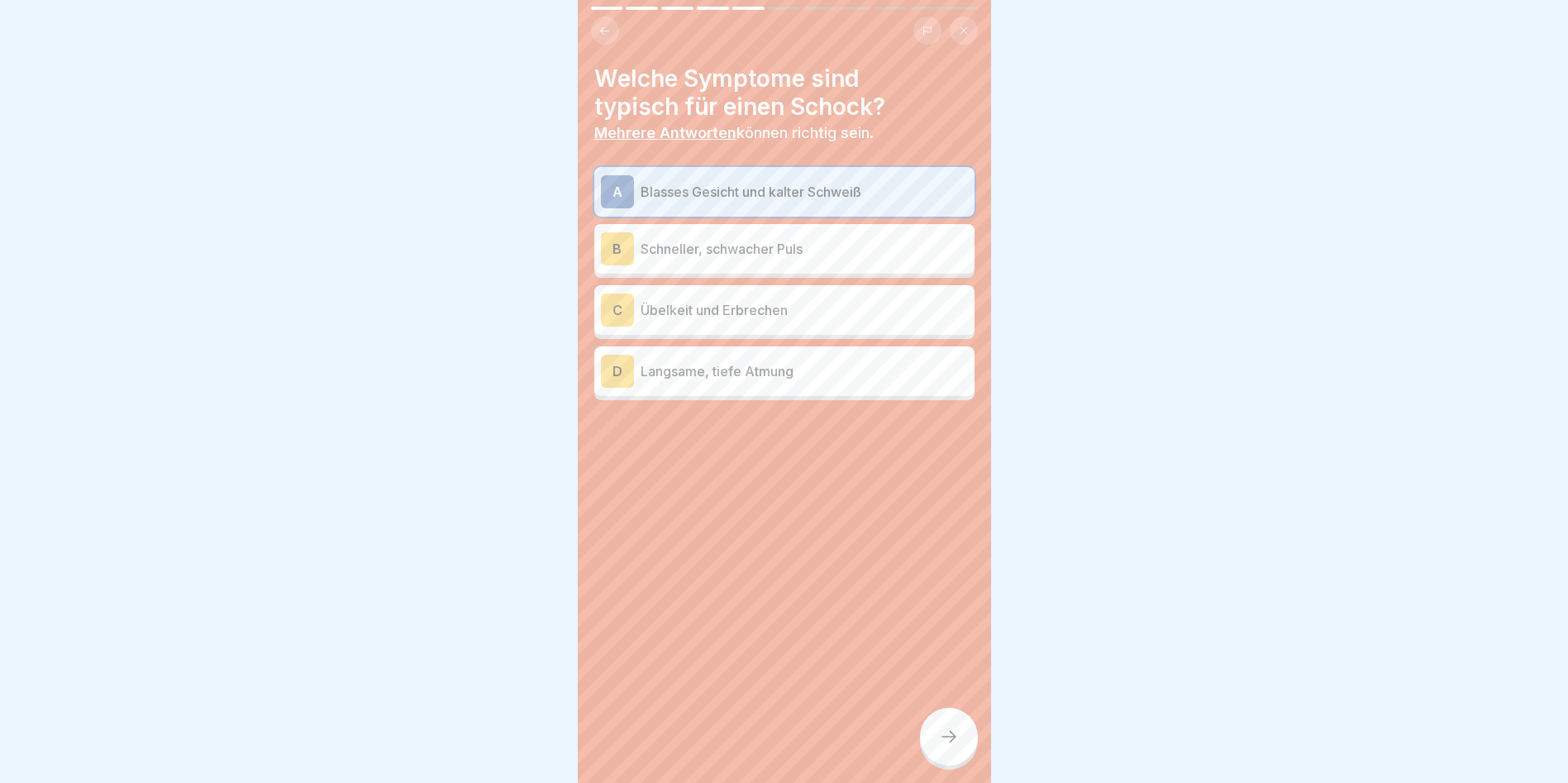
click at [716, 302] on p "Übelkeit und Erbrechen" at bounding box center [804, 310] width 327 height 20
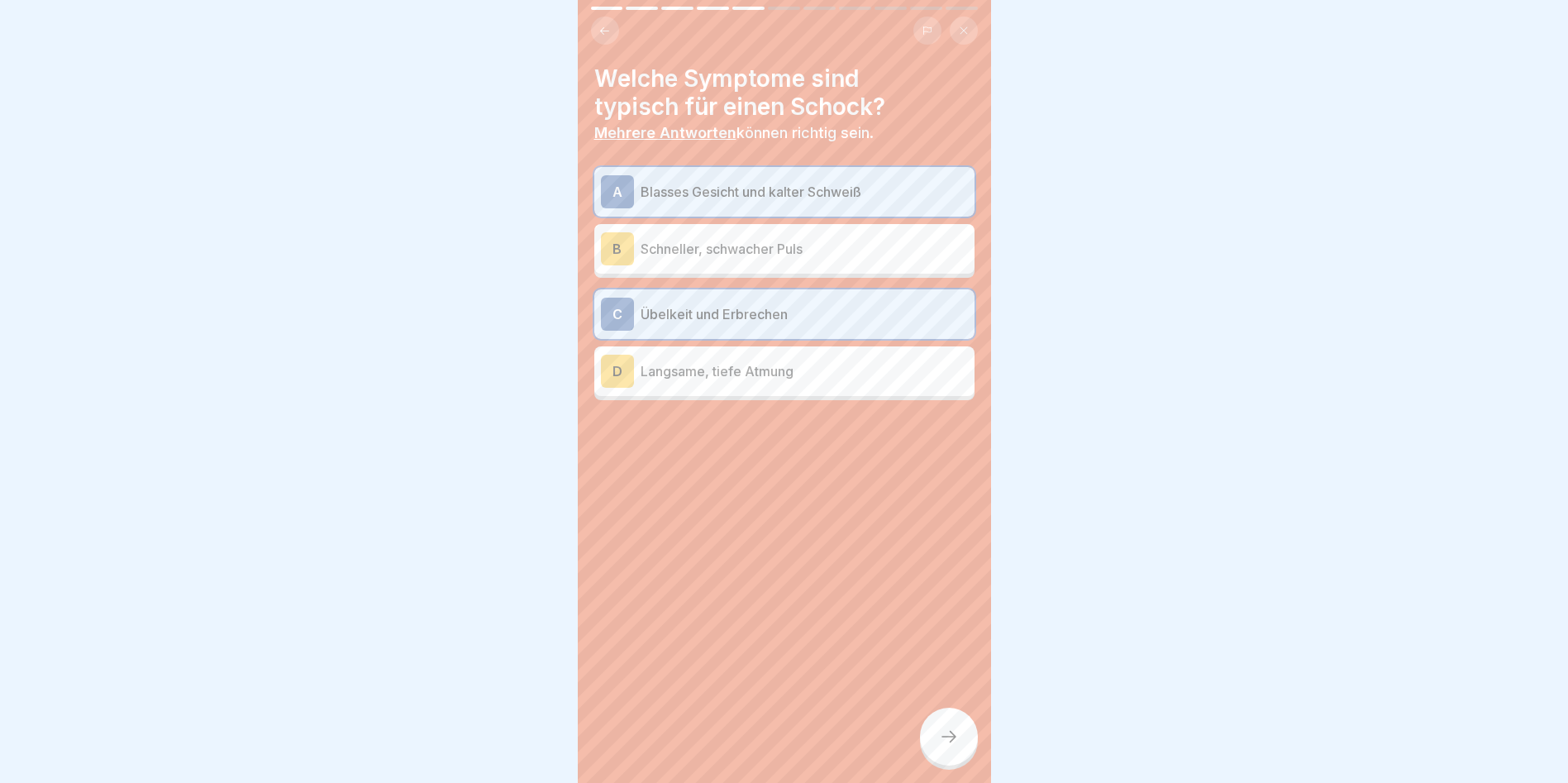
click at [678, 361] on p "Langsame, tiefe Atmung" at bounding box center [804, 371] width 327 height 20
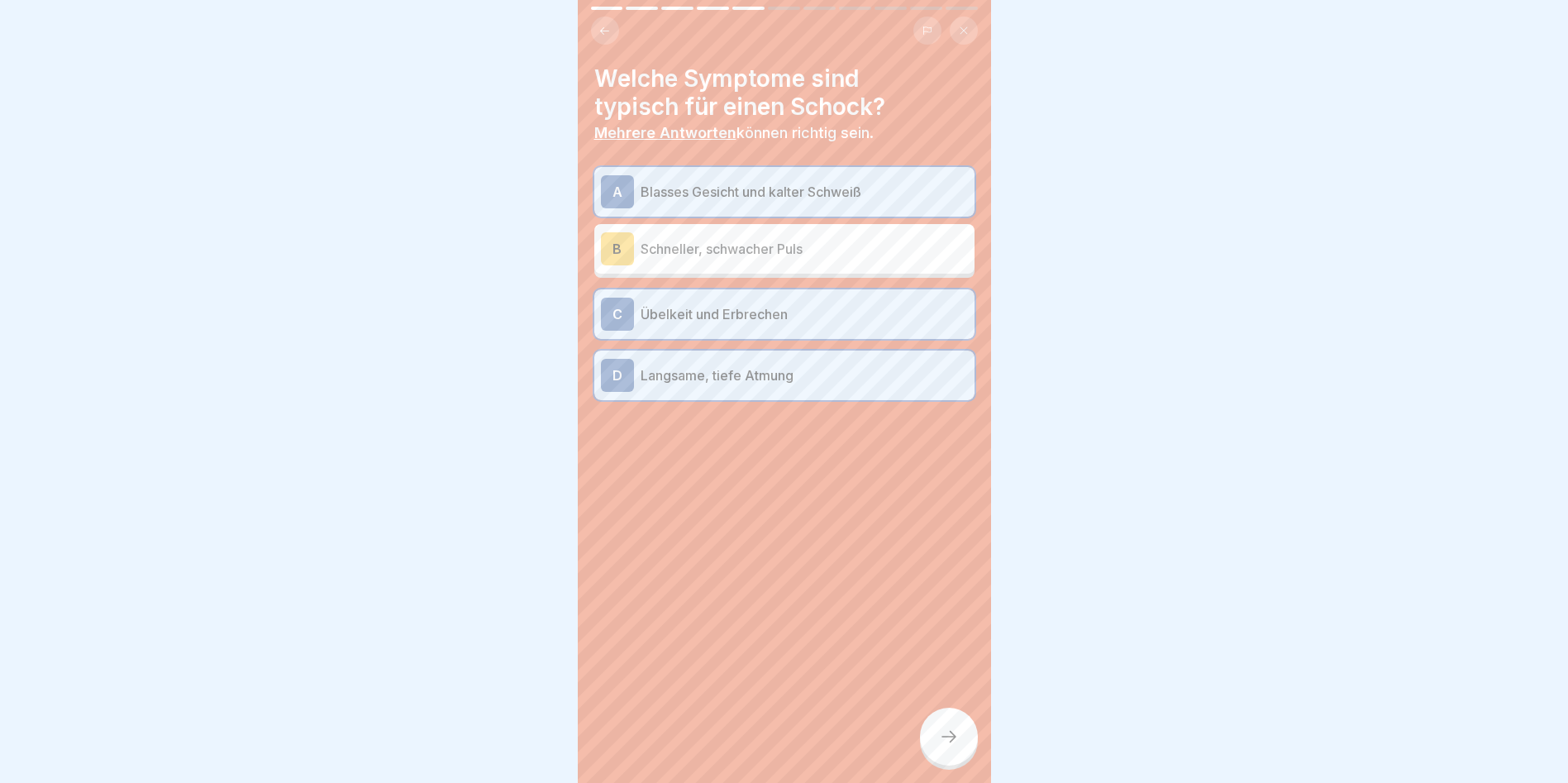
click at [944, 723] on div at bounding box center [949, 736] width 58 height 58
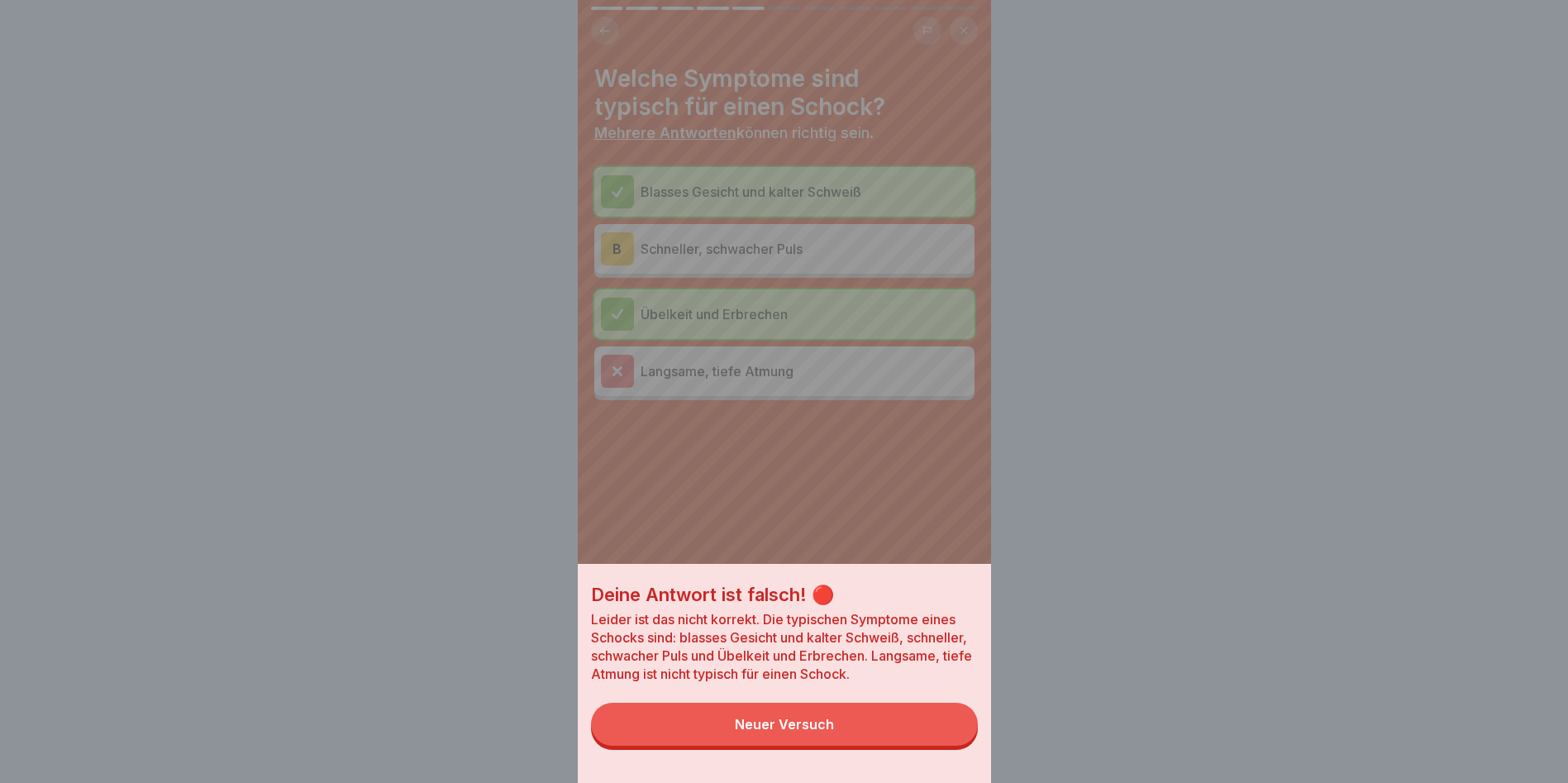
click at [836, 724] on button "Neuer Versuch" at bounding box center [785, 723] width 387 height 43
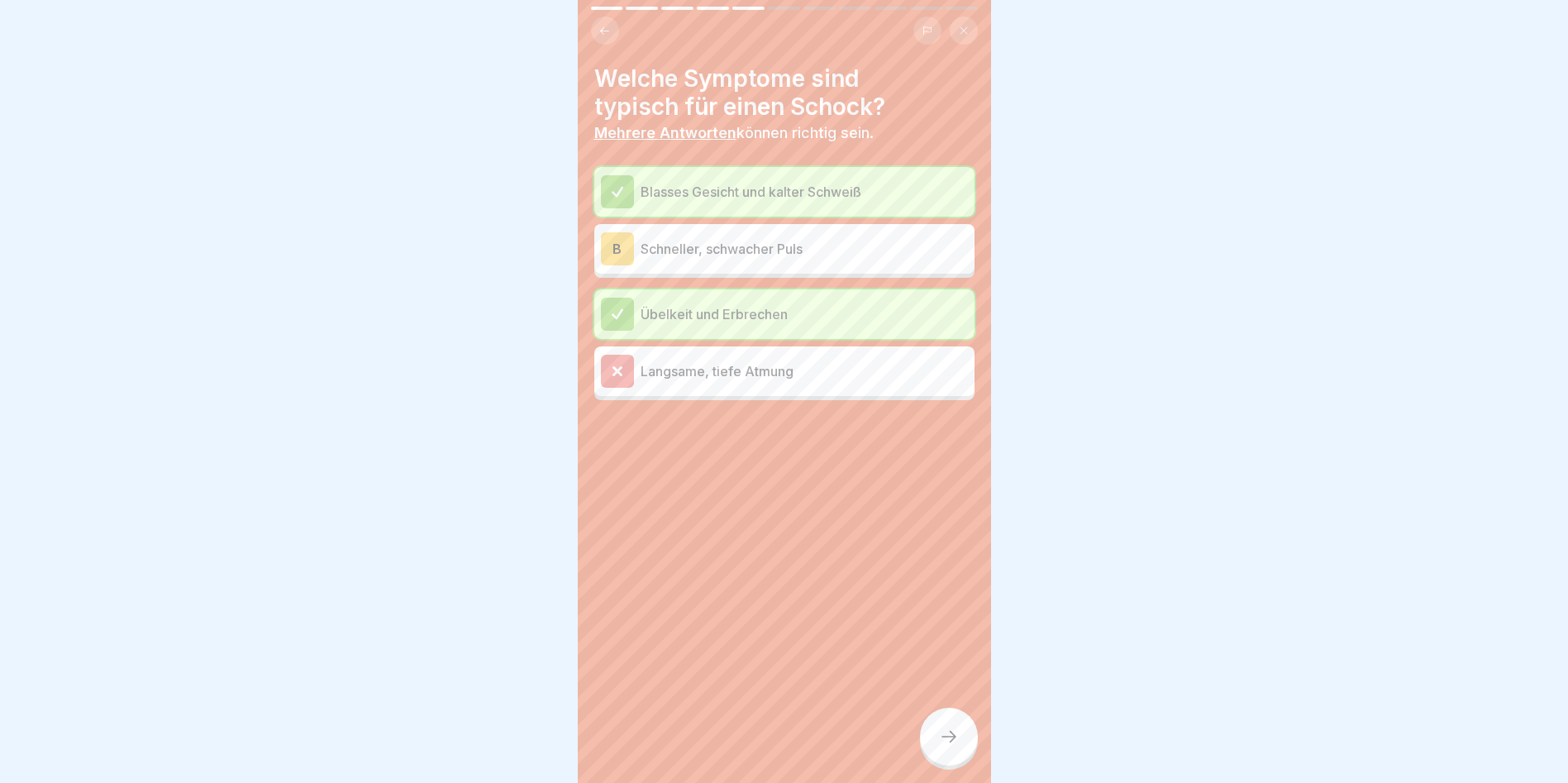
click at [671, 239] on p "Schneller, schwacher Puls" at bounding box center [804, 249] width 327 height 20
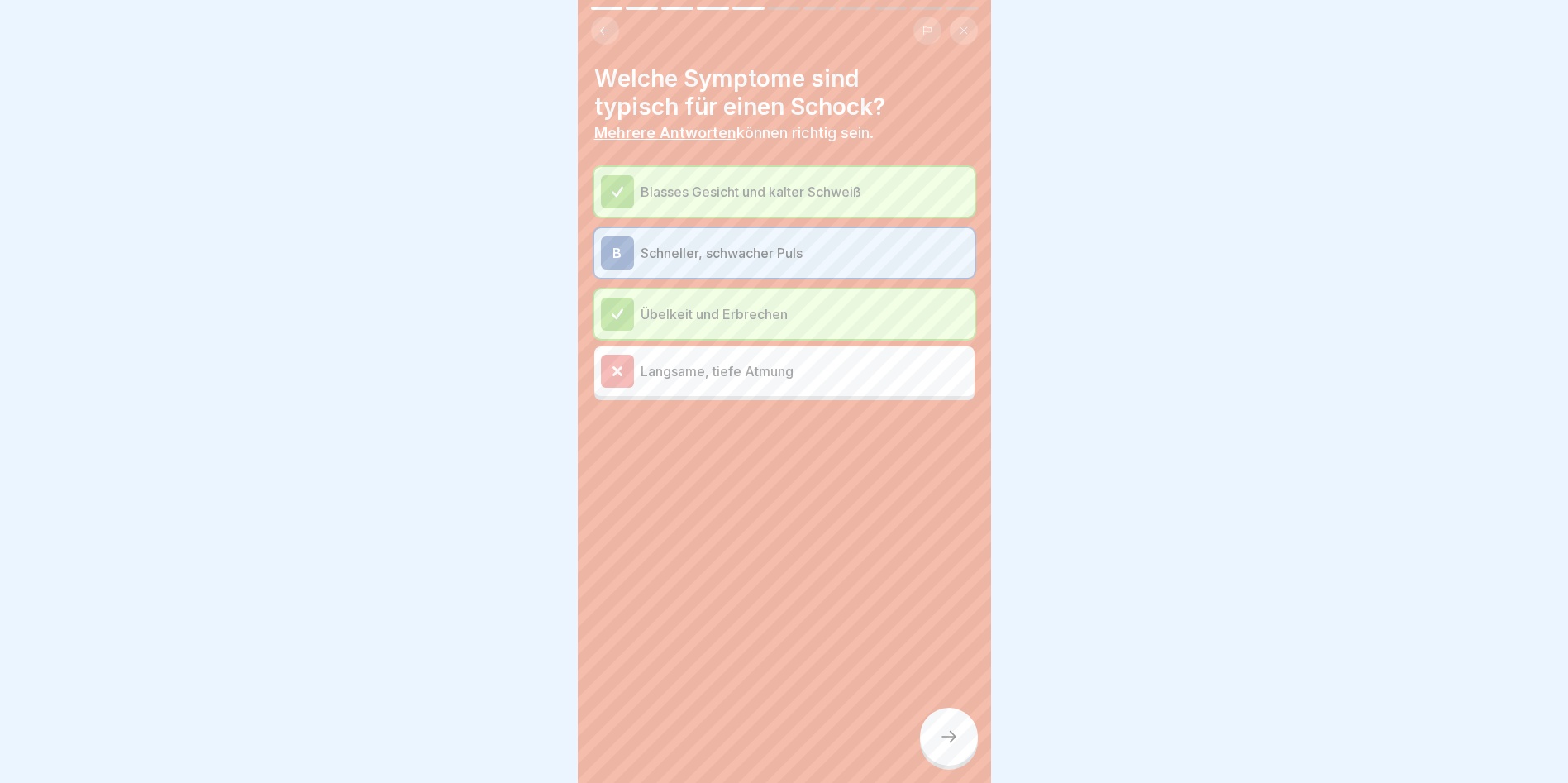
click at [949, 756] on div at bounding box center [949, 736] width 58 height 58
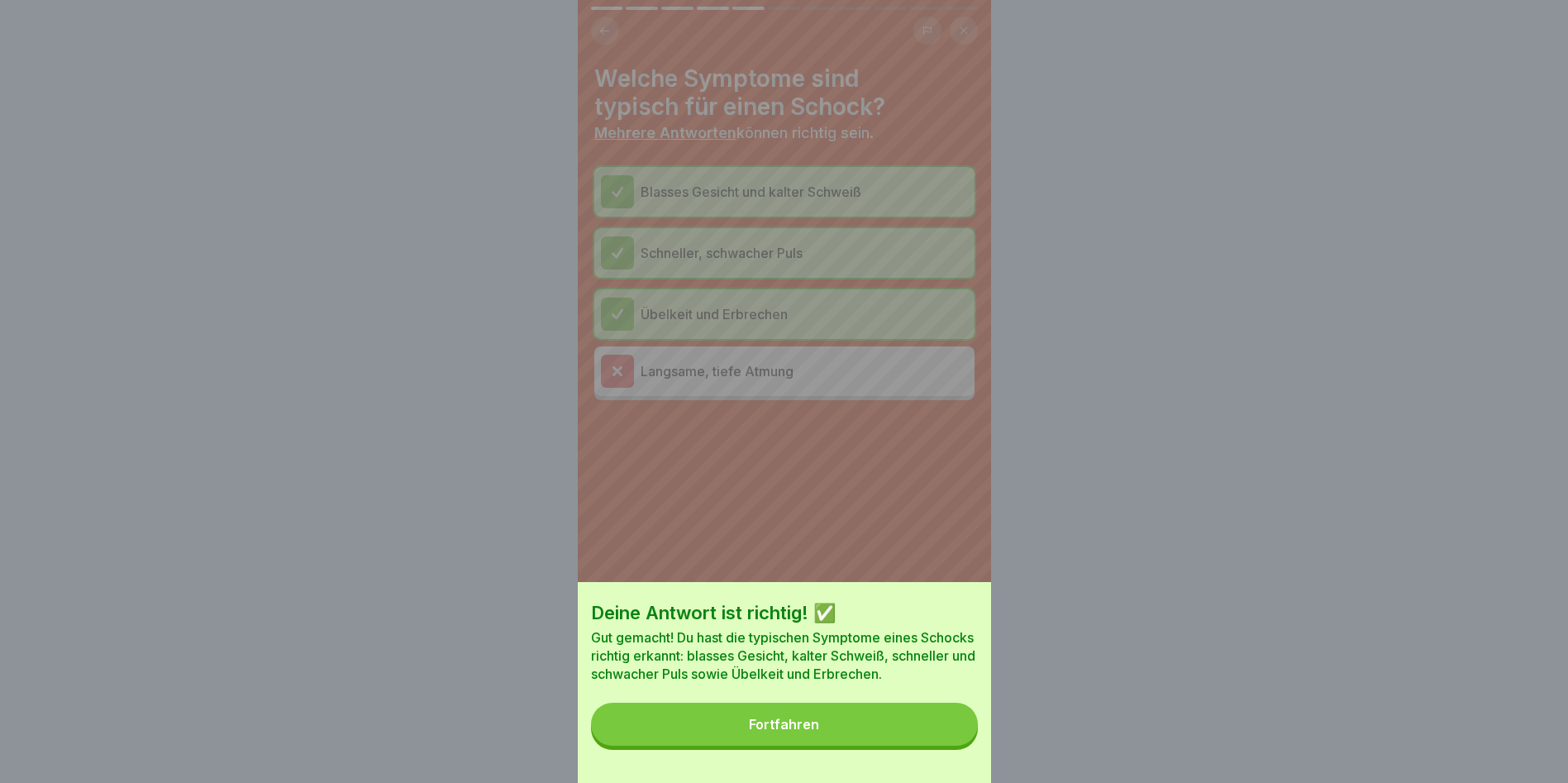
click at [784, 731] on div "Fortfahren" at bounding box center [784, 724] width 70 height 15
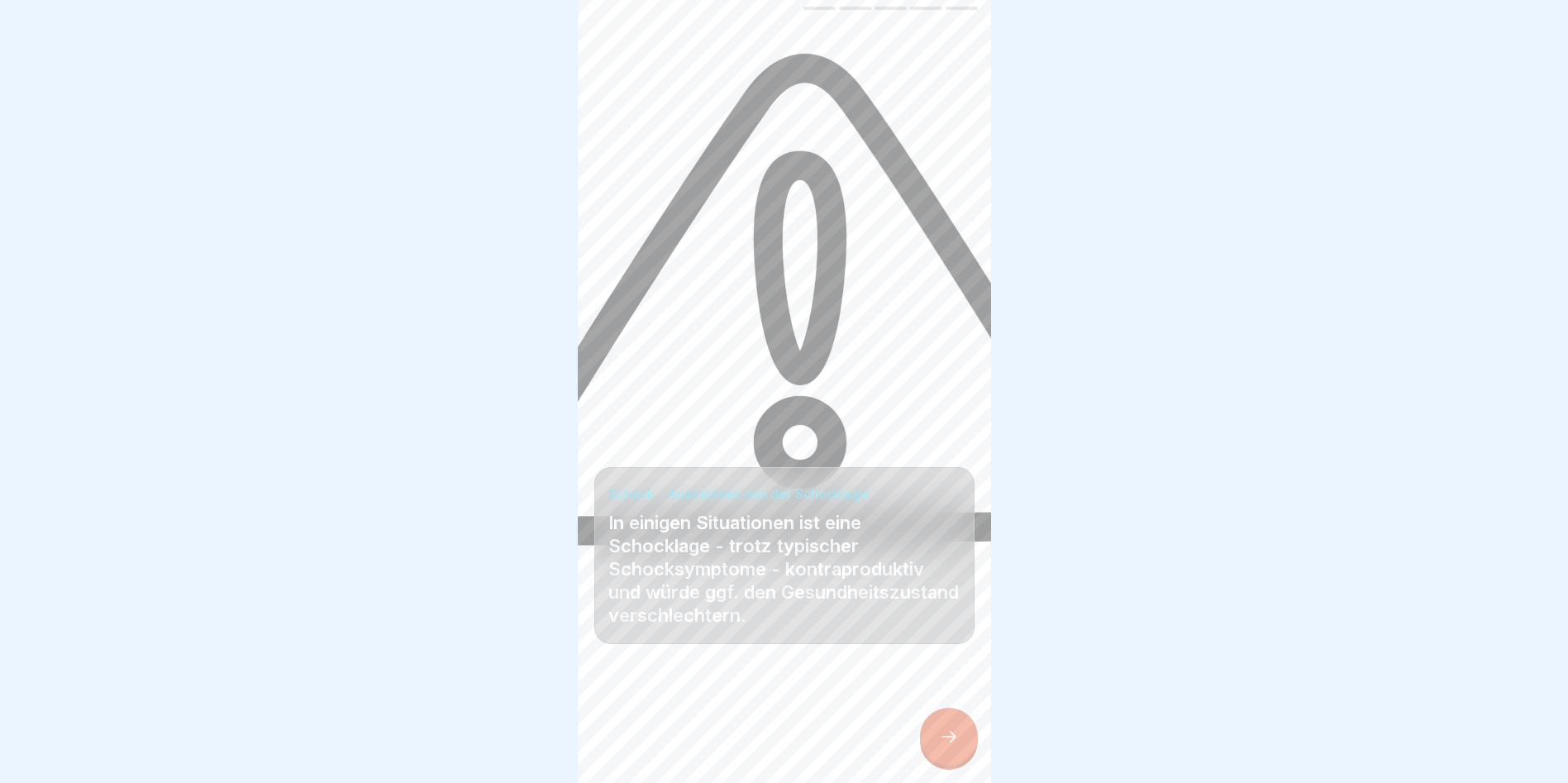
click at [955, 738] on icon at bounding box center [950, 737] width 20 height 20
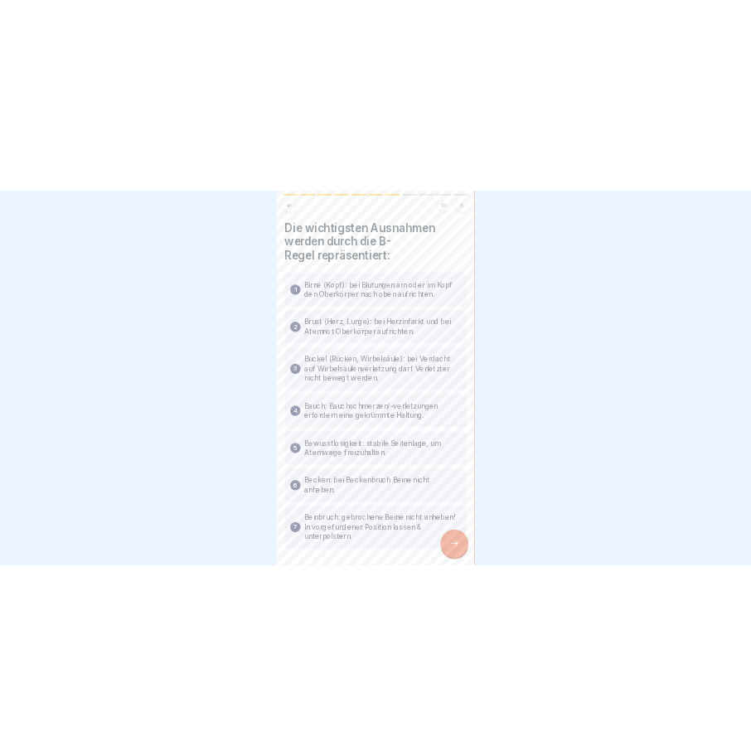
scroll to position [64, 0]
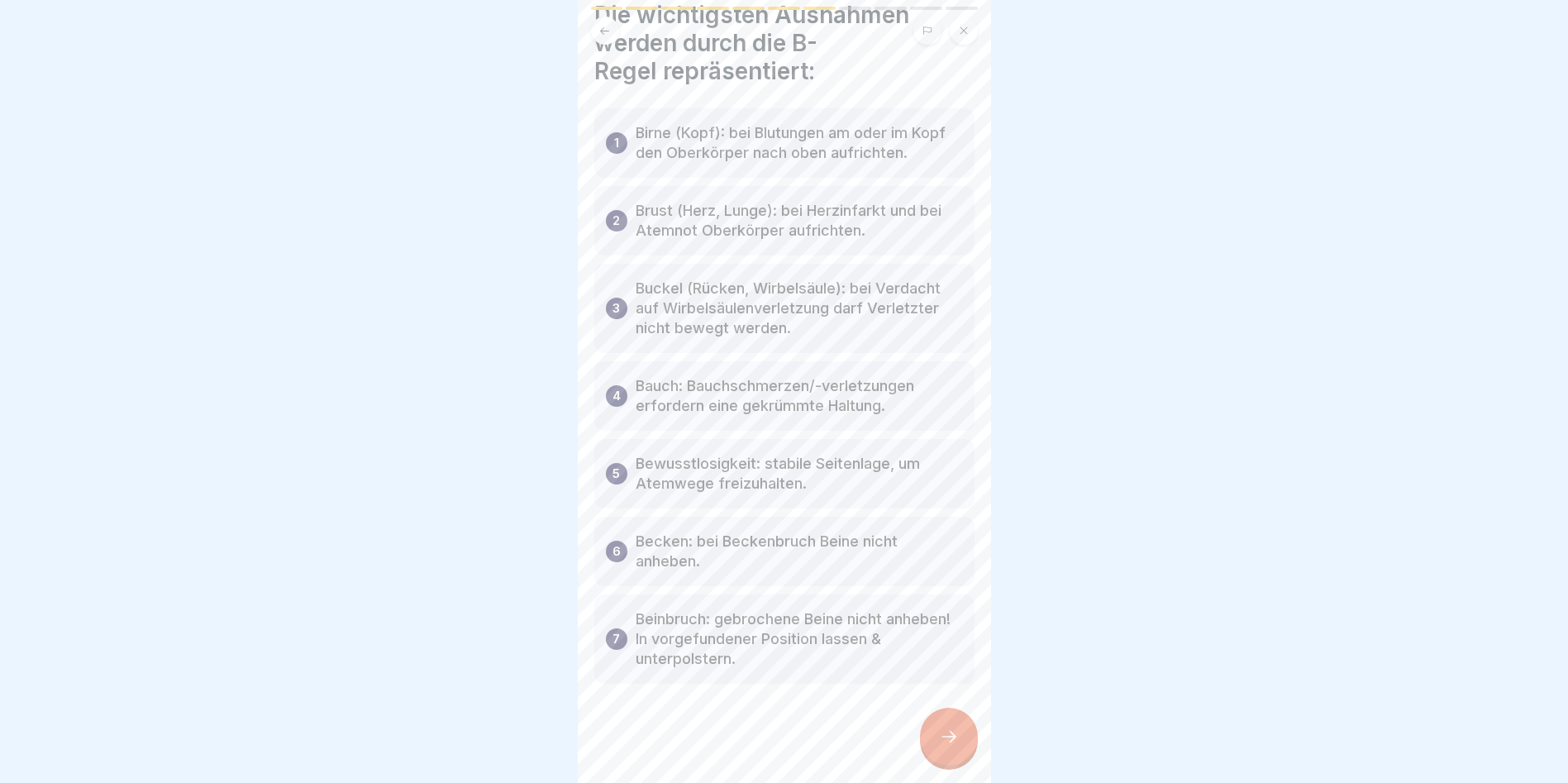
click at [923, 724] on div at bounding box center [949, 736] width 58 height 58
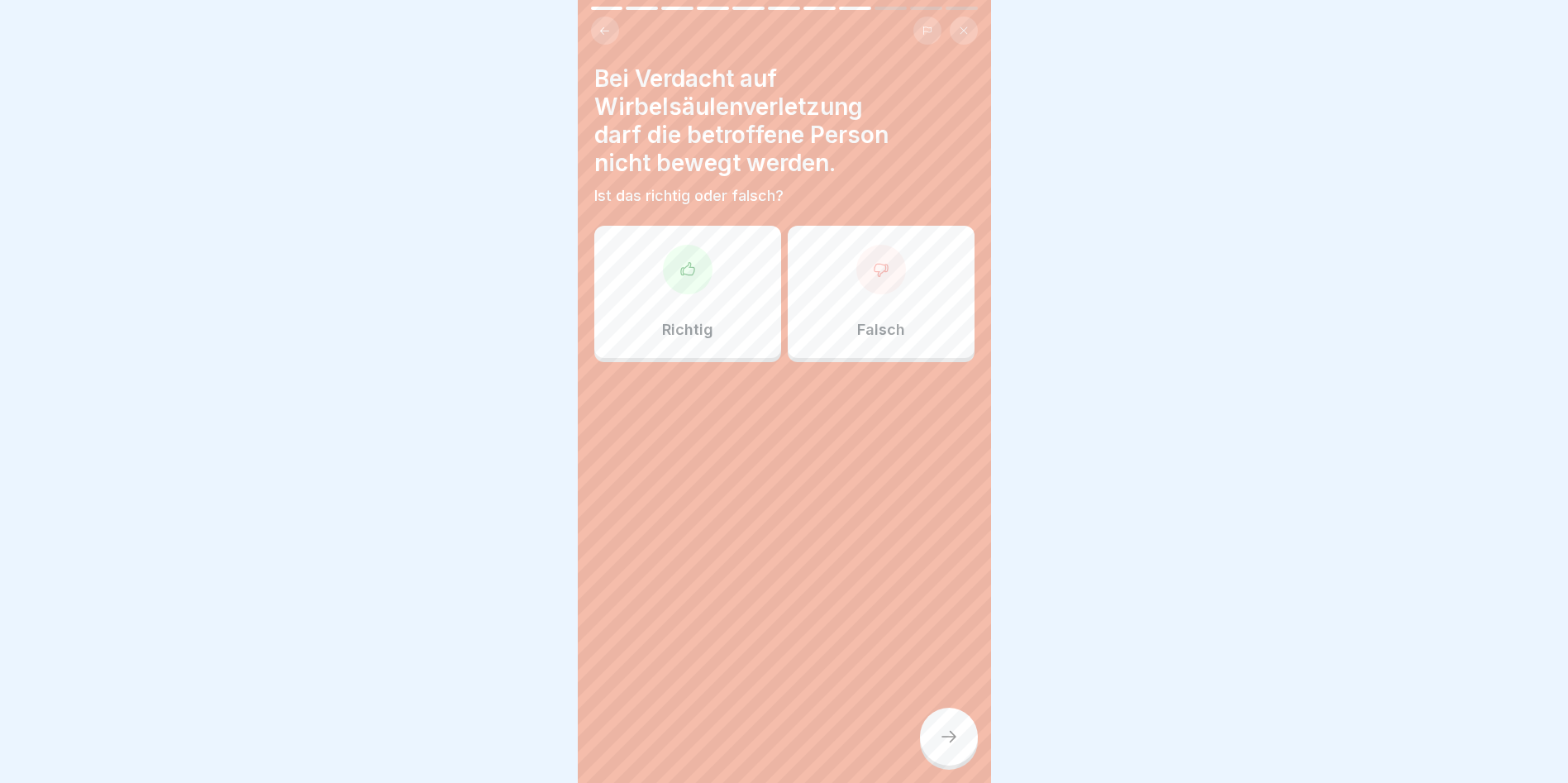
click at [687, 267] on div at bounding box center [688, 269] width 50 height 50
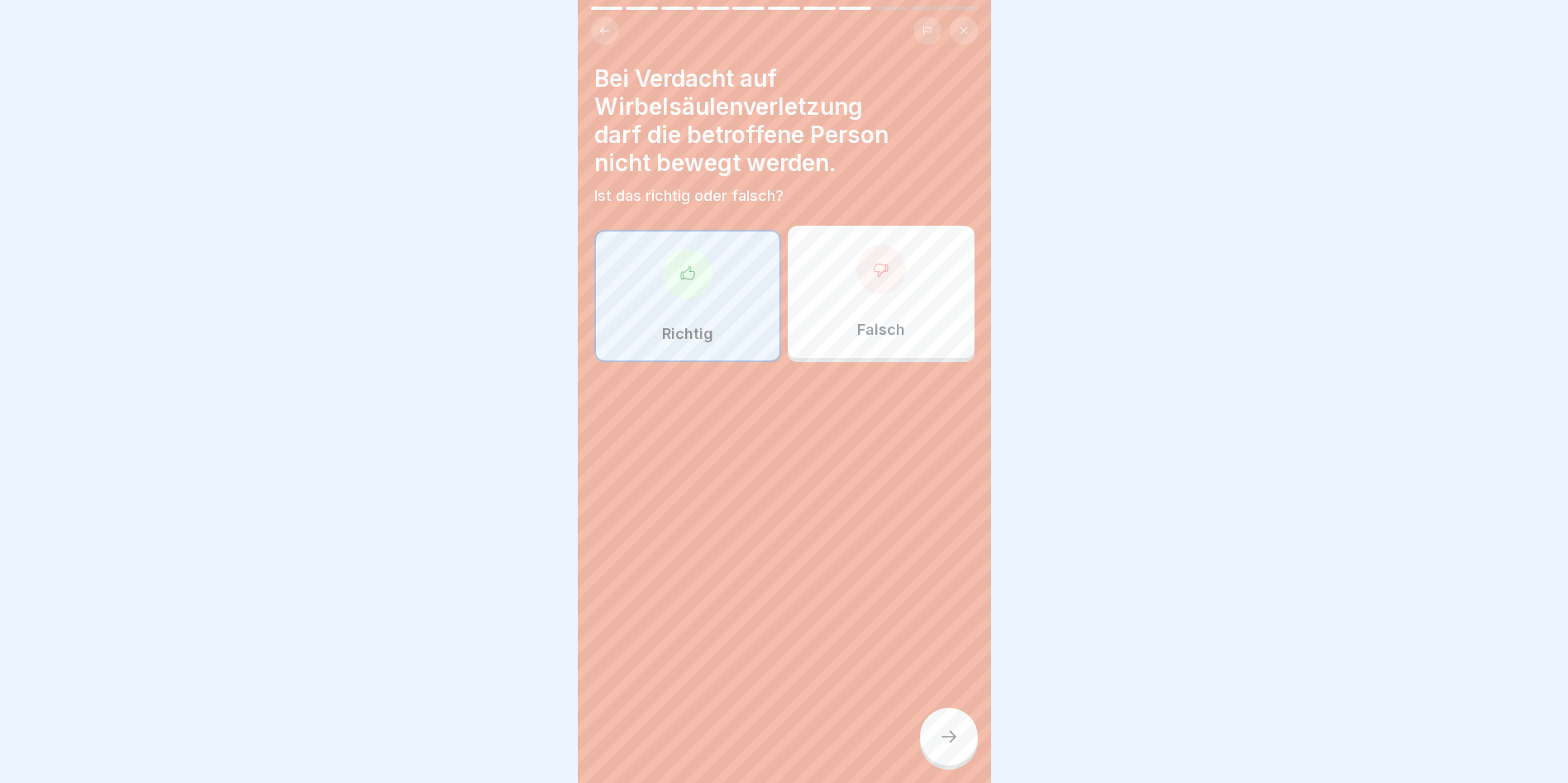
click at [953, 731] on icon at bounding box center [950, 737] width 20 height 20
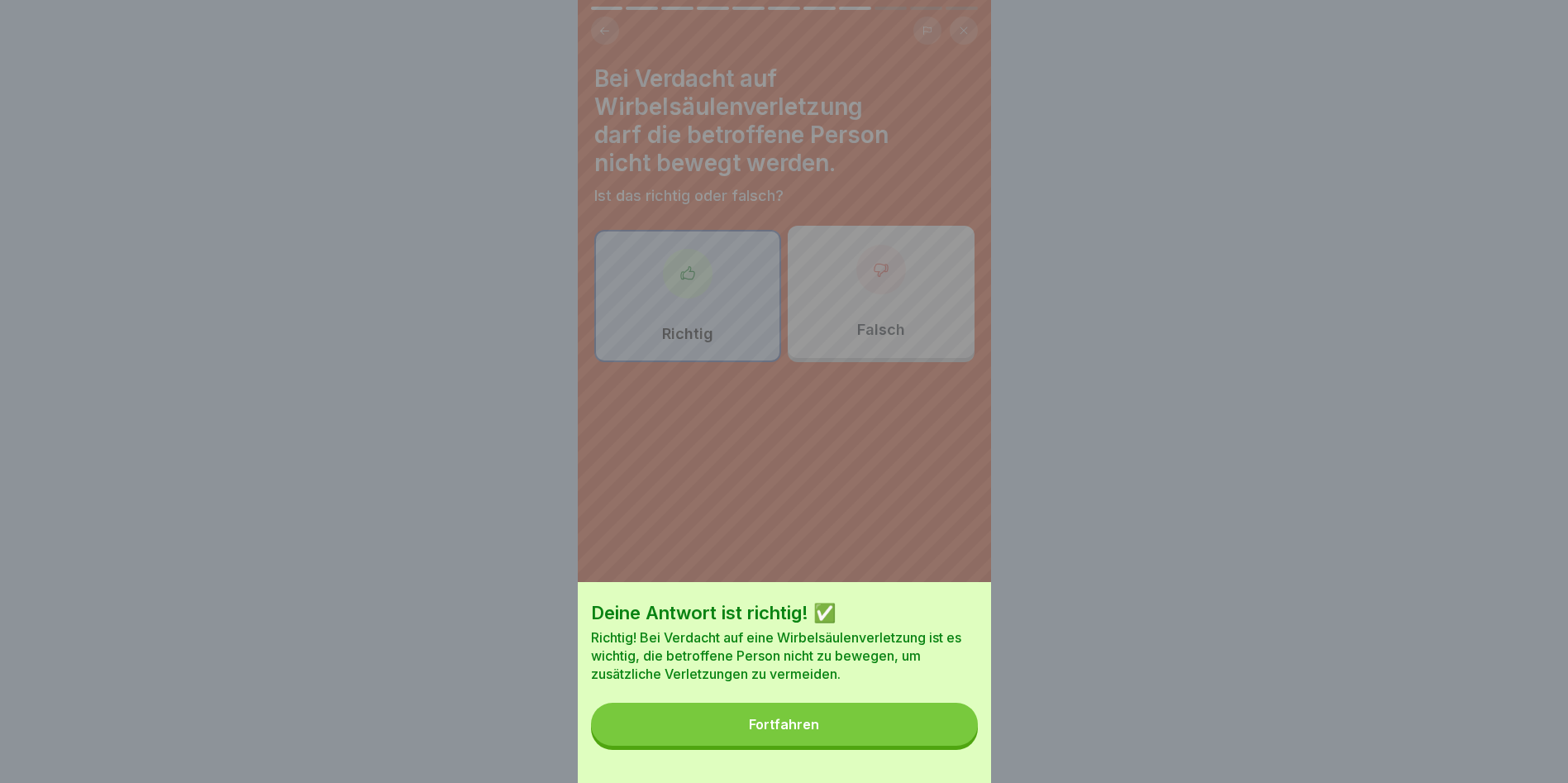
click at [806, 731] on div "Fortfahren" at bounding box center [784, 724] width 70 height 15
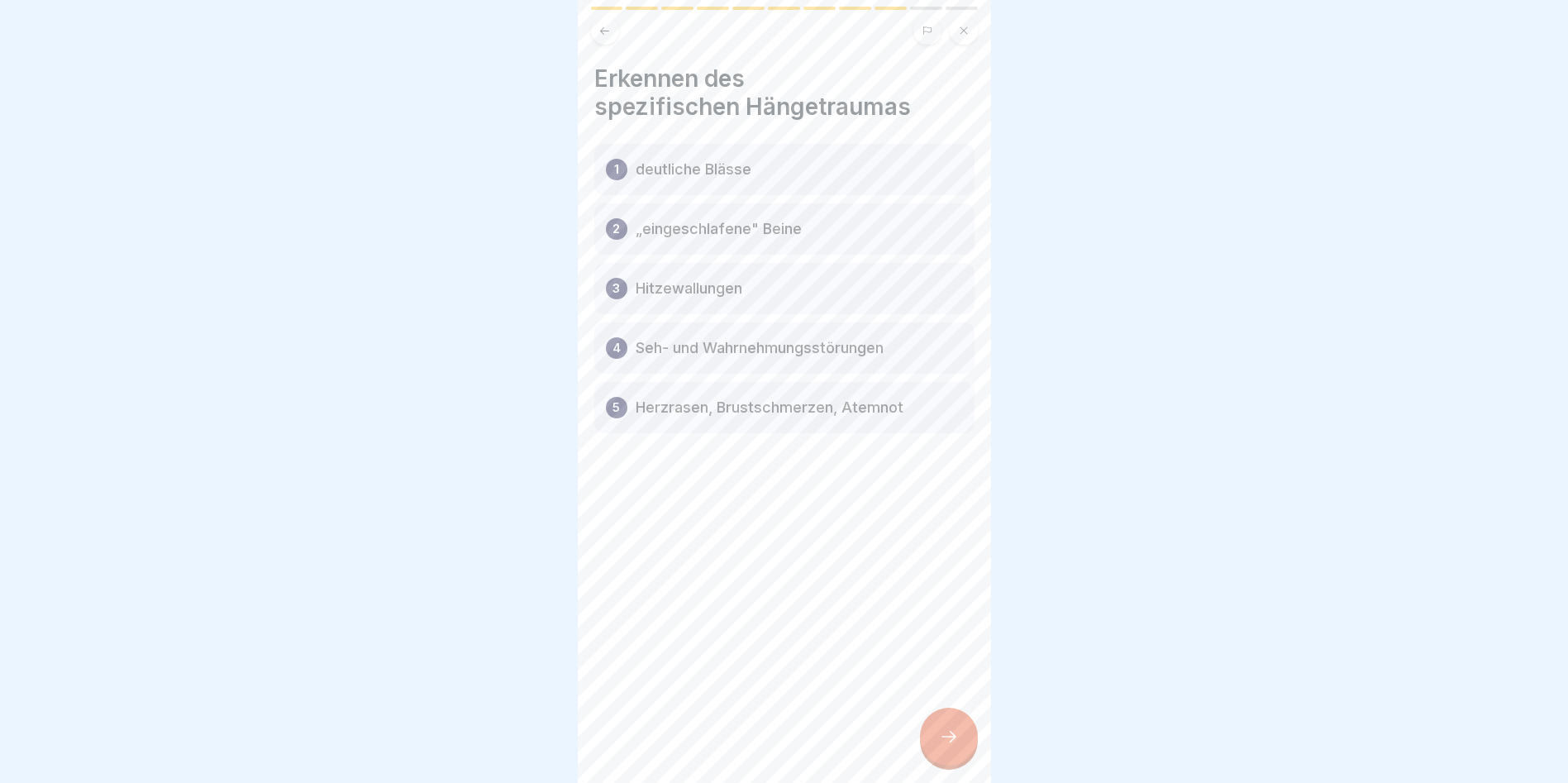
click at [943, 736] on icon at bounding box center [950, 737] width 20 height 20
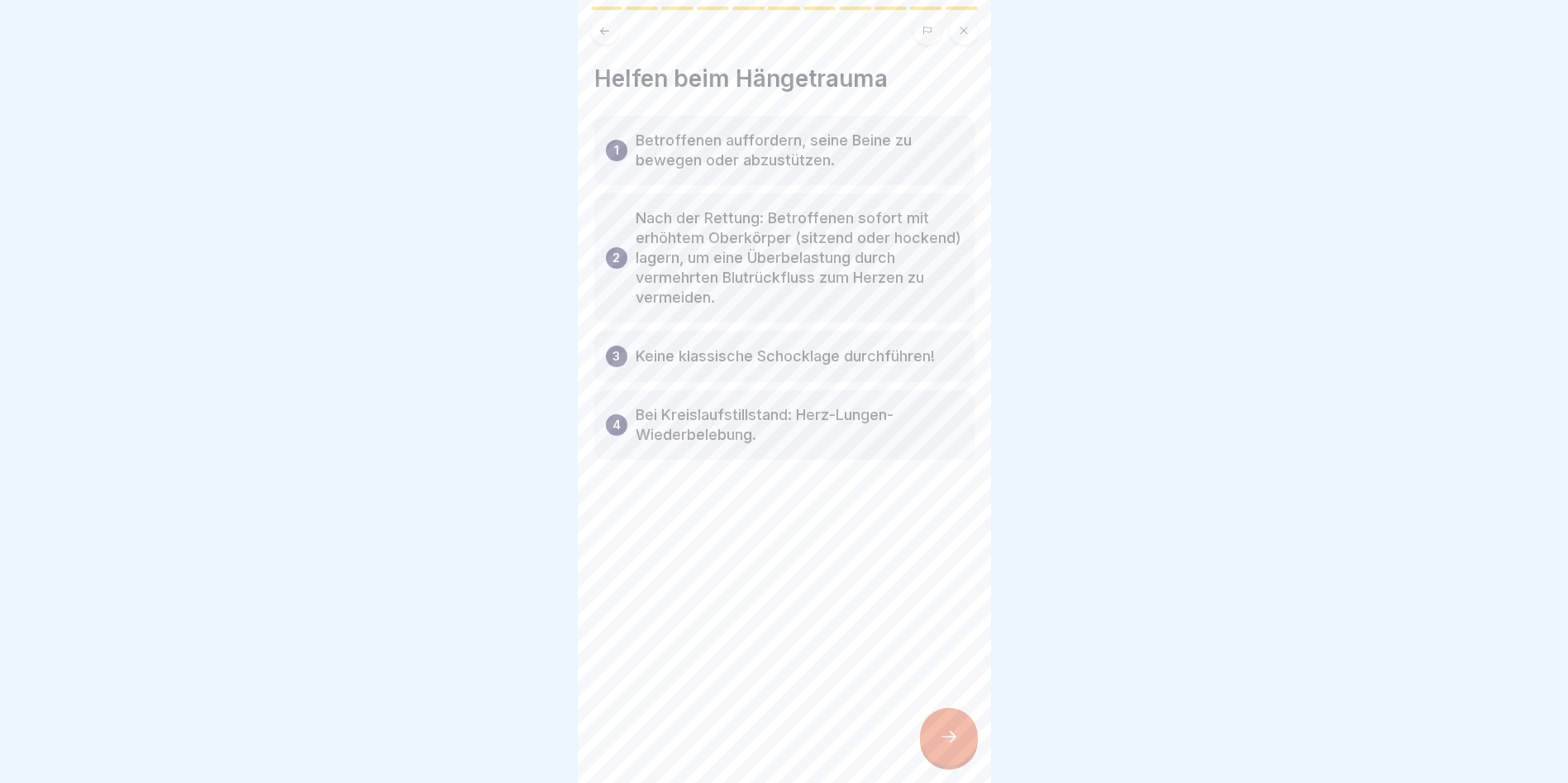
click at [943, 736] on icon at bounding box center [950, 737] width 20 height 20
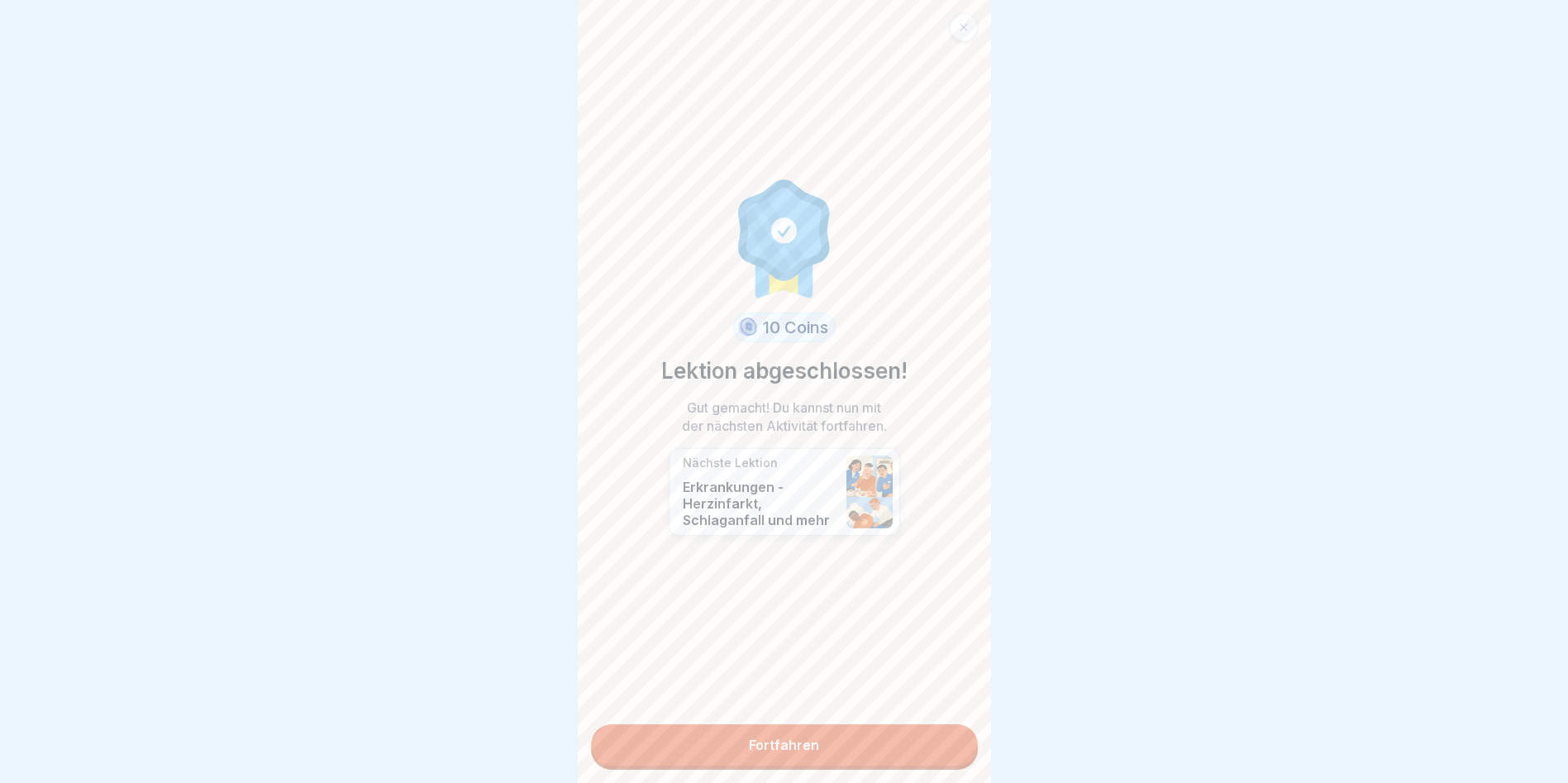
click at [814, 724] on link "Fortfahren" at bounding box center [785, 744] width 387 height 41
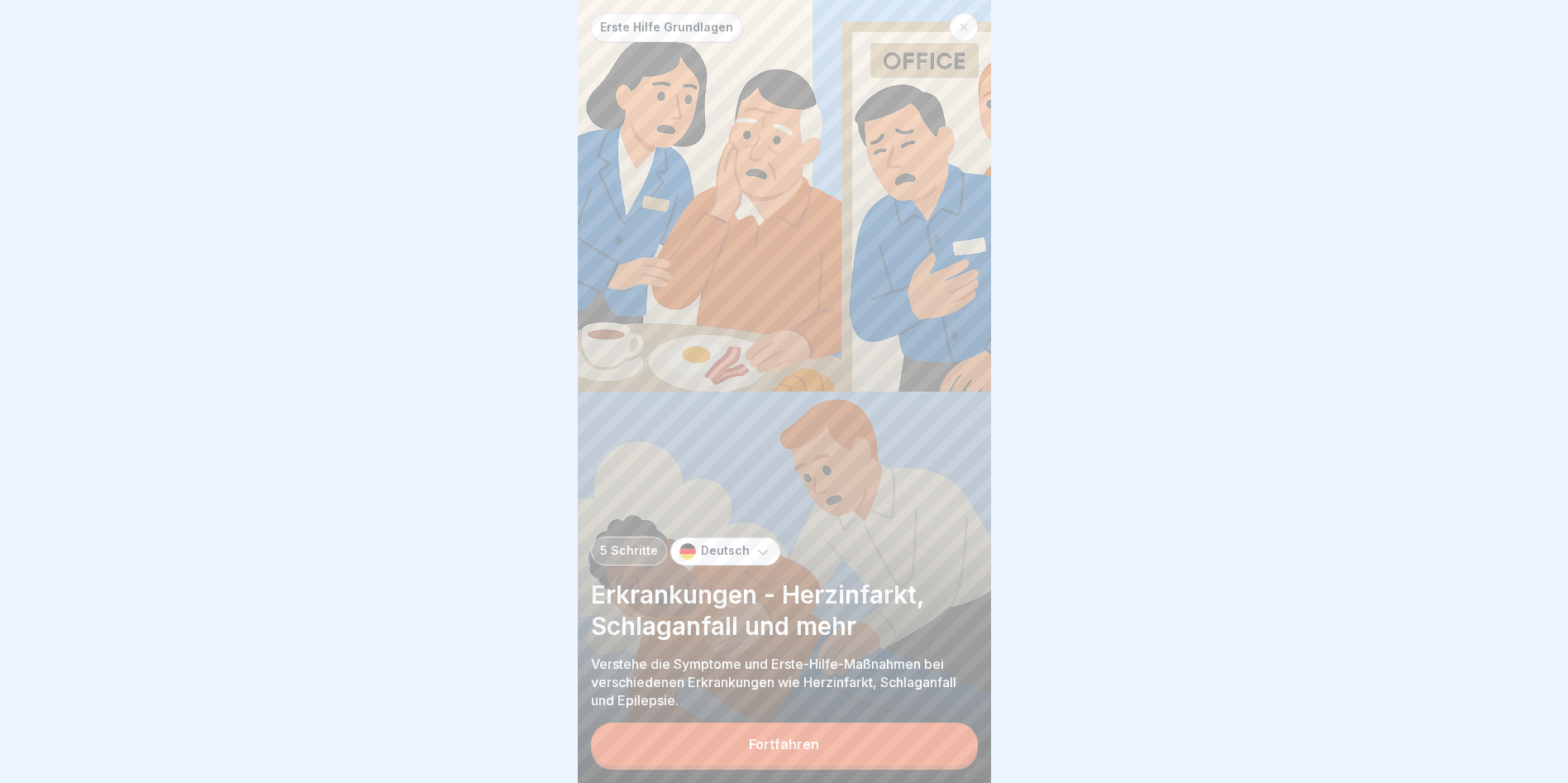
click at [773, 746] on div "Fortfahren" at bounding box center [784, 743] width 70 height 15
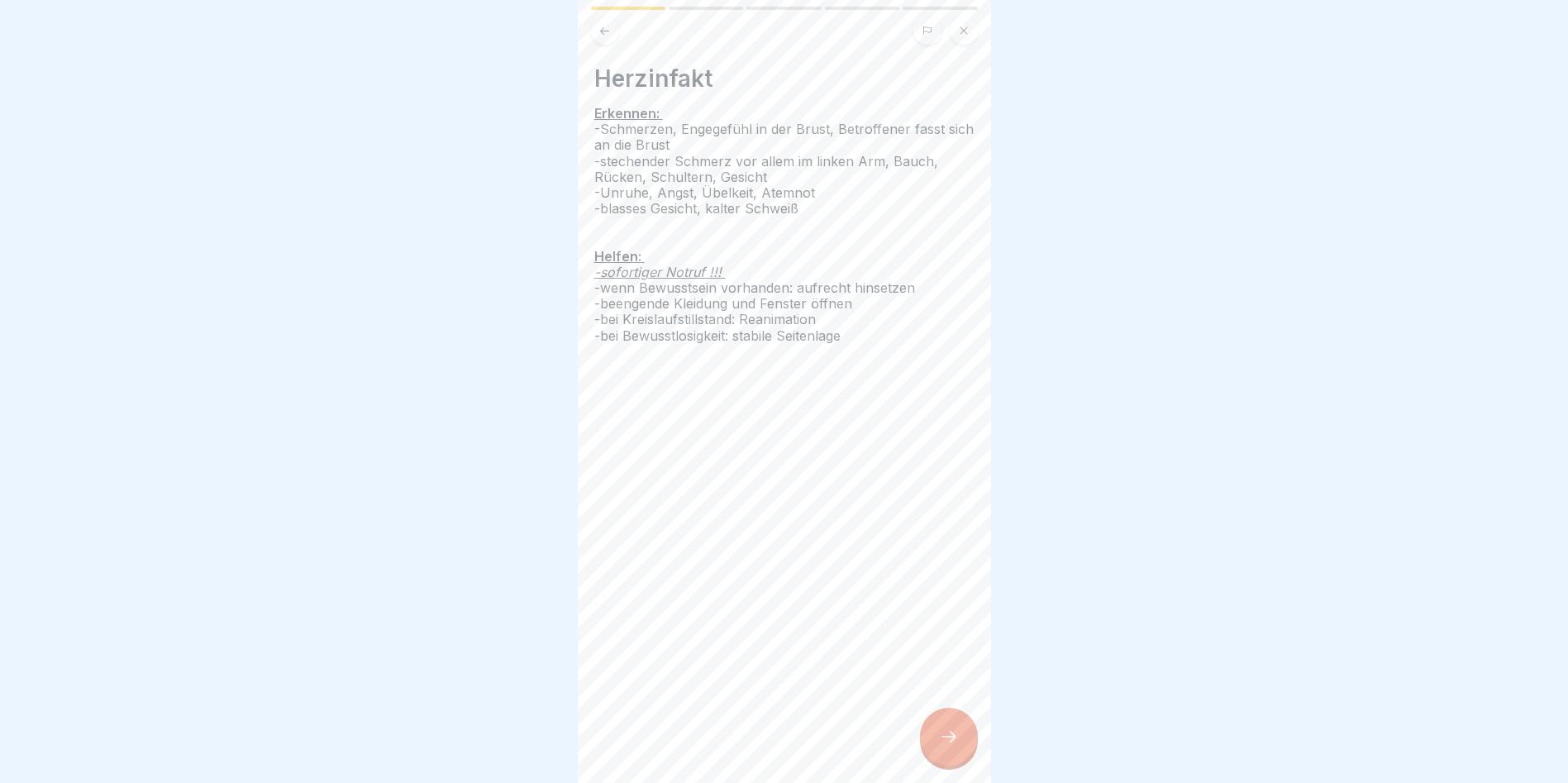
click at [940, 734] on icon at bounding box center [950, 737] width 20 height 20
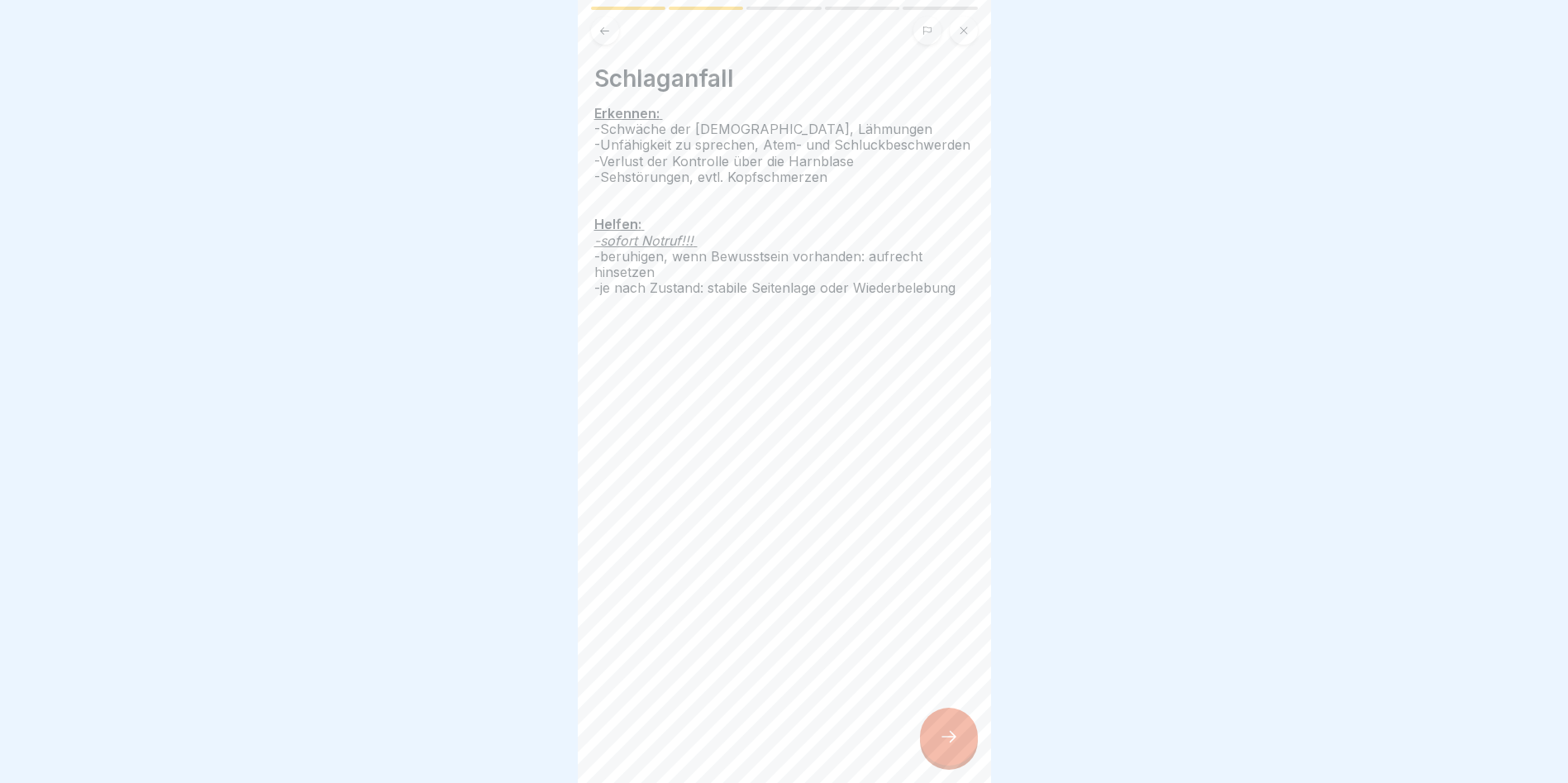
click at [955, 731] on icon at bounding box center [950, 737] width 20 height 20
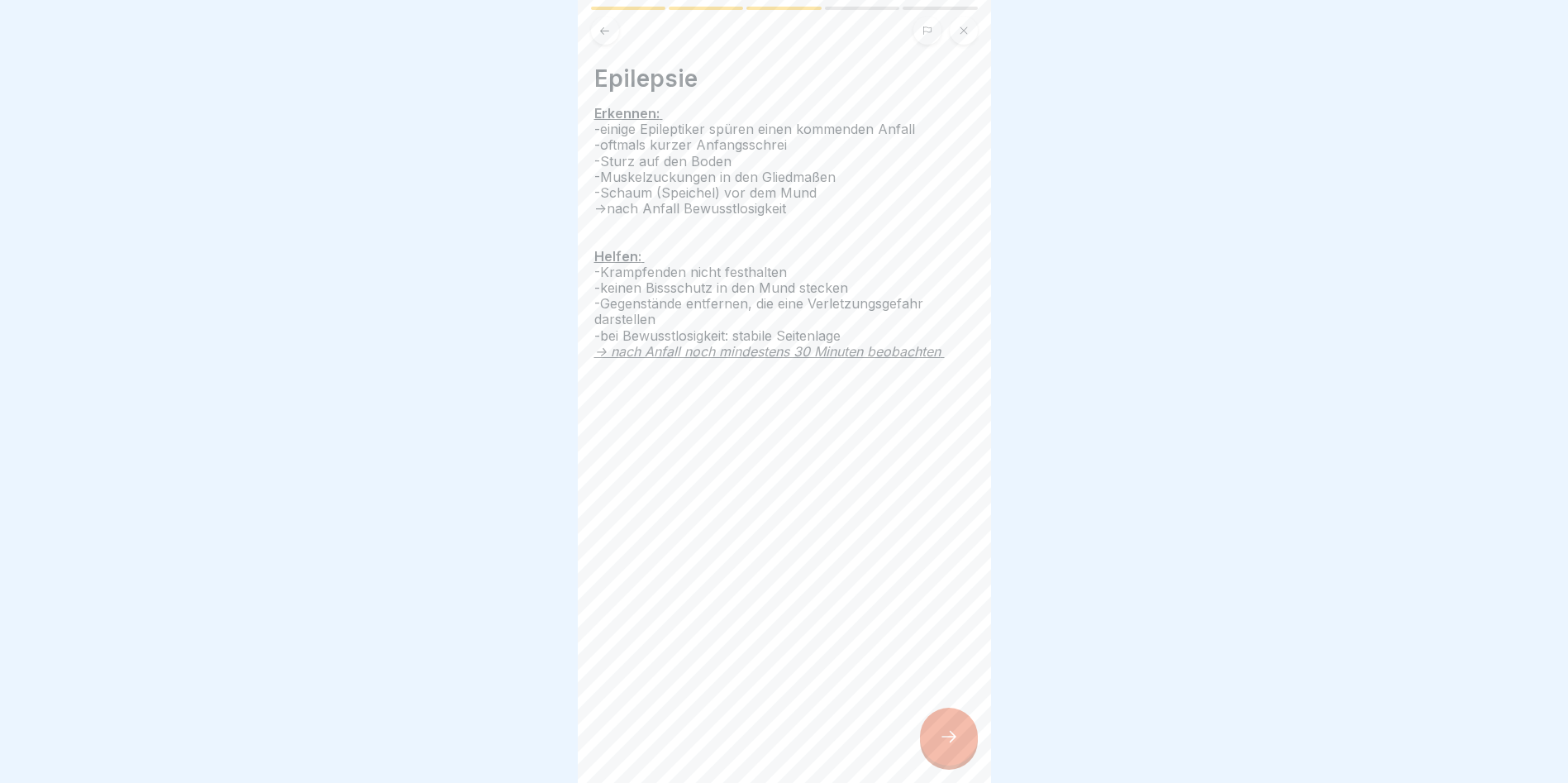
click at [930, 736] on div at bounding box center [949, 736] width 58 height 58
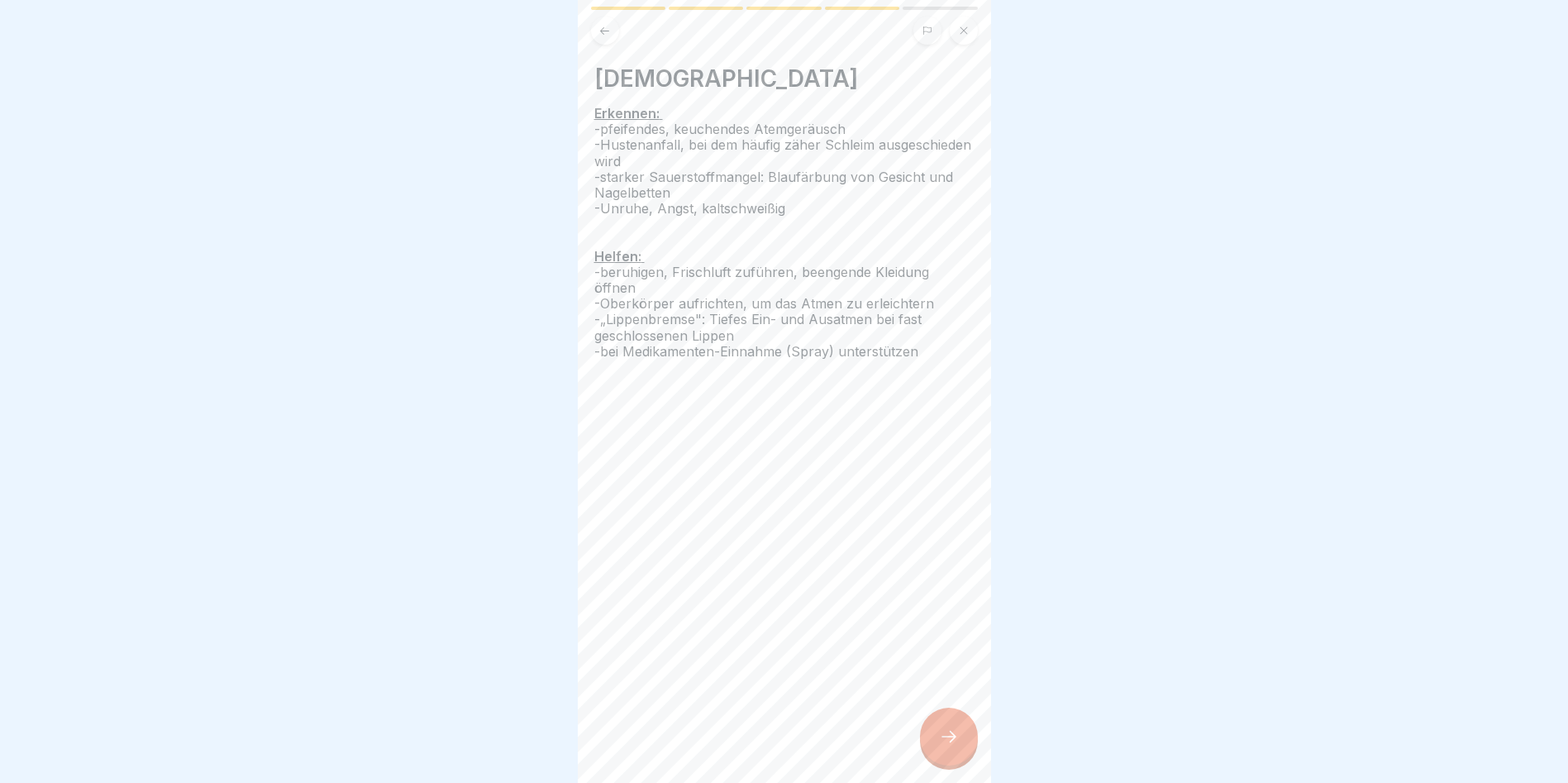
click at [944, 736] on icon at bounding box center [950, 737] width 20 height 20
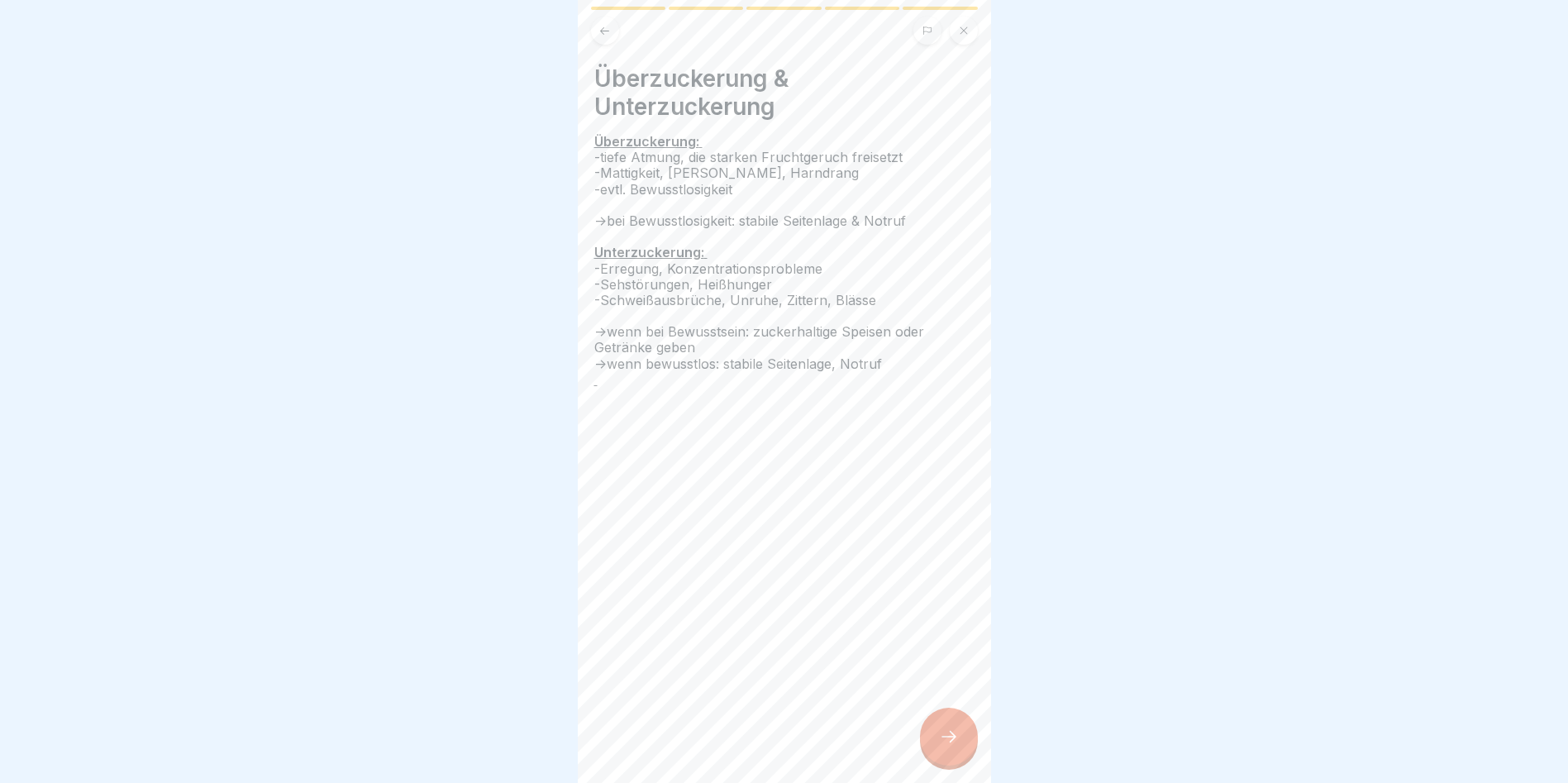
click at [944, 736] on icon at bounding box center [950, 737] width 20 height 20
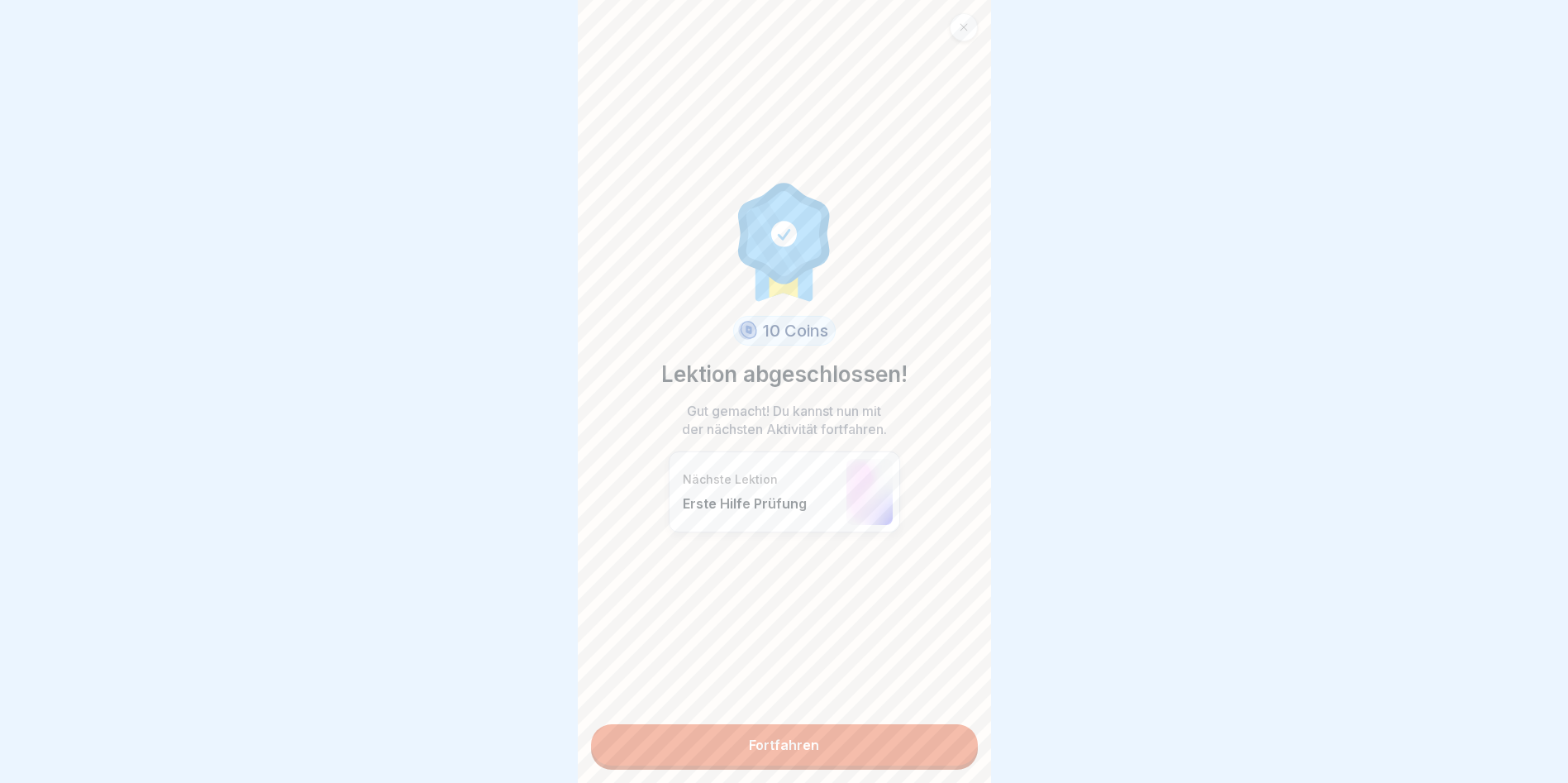
click at [744, 724] on link "Fortfahren" at bounding box center [785, 744] width 387 height 41
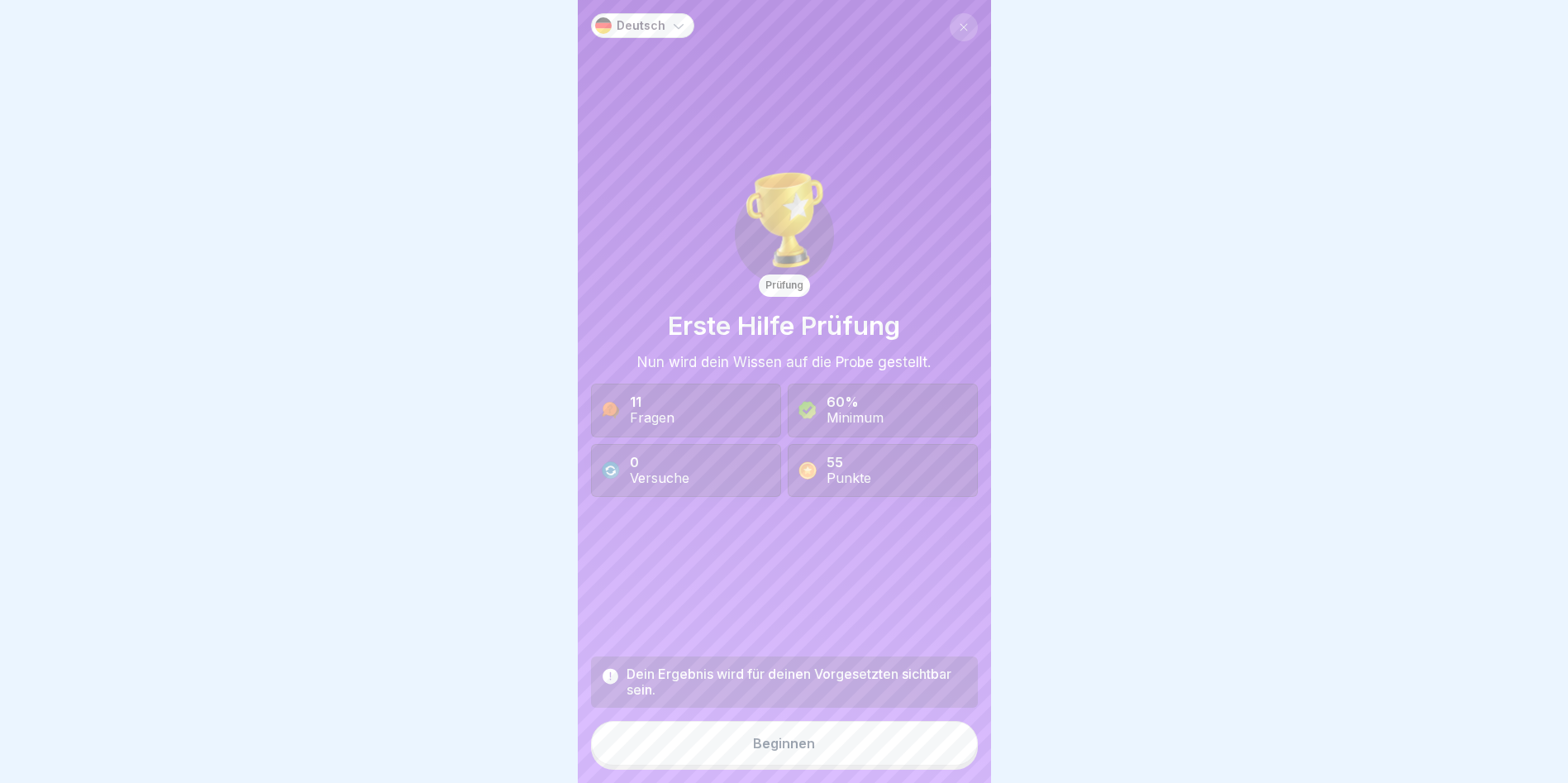
click at [670, 17] on icon at bounding box center [678, 25] width 17 height 17
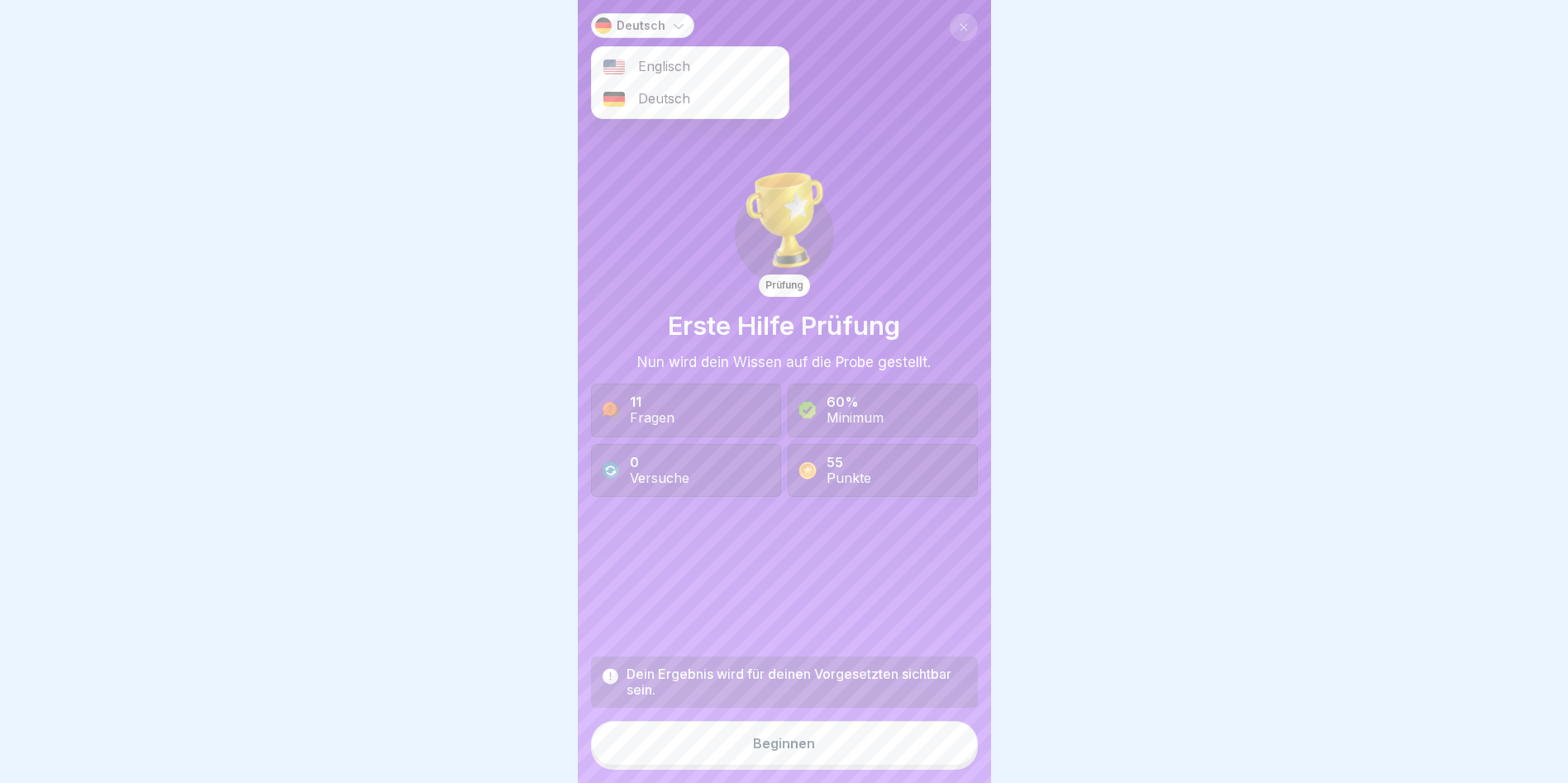
click at [670, 17] on icon at bounding box center [678, 25] width 17 height 17
click at [514, 91] on div at bounding box center [784, 391] width 1568 height 783
click at [668, 91] on span "Deutsch" at bounding box center [664, 99] width 52 height 16
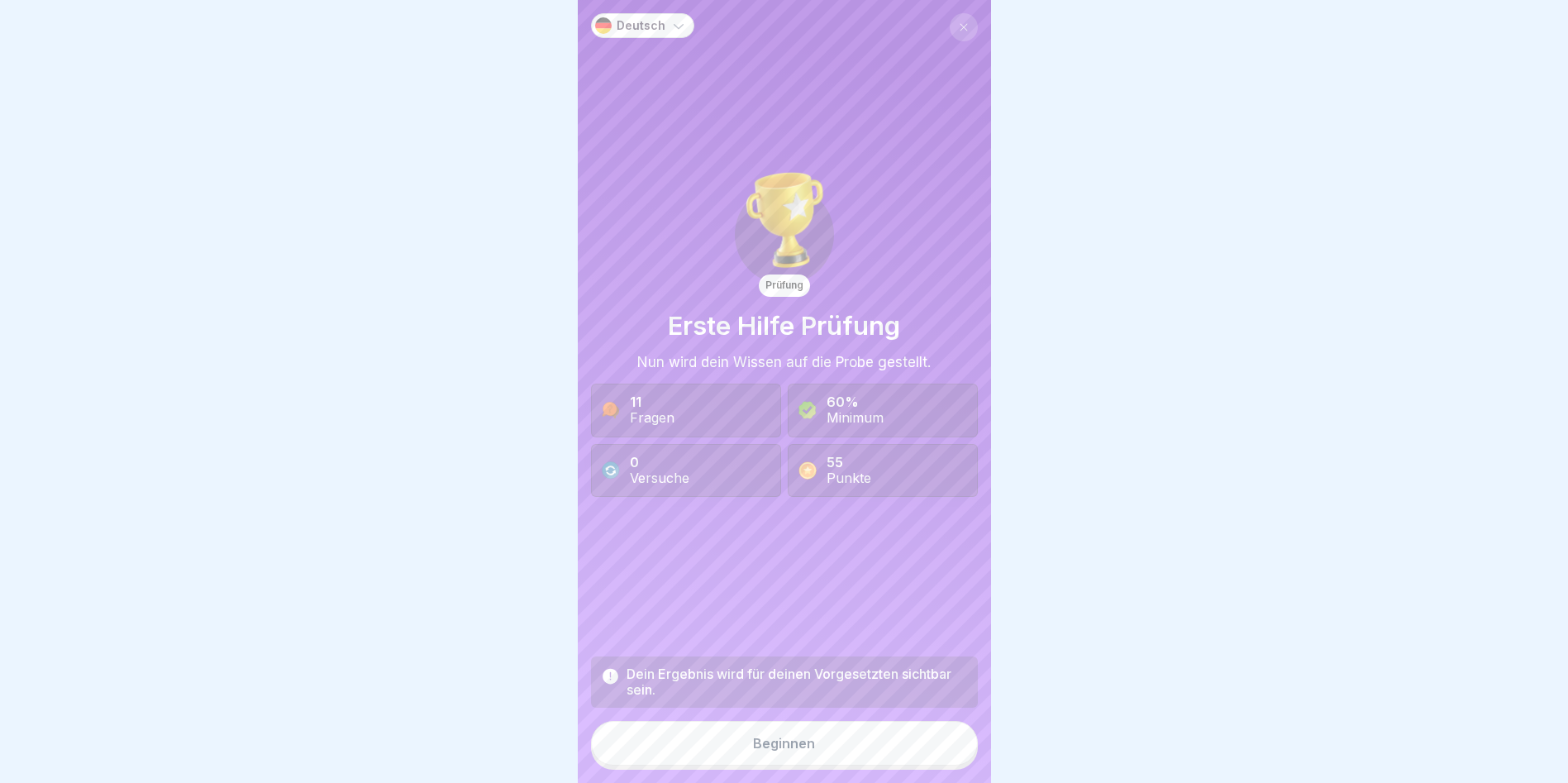
click at [869, 123] on div "Prüfung Erste Hilfe Prüfung Nun wird dein Wissen auf die Probe gestellt. 11 Fra…" at bounding box center [785, 330] width 387 height 635
click at [770, 736] on button "Beginnen" at bounding box center [785, 743] width 387 height 45
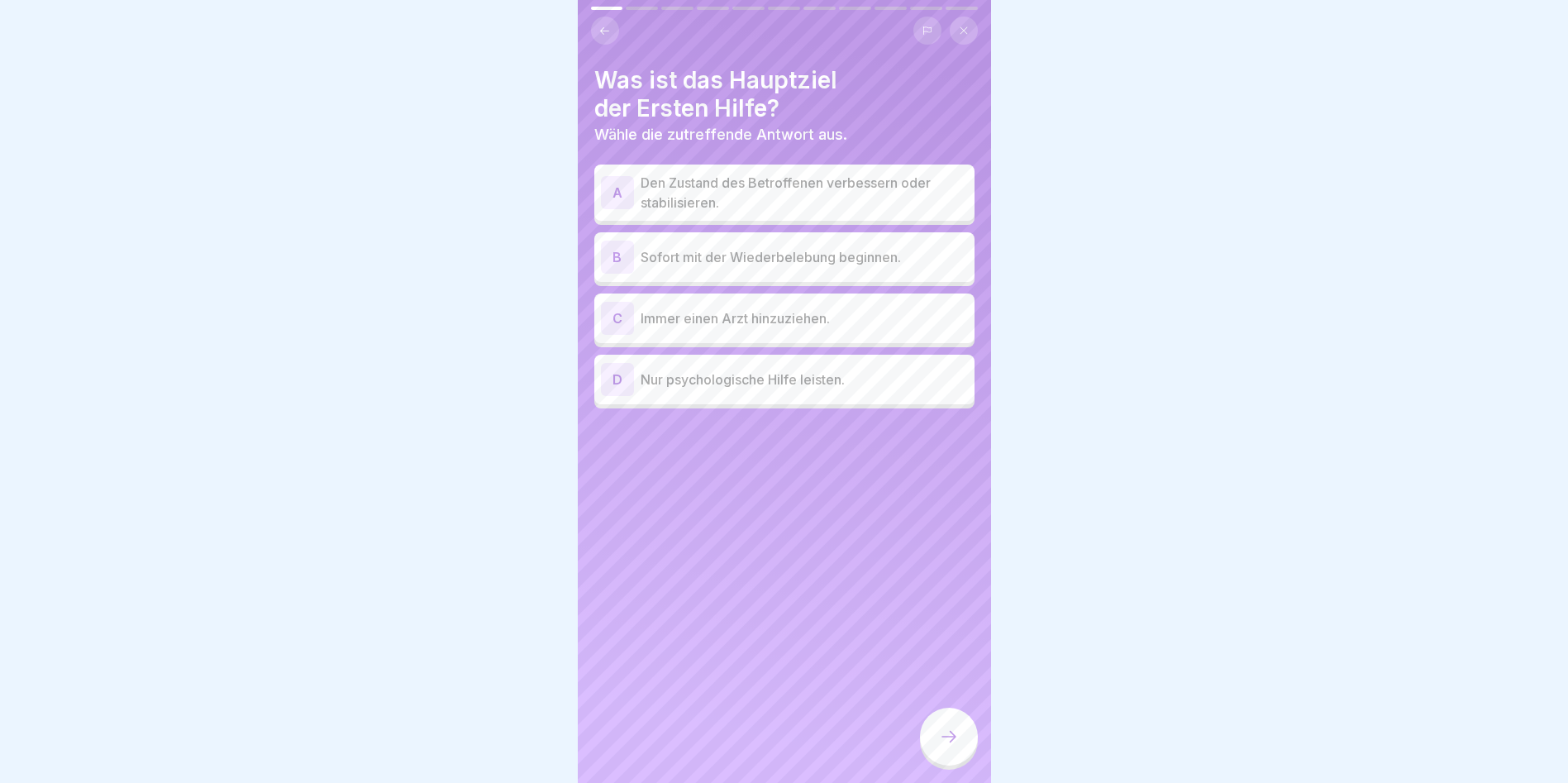
click at [751, 182] on p "Den Zustand des Betroffenen verbessern oder stabilisieren." at bounding box center [804, 193] width 327 height 40
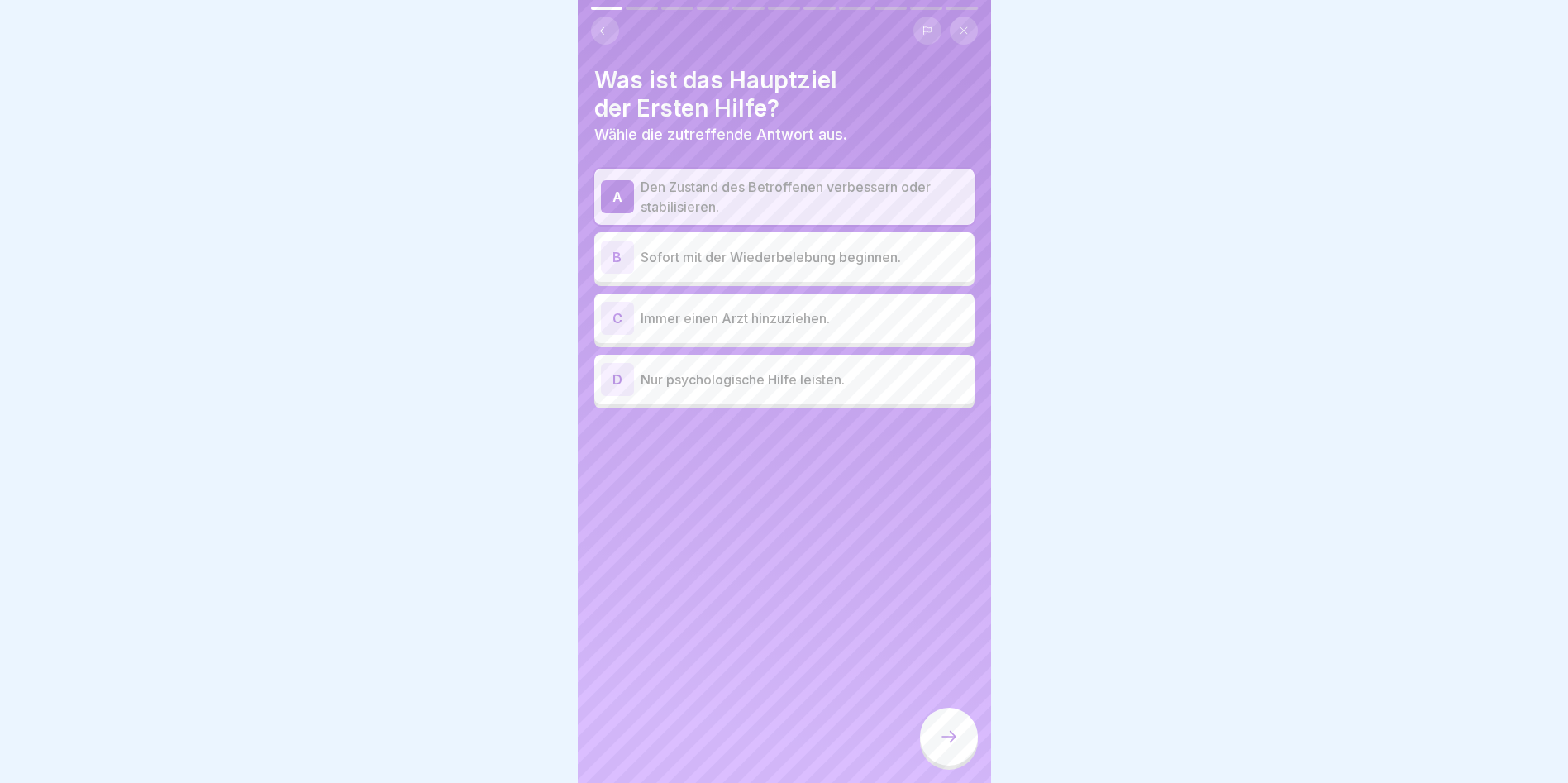
click at [961, 741] on div at bounding box center [949, 736] width 58 height 58
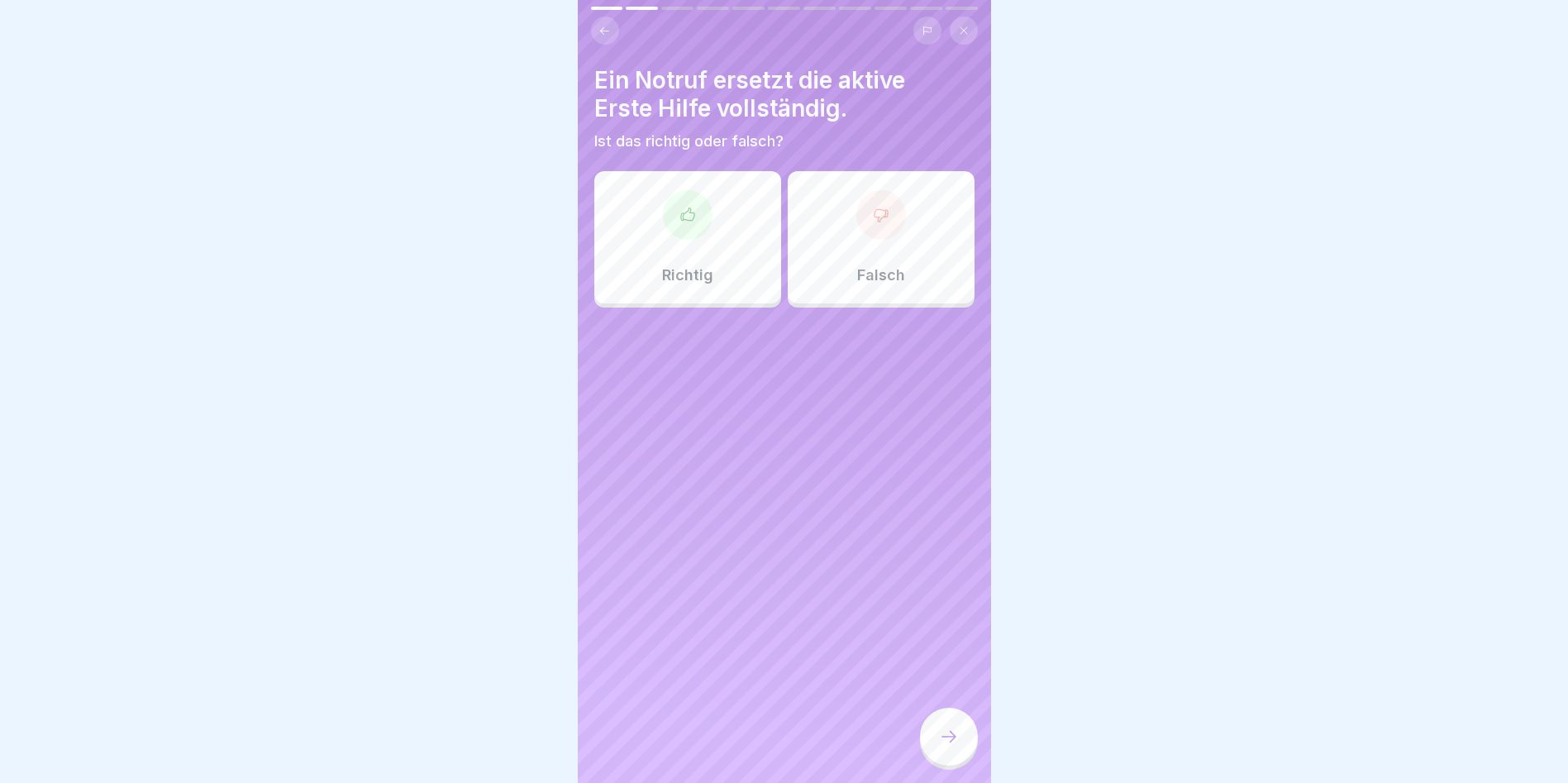
click at [534, 91] on body "Deutsch Prüfung Erste Hilfe Prüfung Nun wird dein Wissen auf die Probe gestellt…" at bounding box center [784, 391] width 1568 height 783
click at [635, 67] on h4 "Ein Notruf ersetzt die aktive Erste Hilfe vollständig." at bounding box center [784, 94] width 380 height 56
click at [681, 67] on h4 "Ein Notruf ersetzt die aktive Erste Hilfe vollständig." at bounding box center [784, 94] width 380 height 56
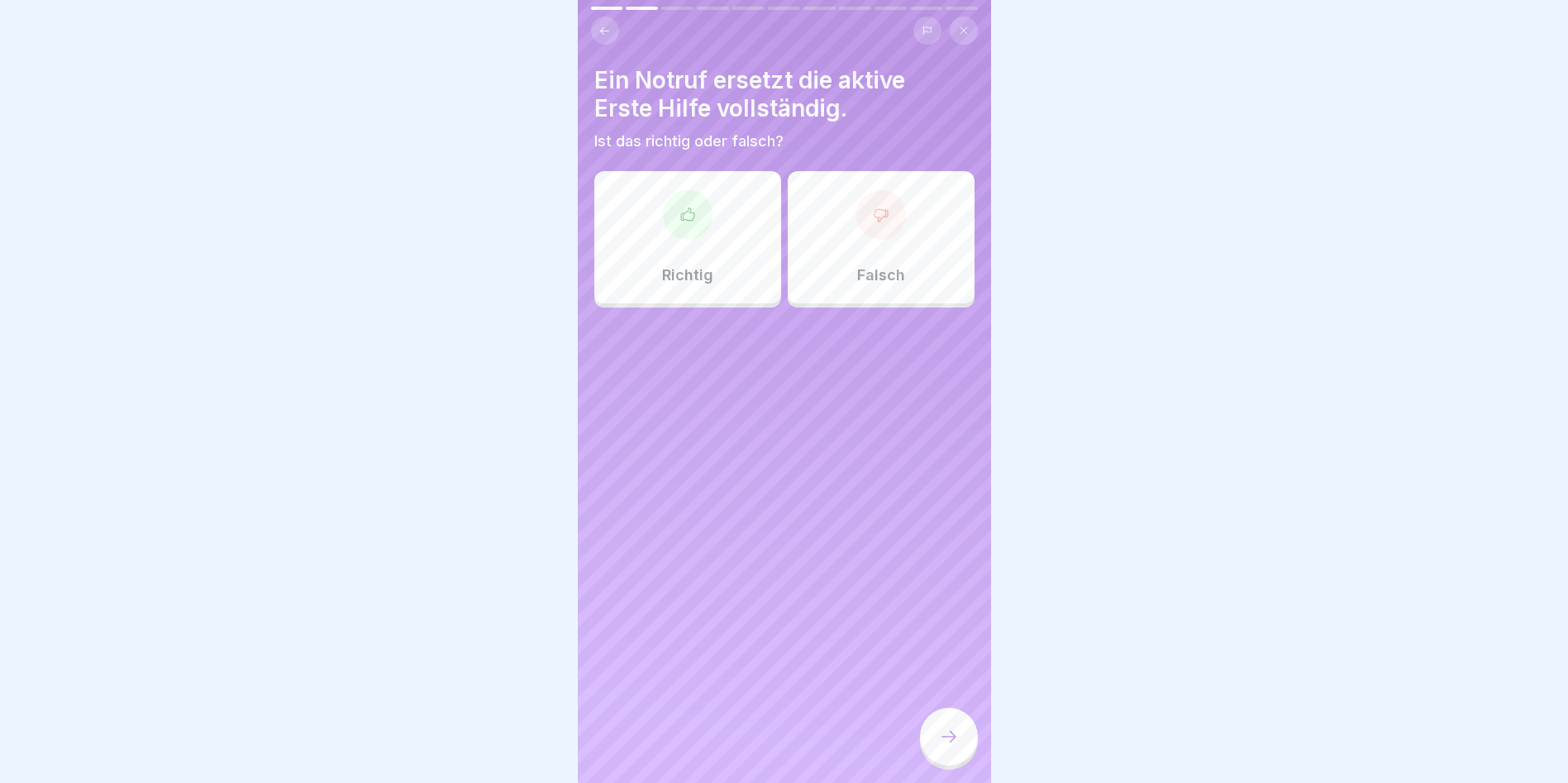
click at [681, 67] on h4 "Ein Notruf ersetzt die aktive Erste Hilfe vollständig." at bounding box center [784, 94] width 380 height 56
click at [832, 100] on h4 "Ein Notruf ersetzt die aktive Erste Hilfe vollständig." at bounding box center [784, 94] width 380 height 56
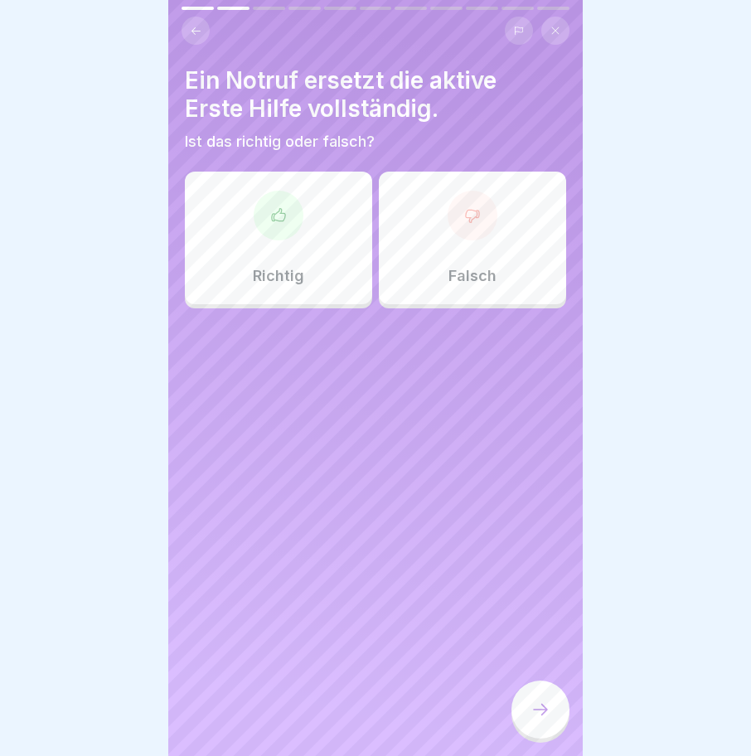
click at [451, 225] on div "Falsch" at bounding box center [472, 238] width 187 height 133
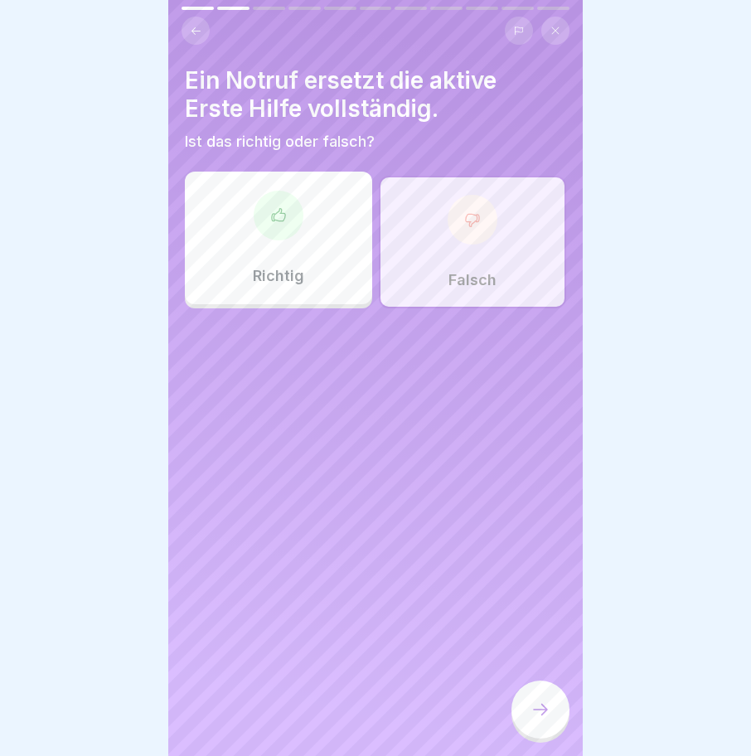
click at [535, 699] on div at bounding box center [540, 709] width 58 height 58
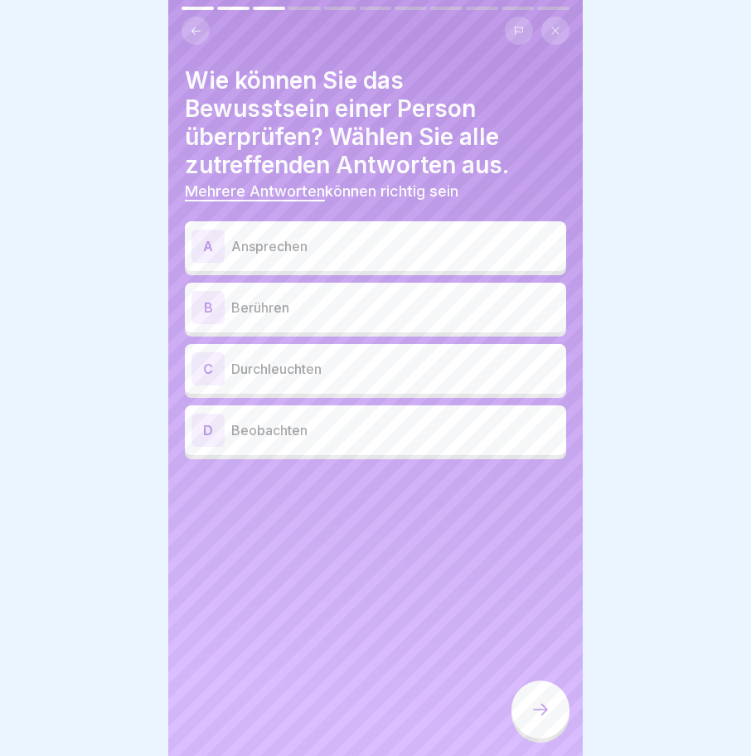
click at [295, 236] on p "Ansprechen" at bounding box center [395, 246] width 328 height 20
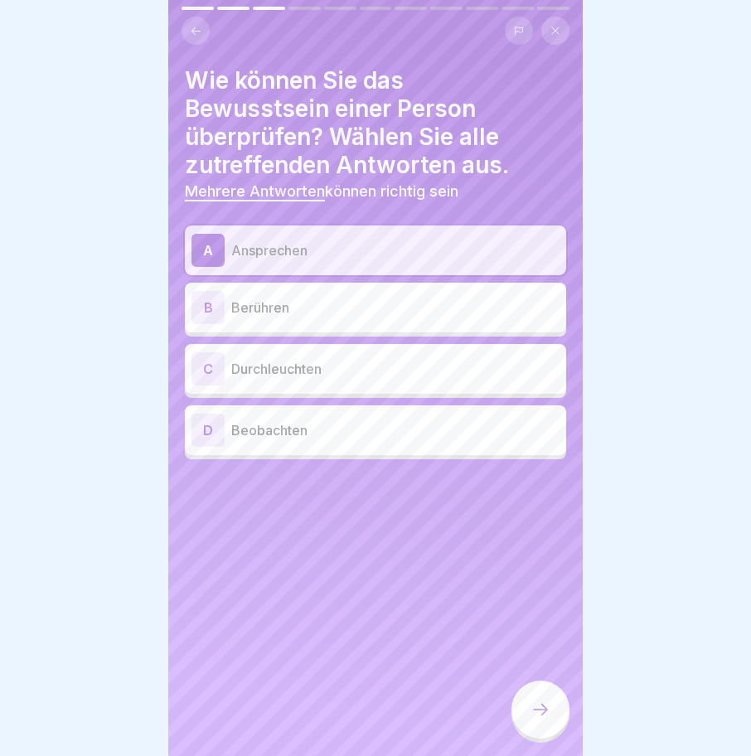
click at [278, 298] on p "Berühren" at bounding box center [395, 308] width 328 height 20
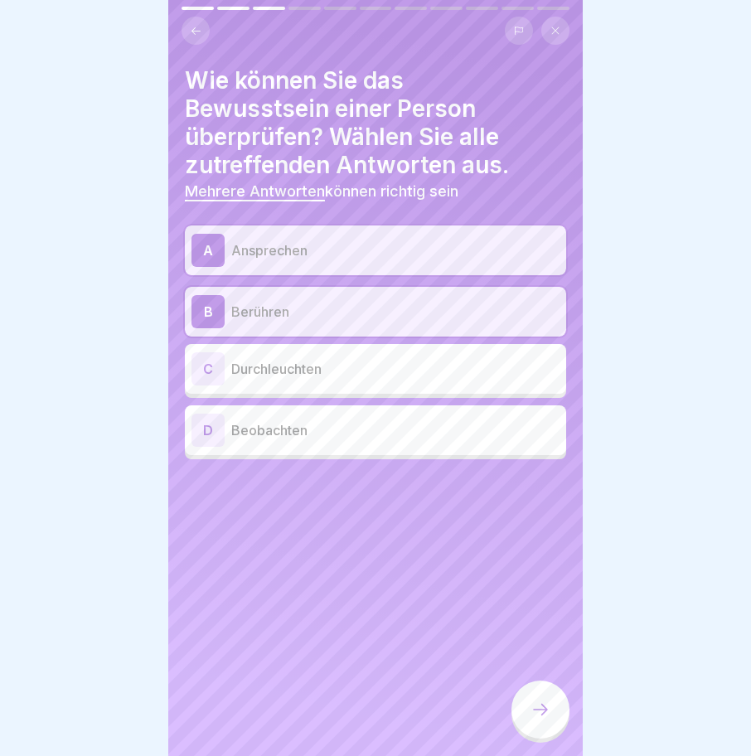
click at [254, 420] on p "Beobachten" at bounding box center [395, 430] width 328 height 20
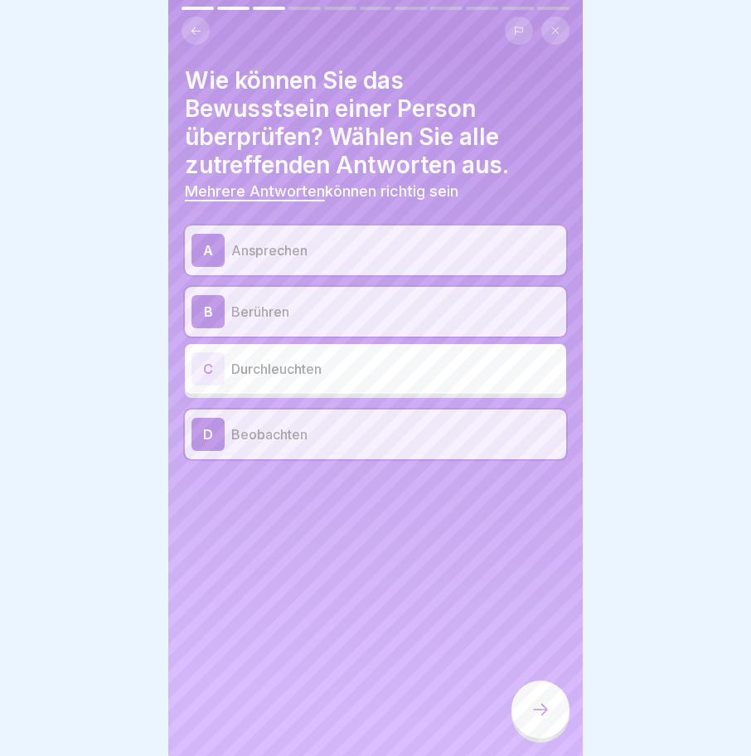
click at [539, 704] on icon at bounding box center [540, 710] width 20 height 20
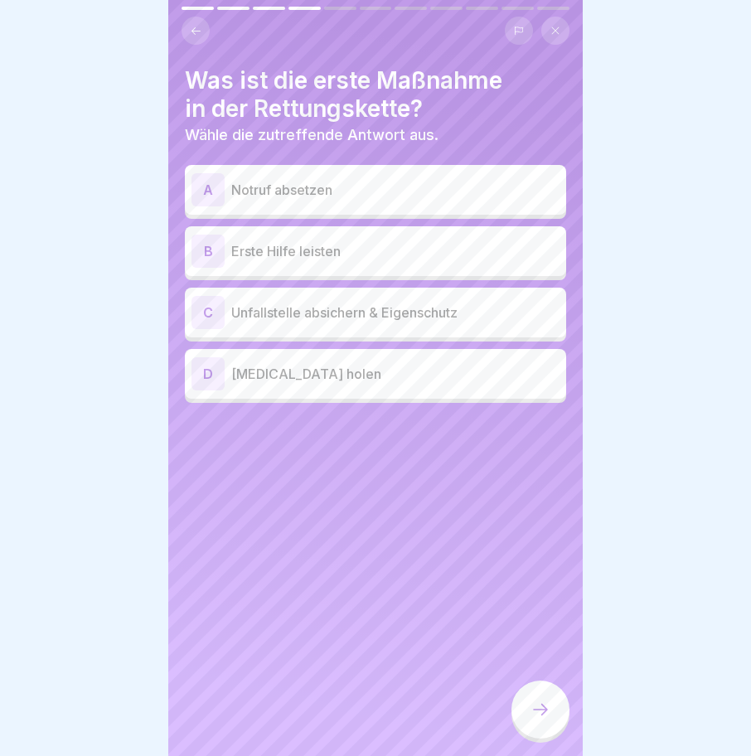
click at [273, 241] on p "Erste Hilfe leisten" at bounding box center [395, 251] width 328 height 20
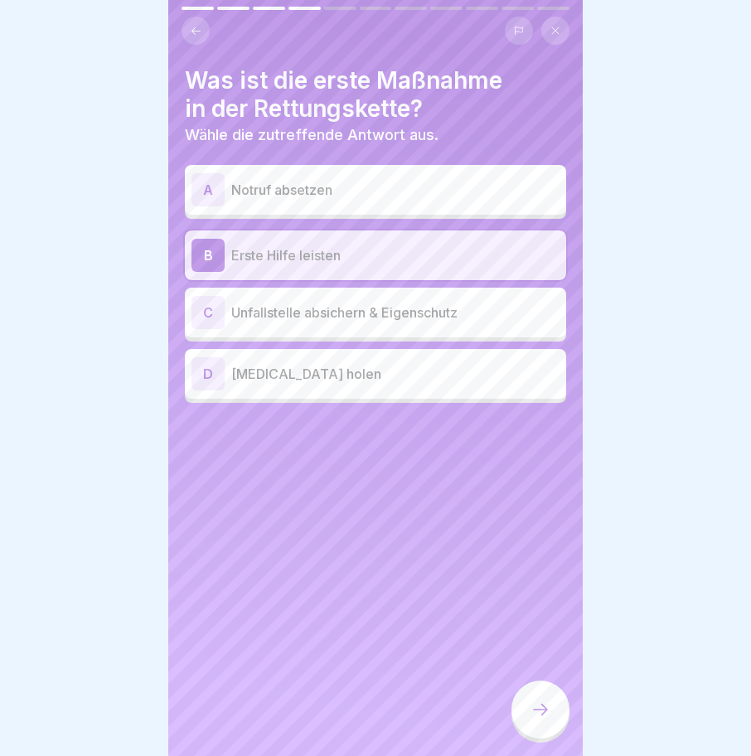
click at [538, 709] on icon at bounding box center [540, 710] width 20 height 20
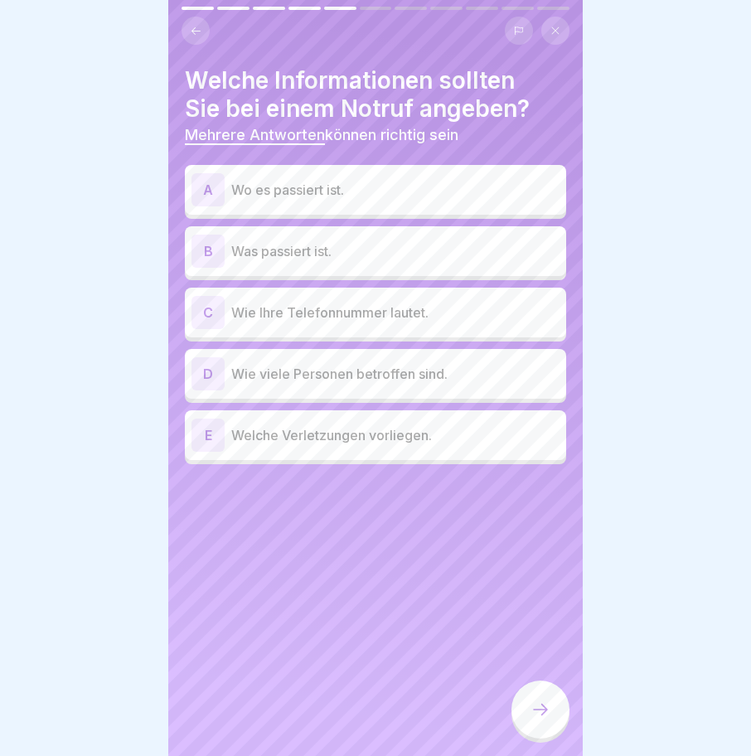
click at [283, 180] on p "Wo es passiert ist." at bounding box center [395, 190] width 328 height 20
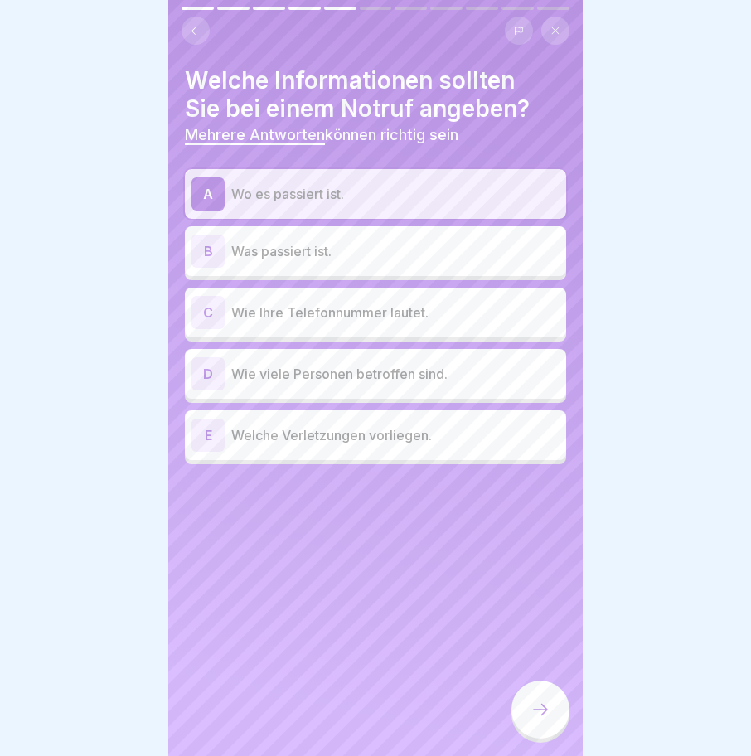
click at [316, 241] on p "Was passiert ist." at bounding box center [395, 251] width 328 height 20
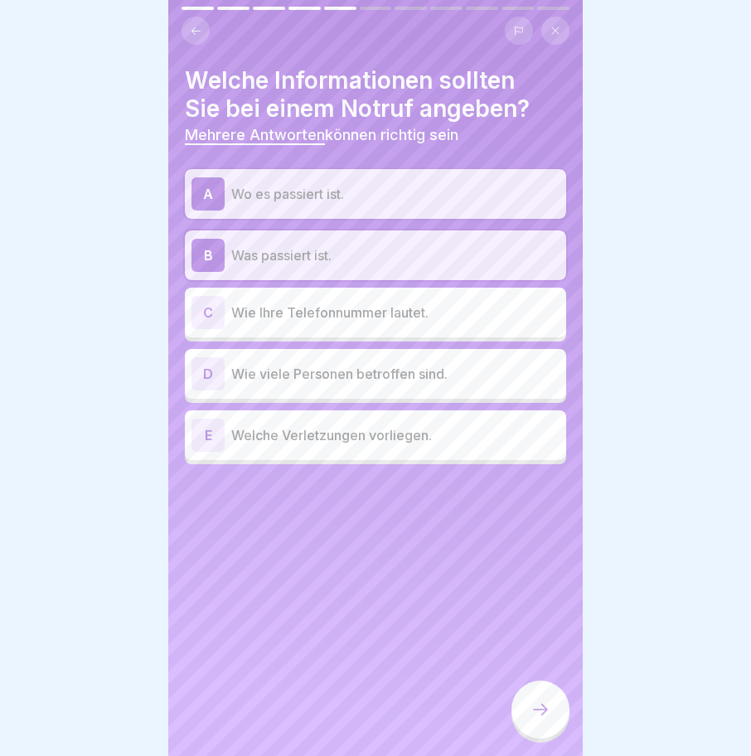
click at [291, 364] on p "Wie viele Personen betroffen sind." at bounding box center [395, 374] width 328 height 20
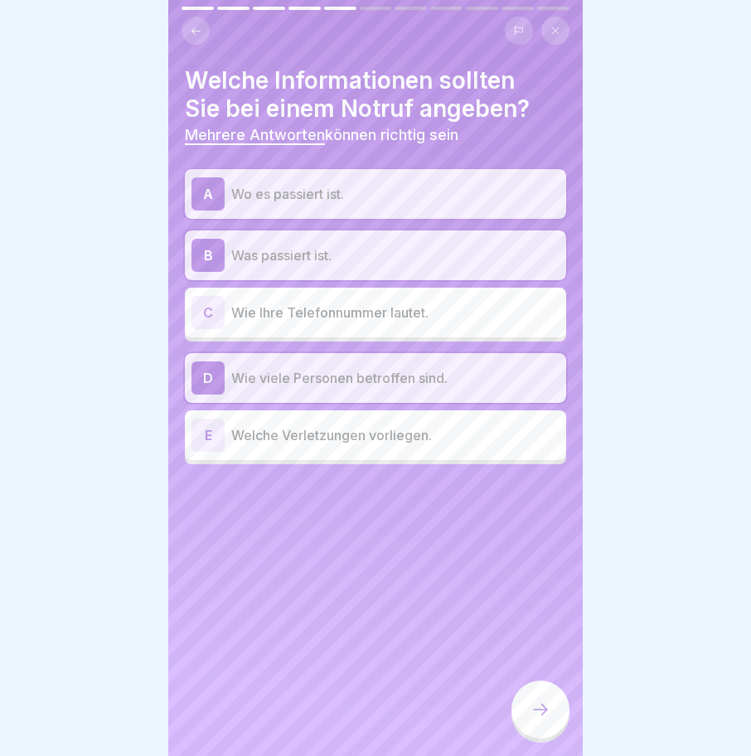
click at [313, 425] on p "Welche Verletzungen vorliegen." at bounding box center [395, 435] width 328 height 20
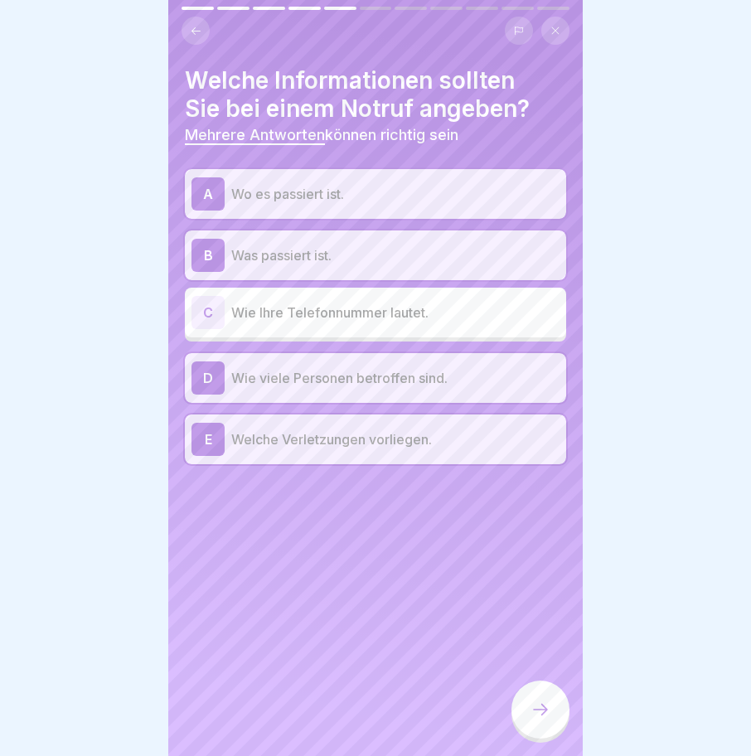
click at [531, 711] on icon at bounding box center [540, 710] width 20 height 20
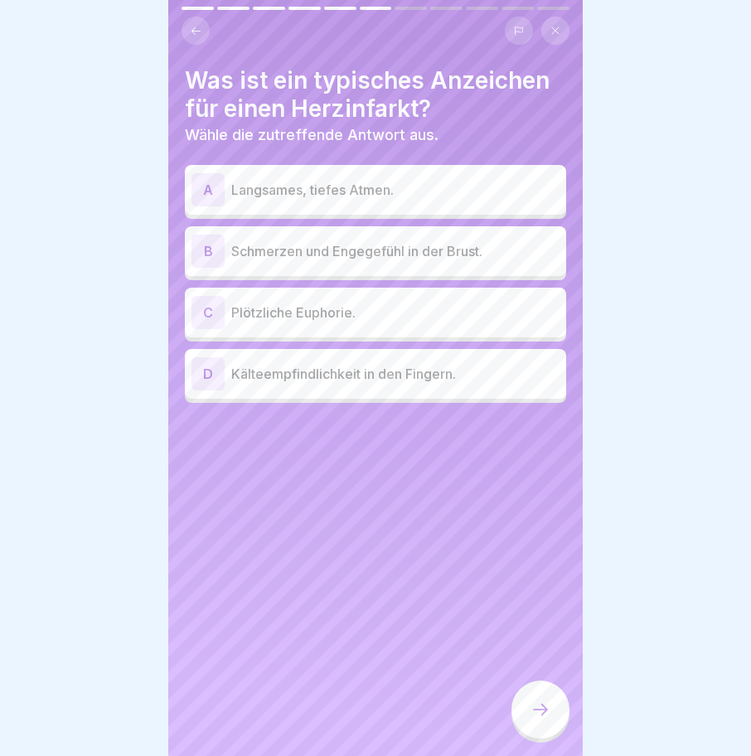
click at [278, 241] on p "Schmerzen und Engegefühl in der Brust." at bounding box center [395, 251] width 328 height 20
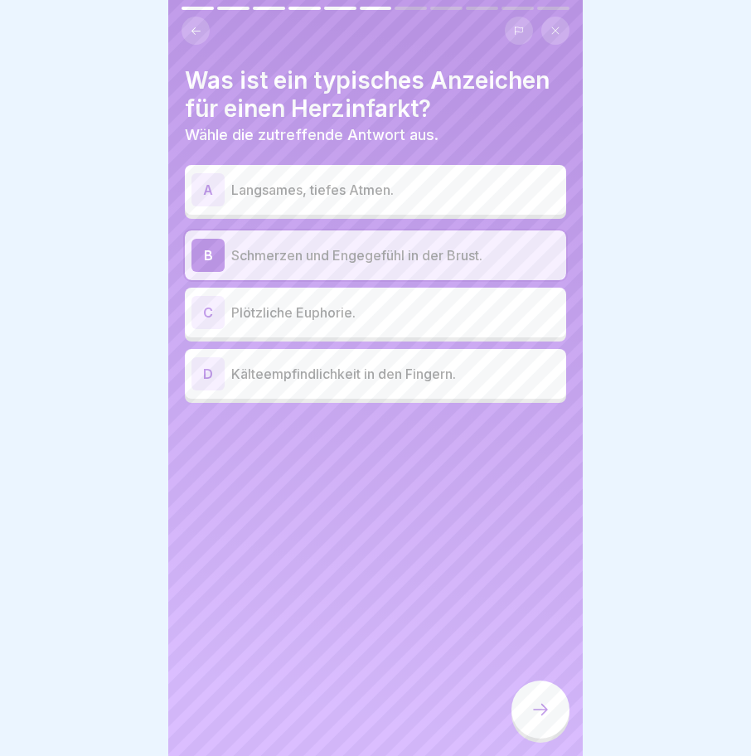
click at [351, 364] on p "Kälteempfindlichkeit in den Fingern." at bounding box center [395, 374] width 328 height 20
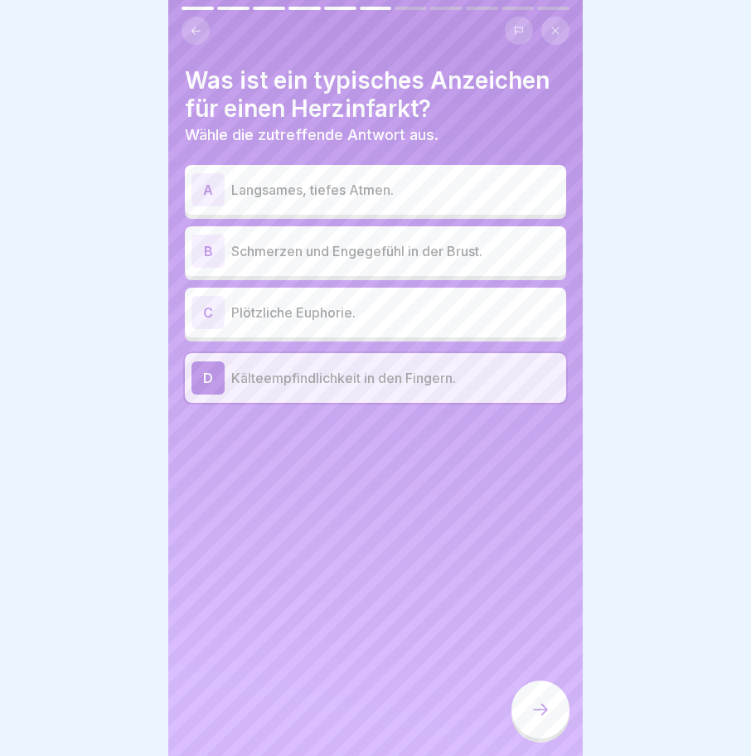
click at [295, 241] on p "Schmerzen und Engegefühl in der Brust." at bounding box center [395, 251] width 328 height 20
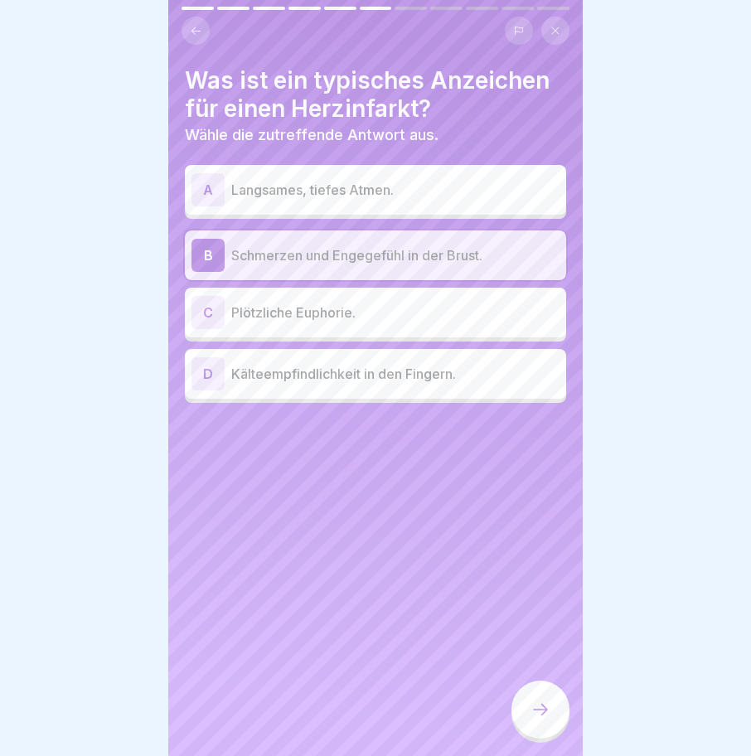
click at [533, 704] on icon at bounding box center [540, 710] width 20 height 20
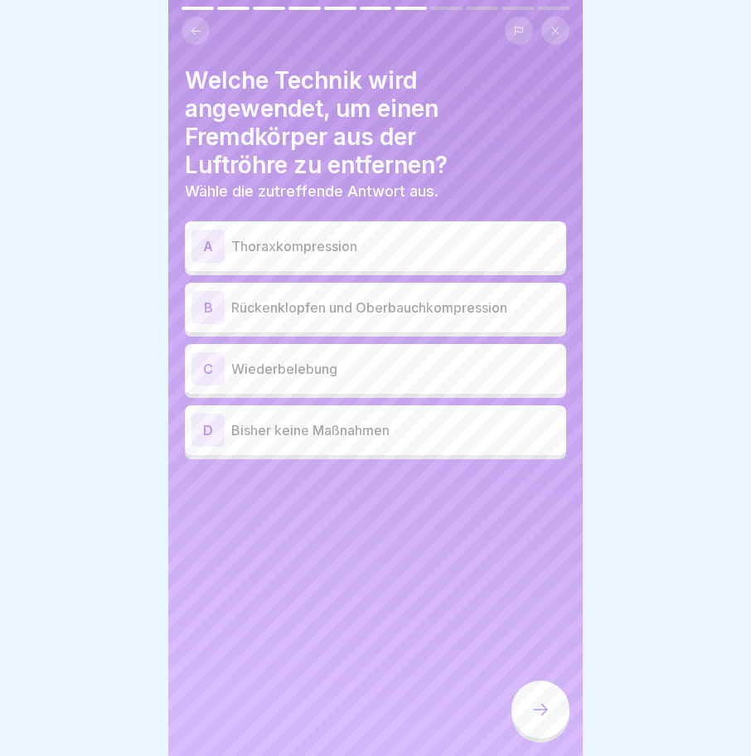
click at [211, 68] on h4 "Welche Technik wird angewendet, um einen Fremdkörper aus der Luftröhre zu entfe…" at bounding box center [375, 122] width 381 height 113
click at [192, 111] on div "Welche Technik wird angewendet, um einen Fremdkörper aus der Luftröhre zu entfe…" at bounding box center [375, 378] width 414 height 756
click at [309, 298] on p "Rückenklopfen und Oberbauchkompression" at bounding box center [395, 308] width 328 height 20
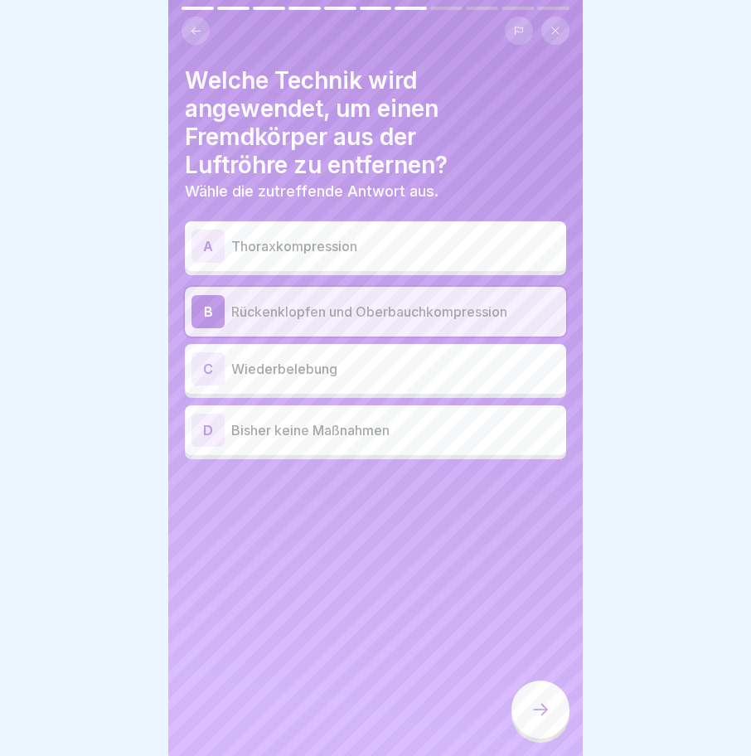
click at [540, 716] on icon at bounding box center [540, 710] width 20 height 20
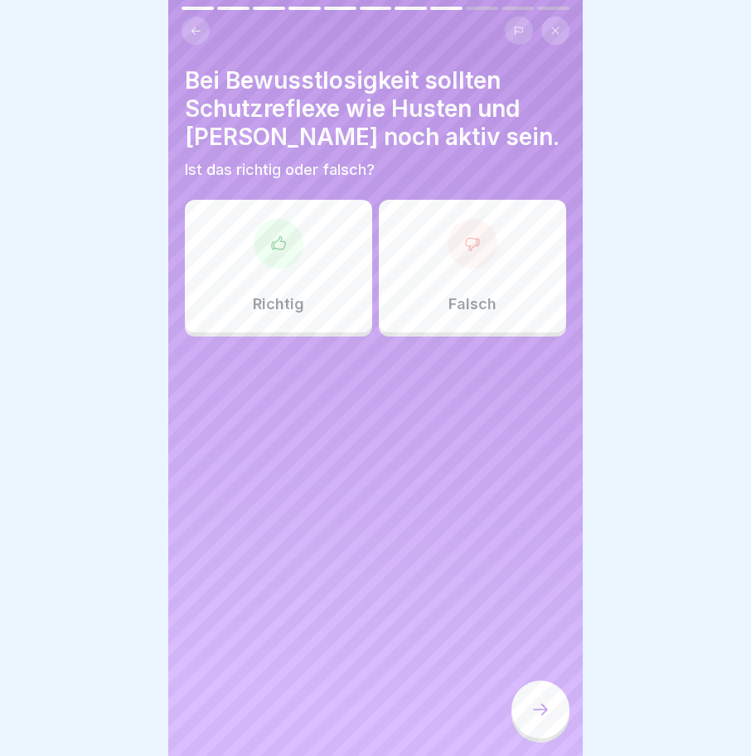
click at [459, 244] on div at bounding box center [473, 244] width 50 height 50
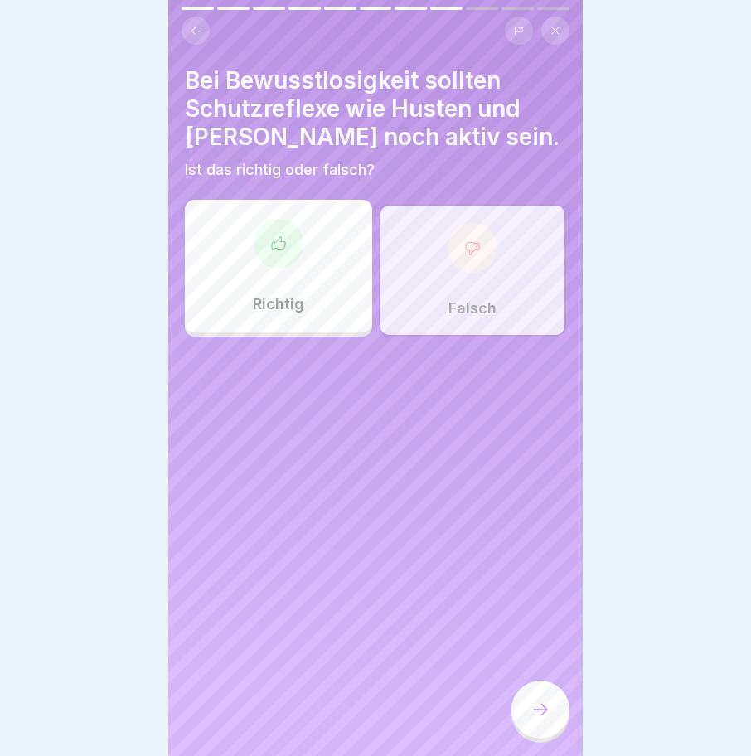
click at [532, 704] on icon at bounding box center [540, 710] width 20 height 20
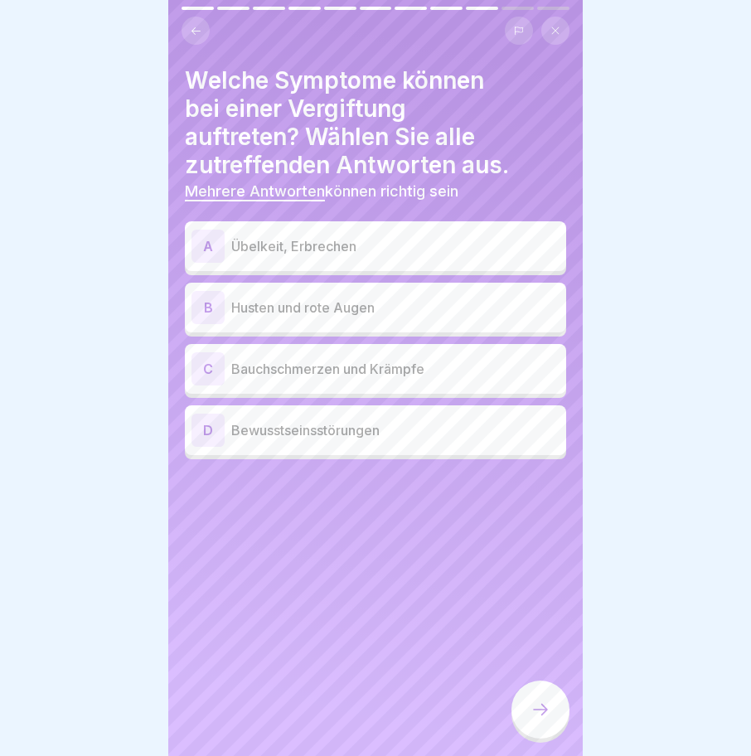
click at [307, 420] on p "Bewusstseinsstörungen" at bounding box center [395, 430] width 328 height 20
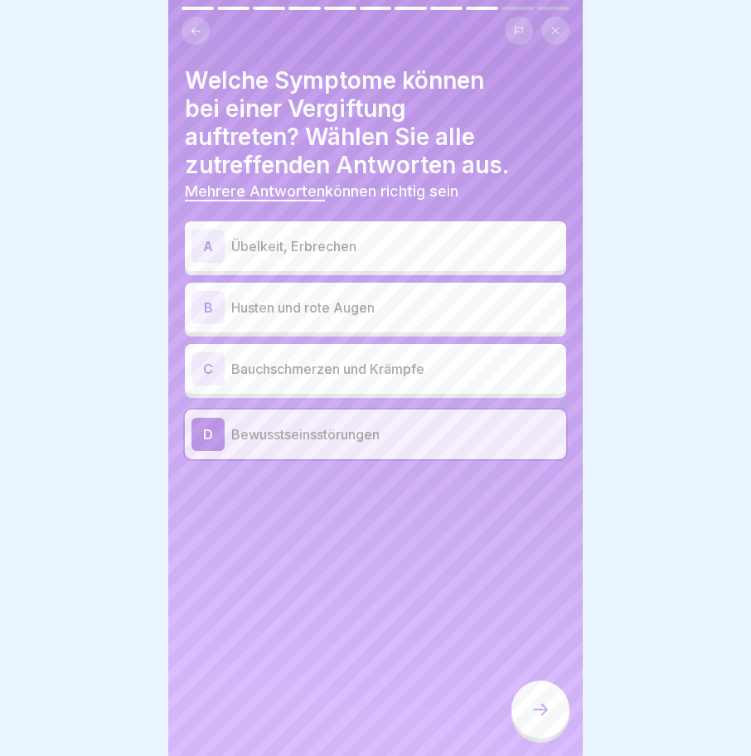
click at [283, 236] on p "Übelkeit, Erbrechen" at bounding box center [395, 246] width 328 height 20
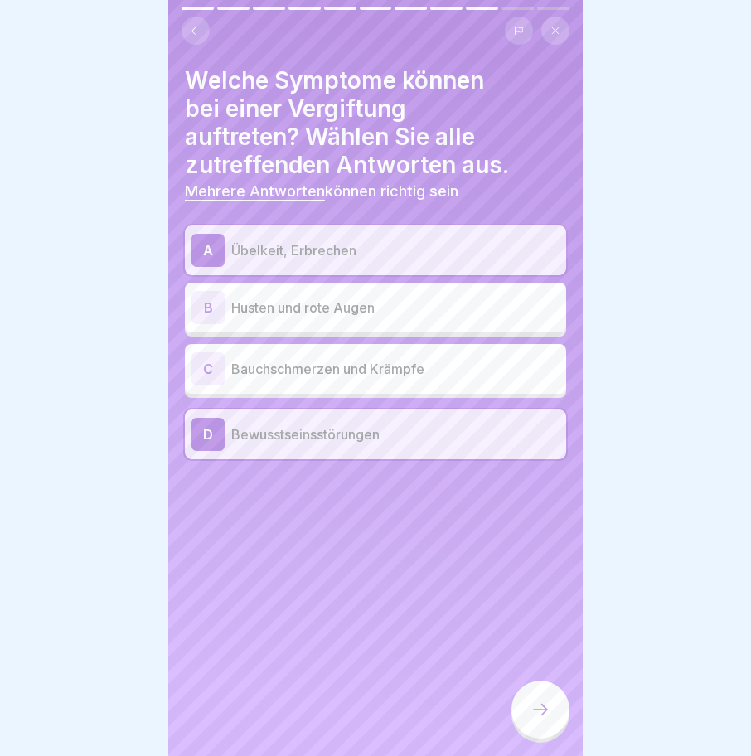
click at [271, 359] on p "Bauchschmerzen und Krämpfe" at bounding box center [395, 369] width 328 height 20
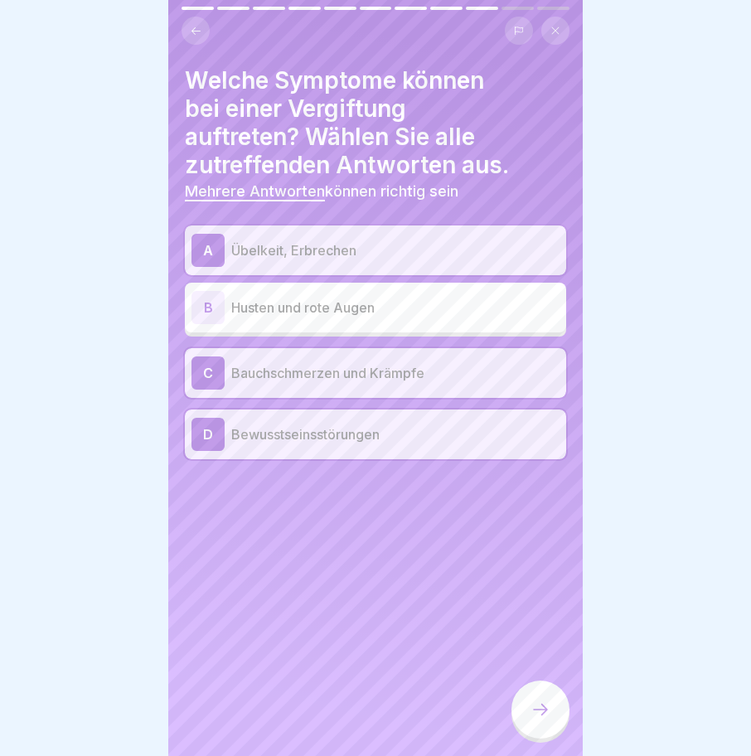
click at [545, 699] on div at bounding box center [540, 709] width 58 height 58
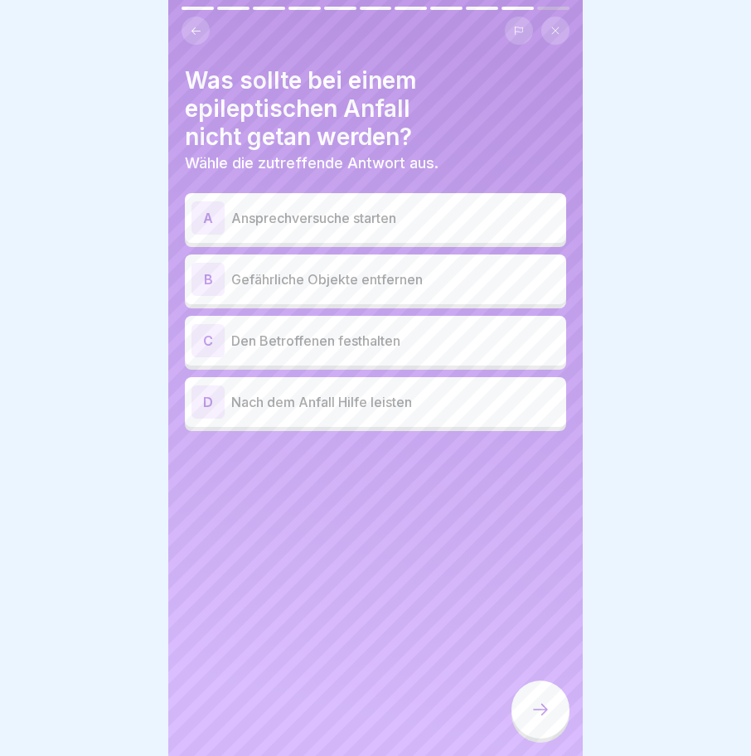
click at [307, 393] on p "Nach dem Anfall Hilfe leisten" at bounding box center [395, 402] width 328 height 20
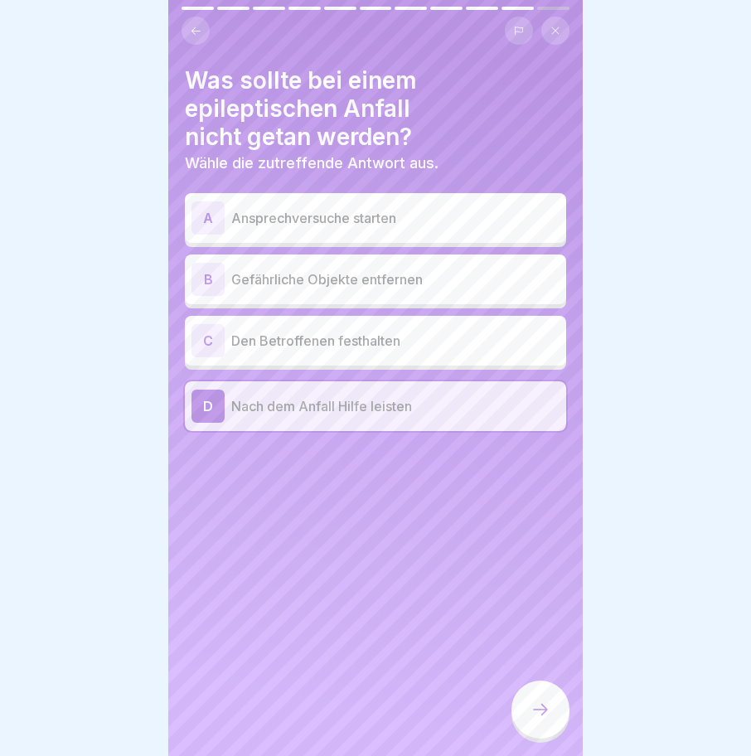
click at [277, 269] on p "Gefährliche Objekte entfernen" at bounding box center [395, 279] width 328 height 20
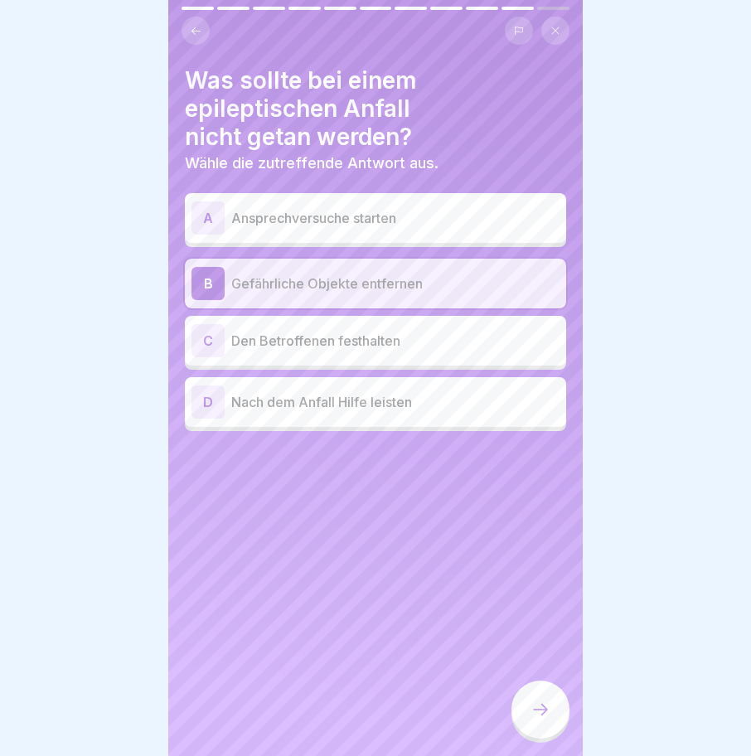
click at [544, 706] on icon at bounding box center [540, 710] width 20 height 20
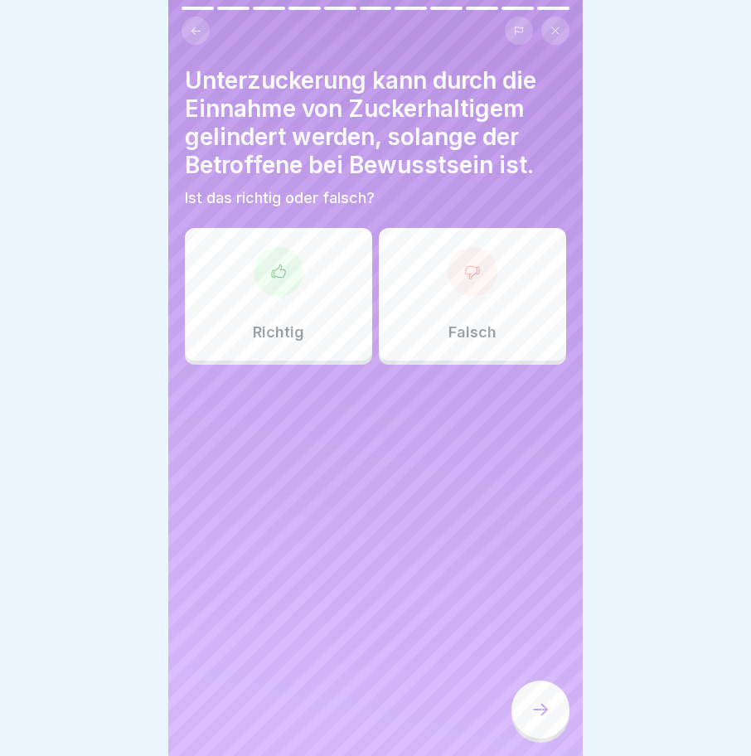
click at [260, 265] on div at bounding box center [279, 272] width 50 height 50
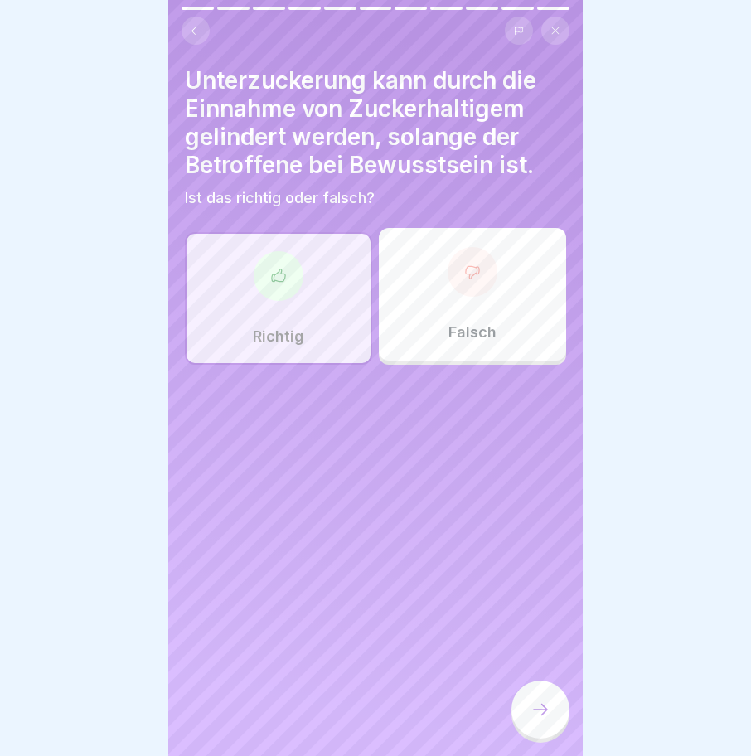
click at [541, 701] on div at bounding box center [540, 709] width 58 height 58
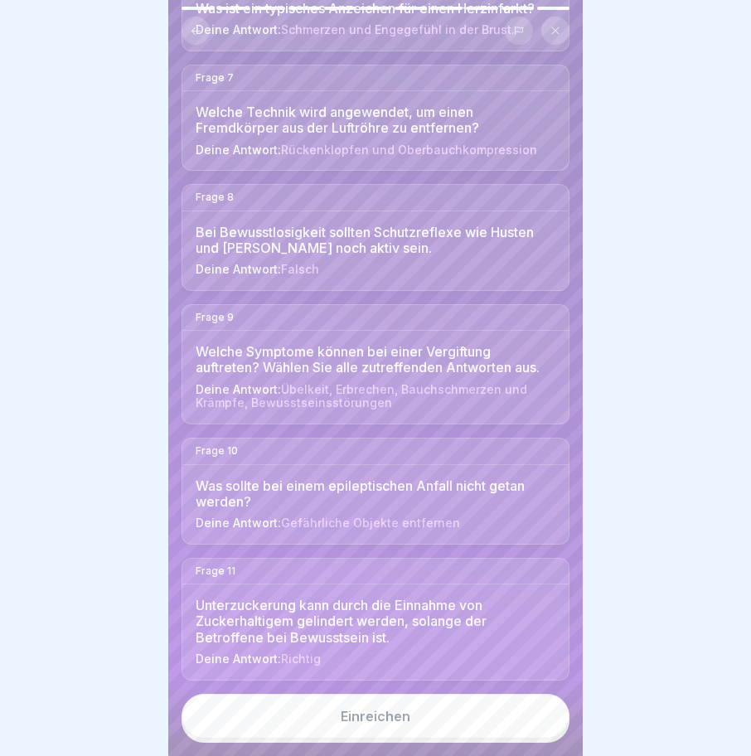
scroll to position [819, 0]
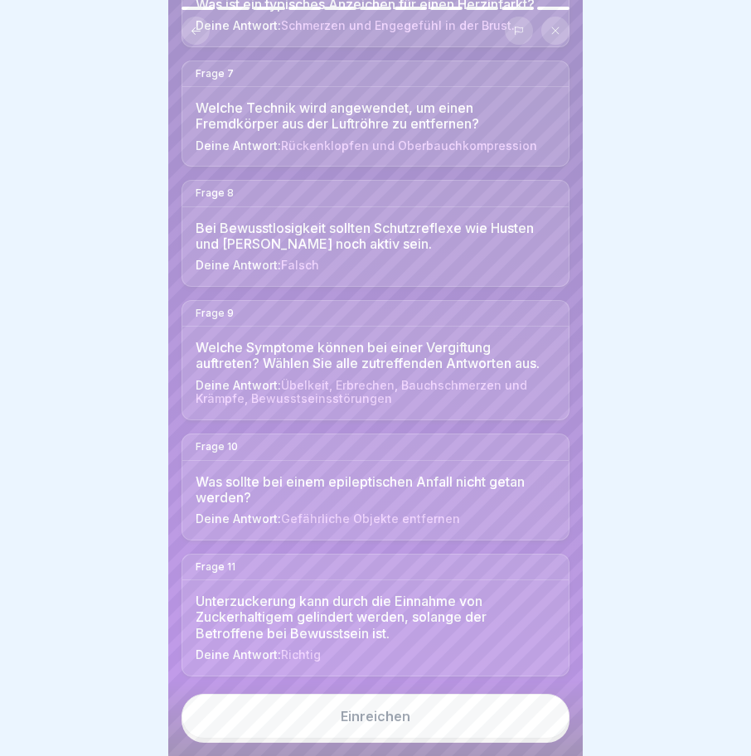
click at [372, 709] on button "Einreichen" at bounding box center [376, 716] width 388 height 45
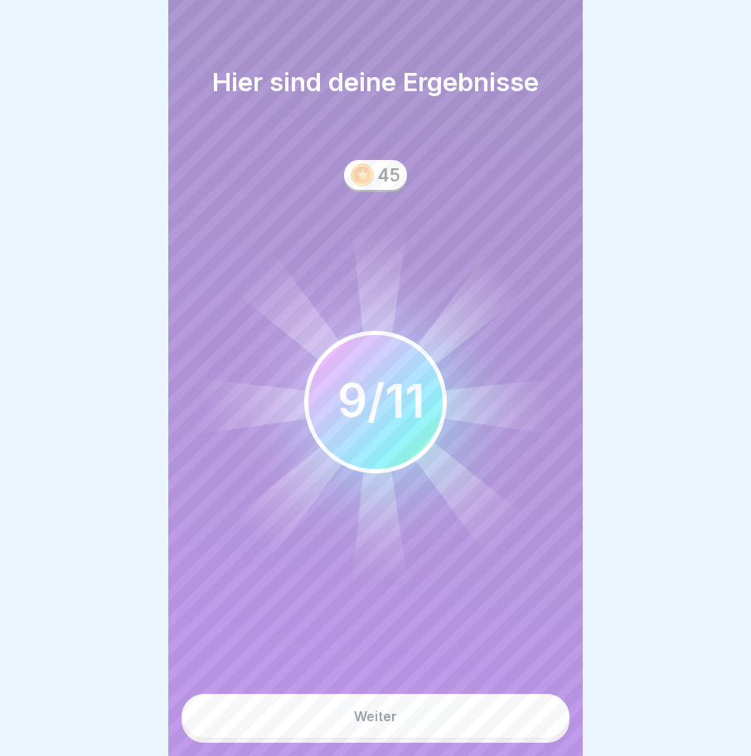
click at [376, 722] on div "Weiter" at bounding box center [375, 716] width 43 height 15
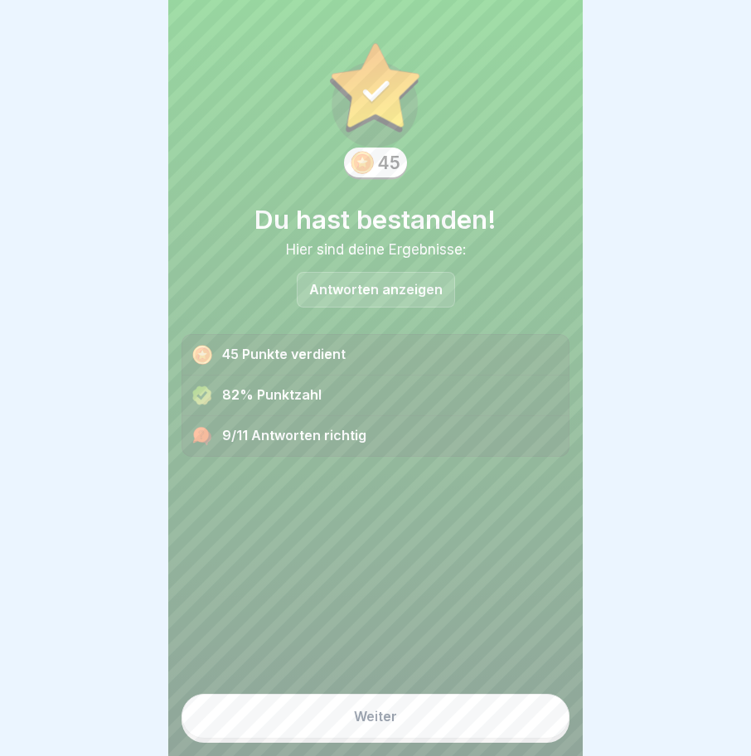
click at [390, 711] on div "Weiter" at bounding box center [375, 716] width 43 height 15
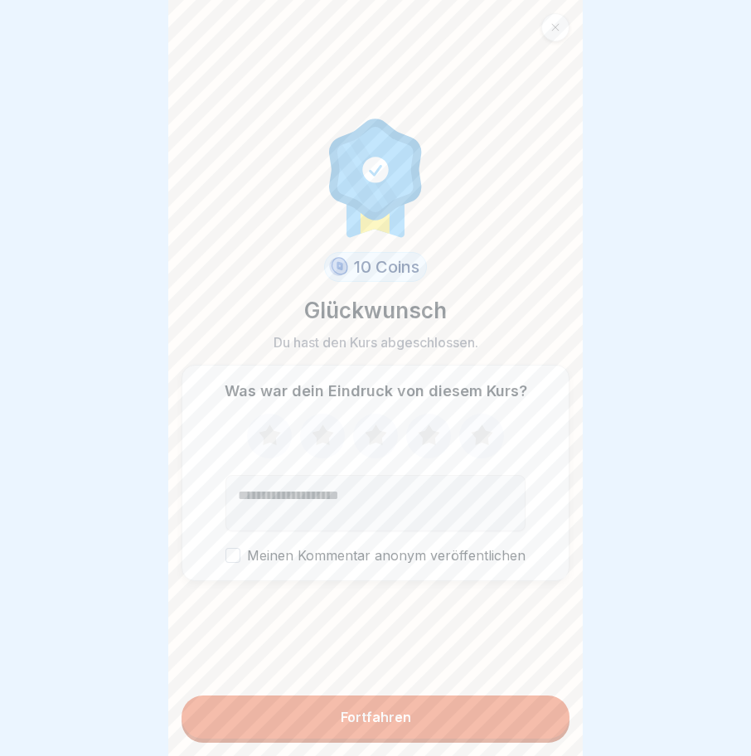
click at [369, 434] on icon at bounding box center [376, 434] width 22 height 21
click at [366, 718] on div "Fortfahren" at bounding box center [376, 716] width 70 height 15
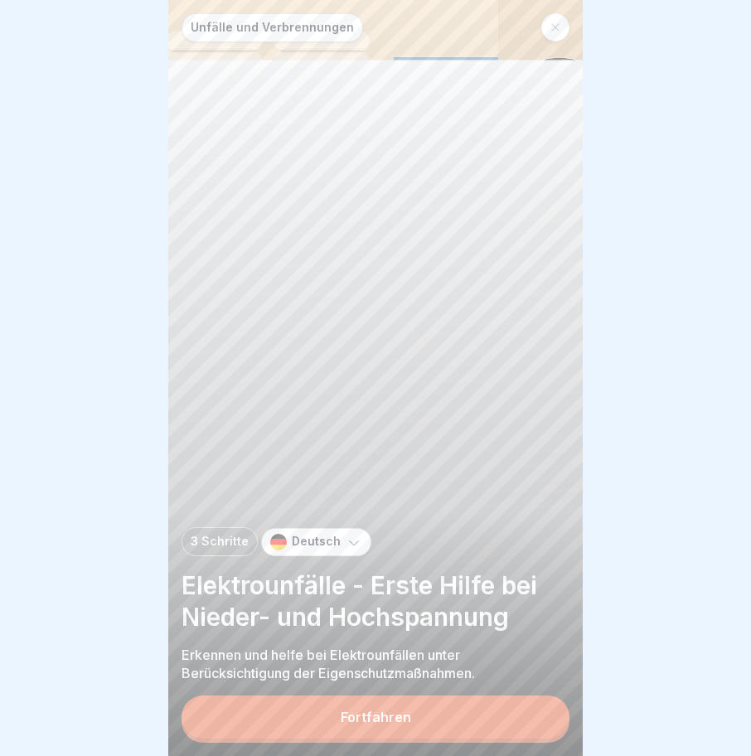
click at [353, 714] on div "Fortfahren" at bounding box center [376, 716] width 70 height 15
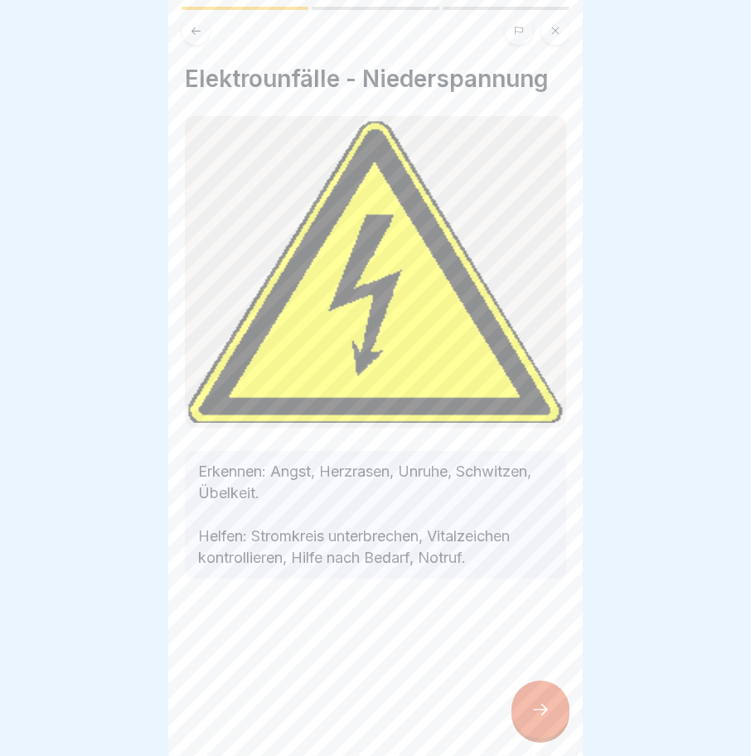
click at [527, 707] on div at bounding box center [540, 709] width 58 height 58
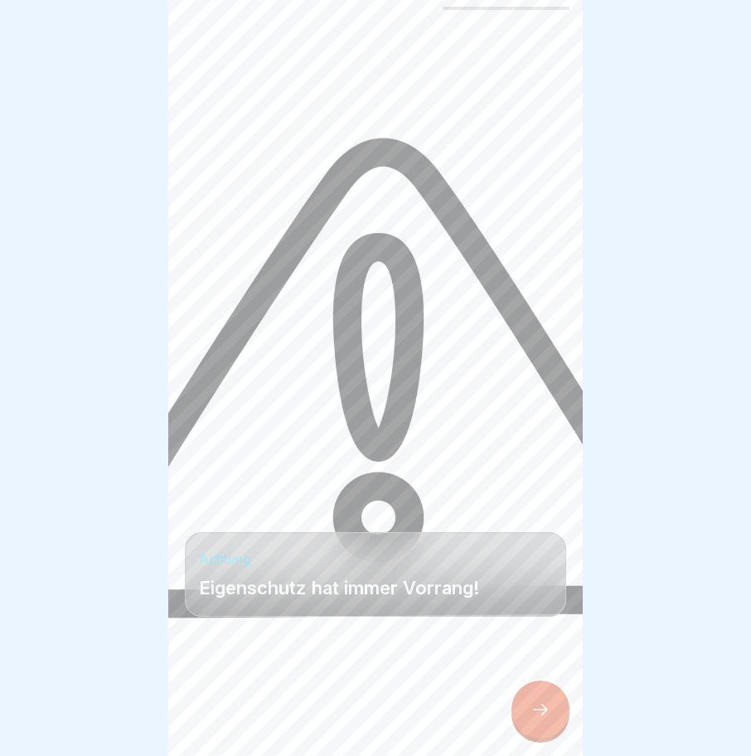
click at [547, 692] on div at bounding box center [540, 709] width 58 height 58
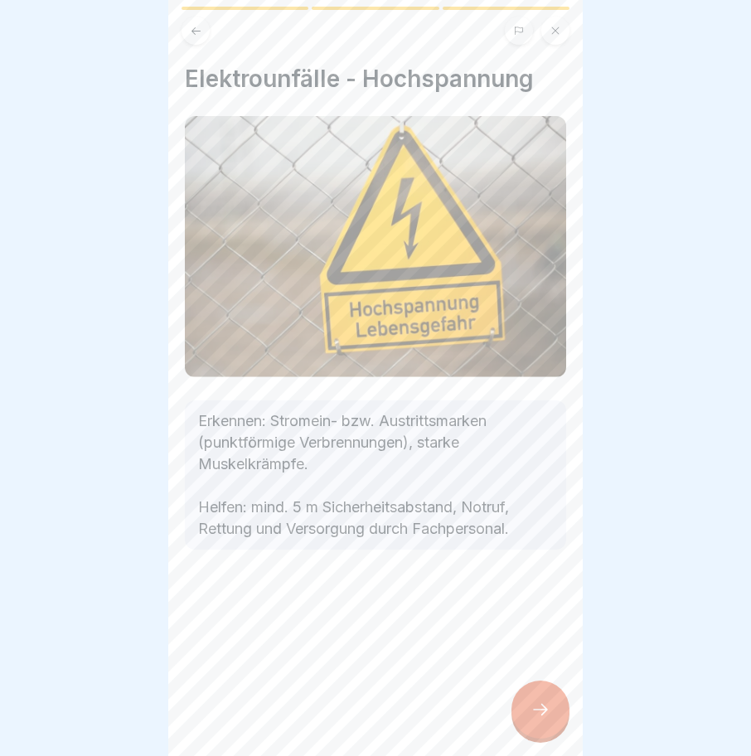
click at [531, 700] on div at bounding box center [540, 709] width 58 height 58
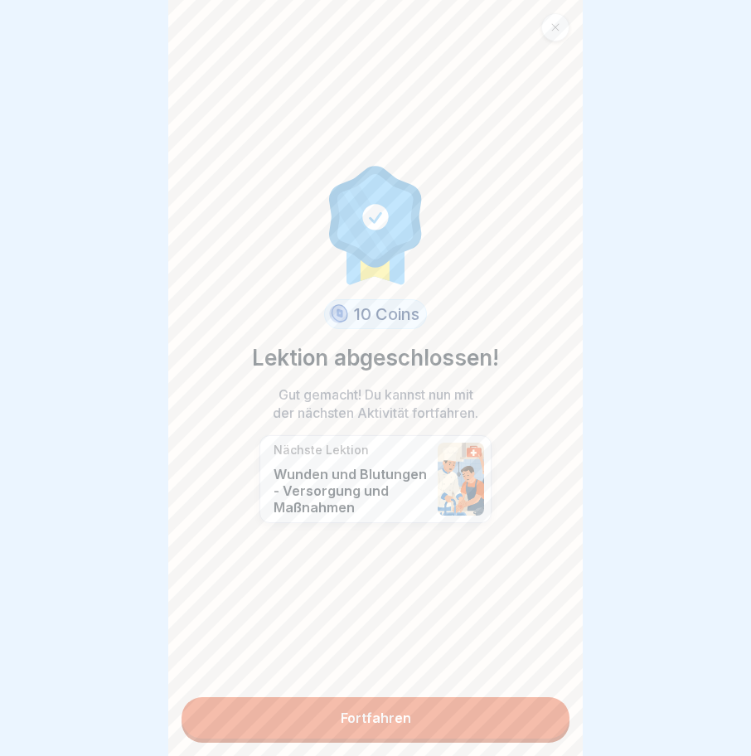
click at [362, 705] on link "Fortfahren" at bounding box center [376, 717] width 388 height 41
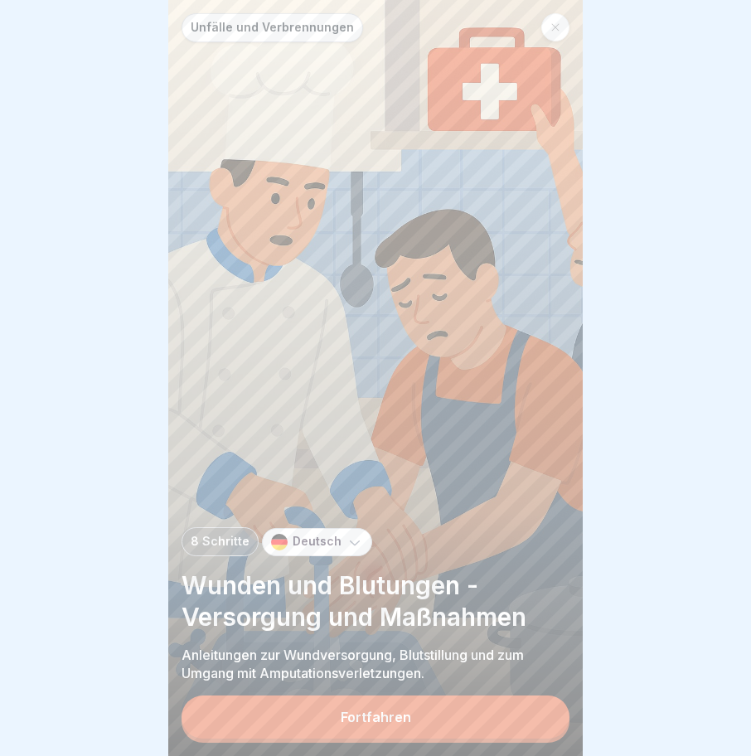
click at [383, 717] on div "Fortfahren" at bounding box center [376, 716] width 70 height 15
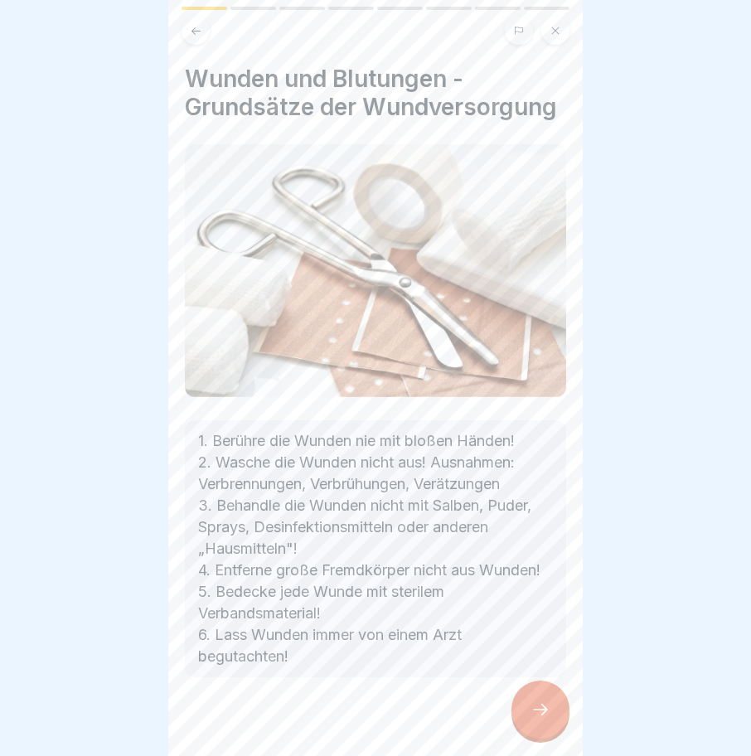
click at [542, 705] on icon at bounding box center [540, 710] width 20 height 20
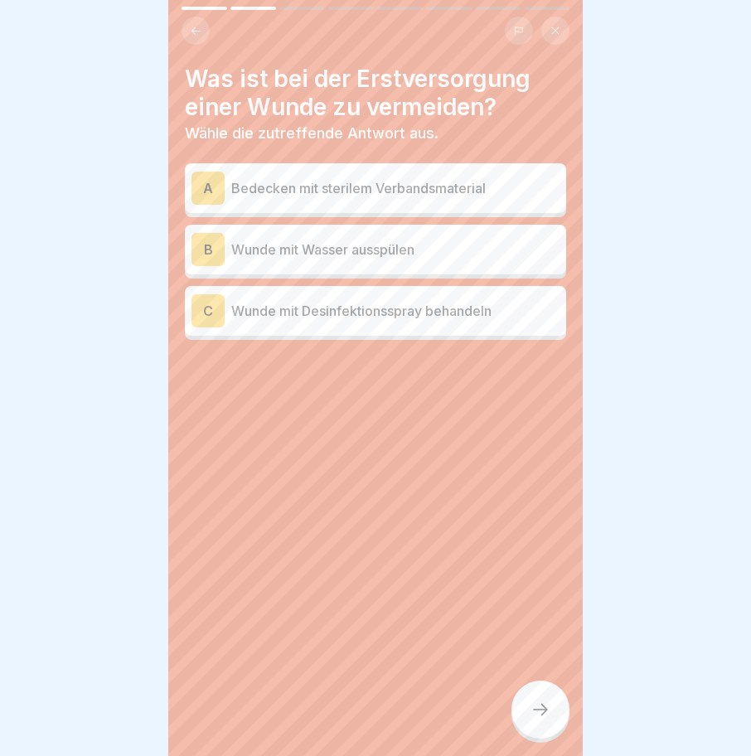
click at [317, 302] on p "Wunde mit Desinfektionsspray behandeln" at bounding box center [395, 311] width 328 height 20
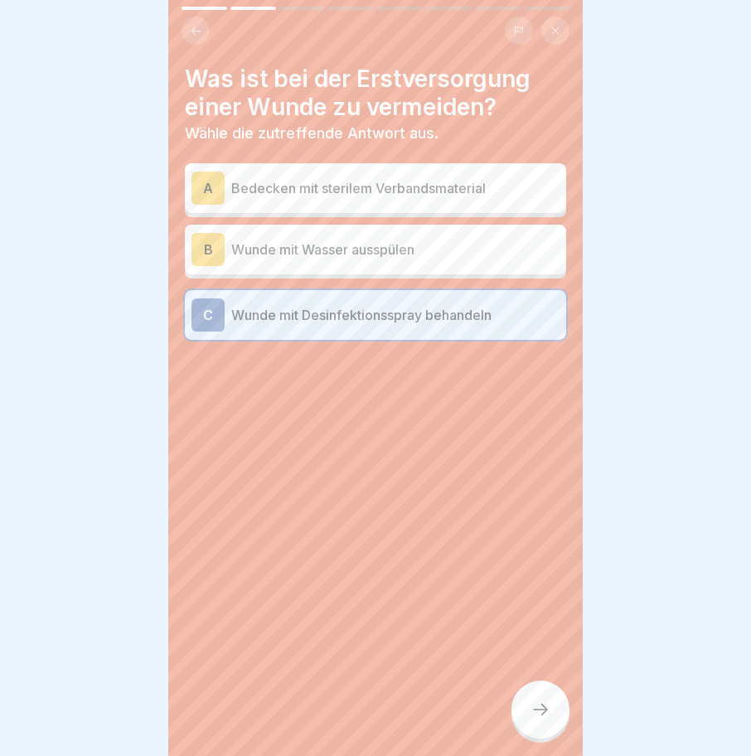
click at [542, 722] on div at bounding box center [540, 709] width 58 height 58
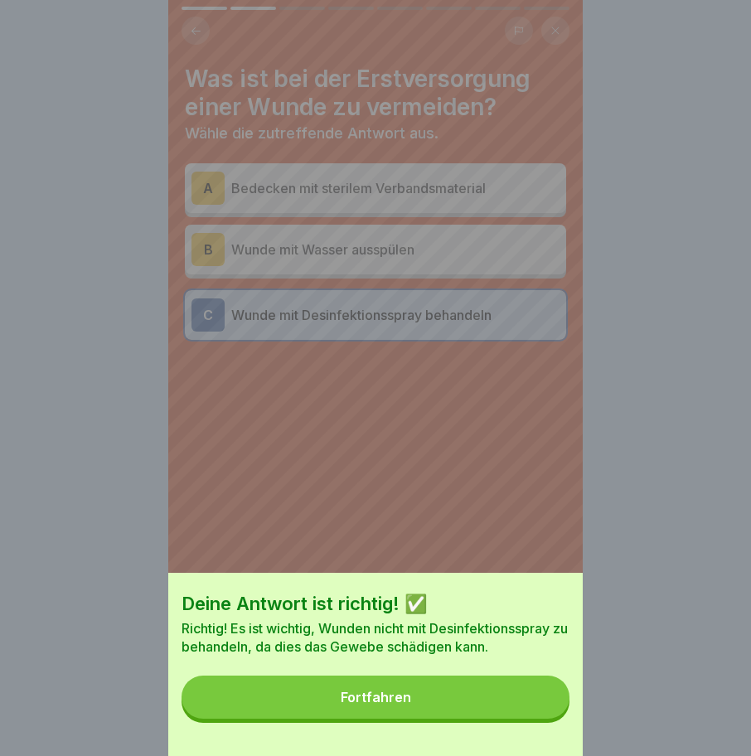
click at [386, 704] on div "Fortfahren" at bounding box center [376, 697] width 70 height 15
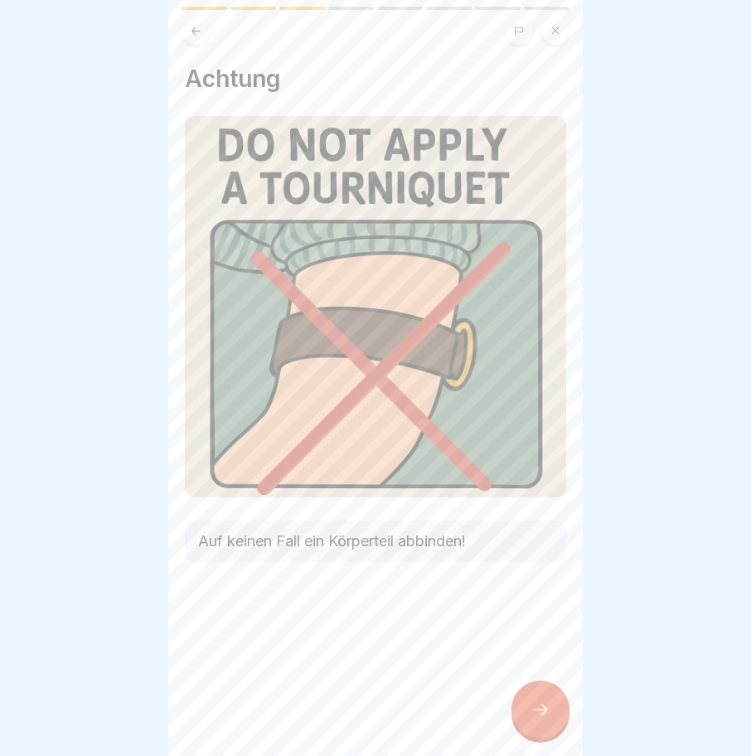
click at [553, 704] on div at bounding box center [540, 709] width 58 height 58
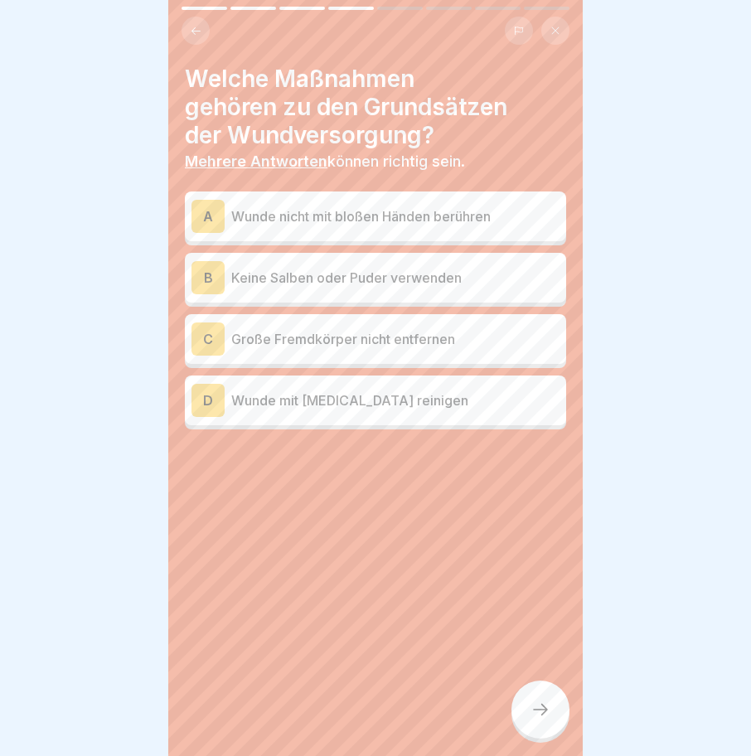
click at [303, 268] on p "Keine Salben oder Puder verwenden" at bounding box center [395, 278] width 328 height 20
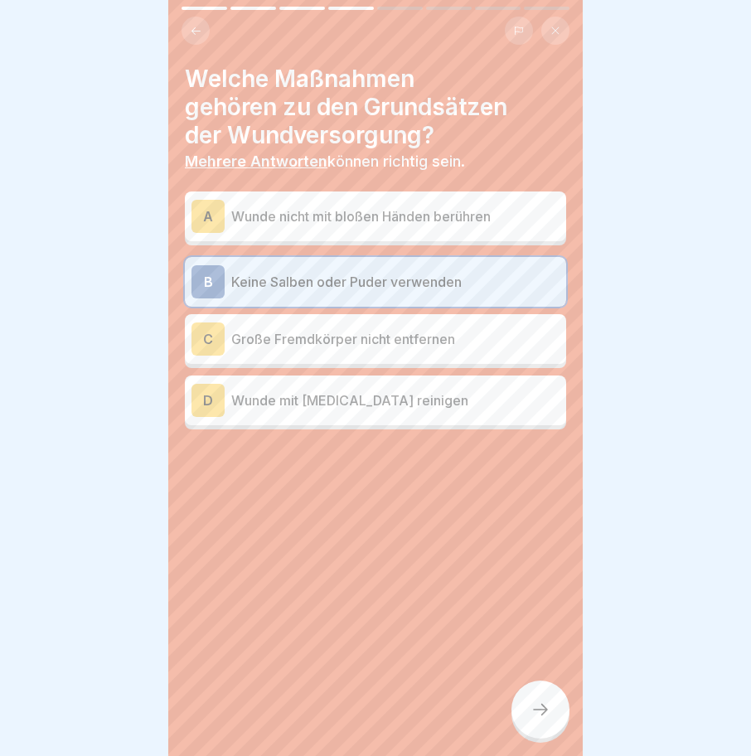
click at [535, 703] on icon at bounding box center [540, 710] width 20 height 20
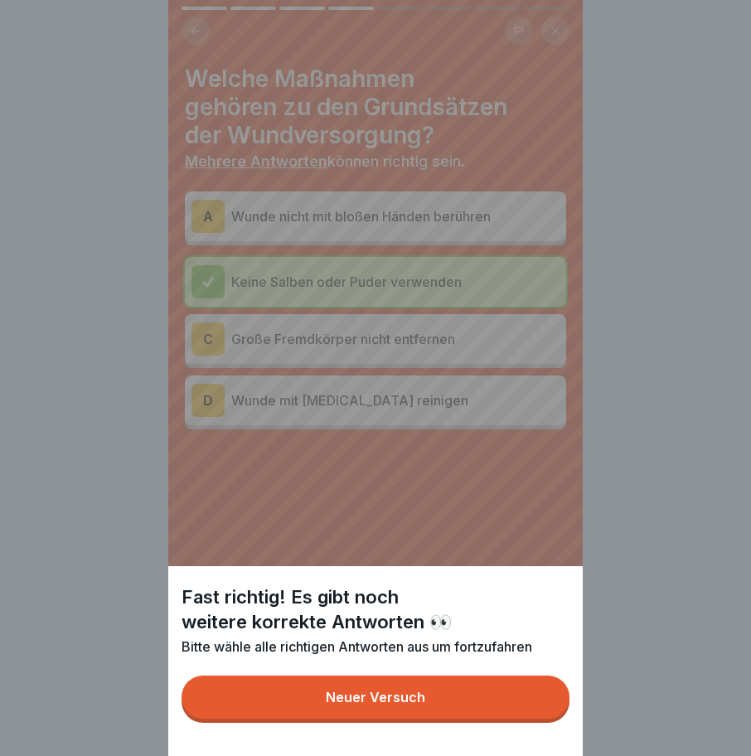
click at [400, 719] on button "Neuer Versuch" at bounding box center [376, 696] width 388 height 43
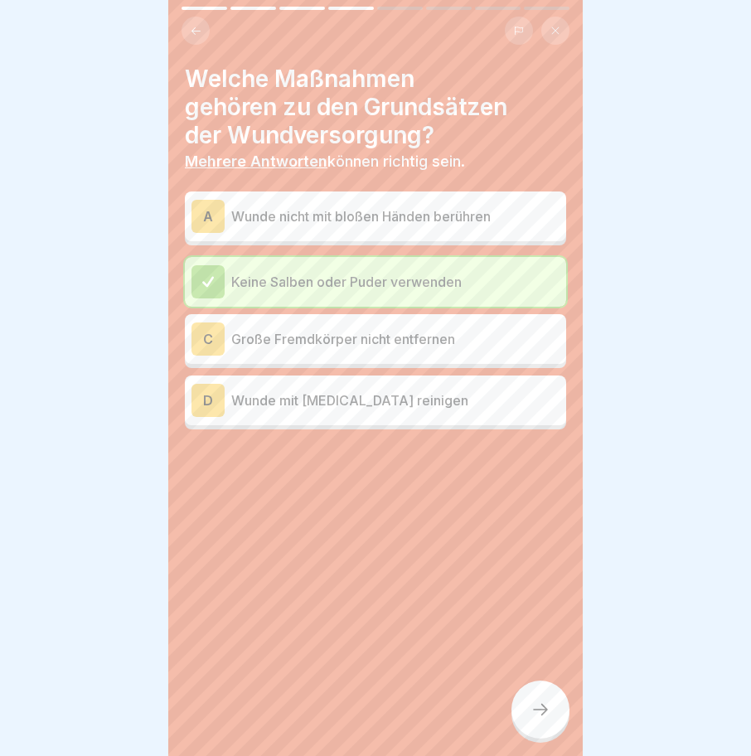
click at [350, 206] on p "Wunde nicht mit bloßen Händen berühren" at bounding box center [395, 216] width 328 height 20
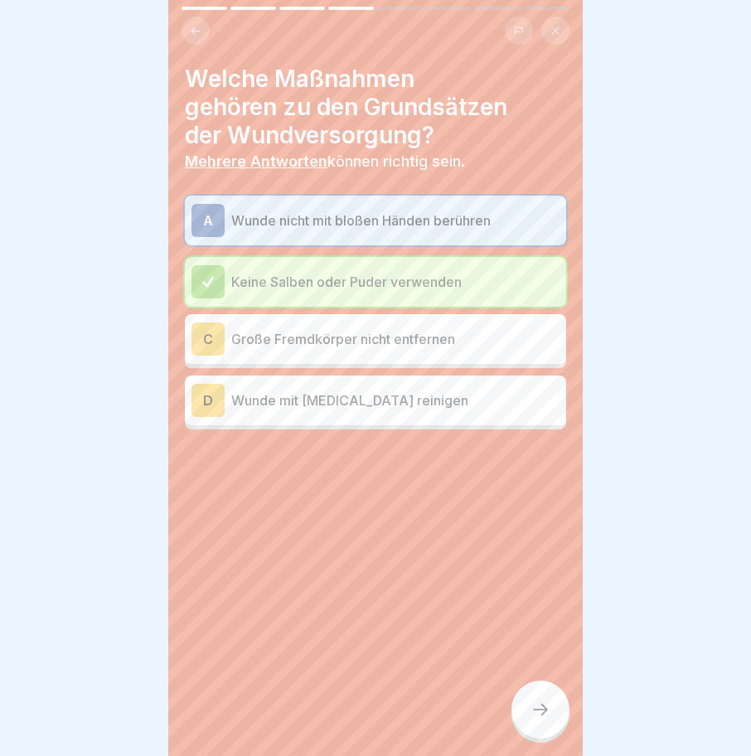
click at [546, 718] on icon at bounding box center [540, 710] width 20 height 20
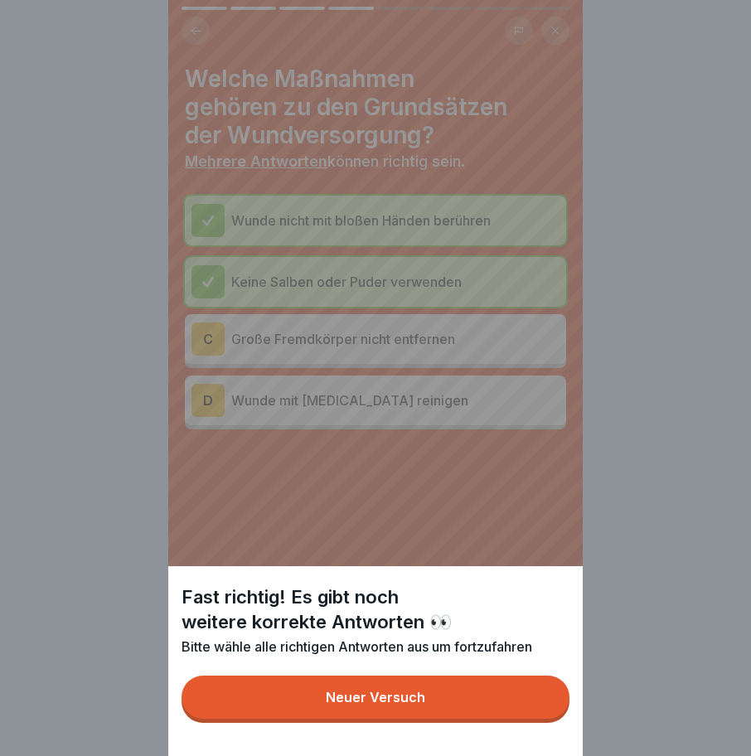
click at [379, 704] on div "Neuer Versuch" at bounding box center [375, 697] width 99 height 15
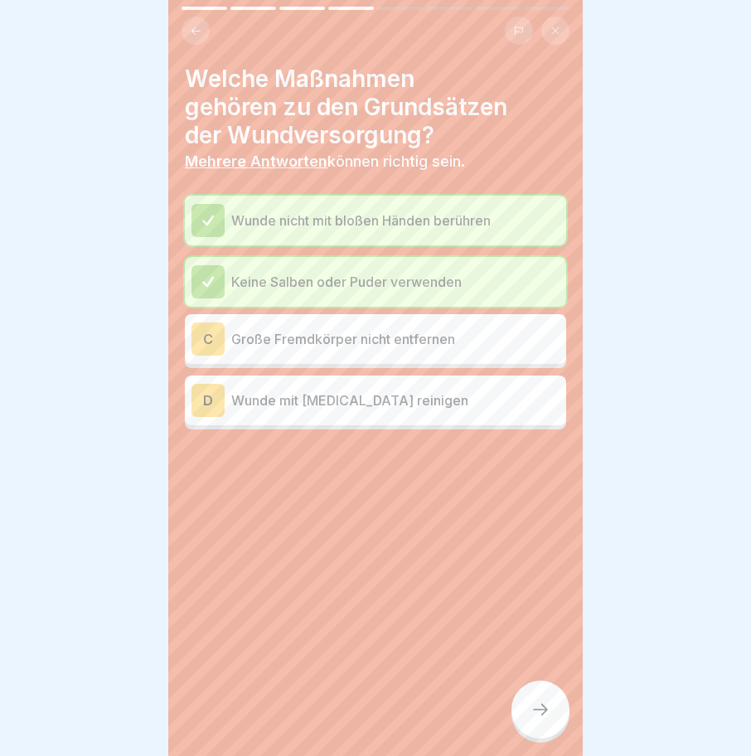
click at [312, 393] on p "Wunde mit Alkohol reinigen" at bounding box center [395, 400] width 328 height 20
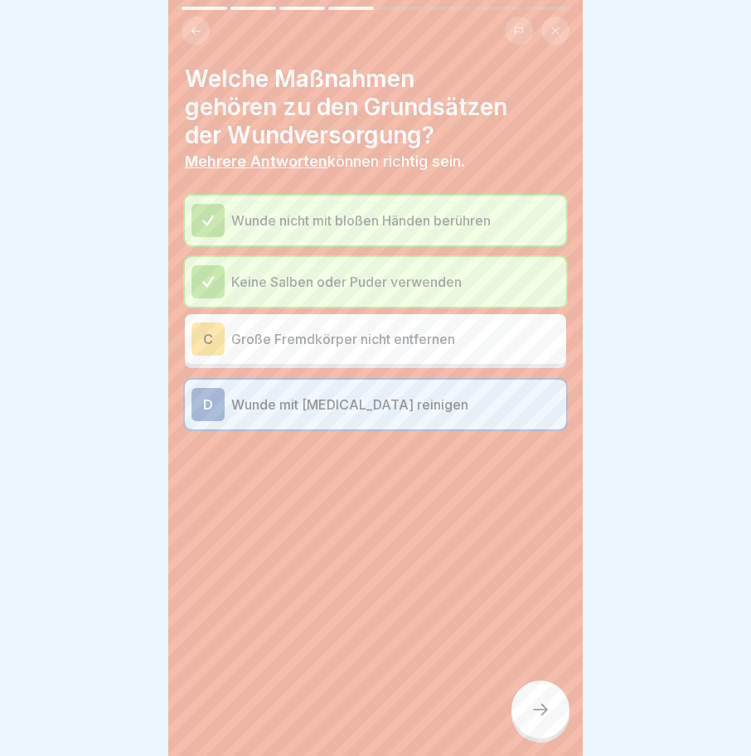
click at [546, 702] on icon at bounding box center [540, 710] width 20 height 20
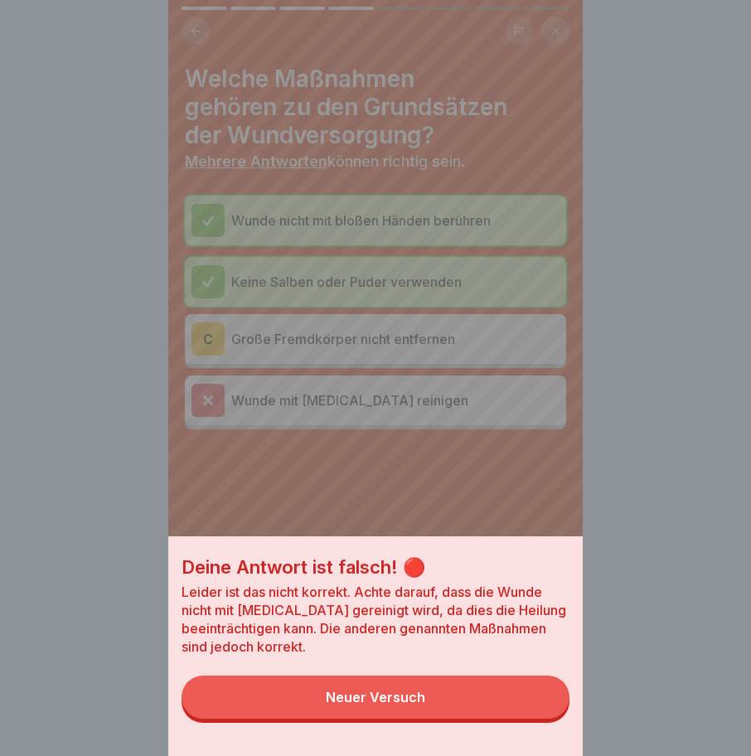
click at [394, 704] on div "Neuer Versuch" at bounding box center [375, 697] width 99 height 15
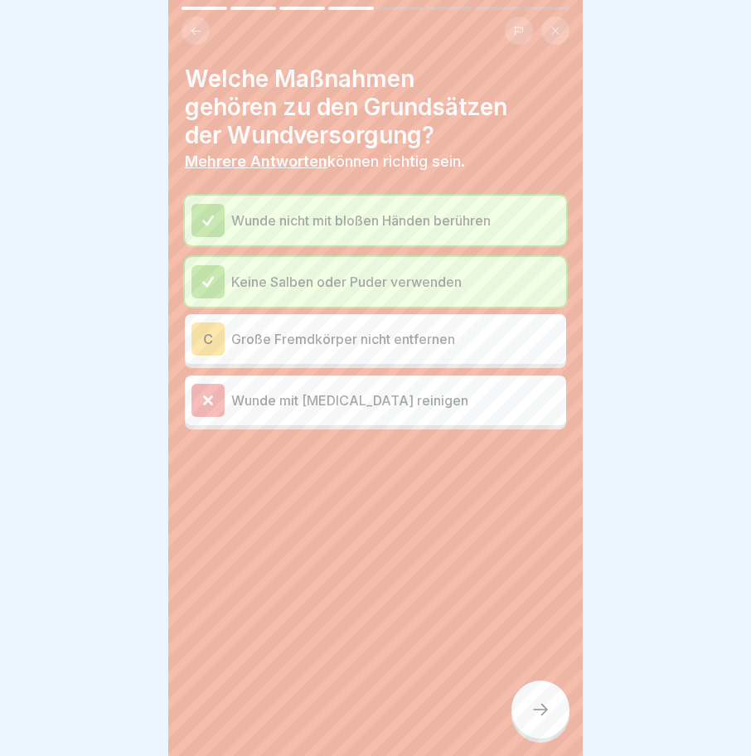
click at [326, 329] on p "Große Fremdkörper nicht entfernen" at bounding box center [395, 339] width 328 height 20
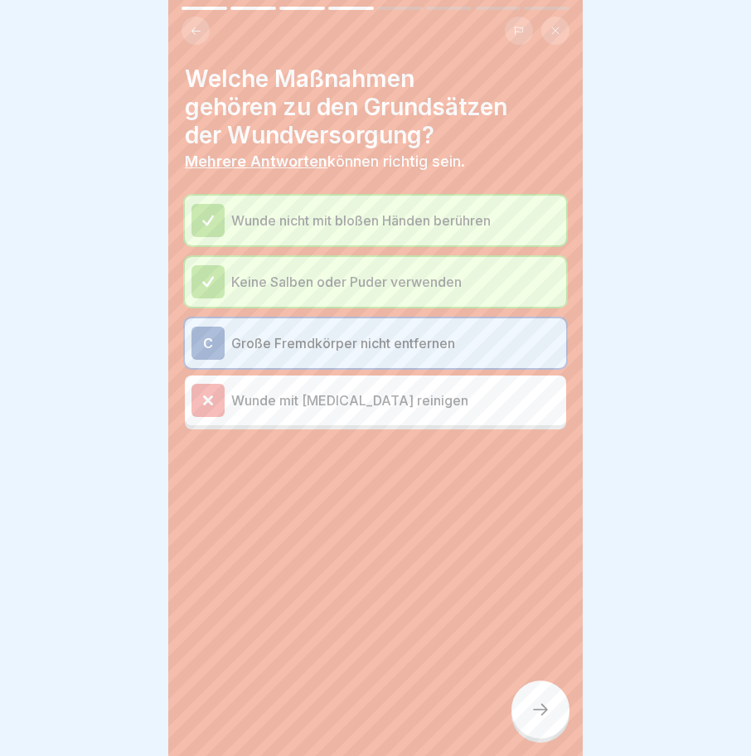
click at [543, 709] on icon at bounding box center [540, 710] width 20 height 20
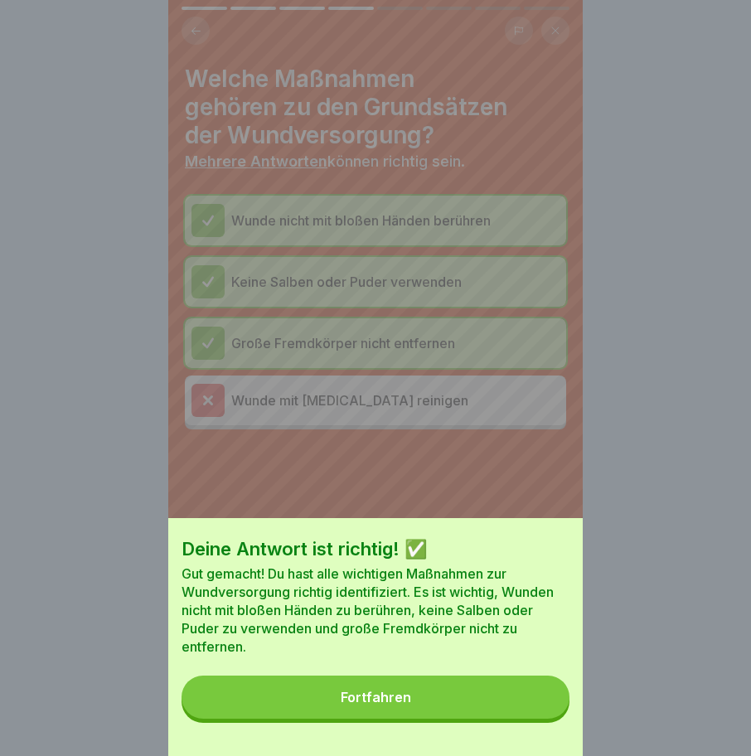
click at [372, 704] on div "Fortfahren" at bounding box center [376, 697] width 70 height 15
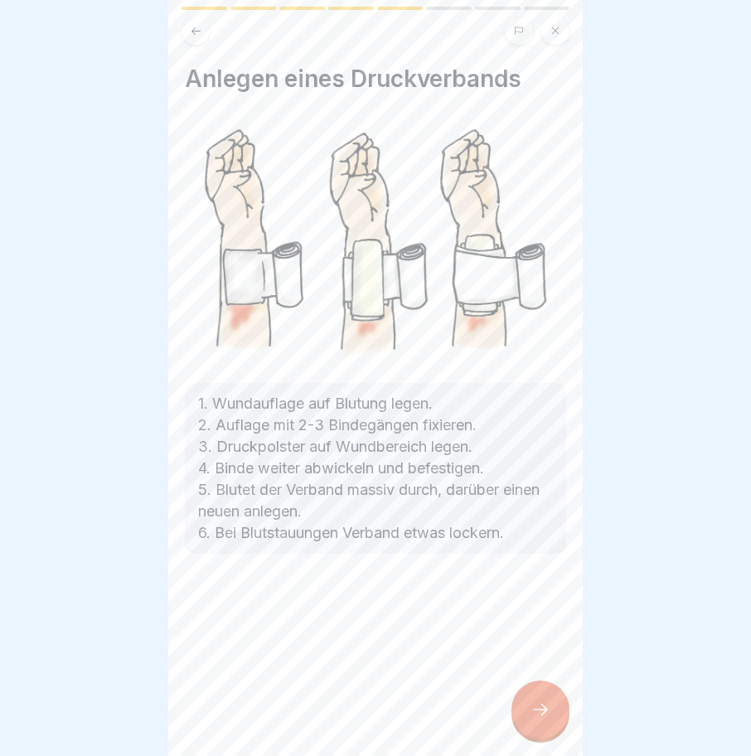
click at [538, 709] on icon at bounding box center [540, 710] width 20 height 20
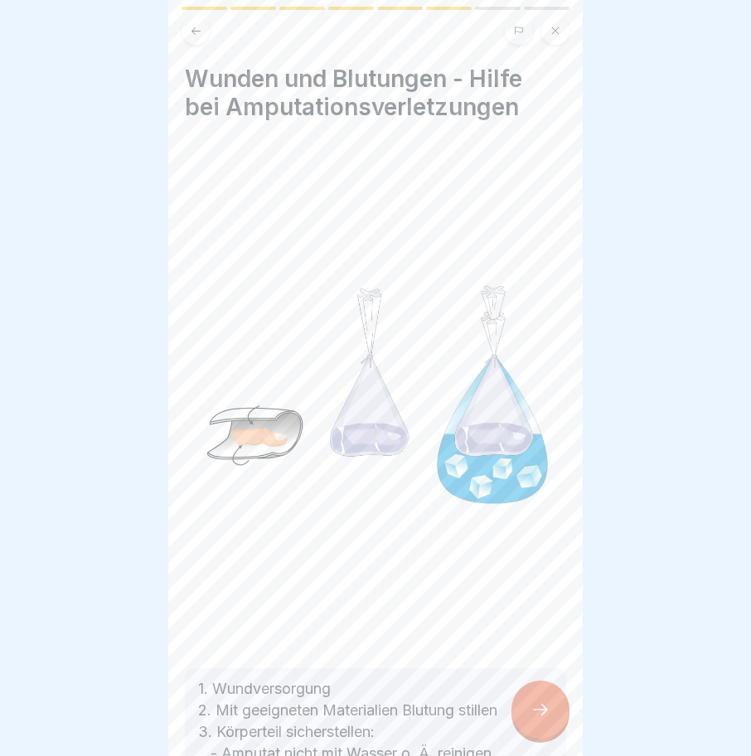
scroll to position [231, 0]
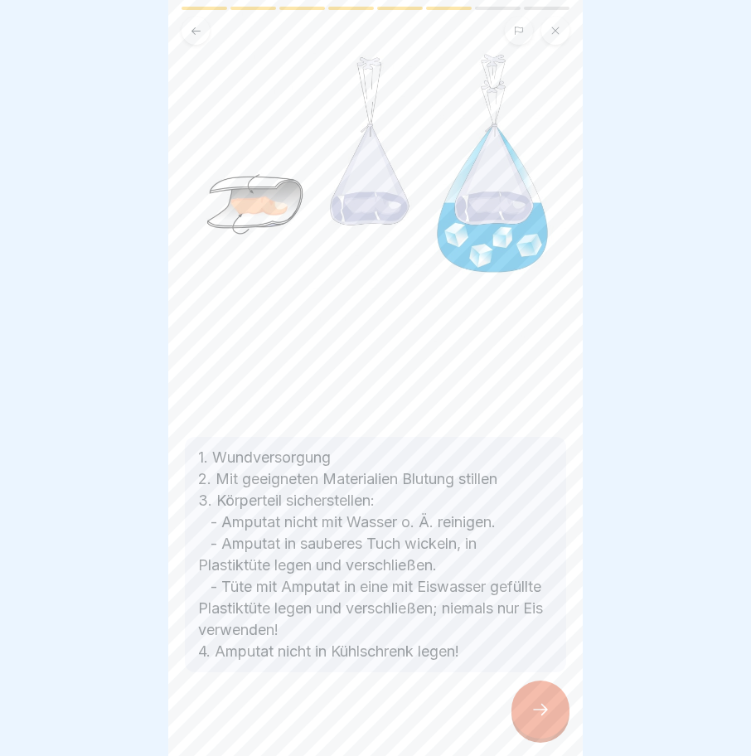
click at [540, 710] on icon at bounding box center [540, 710] width 20 height 20
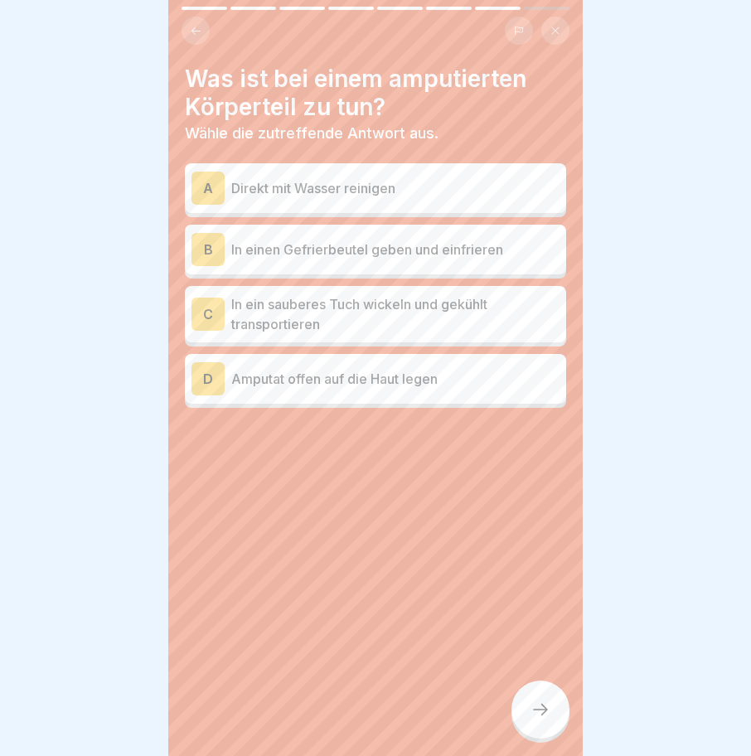
click at [340, 300] on p "In ein sauberes Tuch wickeln und gekühlt transportieren" at bounding box center [395, 314] width 328 height 40
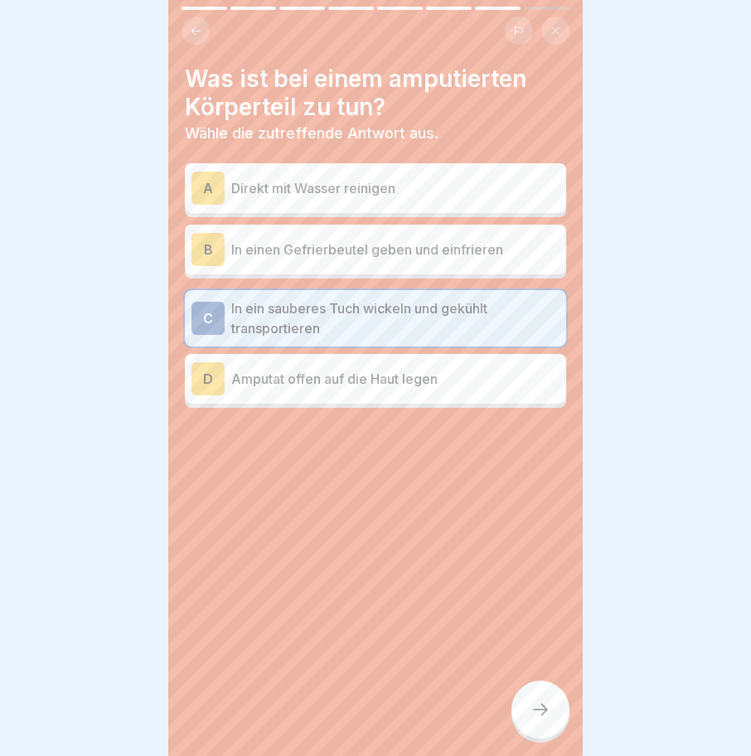
click at [553, 690] on div at bounding box center [540, 709] width 58 height 58
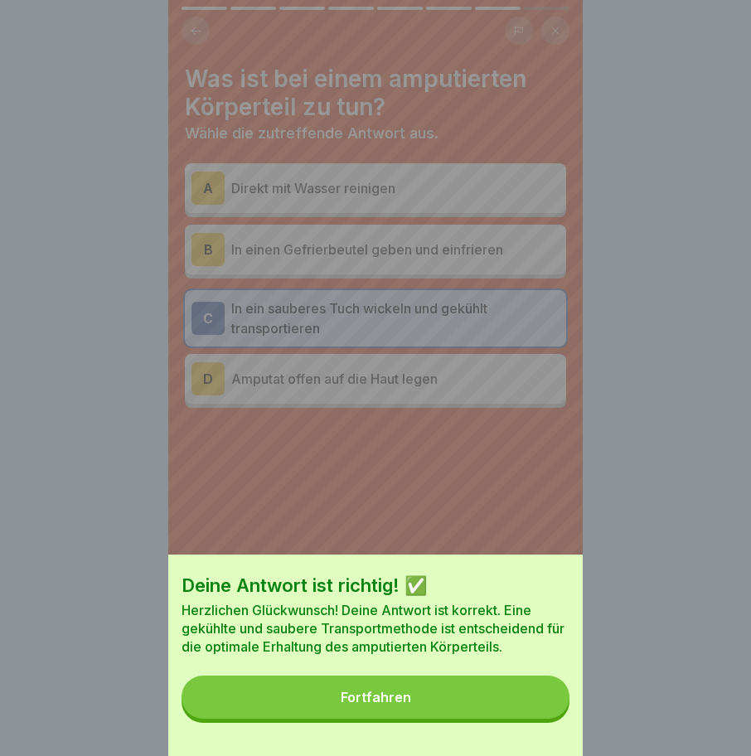
click at [353, 704] on div "Fortfahren" at bounding box center [376, 697] width 70 height 15
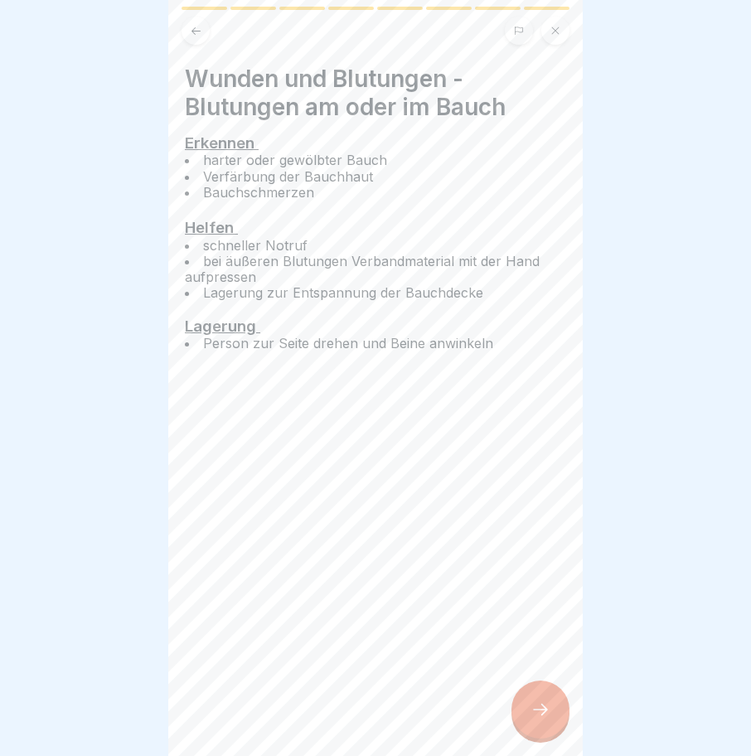
click at [526, 704] on div at bounding box center [540, 709] width 58 height 58
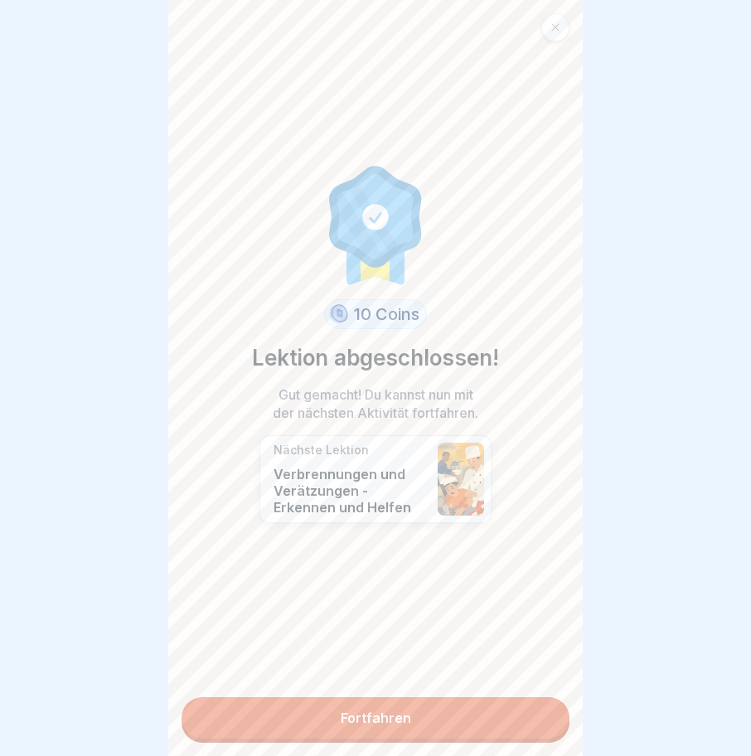
click at [375, 703] on link "Fortfahren" at bounding box center [376, 717] width 388 height 41
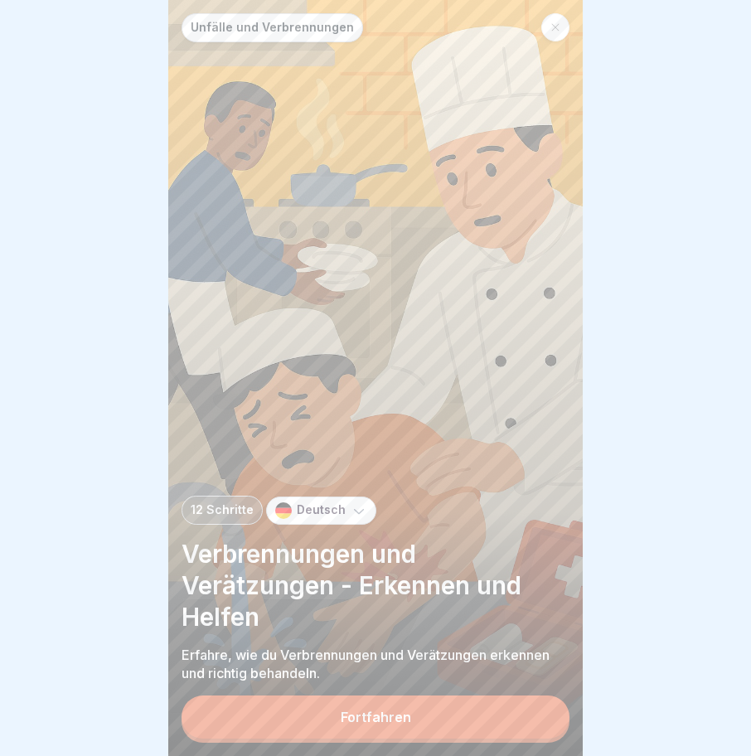
click at [383, 721] on div "Fortfahren" at bounding box center [376, 716] width 70 height 15
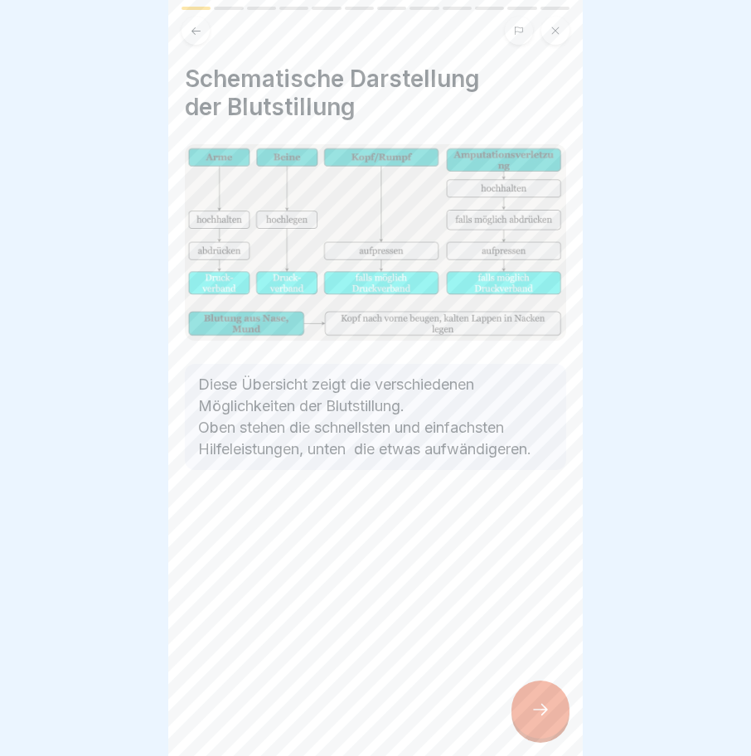
click at [531, 698] on div at bounding box center [540, 709] width 58 height 58
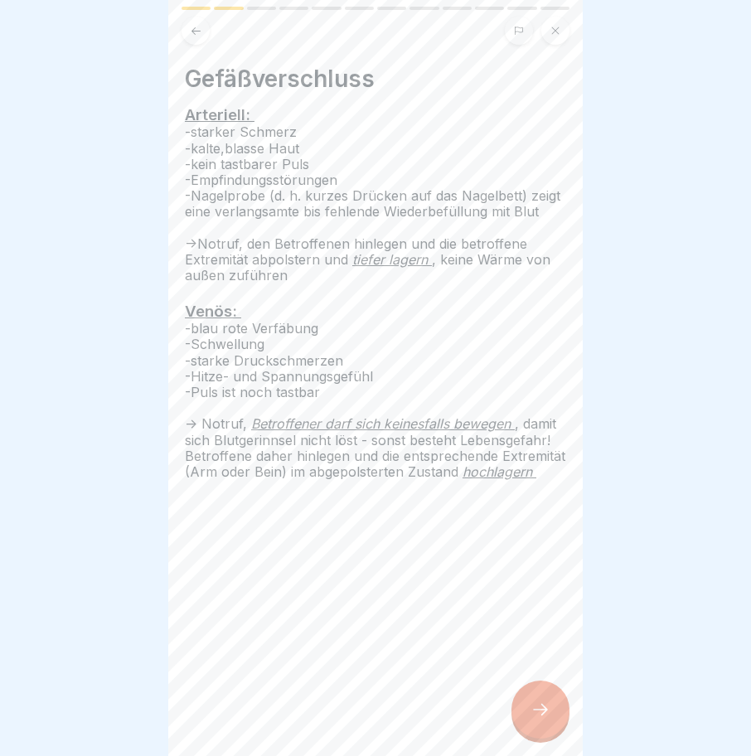
click at [531, 698] on div at bounding box center [540, 709] width 58 height 58
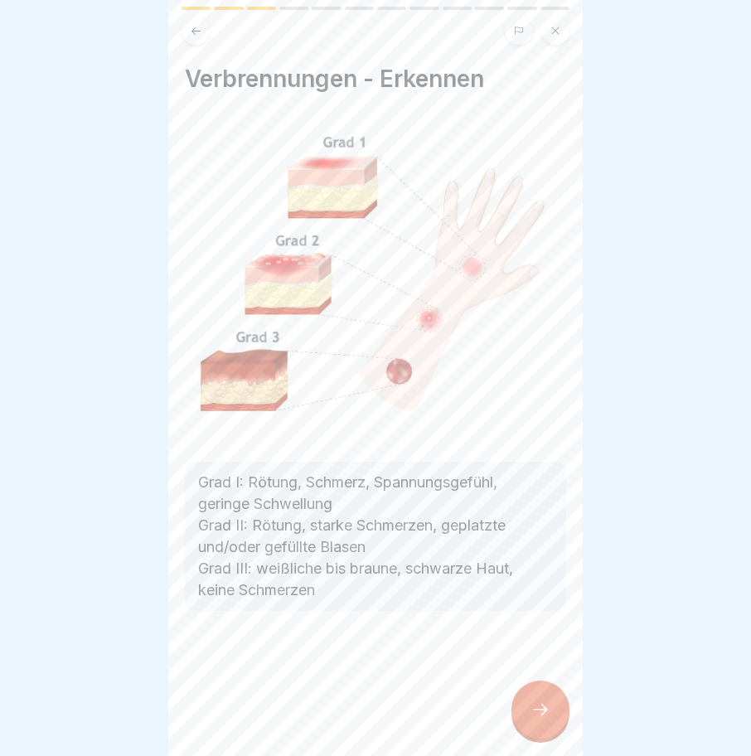
click at [531, 698] on div at bounding box center [540, 709] width 58 height 58
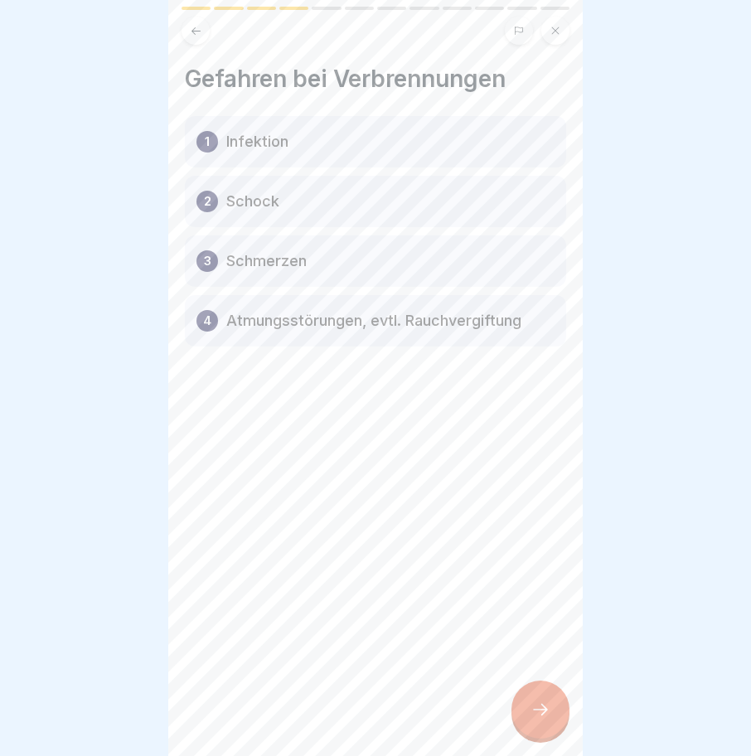
click at [531, 698] on div at bounding box center [540, 709] width 58 height 58
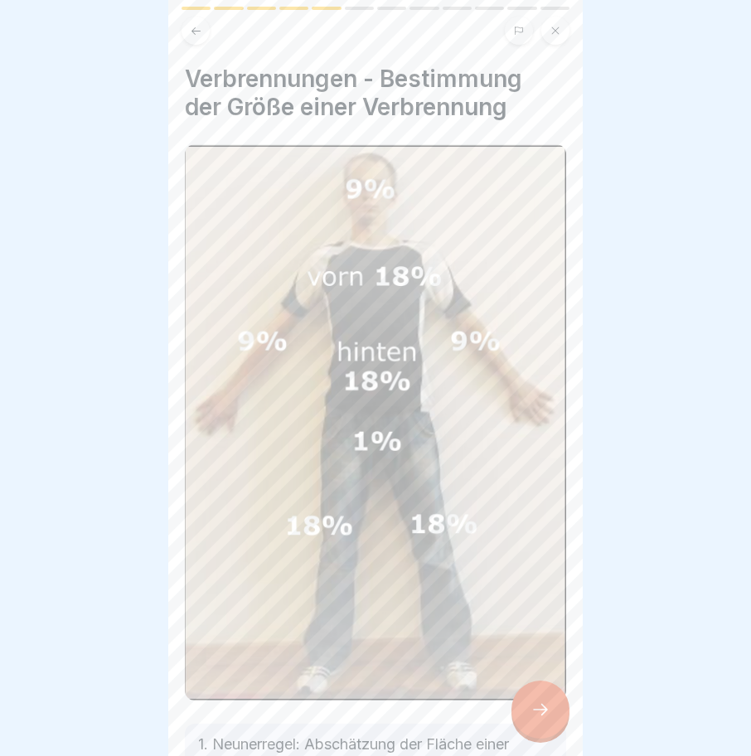
scroll to position [263, 0]
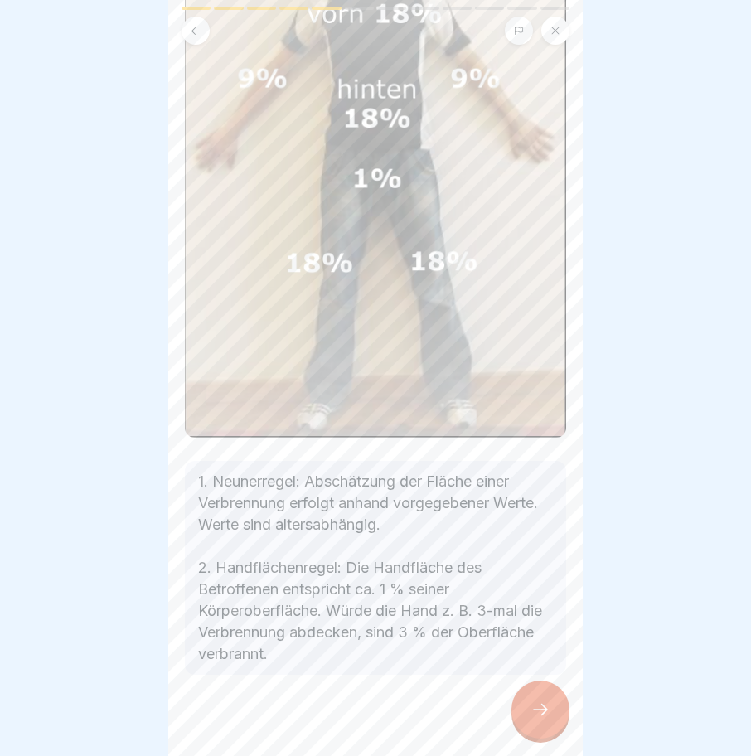
click at [555, 699] on div at bounding box center [540, 709] width 58 height 58
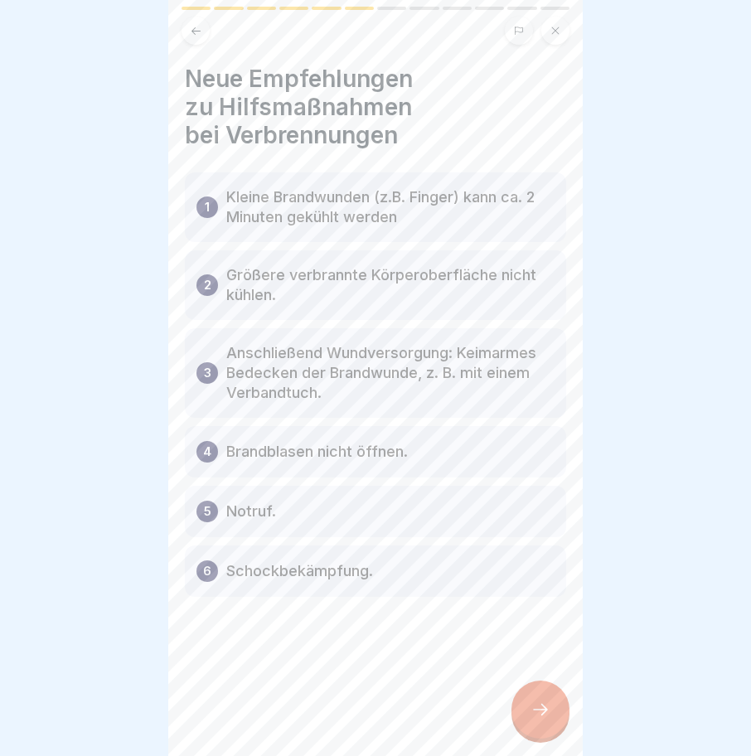
click at [551, 702] on div at bounding box center [540, 709] width 58 height 58
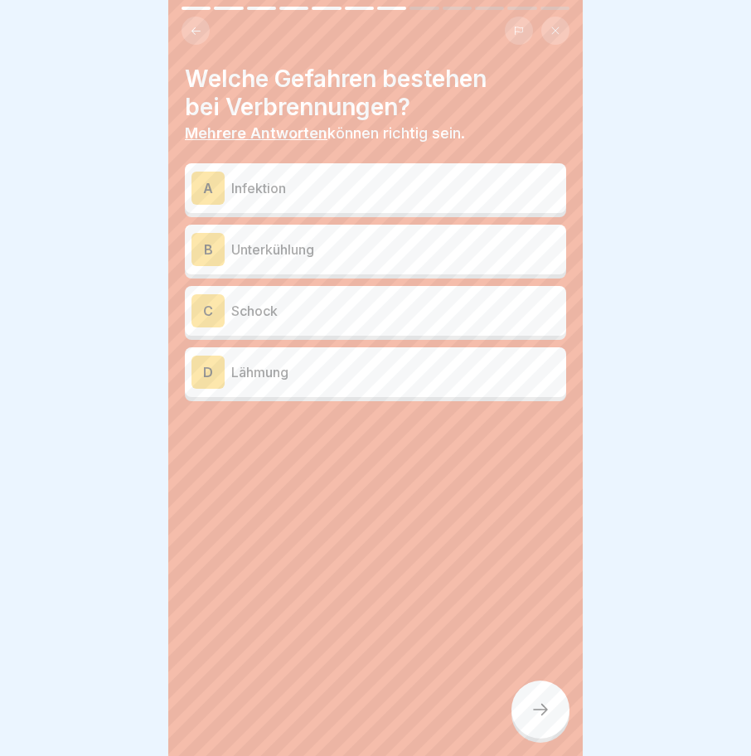
click at [244, 301] on p "Schock" at bounding box center [395, 311] width 328 height 20
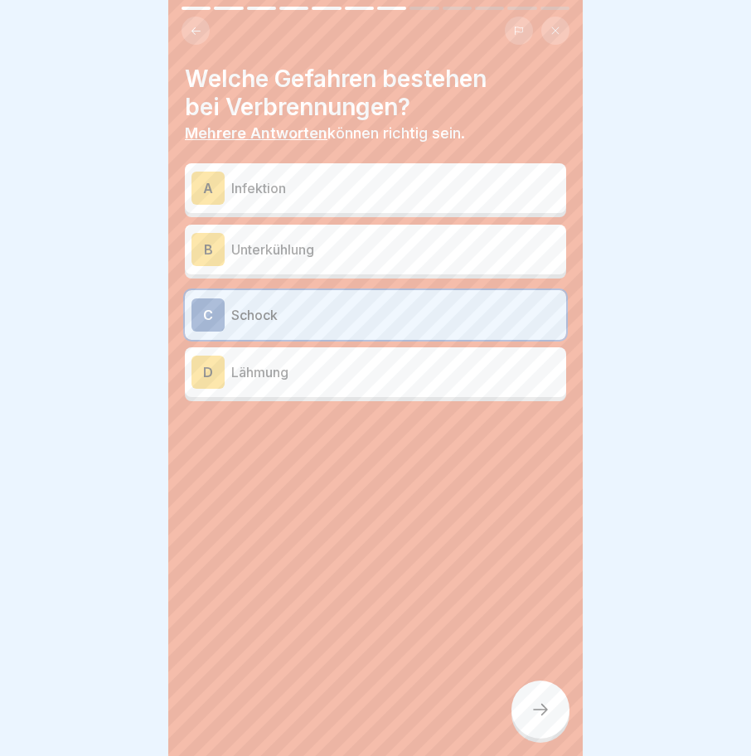
click at [520, 707] on div at bounding box center [540, 709] width 58 height 58
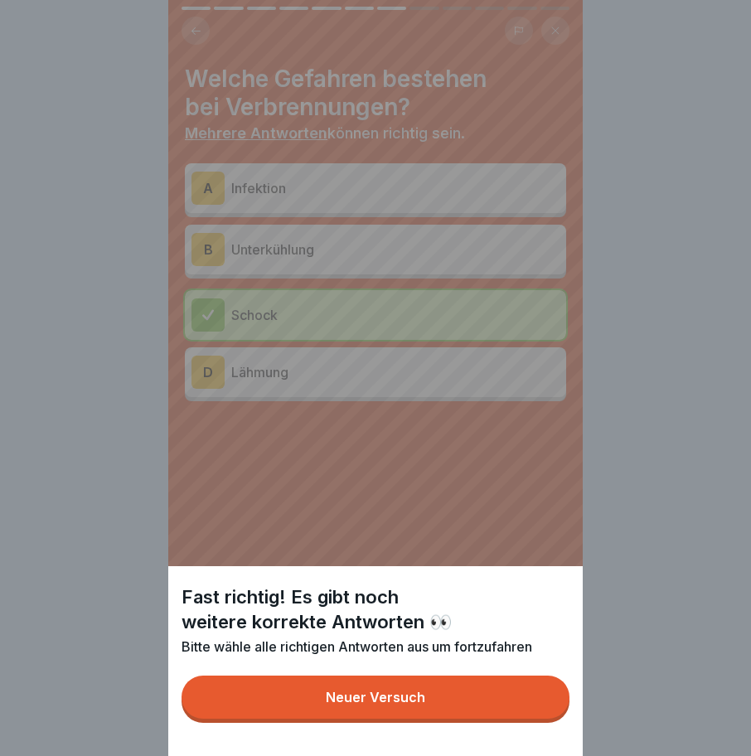
click at [413, 704] on div "Neuer Versuch" at bounding box center [375, 697] width 99 height 15
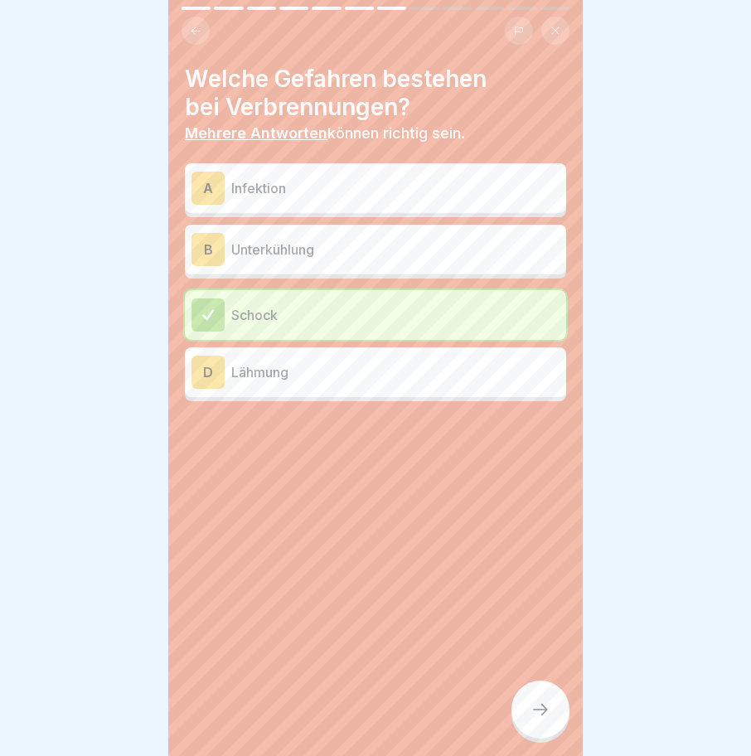
click at [248, 178] on p "Infektion" at bounding box center [395, 188] width 328 height 20
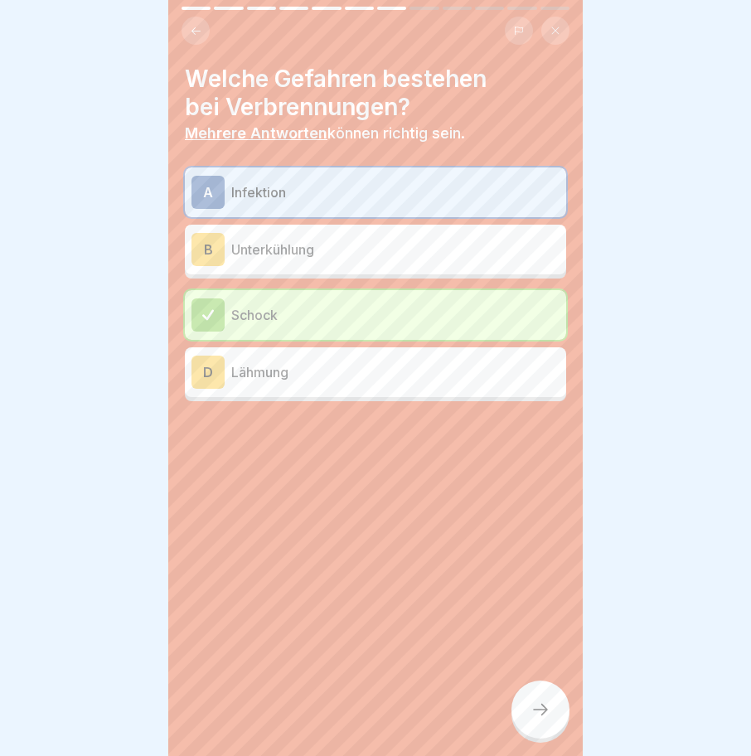
click at [541, 714] on icon at bounding box center [540, 710] width 20 height 20
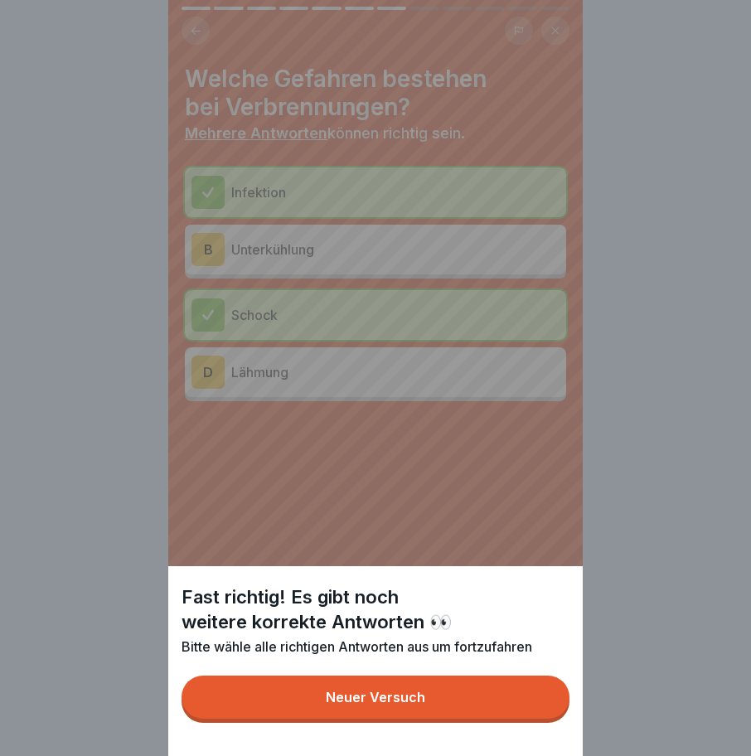
click at [385, 704] on div "Neuer Versuch" at bounding box center [375, 697] width 99 height 15
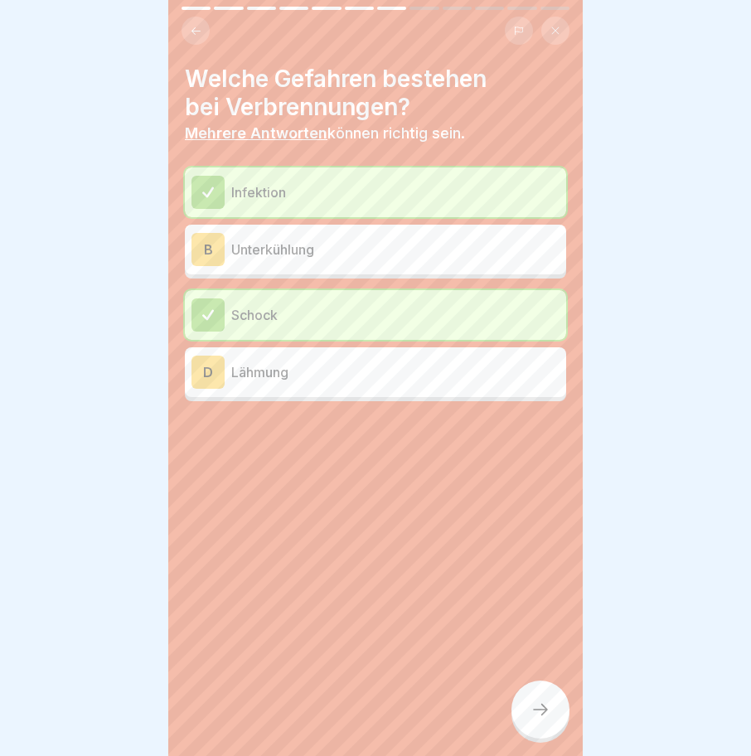
click at [252, 368] on p "Lähmung" at bounding box center [395, 372] width 328 height 20
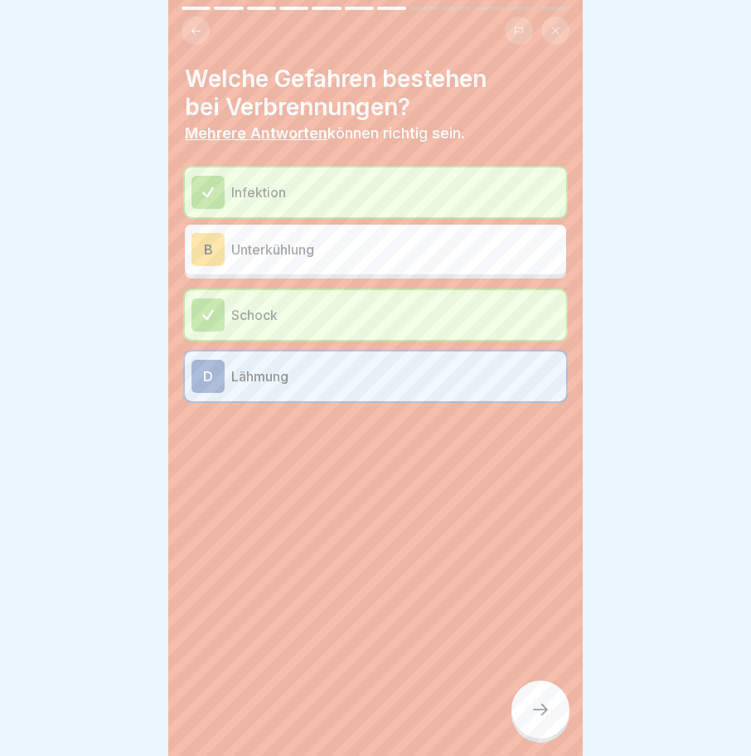
click at [541, 700] on div at bounding box center [540, 709] width 58 height 58
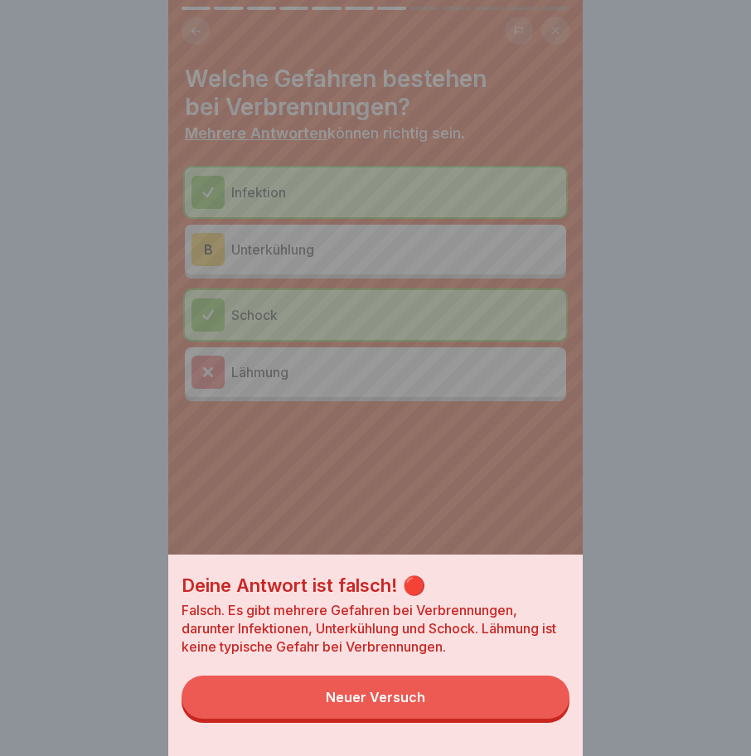
click at [403, 704] on div "Neuer Versuch" at bounding box center [375, 697] width 99 height 15
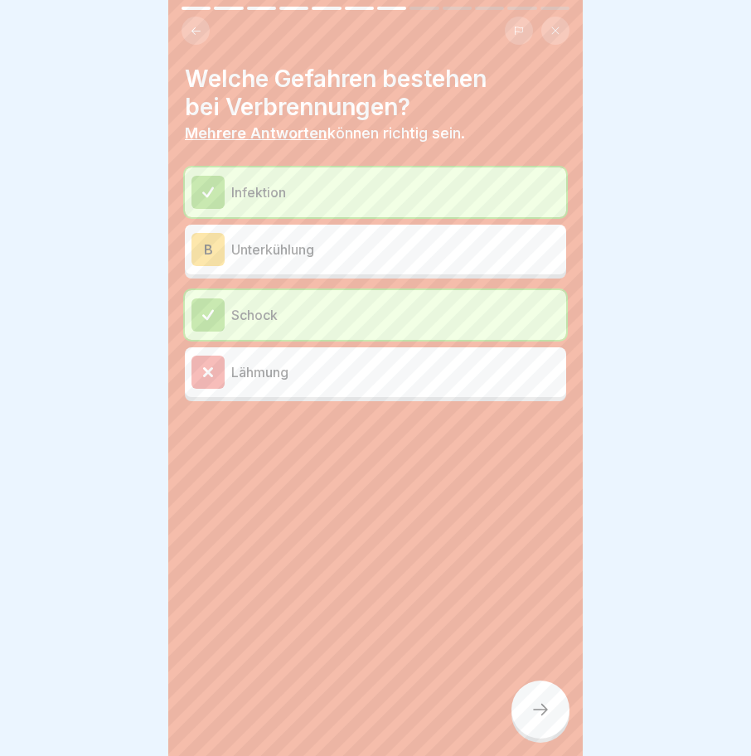
click at [271, 240] on p "Unterkühlung" at bounding box center [395, 250] width 328 height 20
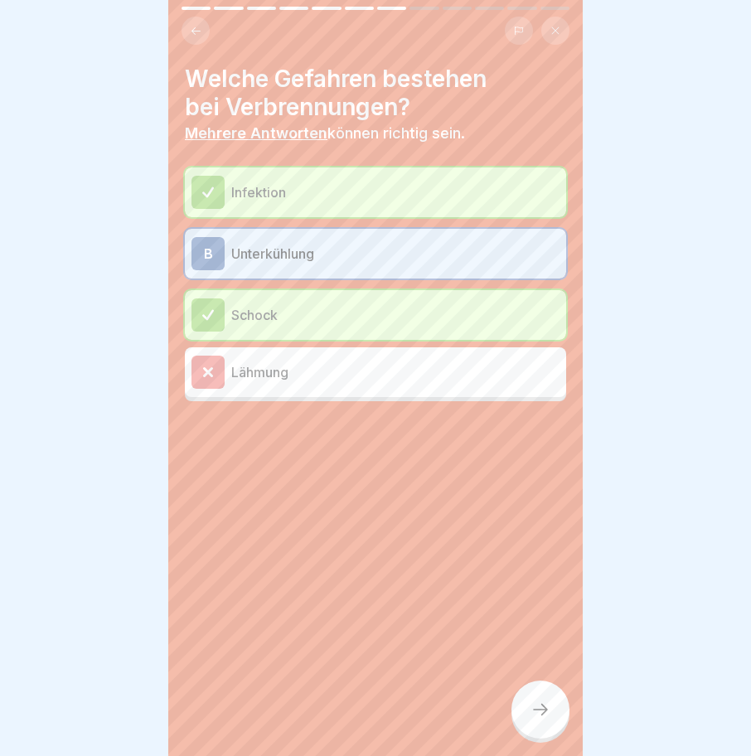
click at [529, 712] on div at bounding box center [540, 709] width 58 height 58
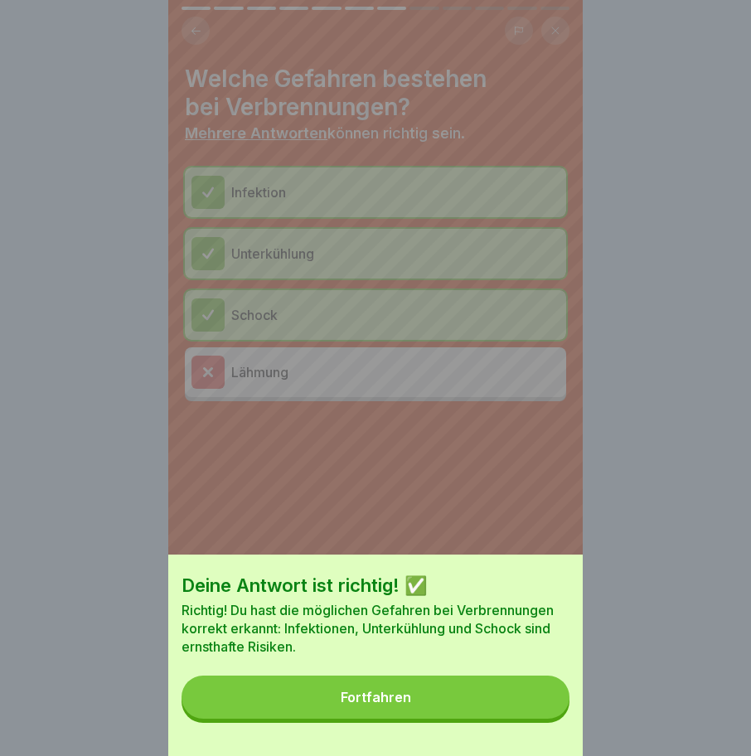
click at [352, 702] on button "Fortfahren" at bounding box center [376, 696] width 388 height 43
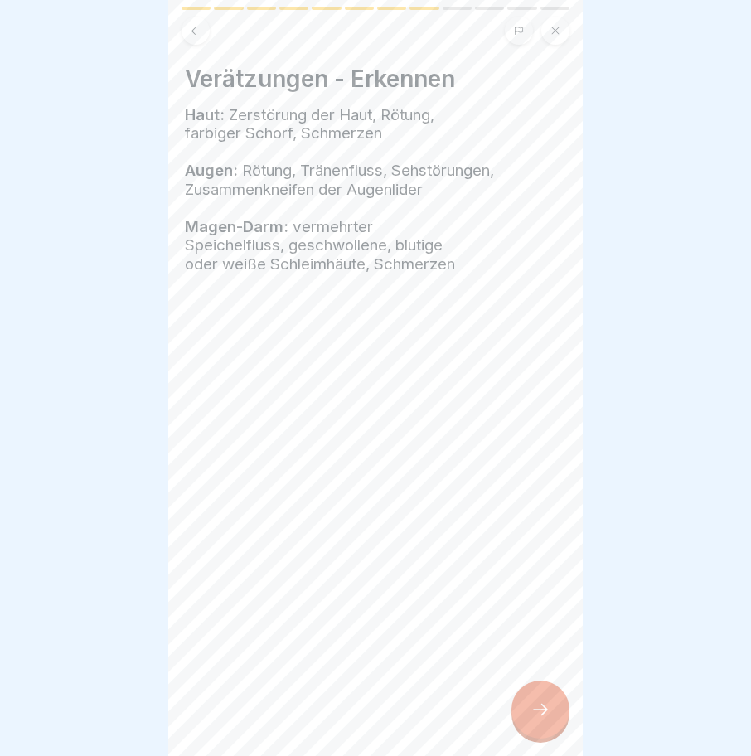
click at [535, 693] on div at bounding box center [540, 709] width 58 height 58
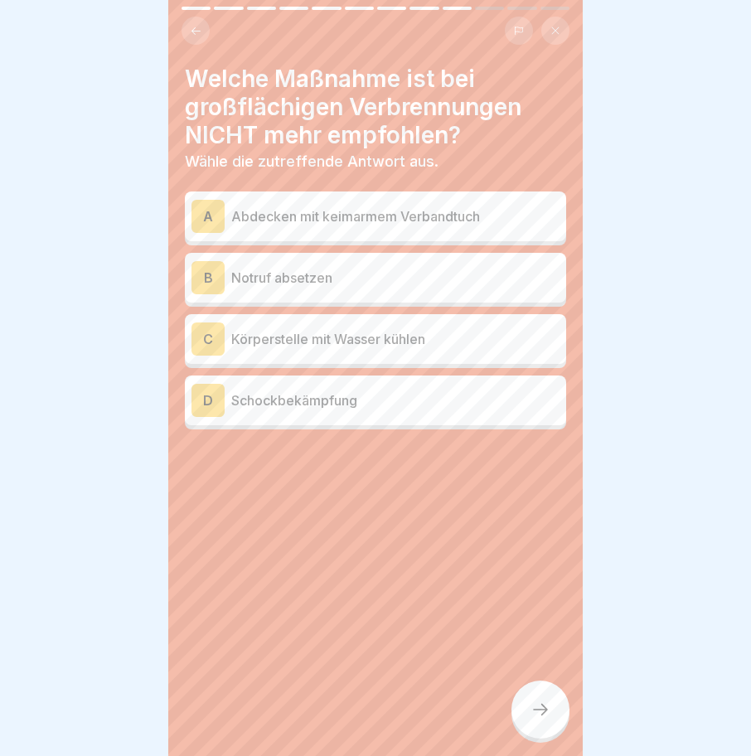
click at [301, 329] on p "Körperstelle mit Wasser kühlen" at bounding box center [395, 339] width 328 height 20
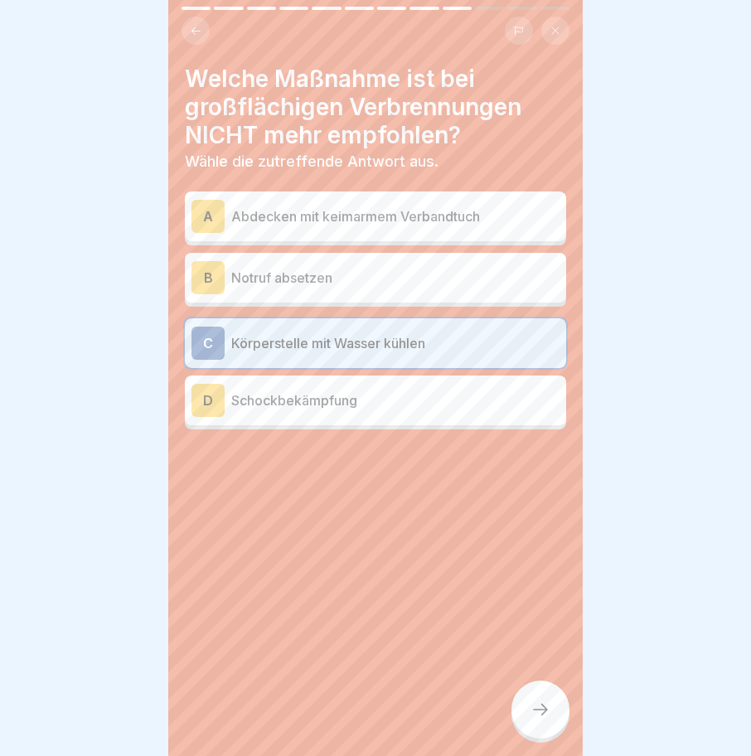
click at [320, 206] on p "Abdecken mit keimarmem Verbandtuch" at bounding box center [395, 216] width 328 height 20
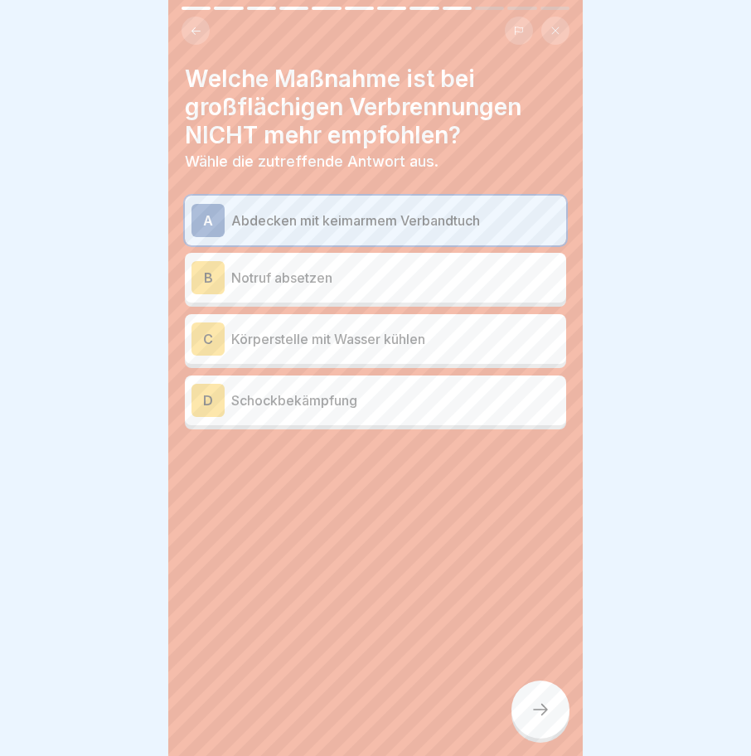
click at [542, 721] on div at bounding box center [540, 709] width 58 height 58
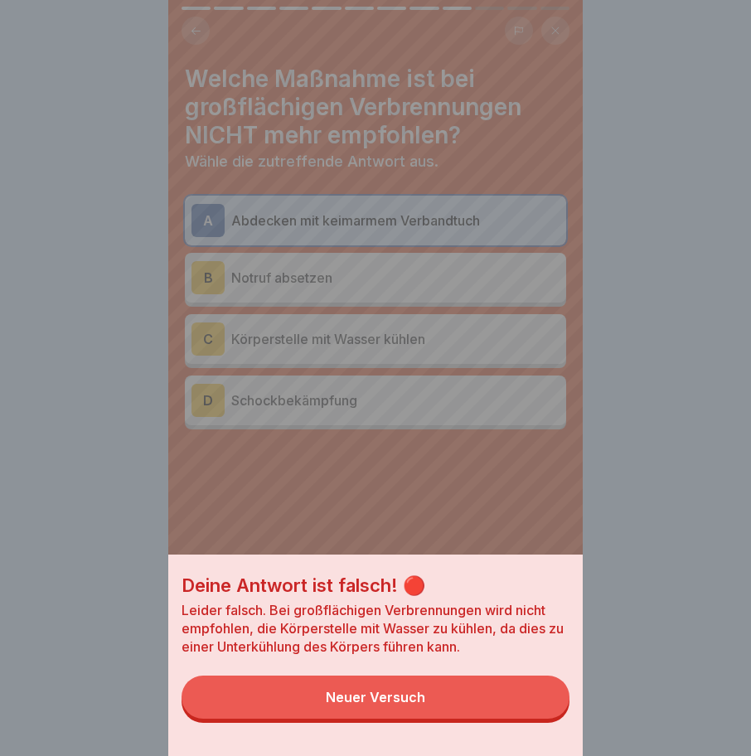
click at [380, 697] on button "Neuer Versuch" at bounding box center [376, 696] width 388 height 43
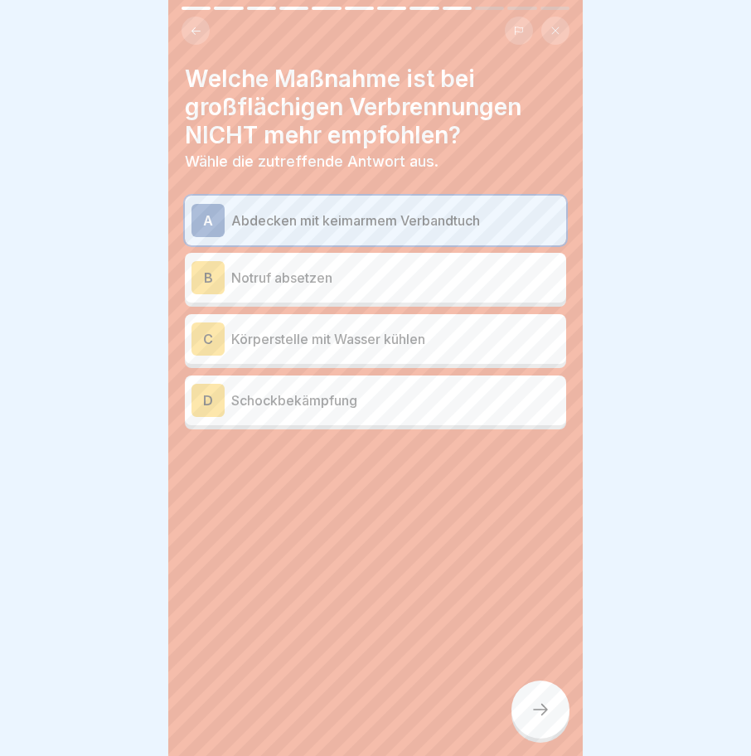
click at [314, 329] on p "Körperstelle mit Wasser kühlen" at bounding box center [395, 339] width 328 height 20
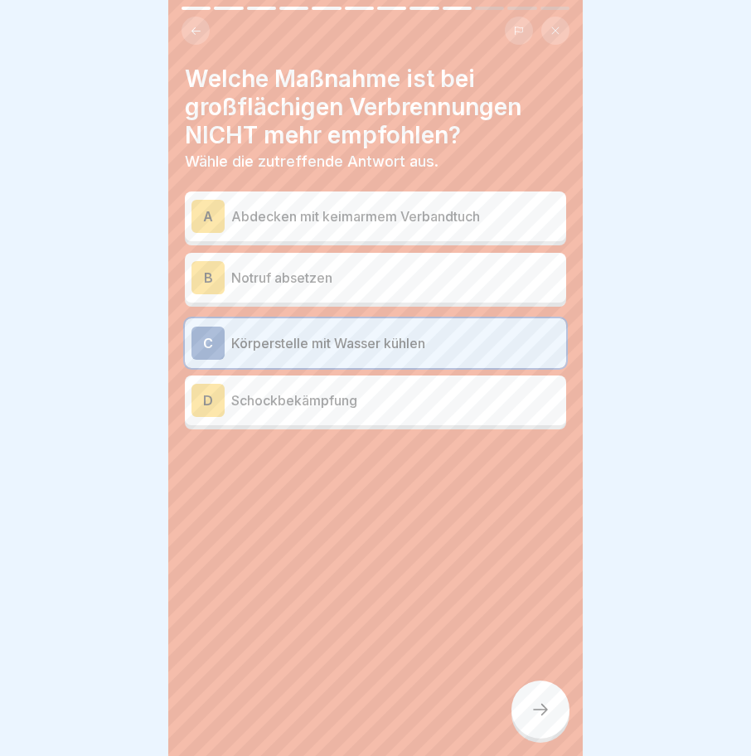
click at [517, 704] on div at bounding box center [540, 709] width 58 height 58
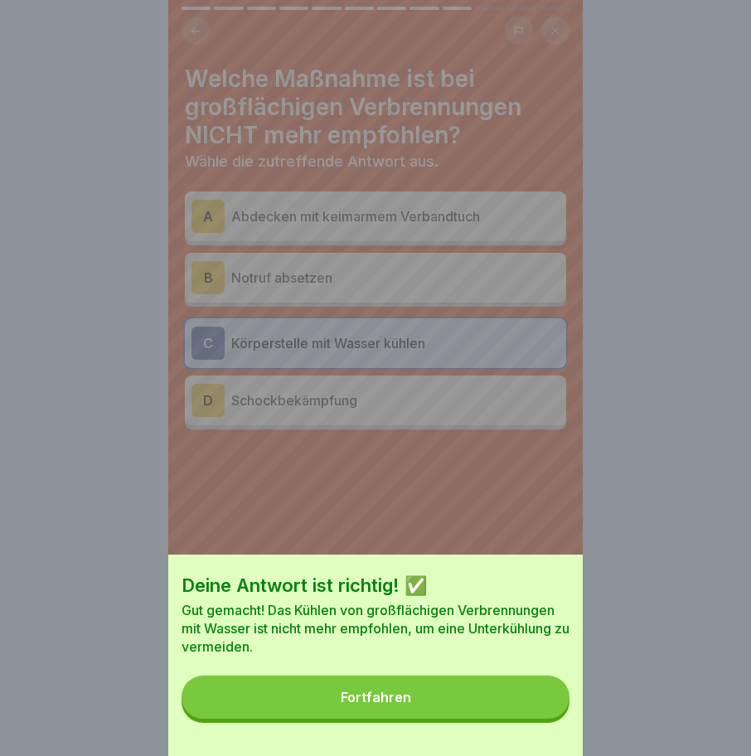
click at [399, 704] on div "Fortfahren" at bounding box center [376, 697] width 70 height 15
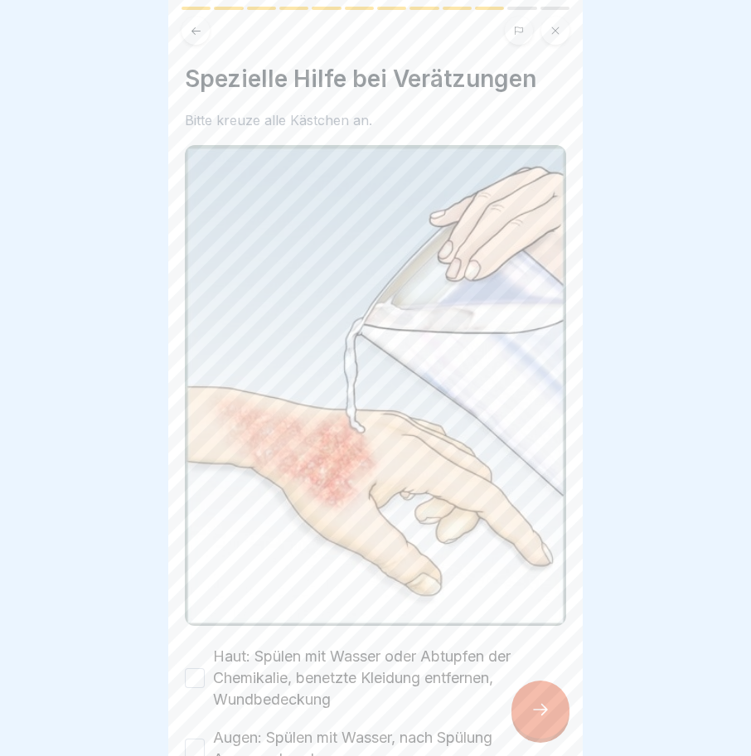
scroll to position [157, 0]
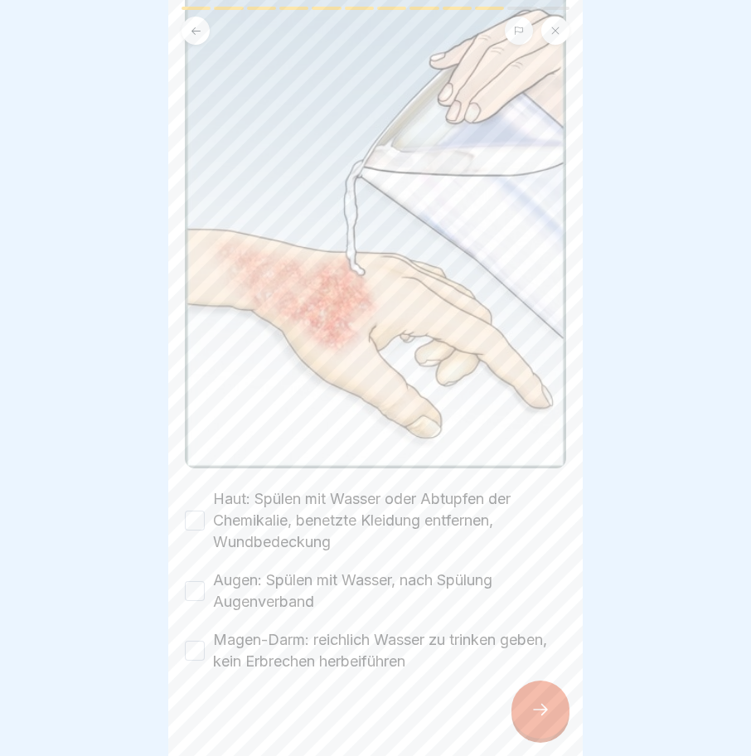
click at [200, 511] on button "Haut: Spülen mit Wasser oder Abtupfen der Chemikalie, benetzte Kleidung entfern…" at bounding box center [195, 521] width 20 height 20
click at [188, 581] on button "Augen: Spülen mit Wasser, nach Spülung Augenverband" at bounding box center [195, 591] width 20 height 20
click at [194, 641] on button "Magen-Darm: reichlich Wasser zu trinken geben, kein Erbrechen herbeiführen" at bounding box center [195, 651] width 20 height 20
click at [557, 712] on div at bounding box center [540, 709] width 58 height 58
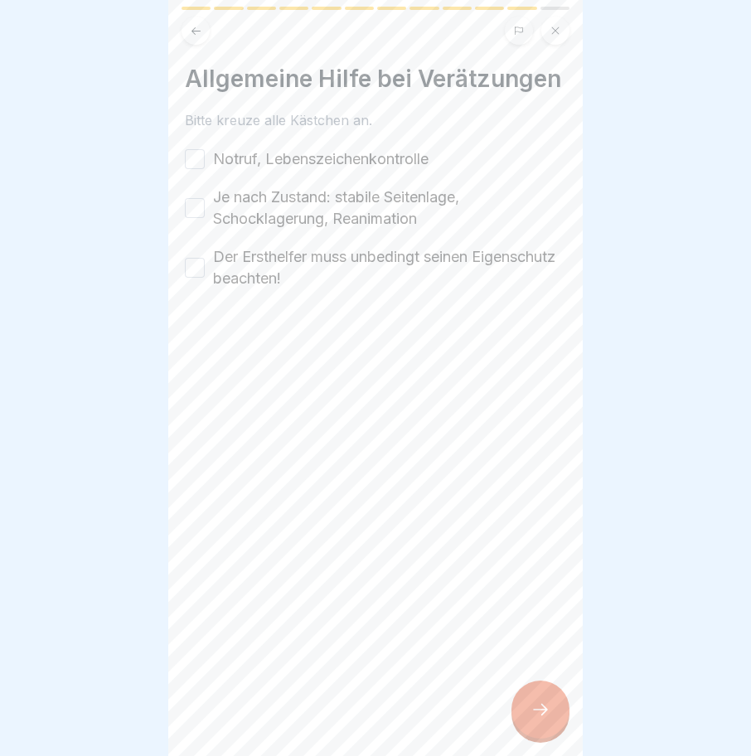
click at [196, 169] on button "Notruf, Lebenszeichenkontrolle" at bounding box center [195, 159] width 20 height 20
click at [196, 218] on button "Je nach Zustand: stabile Seitenlage, Schocklagerung, Reanimation" at bounding box center [195, 208] width 20 height 20
click at [196, 278] on button "Der Ersthelfer muss unbedingt seinen Eigenschutz beachten!" at bounding box center [195, 268] width 20 height 20
click at [540, 704] on icon at bounding box center [540, 710] width 20 height 20
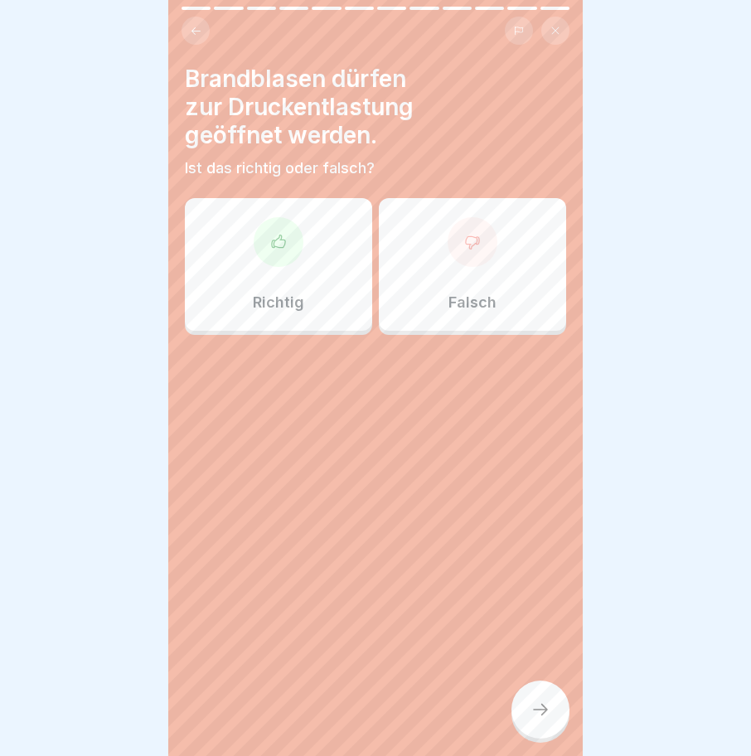
click at [470, 243] on div at bounding box center [473, 242] width 50 height 50
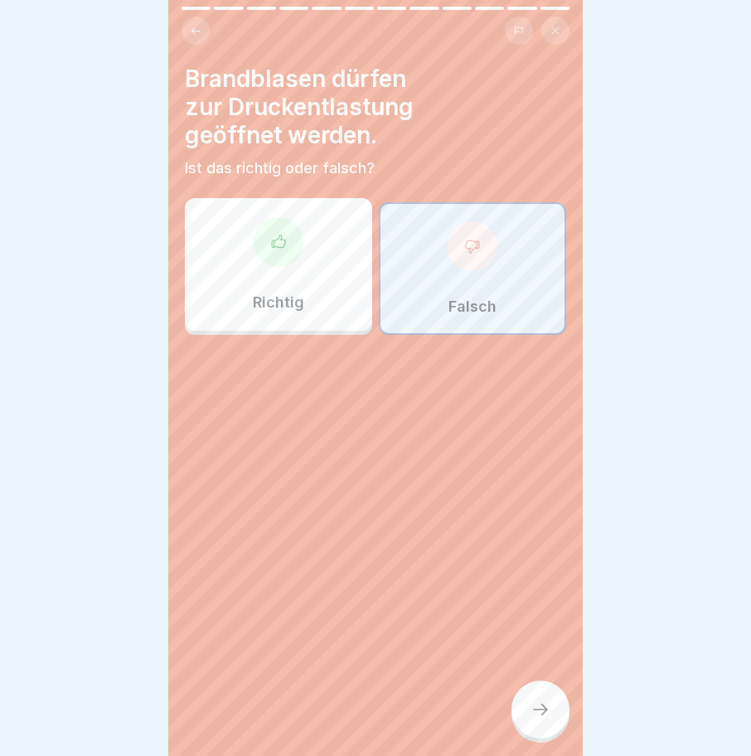
click at [549, 702] on icon at bounding box center [540, 710] width 20 height 20
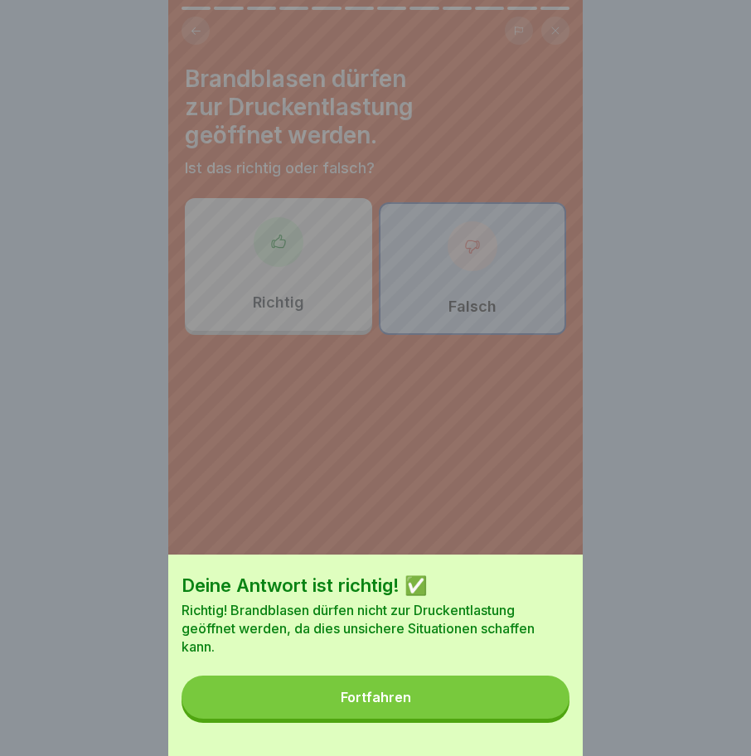
click at [383, 701] on button "Fortfahren" at bounding box center [376, 696] width 388 height 43
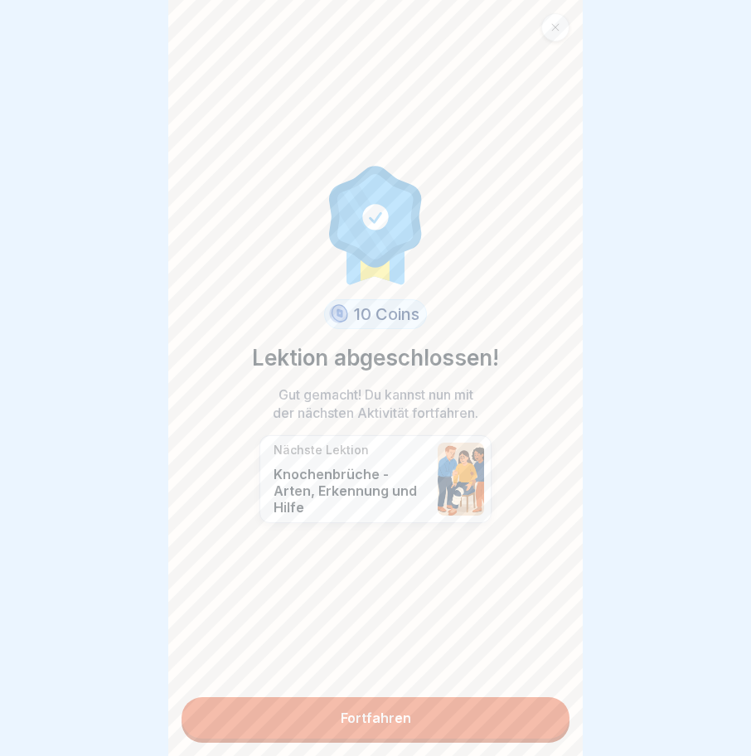
click at [346, 697] on link "Fortfahren" at bounding box center [376, 717] width 388 height 41
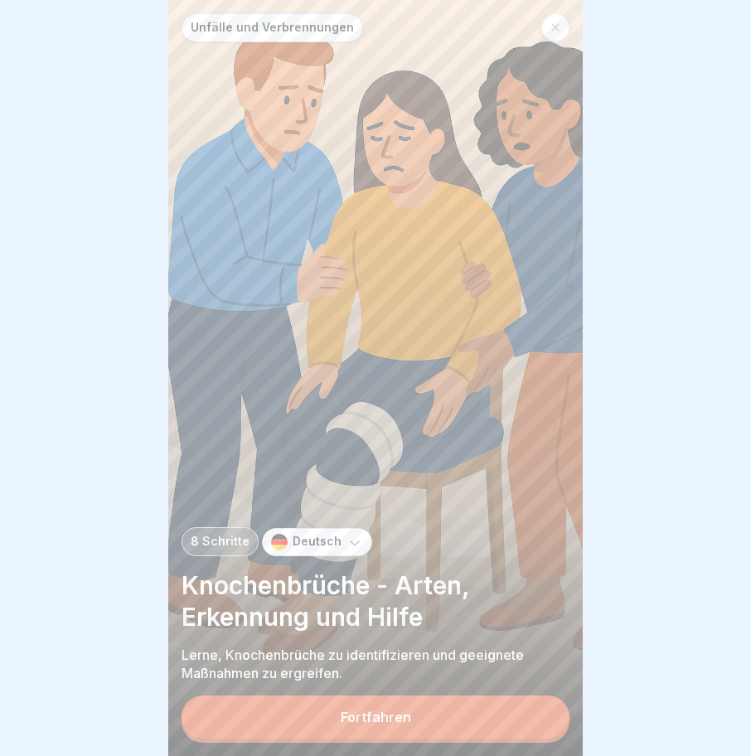
click at [370, 706] on button "Fortfahren" at bounding box center [376, 716] width 388 height 43
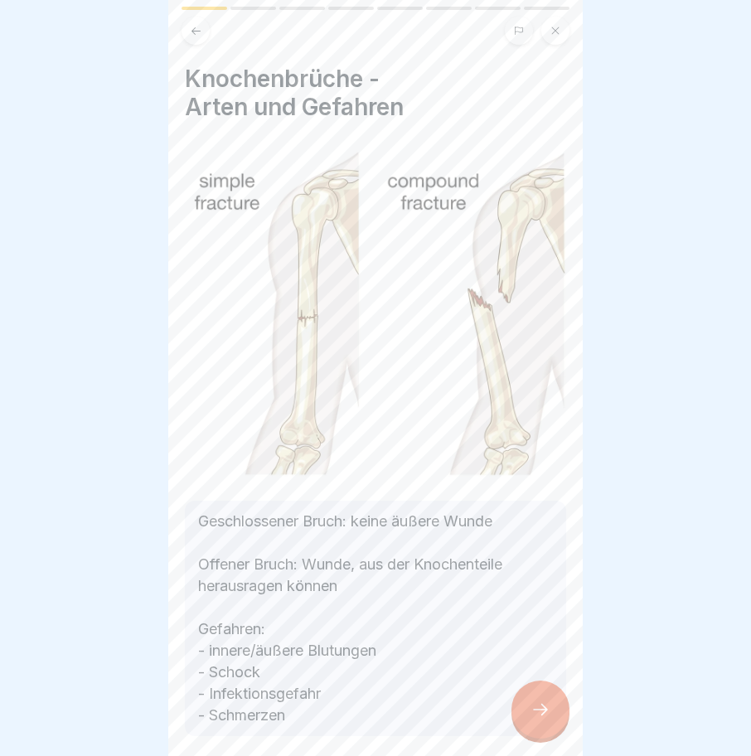
click at [520, 707] on div at bounding box center [540, 709] width 58 height 58
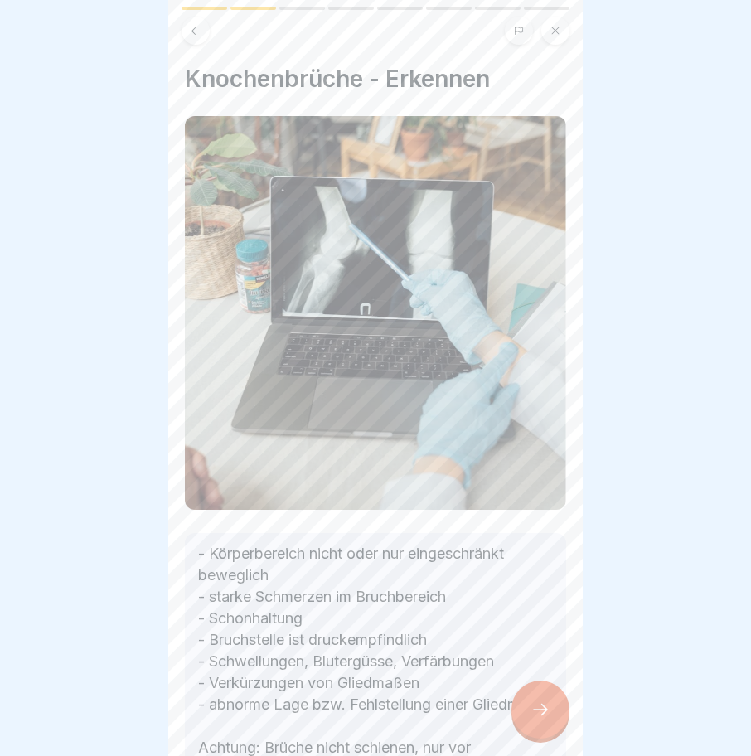
scroll to position [142, 0]
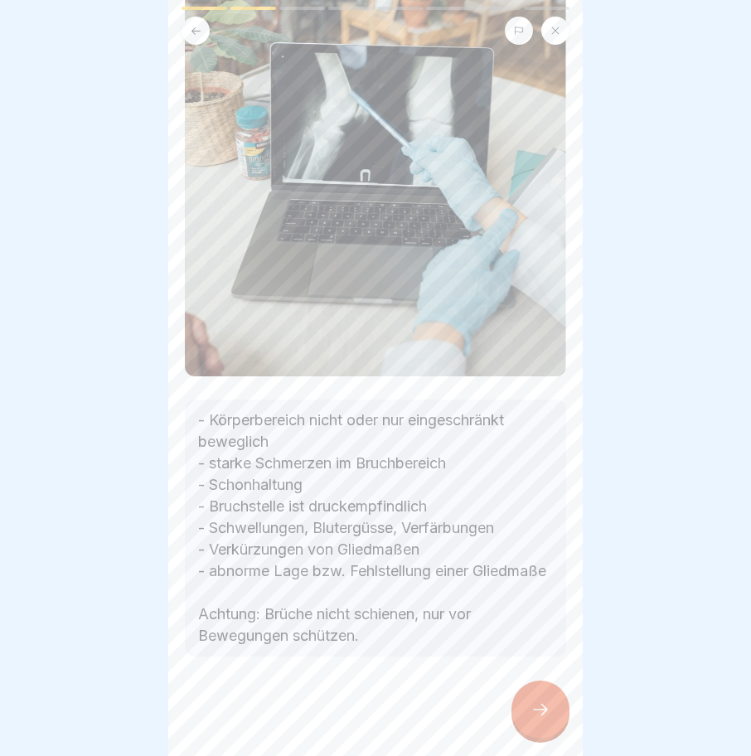
click at [527, 704] on div at bounding box center [540, 709] width 58 height 58
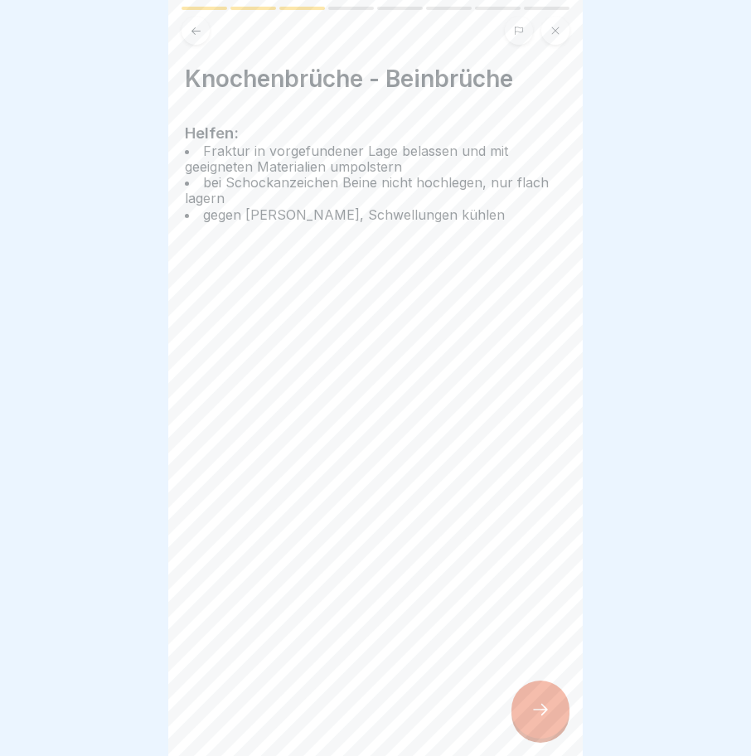
click at [543, 703] on icon at bounding box center [540, 710] width 20 height 20
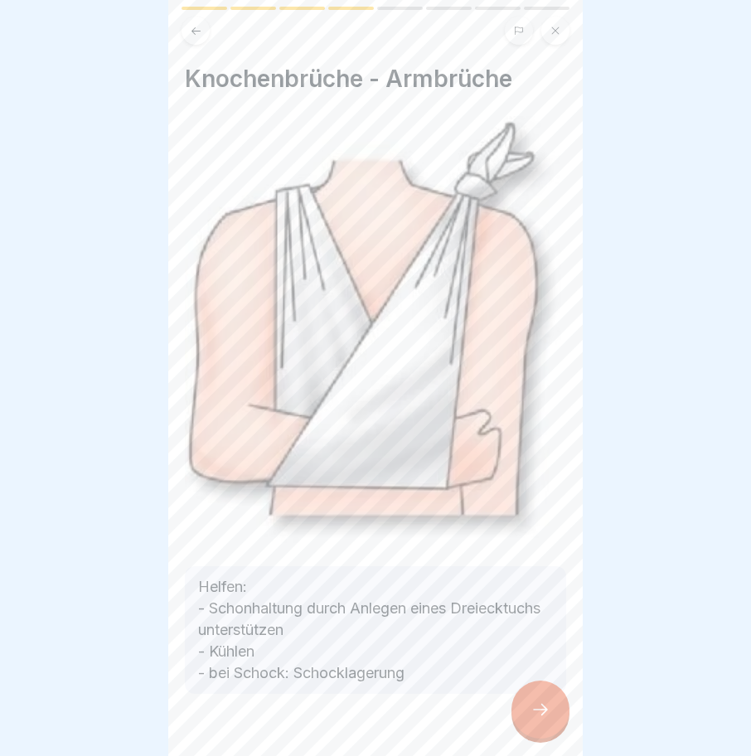
click at [543, 703] on icon at bounding box center [540, 710] width 20 height 20
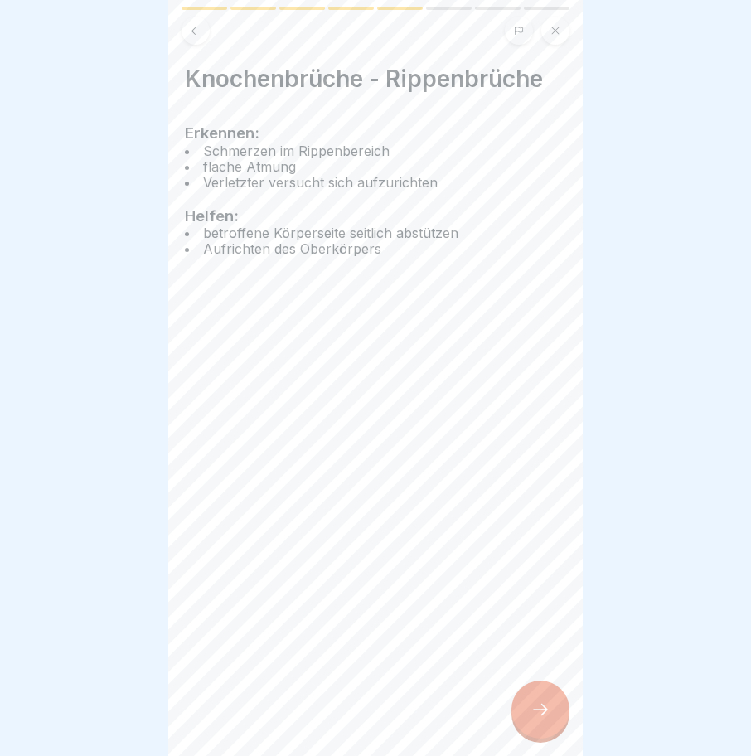
click at [543, 703] on icon at bounding box center [540, 710] width 20 height 20
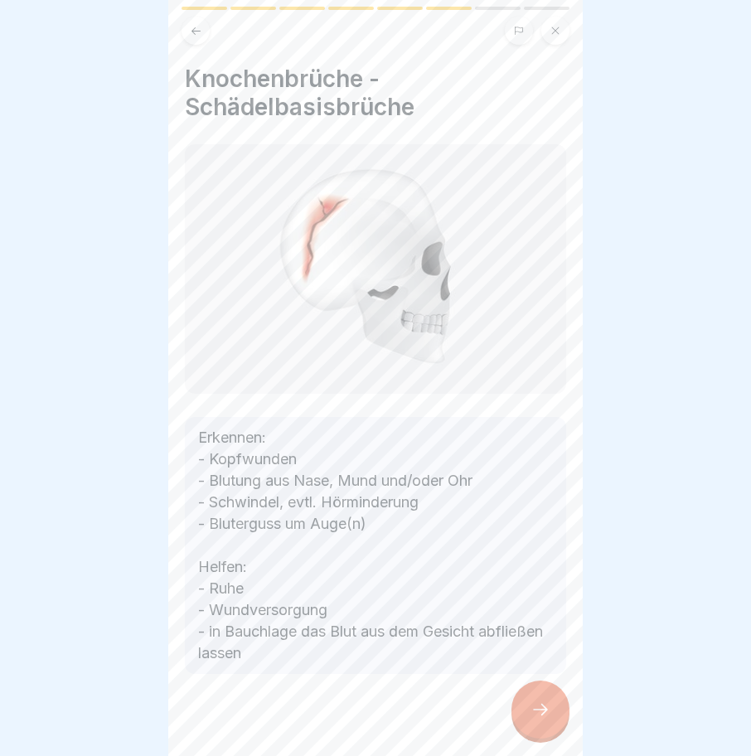
click at [543, 703] on icon at bounding box center [540, 710] width 20 height 20
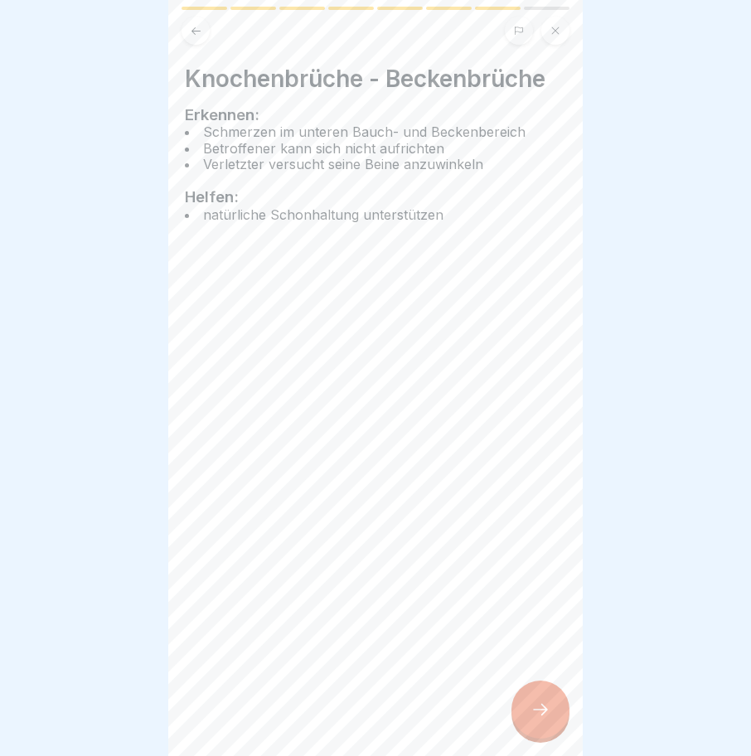
click at [543, 703] on icon at bounding box center [540, 710] width 20 height 20
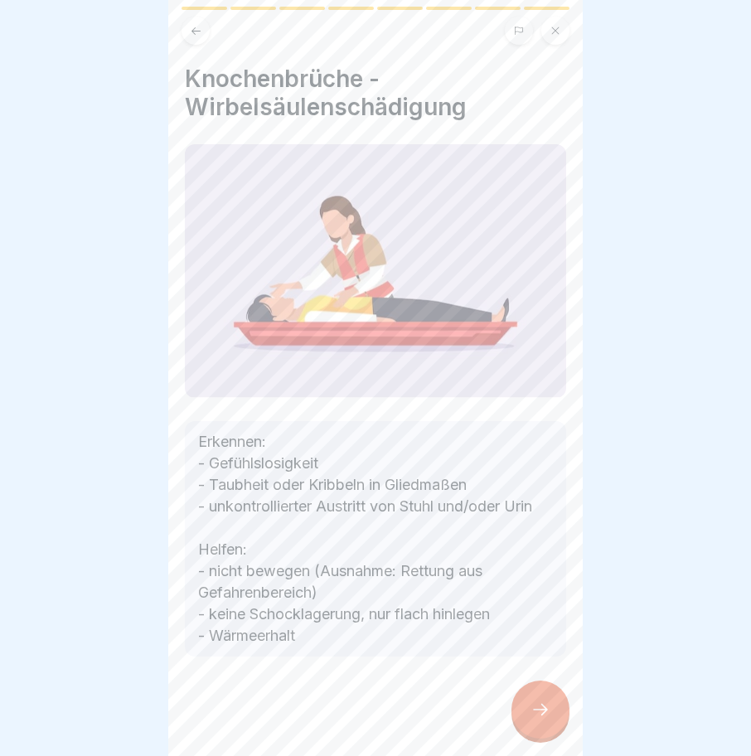
click at [543, 703] on icon at bounding box center [540, 710] width 20 height 20
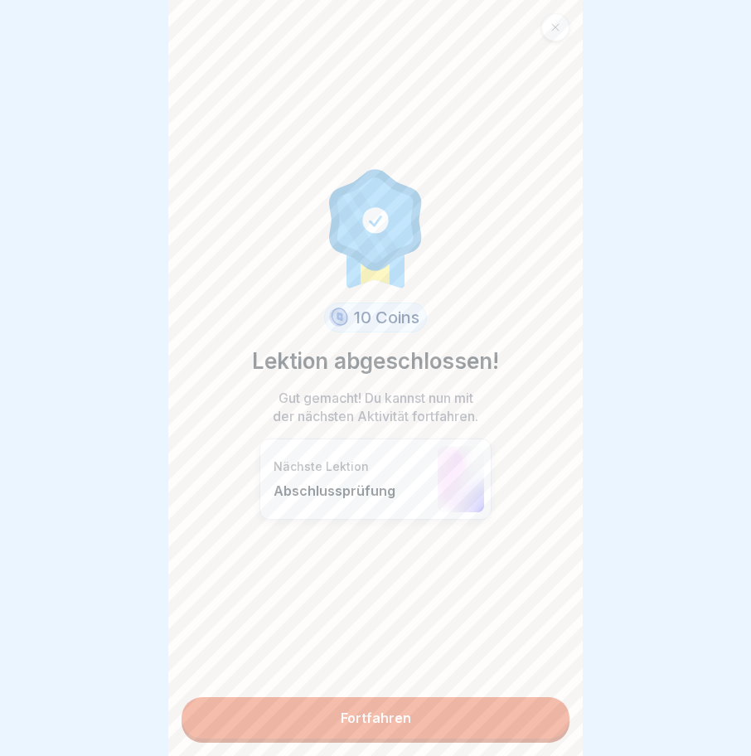
click at [372, 697] on link "Fortfahren" at bounding box center [376, 717] width 388 height 41
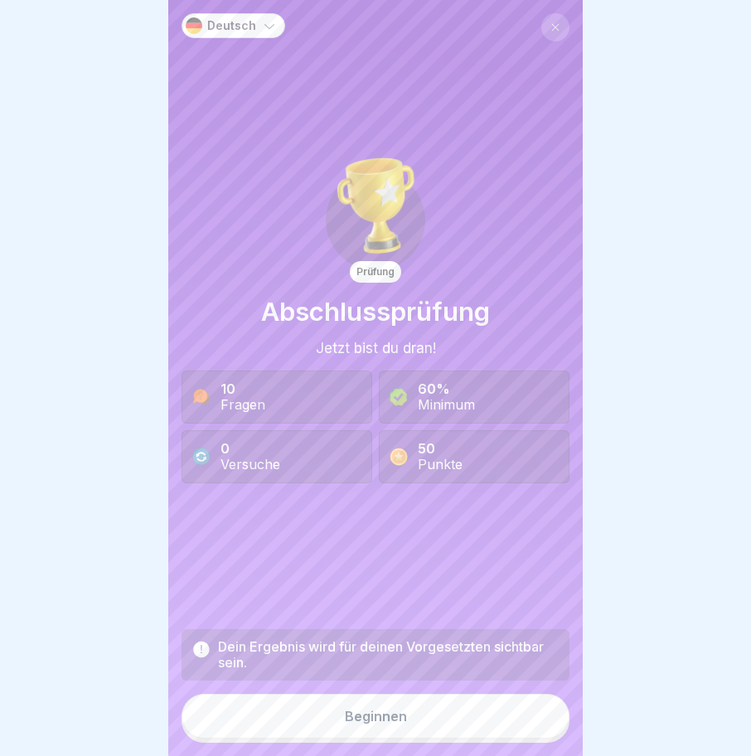
click at [373, 715] on div "Beginnen" at bounding box center [376, 716] width 62 height 15
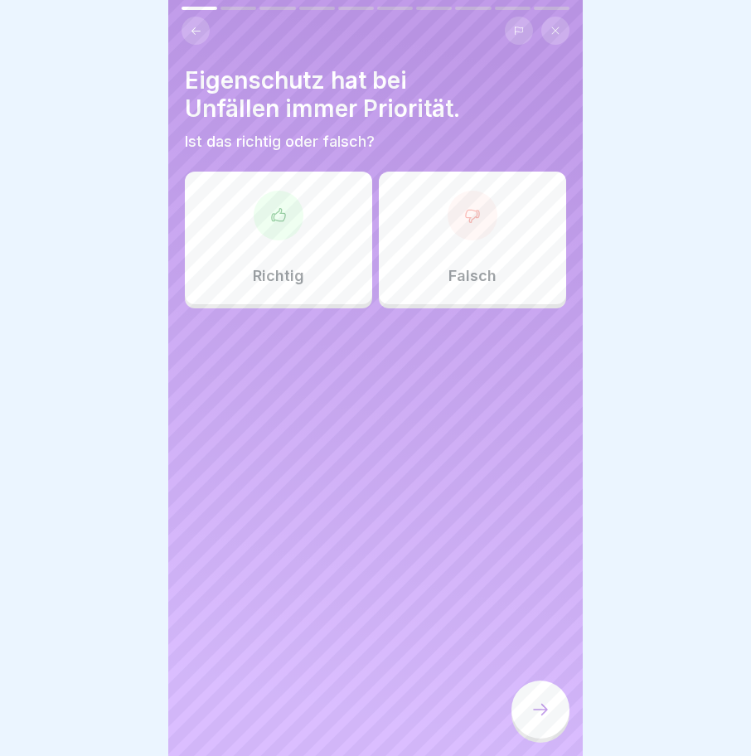
click at [265, 192] on div at bounding box center [279, 216] width 50 height 50
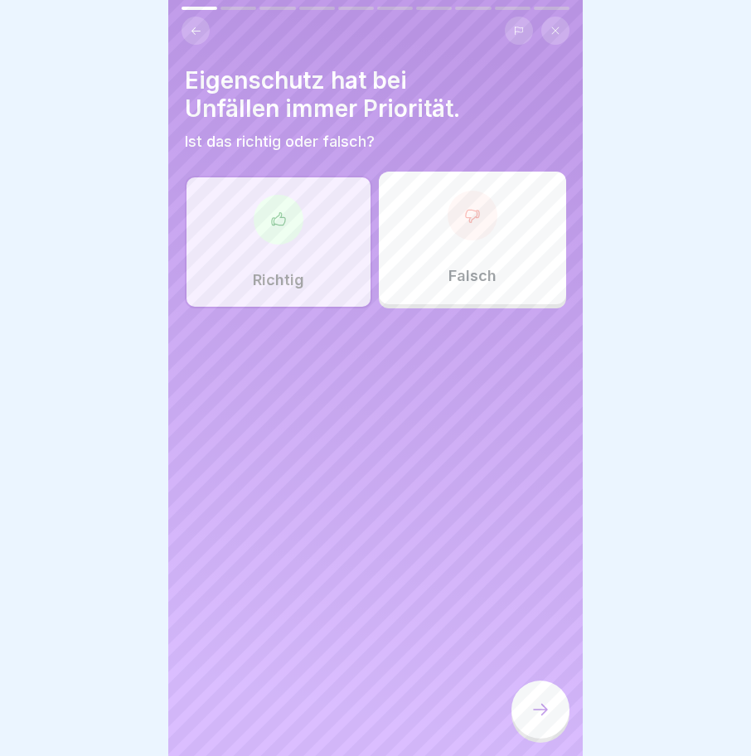
click at [526, 709] on div at bounding box center [540, 709] width 58 height 58
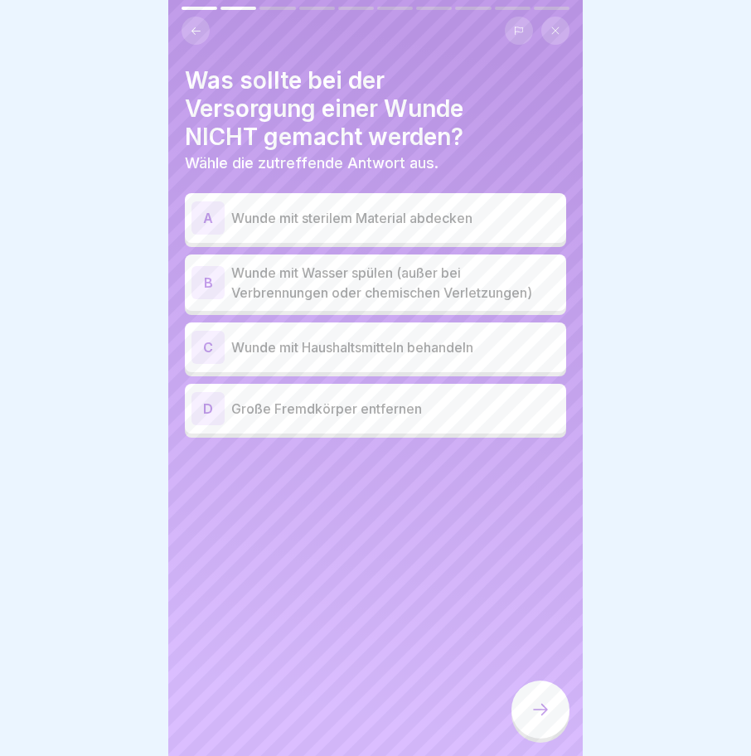
click at [330, 271] on p "Wunde mit Wasser spülen (außer bei Verbrennungen oder chemischen Verletzungen)" at bounding box center [395, 283] width 328 height 40
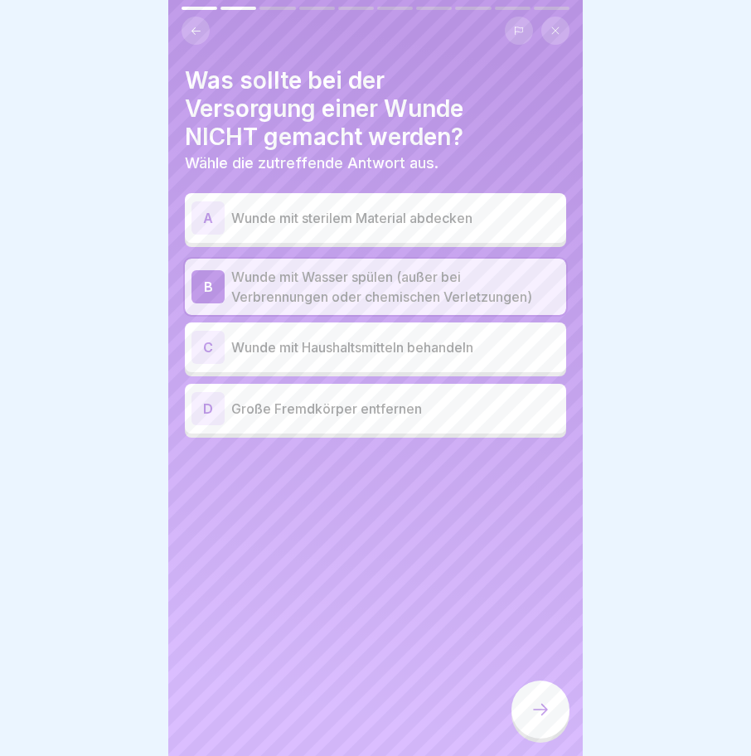
click at [534, 691] on div at bounding box center [540, 709] width 58 height 58
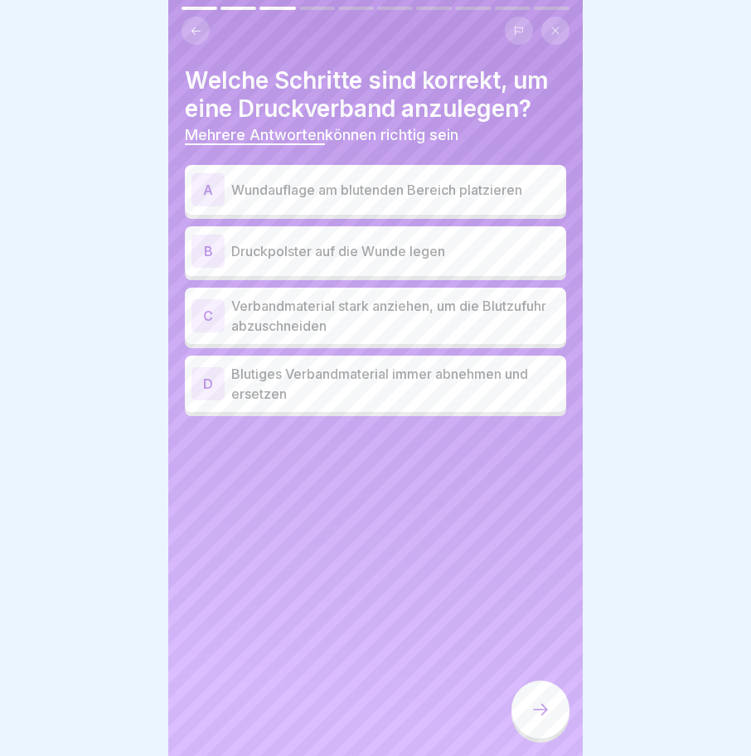
click at [302, 241] on p "Druckpolster auf die Wunde legen" at bounding box center [395, 251] width 328 height 20
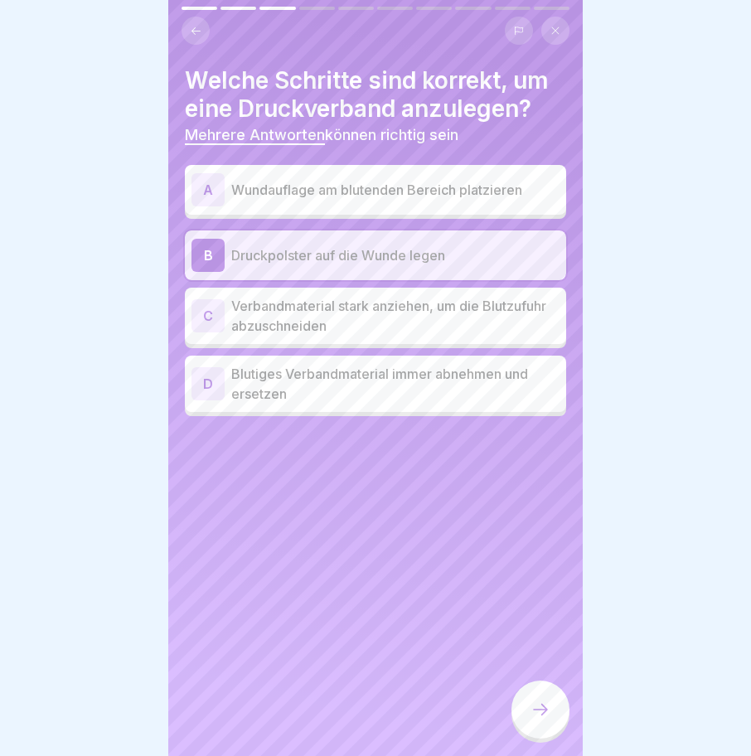
click at [550, 718] on div at bounding box center [540, 709] width 58 height 58
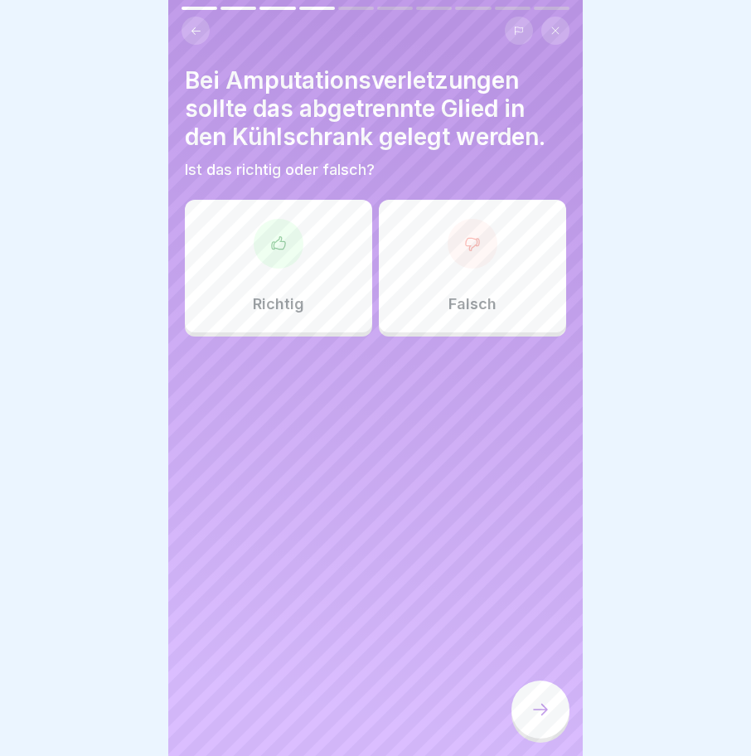
click at [464, 235] on icon at bounding box center [472, 243] width 17 height 17
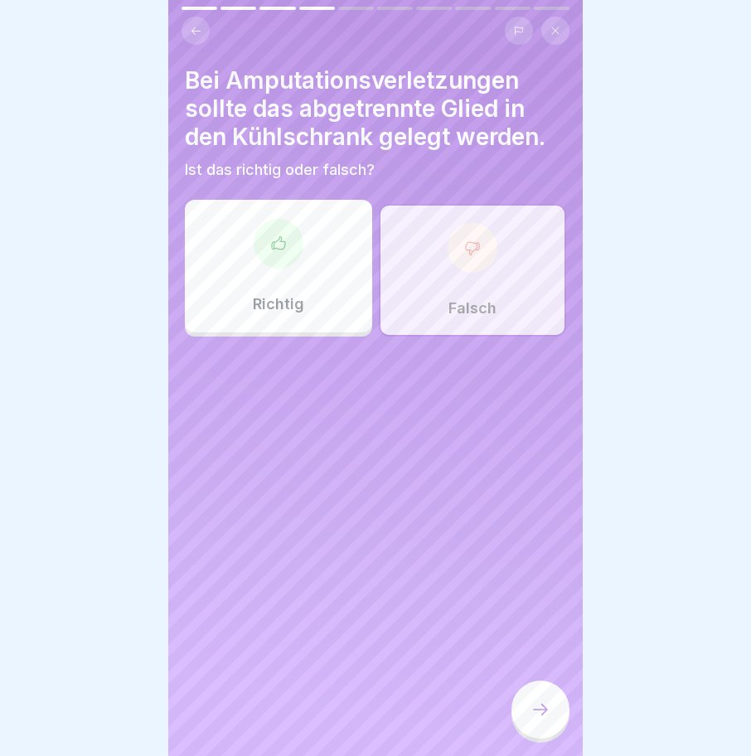
click at [555, 710] on div at bounding box center [540, 709] width 58 height 58
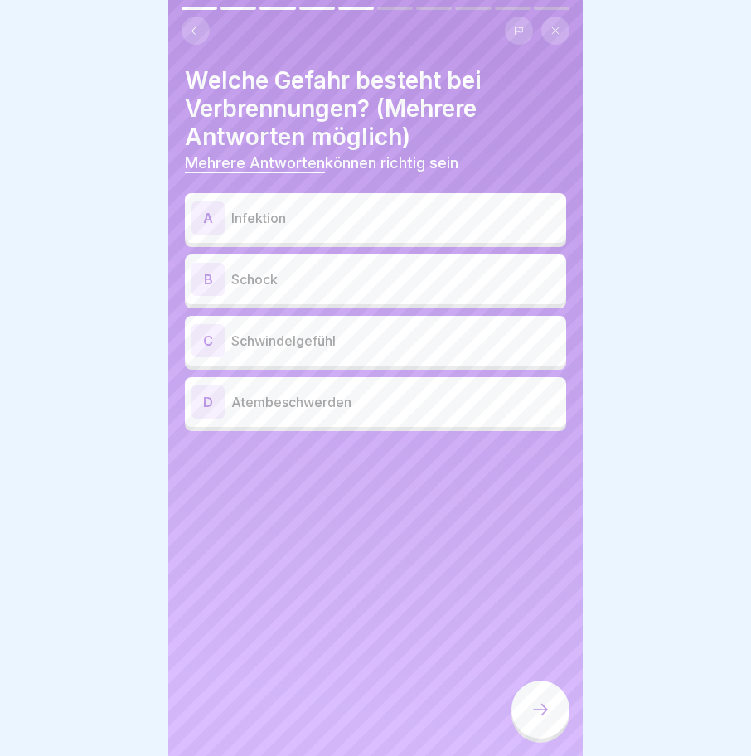
click at [264, 331] on p "Schwindelgefühl" at bounding box center [395, 341] width 328 height 20
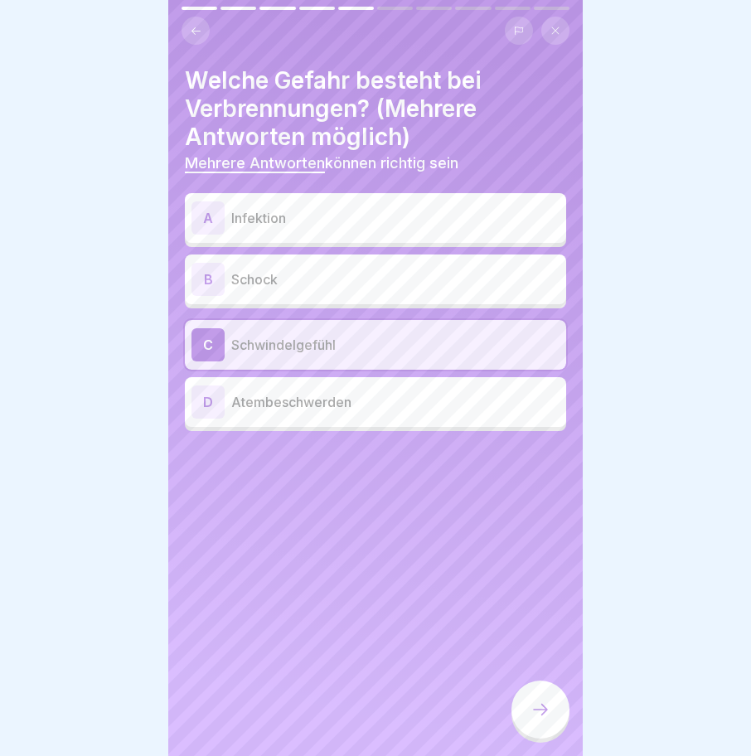
click at [252, 263] on div "B Schock" at bounding box center [375, 279] width 368 height 33
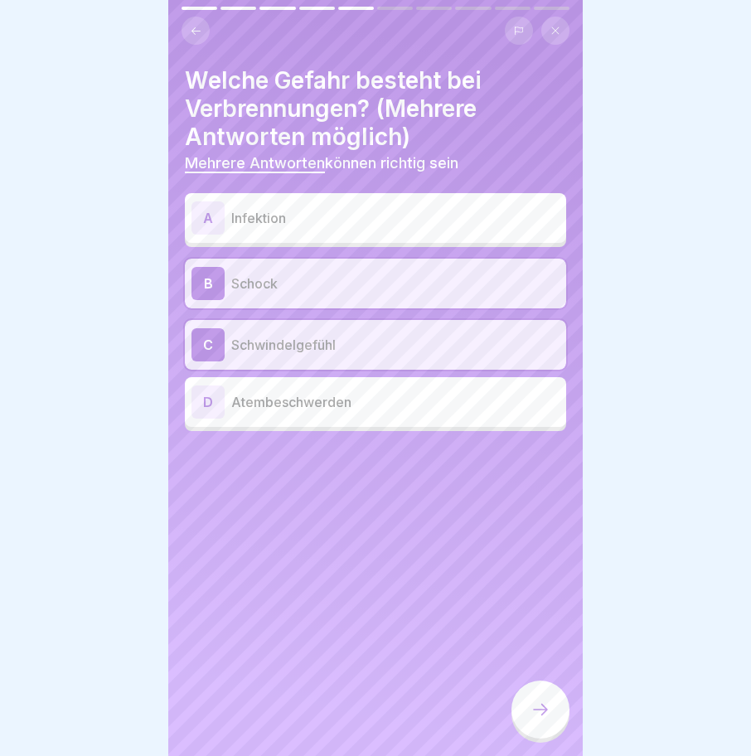
click at [246, 208] on p "Infektion" at bounding box center [395, 218] width 328 height 20
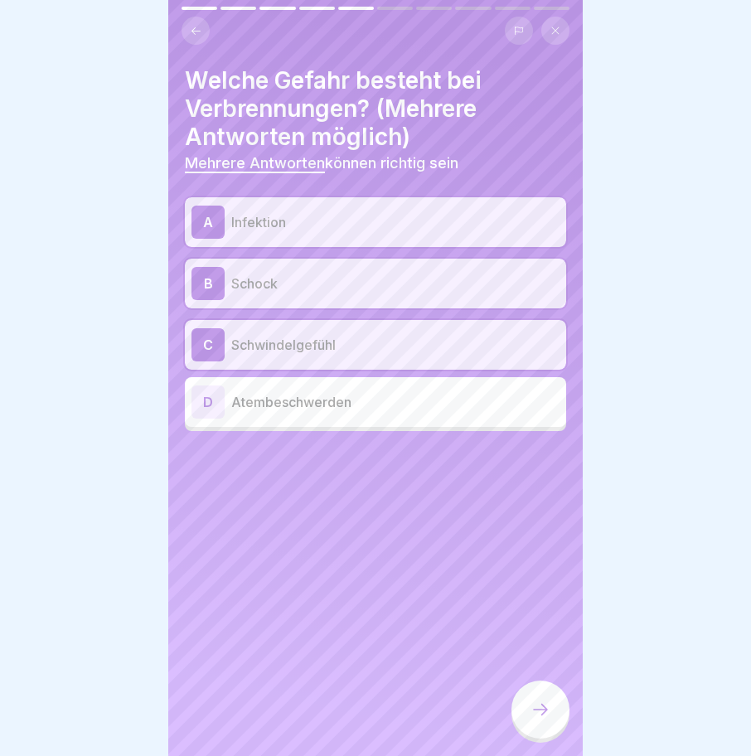
click at [551, 711] on div at bounding box center [540, 709] width 58 height 58
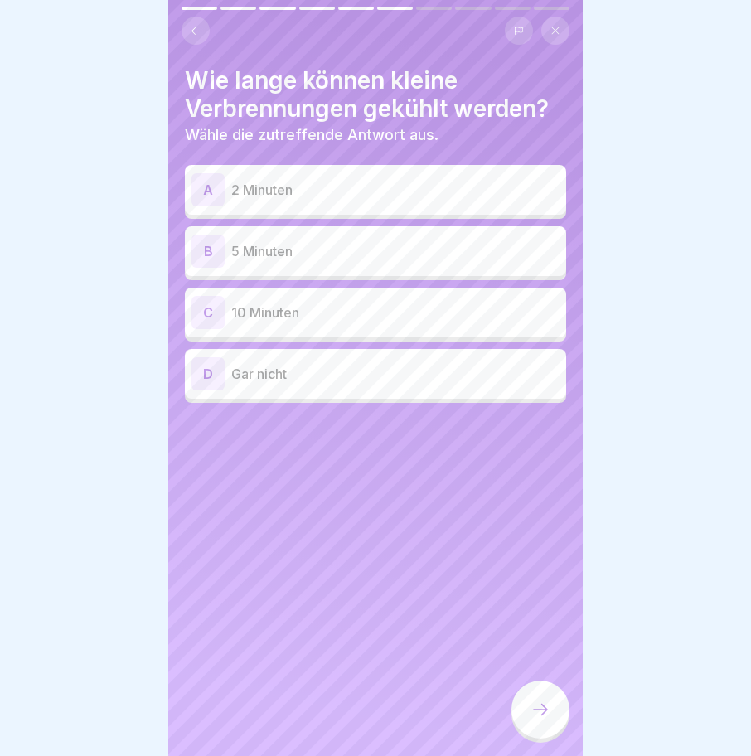
click at [268, 241] on p "5 Minuten" at bounding box center [395, 251] width 328 height 20
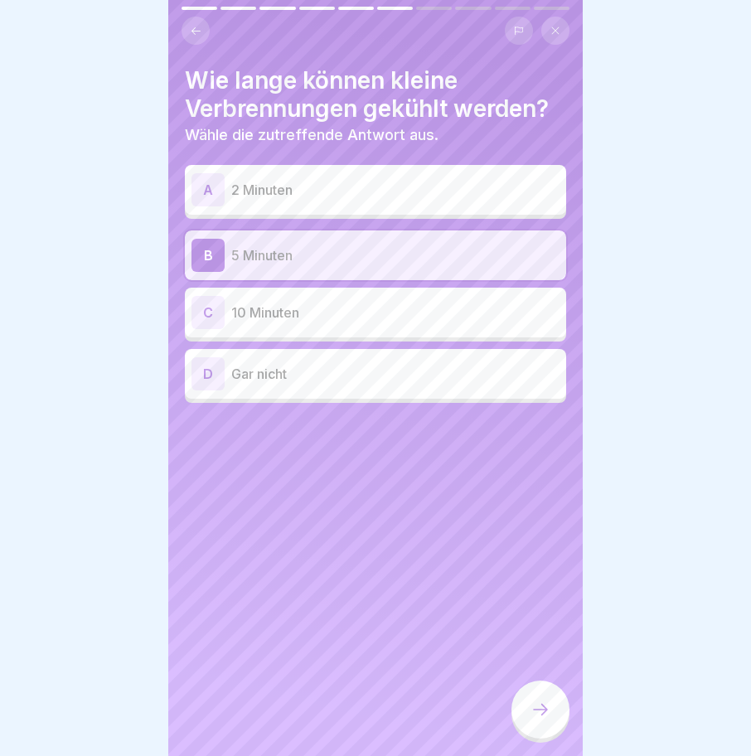
click at [542, 708] on icon at bounding box center [540, 710] width 20 height 20
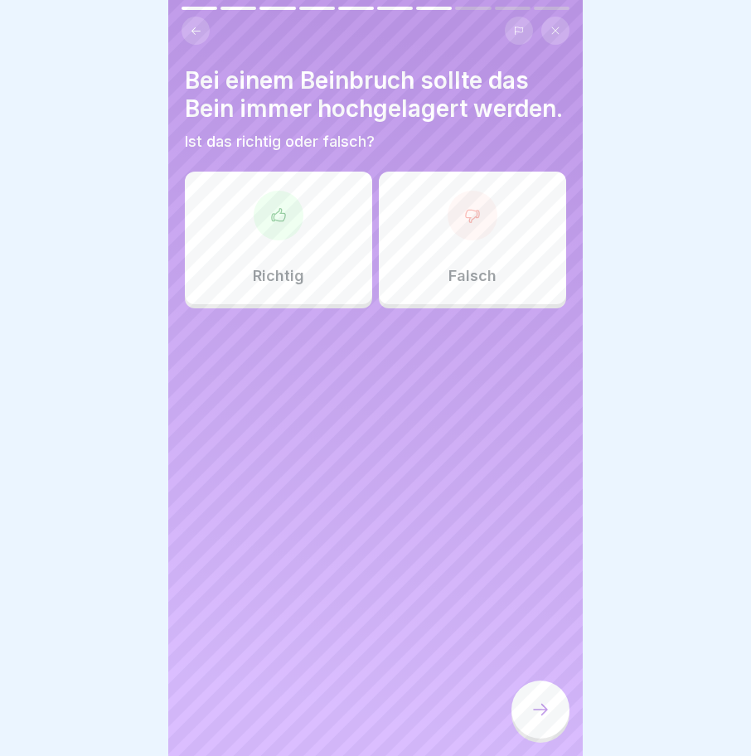
click at [274, 211] on div at bounding box center [279, 216] width 50 height 50
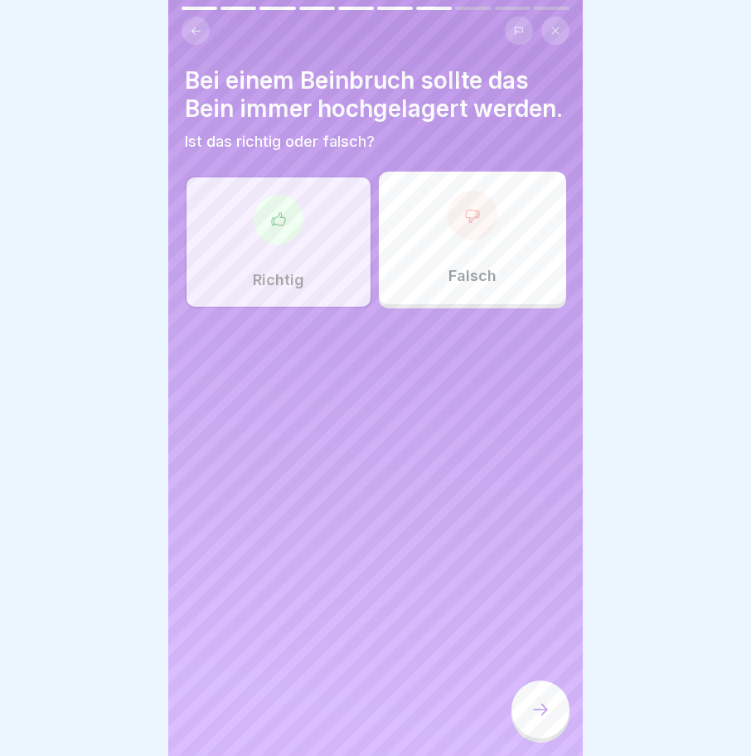
click at [275, 228] on icon at bounding box center [278, 219] width 17 height 17
click at [535, 712] on icon at bounding box center [540, 710] width 20 height 20
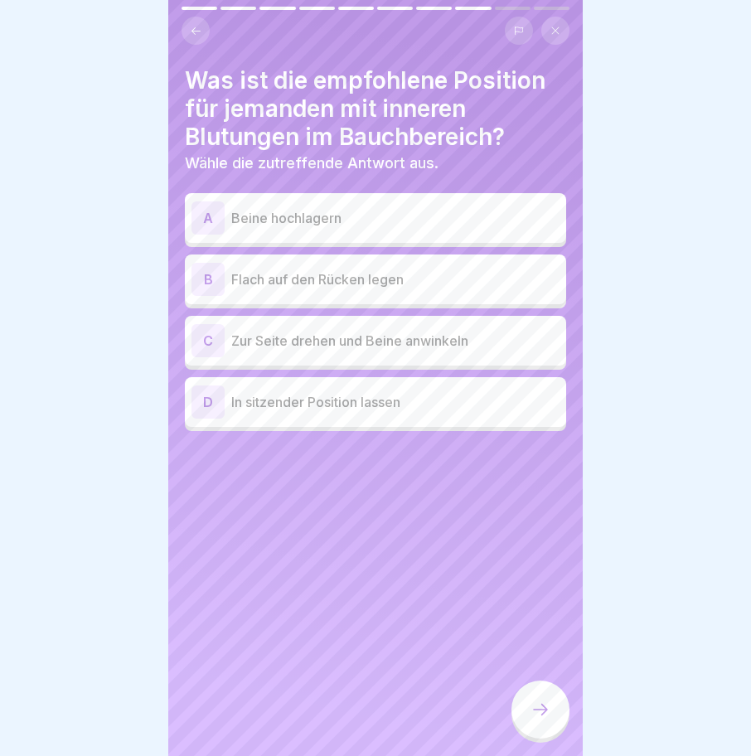
click at [352, 392] on p "In sitzender Position lassen" at bounding box center [395, 402] width 328 height 20
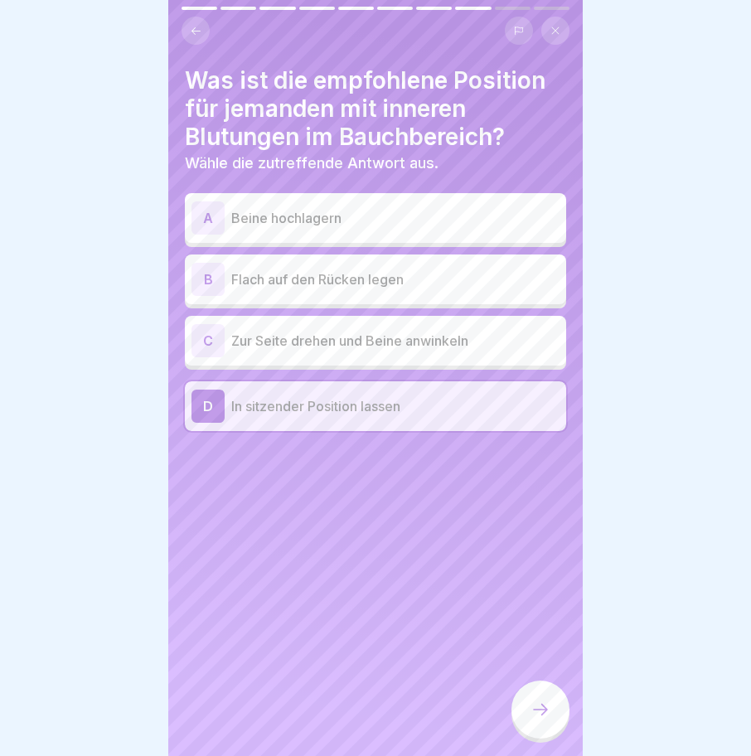
click at [545, 708] on icon at bounding box center [540, 710] width 20 height 20
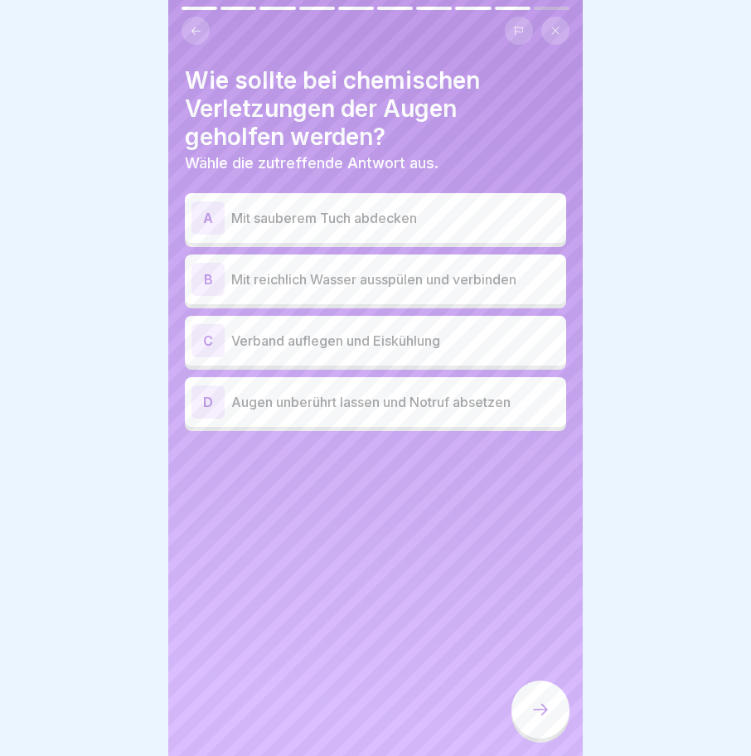
click at [288, 269] on p "Mit reichlich Wasser ausspülen und verbinden" at bounding box center [395, 279] width 328 height 20
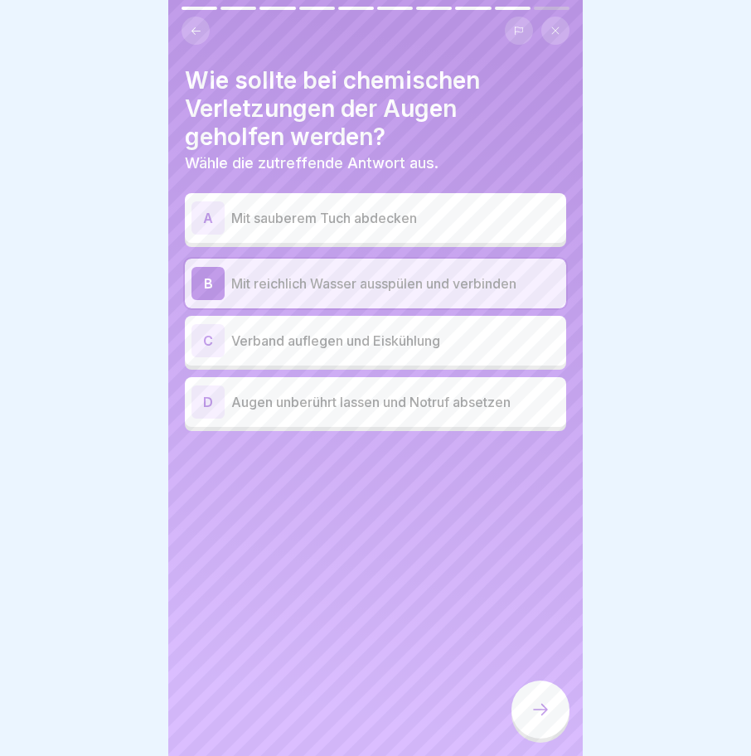
click at [535, 717] on icon at bounding box center [540, 710] width 20 height 20
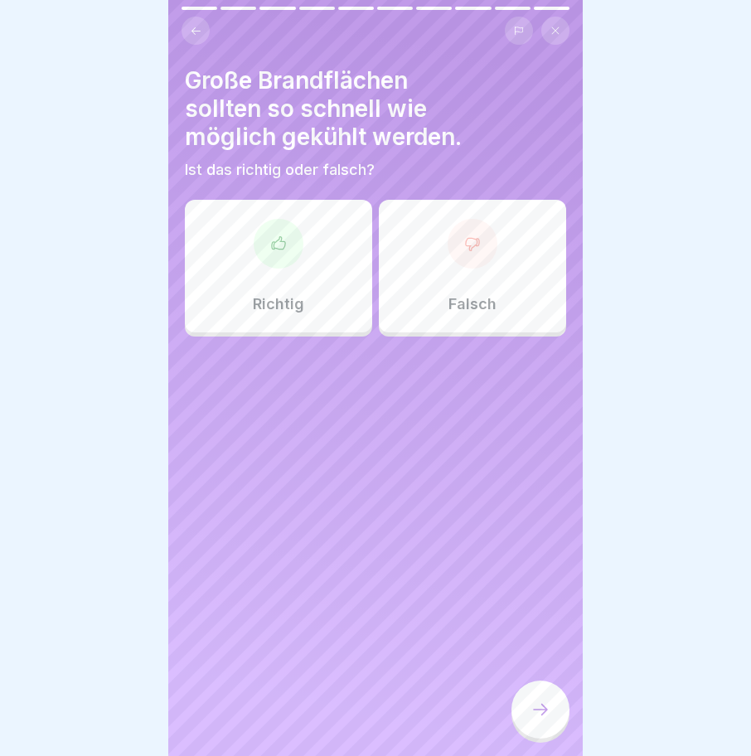
click at [288, 254] on div "Richtig" at bounding box center [278, 266] width 187 height 133
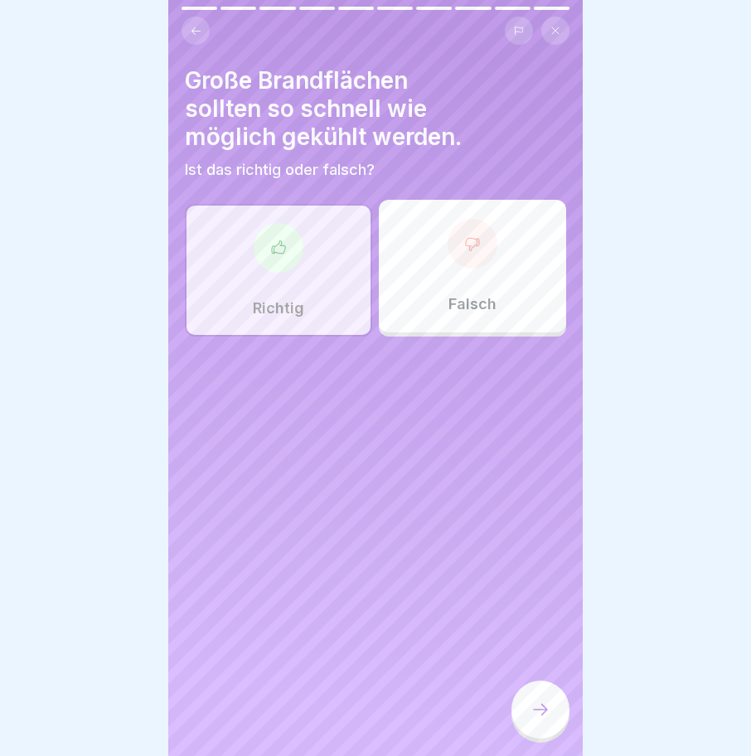
click at [534, 697] on div at bounding box center [540, 709] width 58 height 58
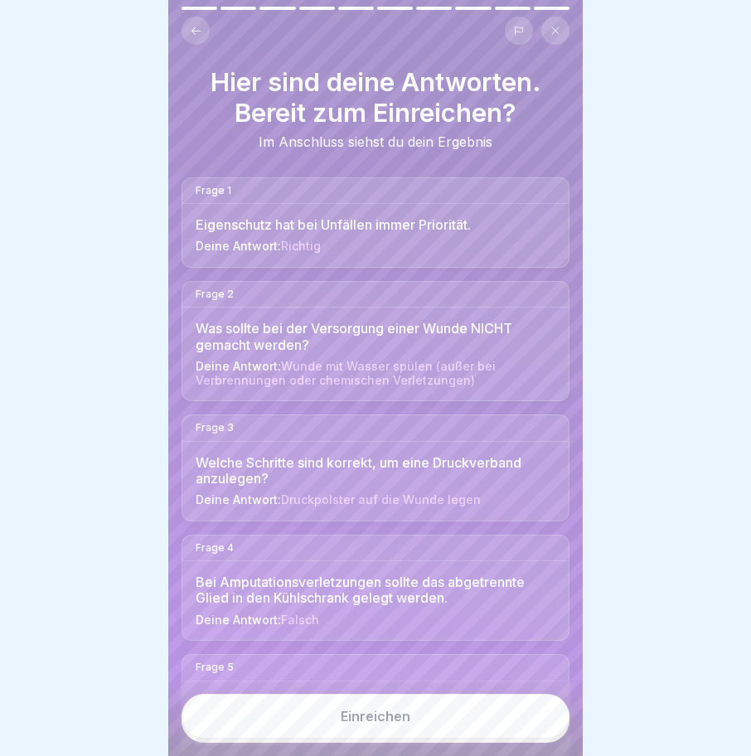
click at [358, 714] on div "Einreichen" at bounding box center [376, 716] width 70 height 15
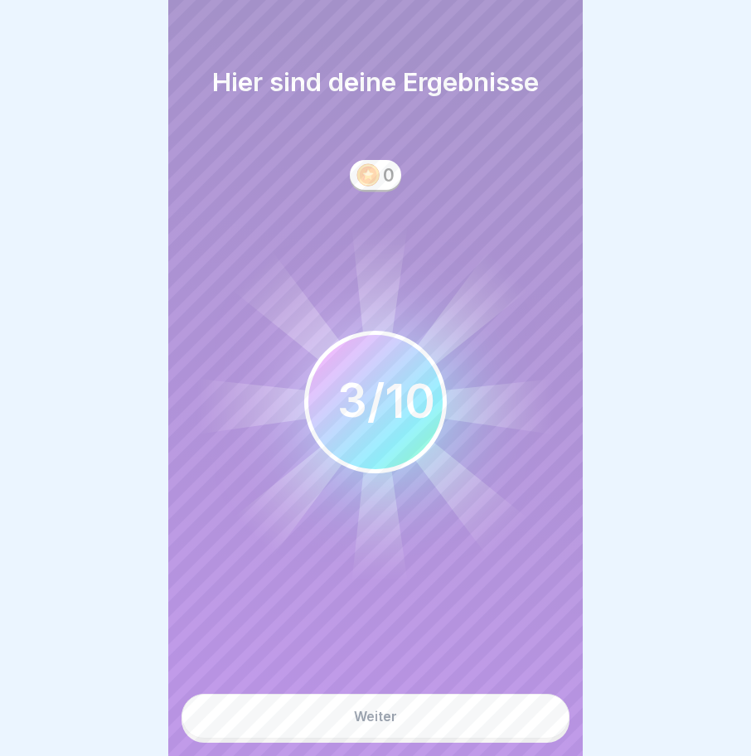
click at [370, 704] on button "Weiter" at bounding box center [376, 716] width 388 height 45
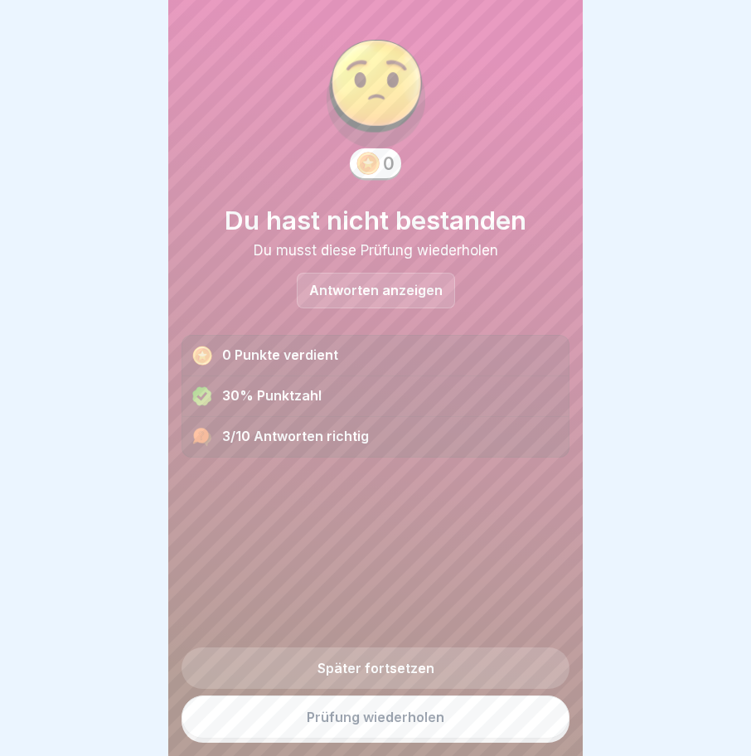
click at [376, 719] on link "Prüfung wiederholen" at bounding box center [376, 716] width 388 height 43
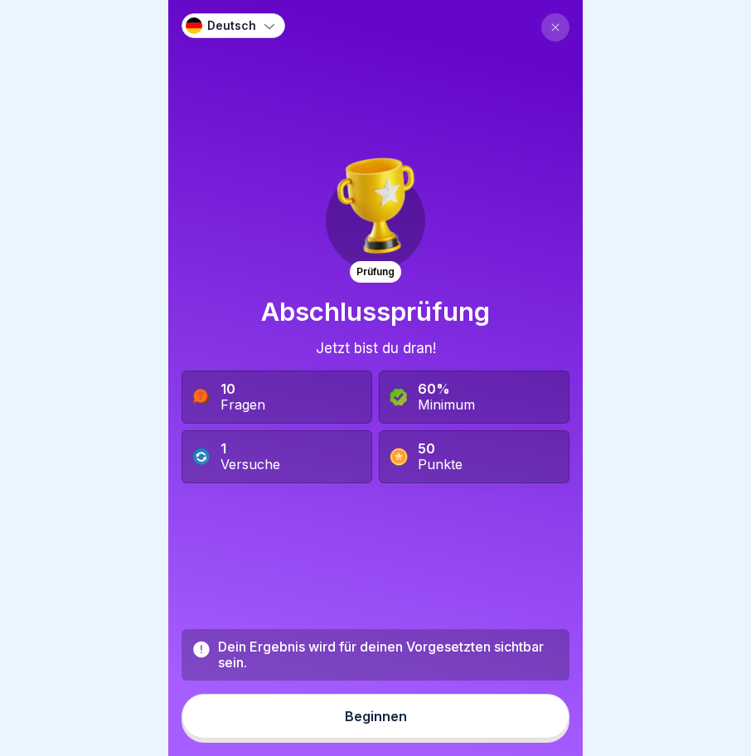
click at [348, 711] on button "Beginnen" at bounding box center [376, 716] width 388 height 45
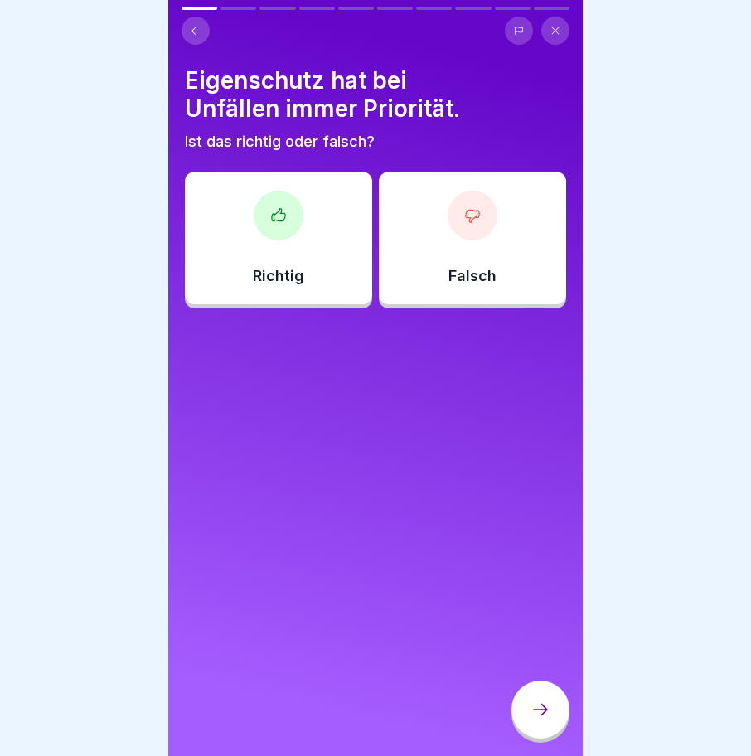
click at [270, 220] on icon at bounding box center [278, 215] width 17 height 17
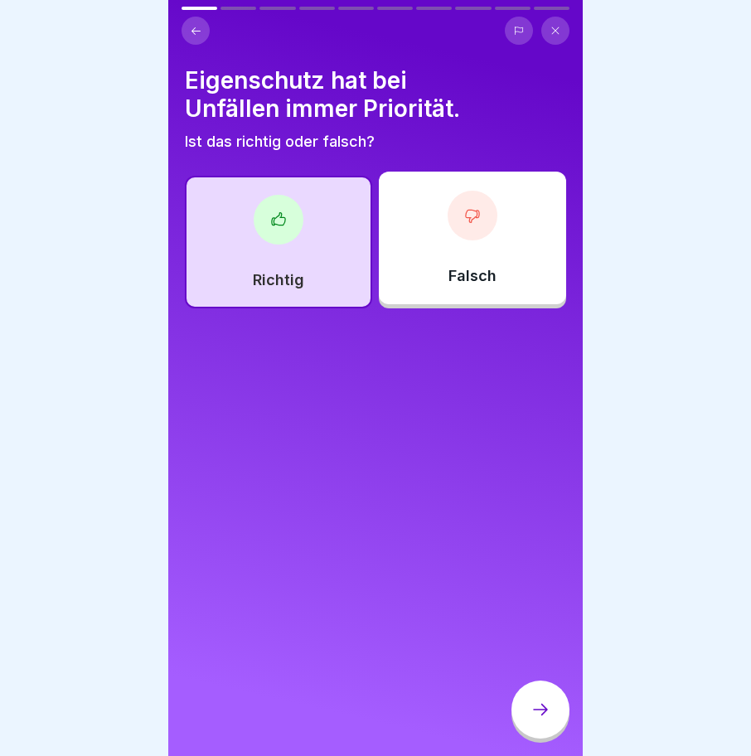
click at [527, 712] on div at bounding box center [540, 709] width 58 height 58
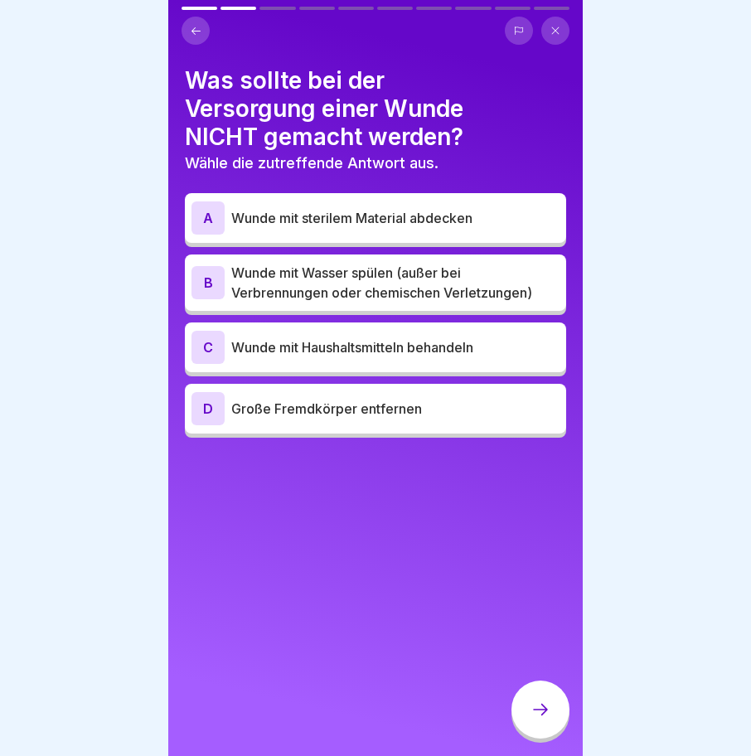
click at [341, 283] on p "Wunde mit Wasser spülen (außer bei Verbrennungen oder chemischen Verletzungen)" at bounding box center [395, 283] width 328 height 40
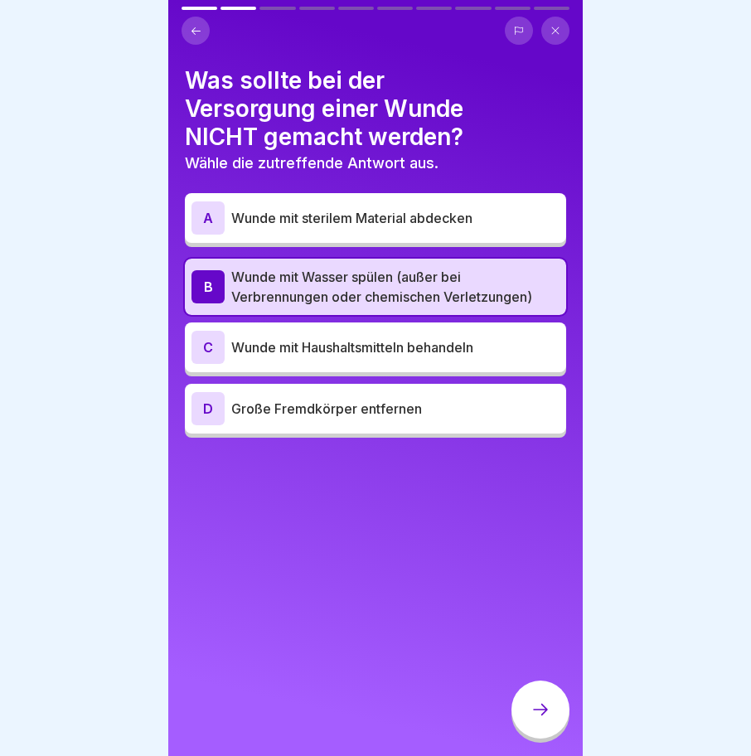
click at [548, 716] on icon at bounding box center [540, 710] width 20 height 20
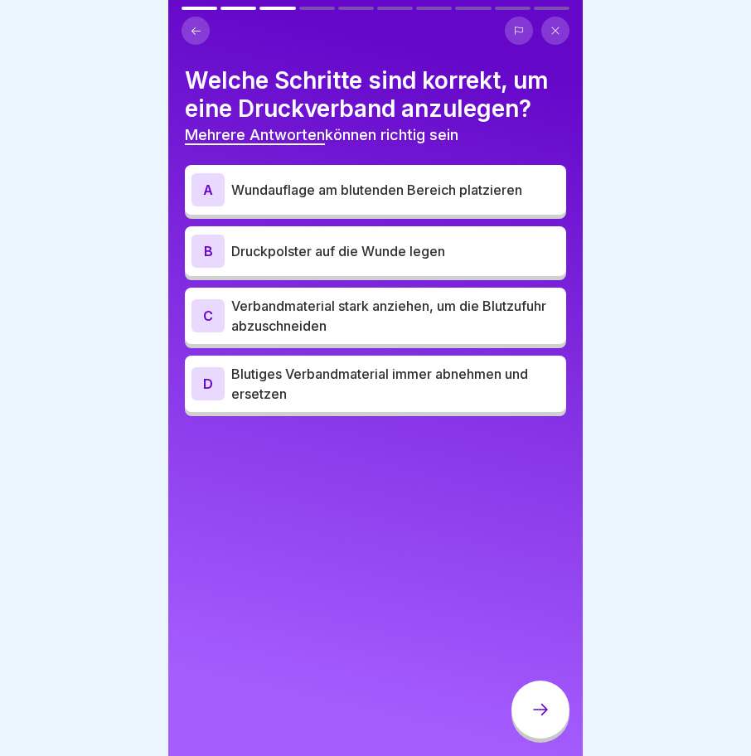
click at [414, 178] on div "A Wundauflage am blutenden Bereich platzieren" at bounding box center [375, 189] width 368 height 33
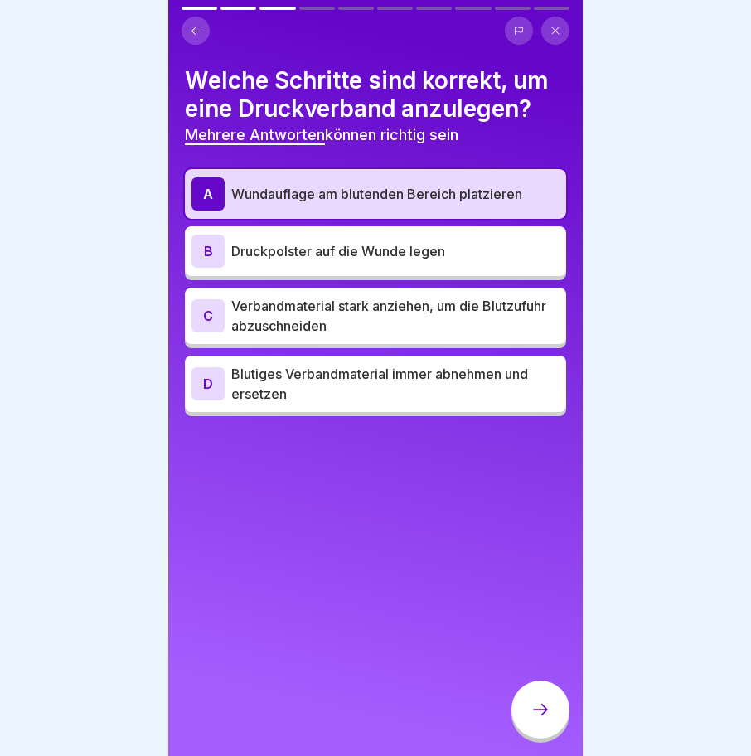
click at [319, 244] on p "Druckpolster auf die Wunde legen" at bounding box center [395, 251] width 328 height 20
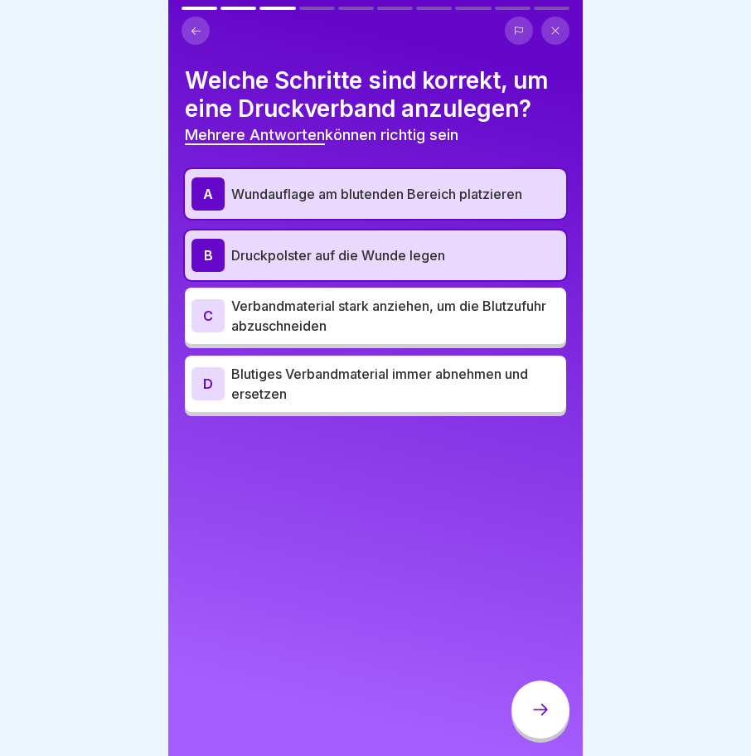
click at [537, 719] on icon at bounding box center [540, 710] width 20 height 20
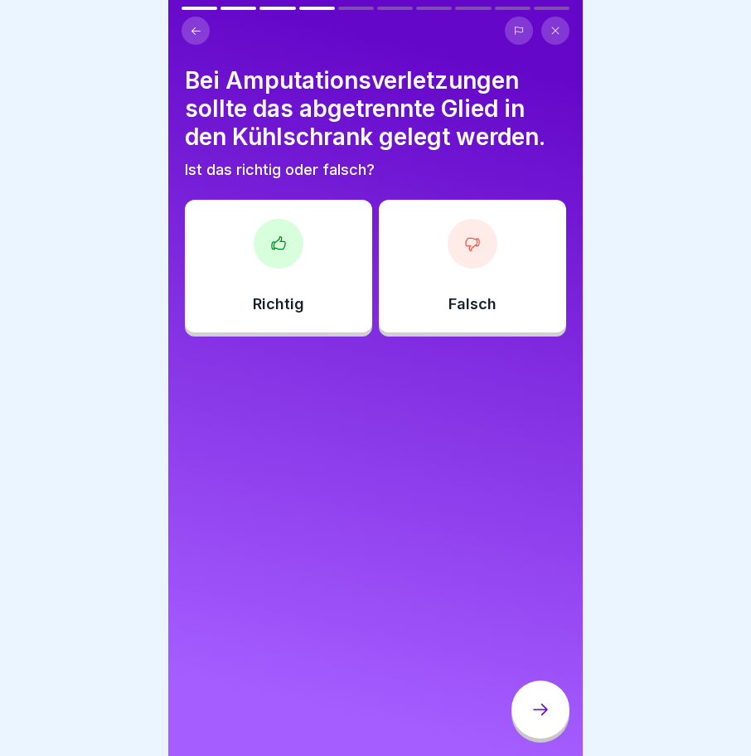
click at [469, 268] on div "Falsch" at bounding box center [472, 266] width 187 height 133
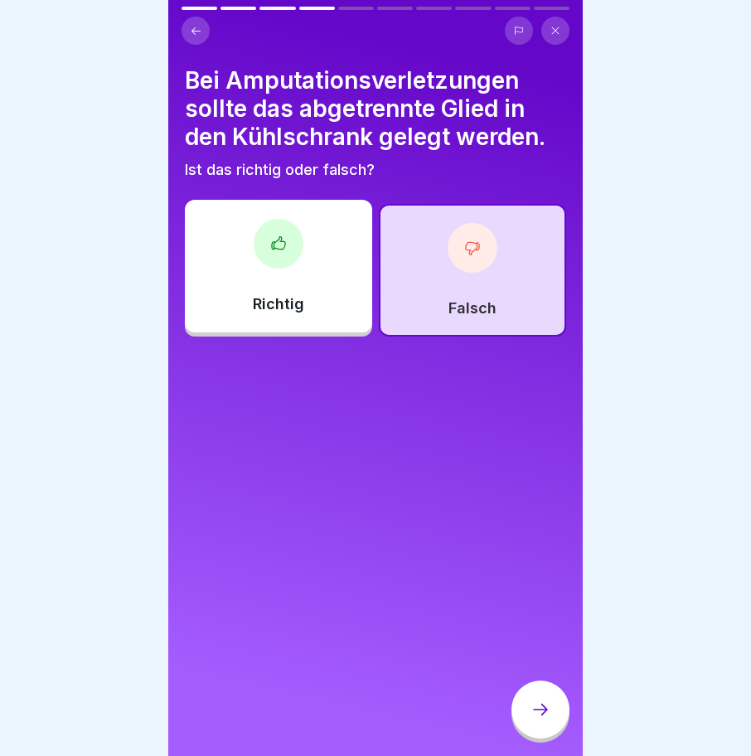
click at [278, 242] on icon at bounding box center [278, 243] width 17 height 17
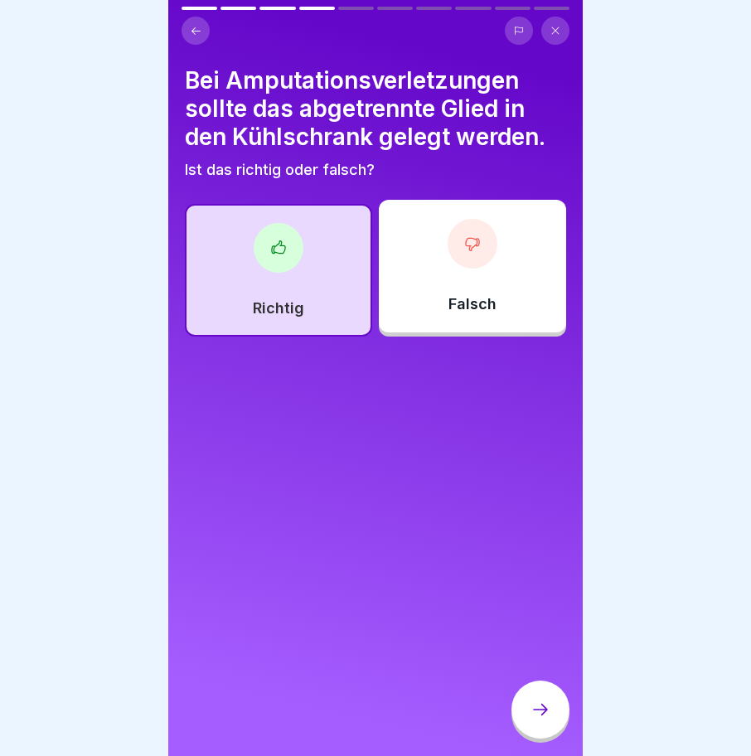
click at [247, 262] on div "Richtig" at bounding box center [278, 270] width 187 height 133
click at [537, 719] on icon at bounding box center [540, 710] width 20 height 20
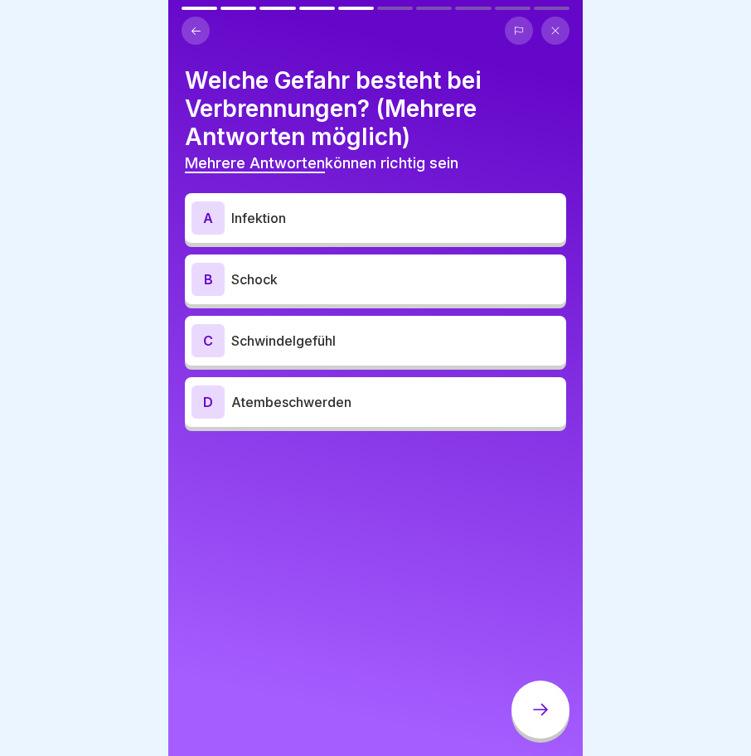
click at [239, 273] on p "Schock" at bounding box center [395, 279] width 328 height 20
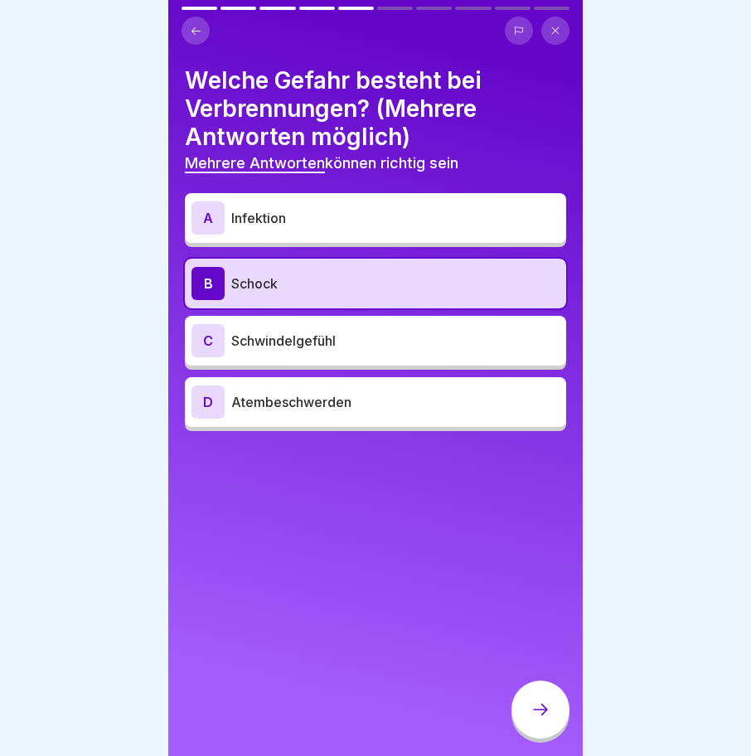
click at [312, 409] on p "Atembeschwerden" at bounding box center [395, 402] width 328 height 20
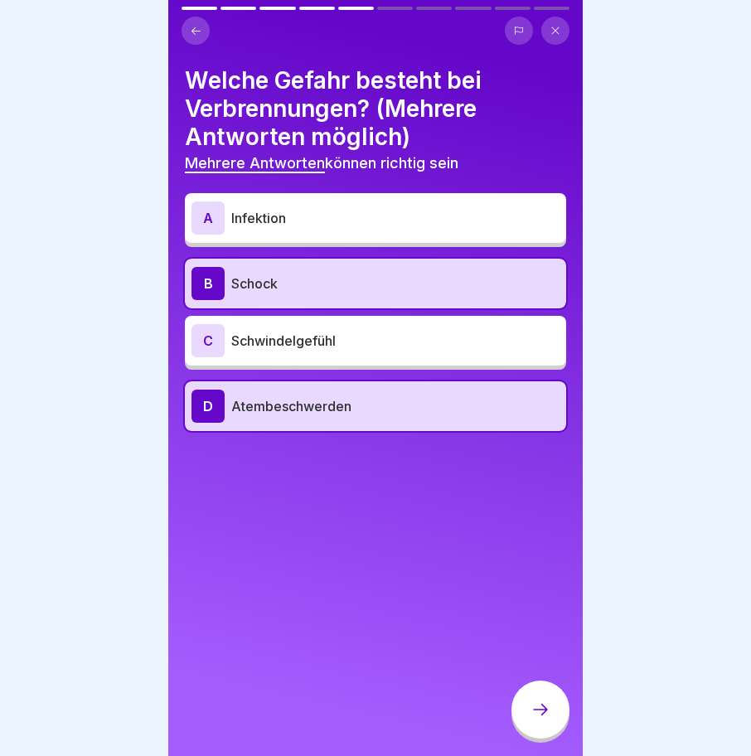
click at [276, 345] on p "Schwindelgefühl" at bounding box center [395, 341] width 328 height 20
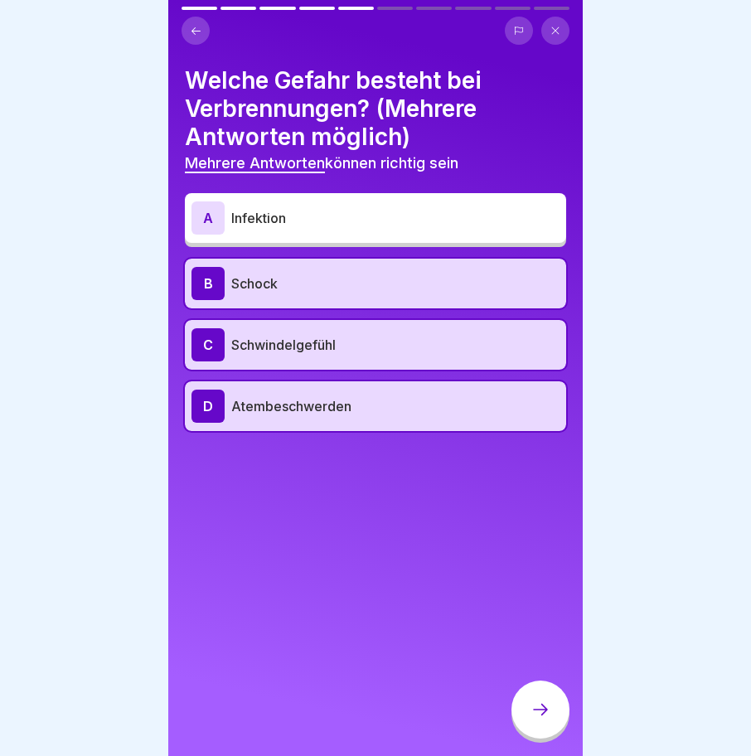
click at [549, 719] on icon at bounding box center [540, 710] width 20 height 20
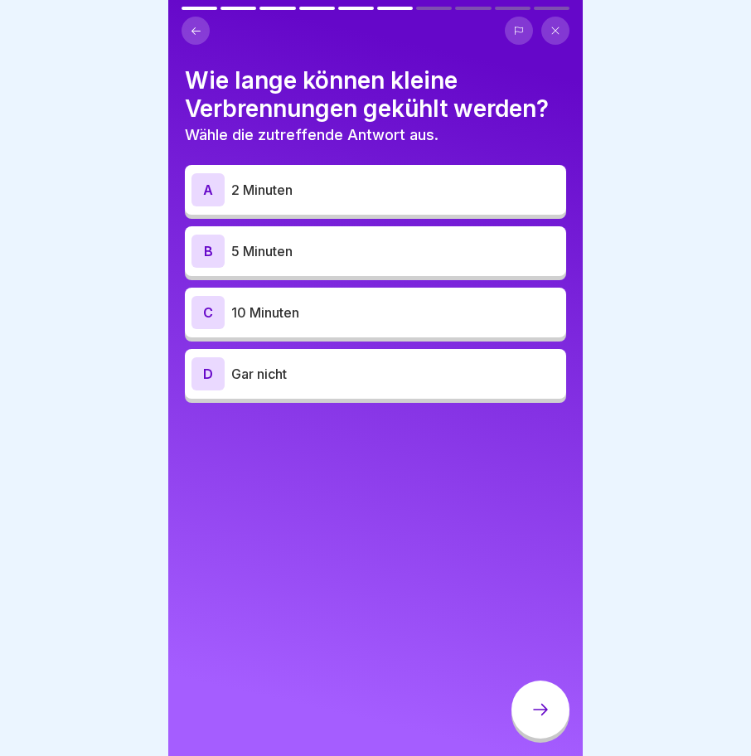
click at [275, 311] on p "10 Minuten" at bounding box center [395, 313] width 328 height 20
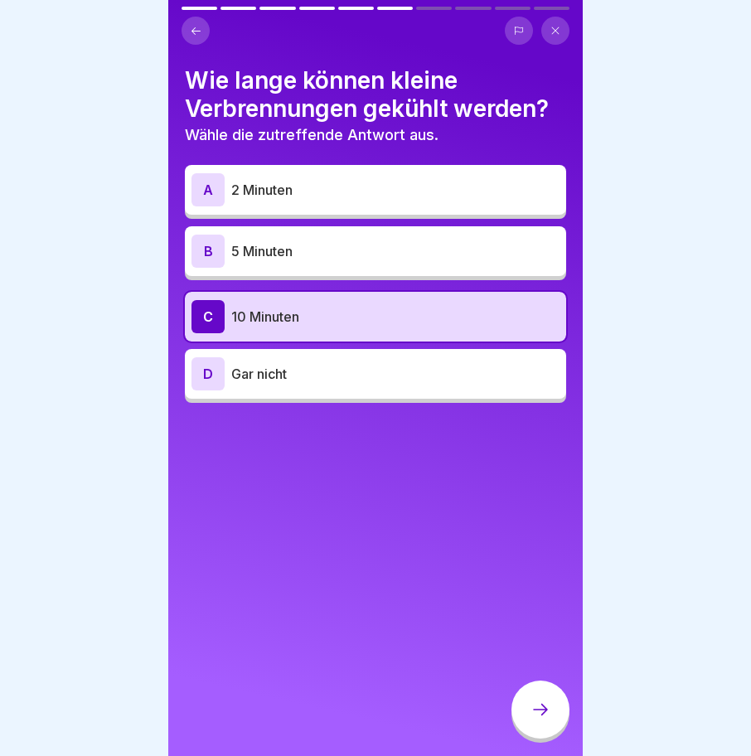
click at [545, 719] on icon at bounding box center [540, 710] width 20 height 20
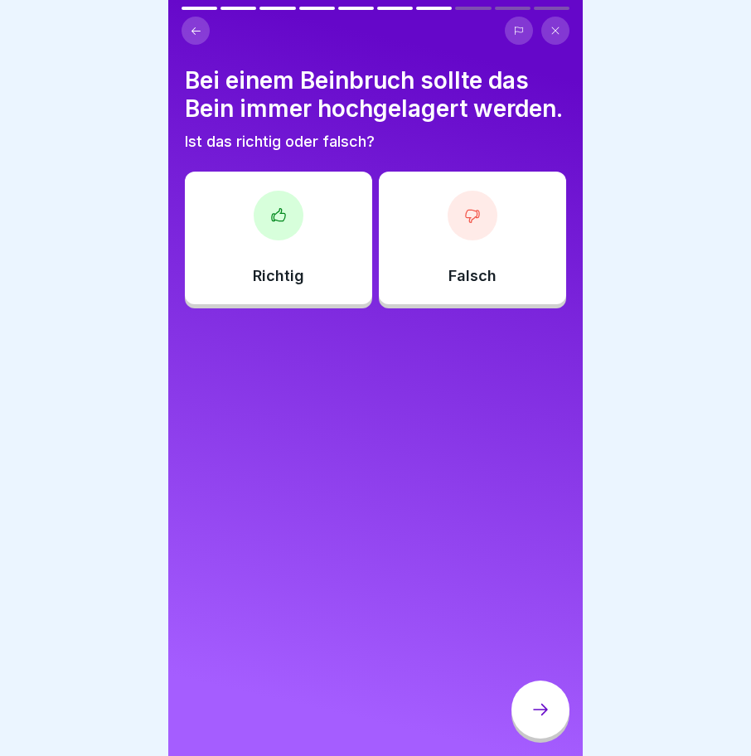
click at [259, 238] on div at bounding box center [279, 216] width 50 height 50
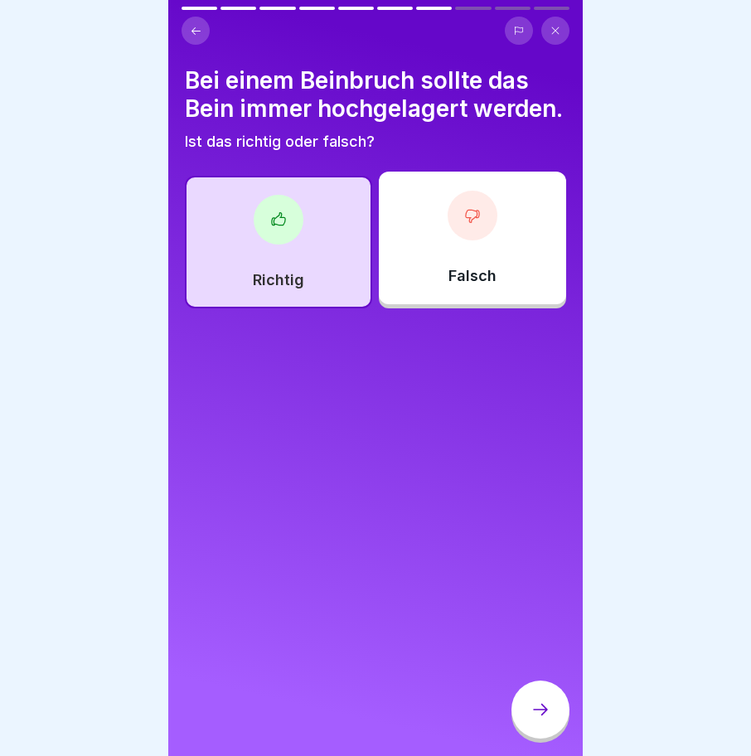
click at [524, 713] on div at bounding box center [540, 709] width 58 height 58
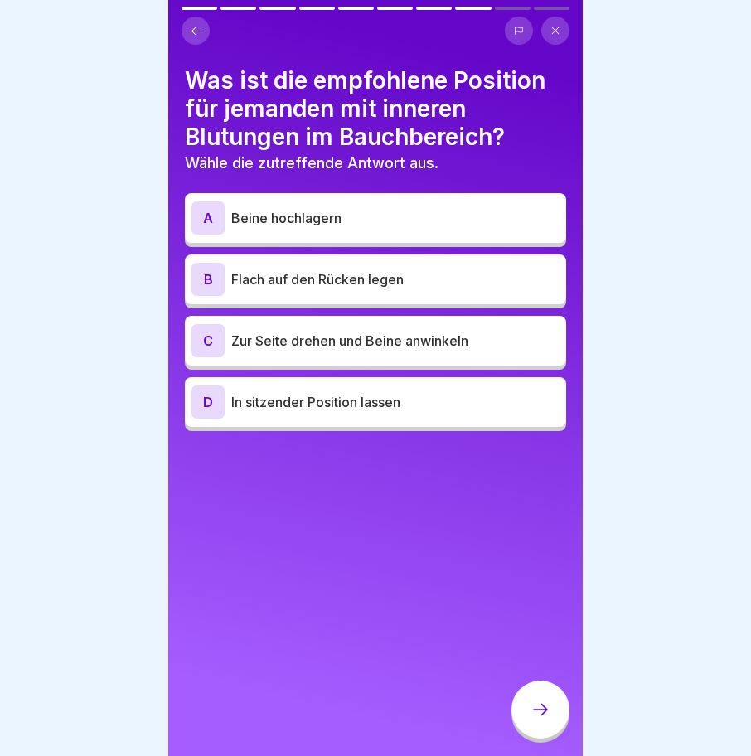
click at [357, 396] on p "In sitzender Position lassen" at bounding box center [395, 402] width 328 height 20
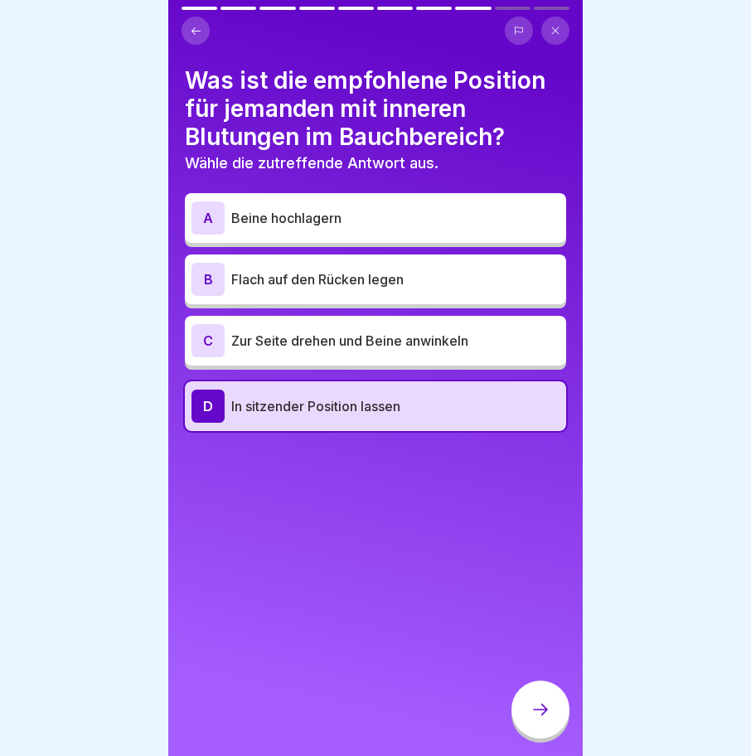
click at [540, 719] on icon at bounding box center [540, 710] width 20 height 20
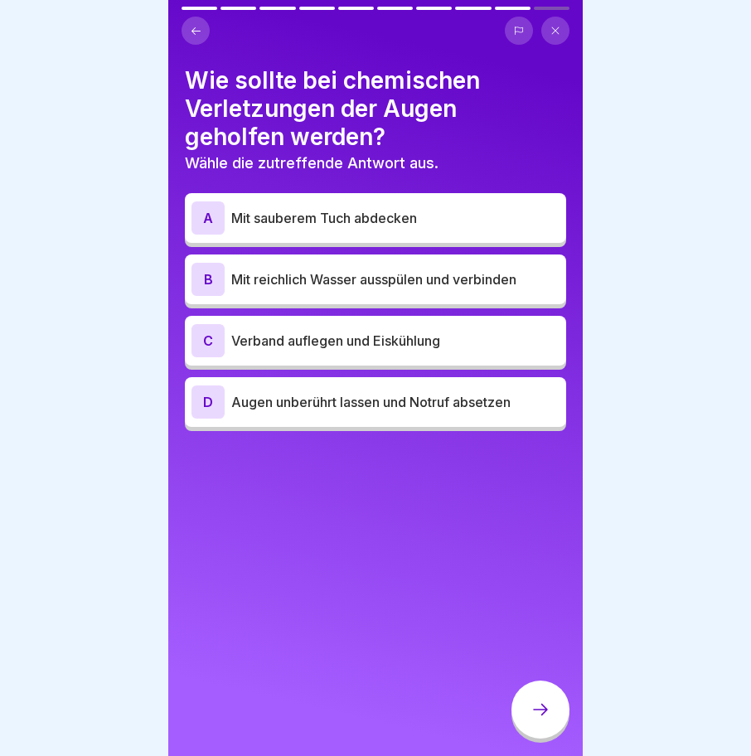
click at [355, 264] on div "B Mit reichlich Wasser ausspülen und verbinden" at bounding box center [375, 279] width 368 height 33
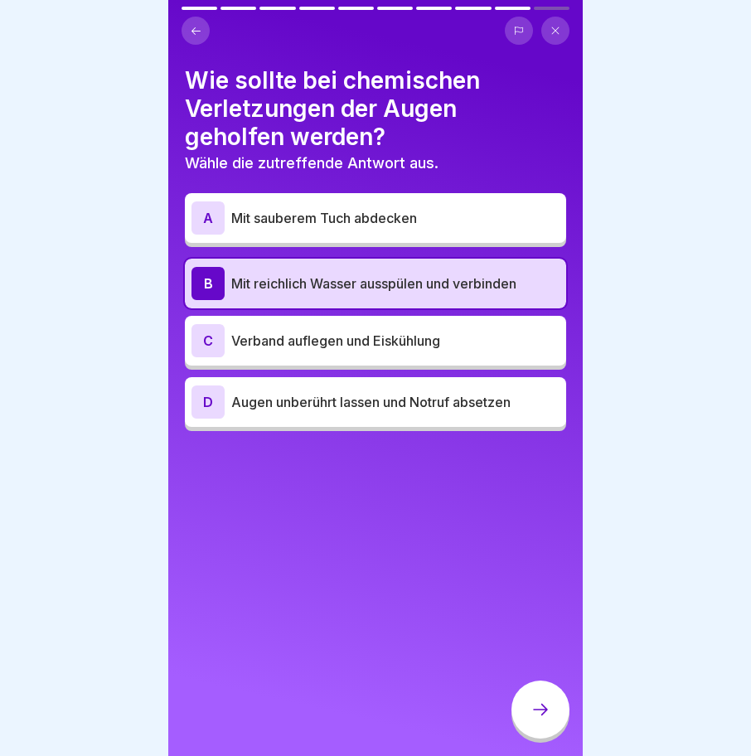
click at [551, 719] on div at bounding box center [540, 709] width 58 height 58
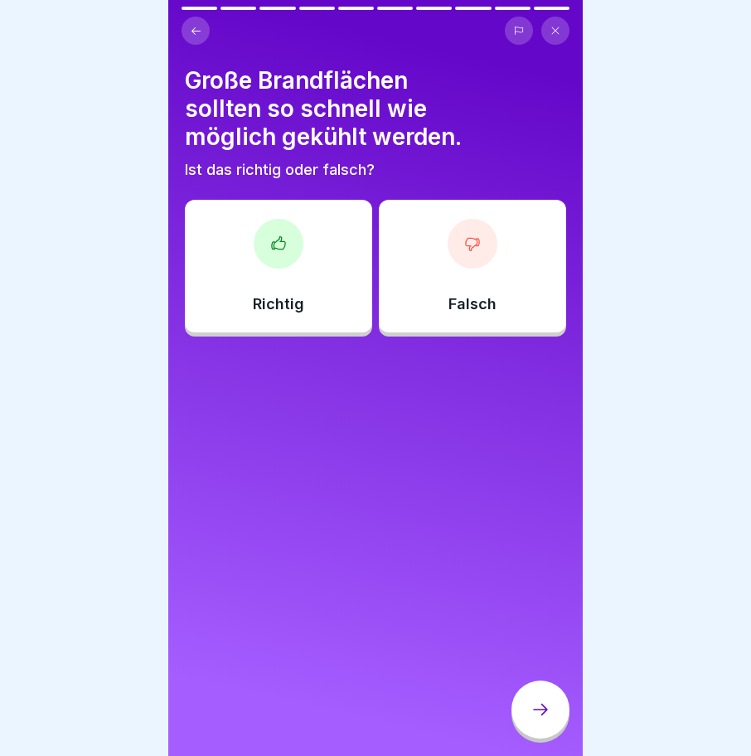
click at [345, 579] on div "Große Brandflächen sollten so schnell wie möglich gekühlt werden. Ist das richt…" at bounding box center [375, 378] width 414 height 756
click at [258, 278] on div "Richtig" at bounding box center [278, 266] width 187 height 133
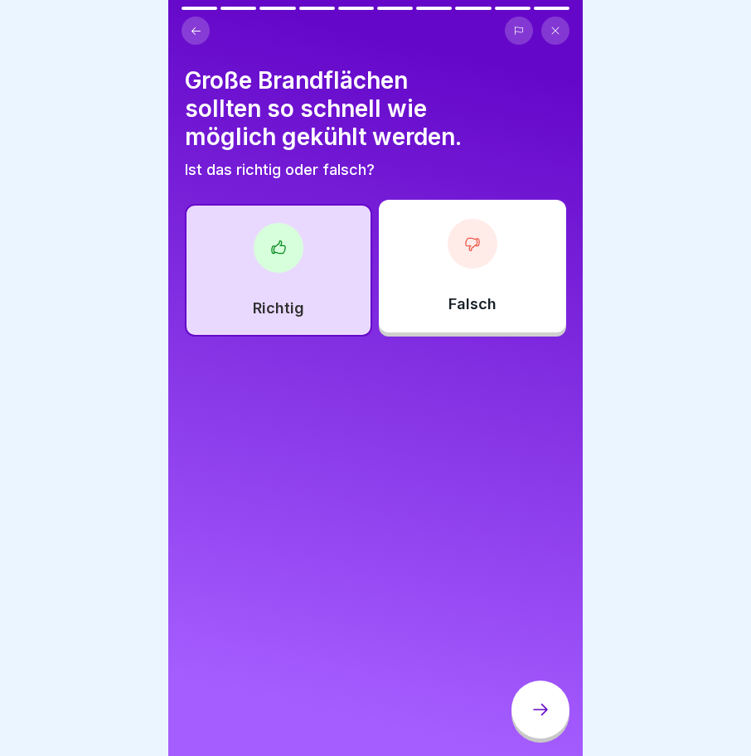
click at [545, 715] on icon at bounding box center [540, 710] width 15 height 12
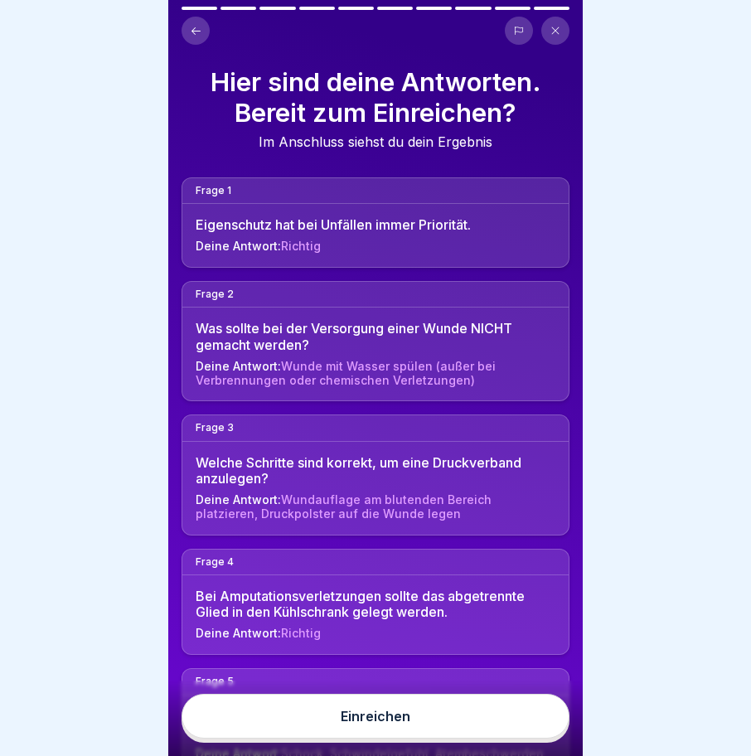
scroll to position [12, 0]
click at [391, 724] on button "Einreichen" at bounding box center [376, 716] width 388 height 45
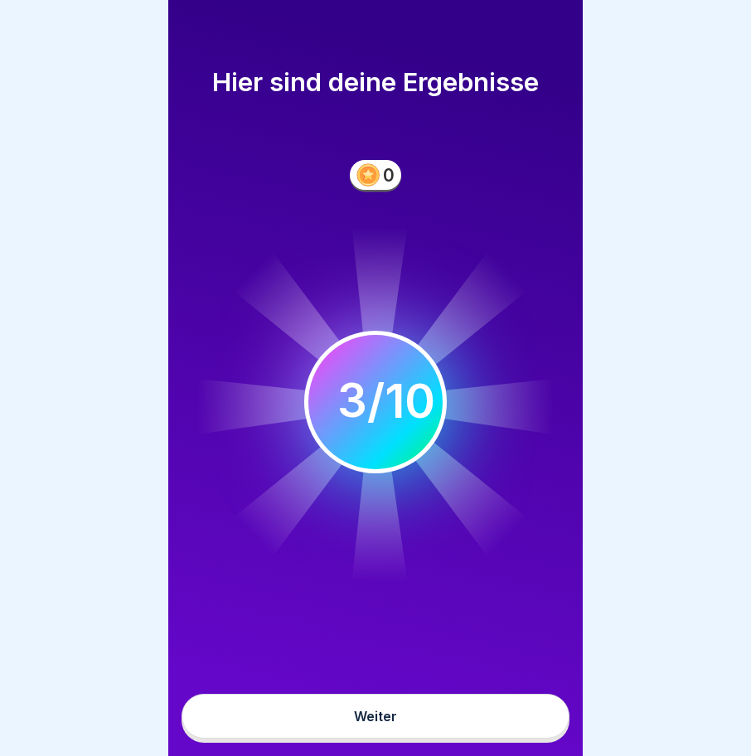
click at [368, 719] on div "Weiter" at bounding box center [375, 716] width 43 height 15
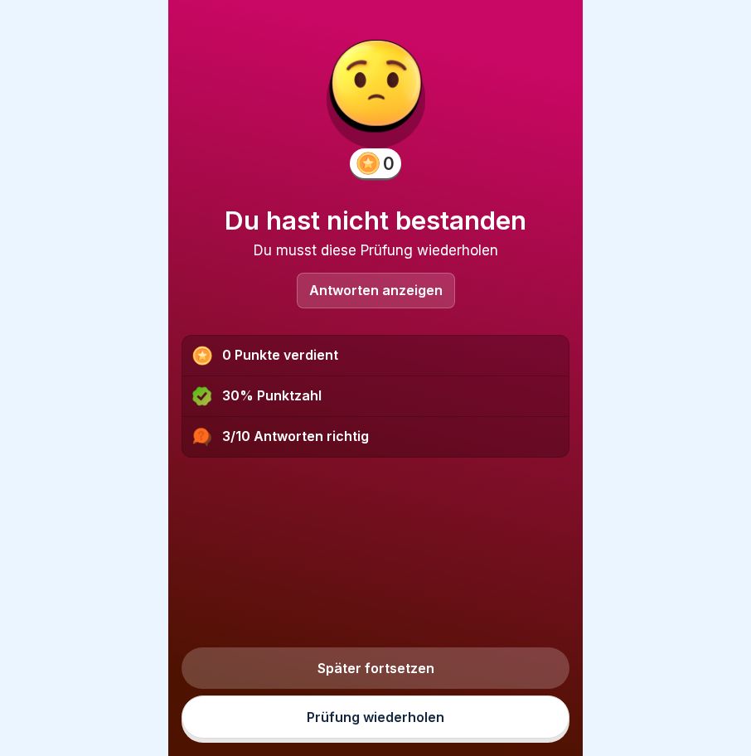
click at [337, 283] on p "Antworten anzeigen" at bounding box center [375, 290] width 133 height 14
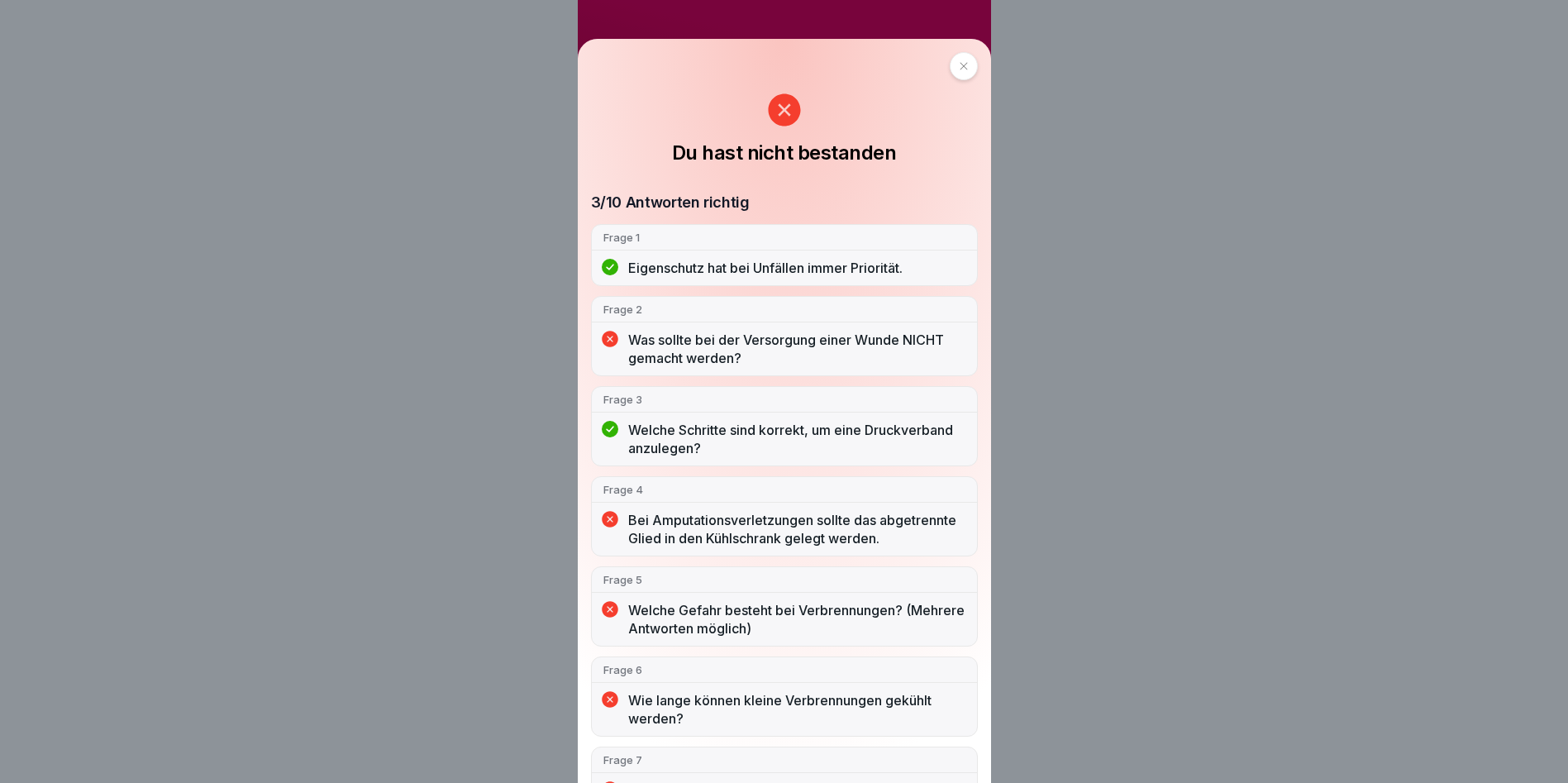
scroll to position [0, 0]
click at [748, 61] on div at bounding box center [964, 66] width 28 height 28
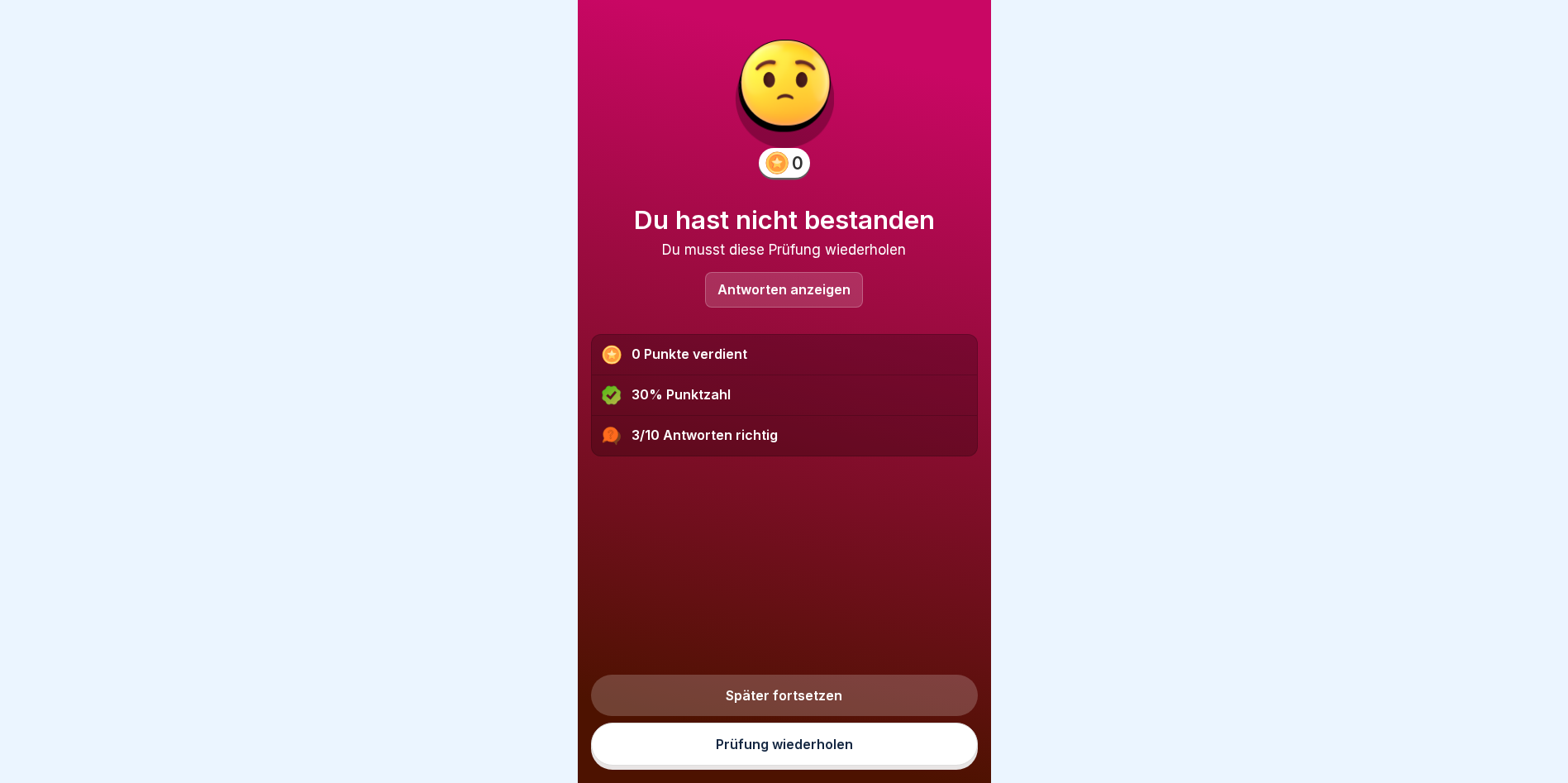
click at [748, 751] on link "Prüfung wiederholen" at bounding box center [785, 743] width 387 height 43
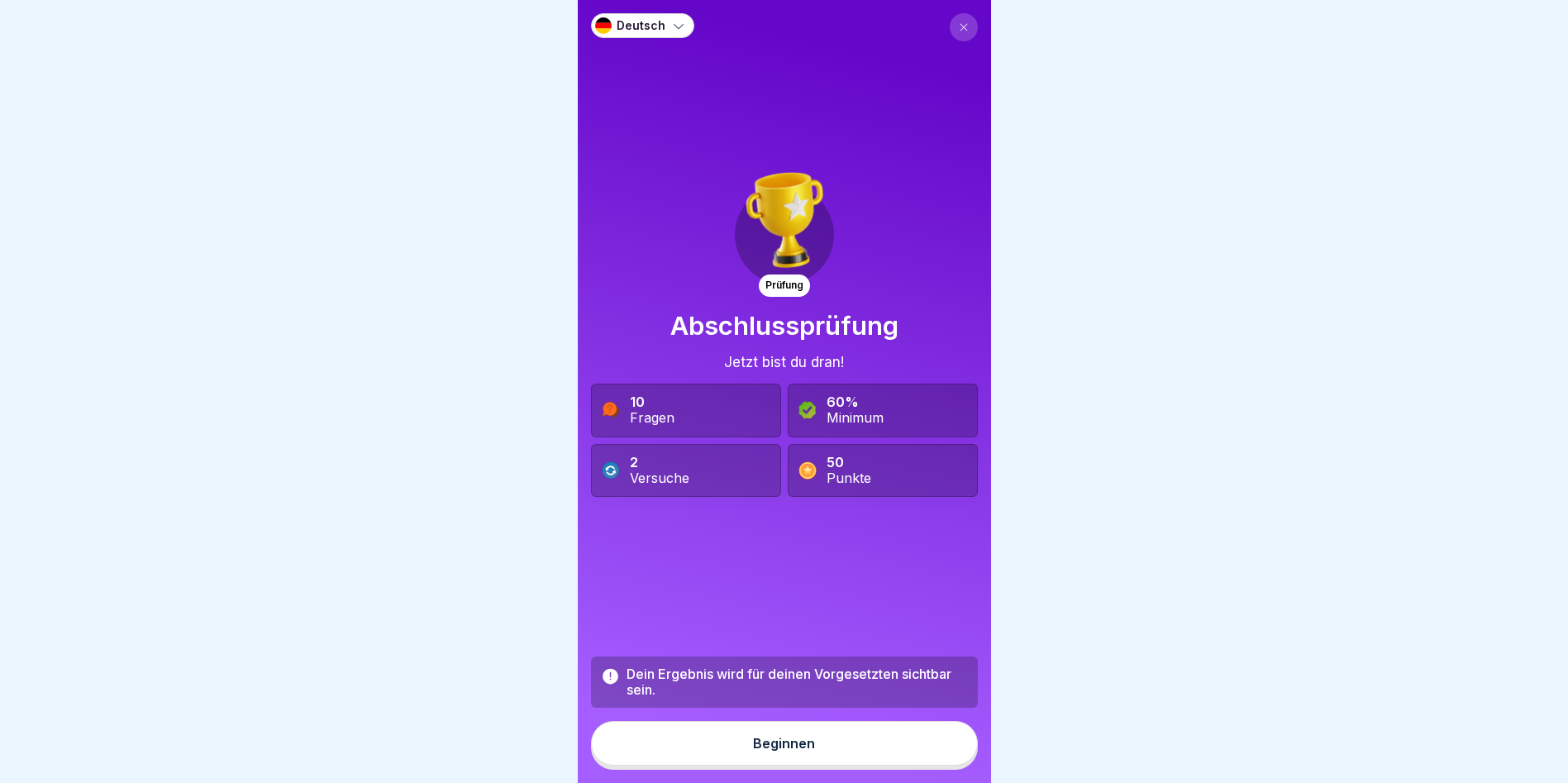
click at [782, 751] on div "Beginnen" at bounding box center [784, 743] width 62 height 15
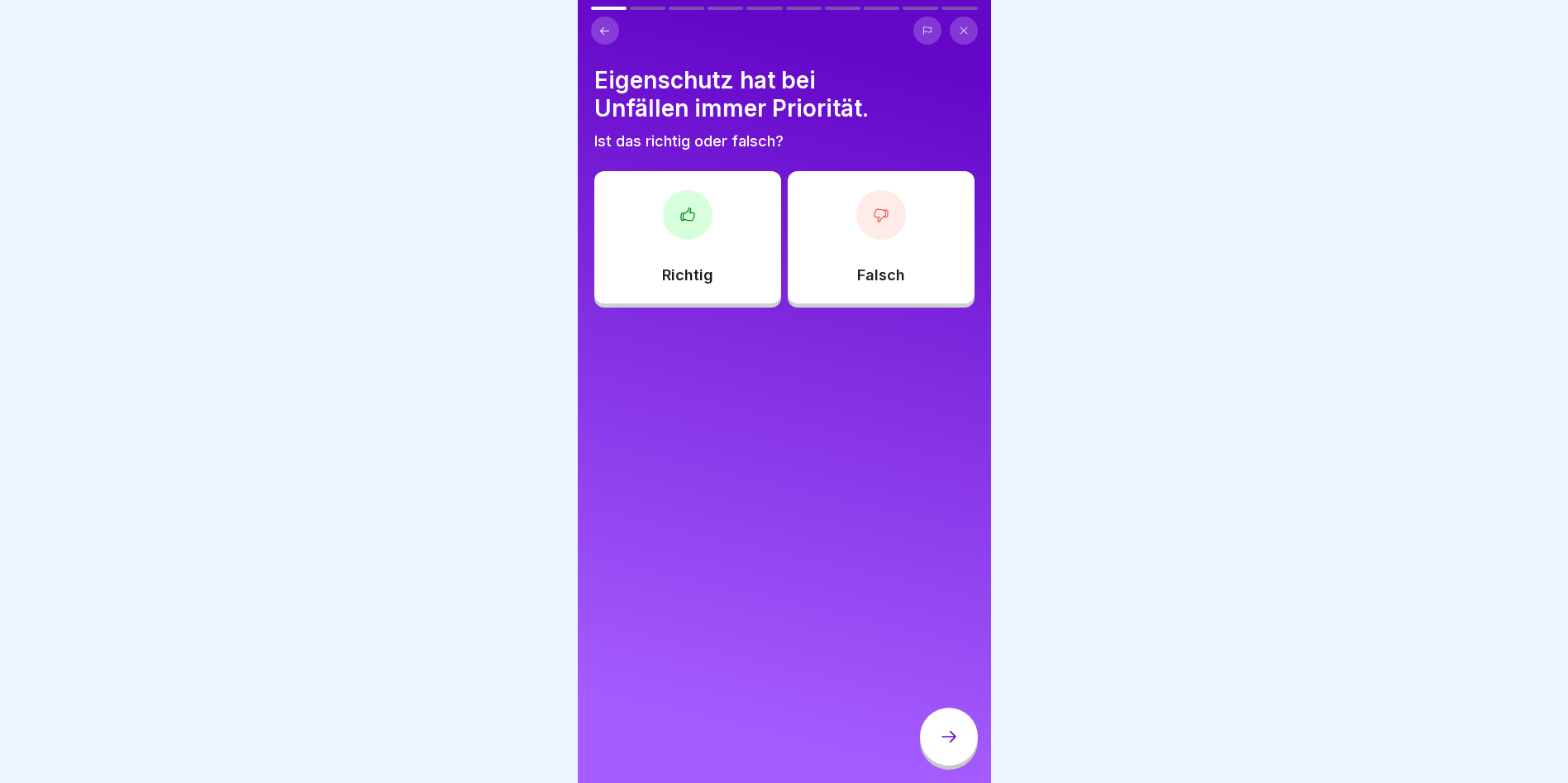
click at [699, 256] on div "Richtig" at bounding box center [687, 237] width 187 height 133
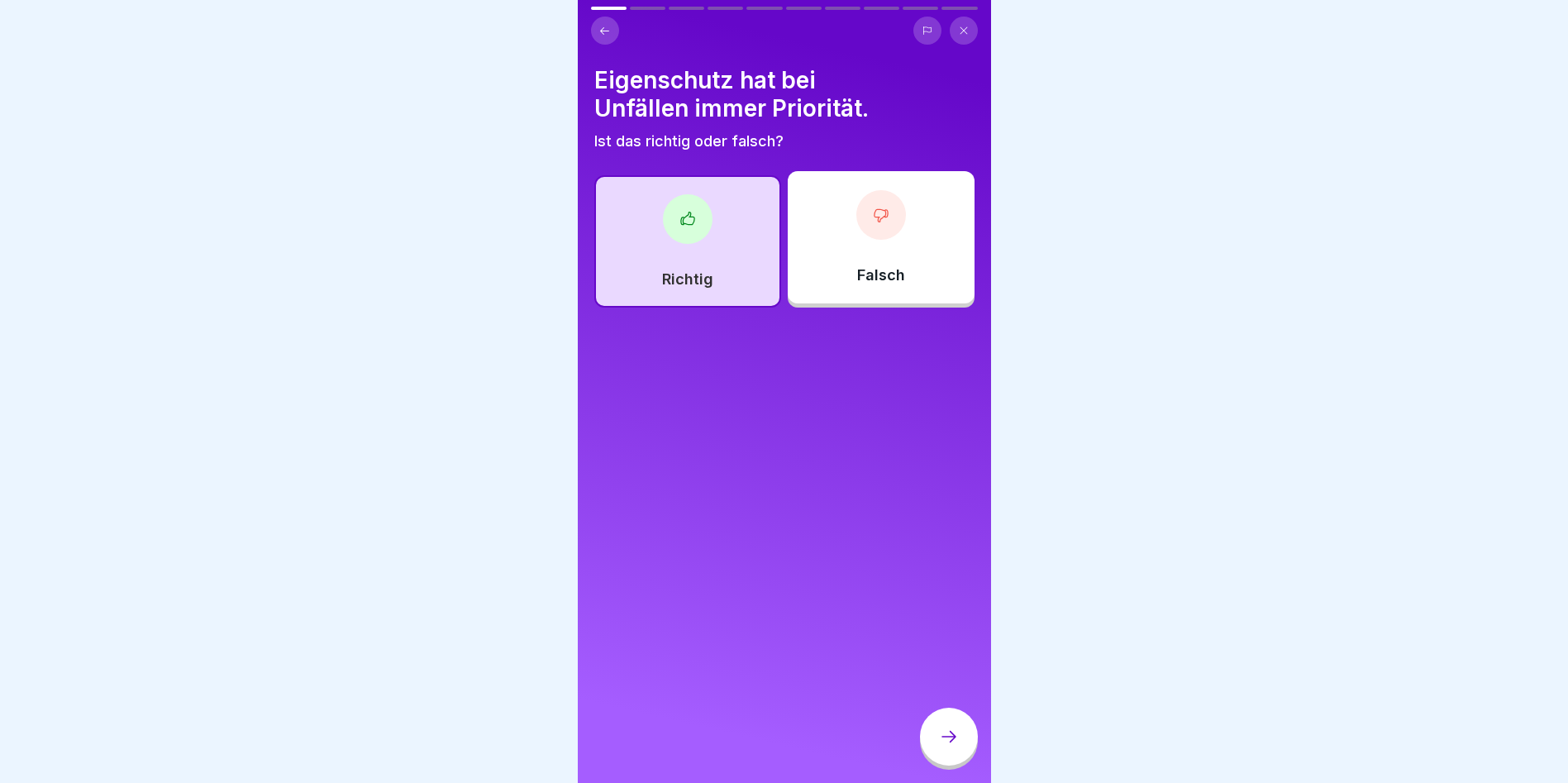
click at [933, 740] on div at bounding box center [949, 736] width 58 height 58
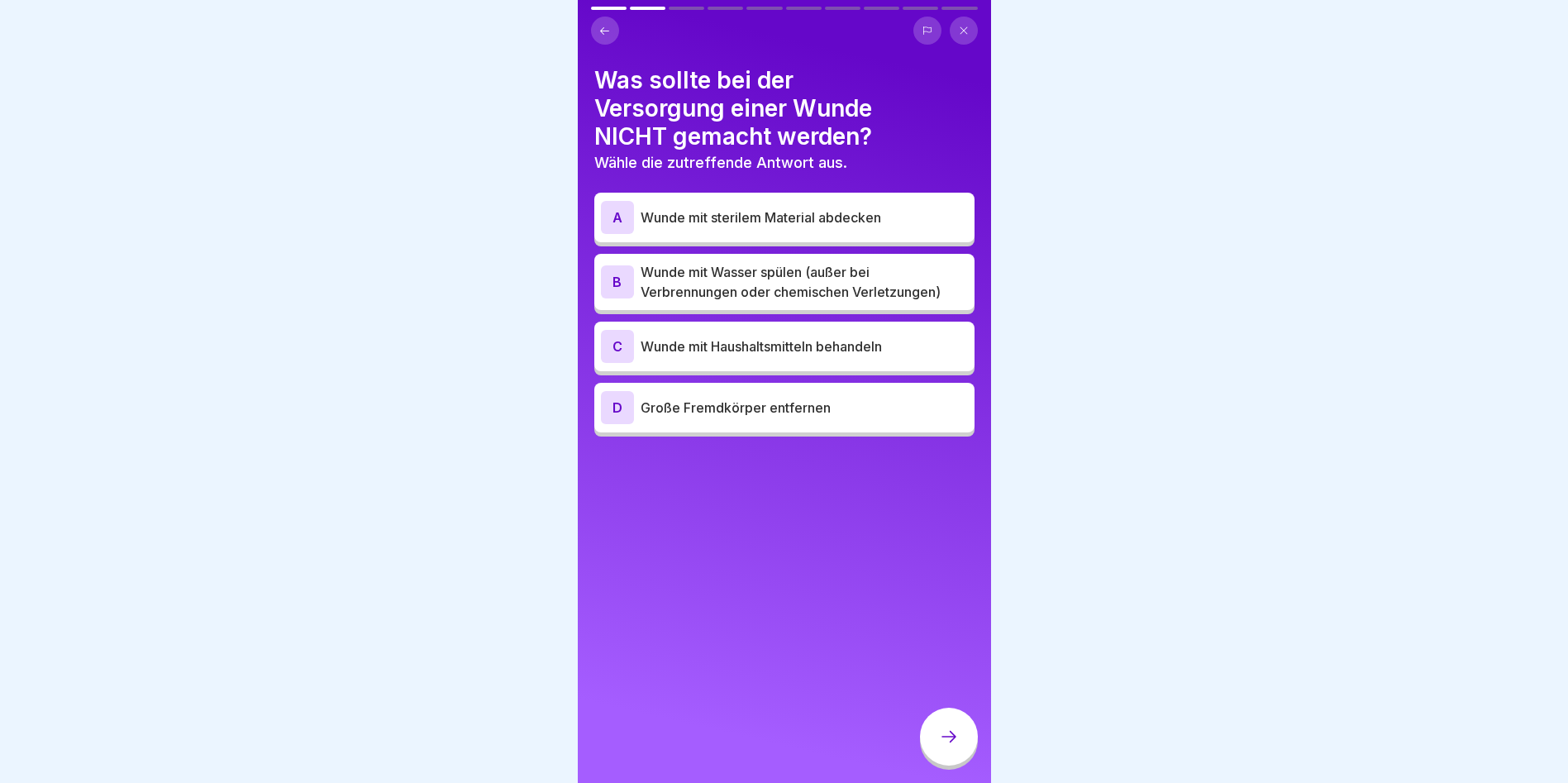
click at [751, 399] on p "Große Fremdkörper entfernen" at bounding box center [804, 408] width 327 height 20
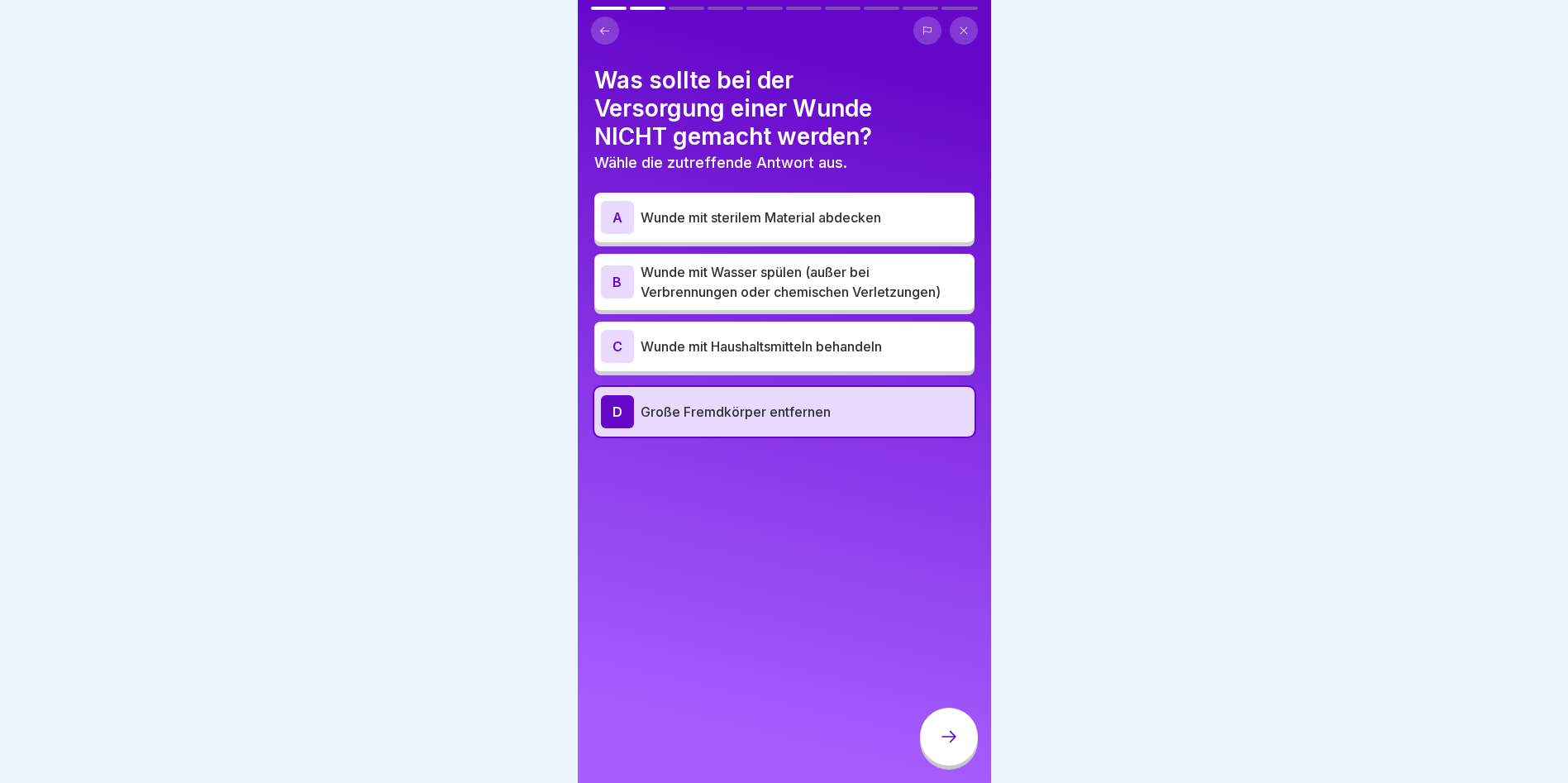
click at [944, 746] on icon at bounding box center [950, 737] width 20 height 20
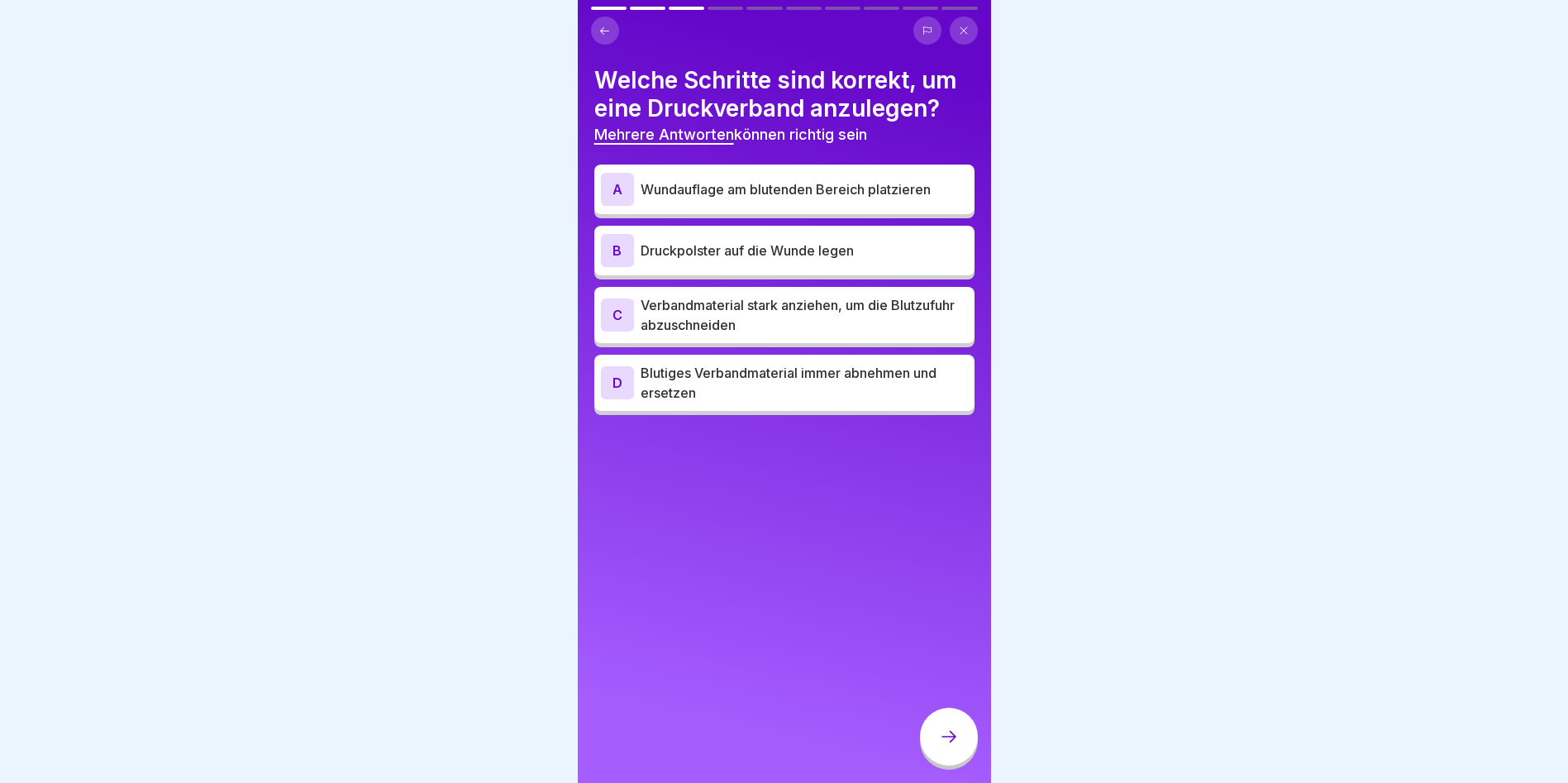
click at [712, 248] on p "Druckpolster auf die Wunde legen" at bounding box center [804, 250] width 327 height 20
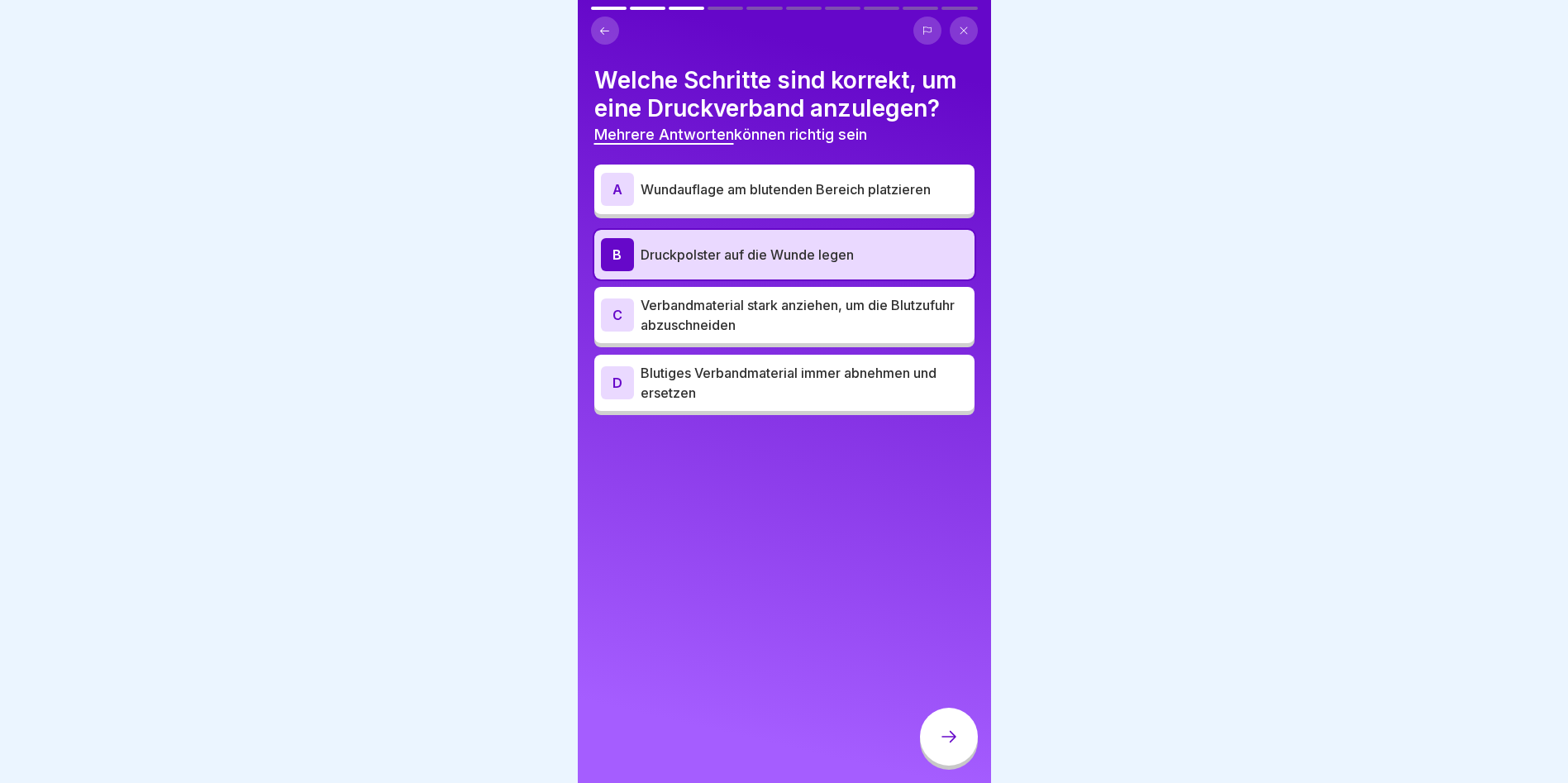
click at [953, 746] on icon at bounding box center [950, 737] width 20 height 20
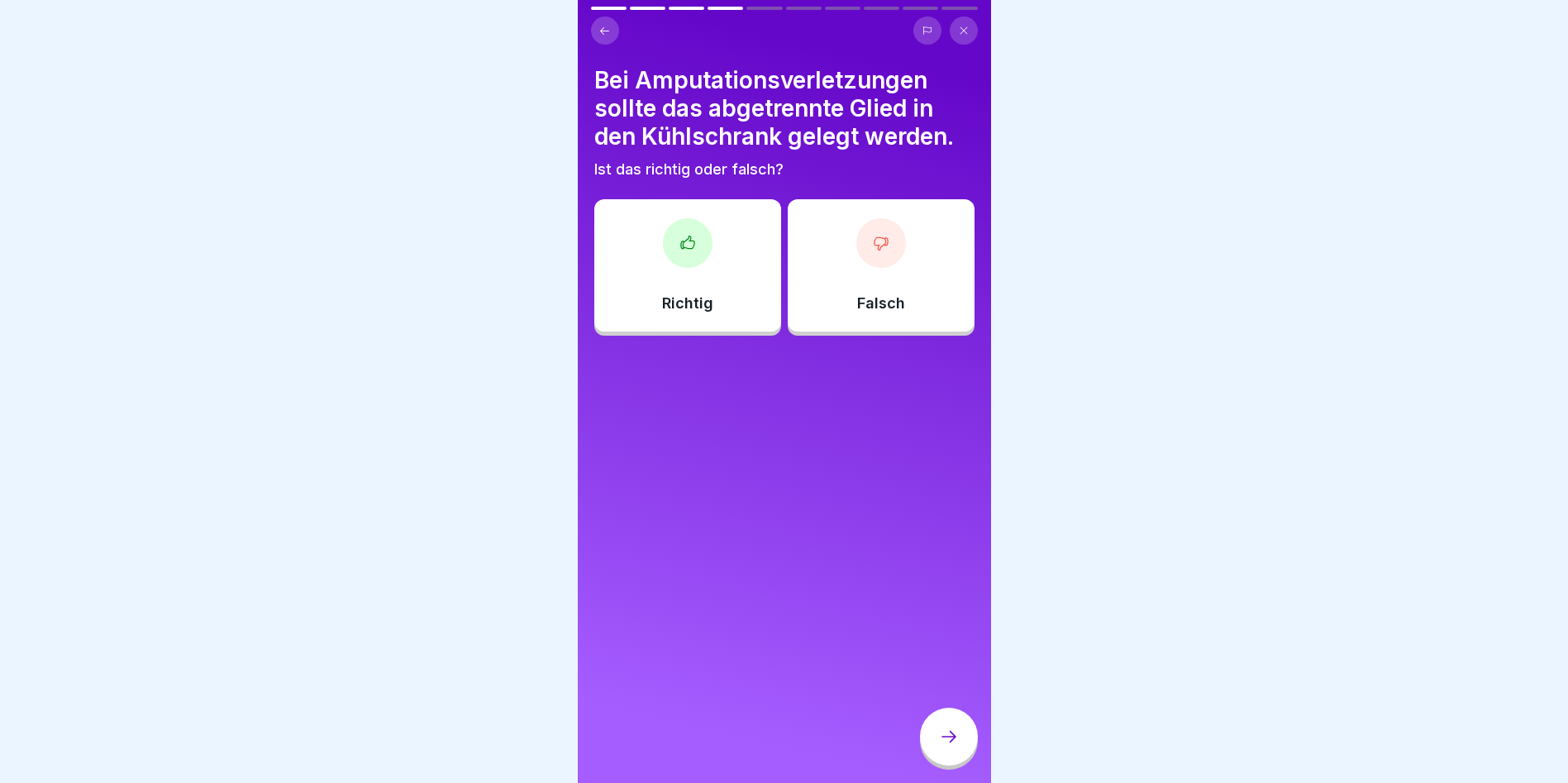
click at [674, 267] on div "Richtig" at bounding box center [687, 265] width 187 height 133
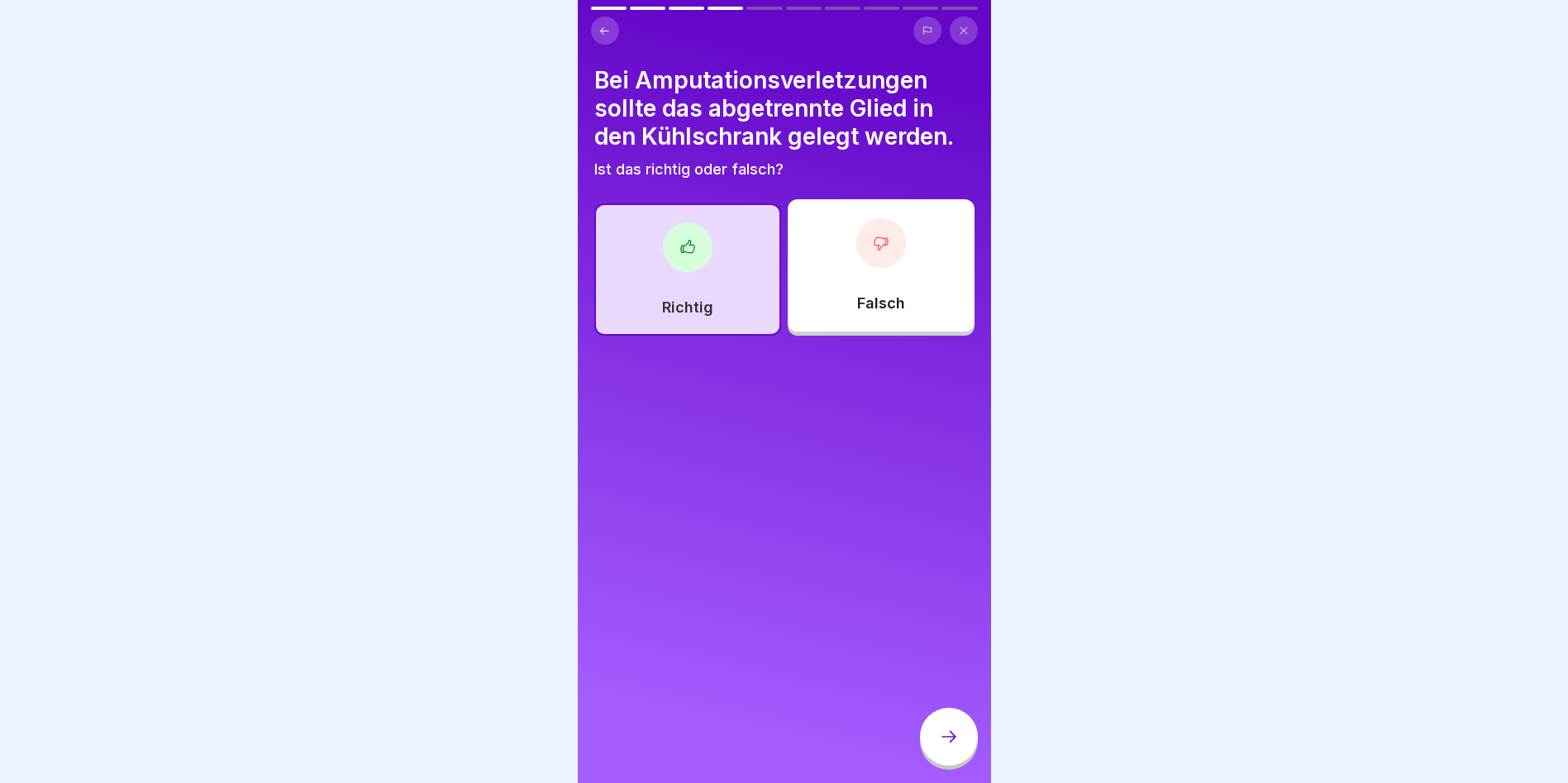
click at [962, 747] on div at bounding box center [949, 736] width 58 height 58
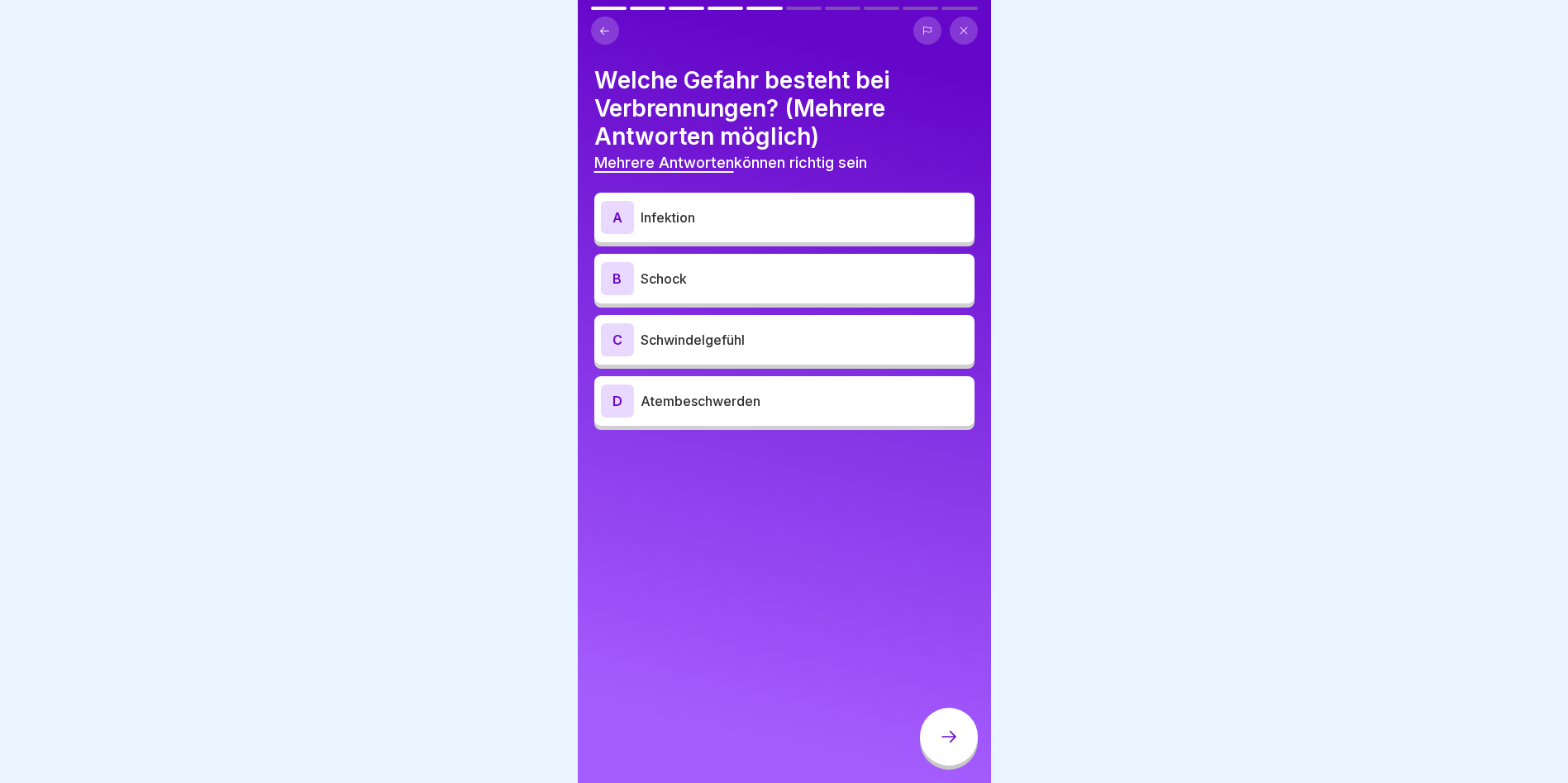
click at [685, 389] on div "D Atembeschwerden" at bounding box center [785, 400] width 367 height 33
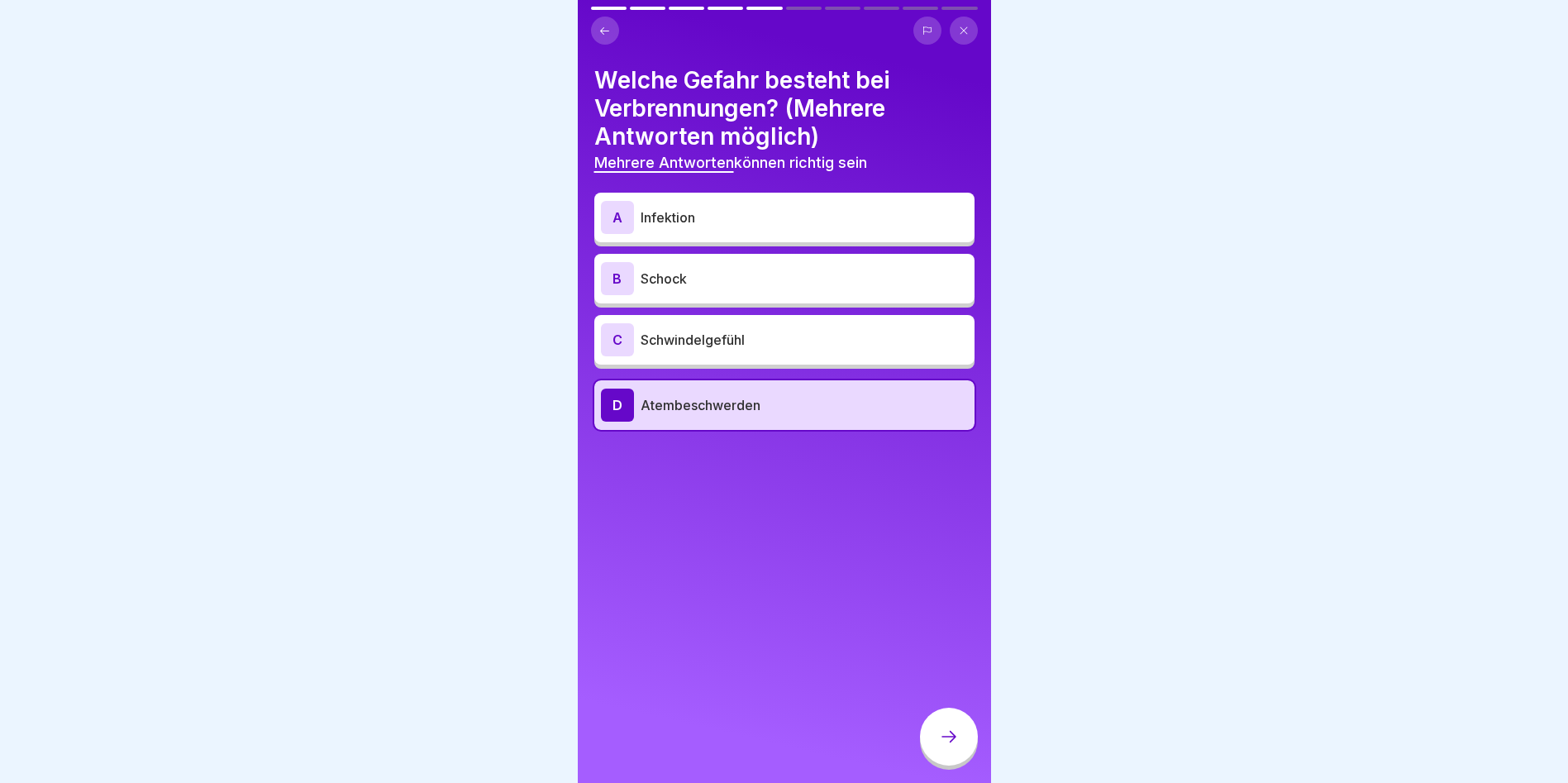
click at [665, 212] on p "Infektion" at bounding box center [804, 217] width 327 height 20
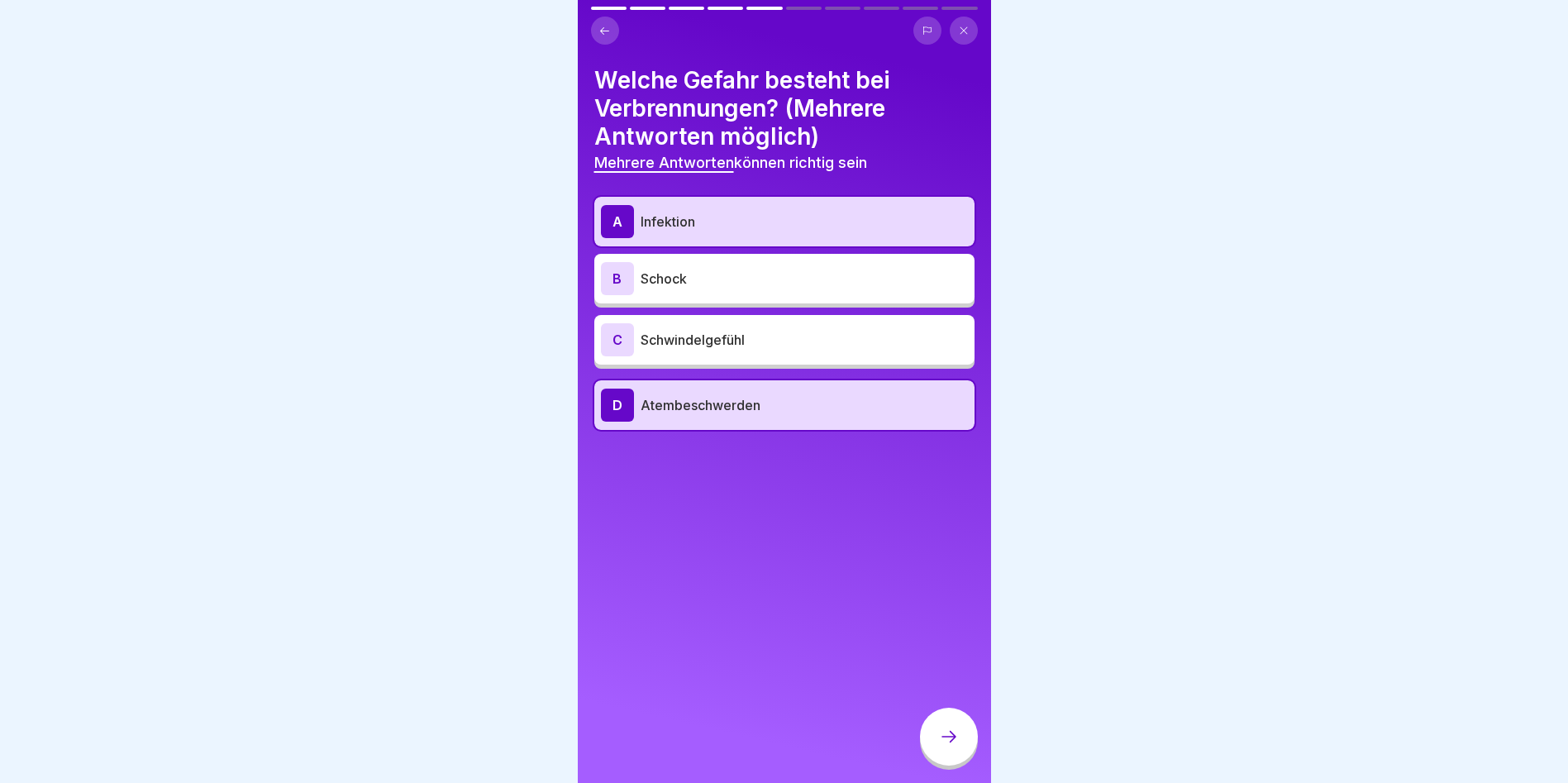
click at [678, 282] on p "Schock" at bounding box center [804, 278] width 327 height 20
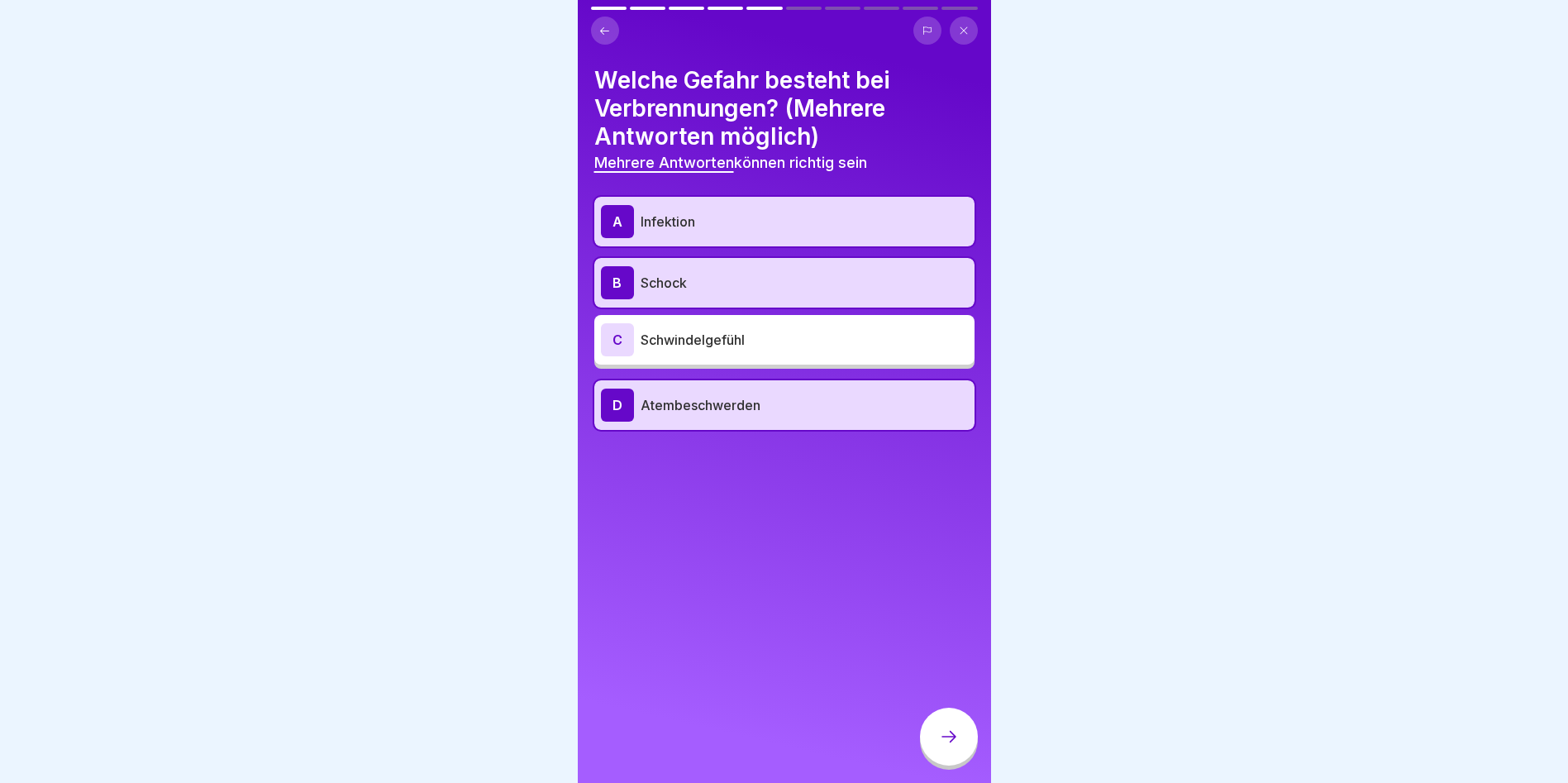
click at [944, 746] on icon at bounding box center [950, 737] width 20 height 20
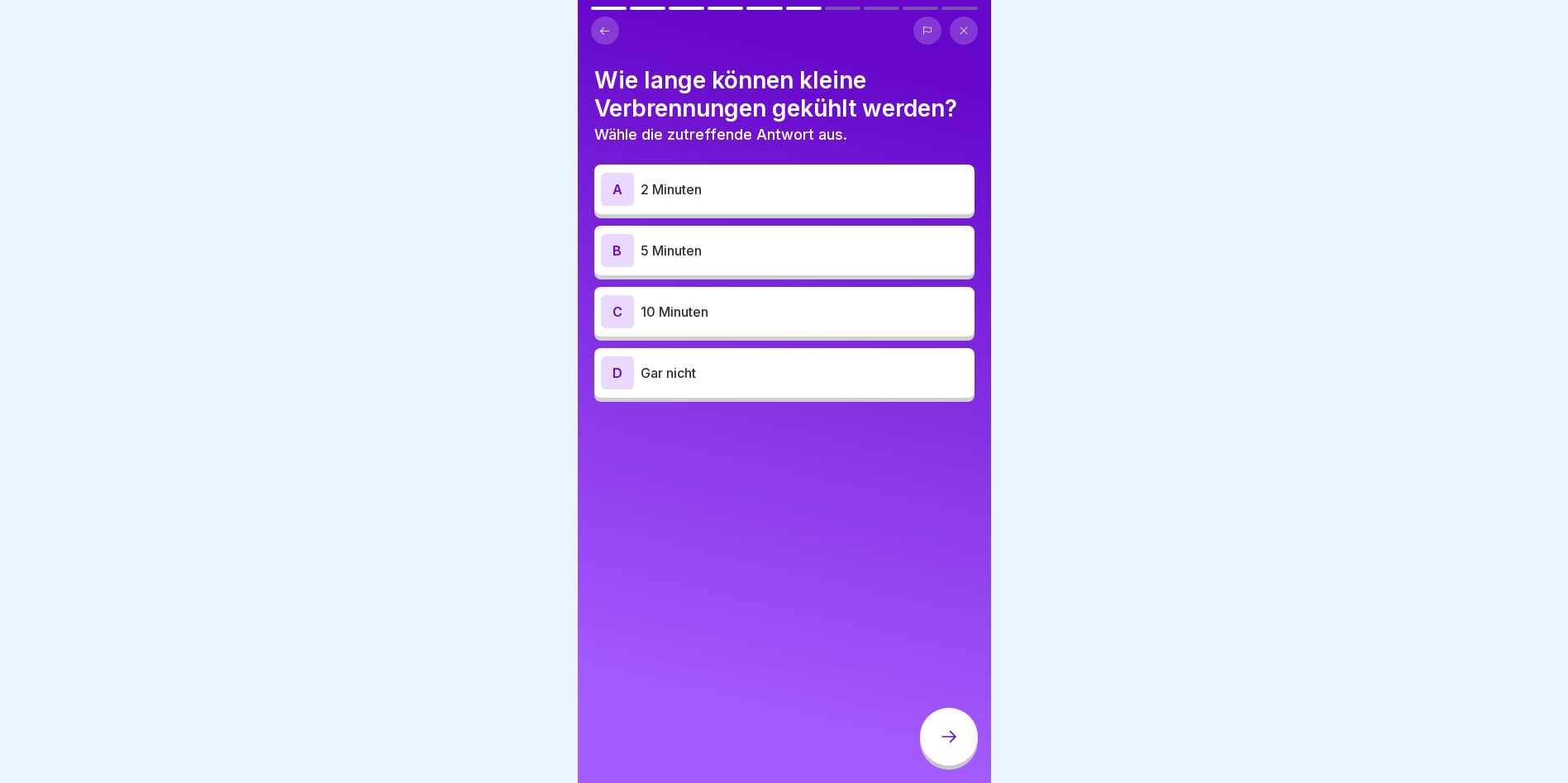
click at [683, 292] on div "C 10 Minuten" at bounding box center [784, 312] width 380 height 50
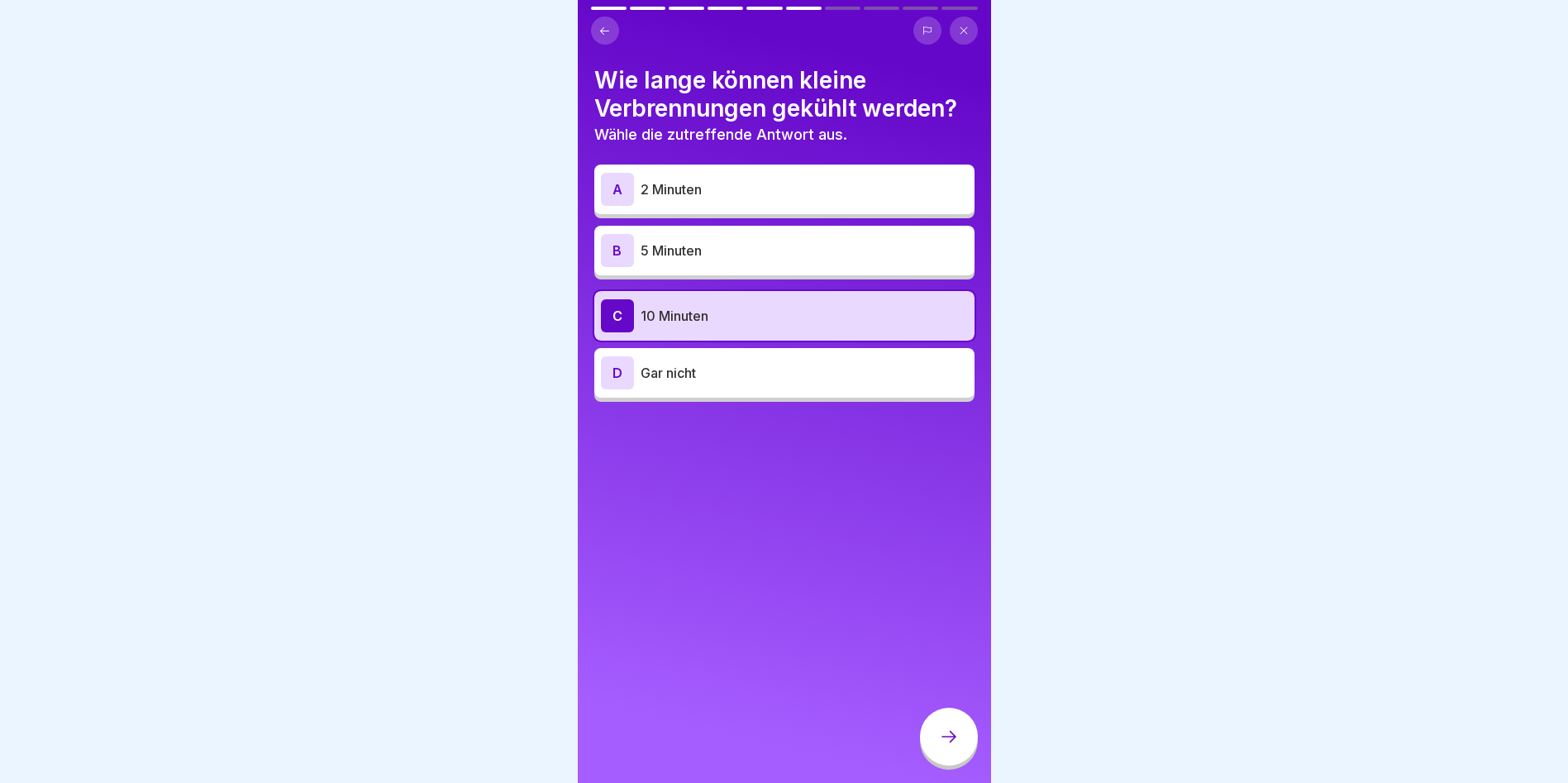
click at [664, 361] on div "D Gar nicht" at bounding box center [785, 372] width 367 height 33
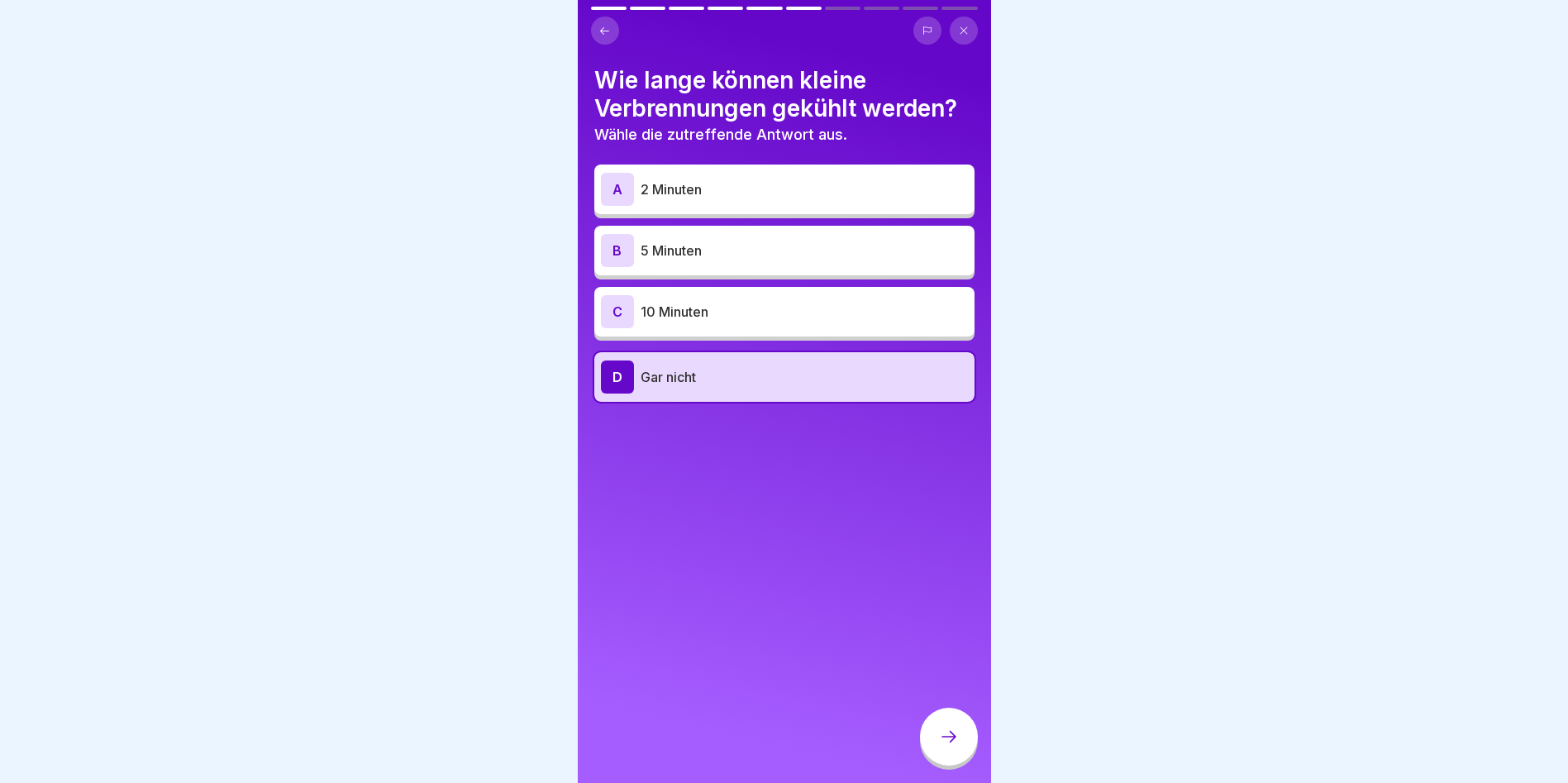
click at [948, 741] on icon at bounding box center [950, 737] width 20 height 20
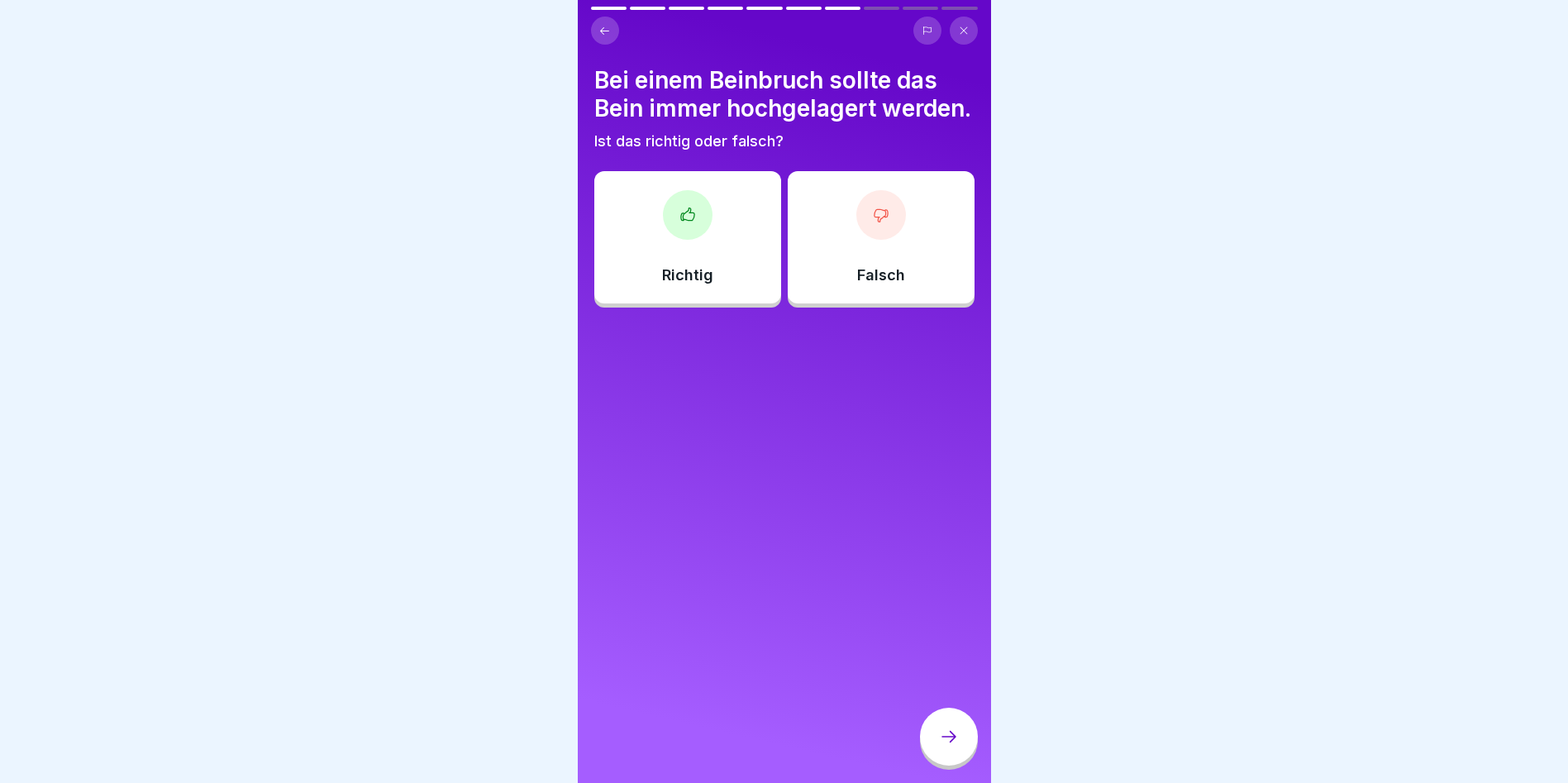
click at [862, 270] on div "Falsch" at bounding box center [881, 237] width 187 height 133
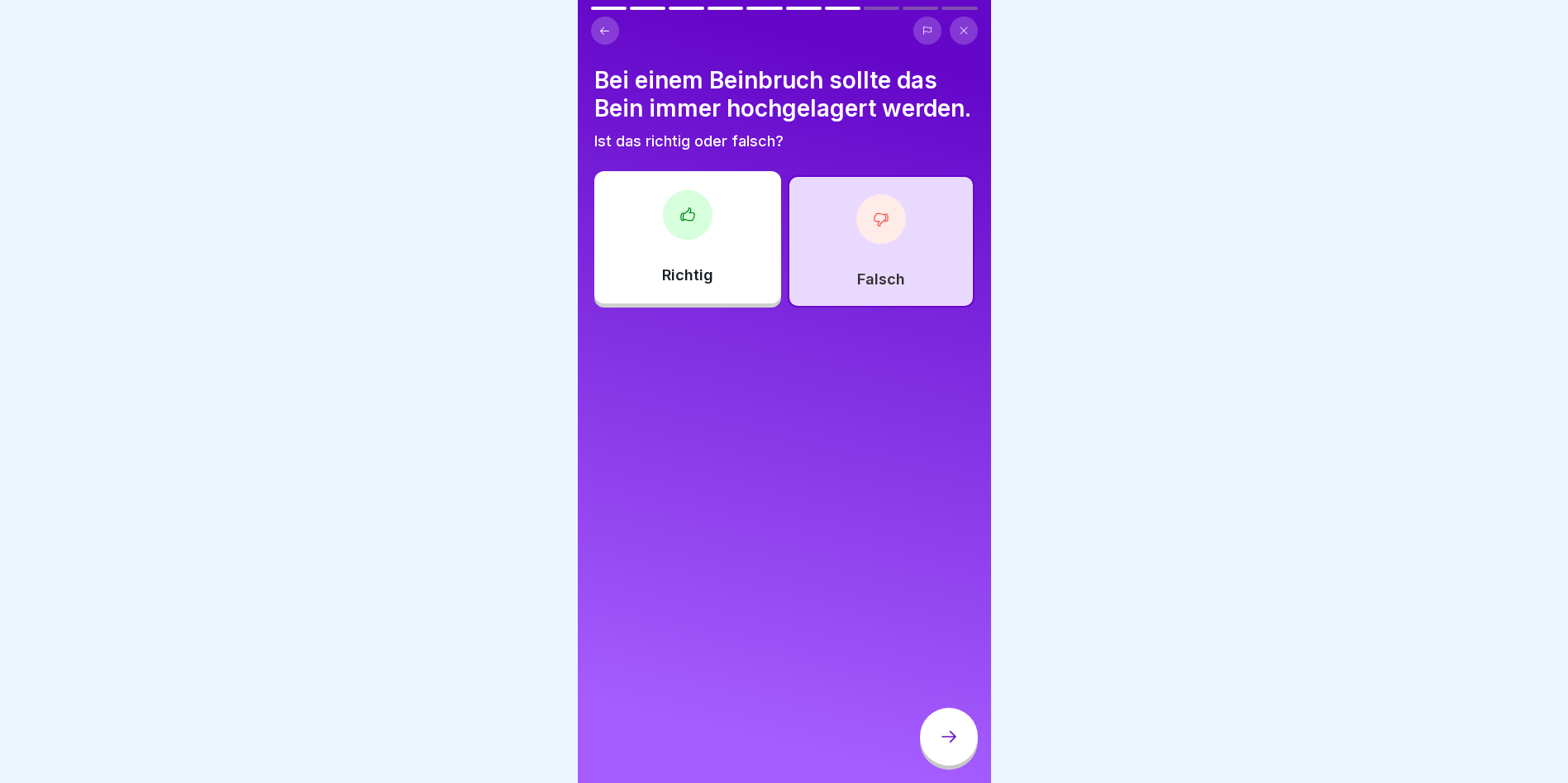
click at [949, 741] on div at bounding box center [949, 736] width 58 height 58
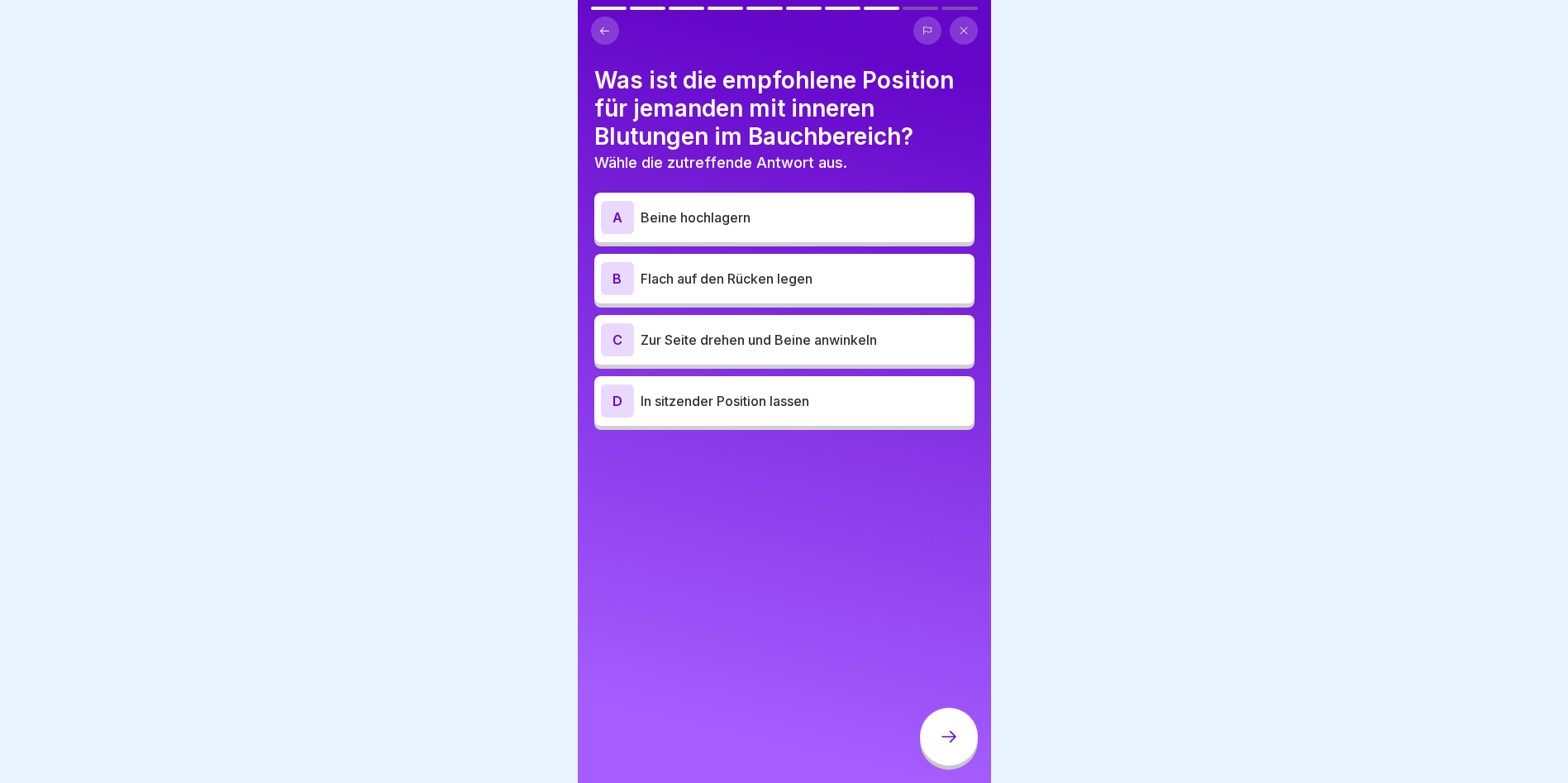
click at [705, 209] on p "Beine hochlagern" at bounding box center [804, 217] width 327 height 20
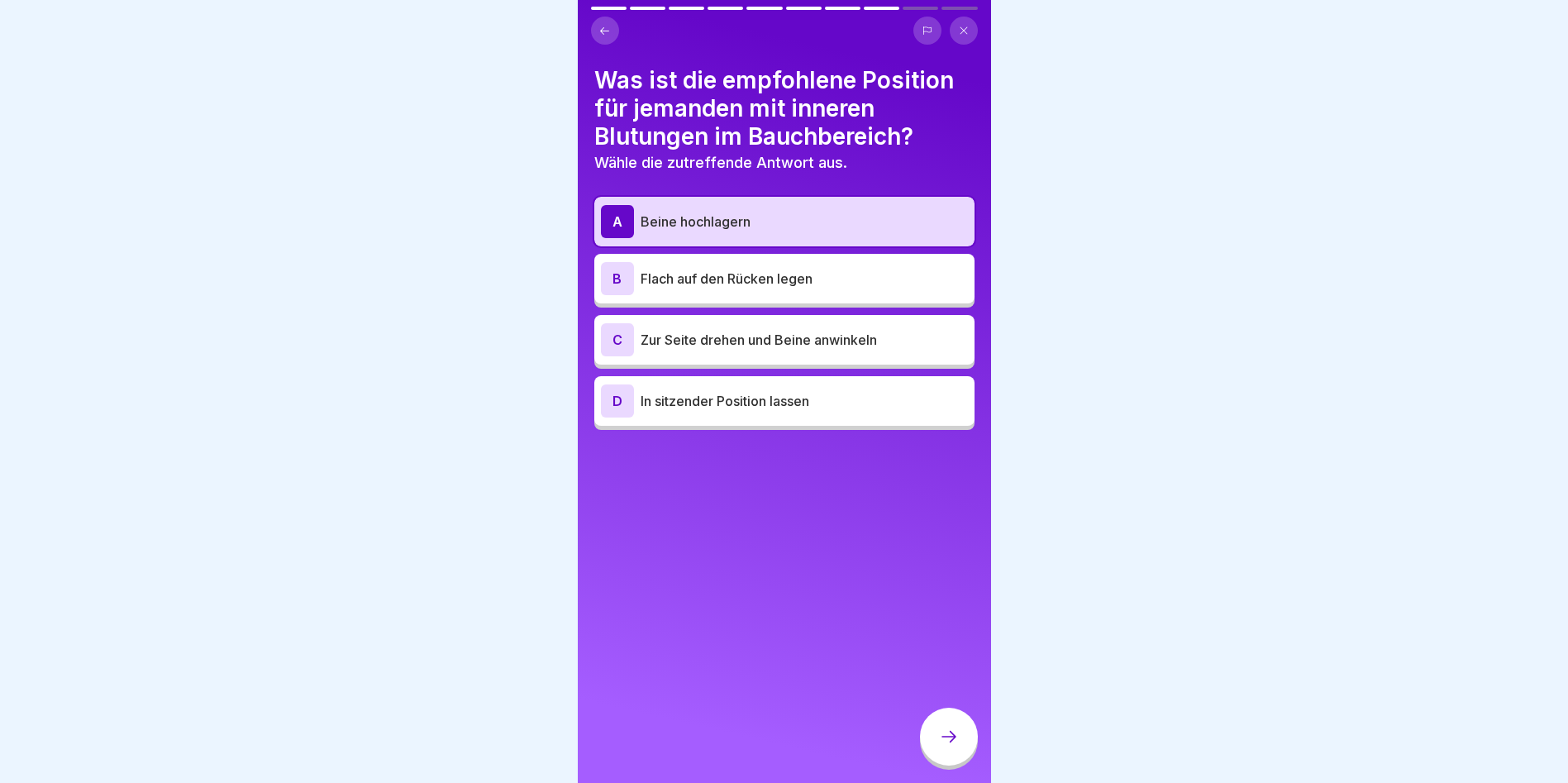
click at [935, 735] on div at bounding box center [949, 736] width 58 height 58
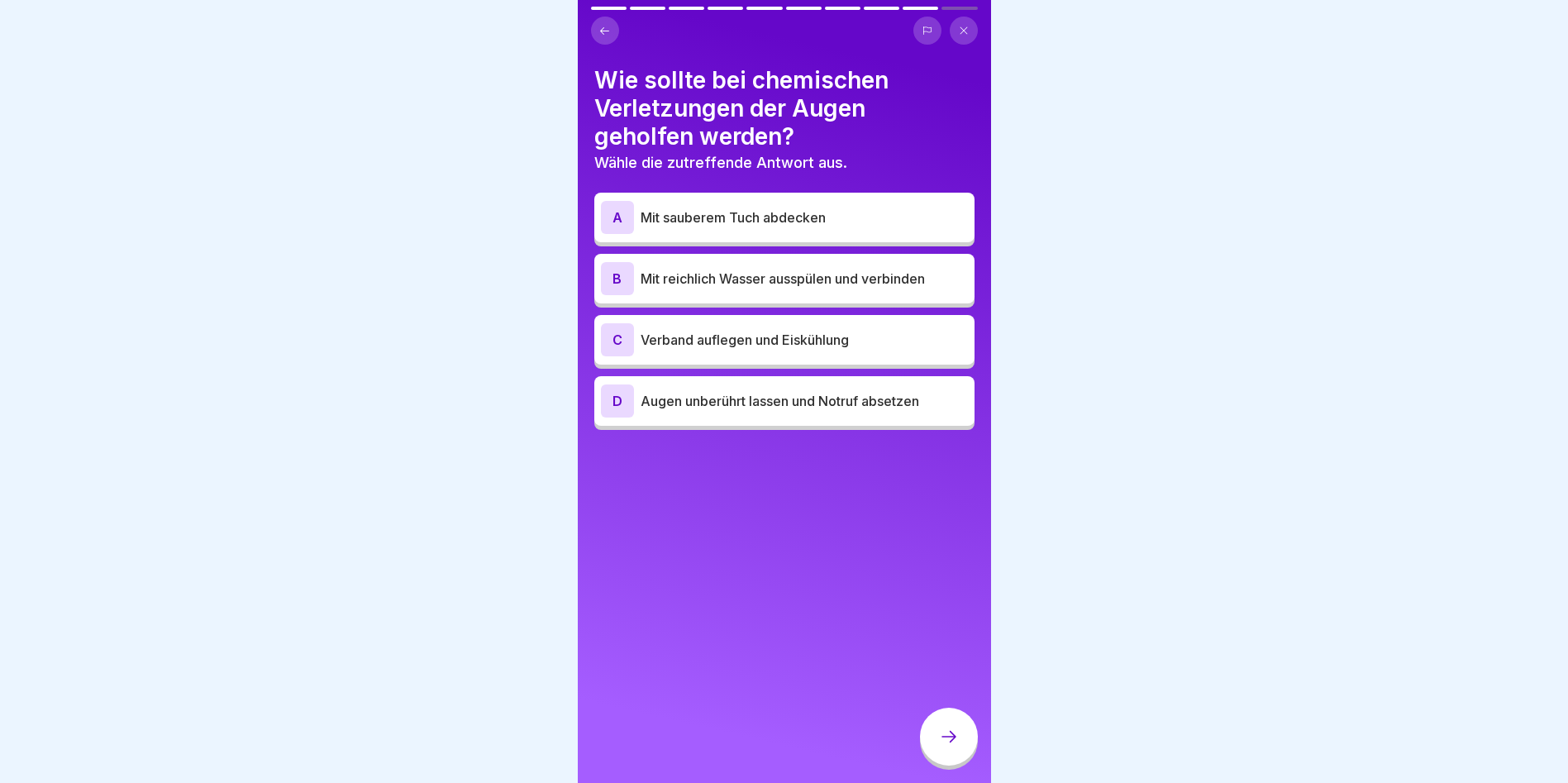
click at [744, 275] on p "Mit reichlich Wasser ausspülen und verbinden" at bounding box center [804, 278] width 327 height 20
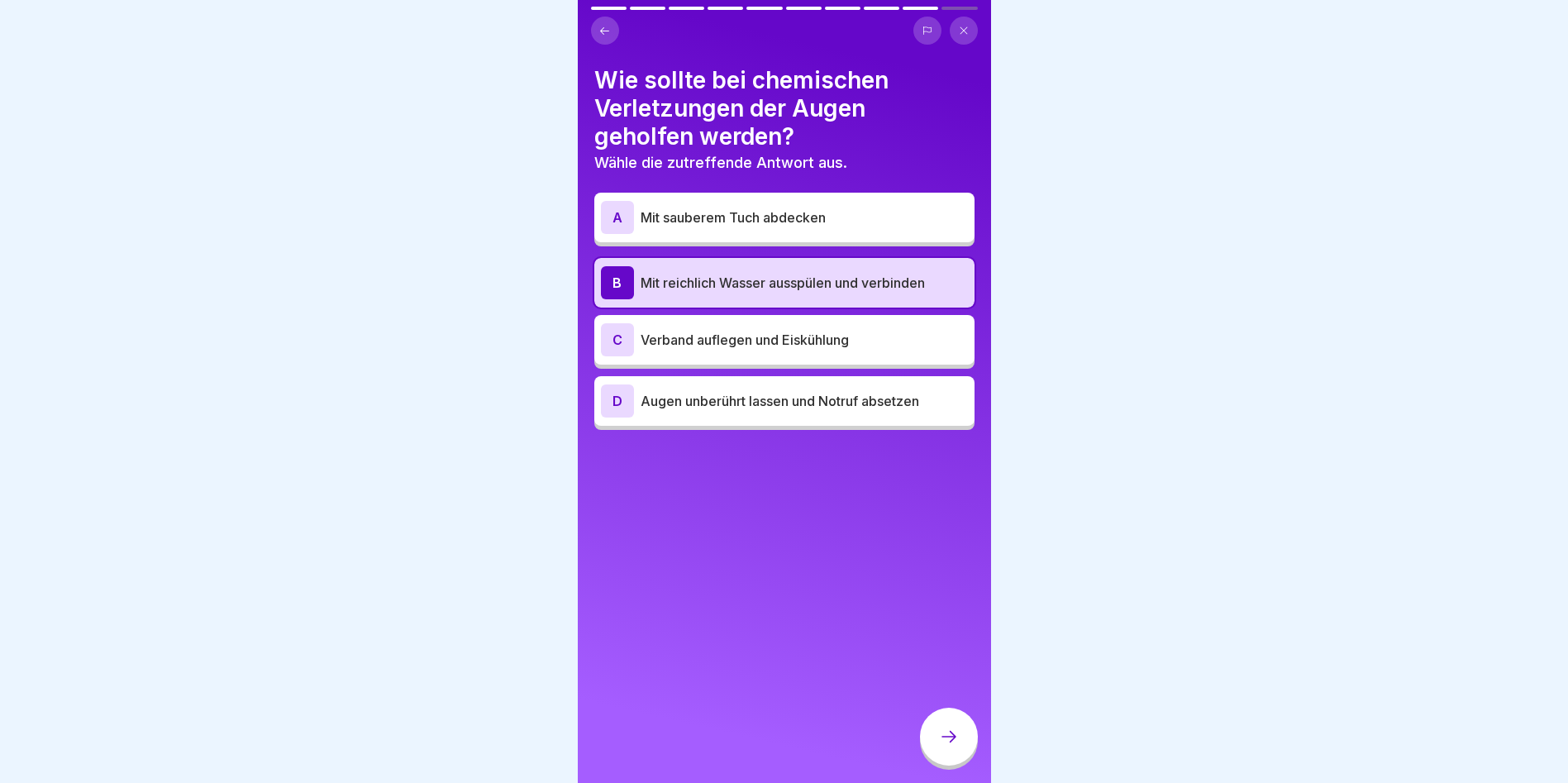
click at [930, 738] on div at bounding box center [949, 736] width 58 height 58
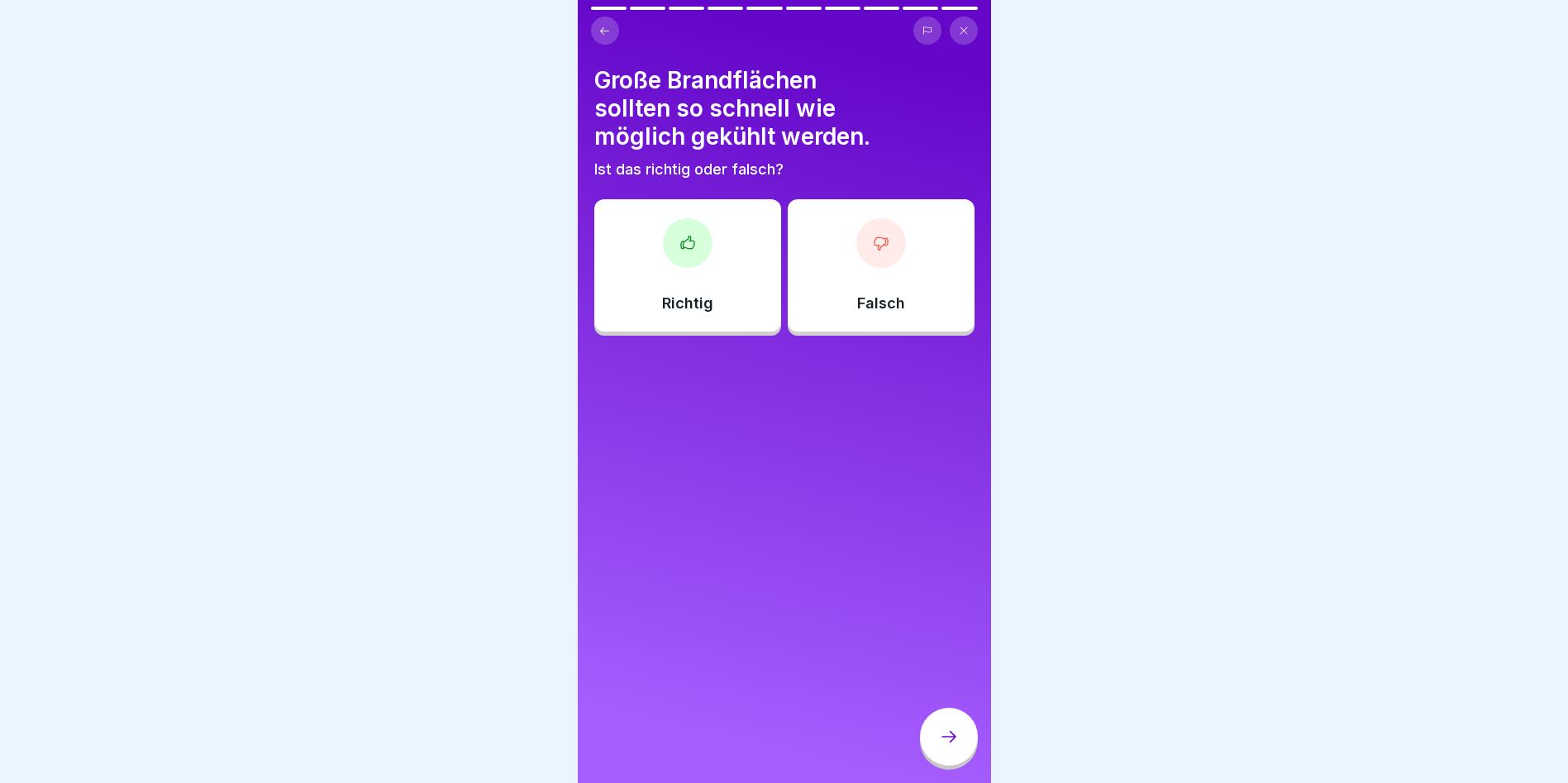
click at [862, 234] on div at bounding box center [882, 243] width 50 height 50
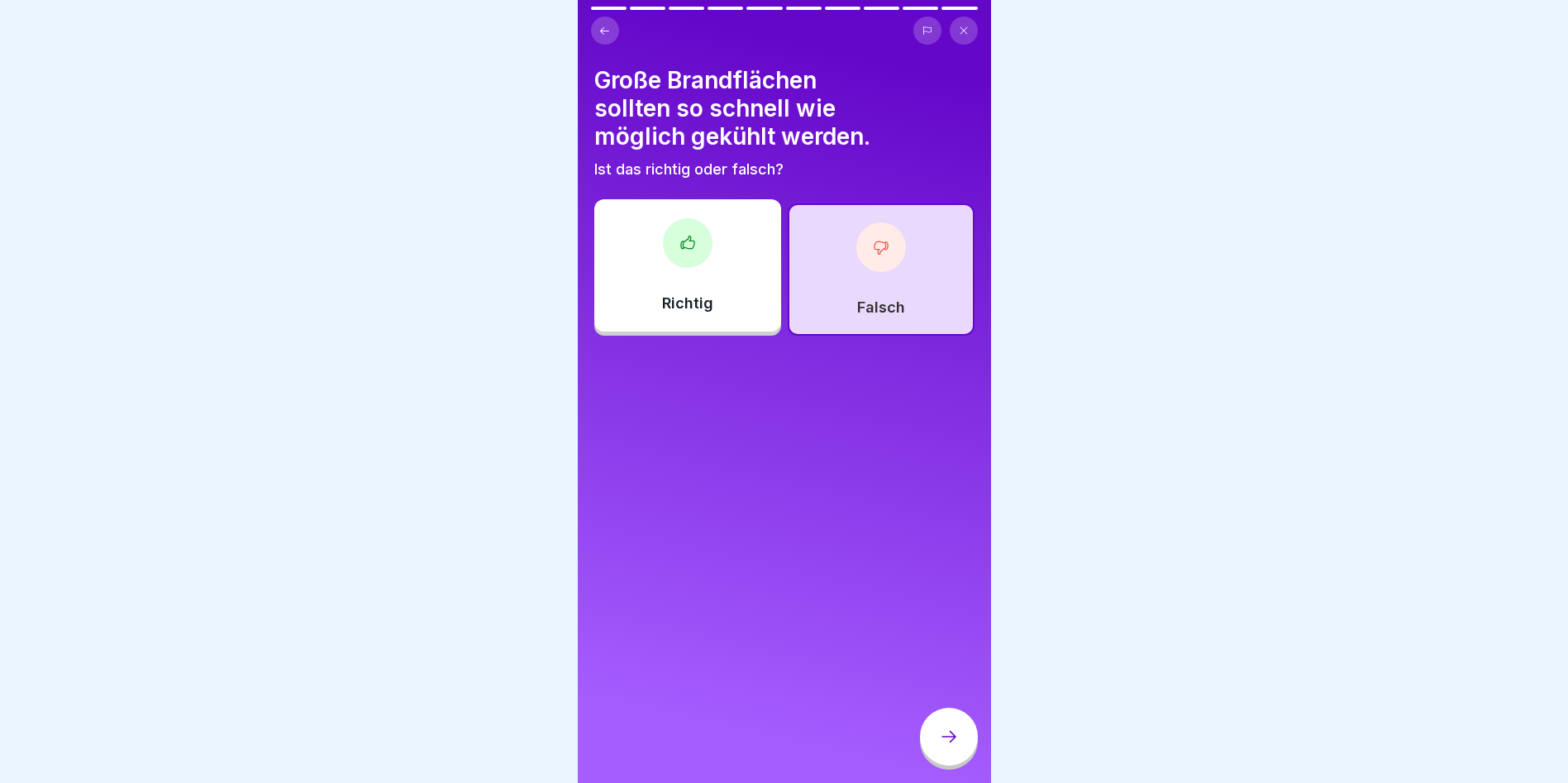
click at [952, 740] on div at bounding box center [949, 736] width 58 height 58
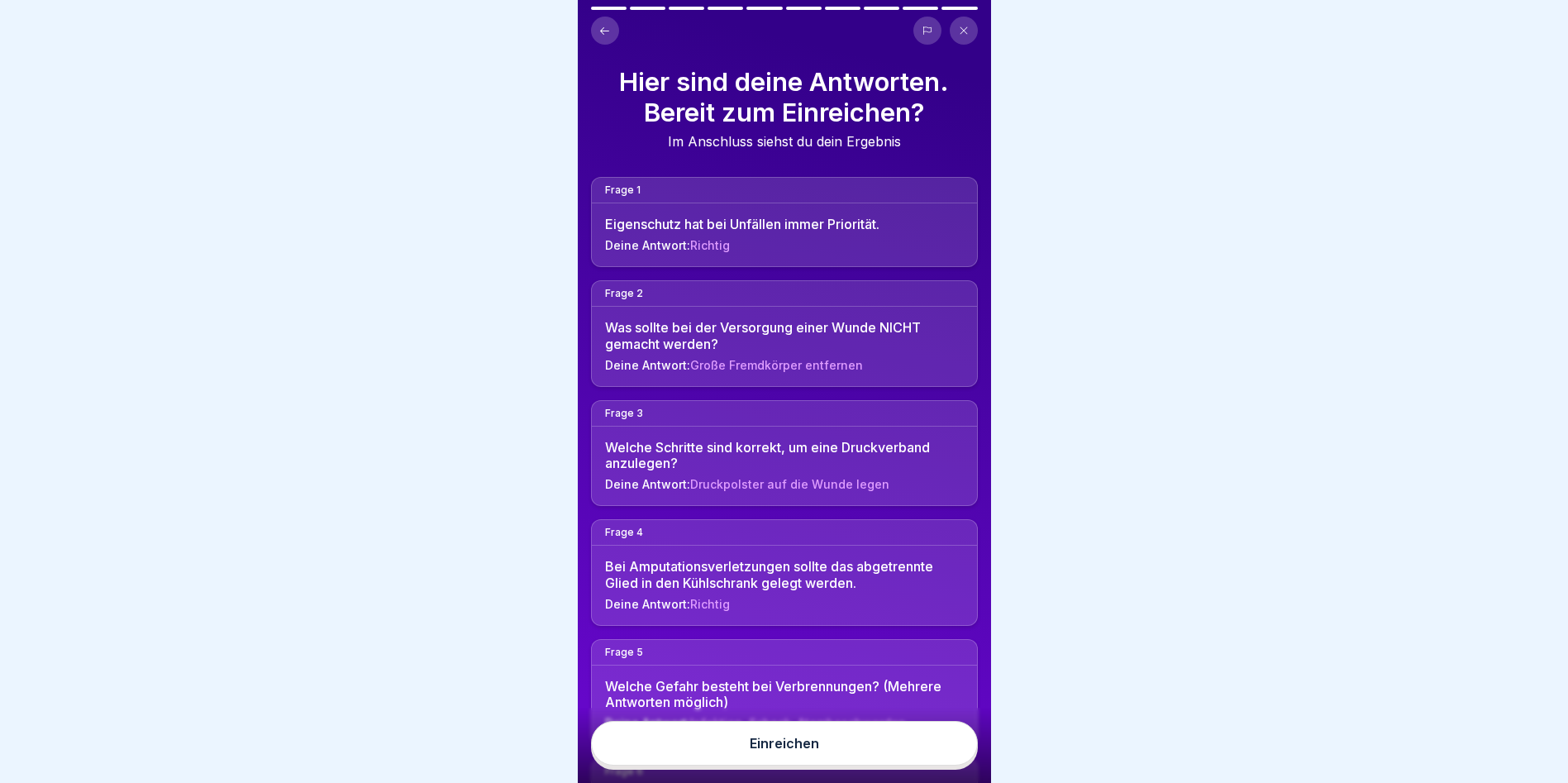
click at [777, 751] on div "Einreichen" at bounding box center [785, 743] width 70 height 15
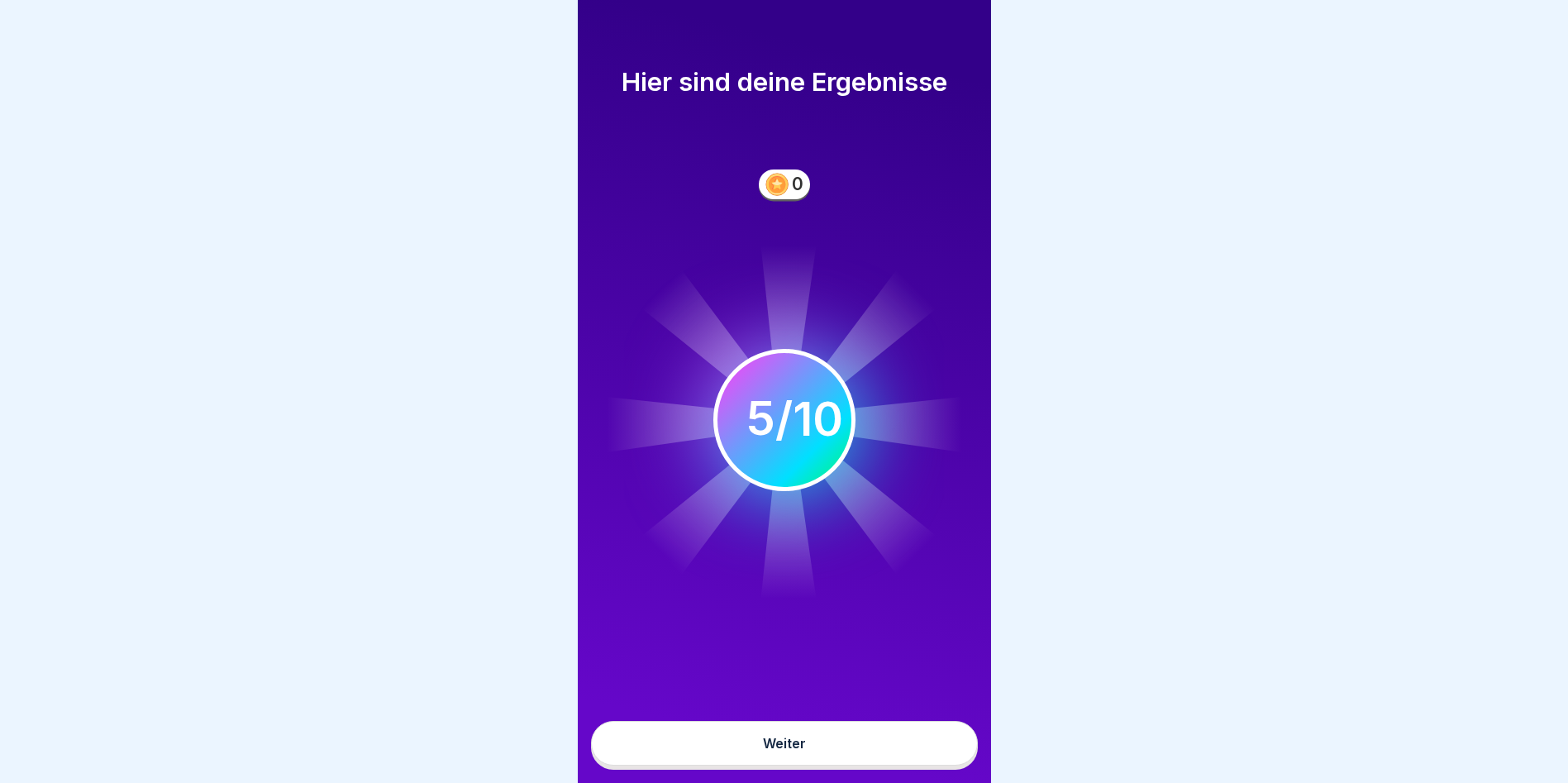
click at [773, 751] on div "Weiter" at bounding box center [784, 743] width 43 height 15
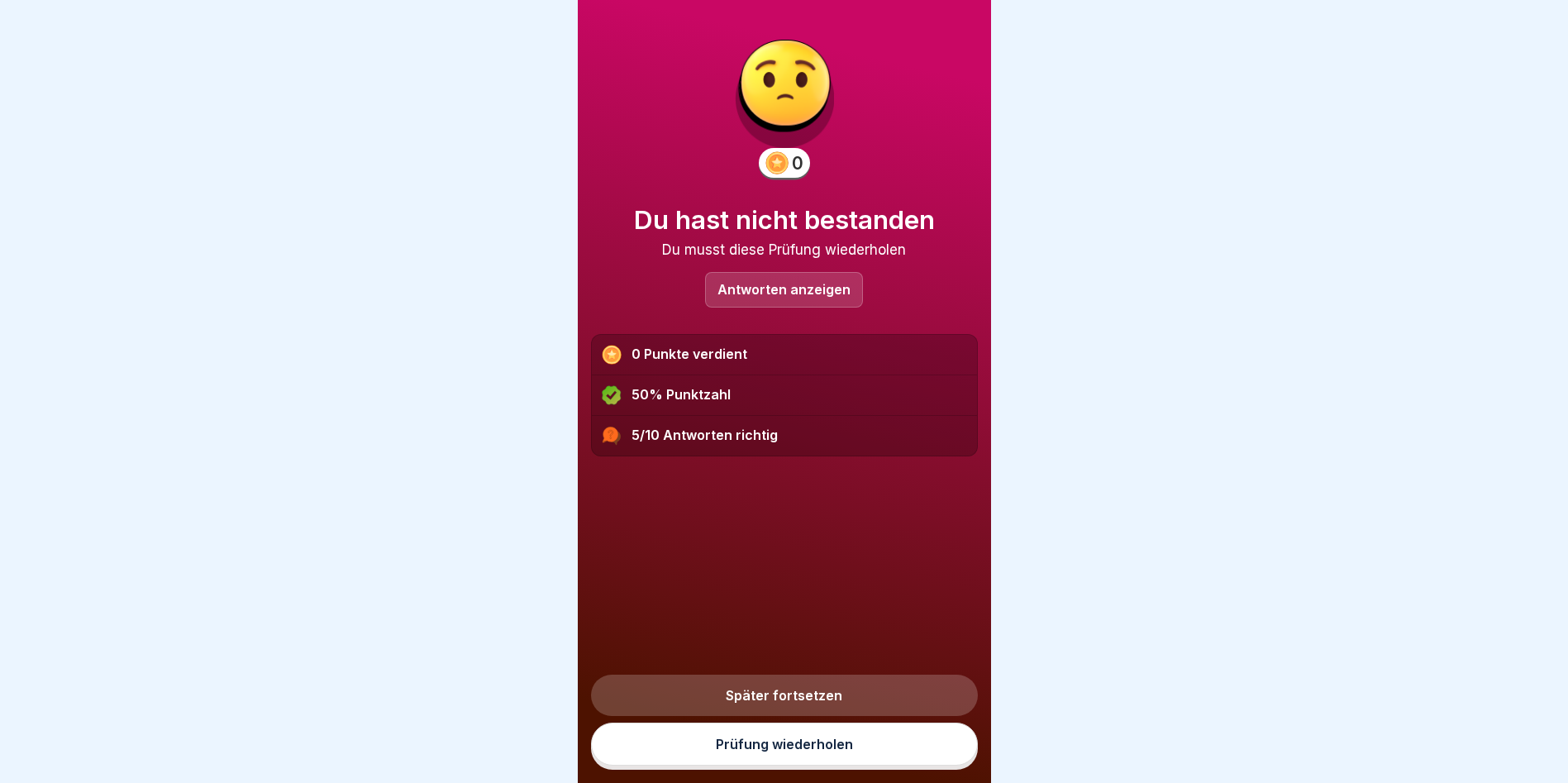
click at [762, 286] on p "Antworten anzeigen" at bounding box center [783, 289] width 133 height 14
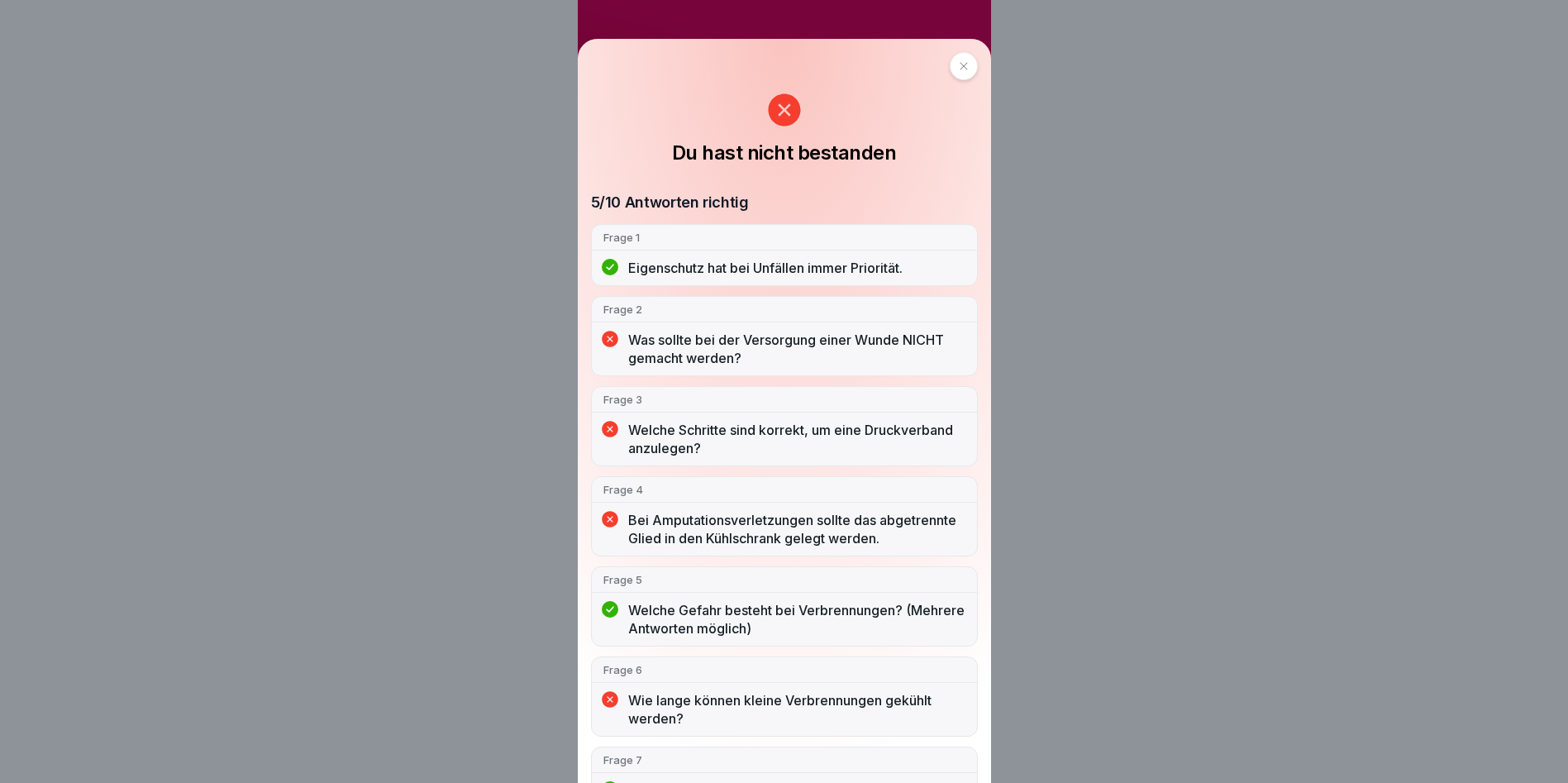
click at [964, 59] on div at bounding box center [964, 66] width 28 height 28
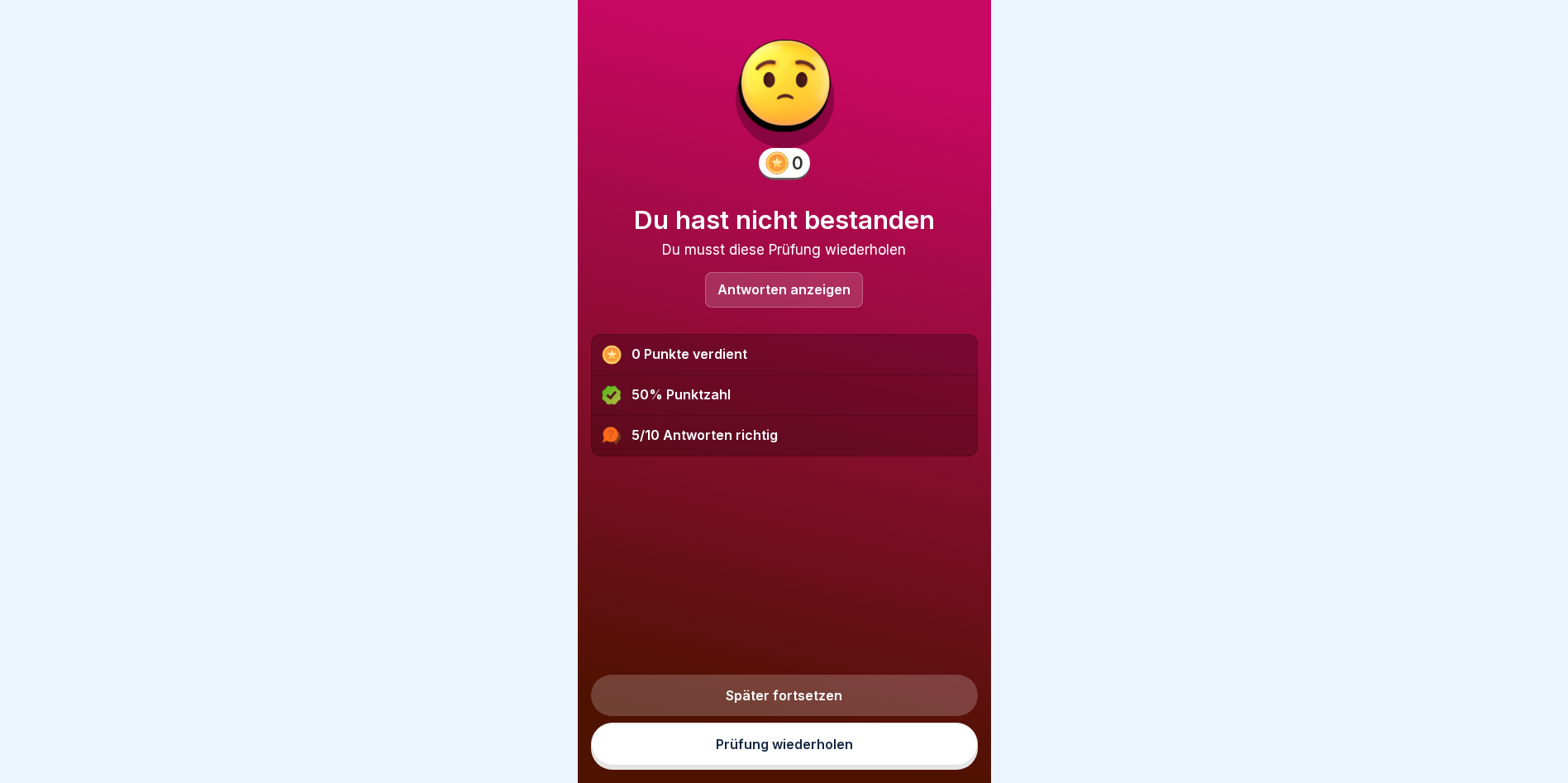
click at [756, 759] on link "Prüfung wiederholen" at bounding box center [785, 743] width 387 height 43
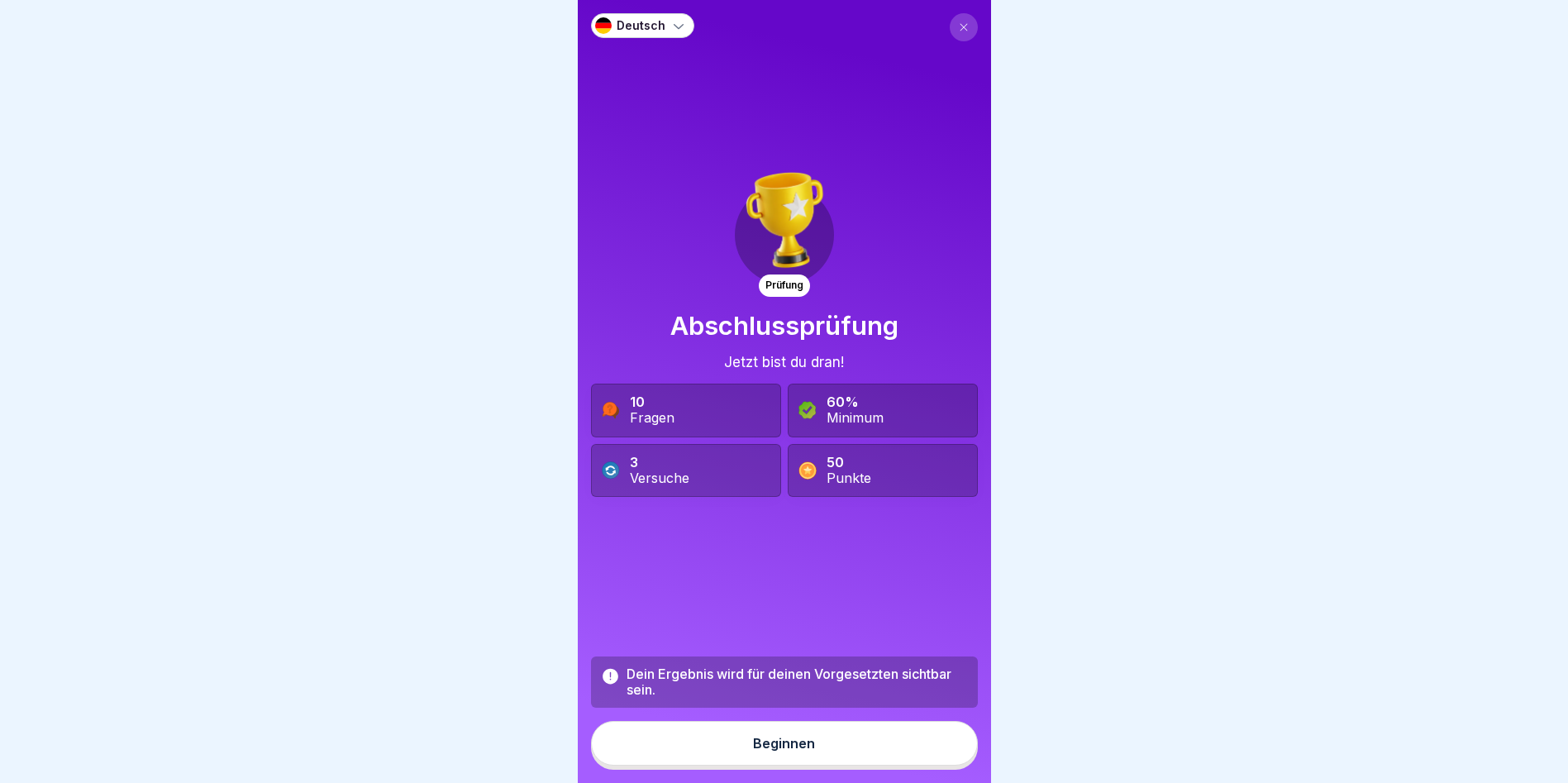
click at [771, 751] on div "Beginnen" at bounding box center [784, 743] width 62 height 15
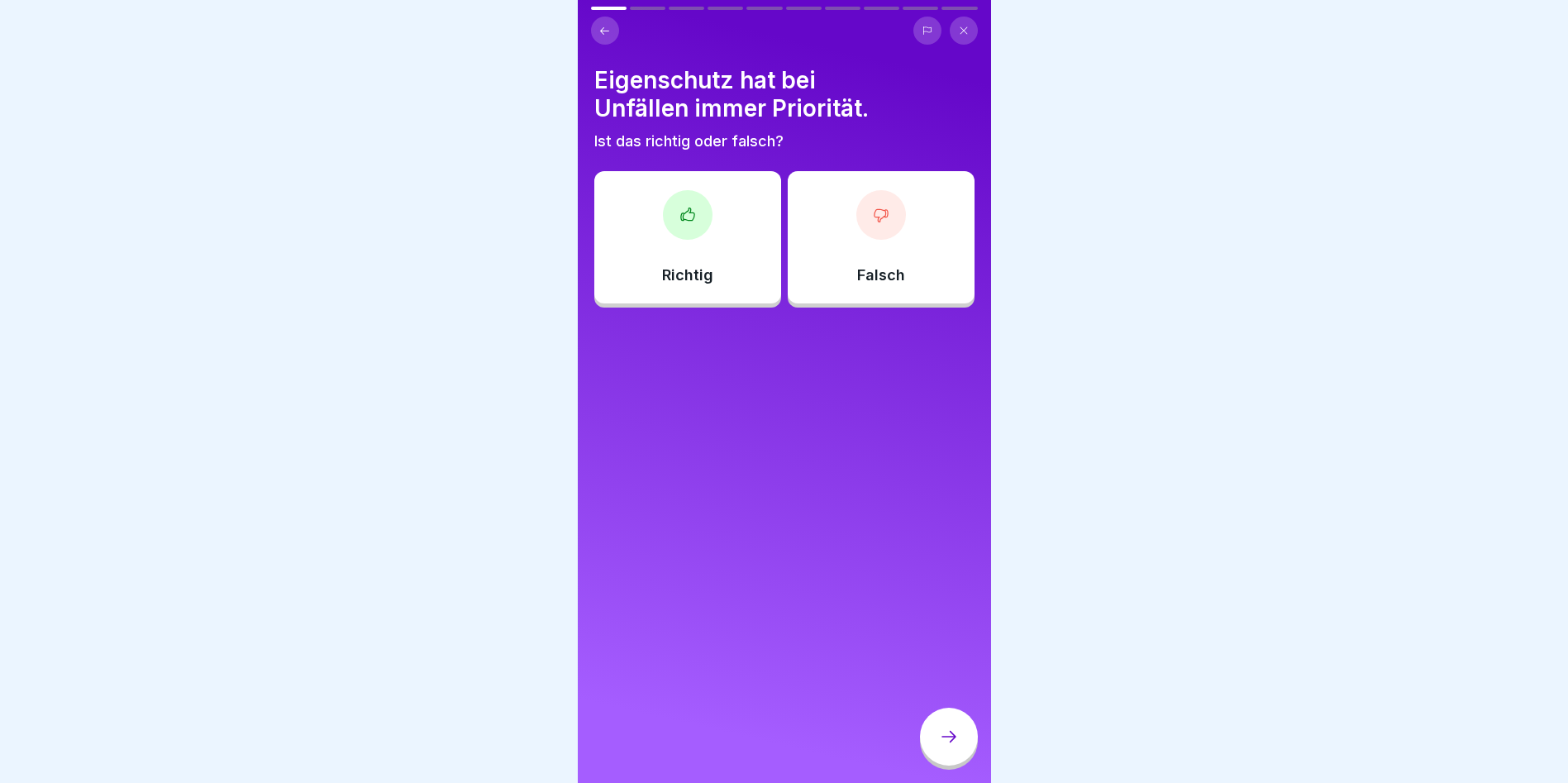
click at [673, 214] on div at bounding box center [688, 215] width 50 height 50
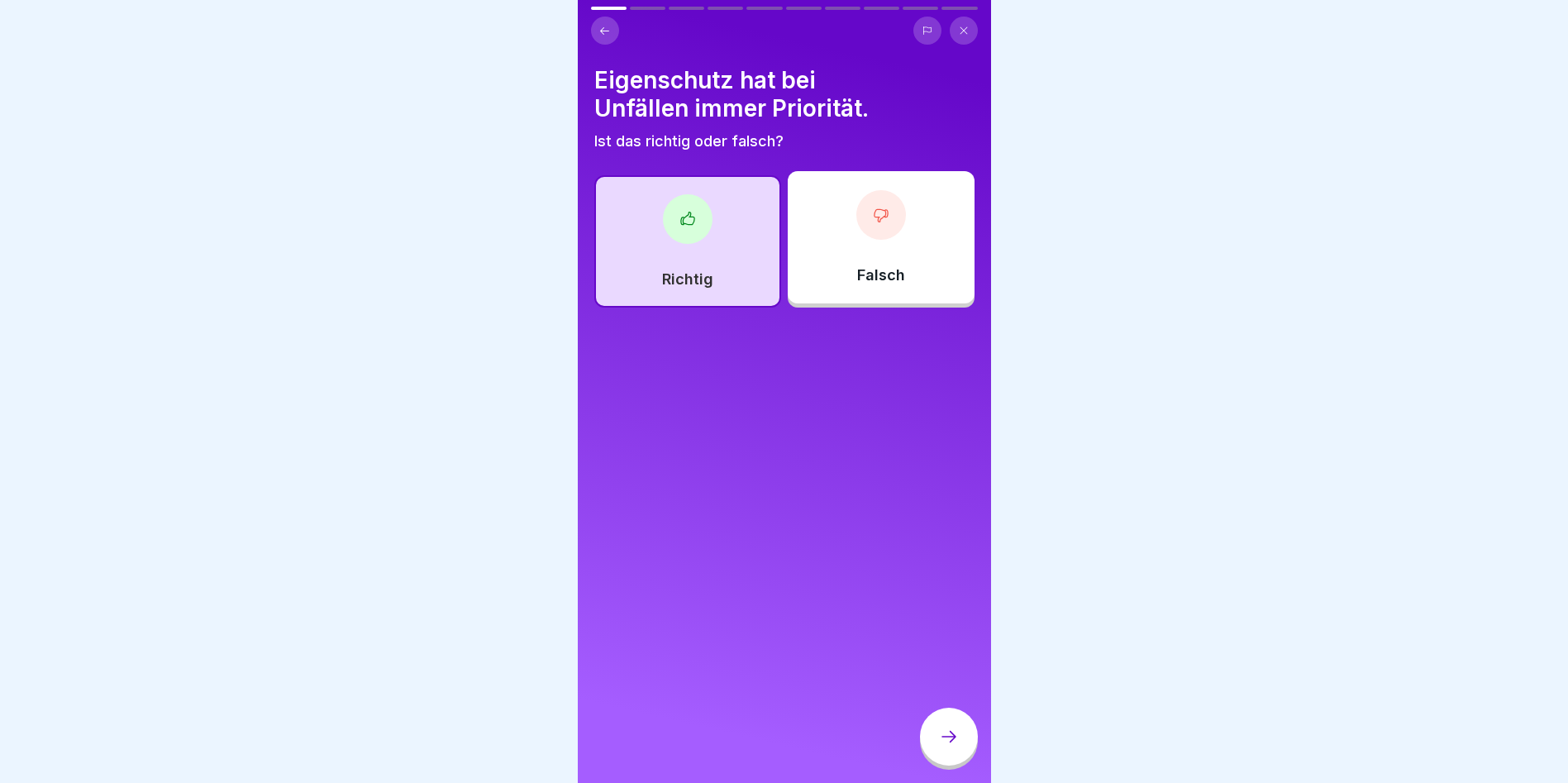
click at [662, 203] on div "Richtig" at bounding box center [687, 241] width 187 height 133
click at [959, 741] on icon at bounding box center [950, 737] width 20 height 20
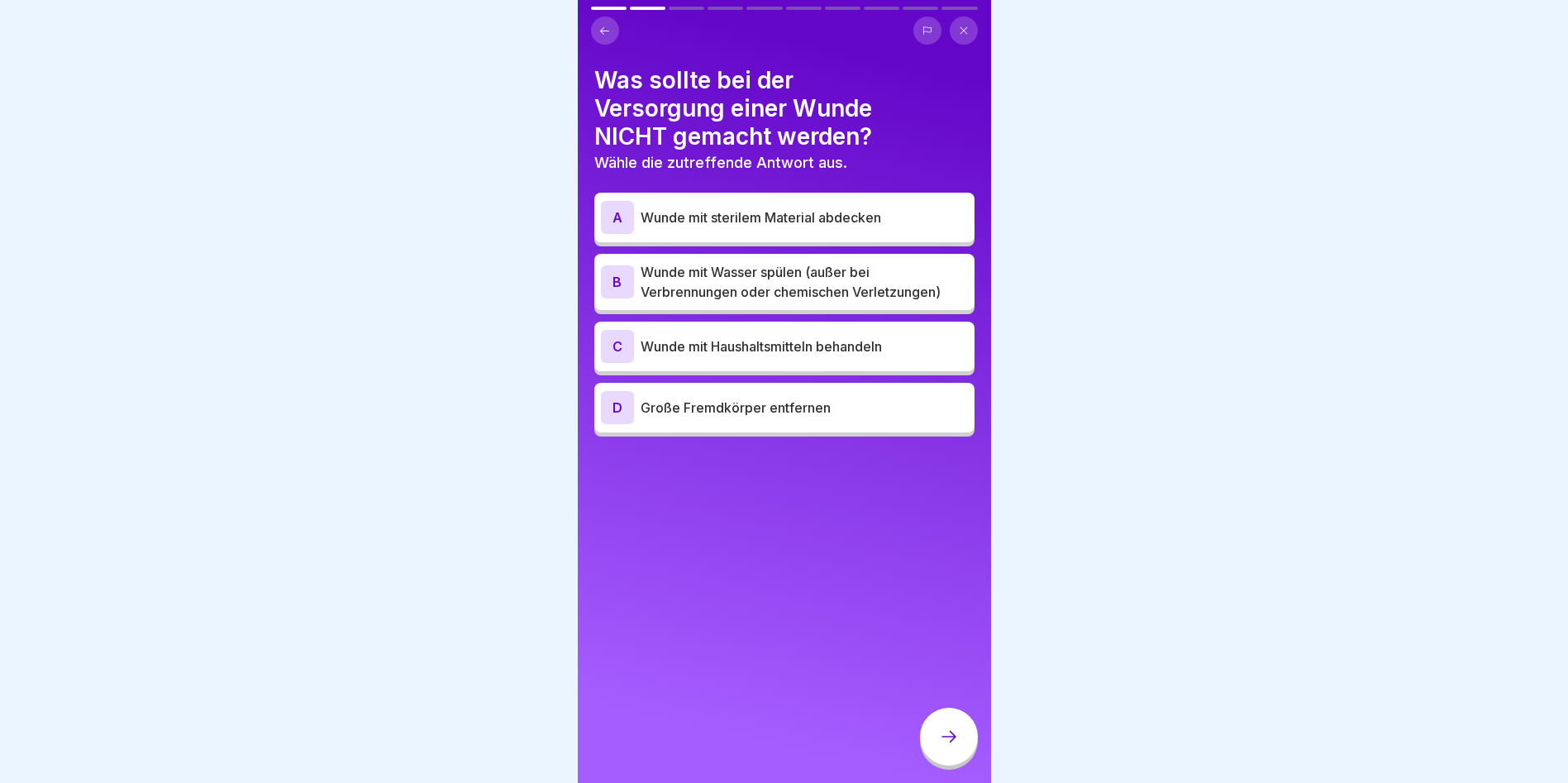
click at [688, 212] on p "Wunde mit sterilem Material abdecken" at bounding box center [804, 217] width 327 height 20
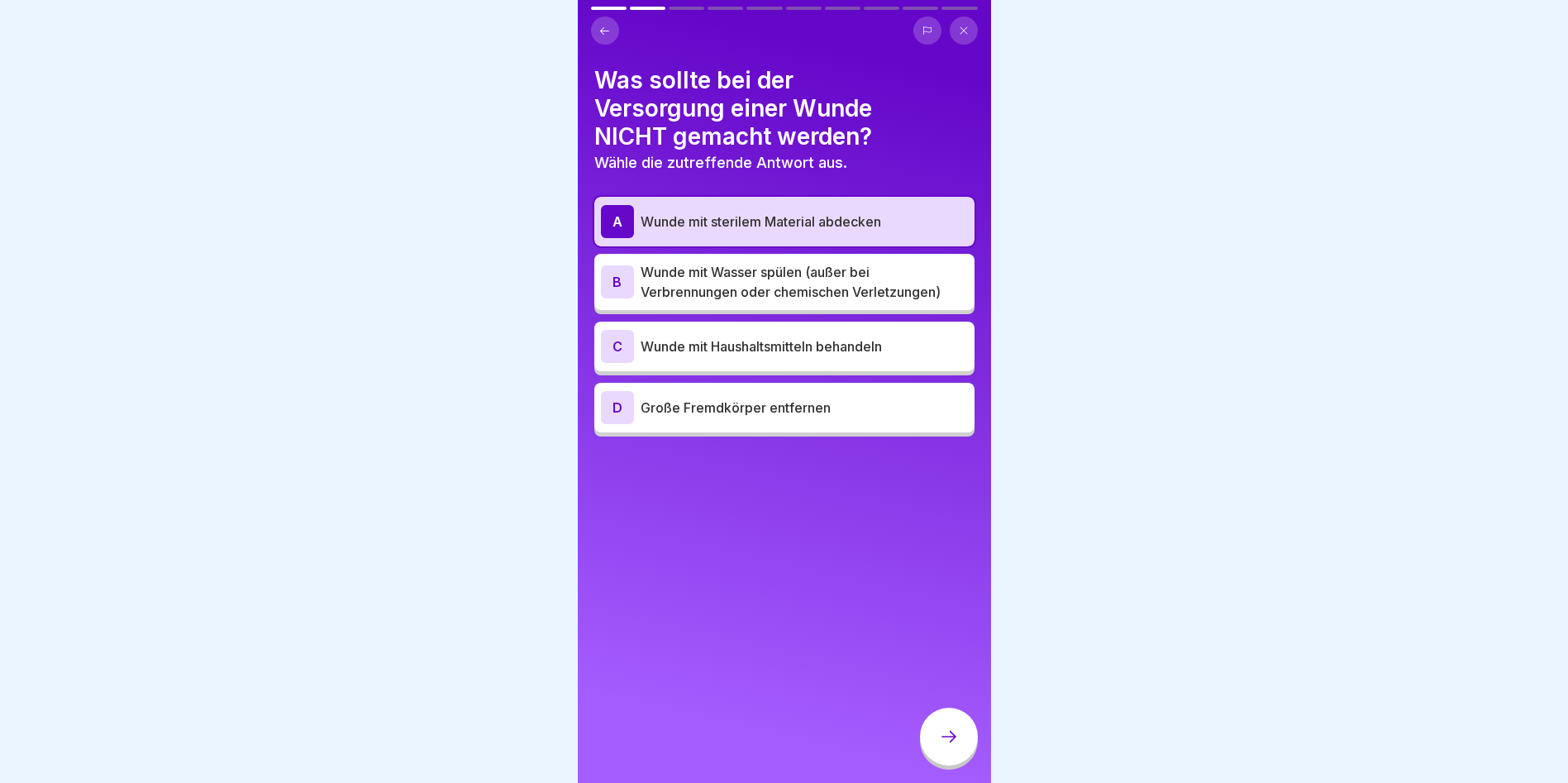
click at [949, 741] on icon at bounding box center [950, 737] width 20 height 20
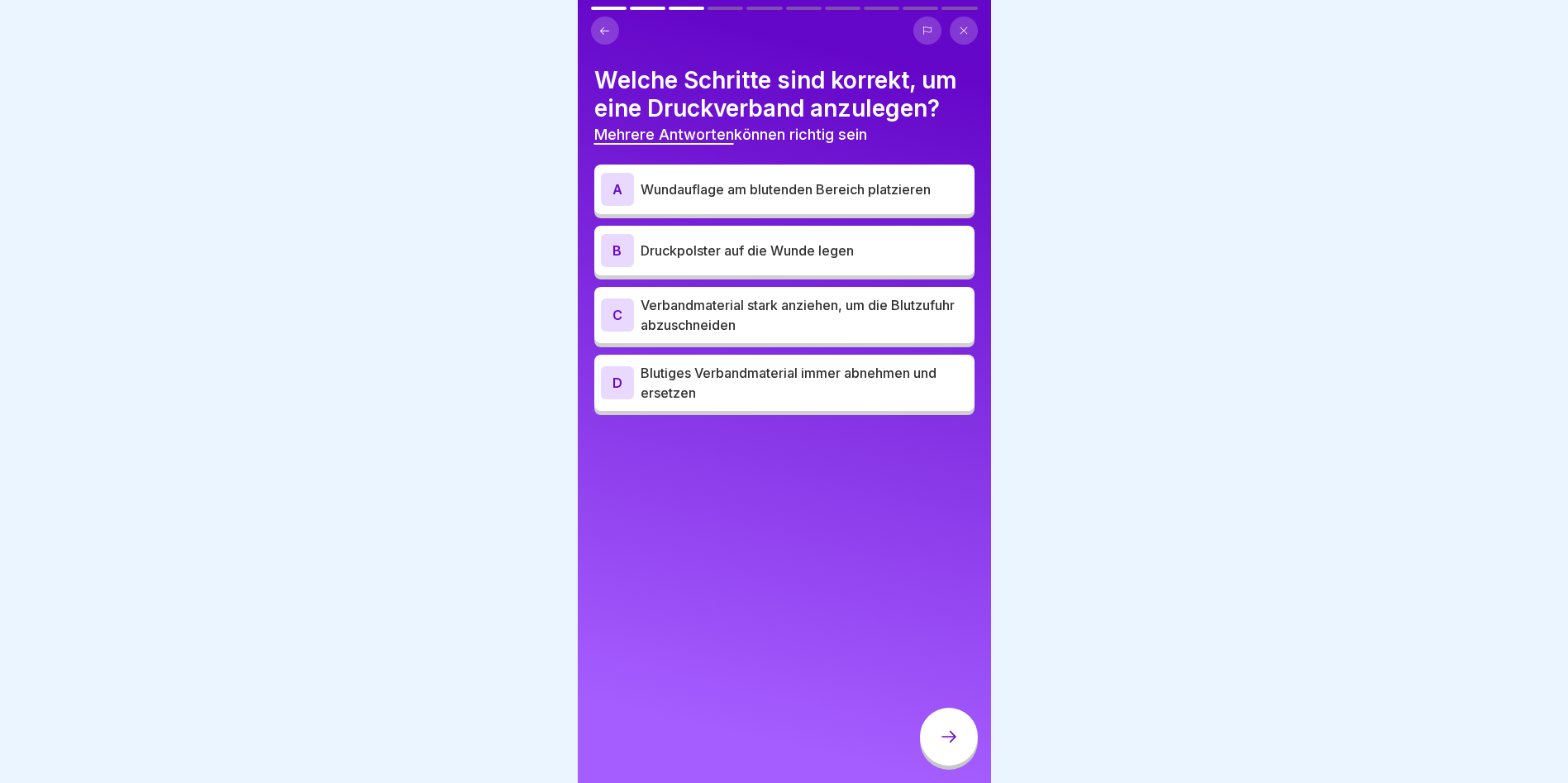
click at [801, 189] on p "Wundauflage am blutenden Bereich platzieren" at bounding box center [804, 190] width 327 height 20
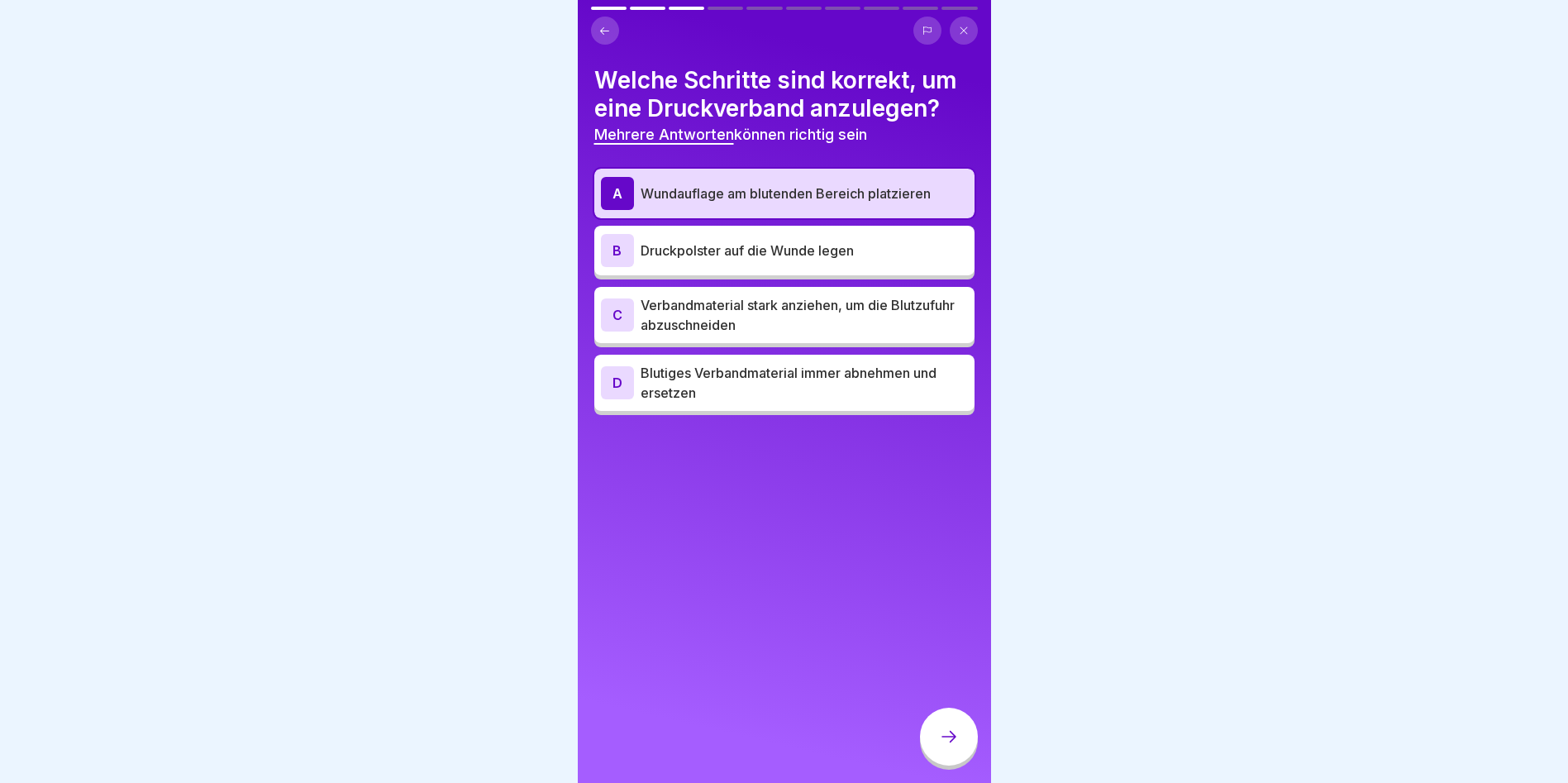
click at [949, 746] on icon at bounding box center [950, 737] width 20 height 20
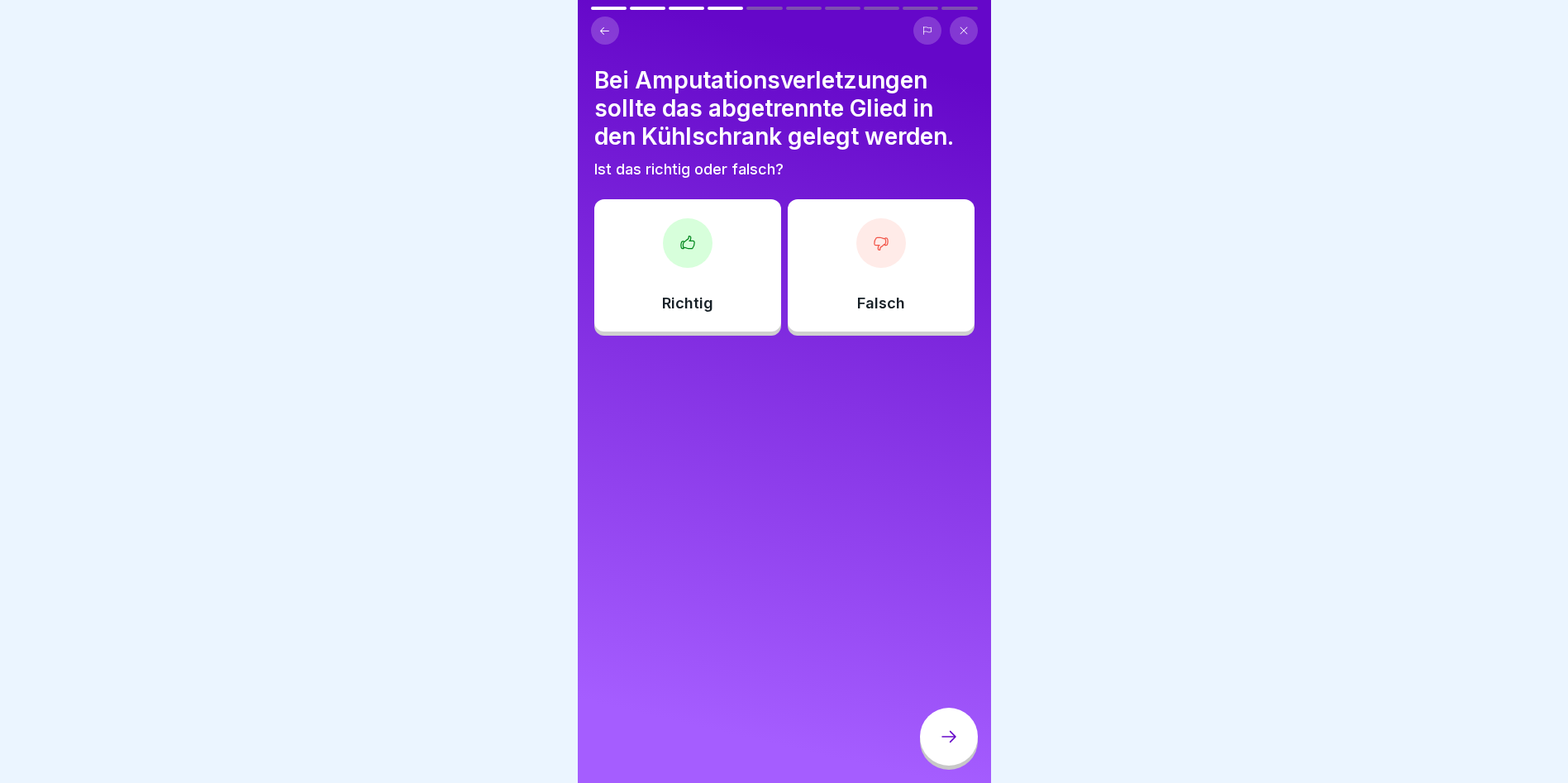
click at [873, 248] on icon at bounding box center [881, 242] width 17 height 17
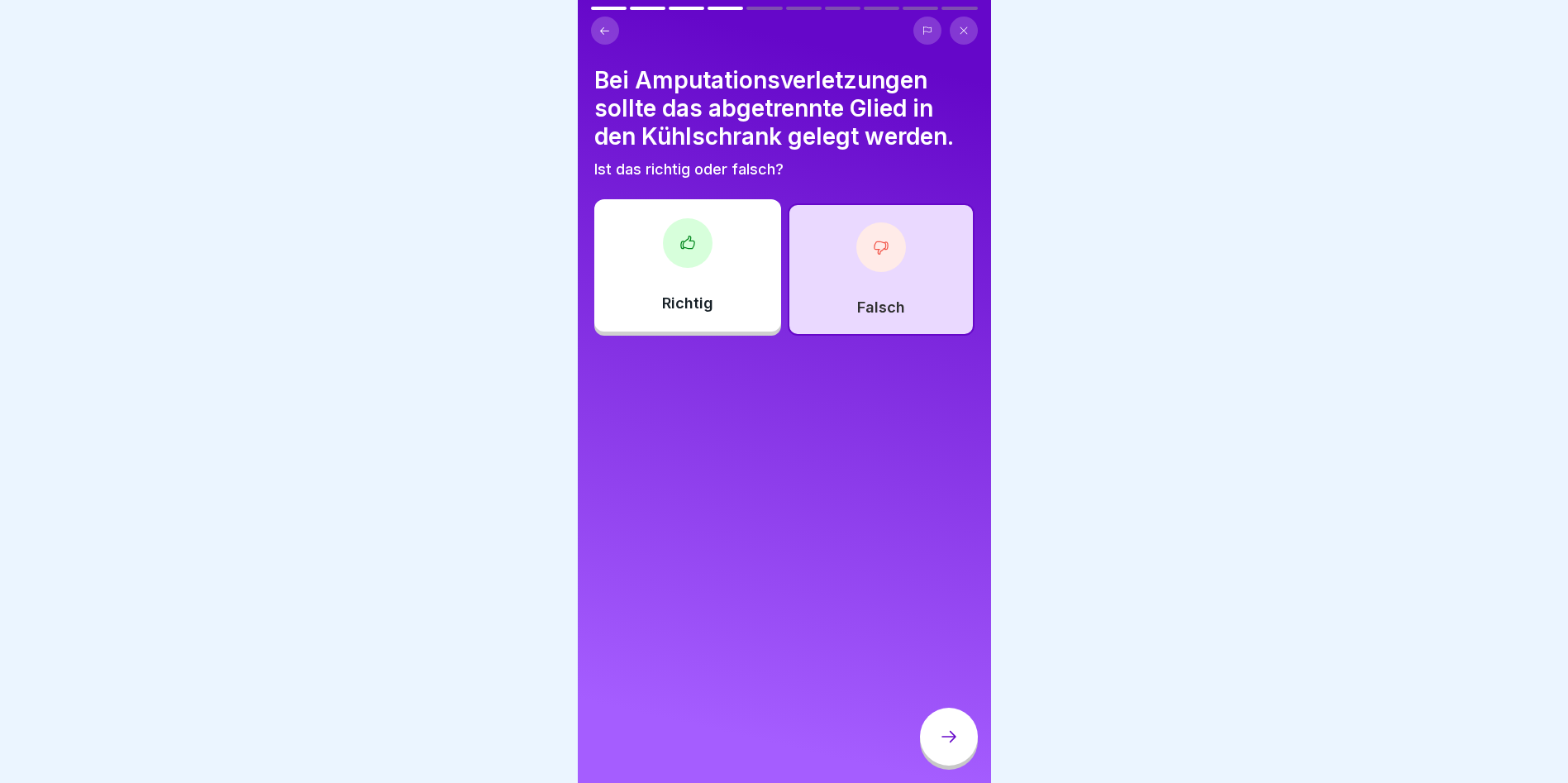
click at [955, 746] on icon at bounding box center [950, 737] width 20 height 20
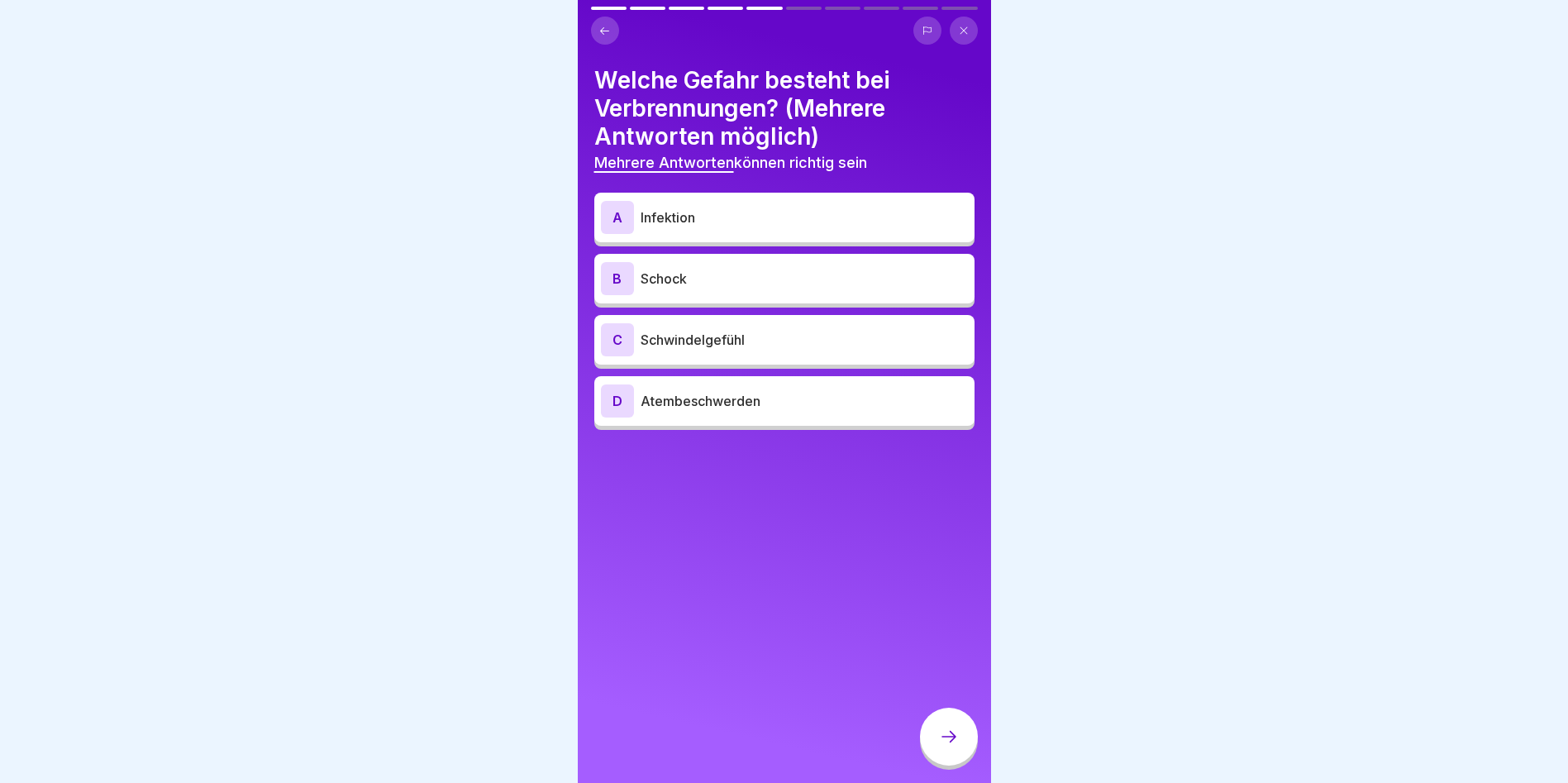
click at [696, 331] on p "Schwindelgefühl" at bounding box center [804, 340] width 327 height 20
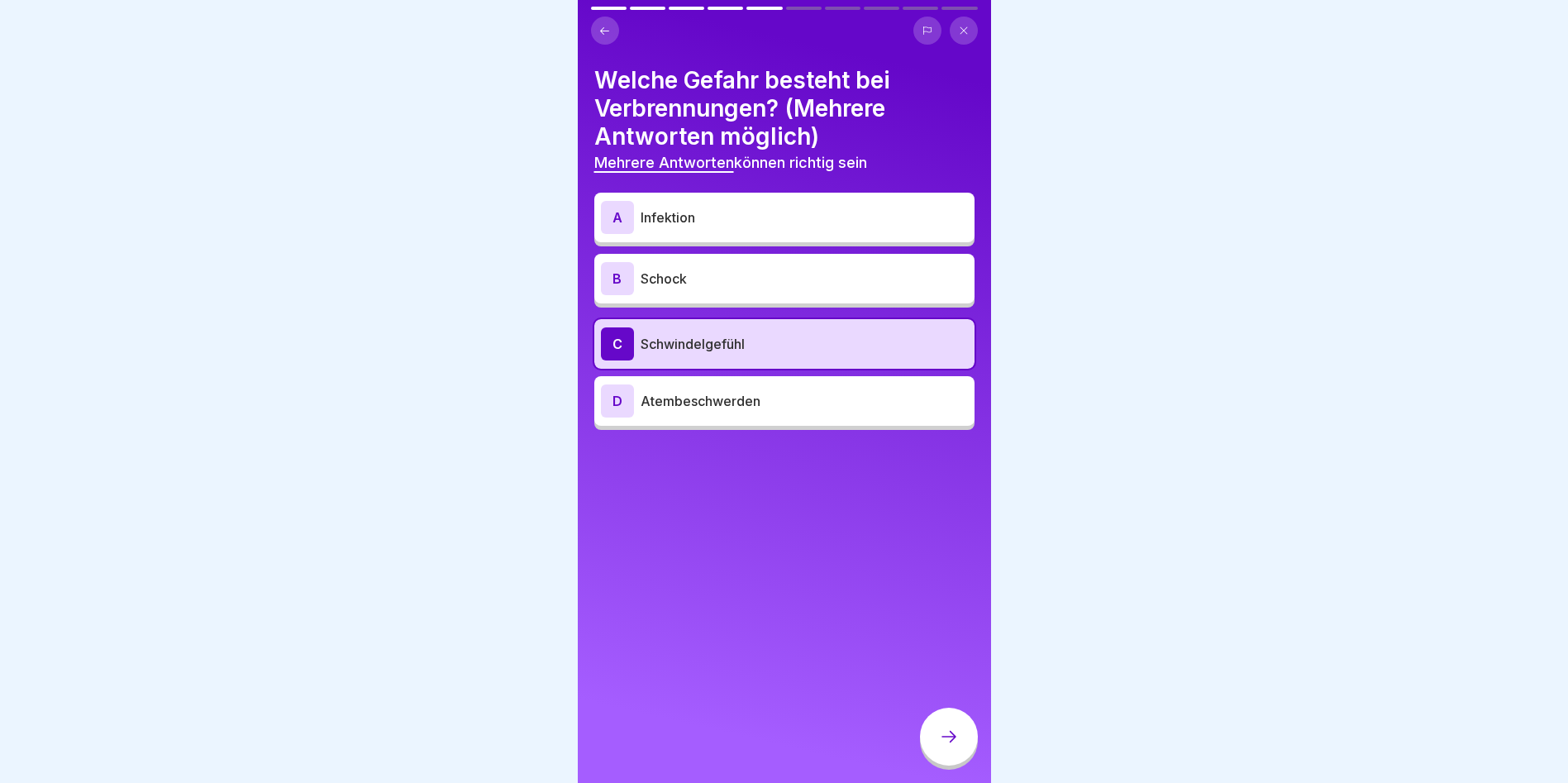
click at [695, 214] on p "Infektion" at bounding box center [804, 217] width 327 height 20
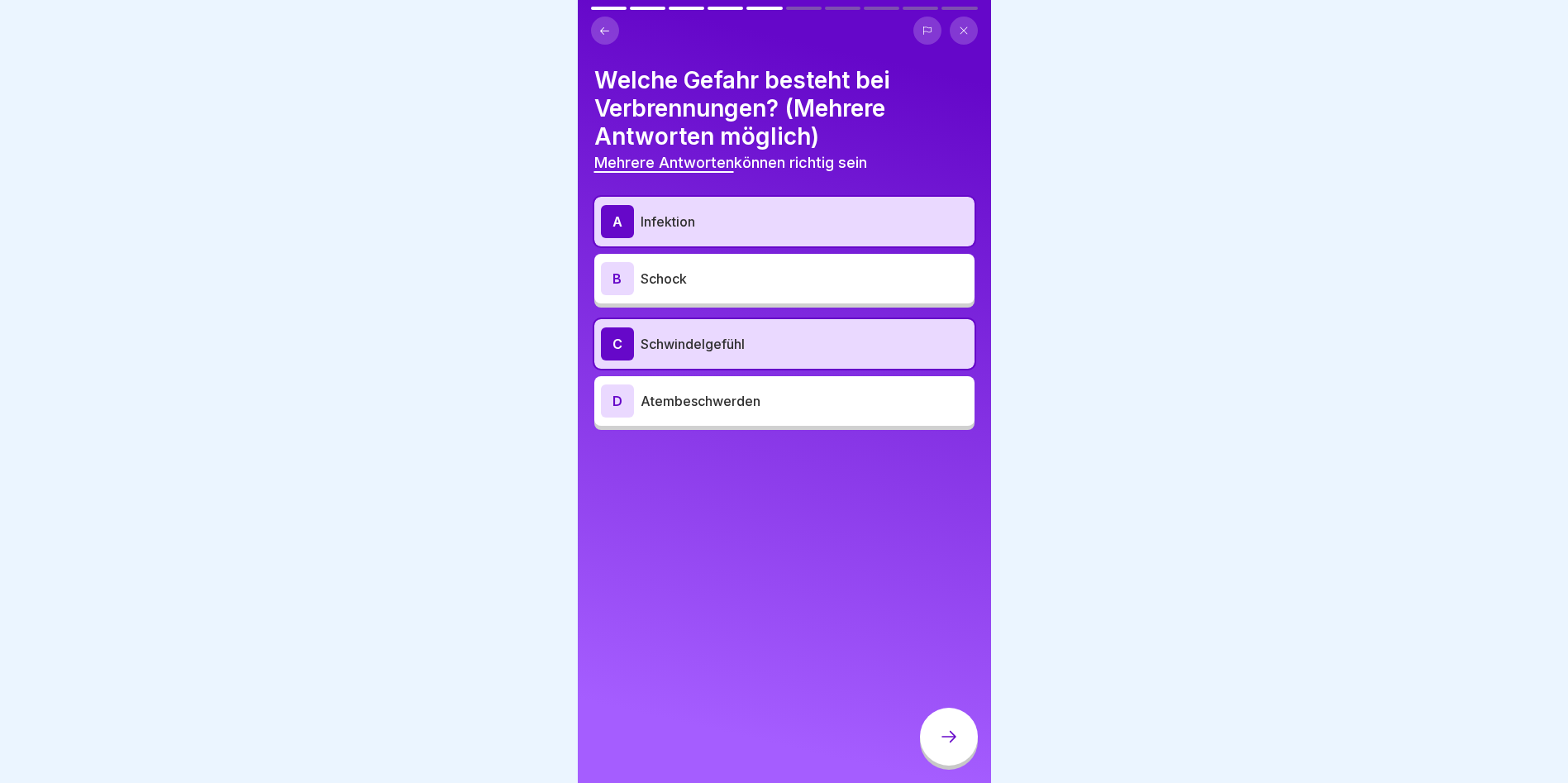
click at [654, 272] on p "Schock" at bounding box center [804, 278] width 327 height 20
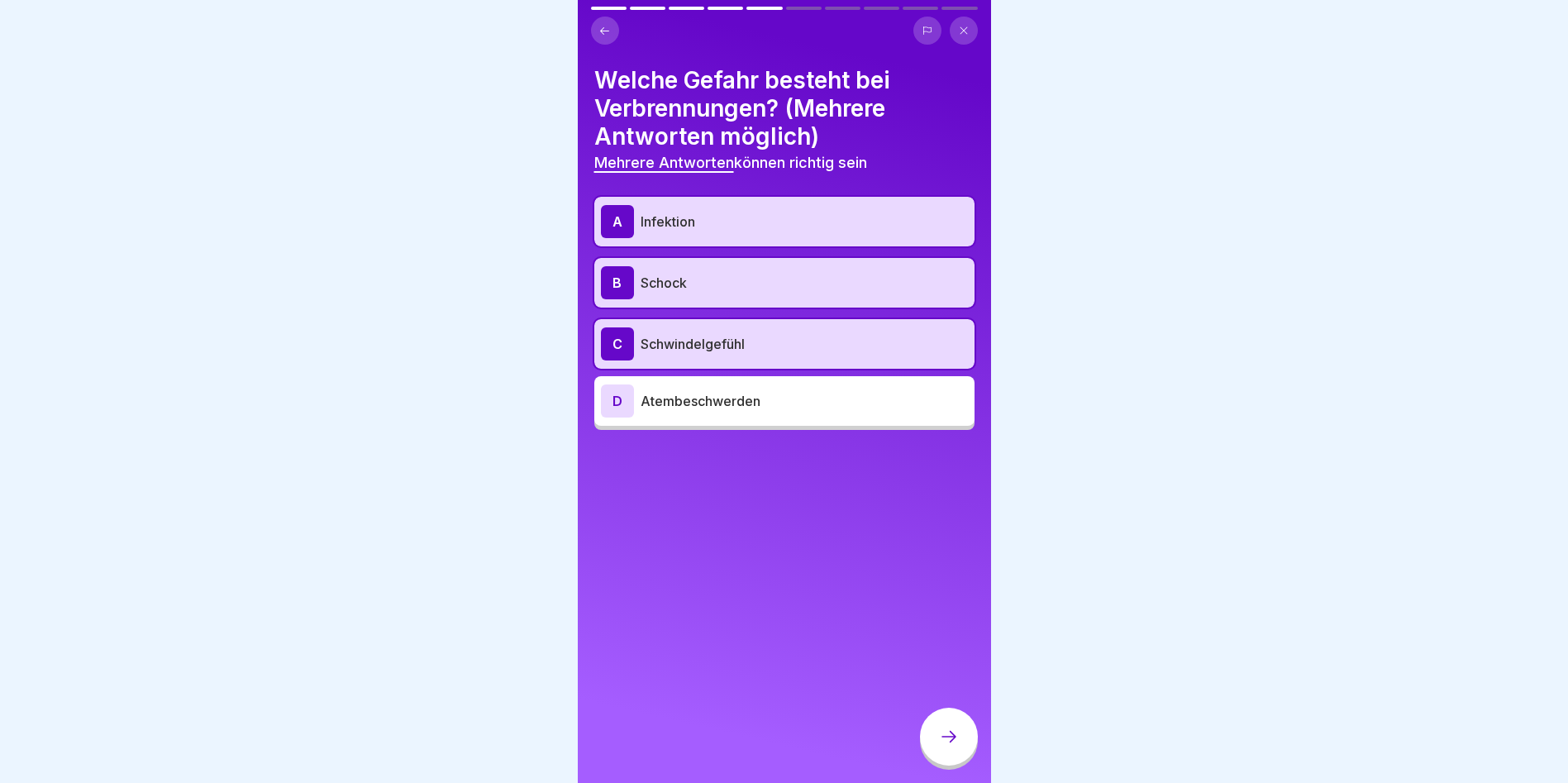
click at [731, 406] on p "Atembeschwerden" at bounding box center [804, 401] width 327 height 20
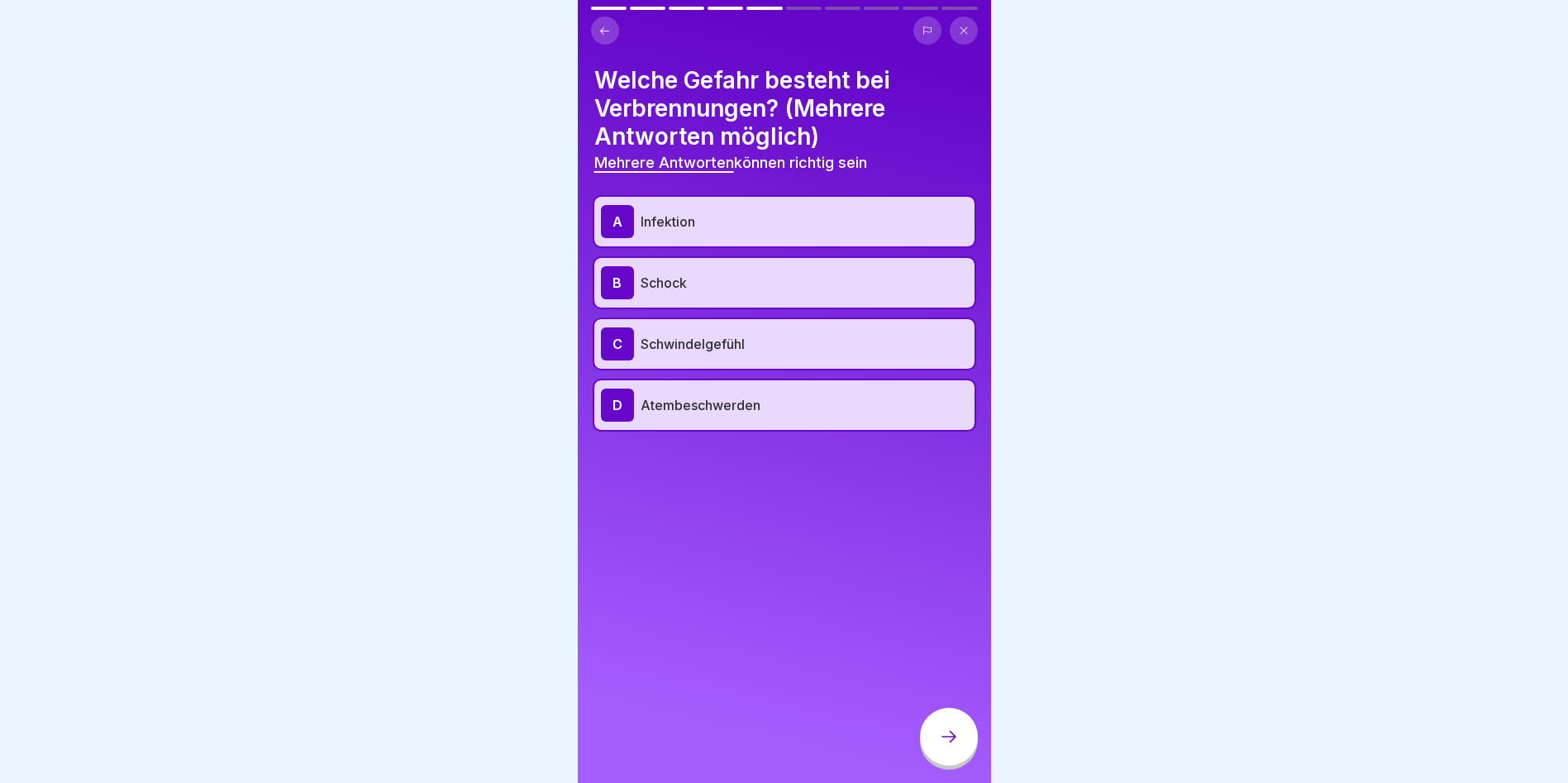
click at [940, 746] on icon at bounding box center [950, 737] width 20 height 20
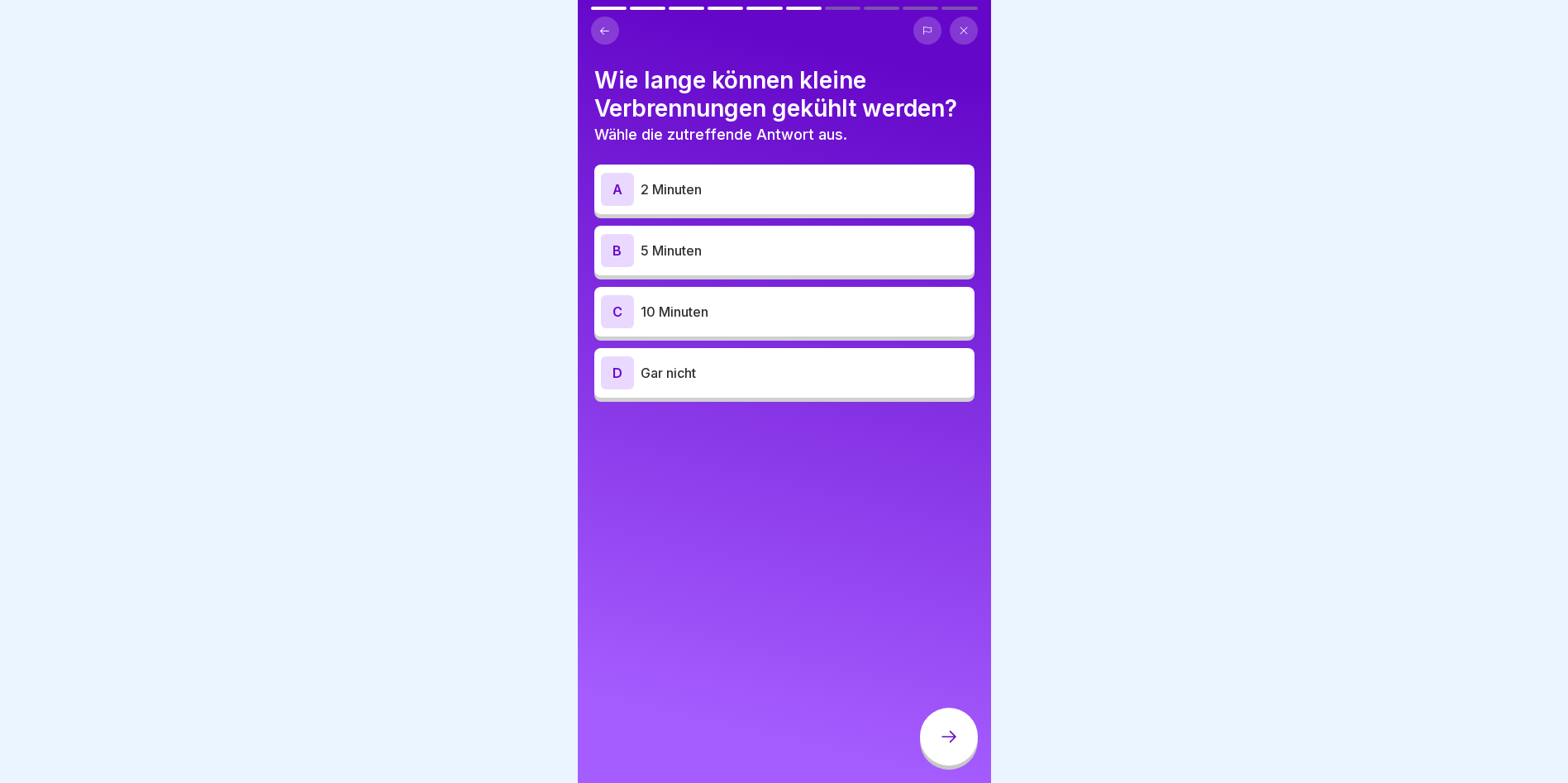
click at [727, 170] on div "A 2 Minuten" at bounding box center [784, 190] width 380 height 50
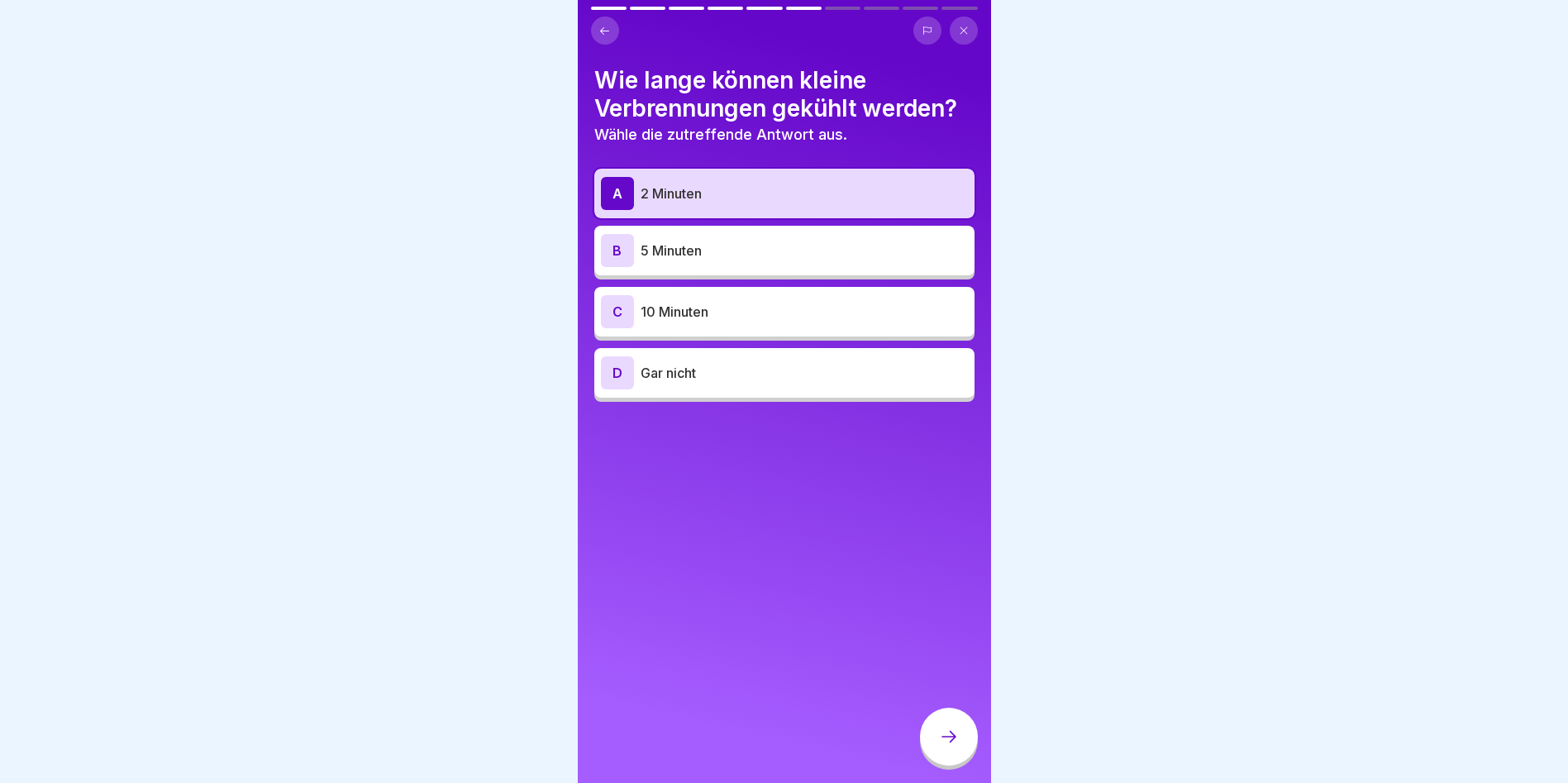
click at [949, 746] on icon at bounding box center [950, 737] width 20 height 20
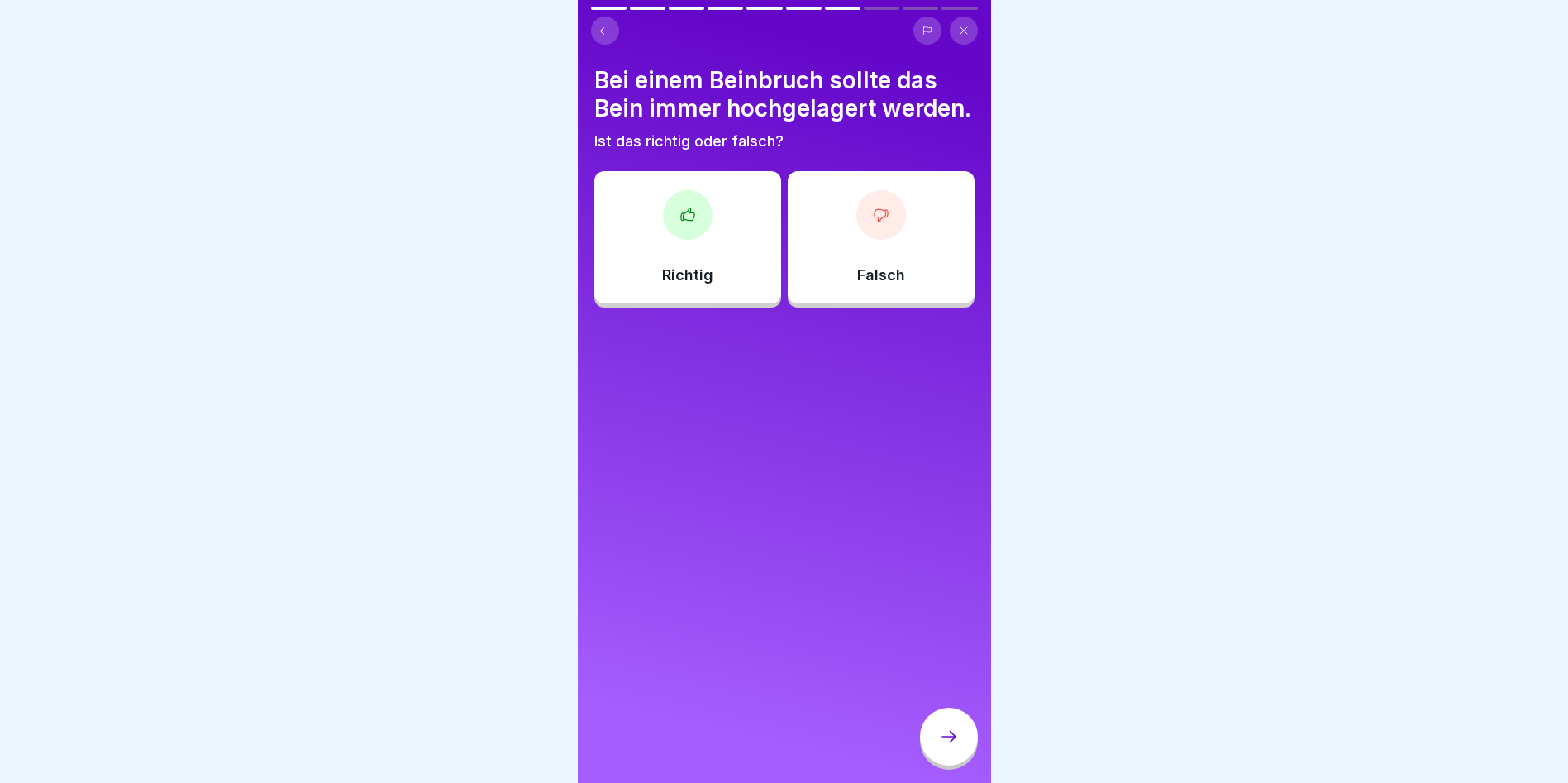
click at [681, 239] on div at bounding box center [688, 215] width 50 height 50
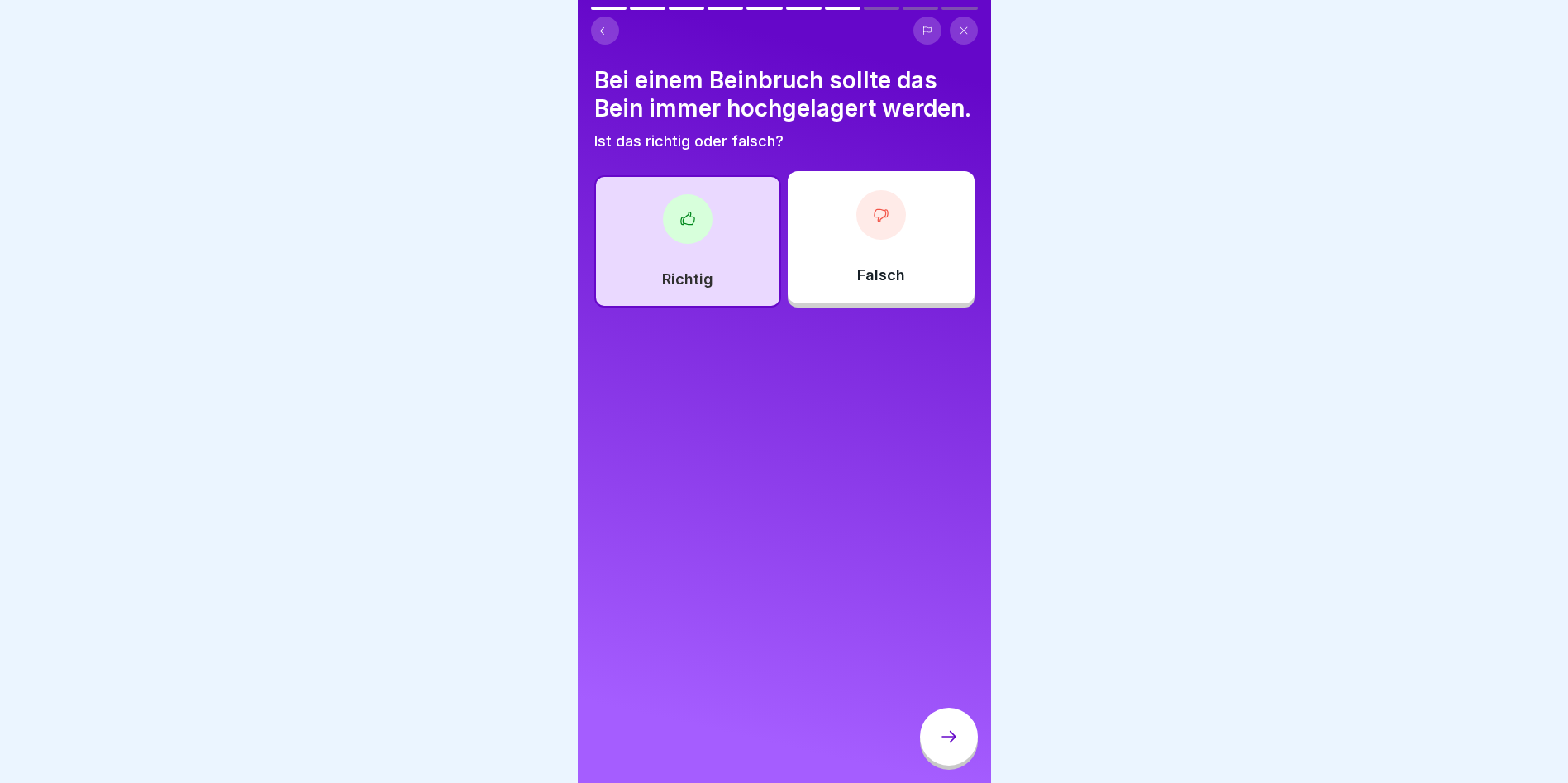
click at [670, 243] on div at bounding box center [688, 219] width 50 height 50
click at [951, 746] on icon at bounding box center [950, 737] width 20 height 20
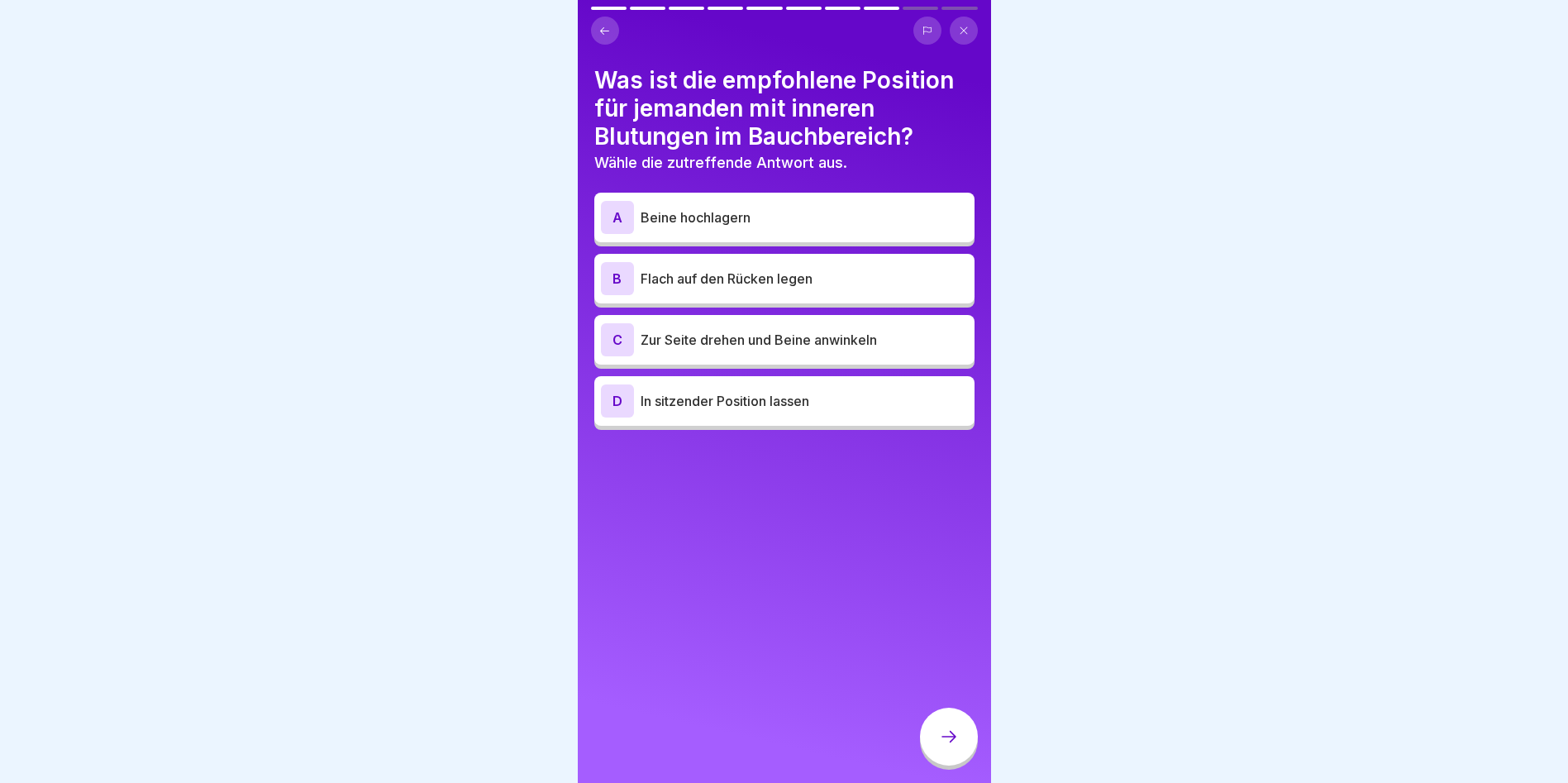
click at [689, 277] on p "Flach auf den Rücken legen" at bounding box center [804, 278] width 327 height 20
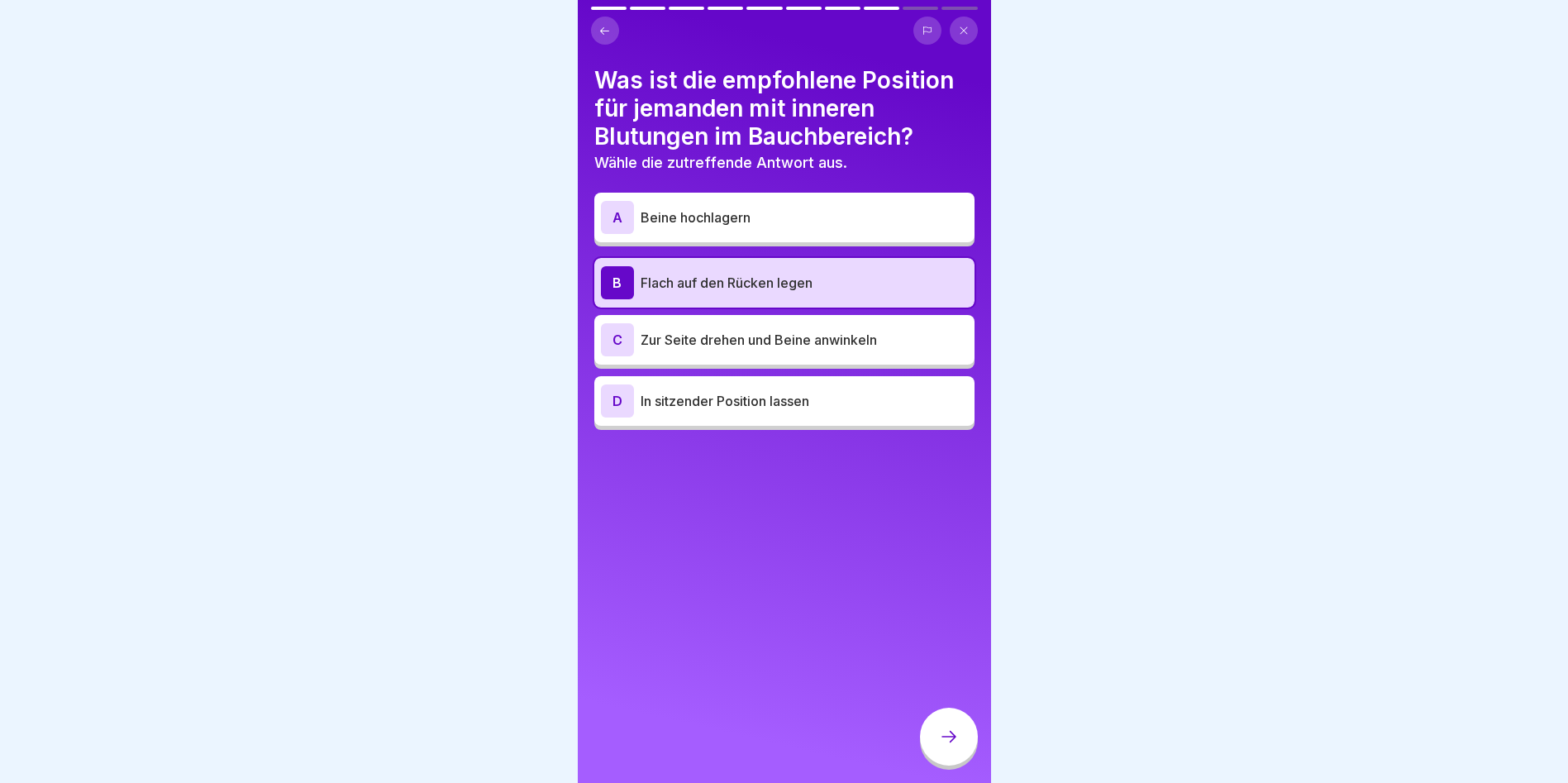
click at [956, 745] on icon at bounding box center [950, 737] width 20 height 20
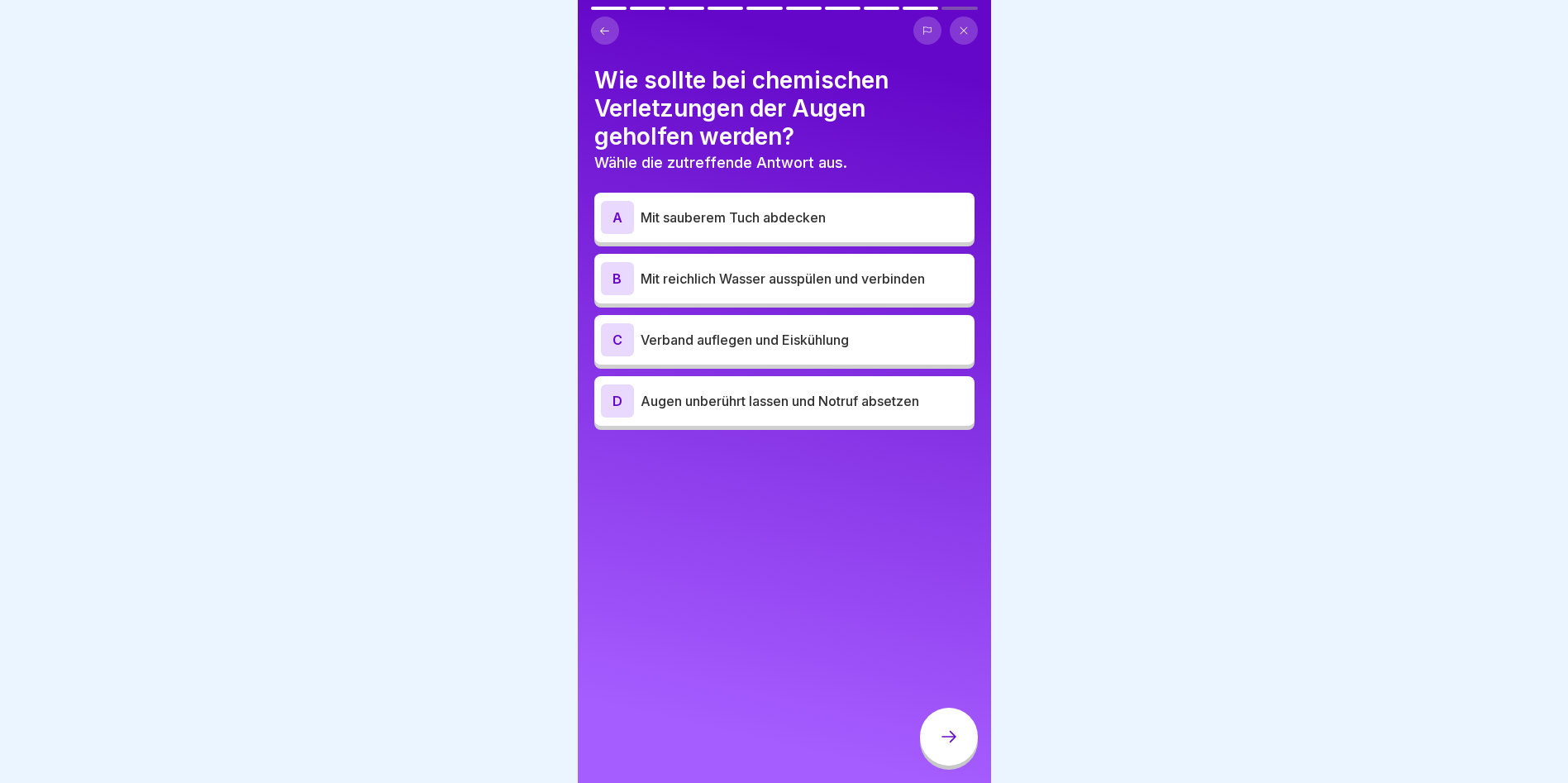
click at [671, 268] on p "Mit reichlich Wasser ausspülen und verbinden" at bounding box center [804, 278] width 327 height 20
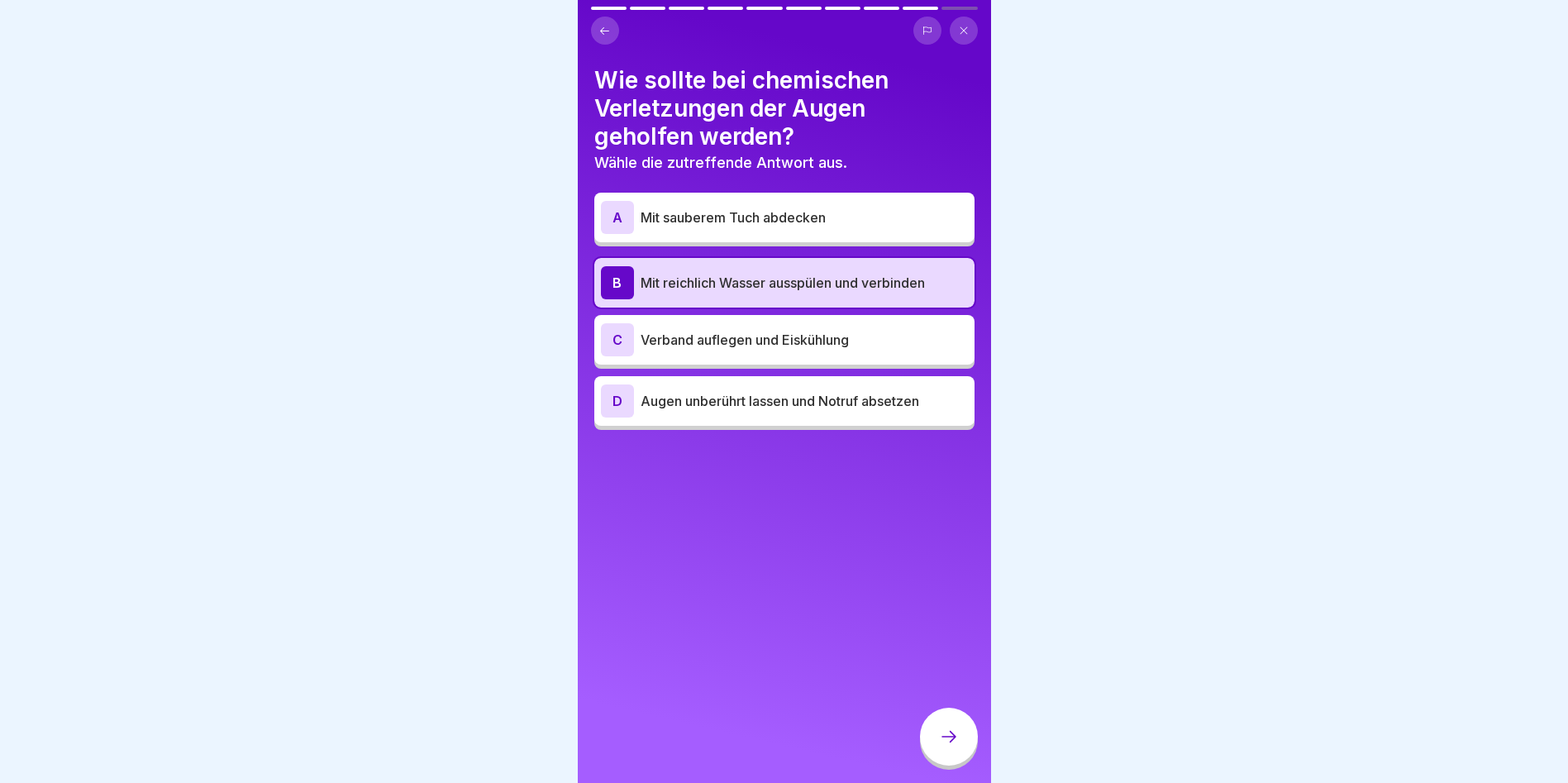
click at [944, 738] on div at bounding box center [949, 736] width 58 height 58
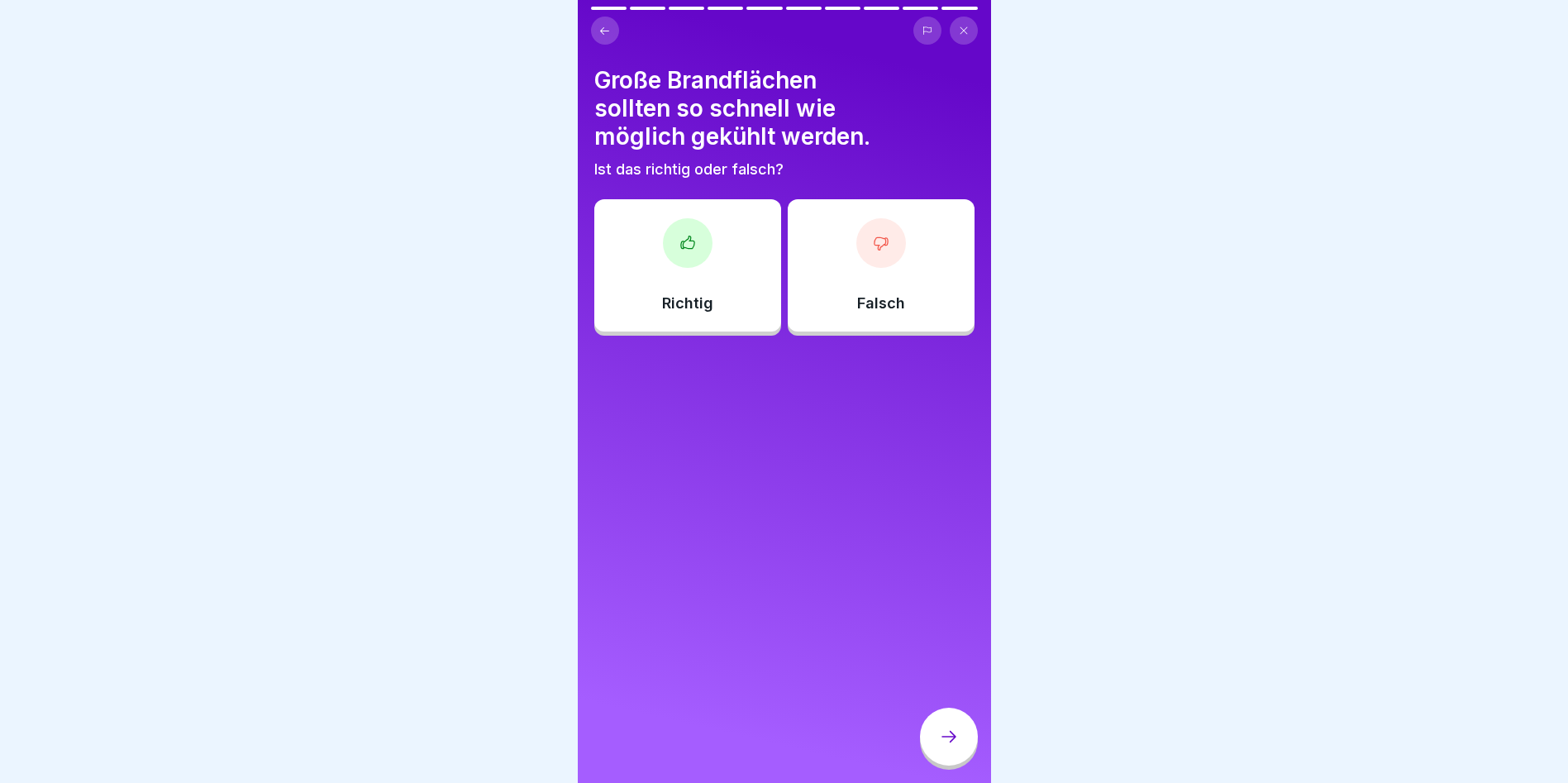
click at [645, 258] on div "Richtig" at bounding box center [687, 265] width 187 height 133
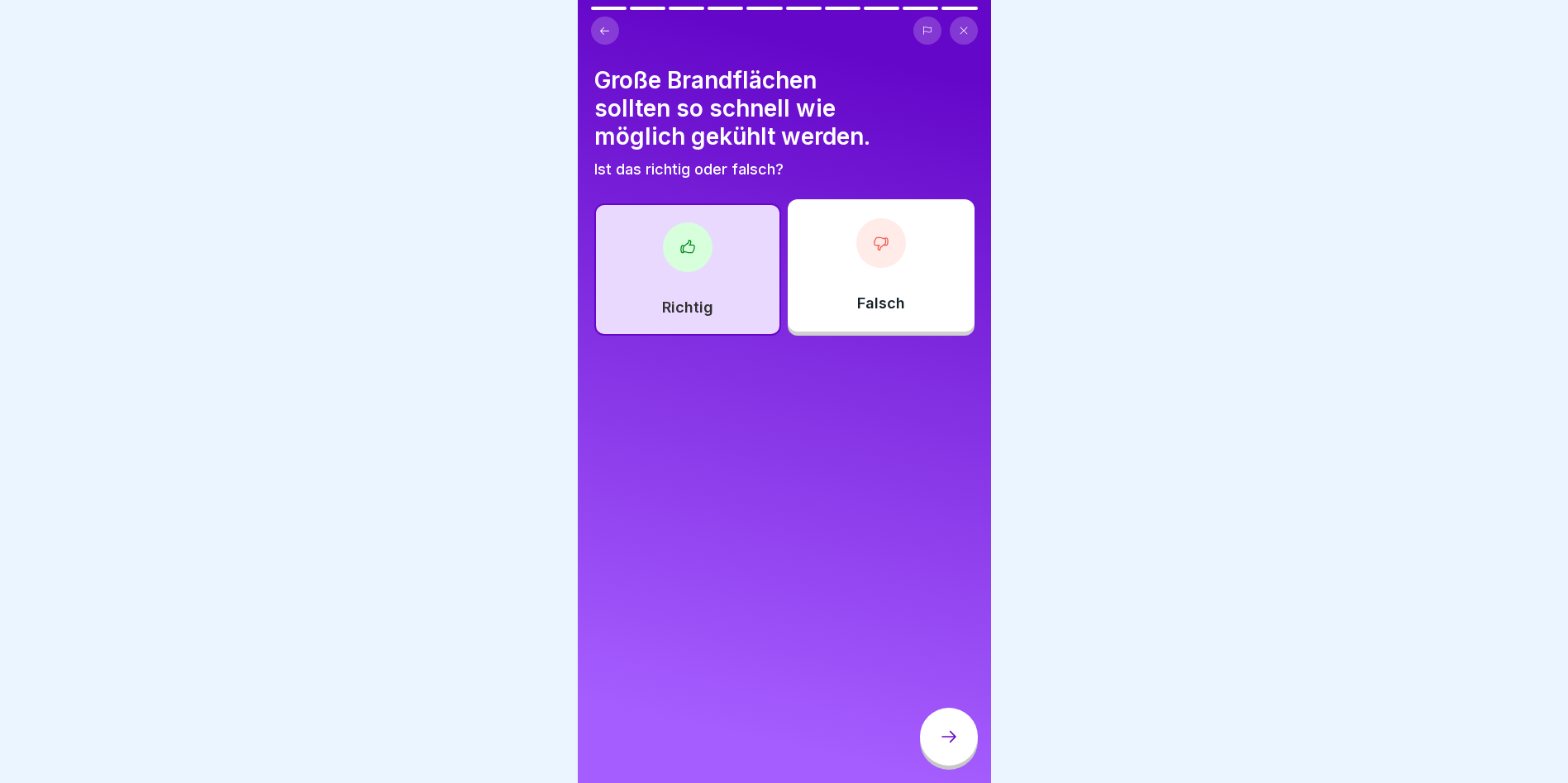
click at [954, 741] on div at bounding box center [949, 736] width 58 height 58
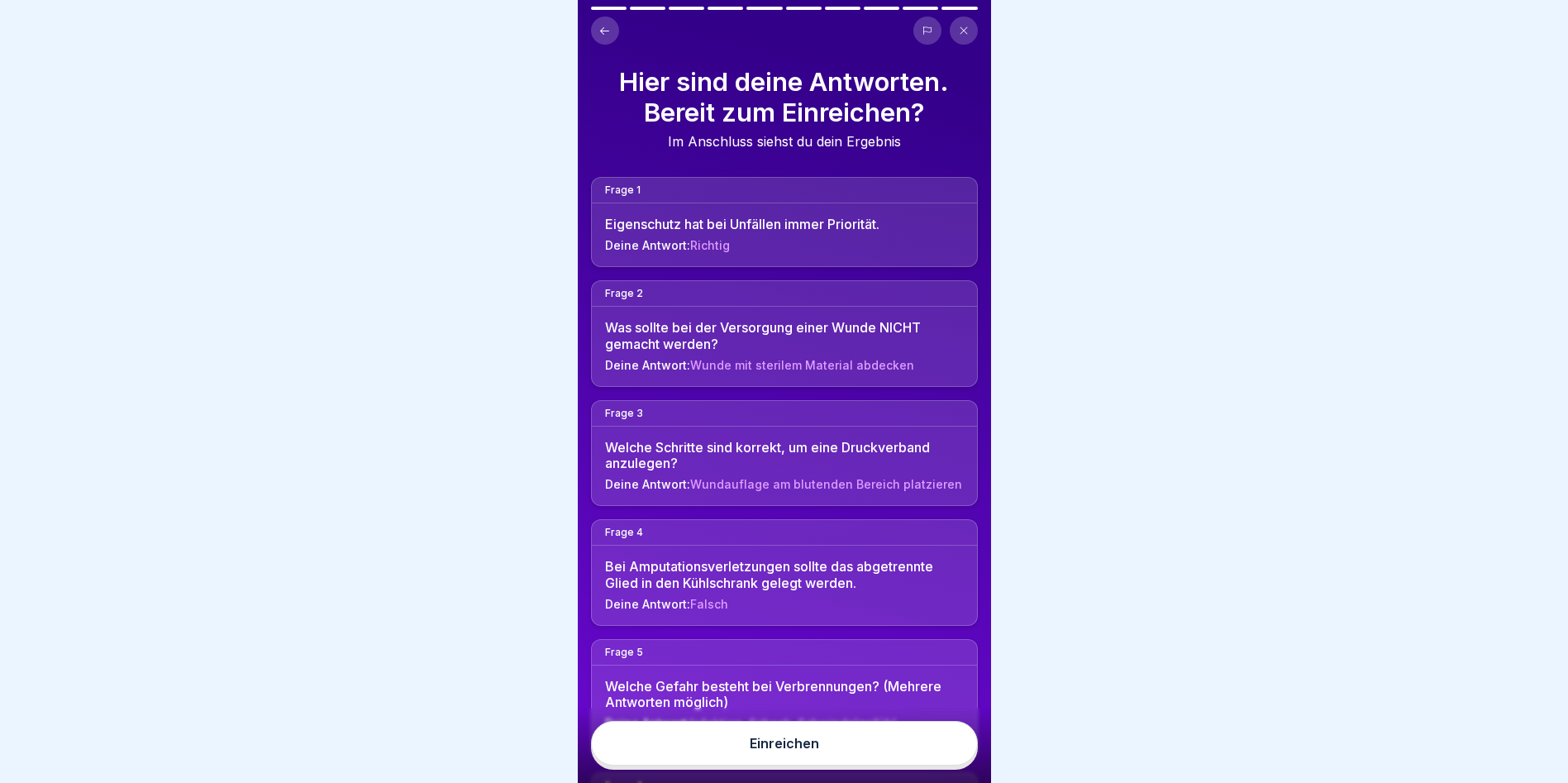
click at [767, 751] on div "Einreichen" at bounding box center [785, 743] width 70 height 15
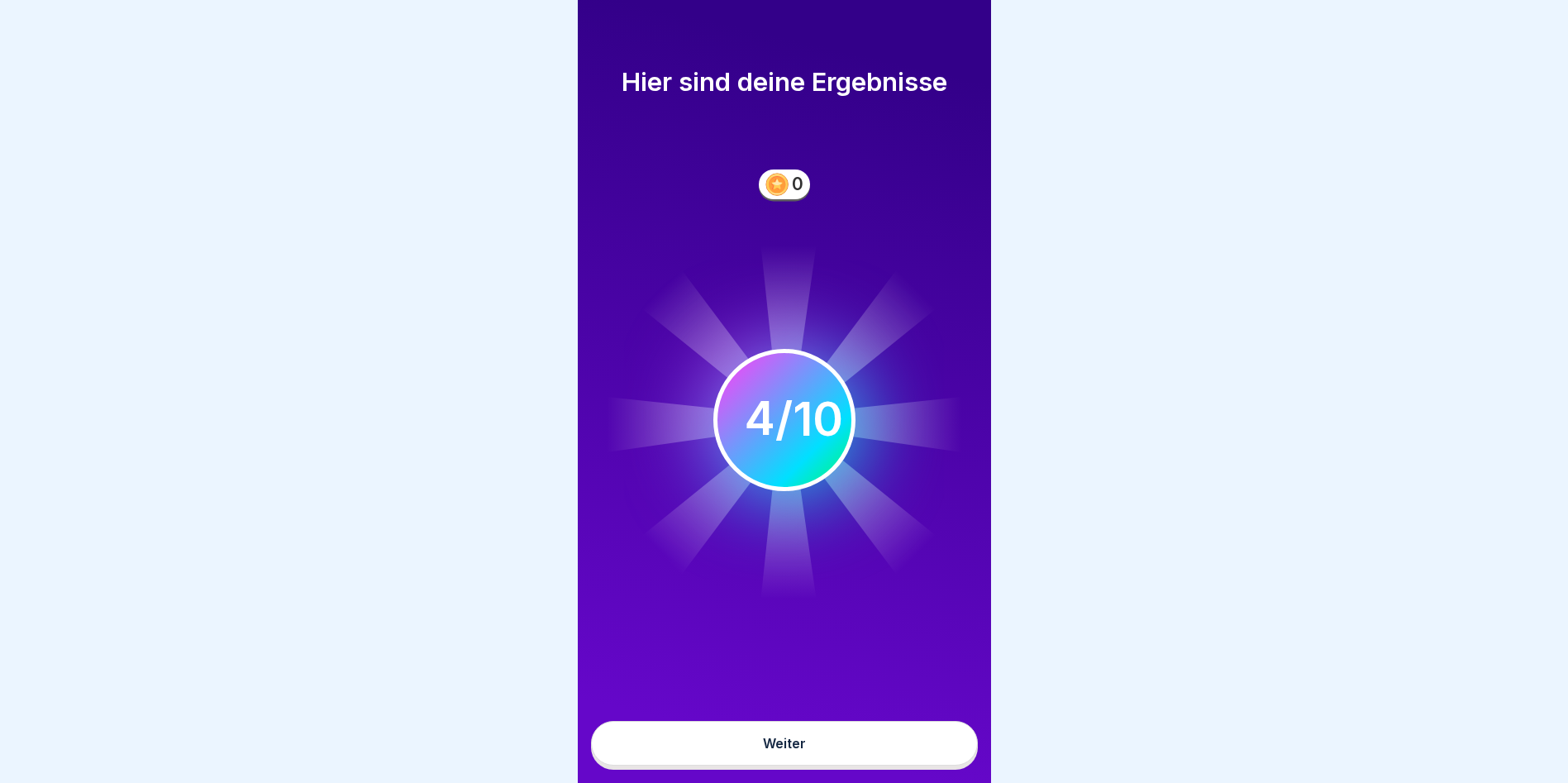
scroll to position [12, 0]
click at [780, 738] on div "Weiter" at bounding box center [784, 743] width 43 height 15
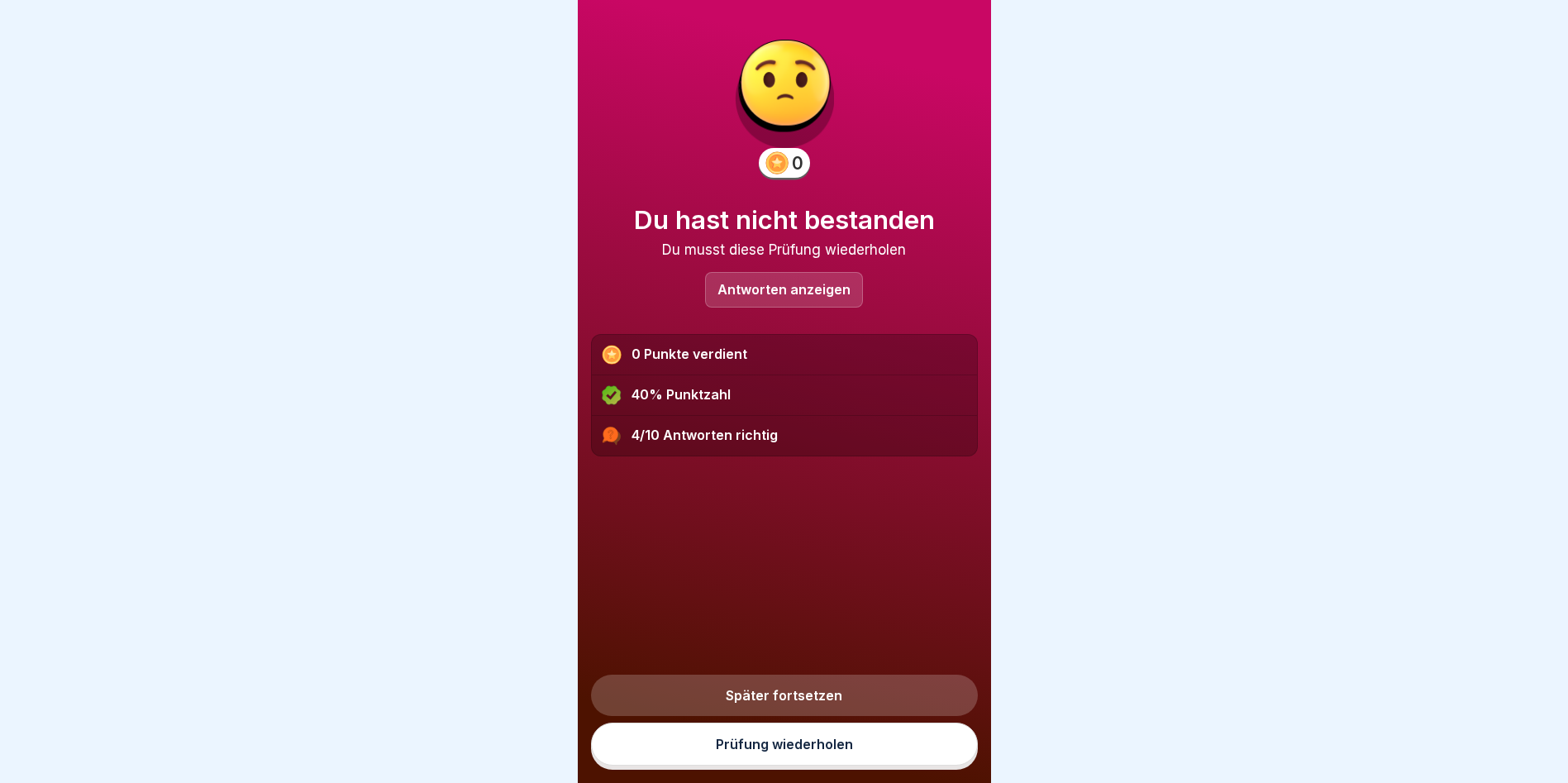
click at [766, 282] on p "Antworten anzeigen" at bounding box center [783, 289] width 133 height 14
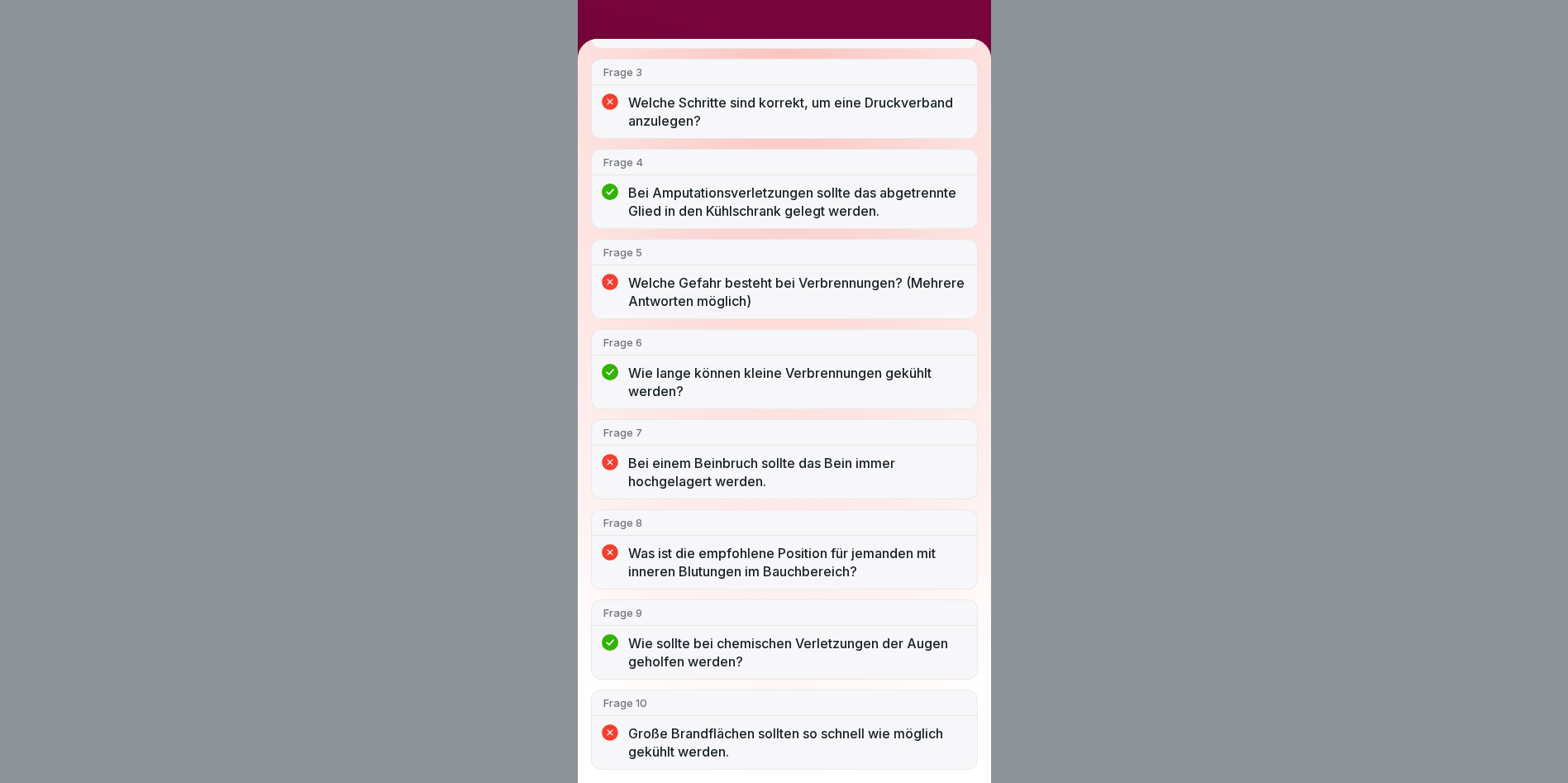
scroll to position [0, 0]
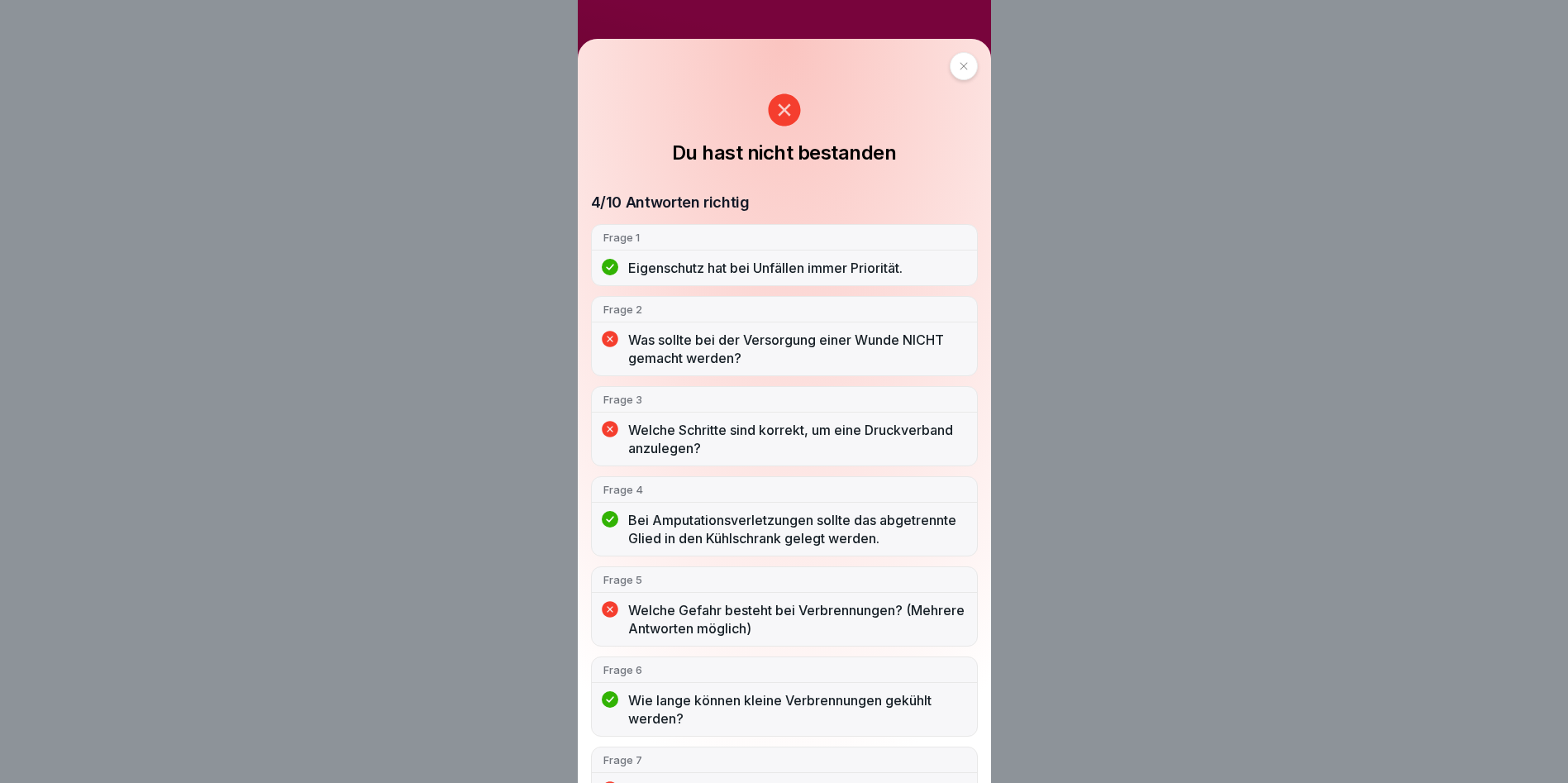
click at [952, 61] on div at bounding box center [964, 66] width 28 height 28
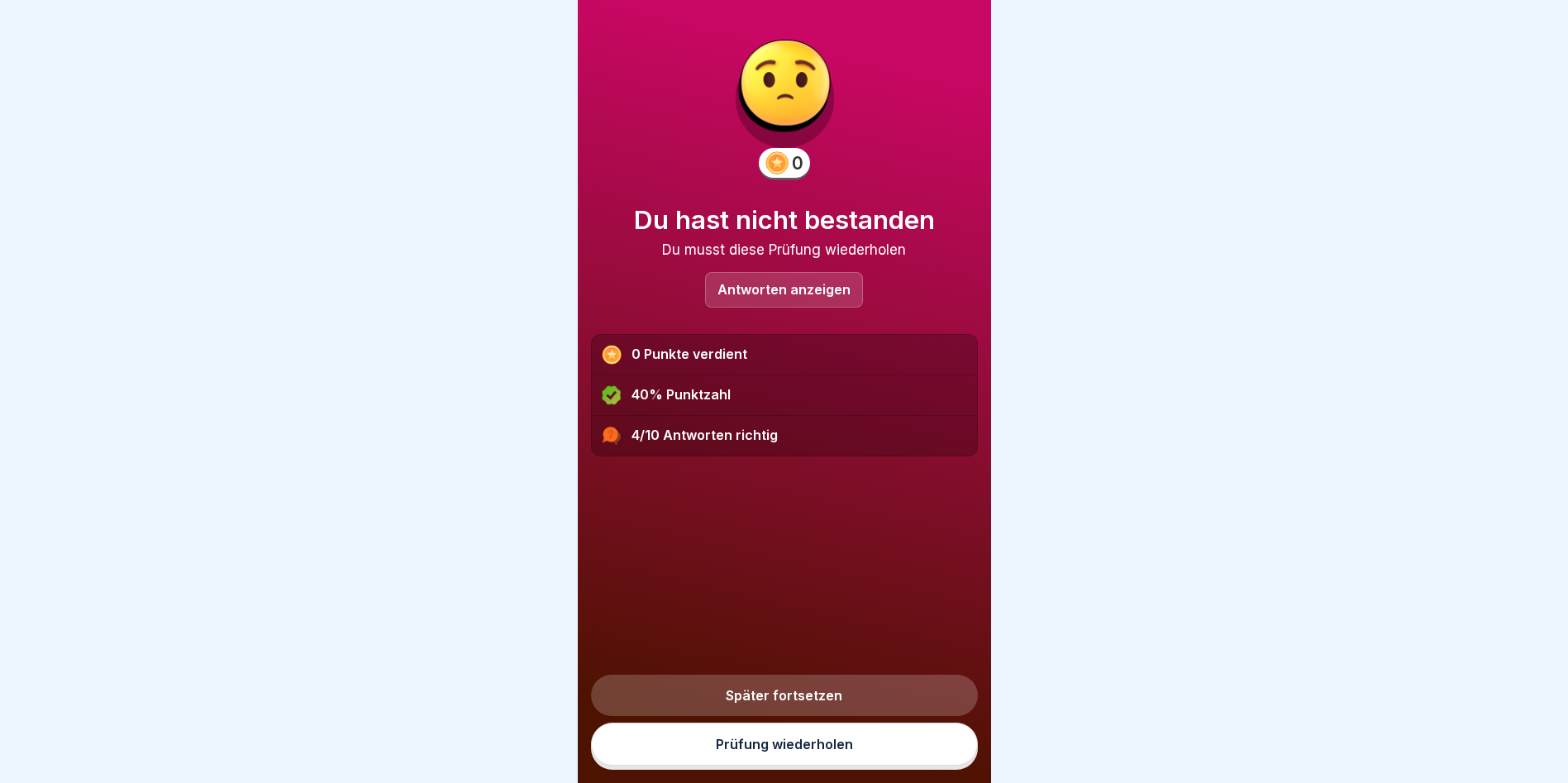
click at [790, 744] on link "Prüfung wiederholen" at bounding box center [785, 743] width 387 height 43
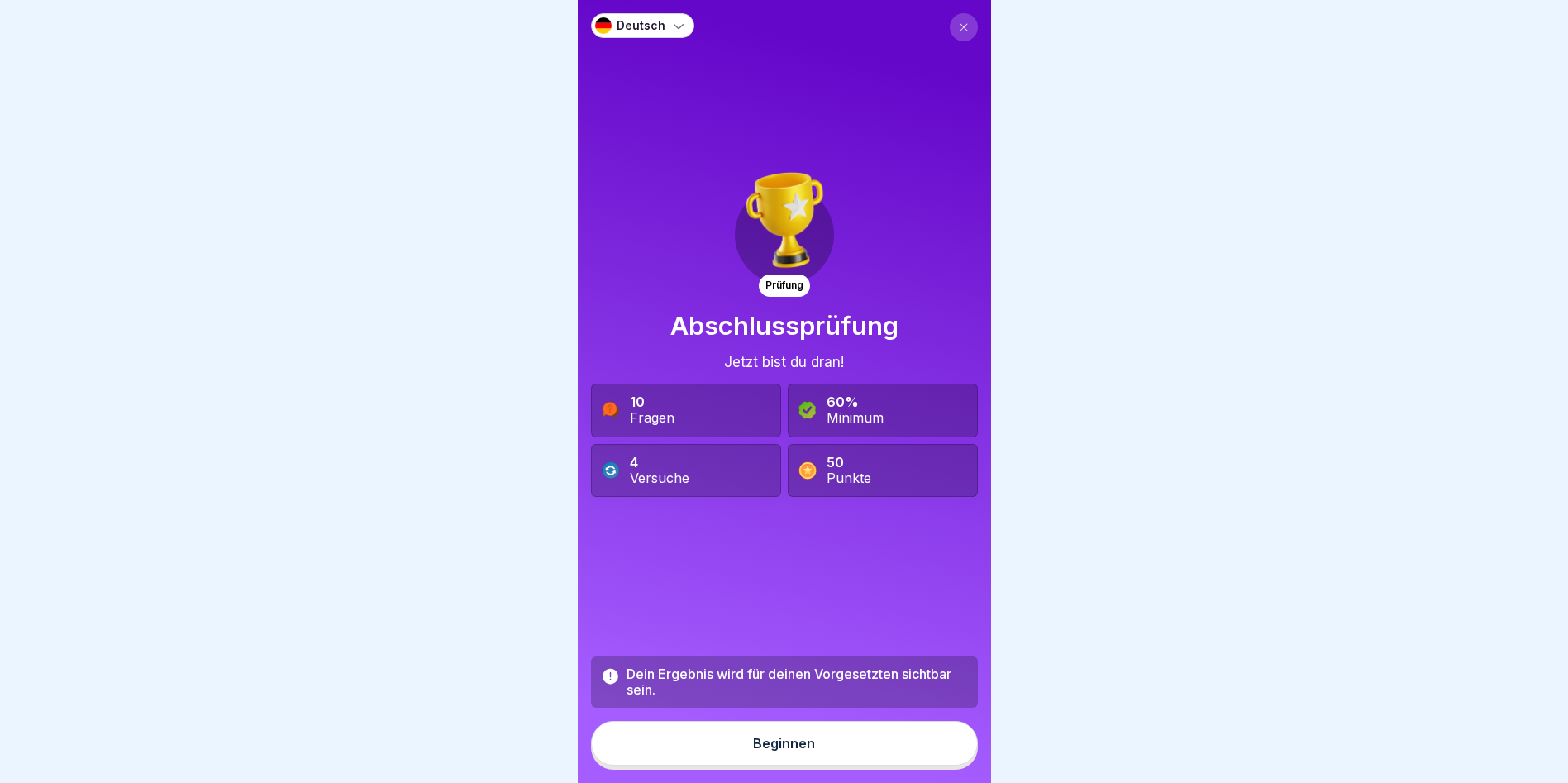
click at [950, 29] on button at bounding box center [964, 27] width 28 height 28
click at [959, 23] on icon at bounding box center [964, 27] width 10 height 10
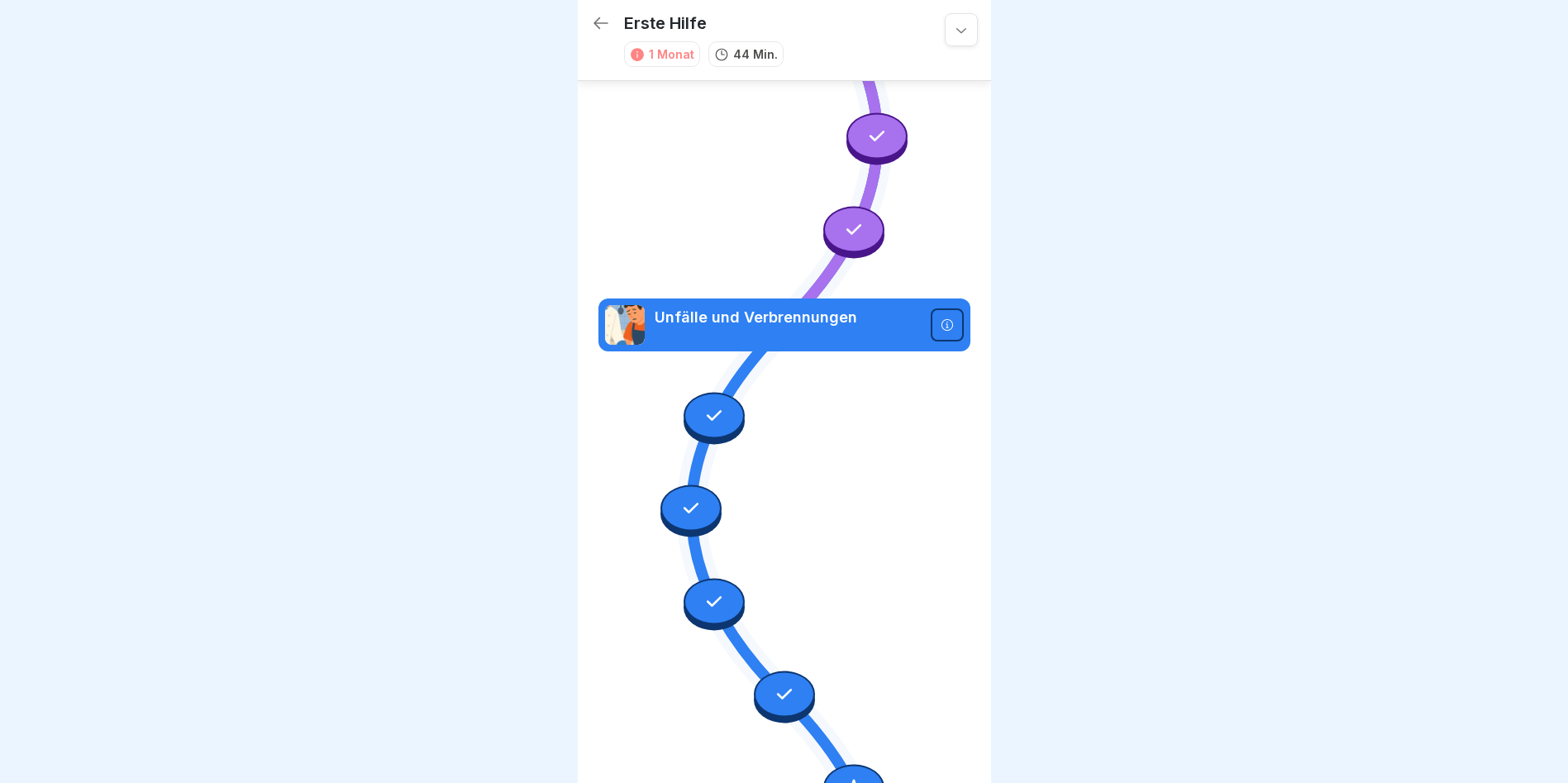
click at [830, 764] on div at bounding box center [853, 787] width 61 height 46
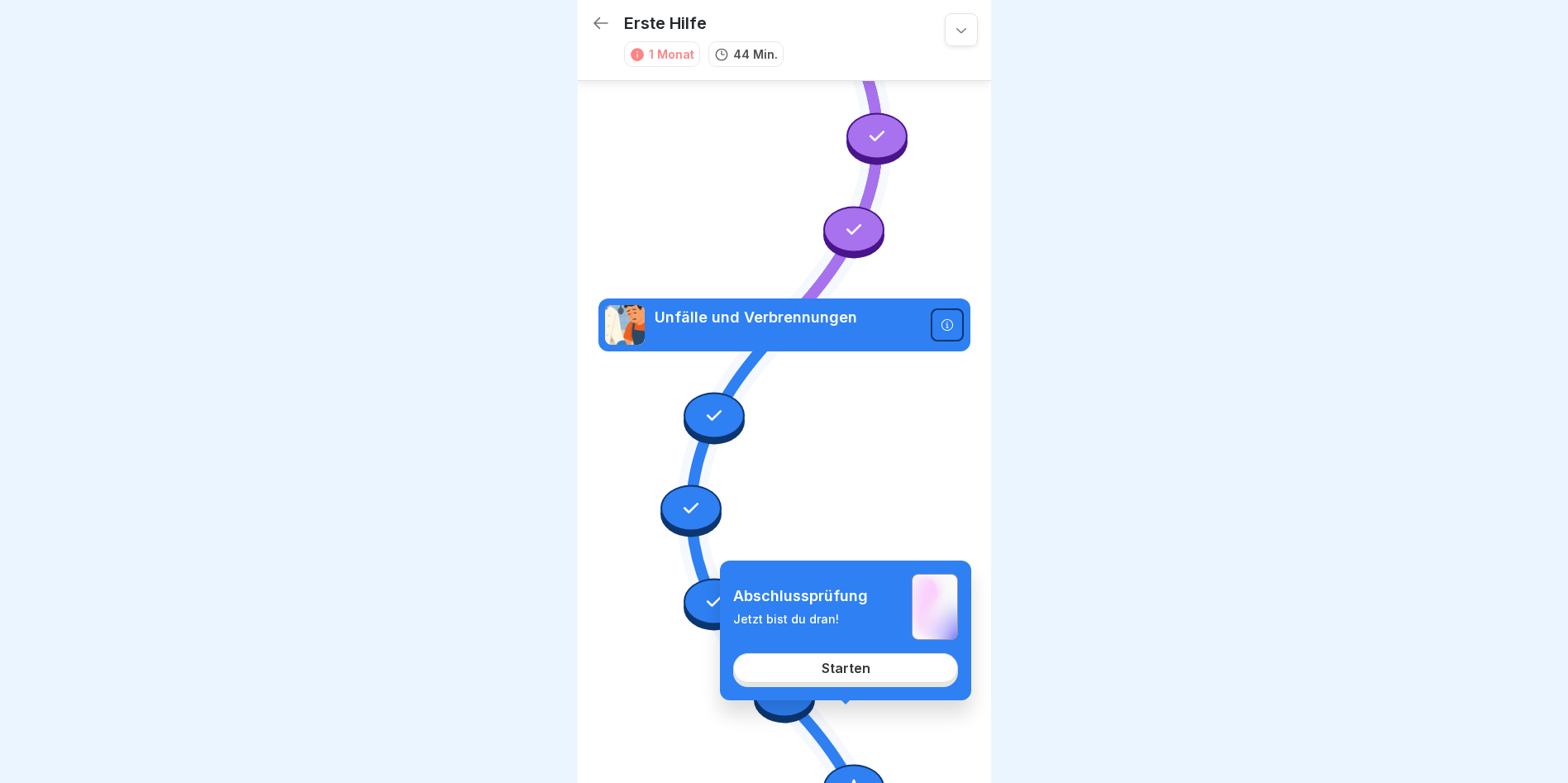
click at [836, 670] on div "Starten" at bounding box center [846, 667] width 49 height 15
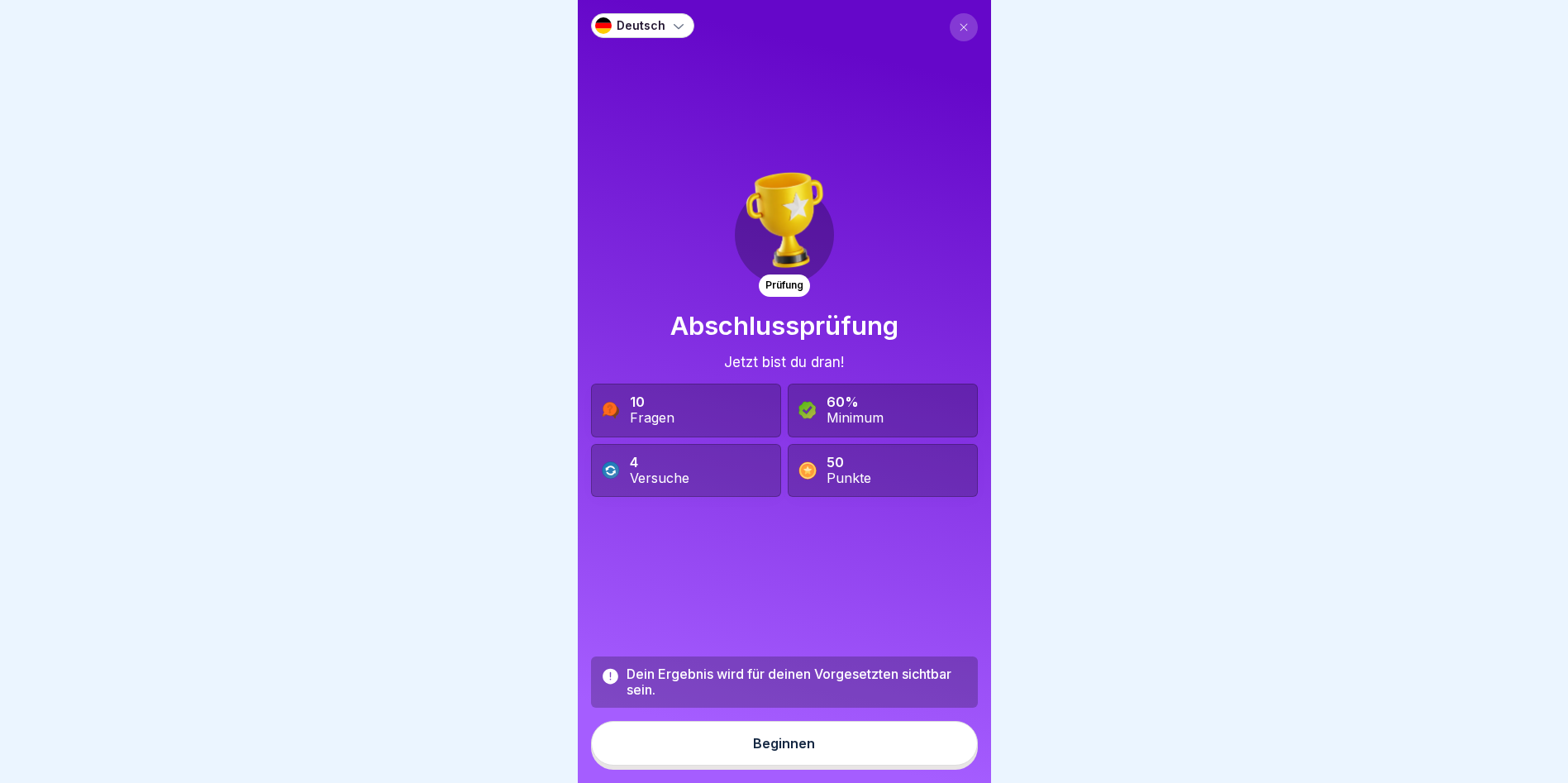
click at [612, 670] on icon at bounding box center [610, 676] width 16 height 16
click at [762, 741] on div "Beginnen" at bounding box center [784, 743] width 62 height 15
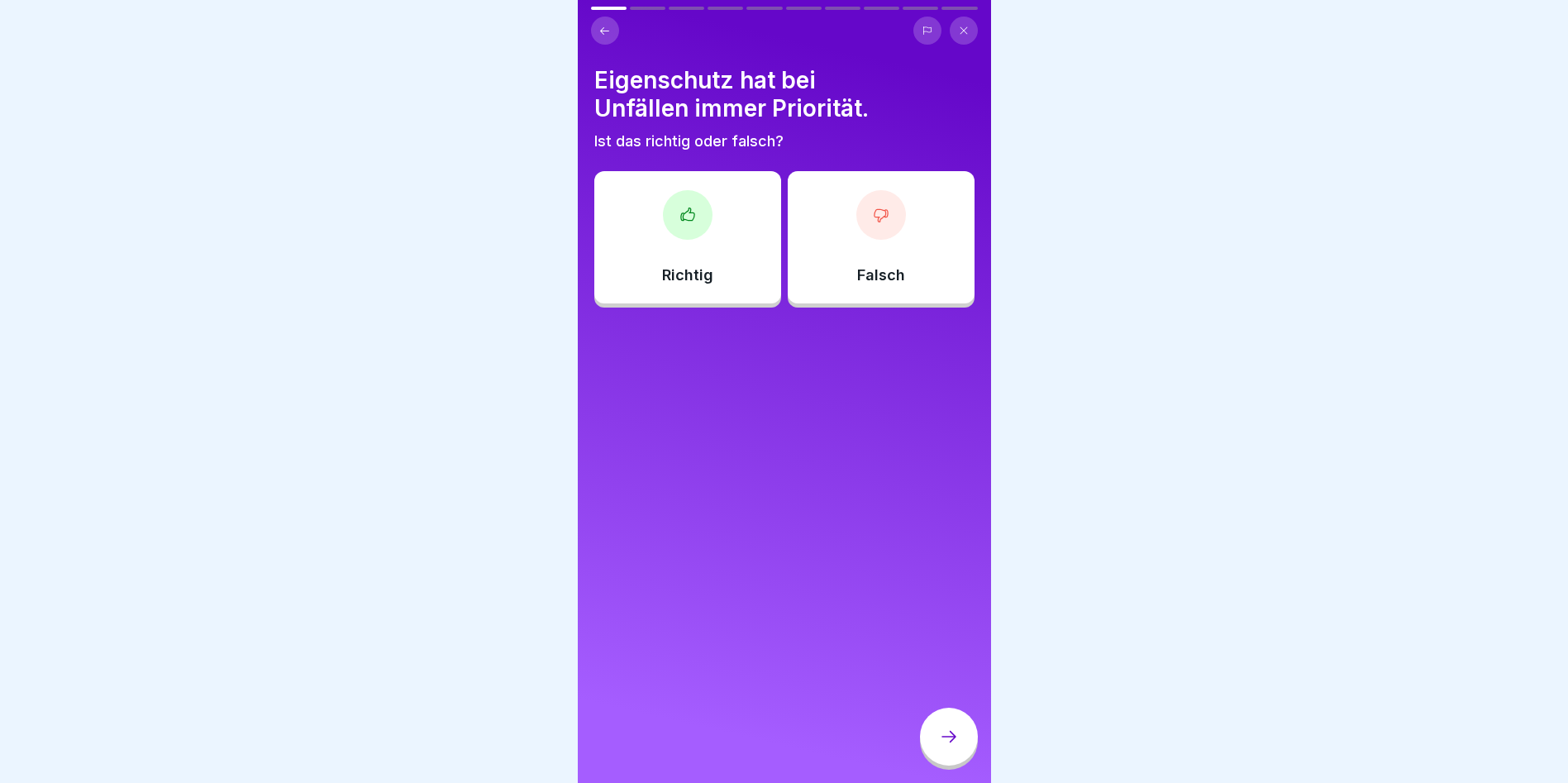
click at [694, 214] on div at bounding box center [688, 215] width 50 height 50
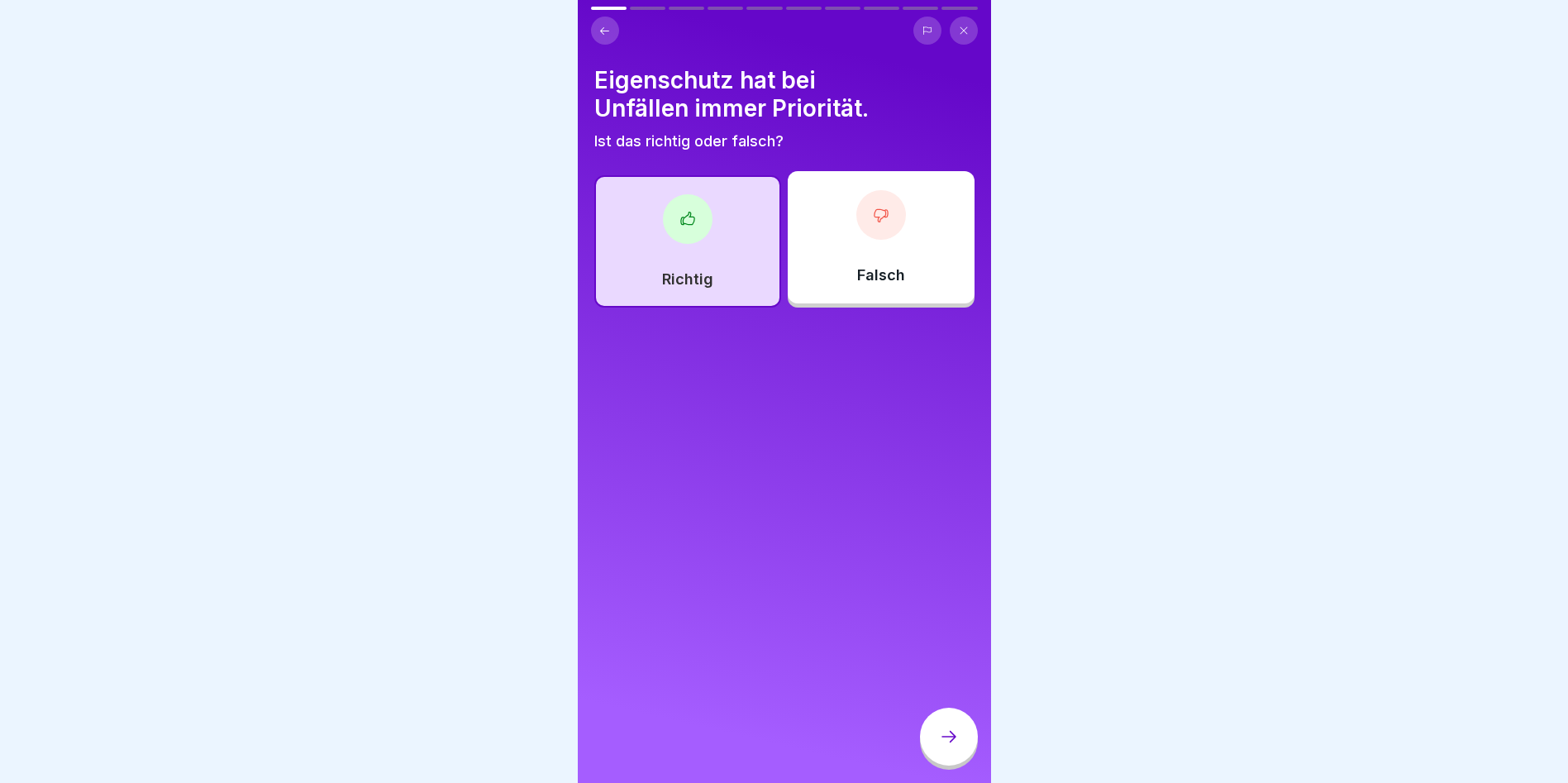
click at [688, 210] on icon at bounding box center [687, 218] width 17 height 17
click at [951, 742] on icon at bounding box center [950, 737] width 20 height 20
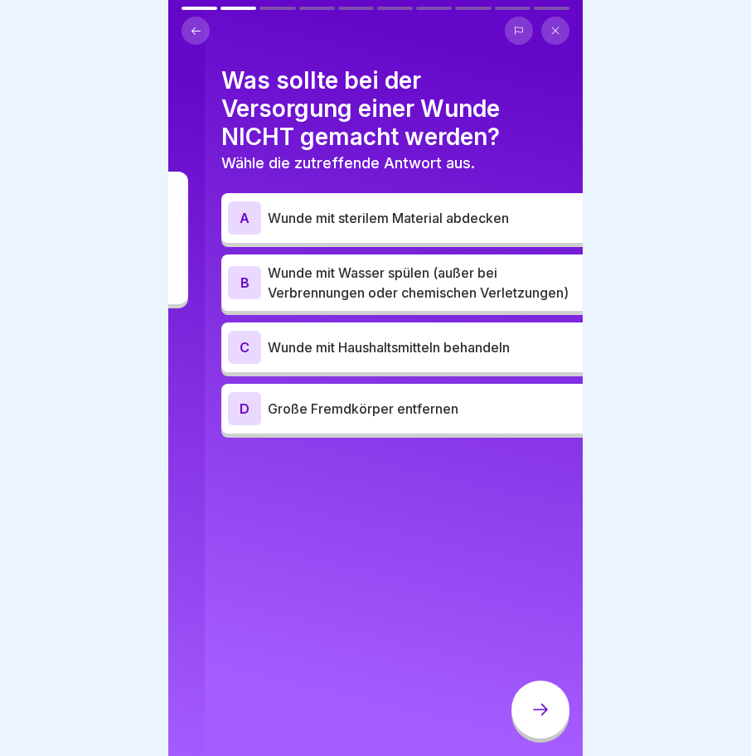
click at [515, 208] on p "Wunde mit sterilem Material abdecken" at bounding box center [432, 218] width 328 height 20
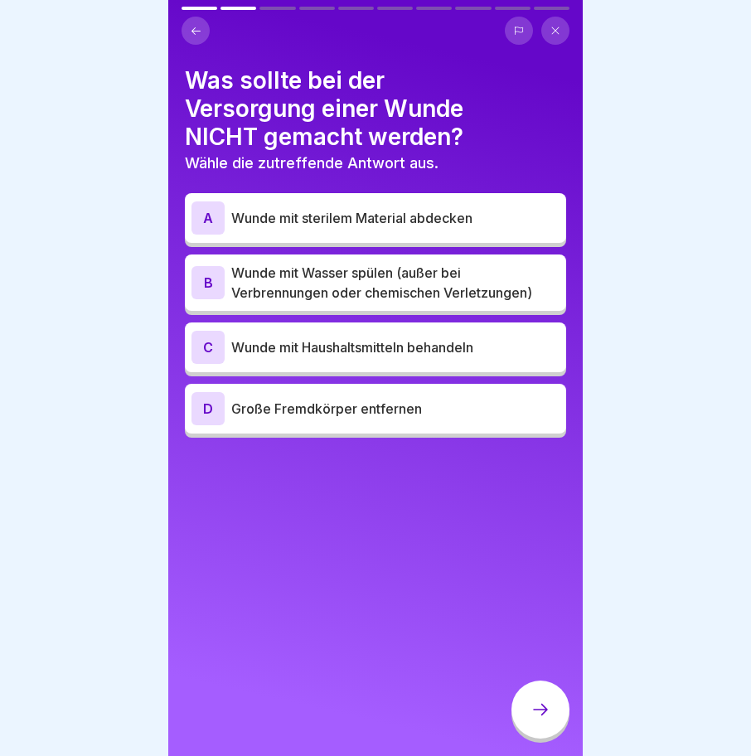
drag, startPoint x: 315, startPoint y: 203, endPoint x: 421, endPoint y: 25, distance: 207.4
click at [421, 25] on div at bounding box center [376, 31] width 388 height 28
click at [382, 208] on p "Wunde mit sterilem Material abdecken" at bounding box center [395, 218] width 328 height 20
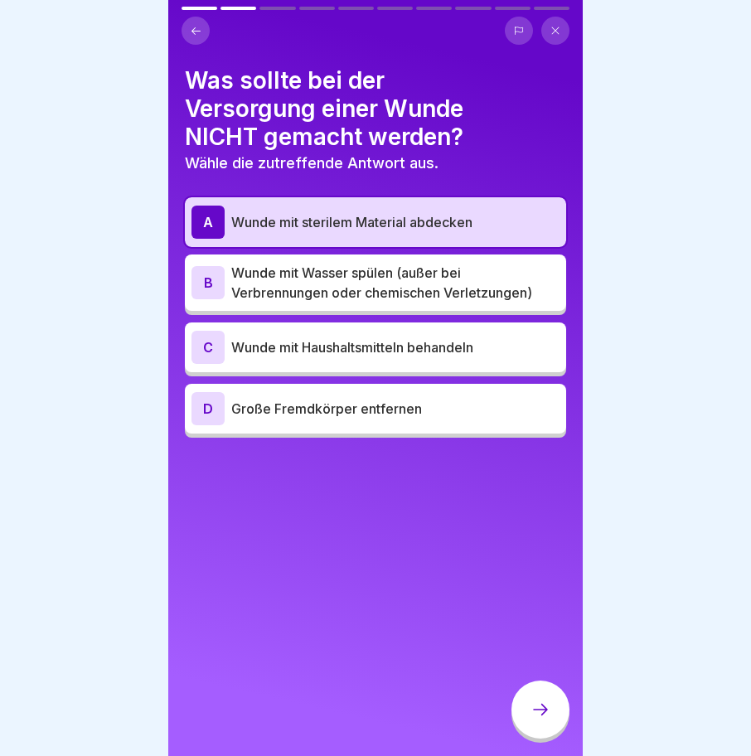
click at [545, 704] on icon at bounding box center [540, 710] width 20 height 20
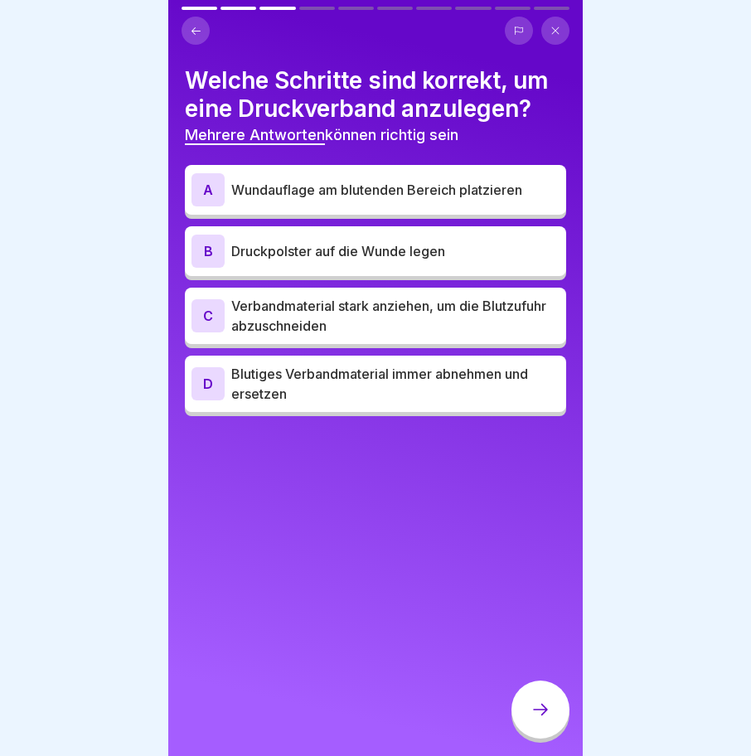
click at [306, 241] on p "Druckpolster auf die Wunde legen" at bounding box center [395, 251] width 328 height 20
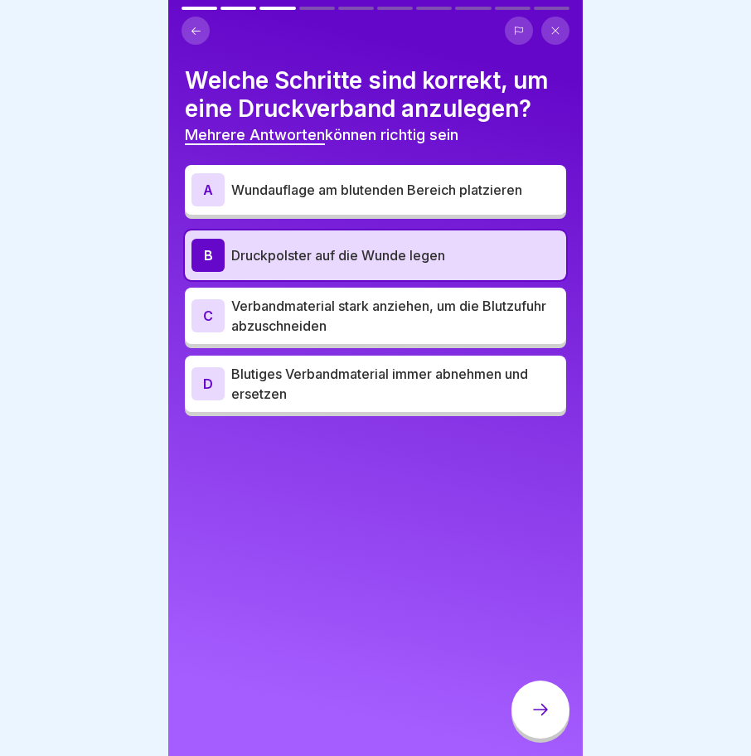
click at [281, 180] on p "Wundauflage am blutenden Bereich platzieren" at bounding box center [395, 190] width 328 height 20
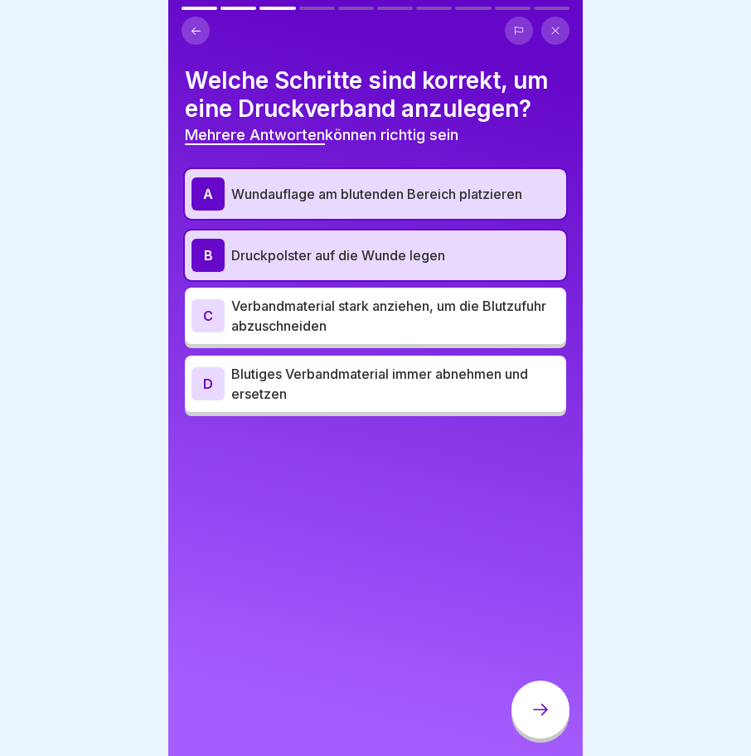
click at [546, 714] on icon at bounding box center [540, 710] width 20 height 20
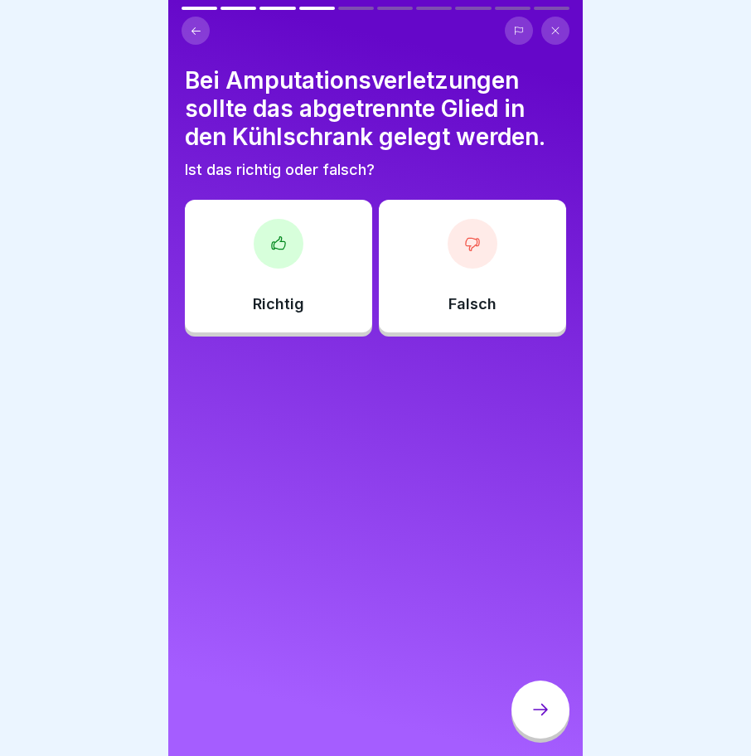
click at [469, 250] on div at bounding box center [473, 244] width 50 height 50
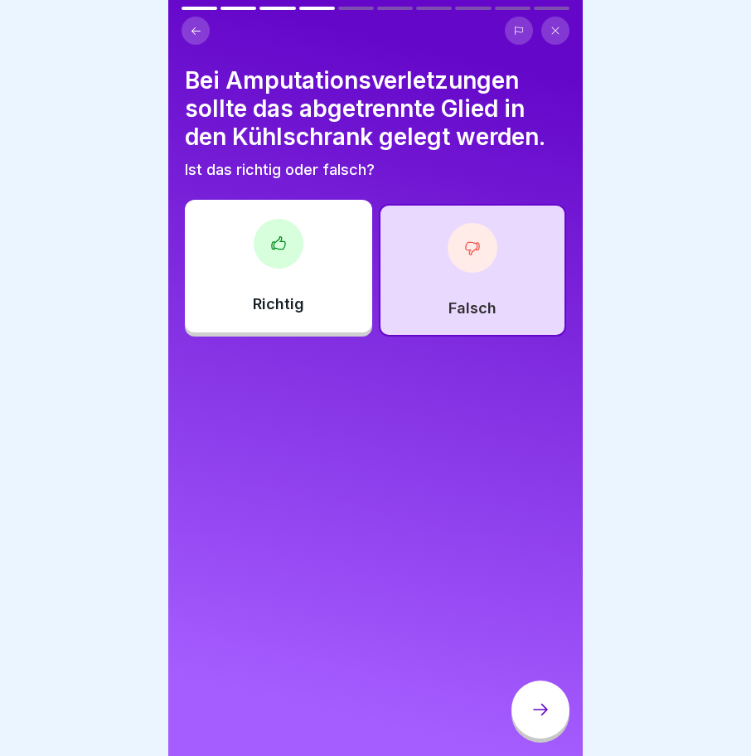
click at [460, 247] on div at bounding box center [473, 248] width 50 height 50
click at [531, 711] on icon at bounding box center [540, 710] width 20 height 20
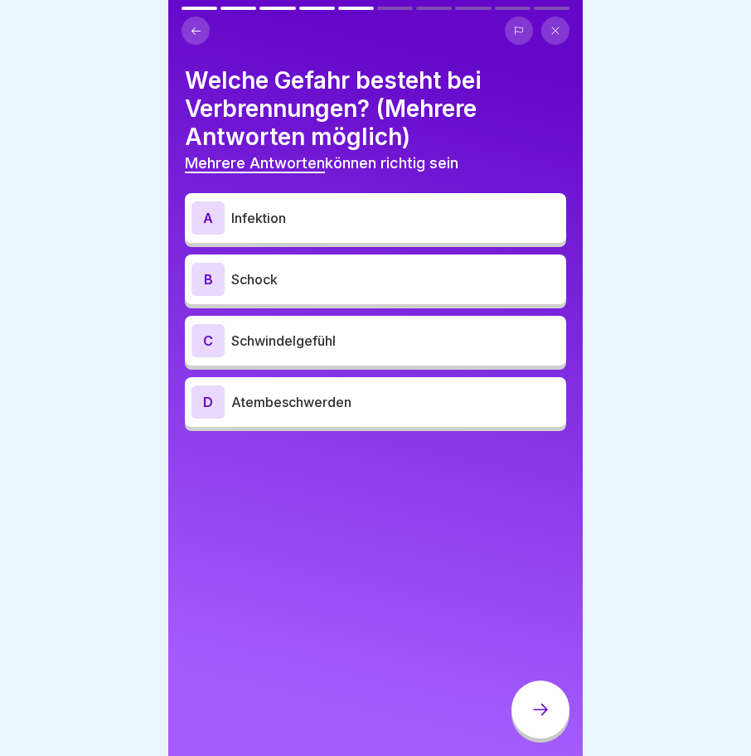
click at [273, 209] on p "Infektion" at bounding box center [395, 218] width 328 height 20
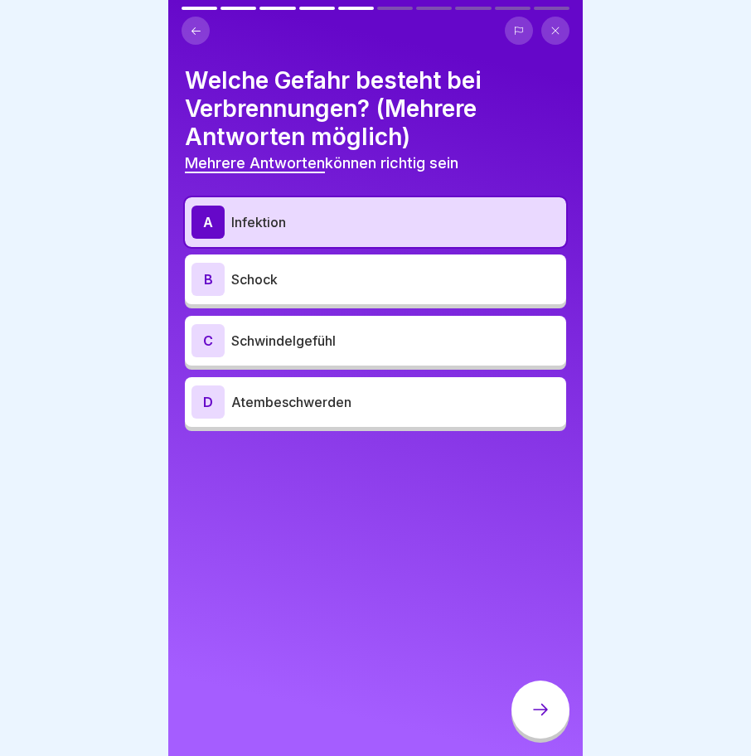
click at [266, 269] on p "Schock" at bounding box center [395, 279] width 328 height 20
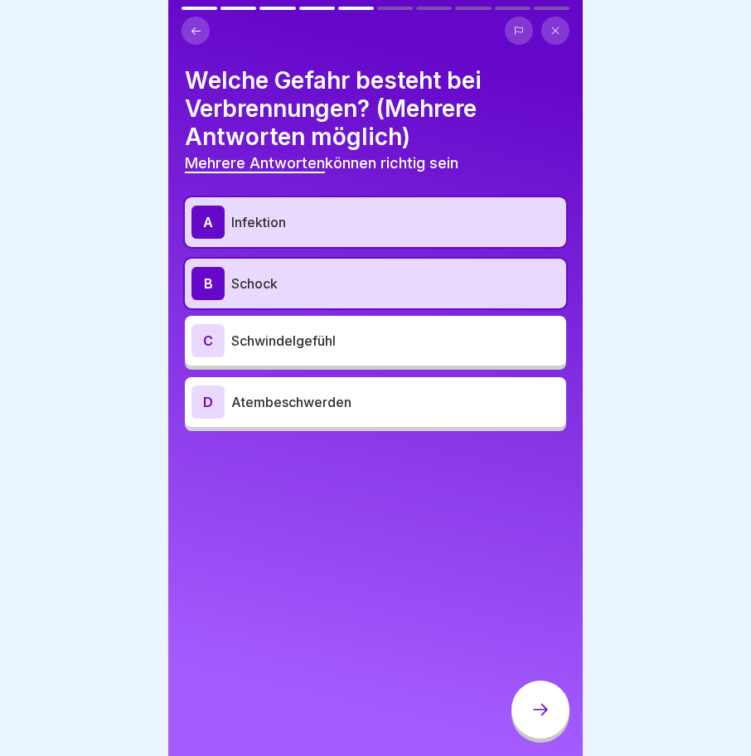
click at [545, 709] on icon at bounding box center [540, 710] width 20 height 20
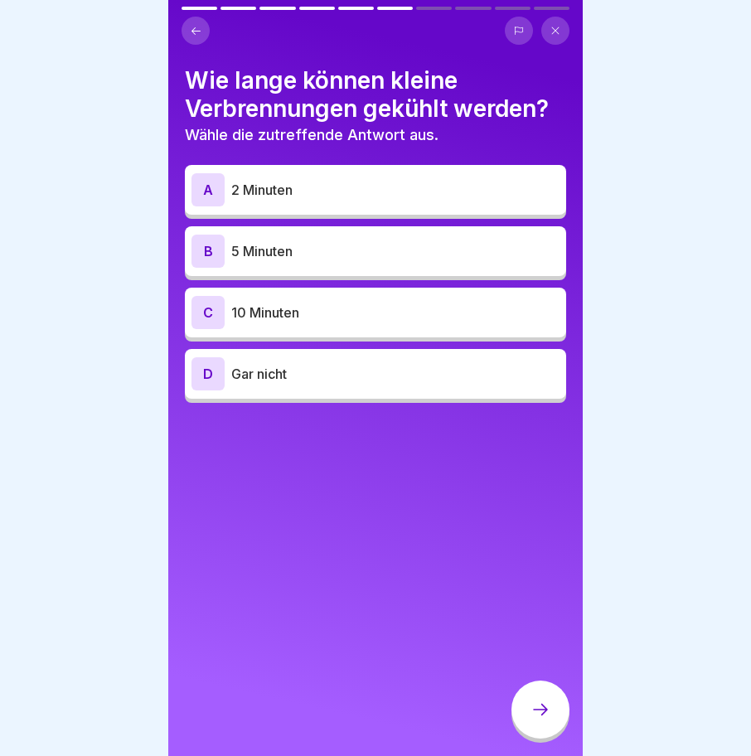
click at [276, 364] on p "Gar nicht" at bounding box center [395, 374] width 328 height 20
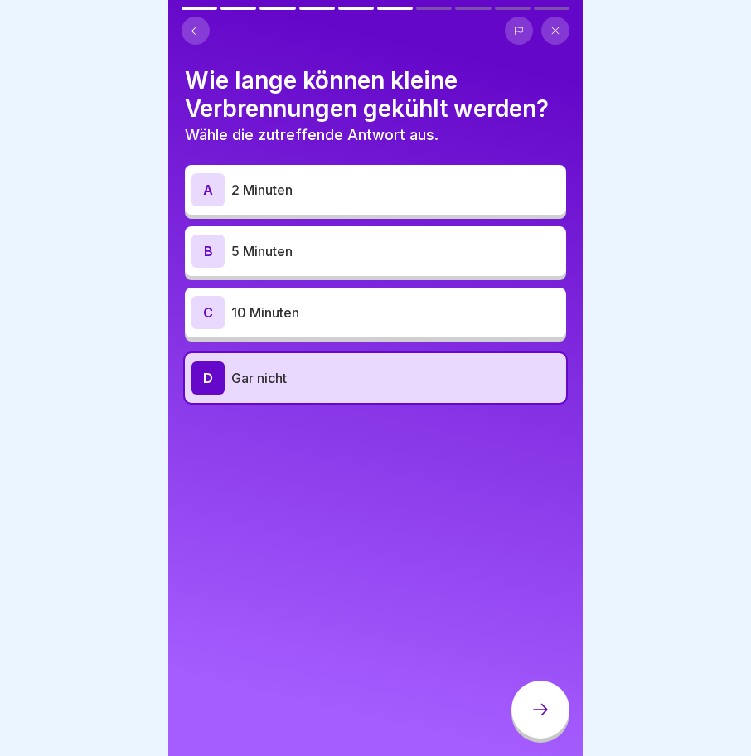
click at [553, 698] on div at bounding box center [540, 709] width 58 height 58
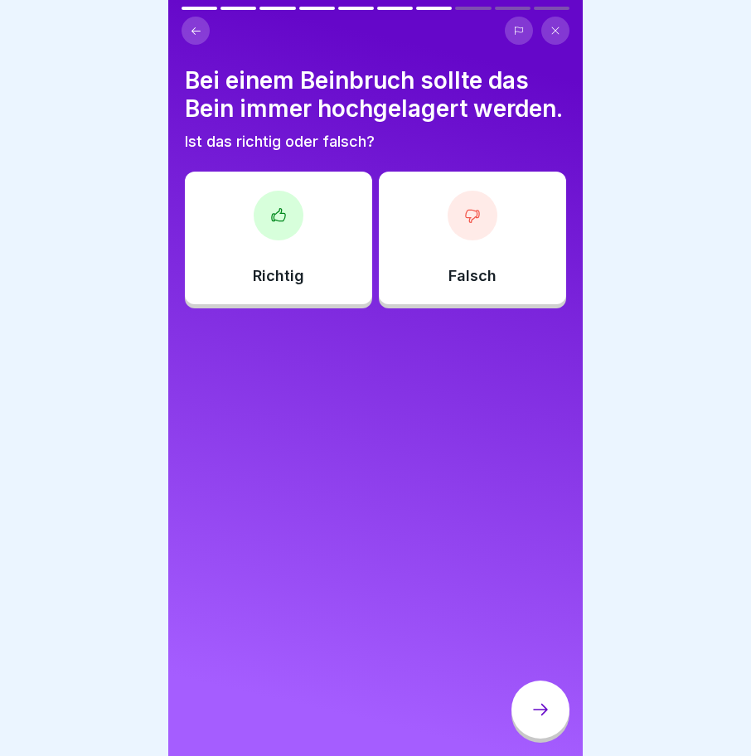
click at [270, 240] on div at bounding box center [279, 216] width 50 height 50
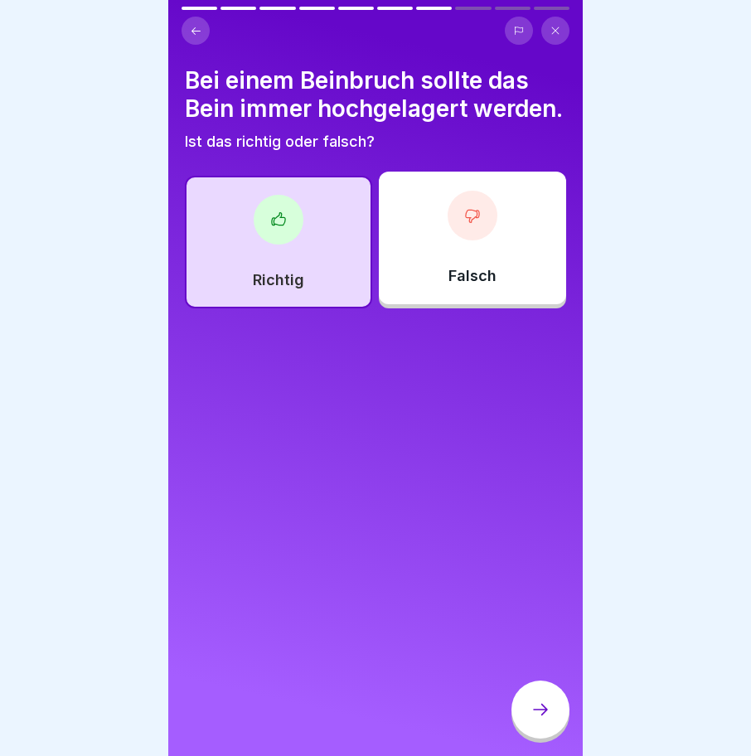
click at [265, 227] on div at bounding box center [279, 220] width 50 height 50
click at [537, 706] on icon at bounding box center [540, 710] width 20 height 20
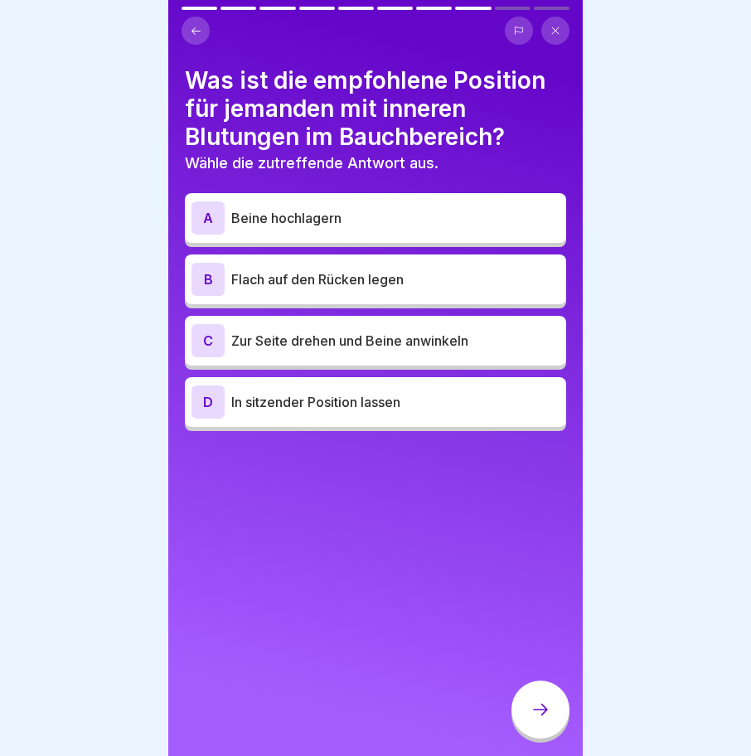
click at [335, 269] on p "Flach auf den Rücken legen" at bounding box center [395, 279] width 328 height 20
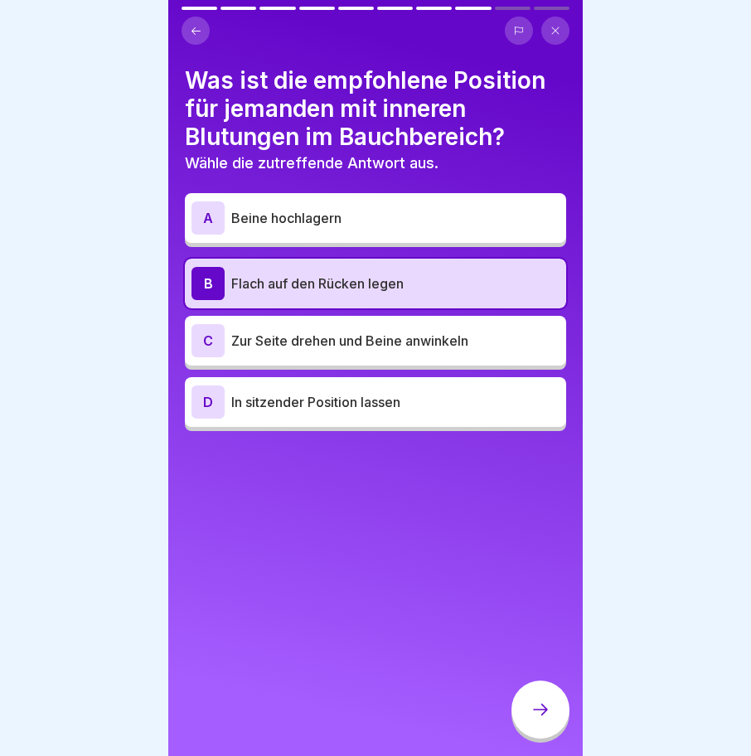
click at [290, 332] on p "Zur Seite drehen und Beine anwinkeln" at bounding box center [395, 341] width 328 height 20
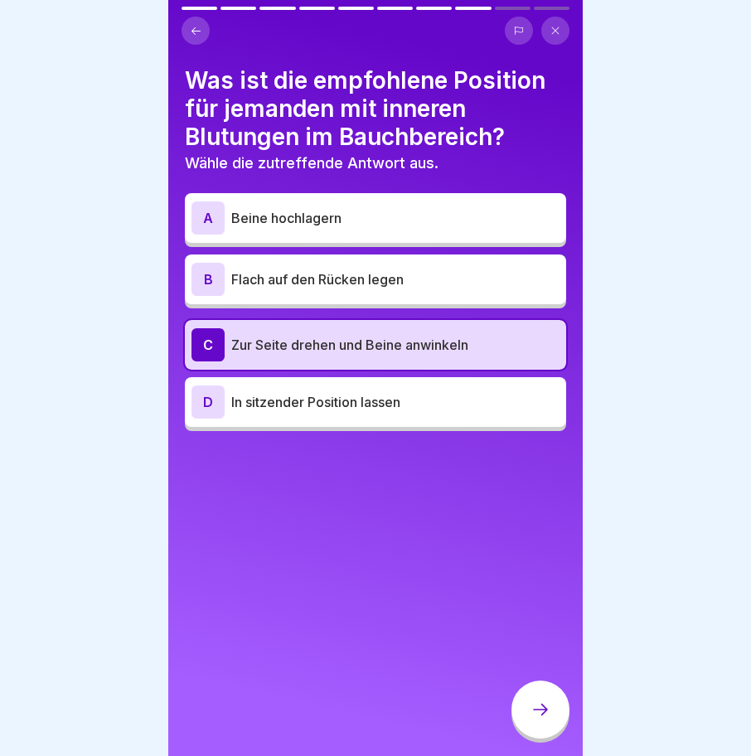
click at [556, 710] on div at bounding box center [540, 709] width 58 height 58
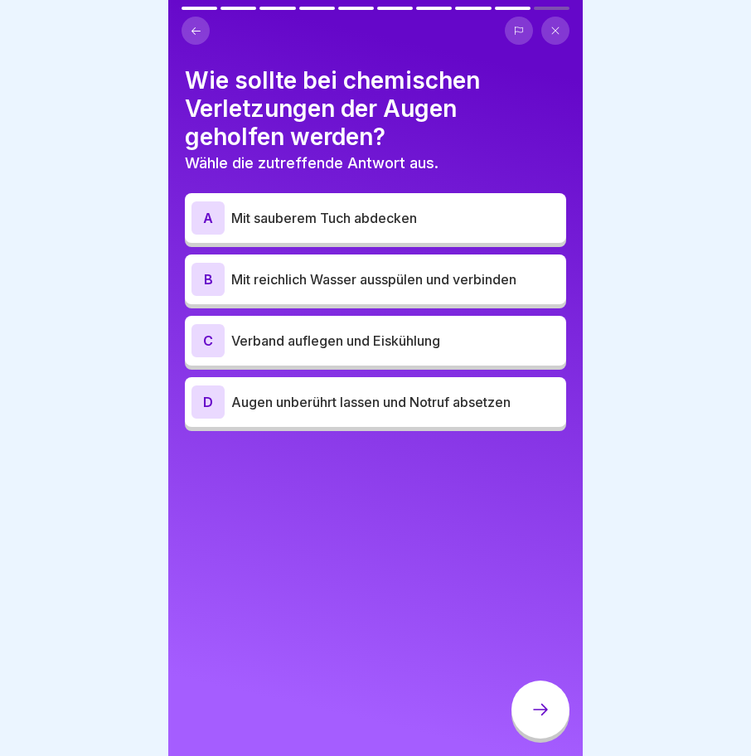
click at [327, 269] on p "Mit reichlich Wasser ausspülen und verbinden" at bounding box center [395, 279] width 328 height 20
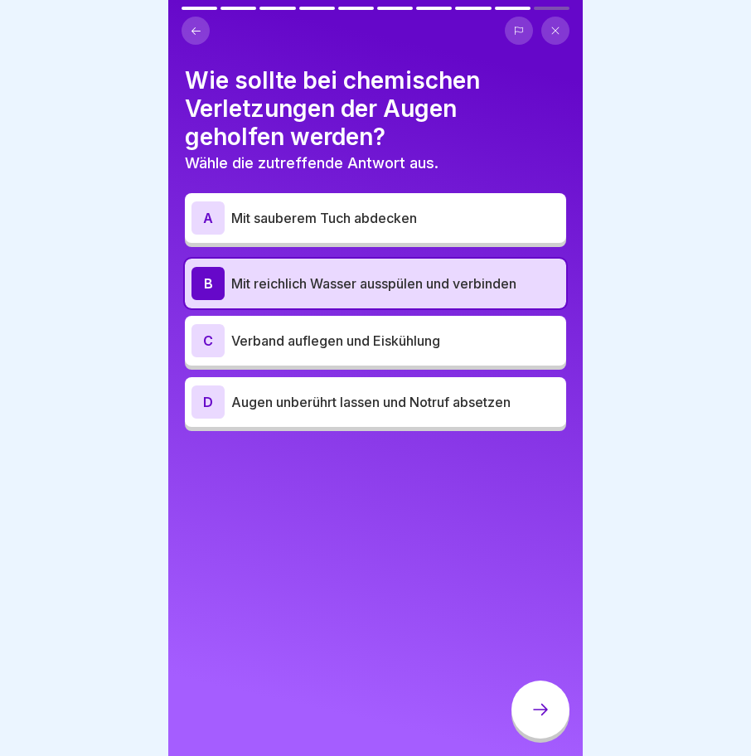
click at [539, 696] on div at bounding box center [540, 709] width 58 height 58
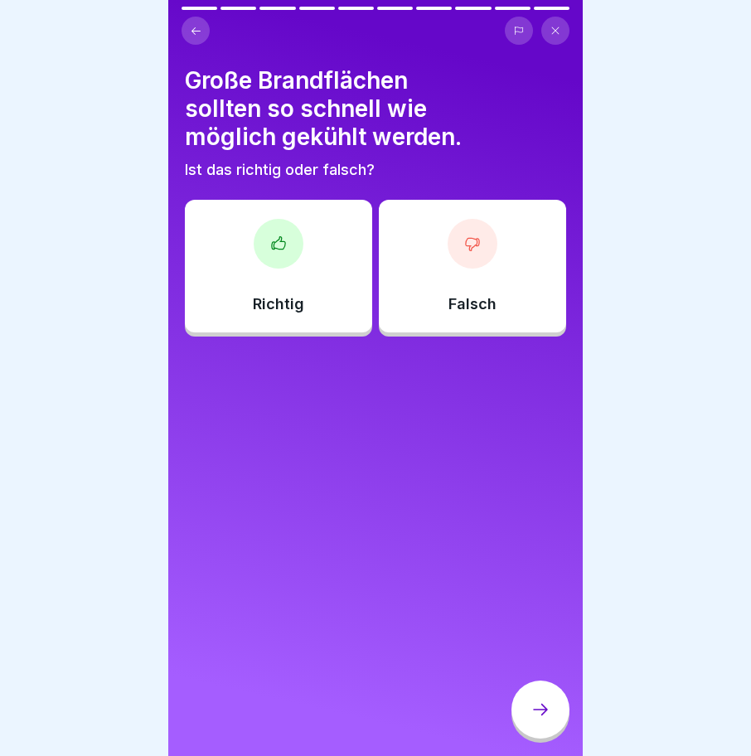
click at [254, 225] on div at bounding box center [279, 244] width 50 height 50
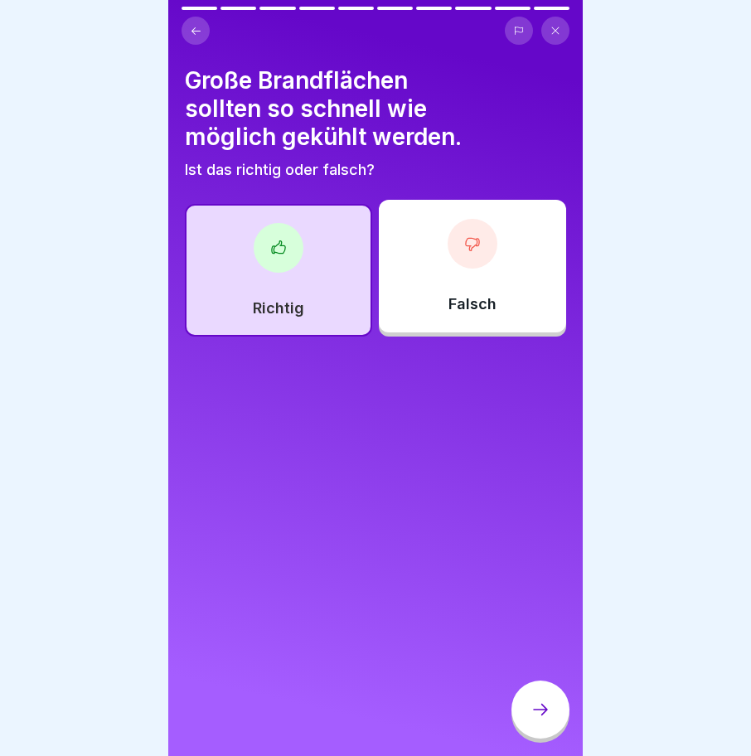
click at [549, 704] on icon at bounding box center [540, 710] width 20 height 20
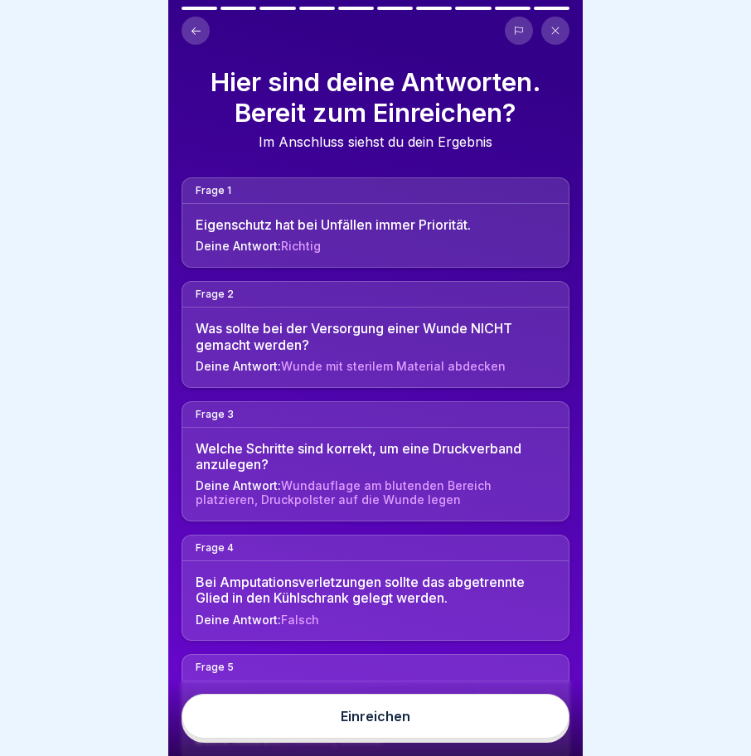
click at [359, 703] on button "Einreichen" at bounding box center [376, 716] width 388 height 45
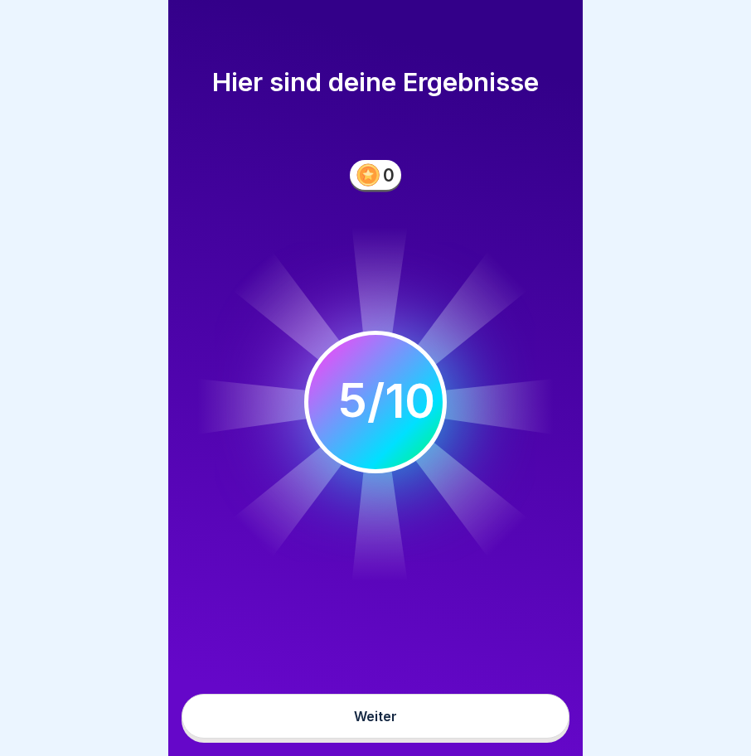
click at [380, 724] on div "Weiter" at bounding box center [375, 716] width 43 height 15
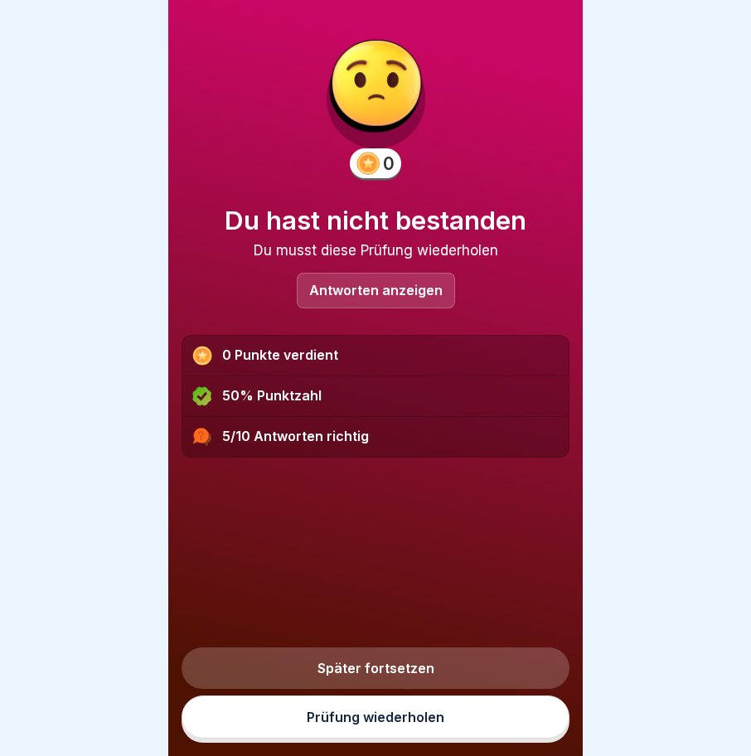
click at [391, 664] on link "Später fortsetzen" at bounding box center [376, 667] width 388 height 41
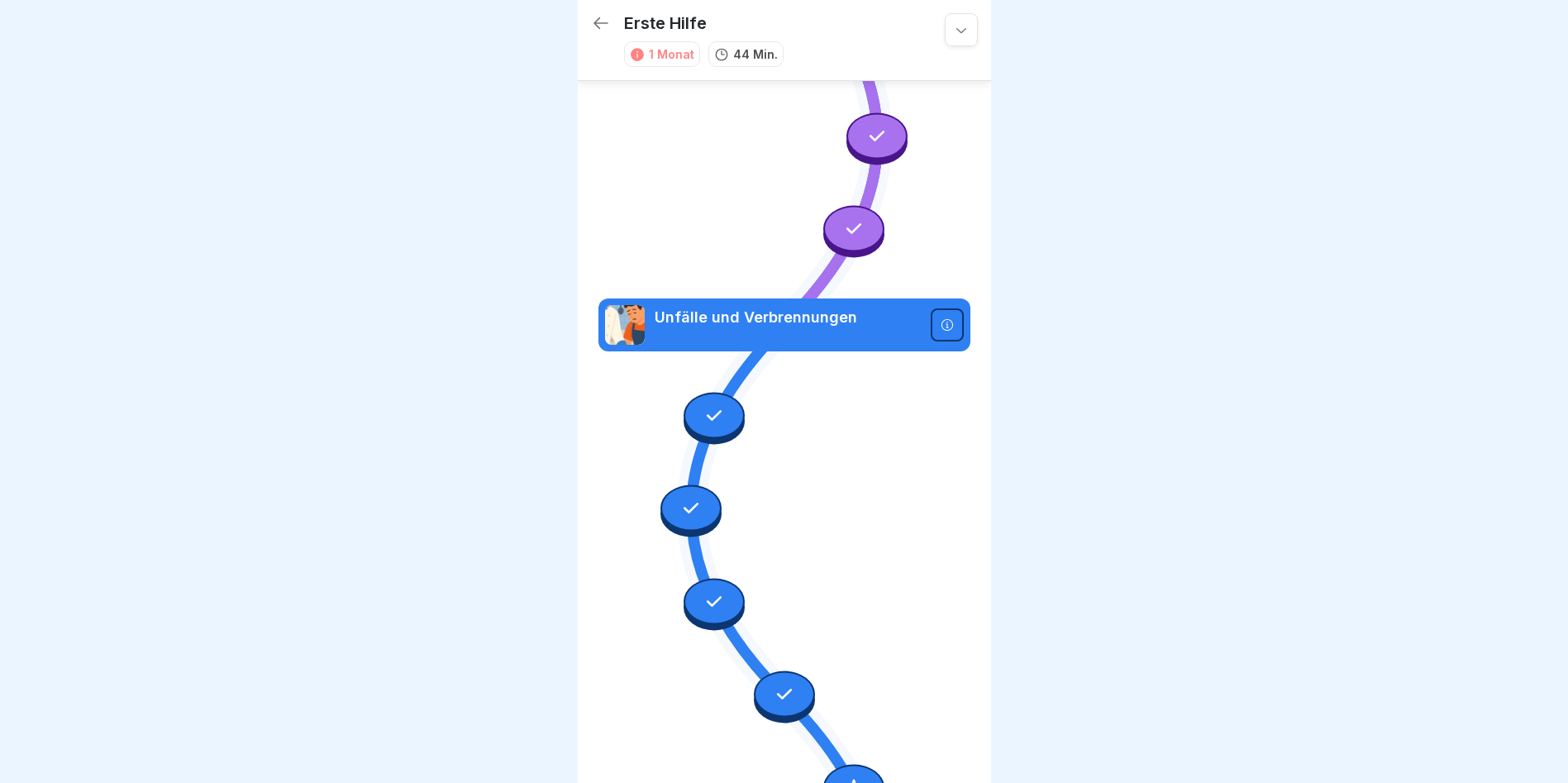
scroll to position [456, 0]
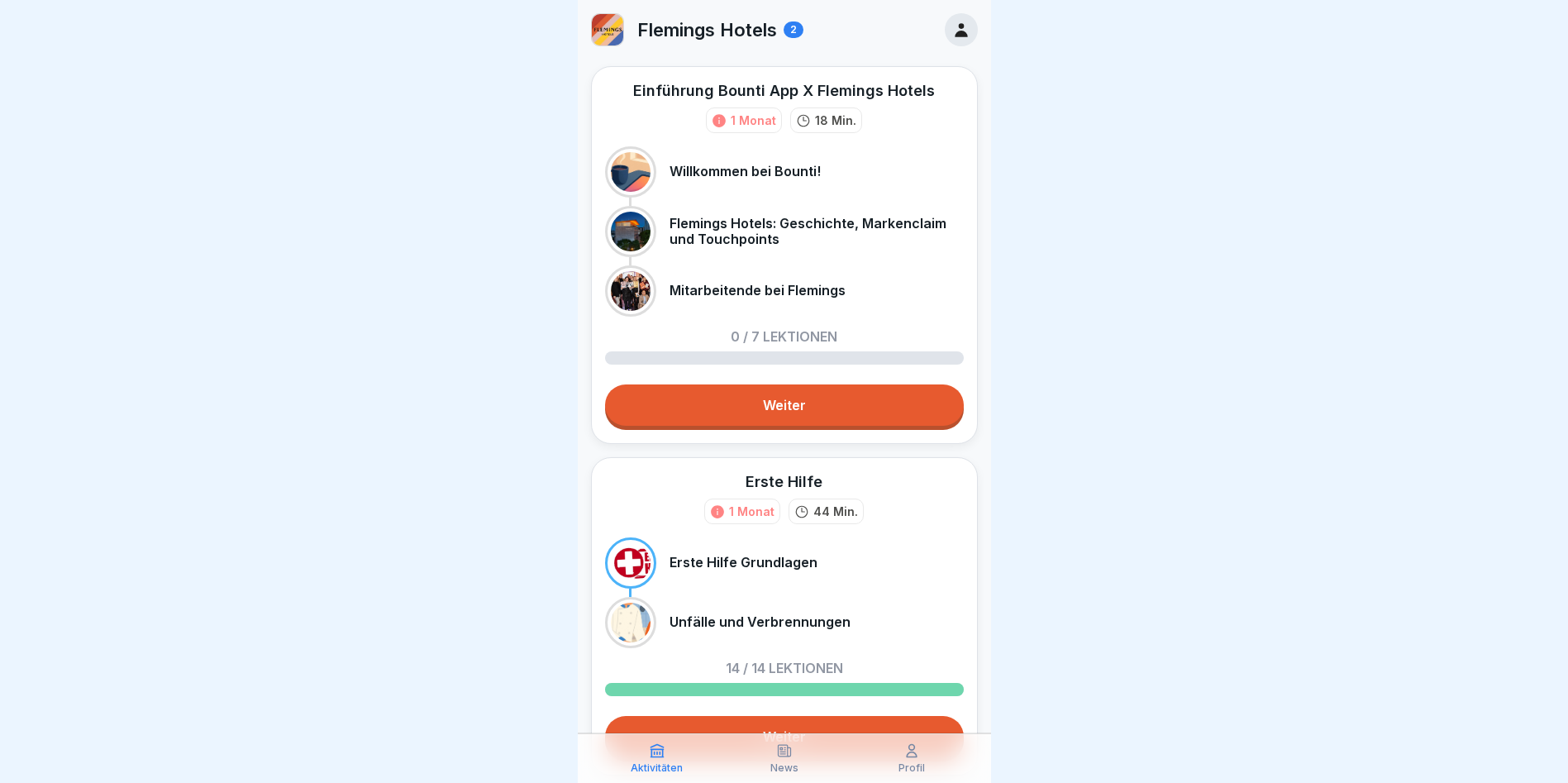
scroll to position [12, 0]
